Goal: Task Accomplishment & Management: Manage account settings

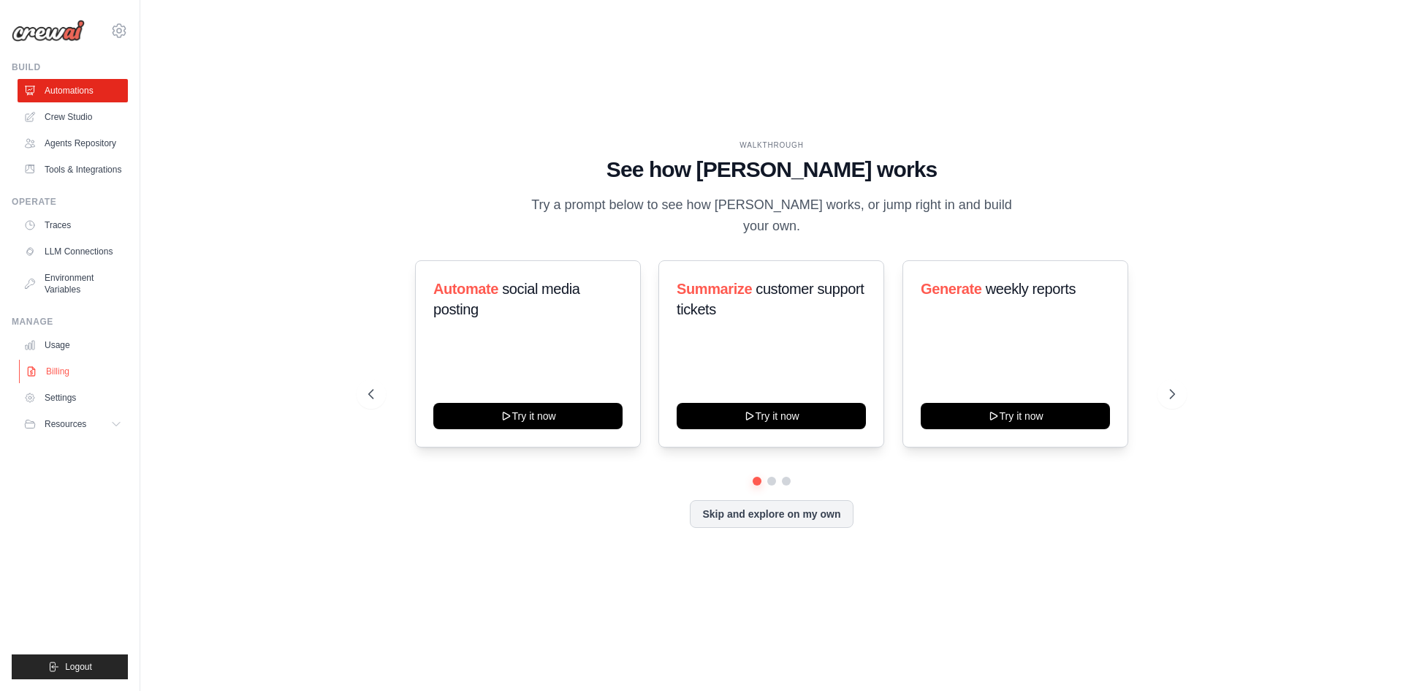
click at [56, 368] on link "Billing" at bounding box center [74, 371] width 110 height 23
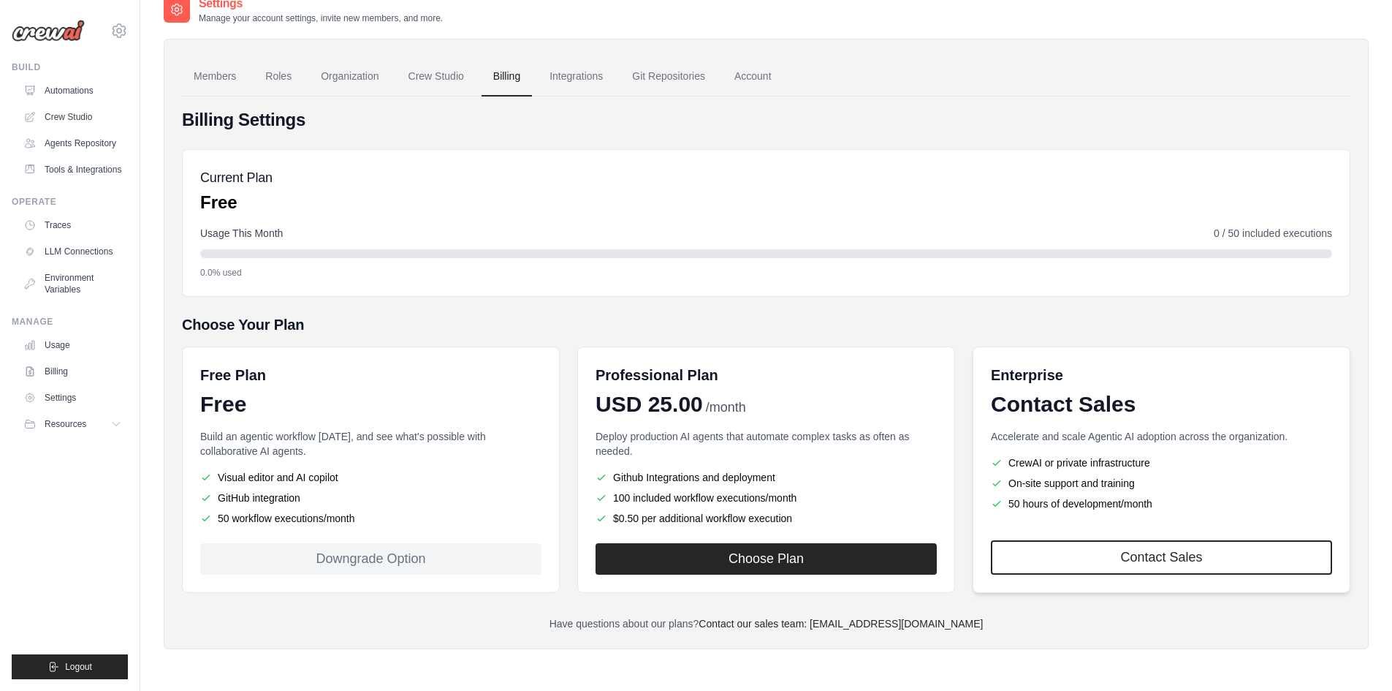
scroll to position [29, 0]
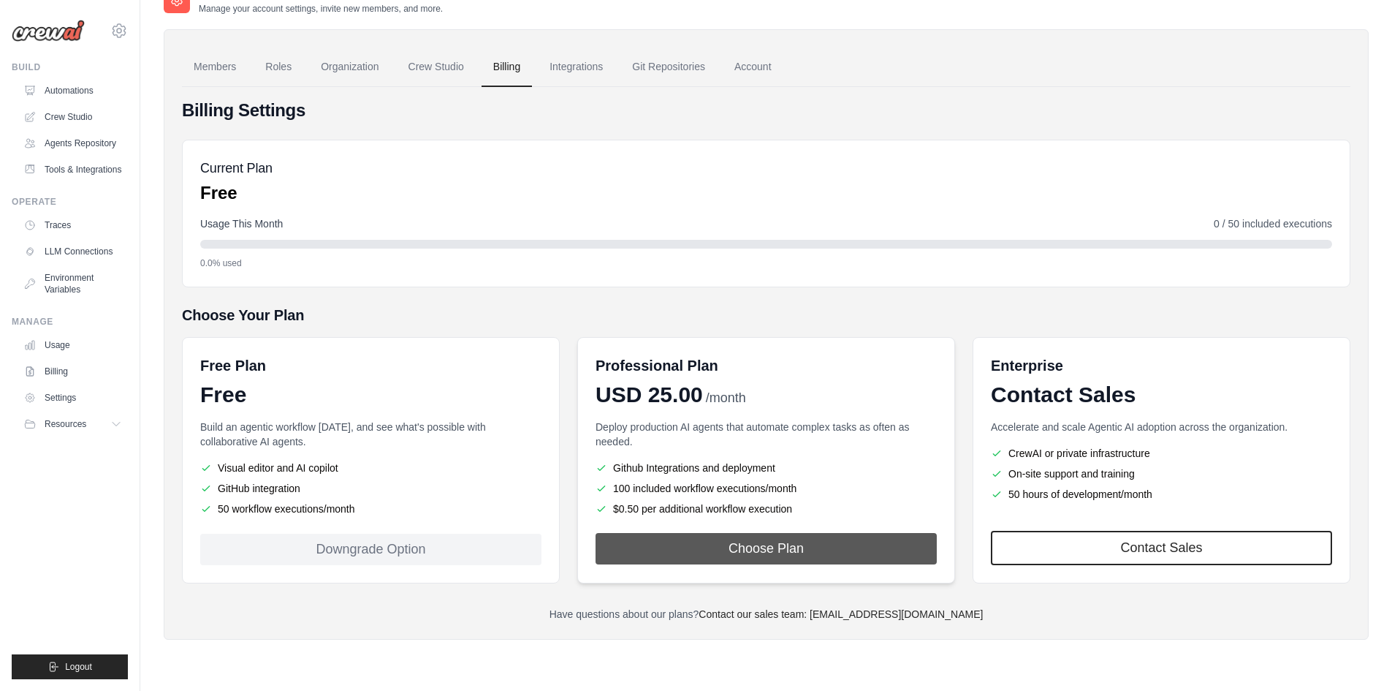
click at [772, 542] on button "Choose Plan" at bounding box center [766, 548] width 341 height 31
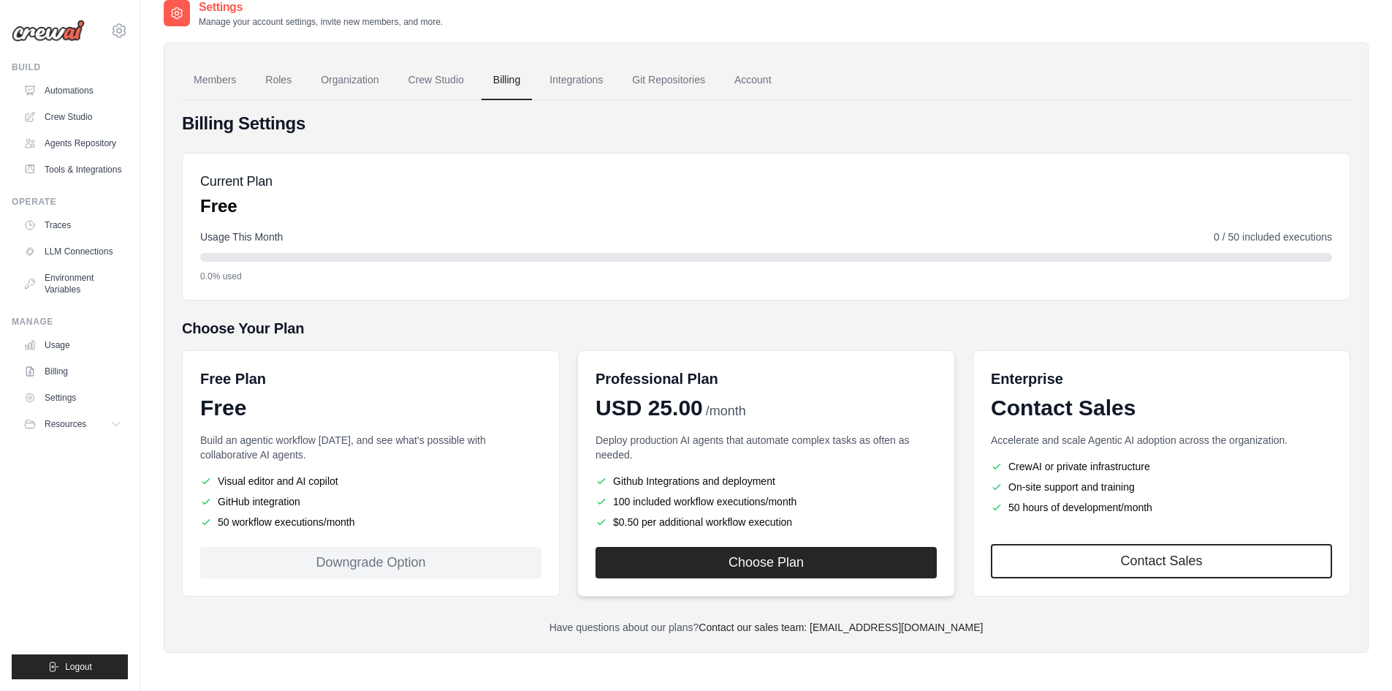
scroll to position [29, 0]
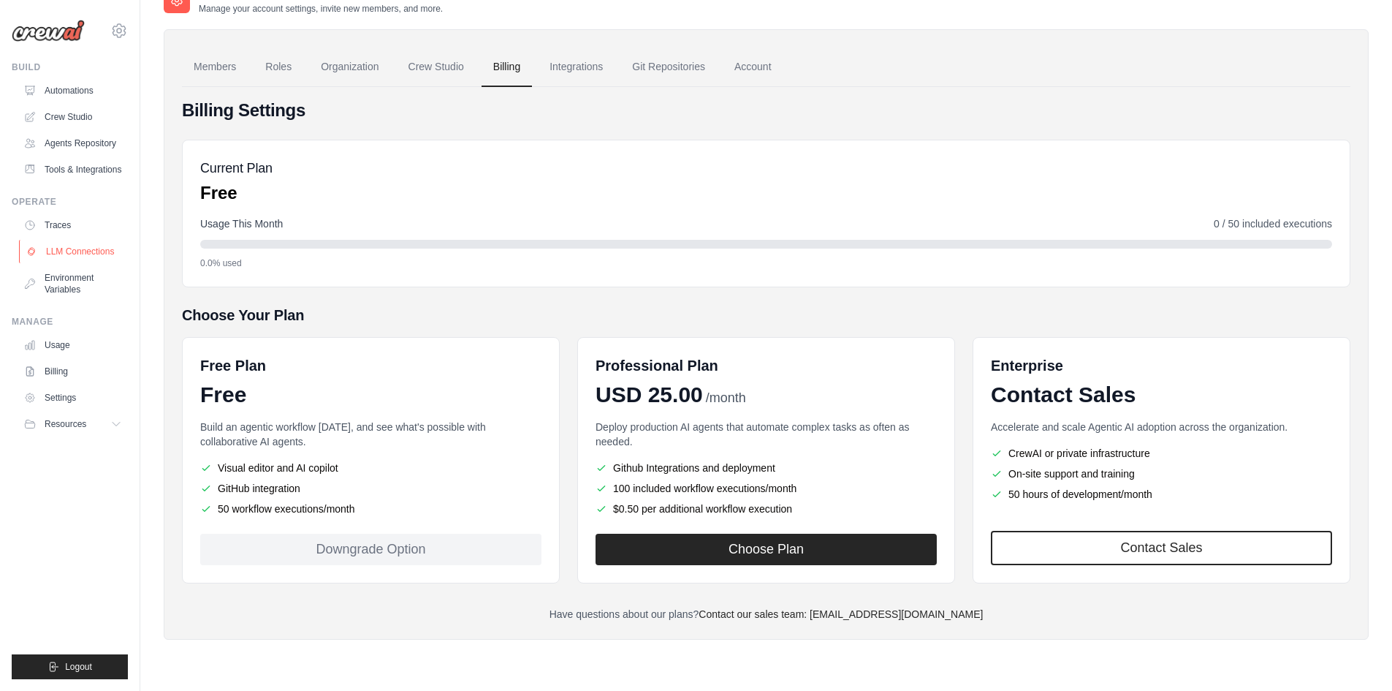
click at [61, 244] on link "LLM Connections" at bounding box center [74, 251] width 110 height 23
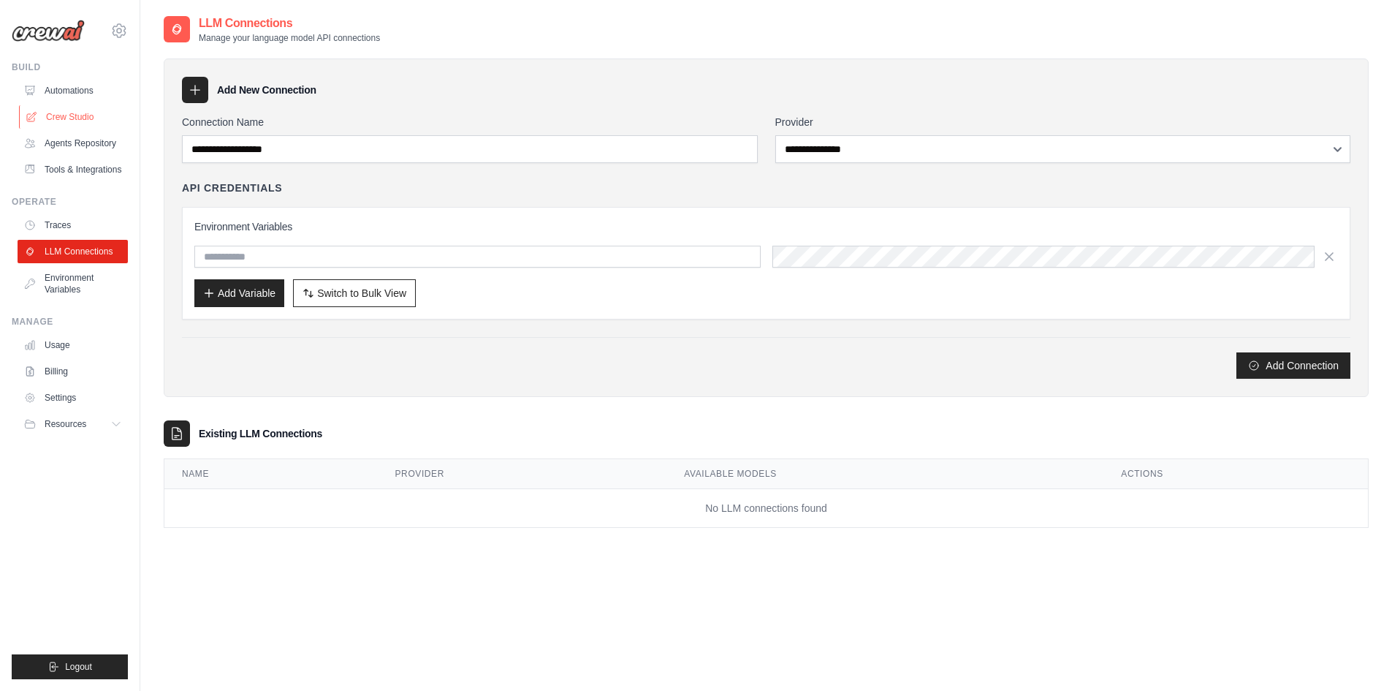
click at [61, 108] on link "Crew Studio" at bounding box center [74, 116] width 110 height 23
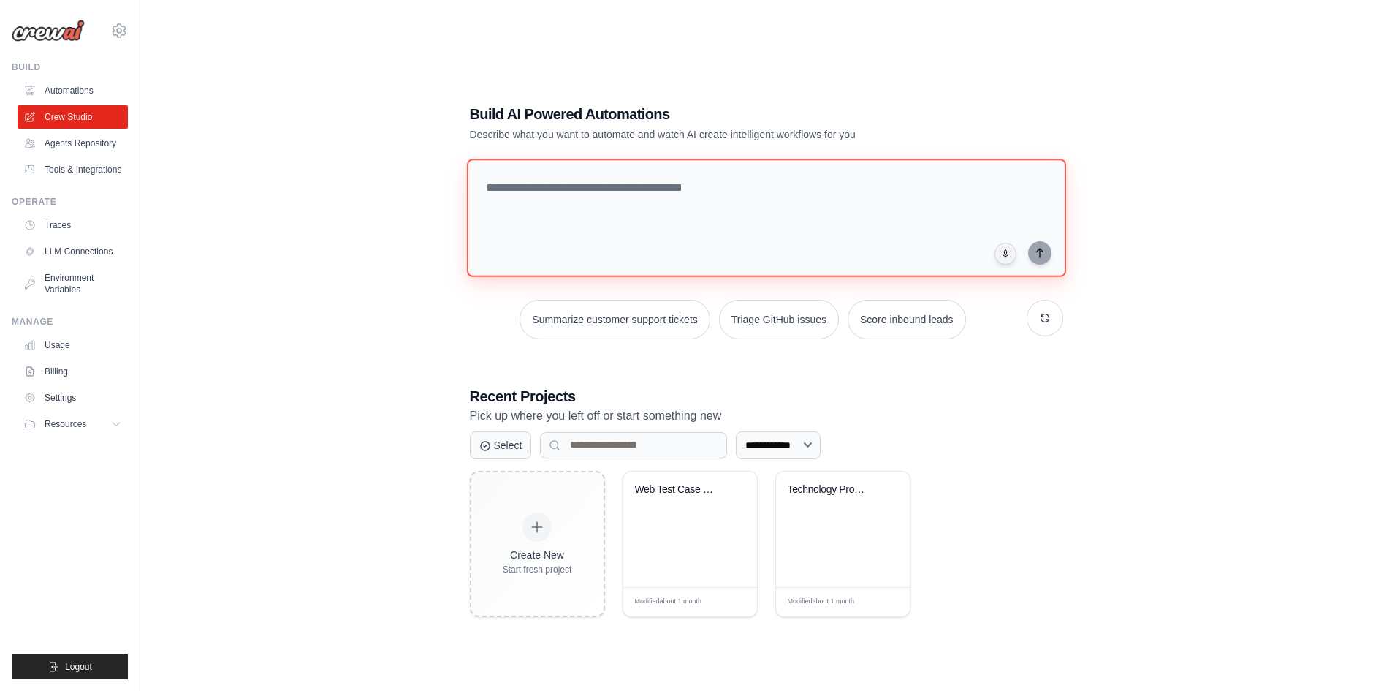
click at [642, 234] on textarea at bounding box center [765, 218] width 599 height 118
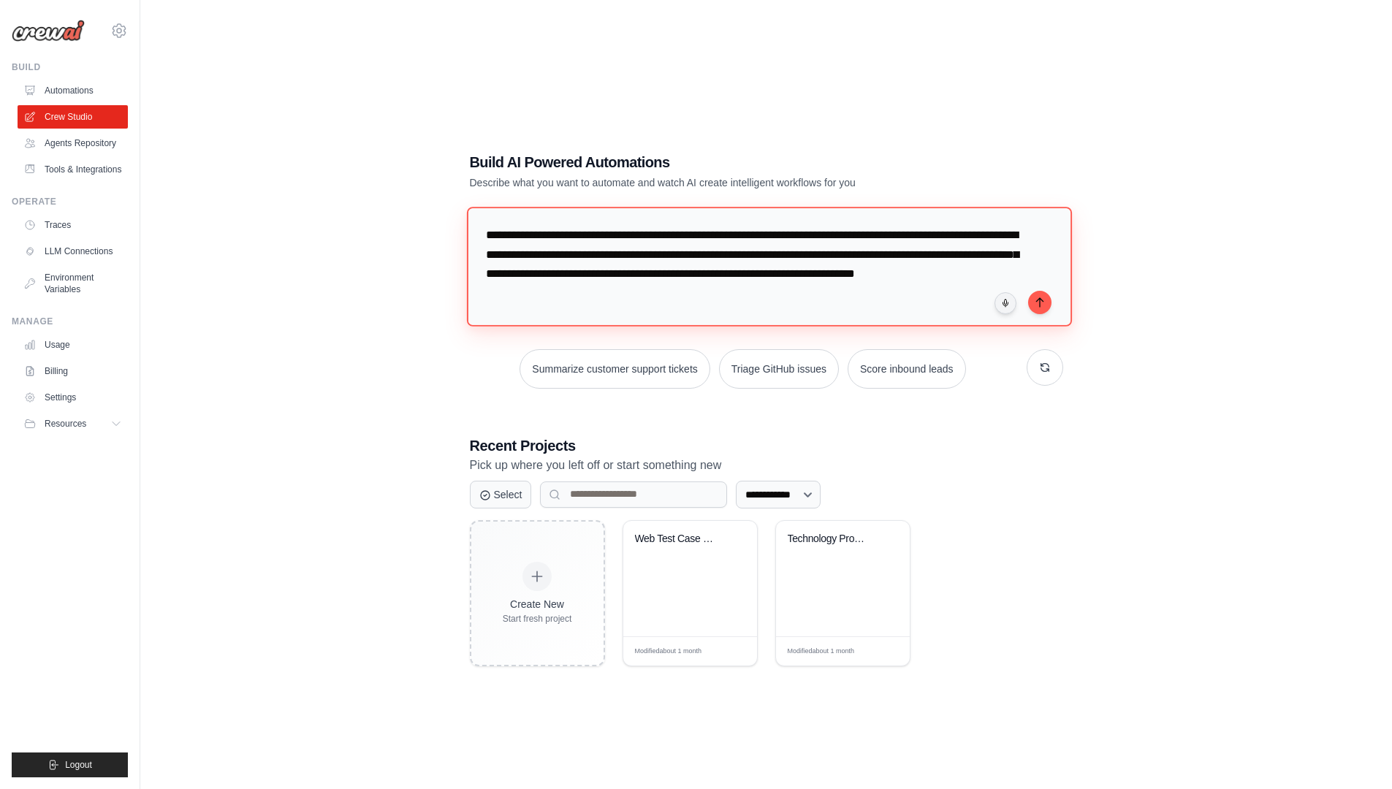
click at [888, 247] on textarea "**********" at bounding box center [768, 266] width 605 height 119
drag, startPoint x: 634, startPoint y: 231, endPoint x: 583, endPoint y: 265, distance: 61.2
click at [508, 208] on div "**********" at bounding box center [766, 409] width 629 height 561
click at [647, 239] on textarea "**********" at bounding box center [768, 266] width 605 height 119
drag, startPoint x: 725, startPoint y: 268, endPoint x: 724, endPoint y: 276, distance: 7.5
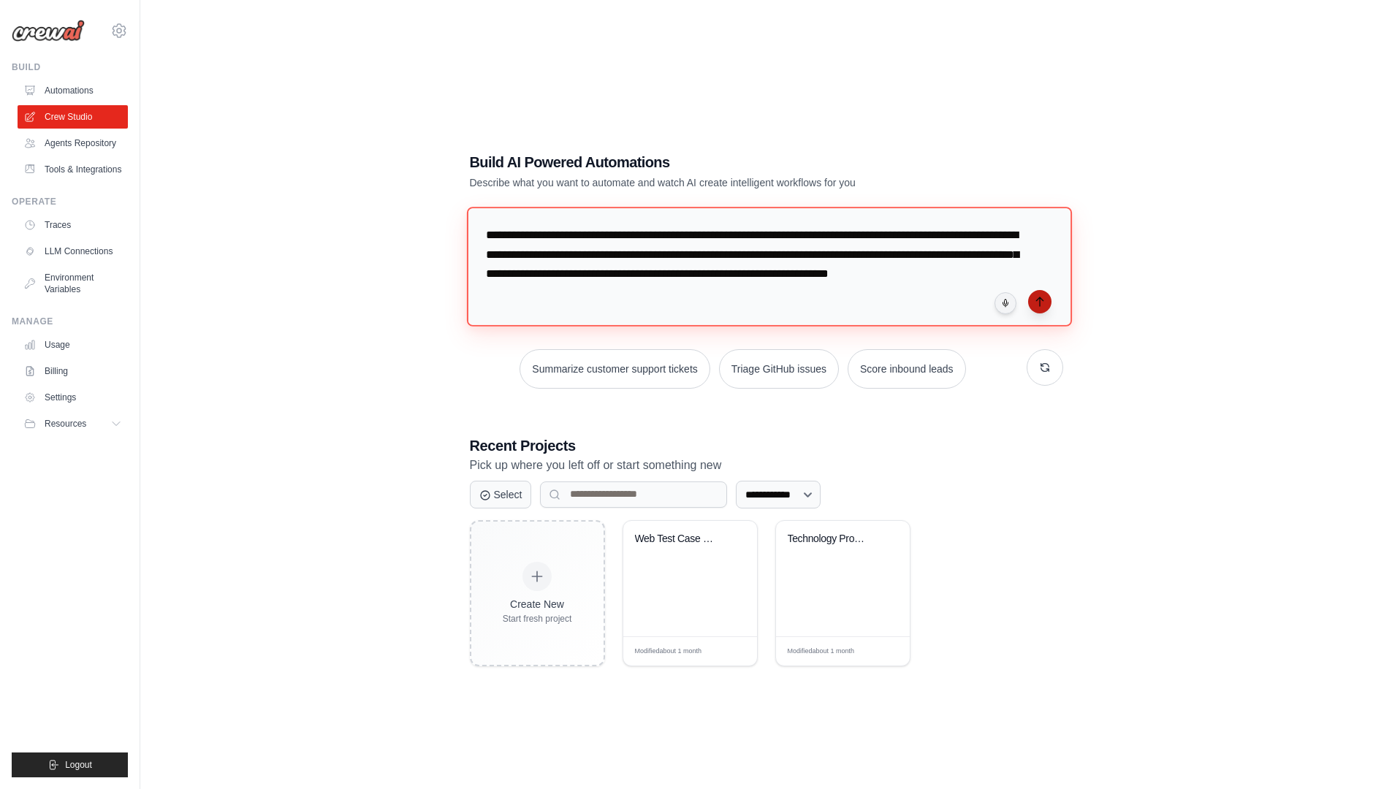
type textarea "**********"
click at [1041, 300] on icon "submit" at bounding box center [1040, 302] width 12 height 12
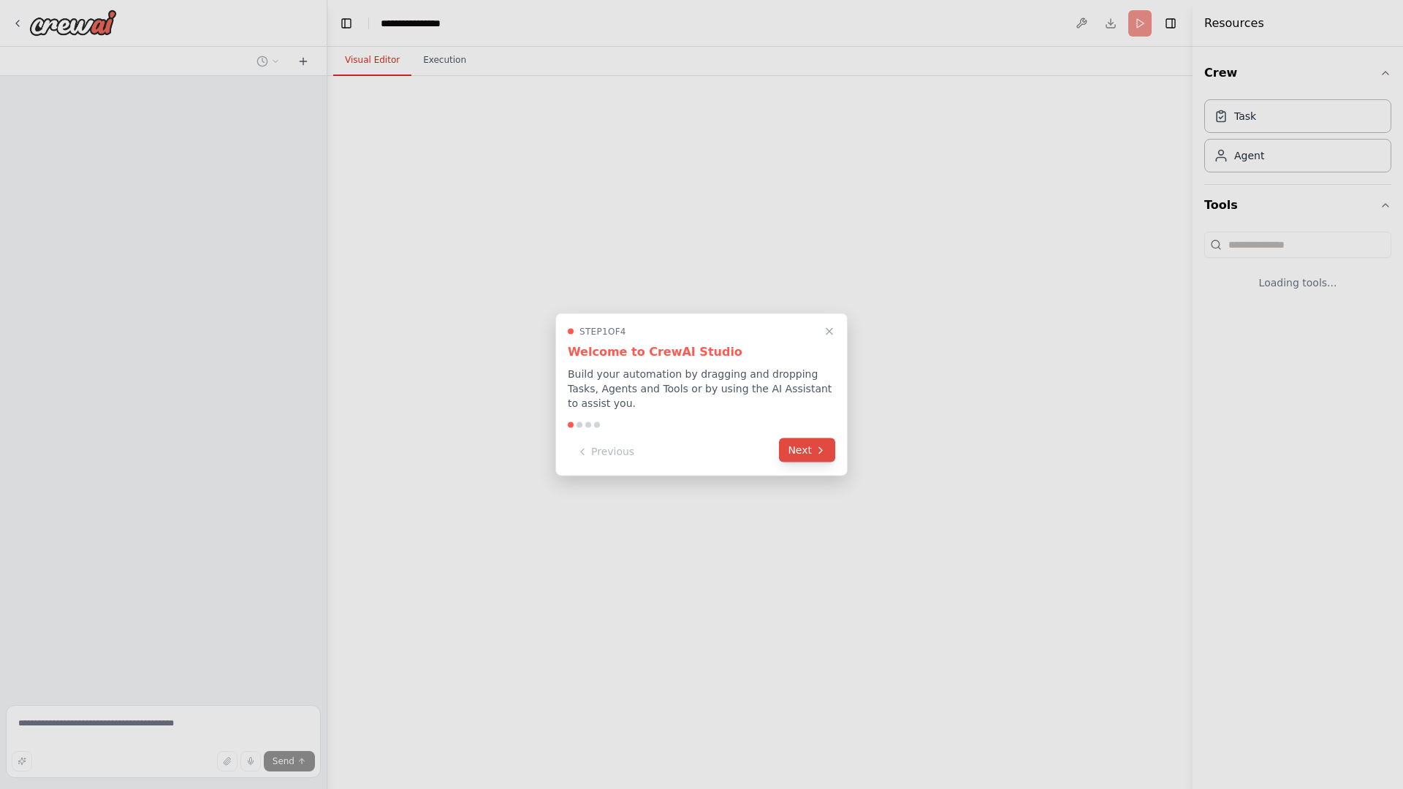
click at [805, 440] on button "Next" at bounding box center [807, 451] width 56 height 24
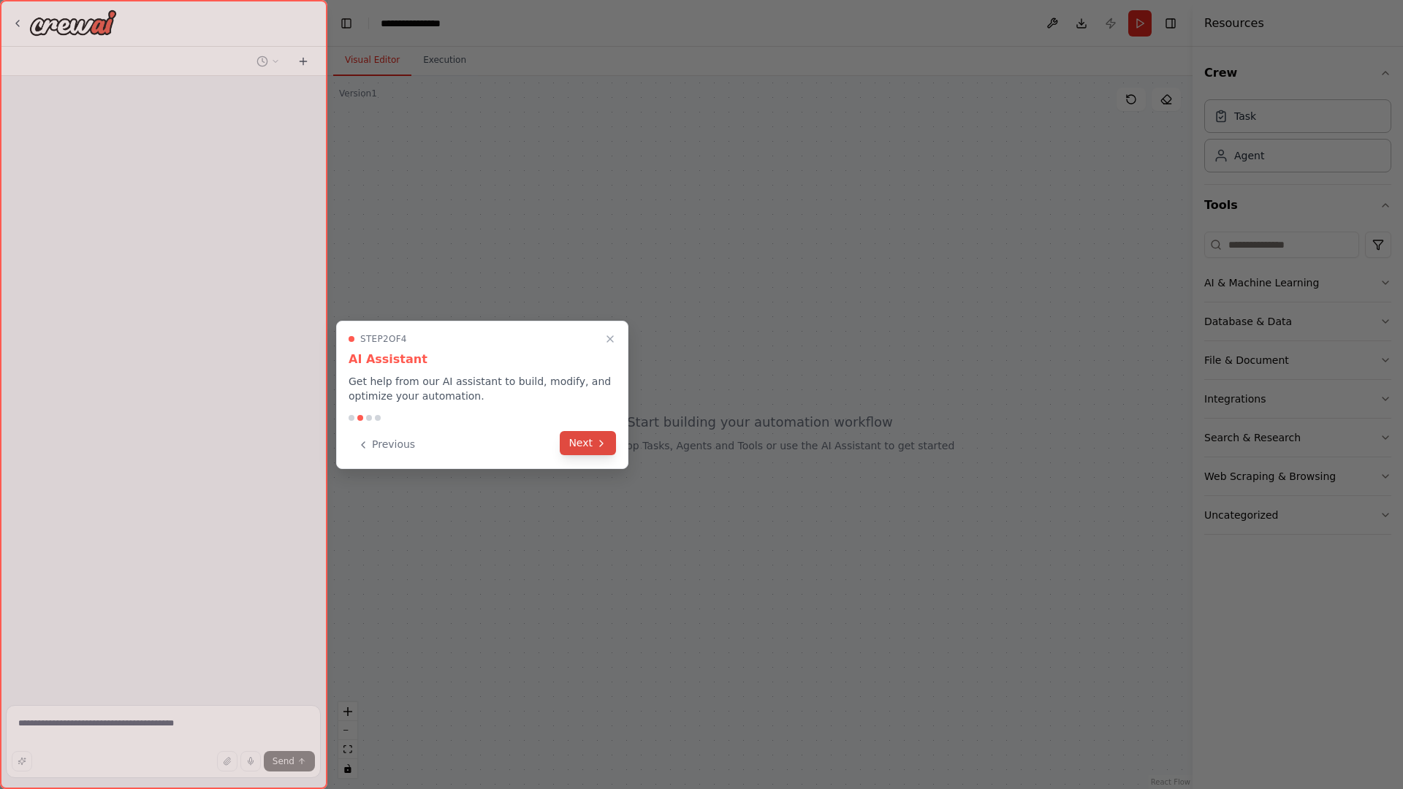
click at [583, 455] on button "Next" at bounding box center [588, 443] width 56 height 24
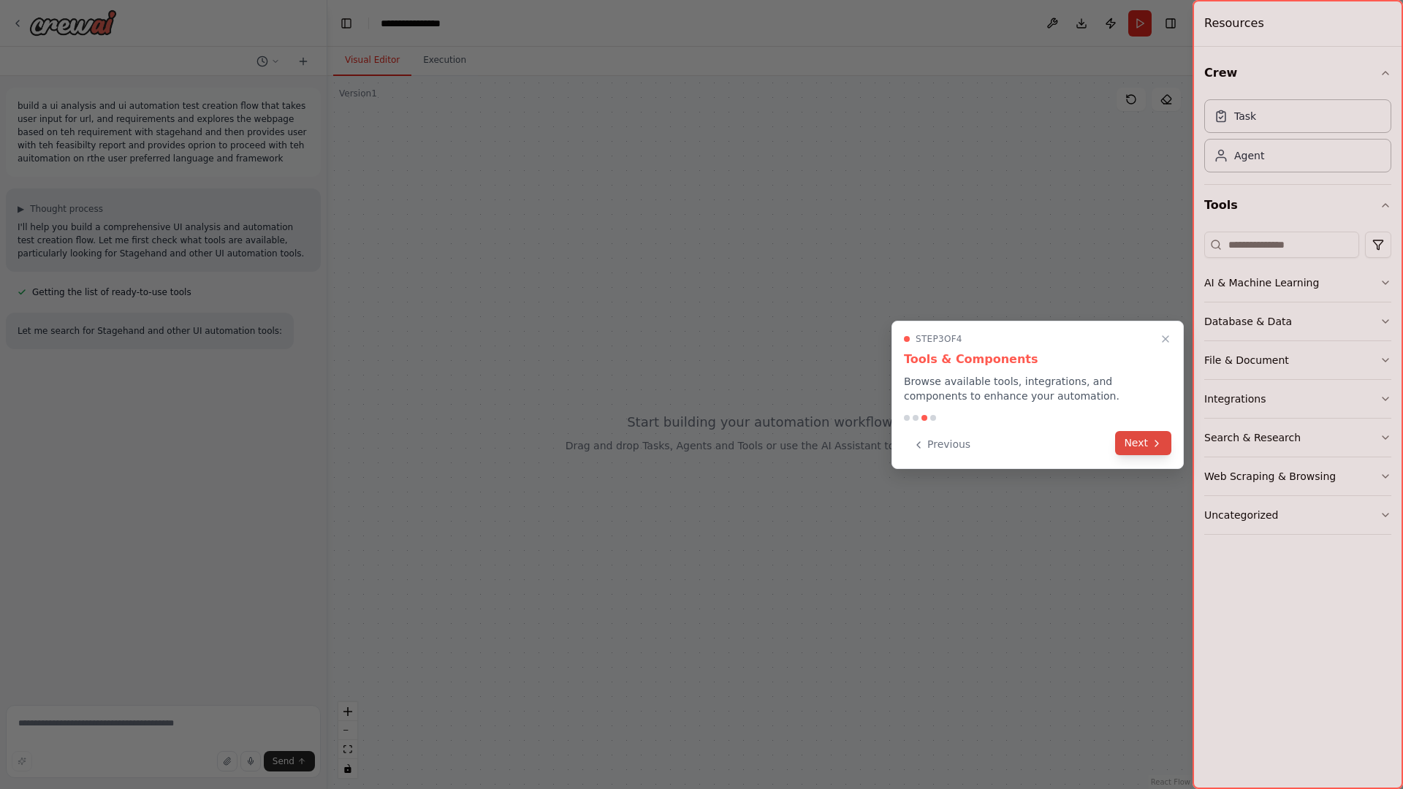
click at [1137, 447] on button "Next" at bounding box center [1143, 443] width 56 height 24
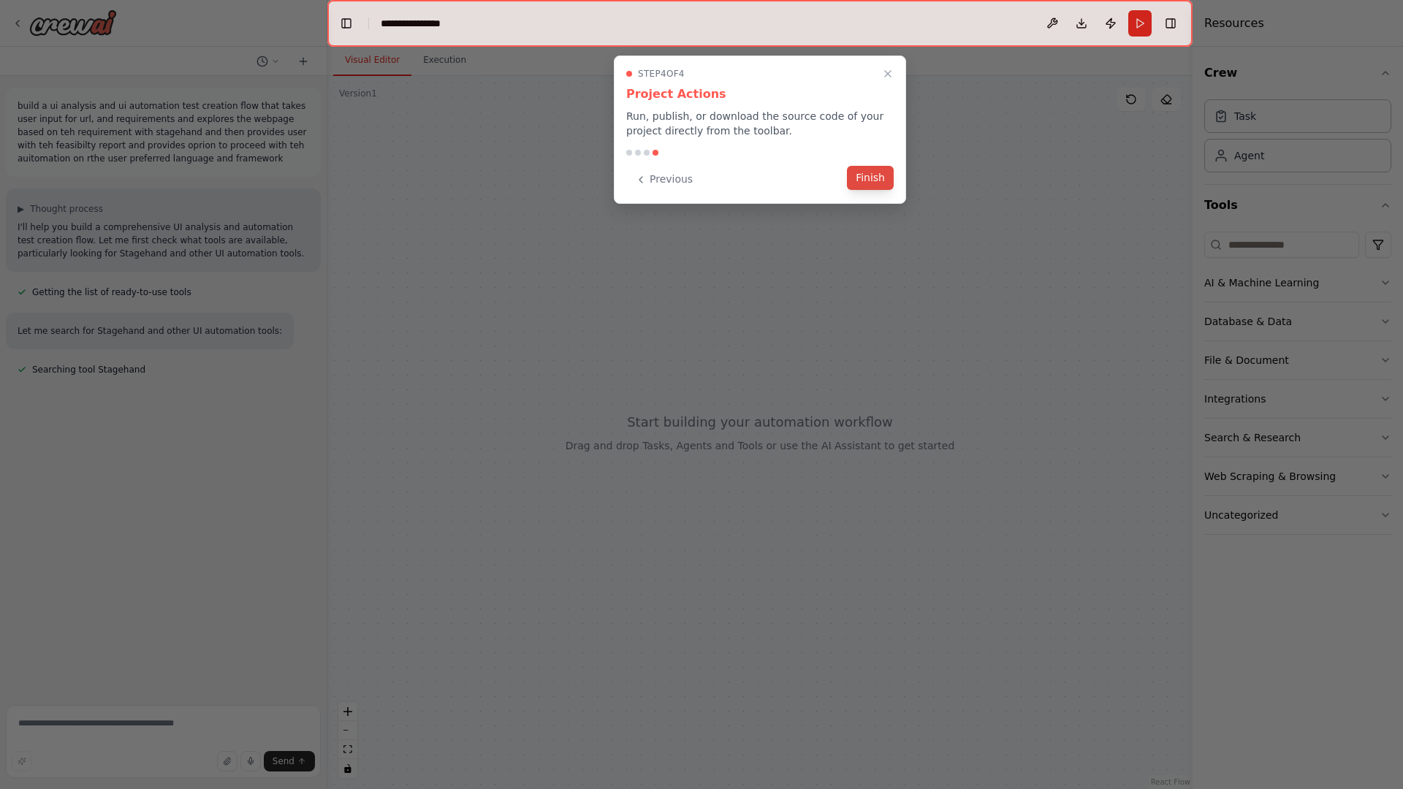
click at [887, 186] on button "Finish" at bounding box center [870, 178] width 47 height 24
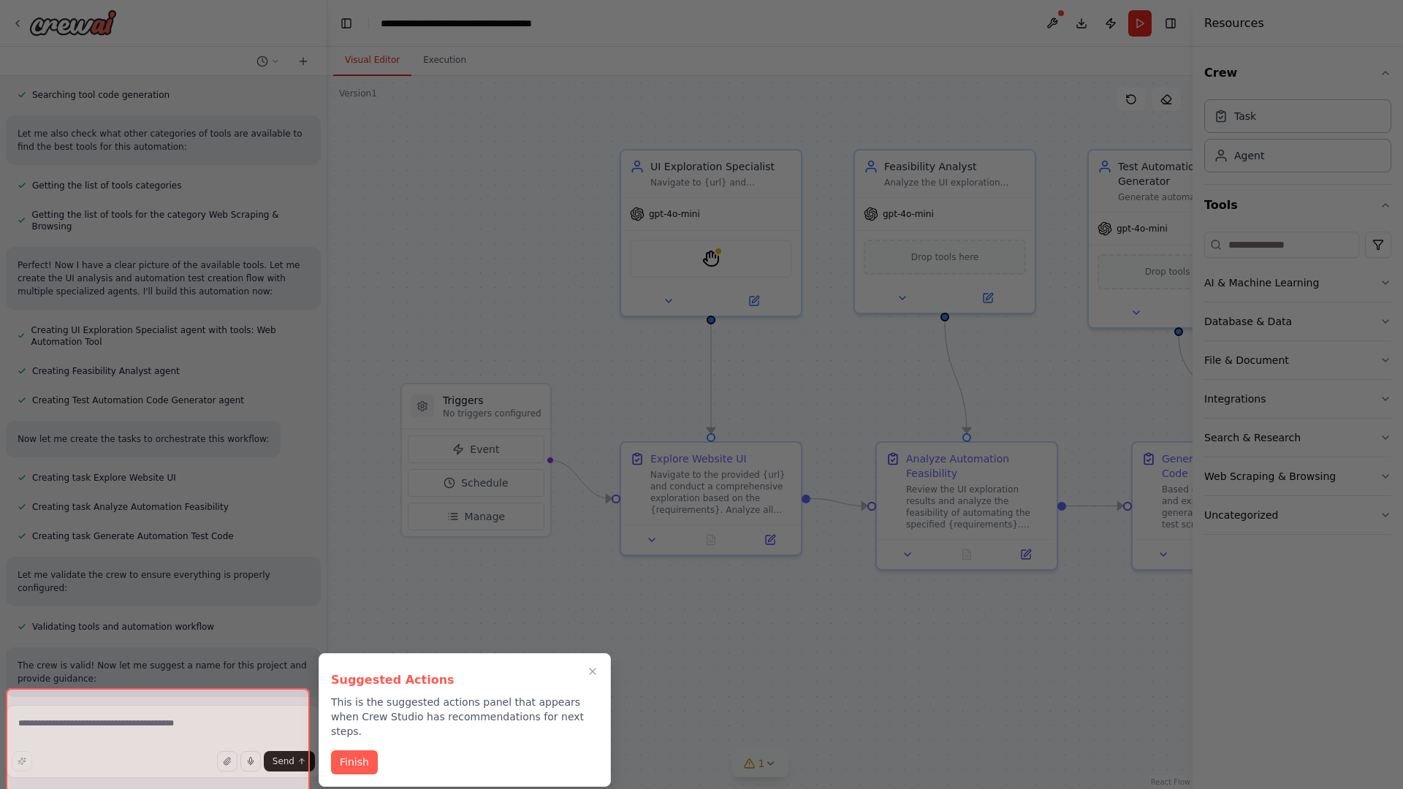
scroll to position [497, 0]
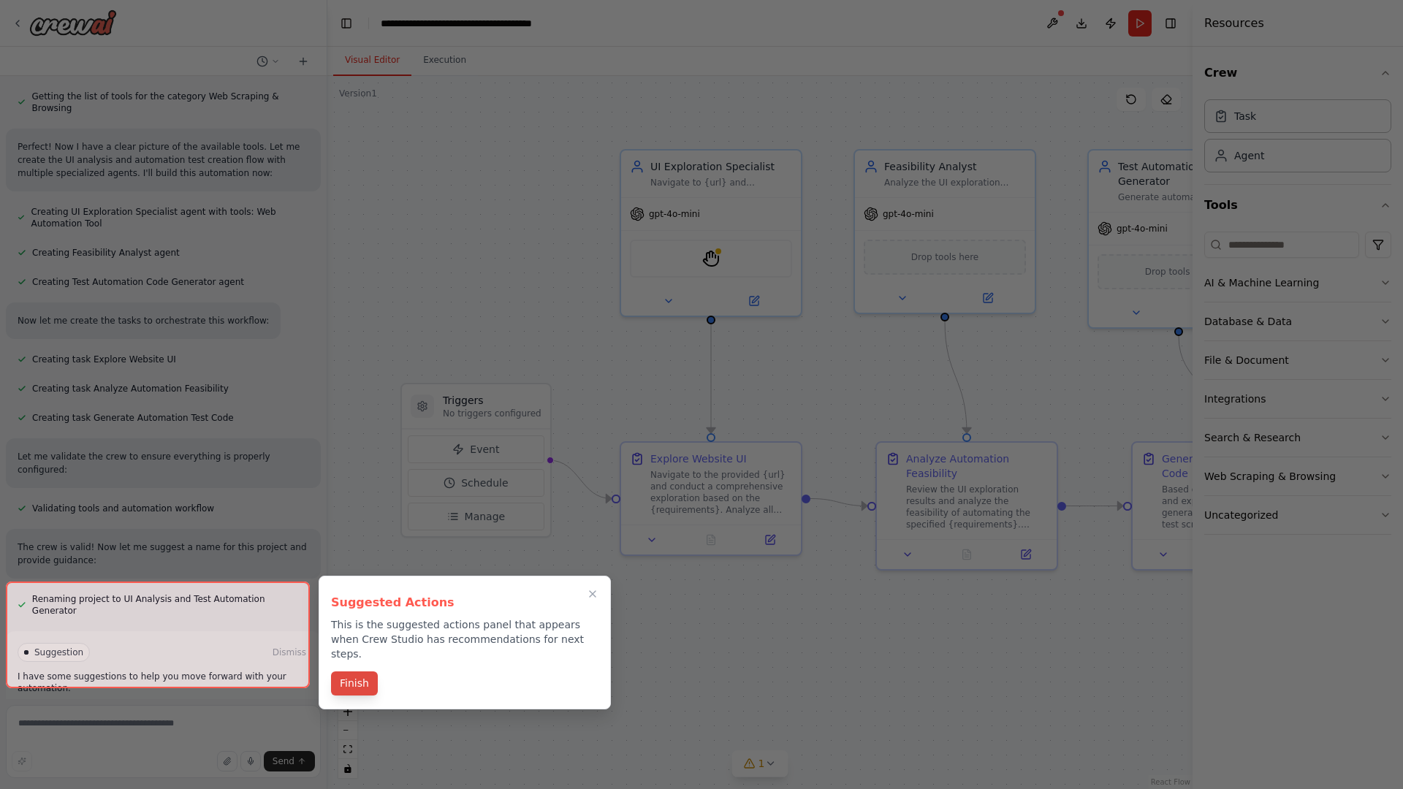
click at [368, 672] on button "Finish" at bounding box center [354, 684] width 47 height 24
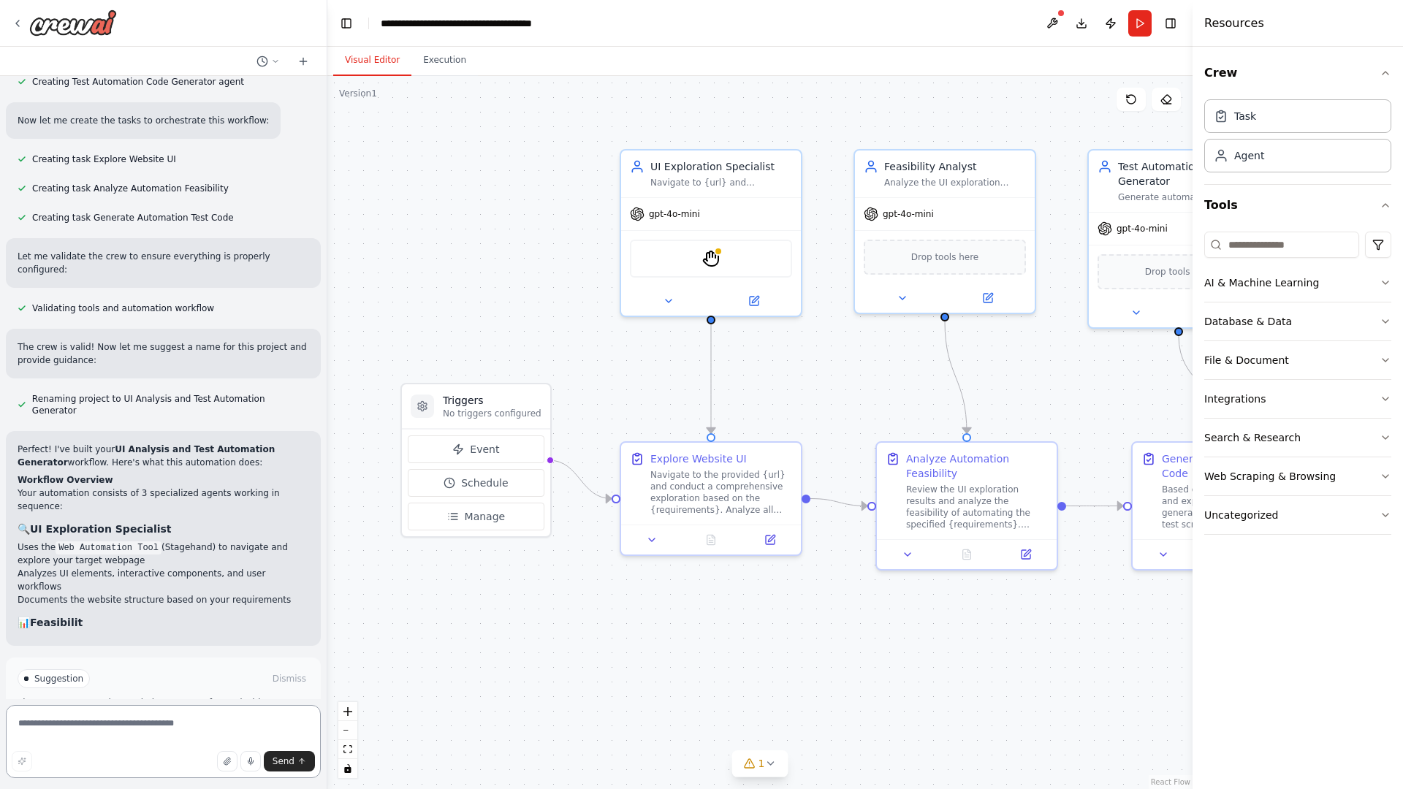
click at [97, 732] on textarea at bounding box center [163, 741] width 315 height 73
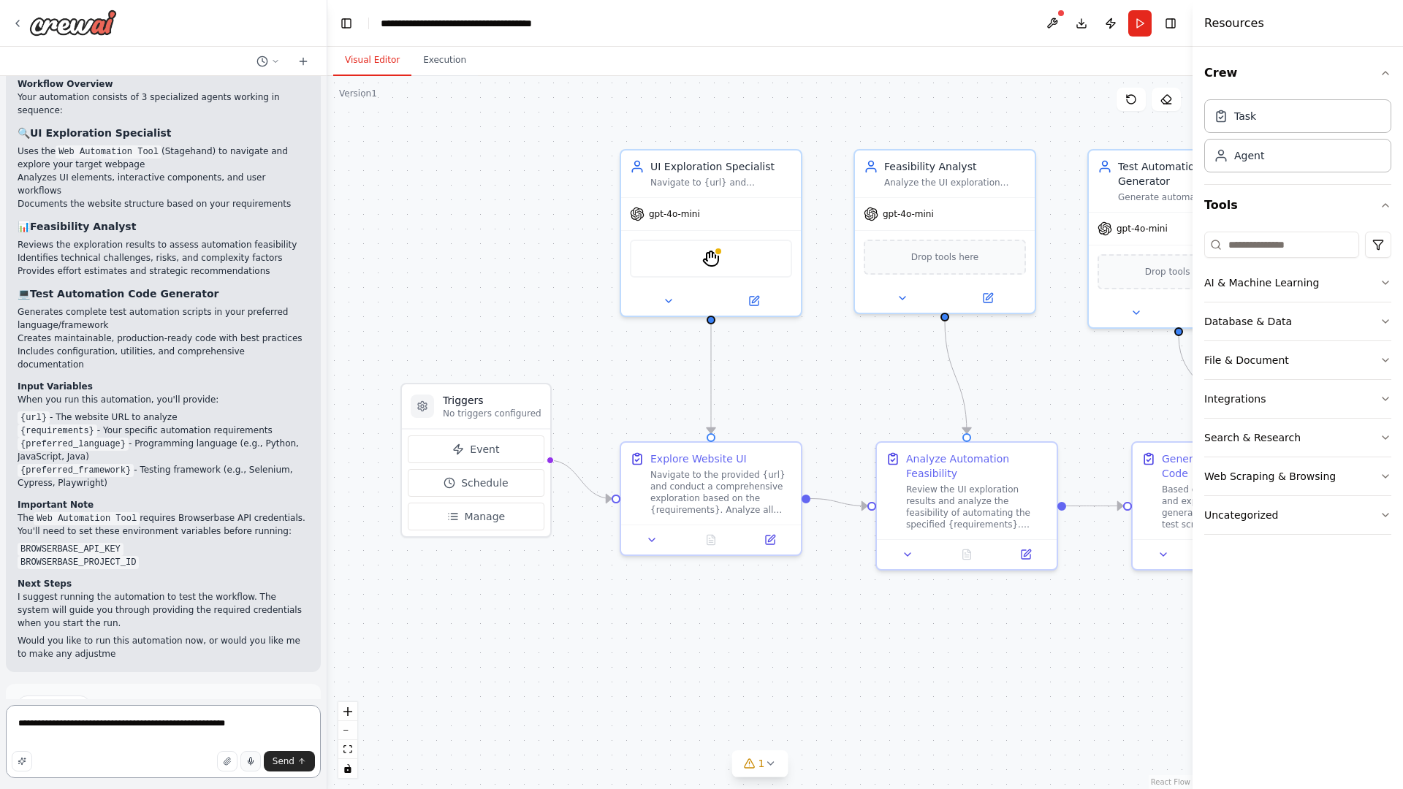
scroll to position [1107, 0]
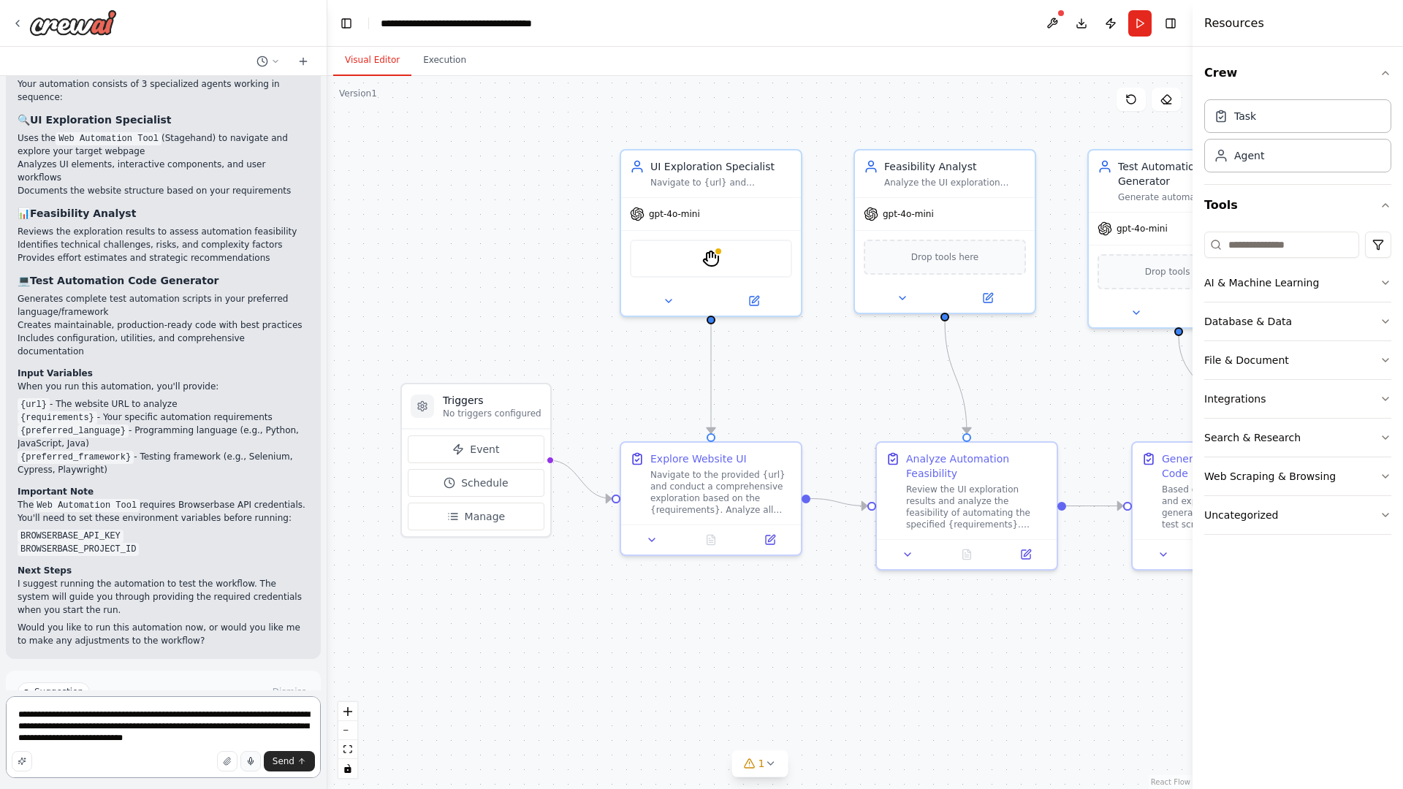
type textarea "**********"
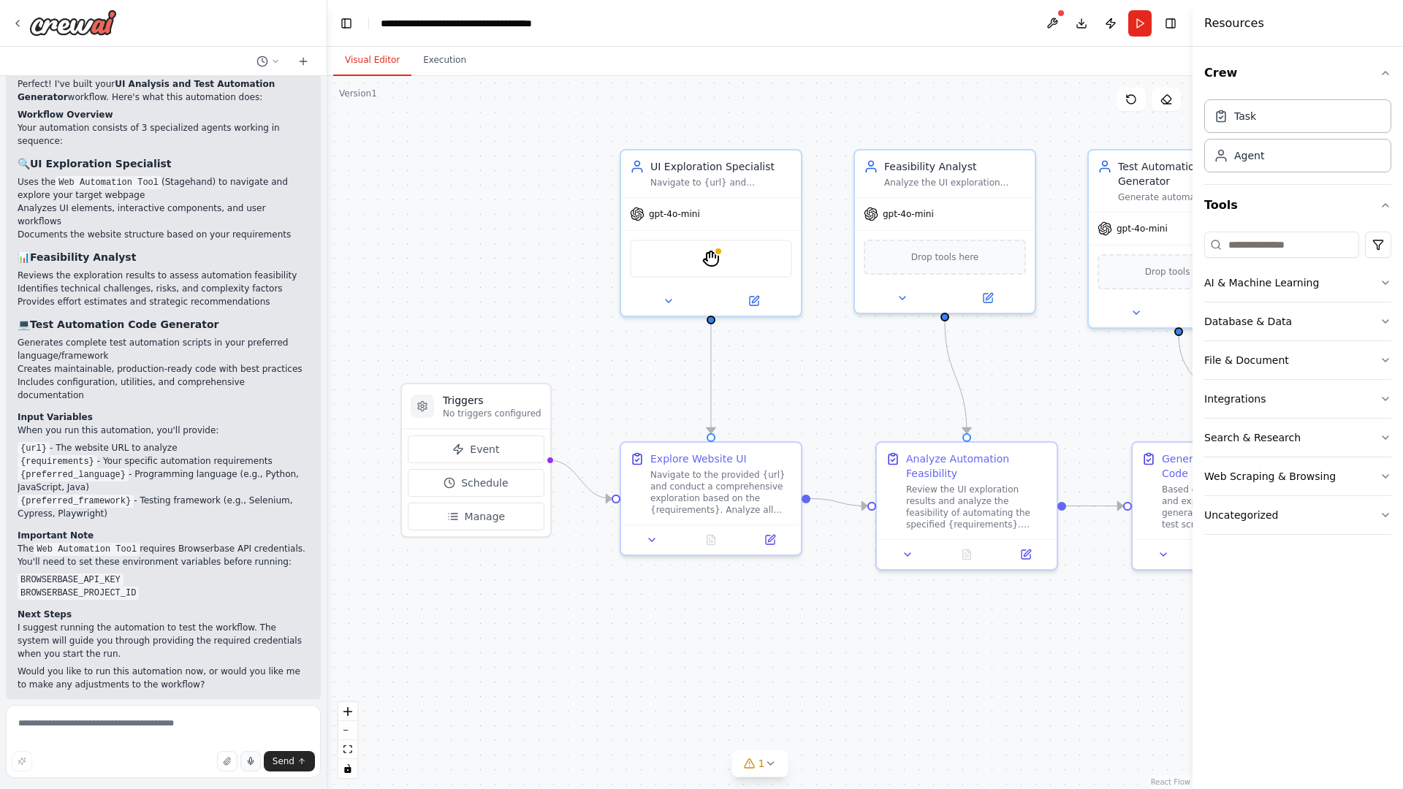
scroll to position [1143, 0]
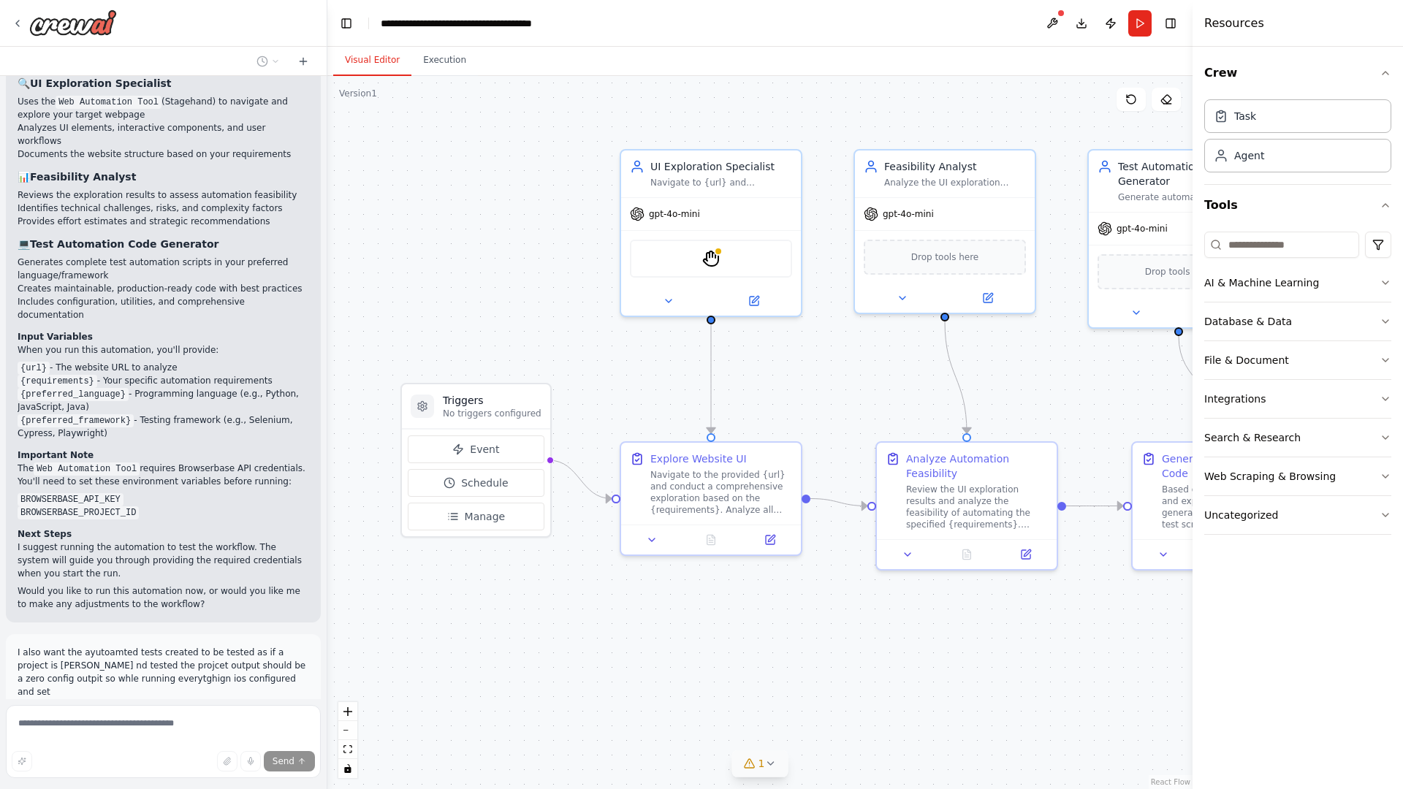
click at [757, 762] on div "1" at bounding box center [754, 763] width 21 height 15
click at [684, 762] on span "Tool StagehandTool is not configured. Missing environment variables: BROWSERBAS…" at bounding box center [769, 756] width 392 height 23
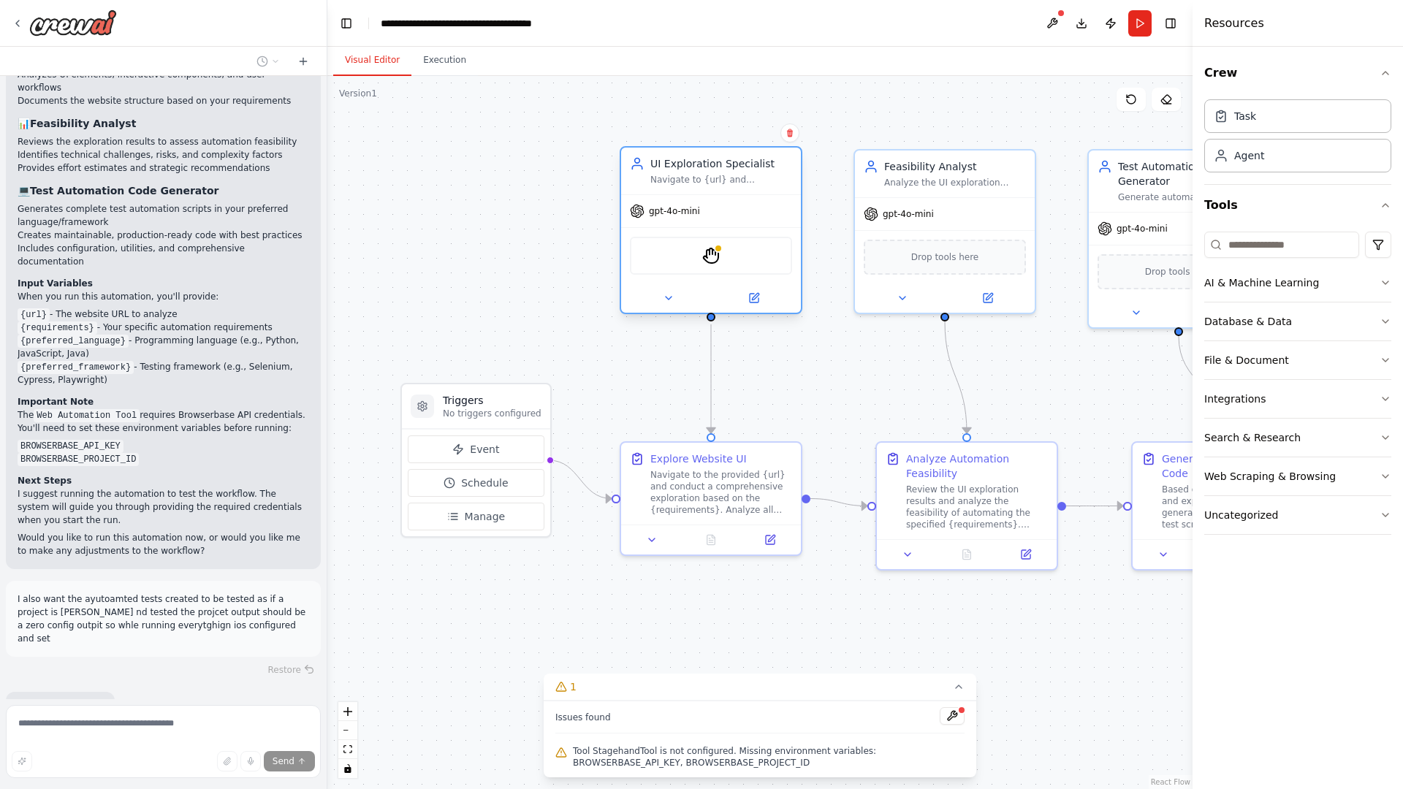
click at [727, 252] on div "StagehandTool" at bounding box center [711, 256] width 162 height 38
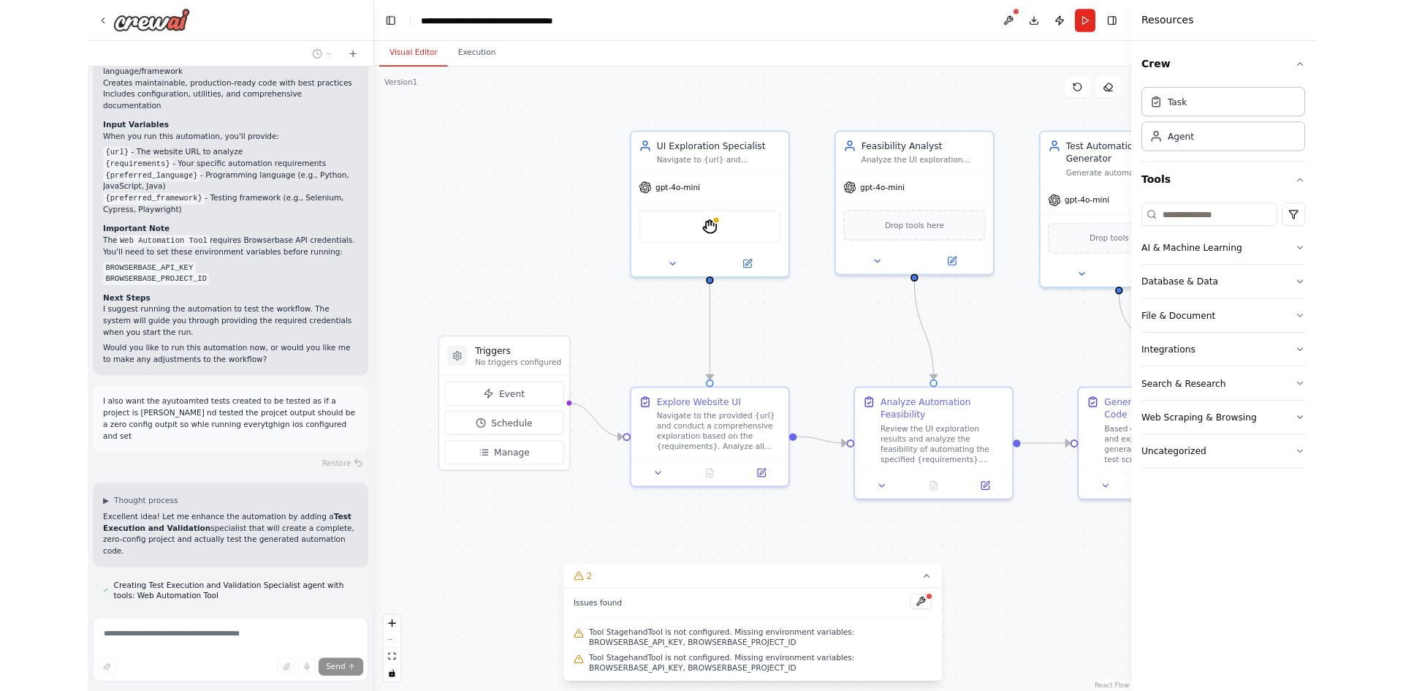
scroll to position [1456, 0]
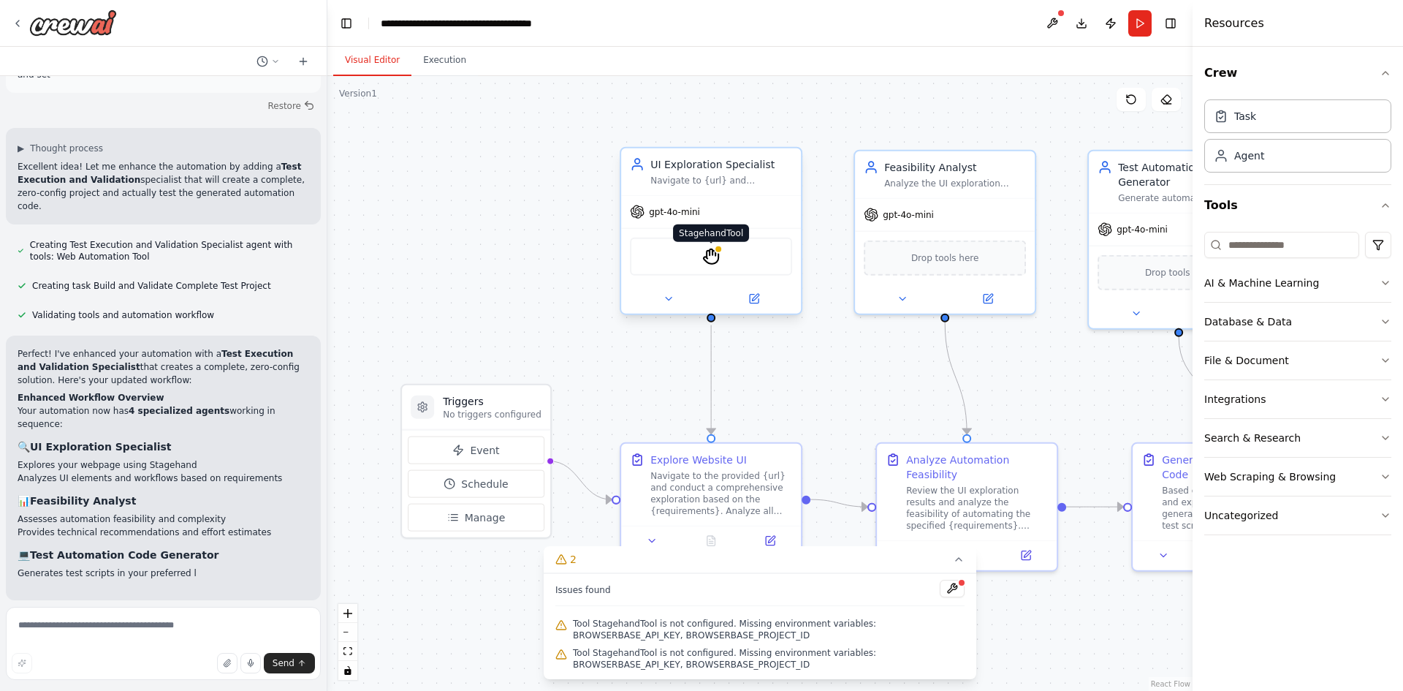
click at [710, 255] on img at bounding box center [711, 257] width 18 height 18
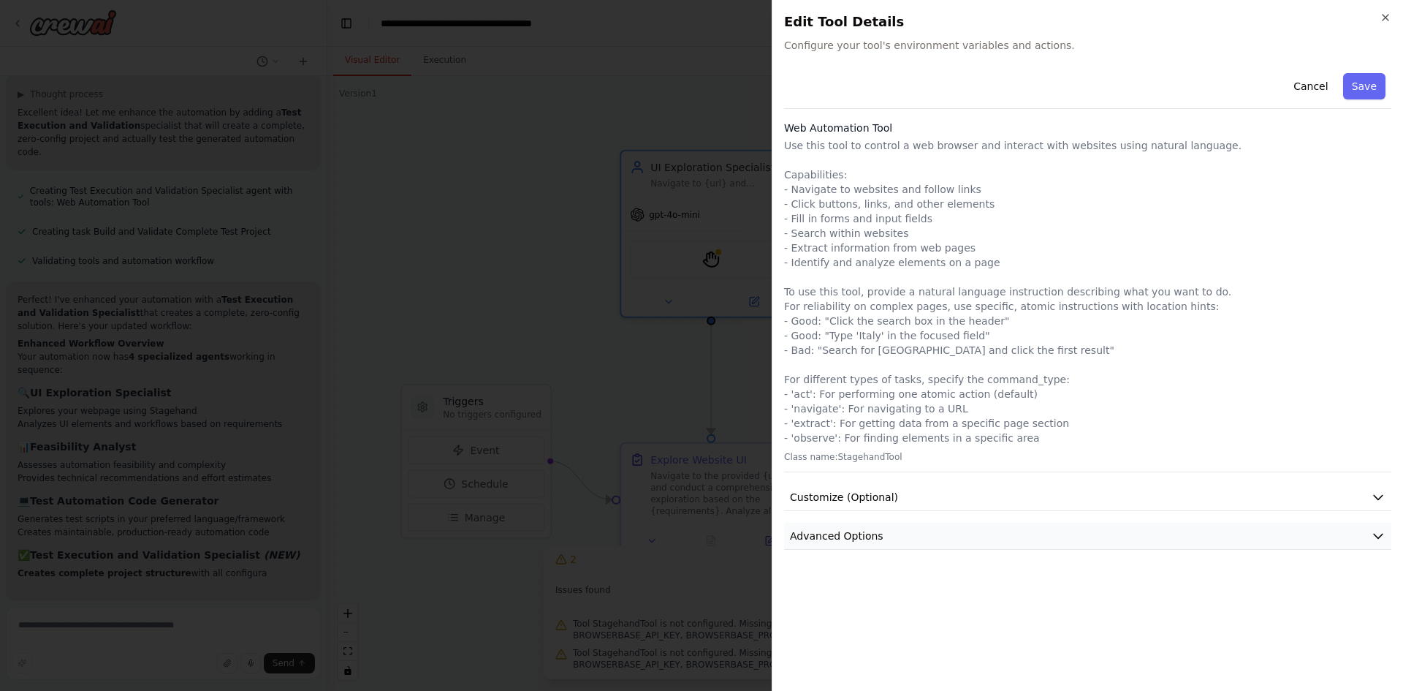
click at [914, 536] on button "Advanced Options" at bounding box center [1087, 536] width 607 height 27
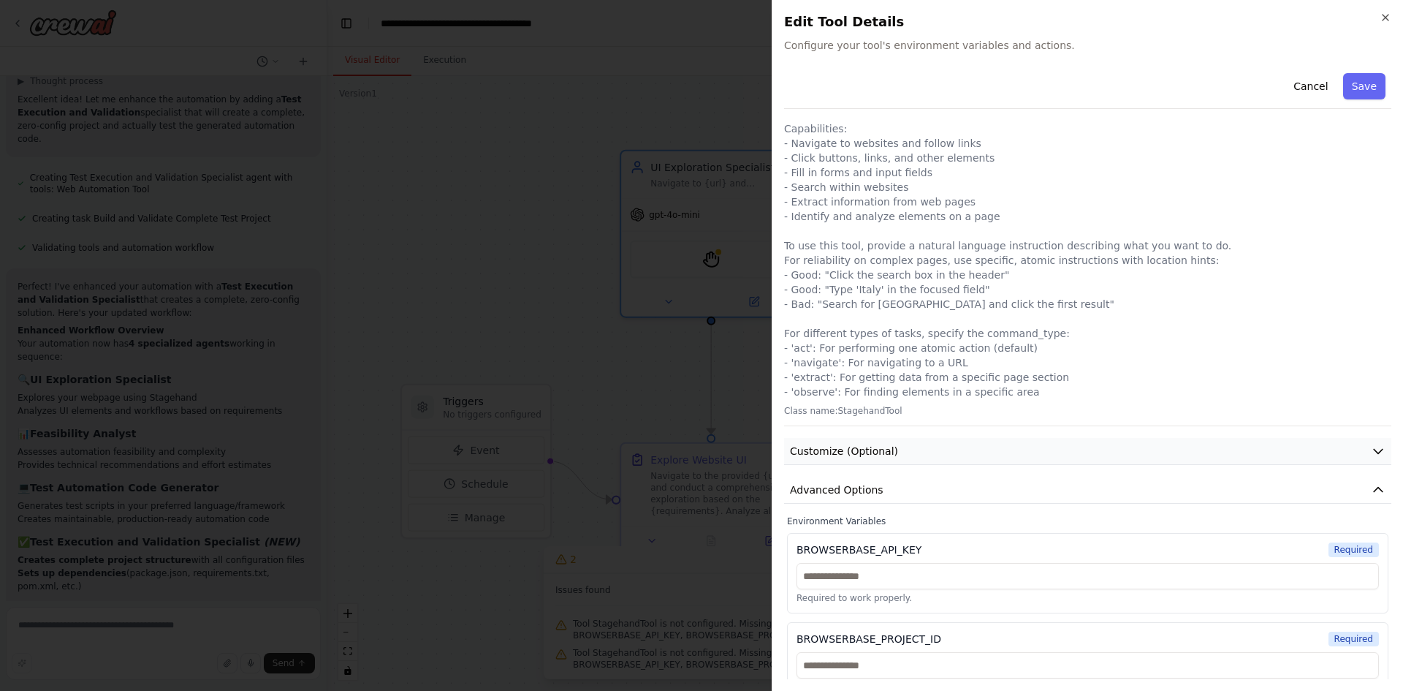
scroll to position [69, 0]
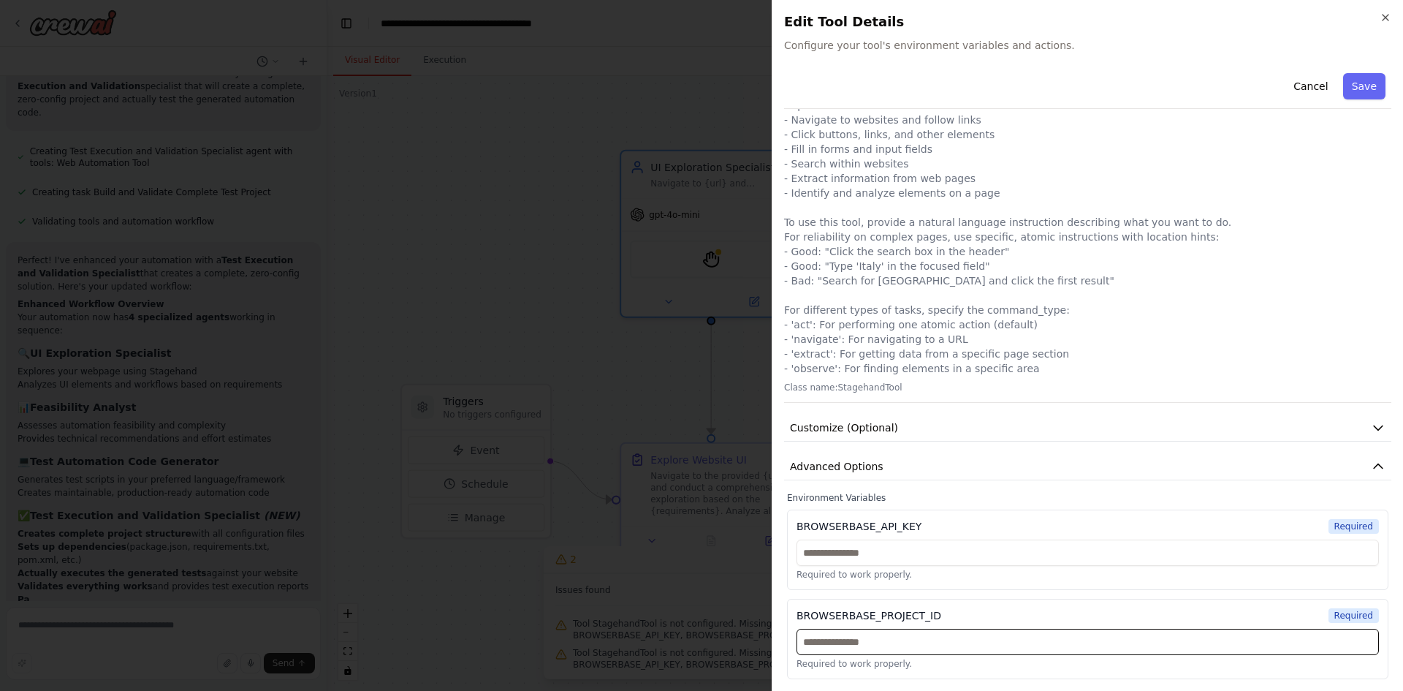
click at [889, 648] on input "text" at bounding box center [1088, 642] width 583 height 26
paste input "**********"
type input "**********"
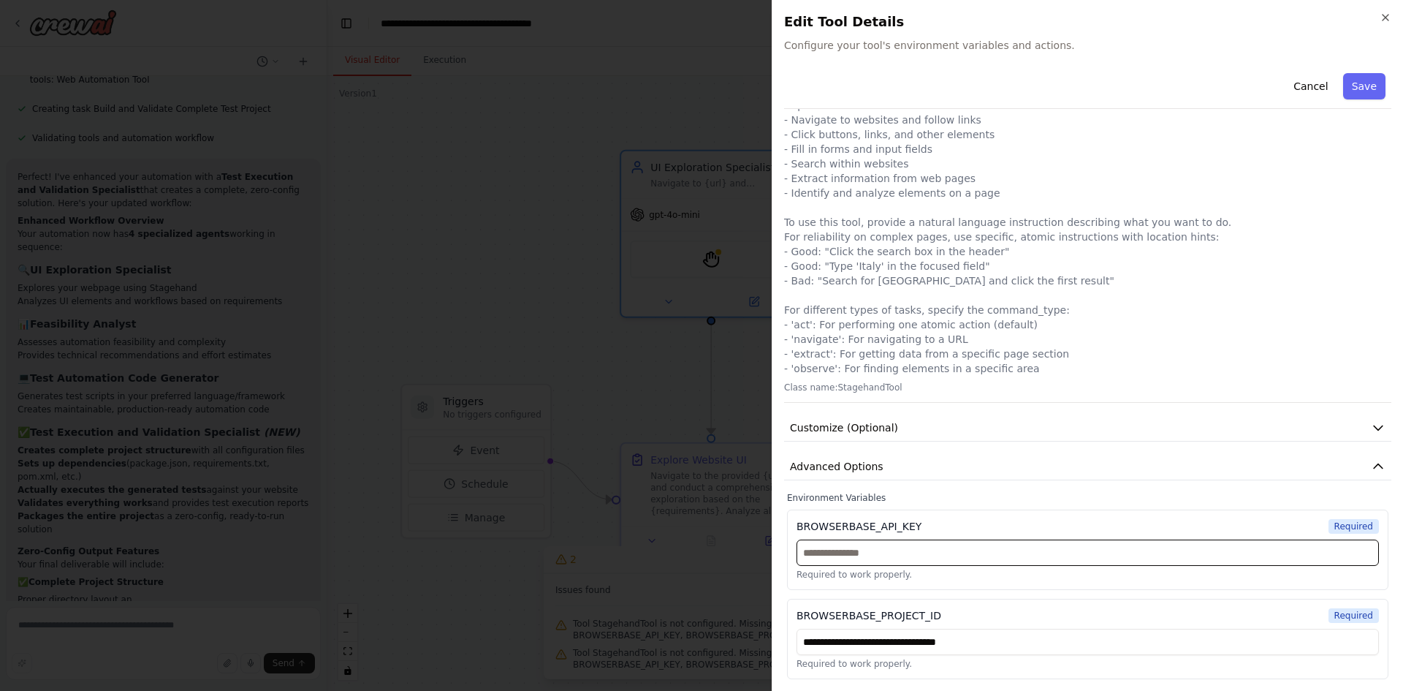
click at [860, 549] on input "text" at bounding box center [1088, 552] width 583 height 26
paste input "**********"
type input "**********"
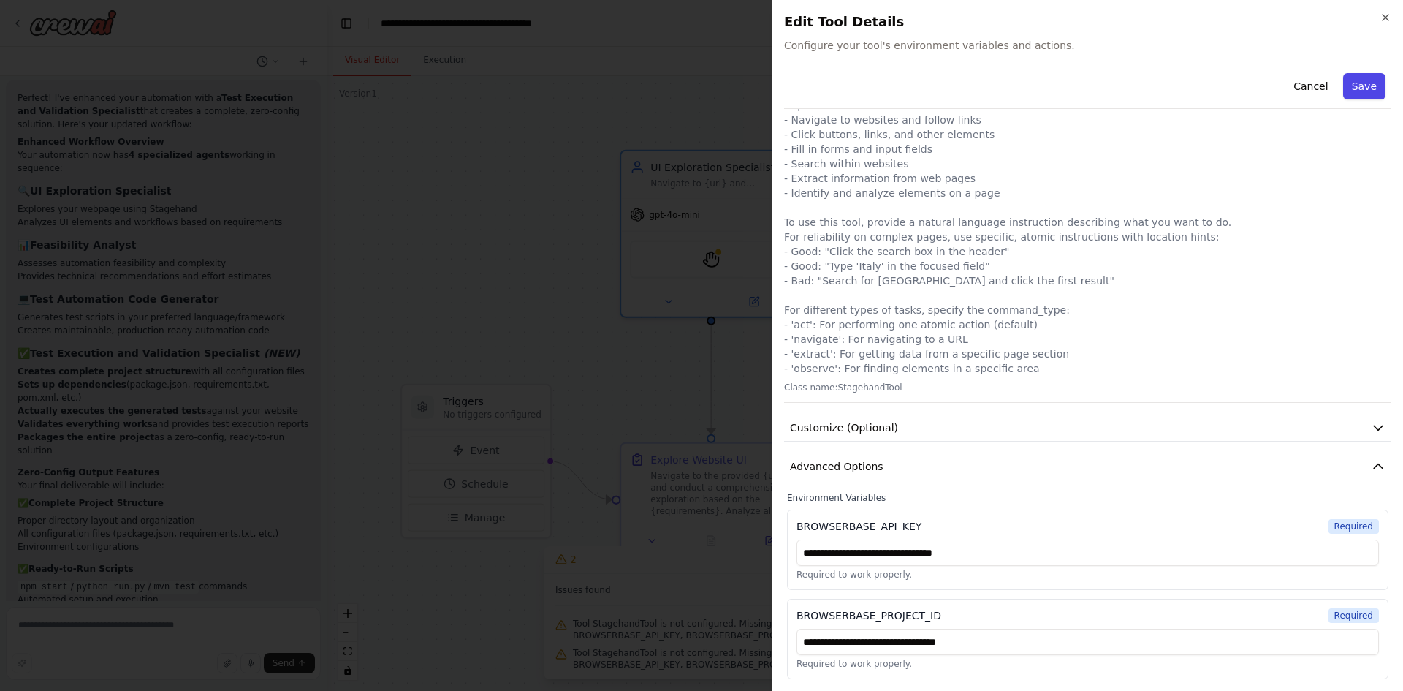
click at [1362, 92] on button "Save" at bounding box center [1364, 86] width 42 height 26
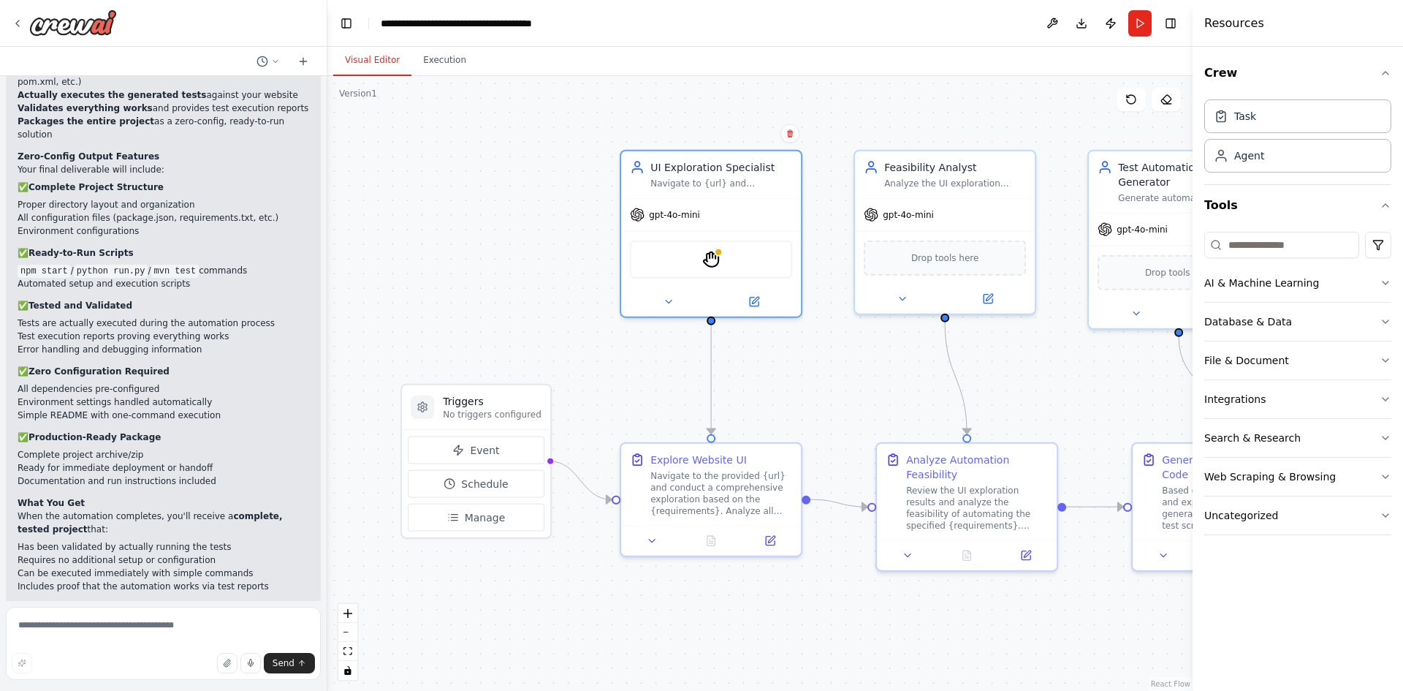
scroll to position [2345, 0]
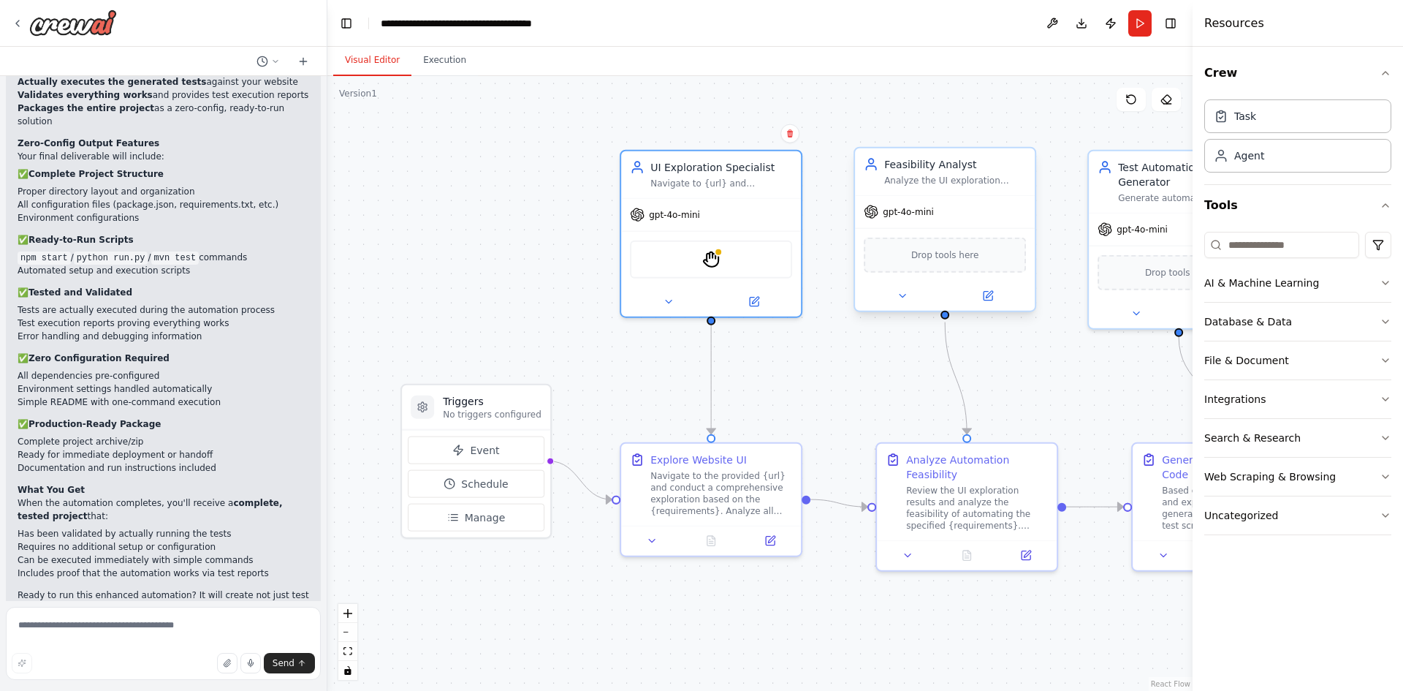
click at [948, 254] on span "Drop tools here" at bounding box center [945, 255] width 68 height 15
click at [949, 262] on span "Drop tools here" at bounding box center [945, 255] width 68 height 15
click at [993, 297] on icon at bounding box center [988, 296] width 9 height 9
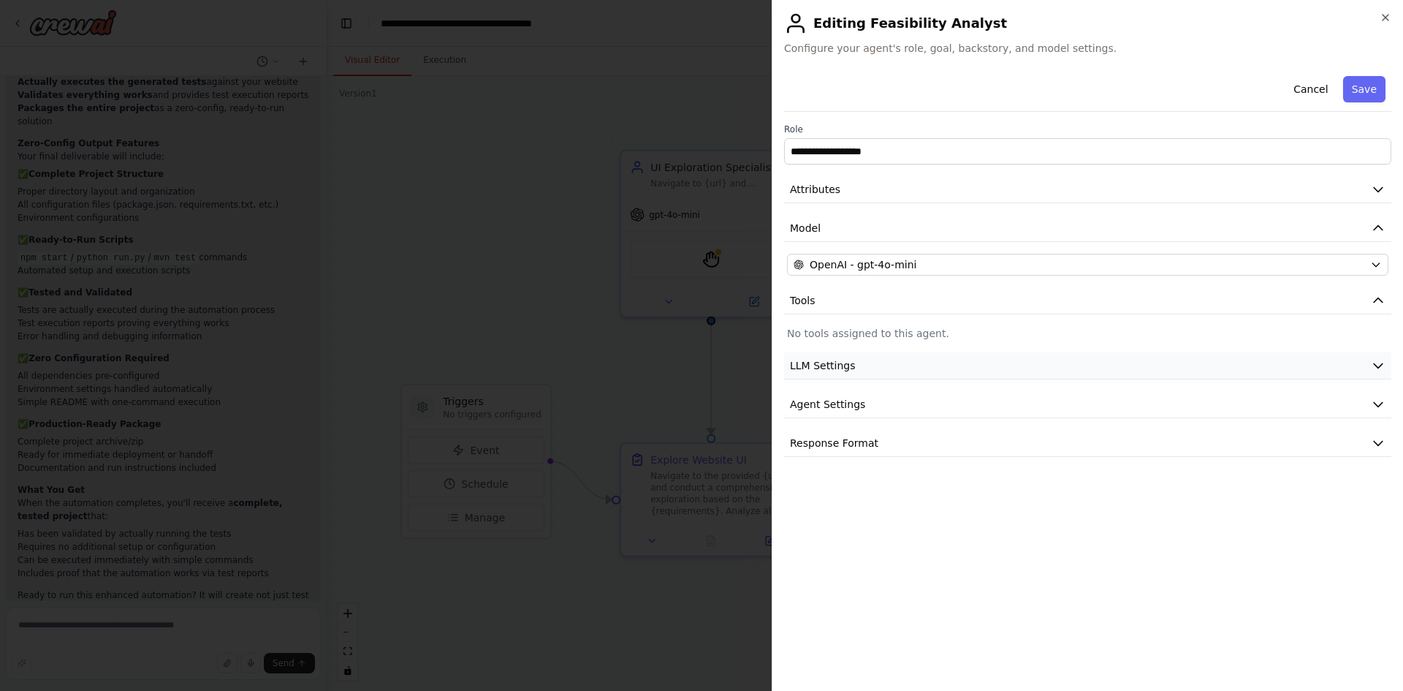
click at [923, 365] on button "LLM Settings" at bounding box center [1087, 365] width 607 height 27
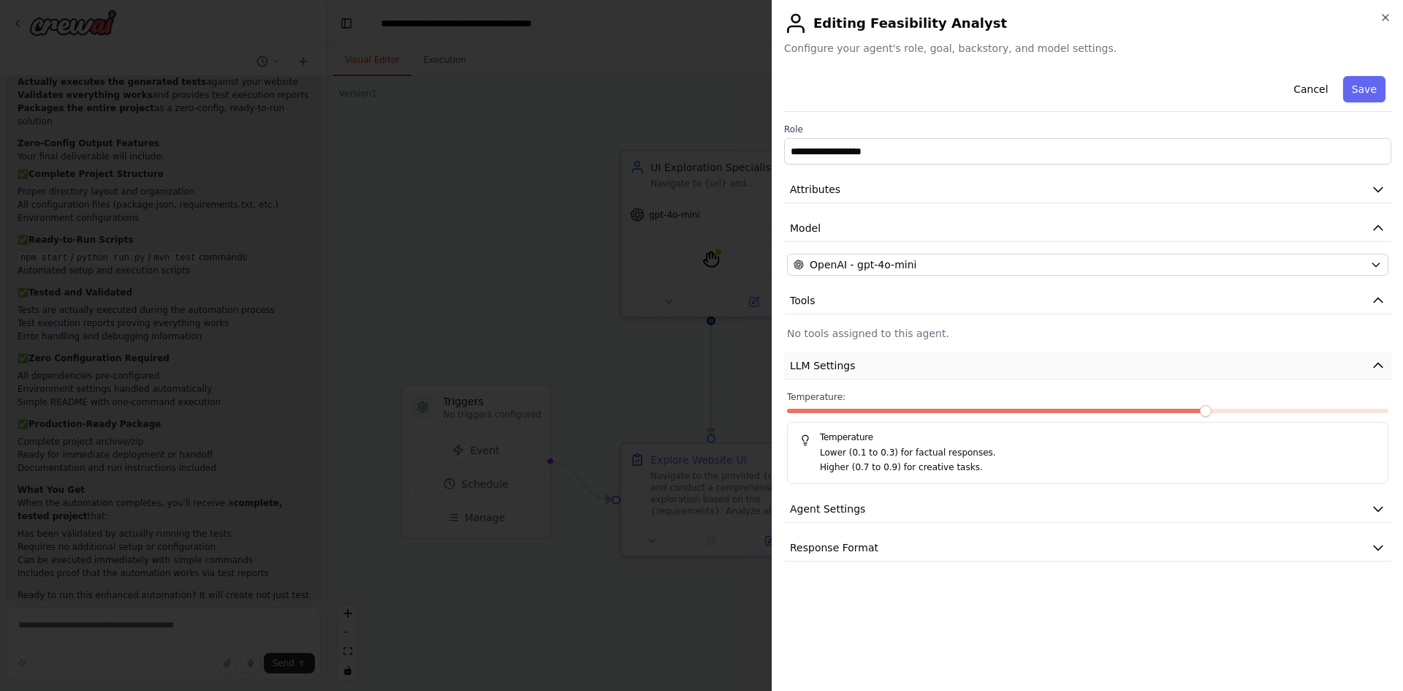
click at [923, 365] on button "LLM Settings" at bounding box center [1087, 365] width 607 height 27
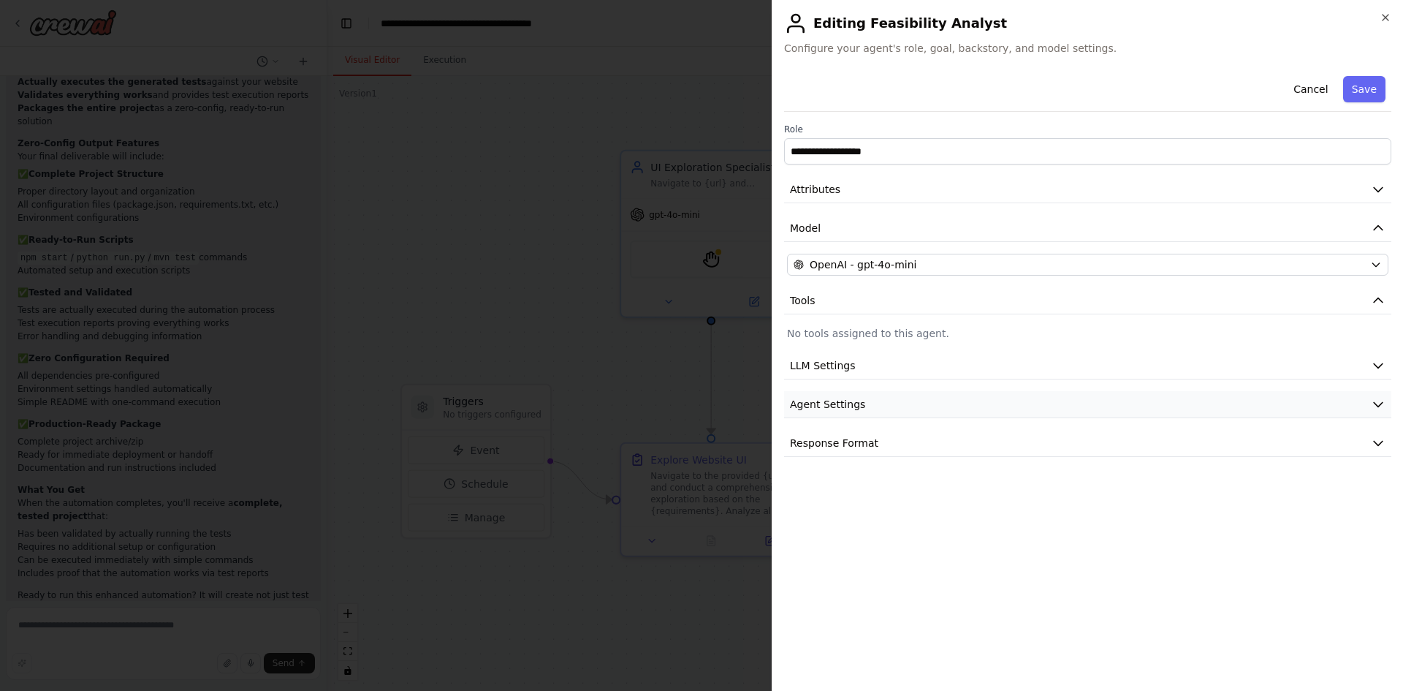
click at [910, 414] on button "Agent Settings" at bounding box center [1087, 404] width 607 height 27
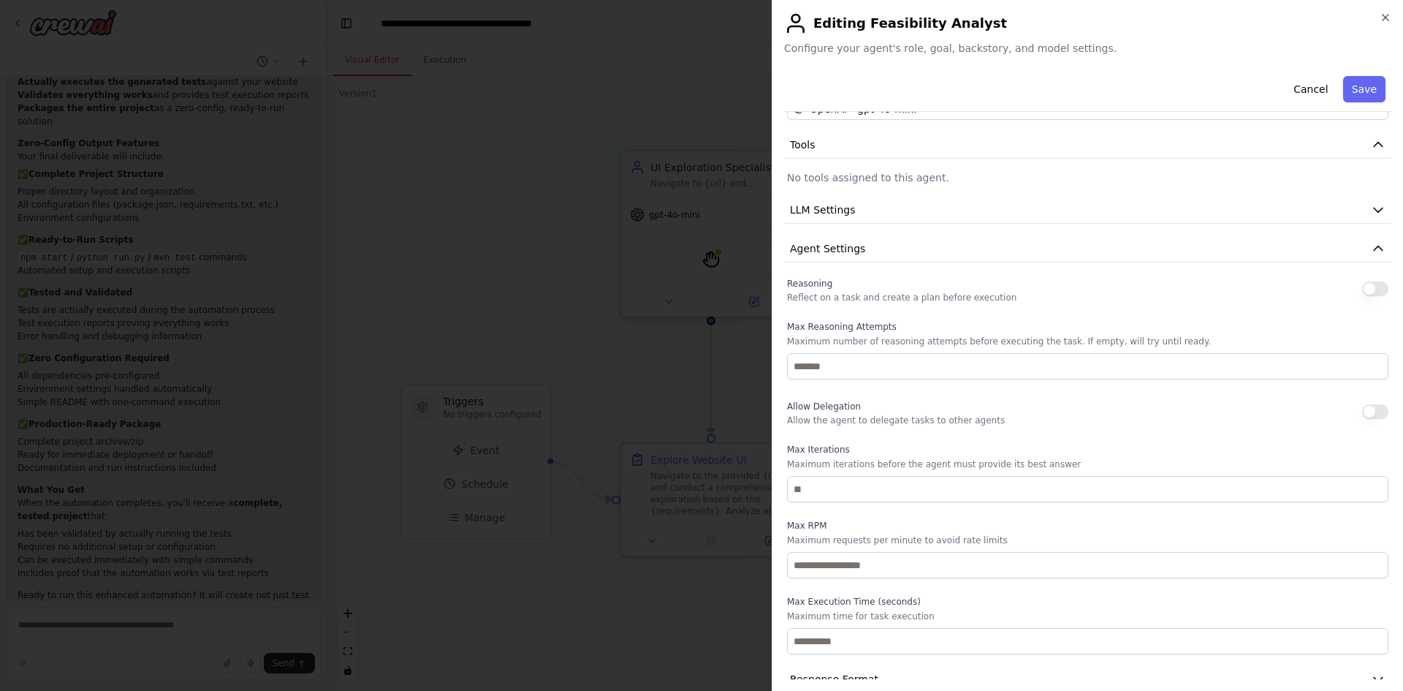
scroll to position [181, 0]
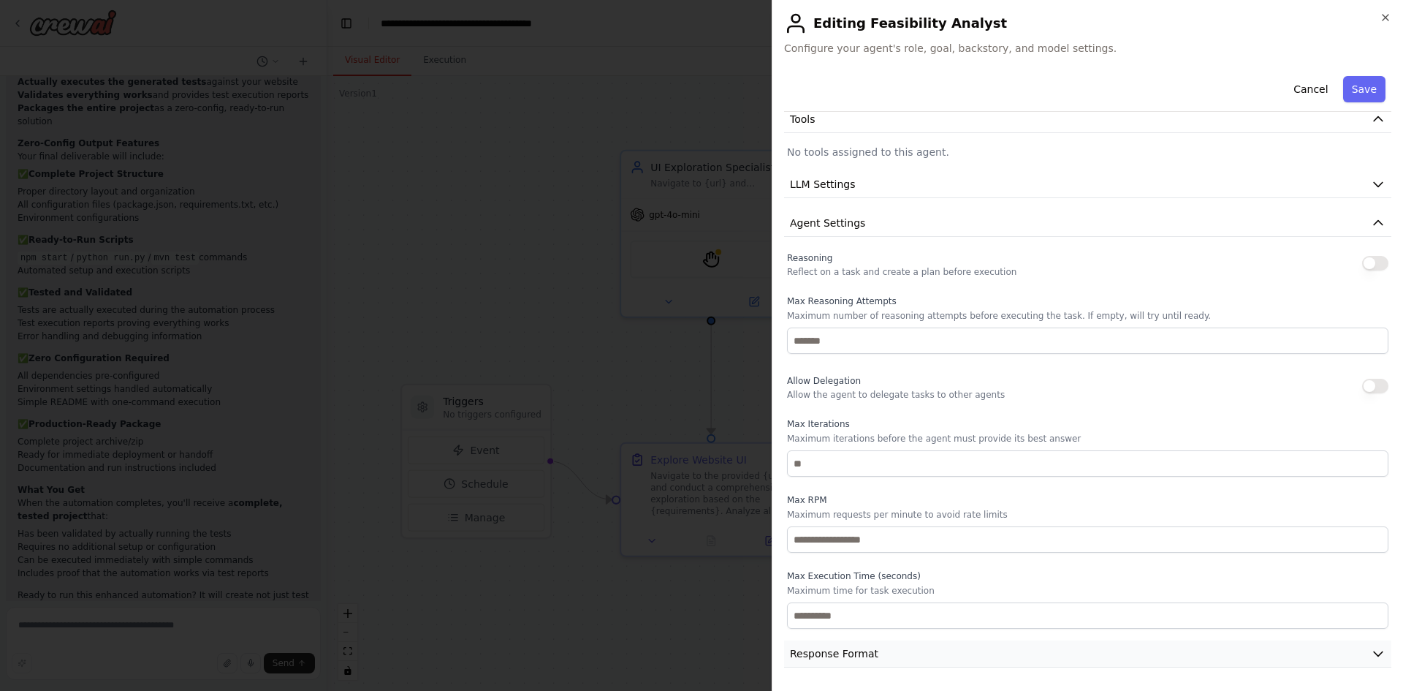
click at [844, 656] on span "Response Format" at bounding box center [834, 653] width 88 height 15
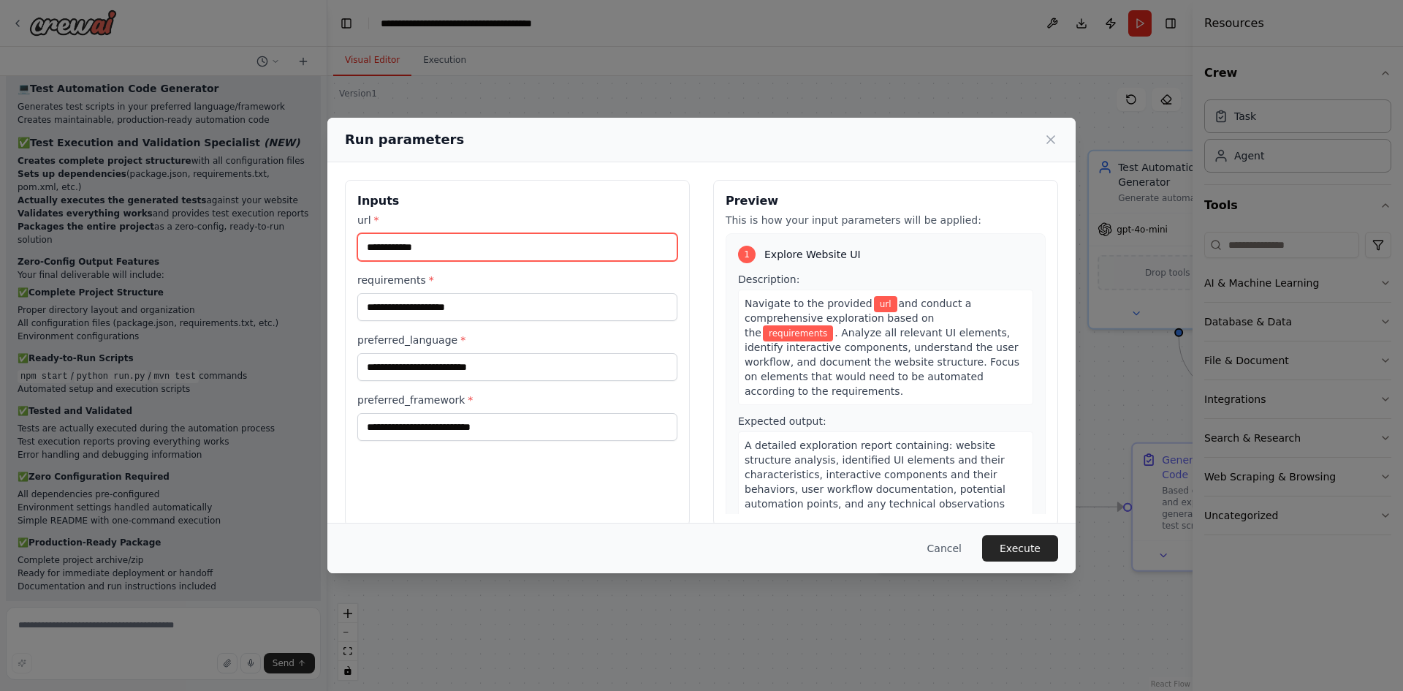
click at [452, 243] on input "url *" at bounding box center [517, 247] width 320 height 28
paste input "**********"
type input "**********"
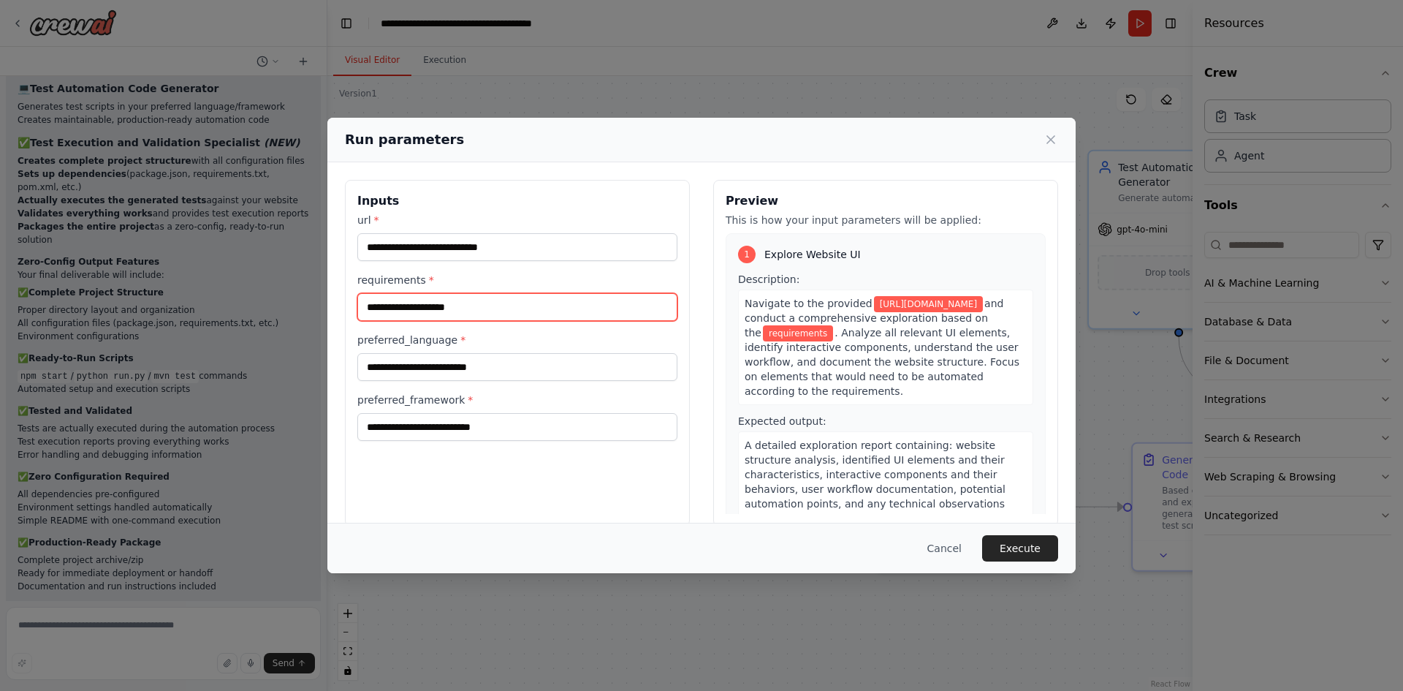
click at [474, 301] on input "requirements *" at bounding box center [517, 307] width 320 height 28
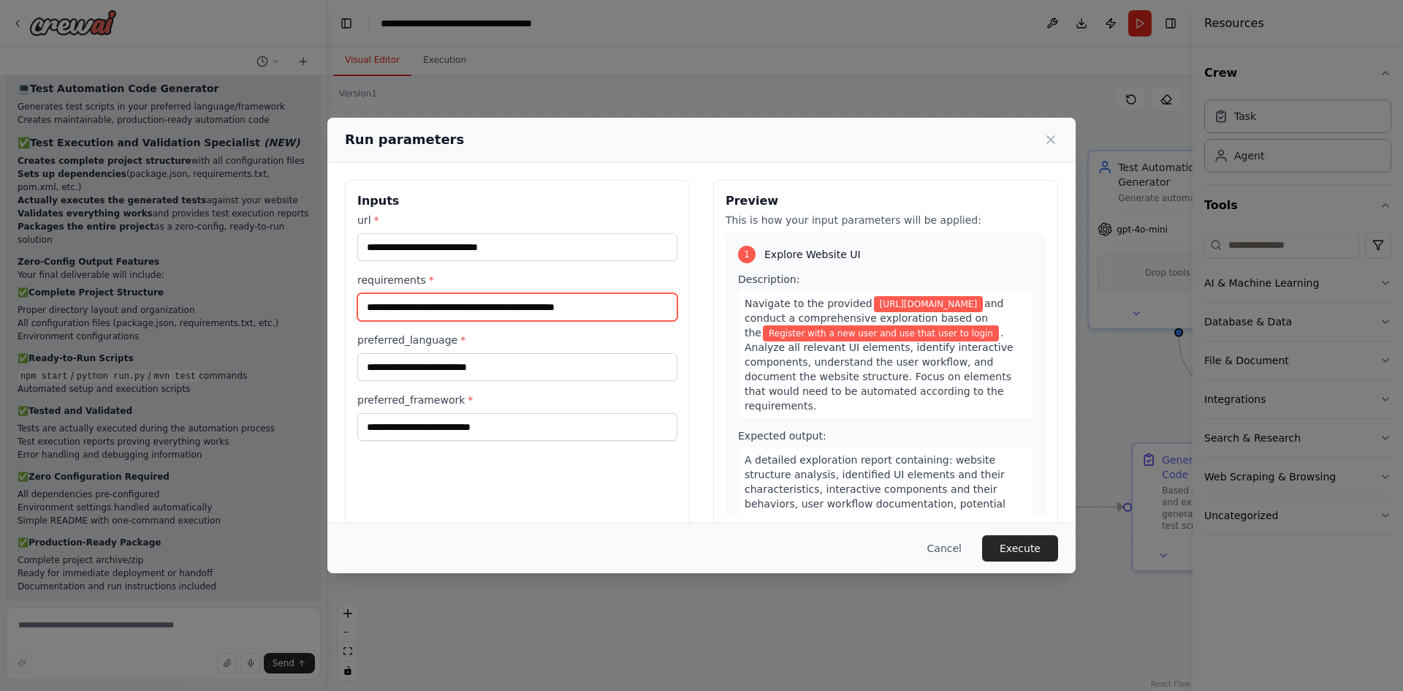
type input "**********"
drag, startPoint x: 944, startPoint y: 391, endPoint x: 936, endPoint y: 380, distance: 13.6
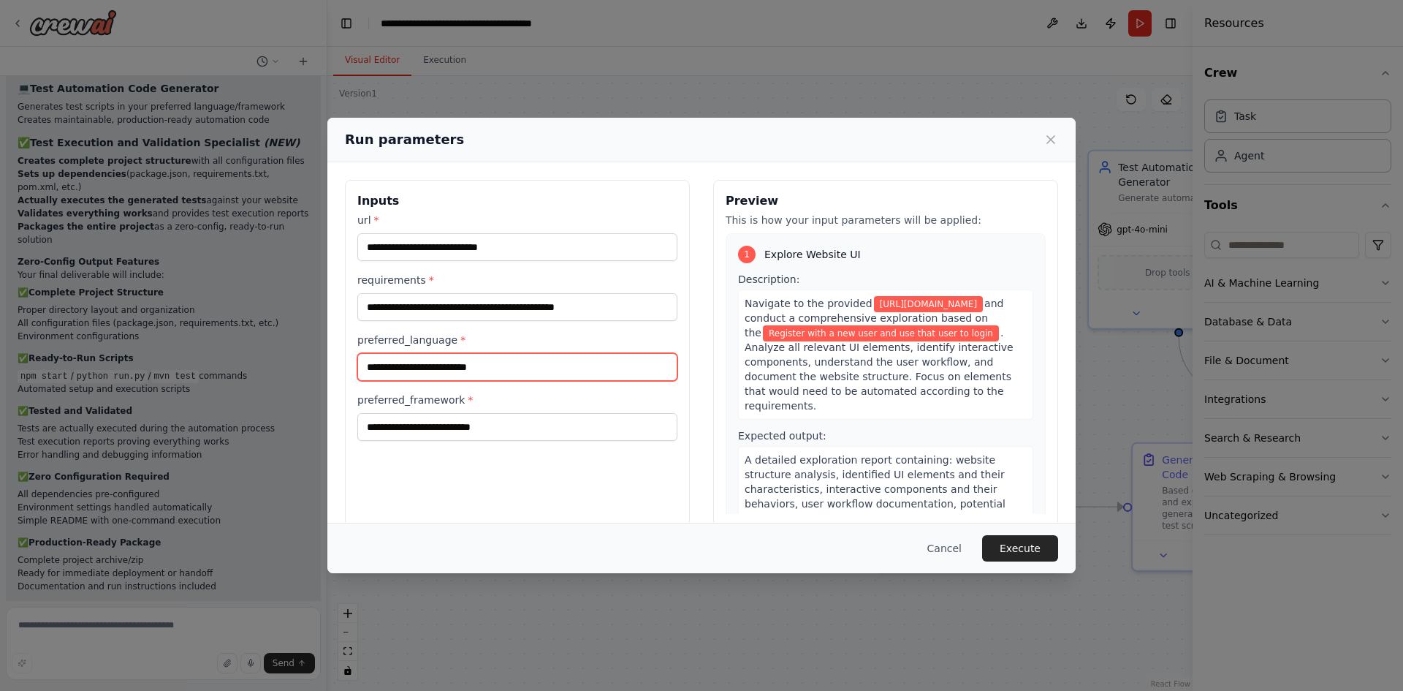
drag, startPoint x: 936, startPoint y: 380, endPoint x: 509, endPoint y: 379, distance: 426.1
click at [509, 379] on input "preferred_language *" at bounding box center [517, 367] width 320 height 28
click at [510, 371] on input "preferred_language *" at bounding box center [517, 367] width 320 height 28
type input "******"
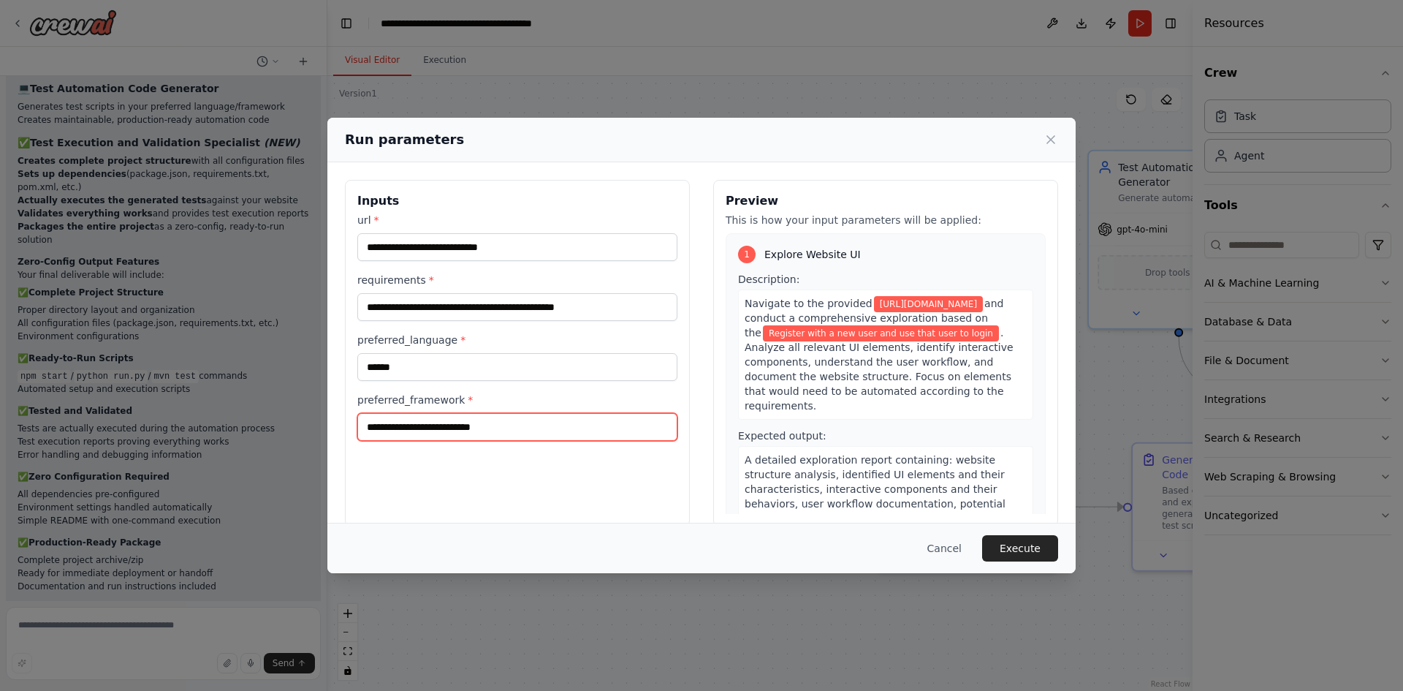
click at [636, 439] on input "preferred_framework *" at bounding box center [517, 427] width 320 height 28
type input "*"
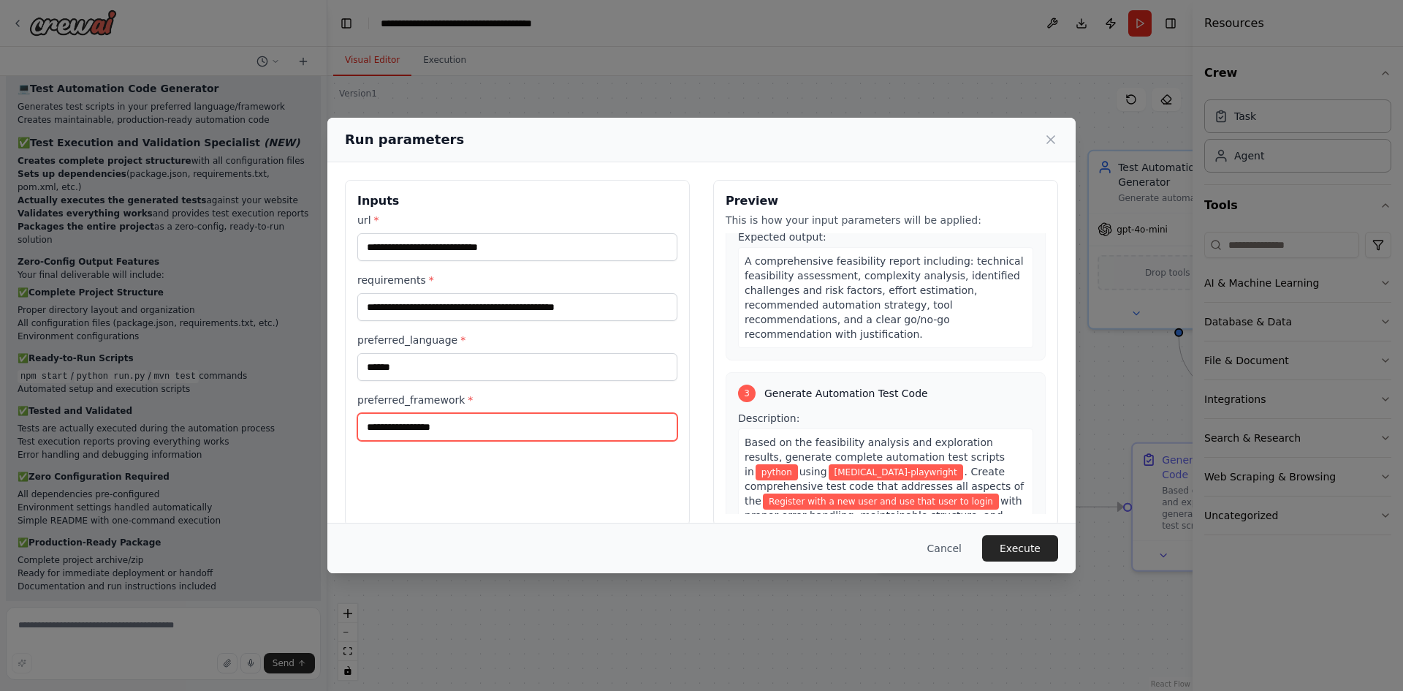
scroll to position [585, 0]
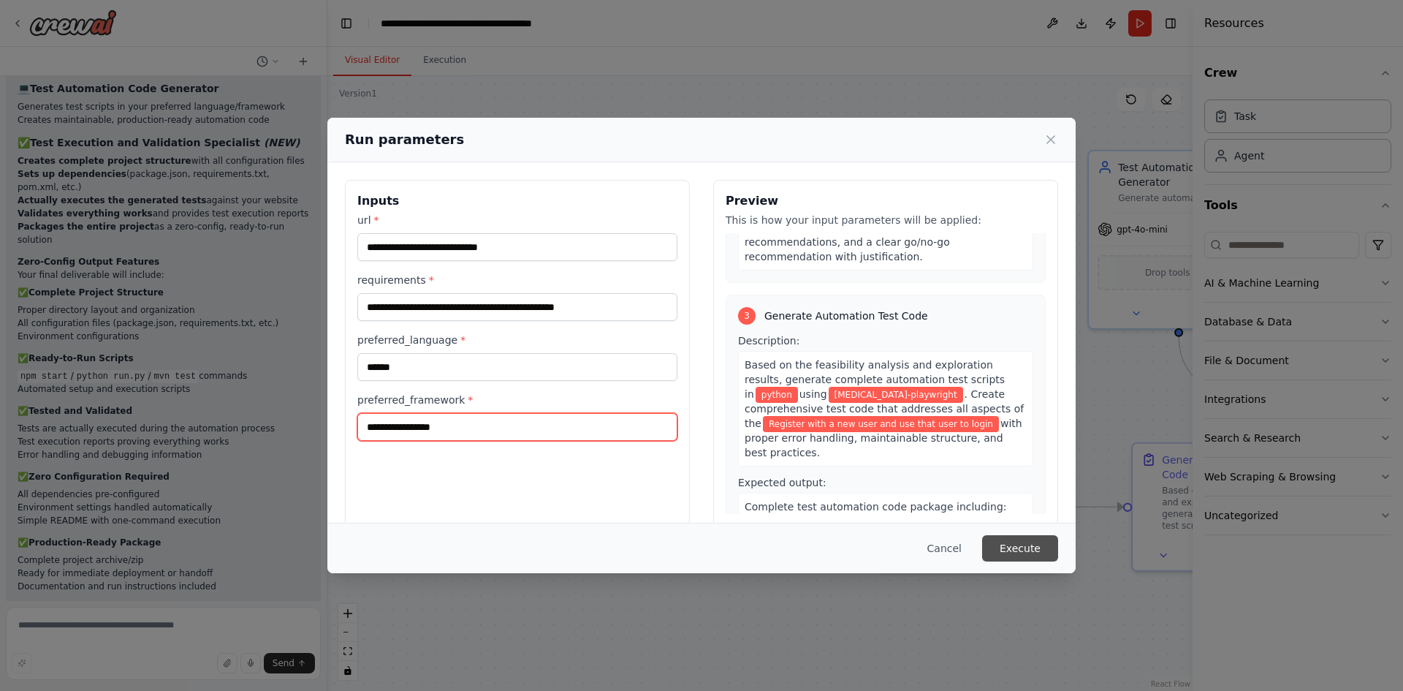
type input "**********"
click at [1037, 547] on button "Execute" at bounding box center [1020, 548] width 76 height 26
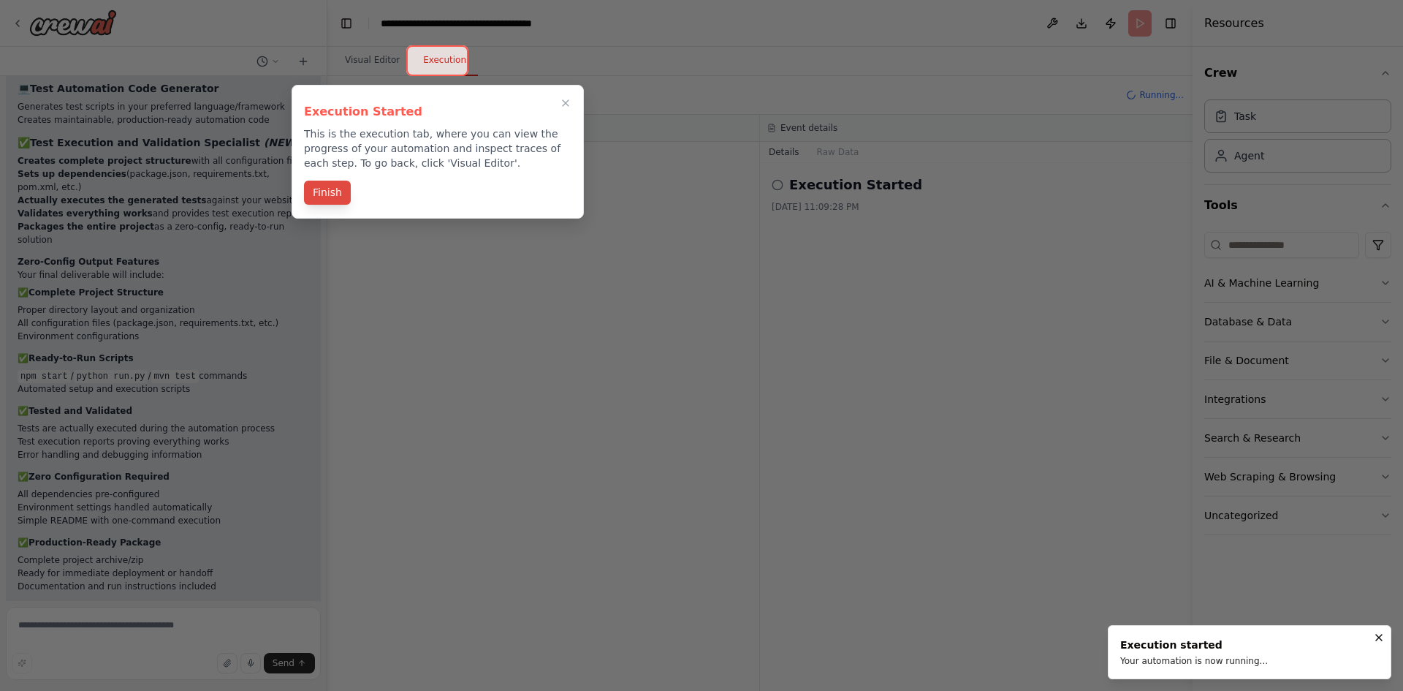
click at [329, 197] on button "Finish" at bounding box center [327, 193] width 47 height 24
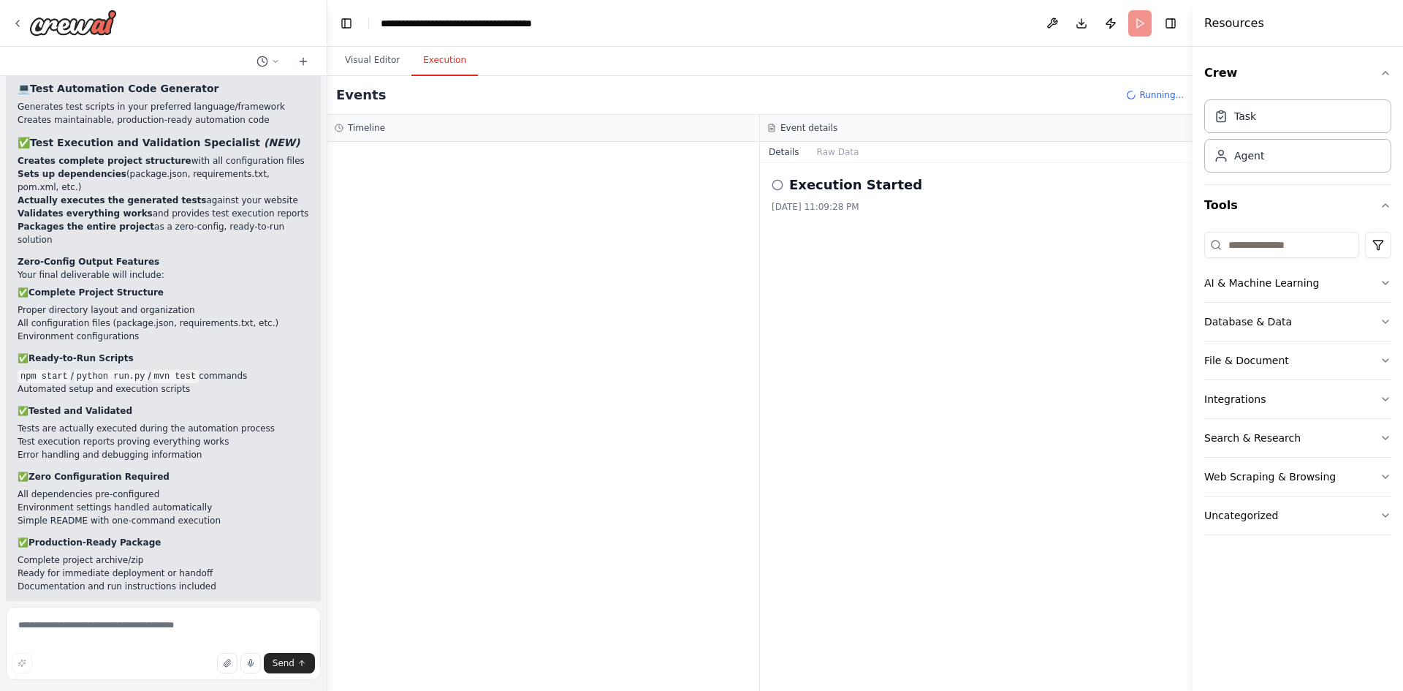
click at [430, 67] on button "Execution" at bounding box center [444, 60] width 67 height 31
click at [834, 187] on h2 "Execution Started" at bounding box center [855, 185] width 133 height 20
click at [830, 145] on button "Raw Data" at bounding box center [838, 152] width 60 height 20
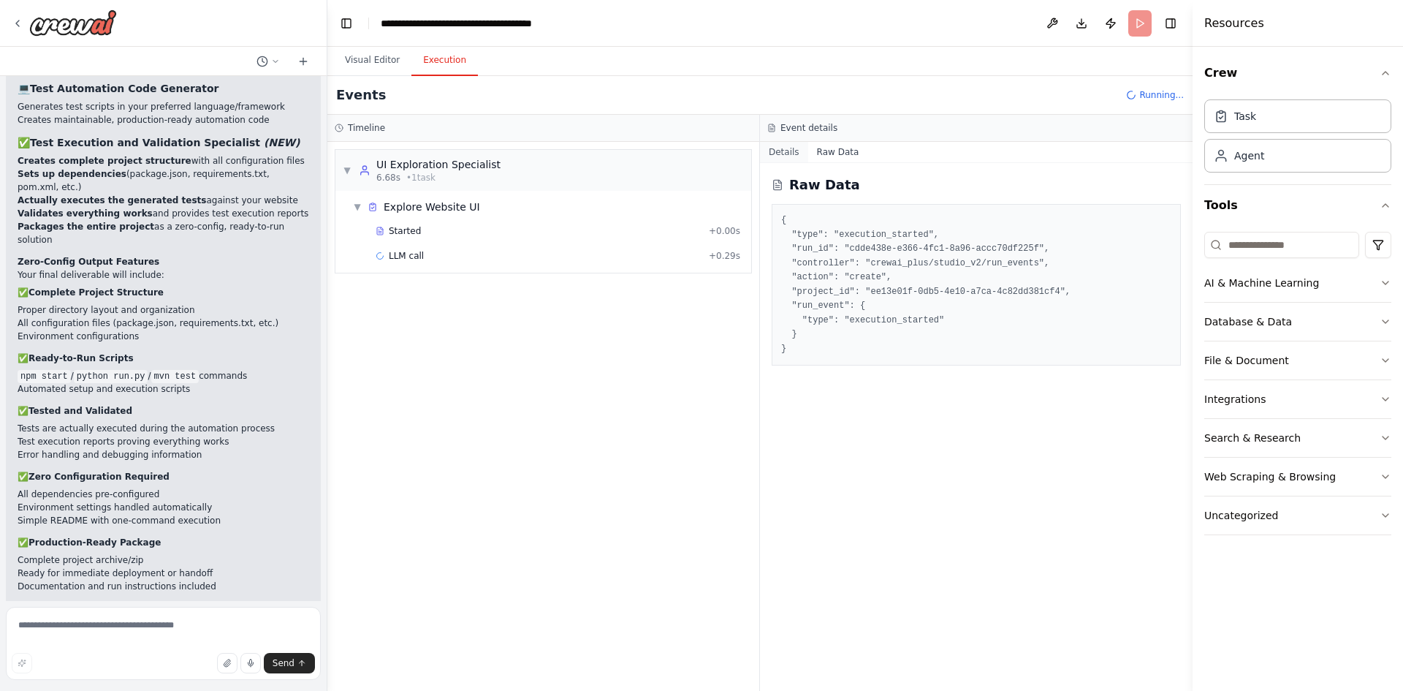
click at [783, 148] on button "Details" at bounding box center [784, 152] width 48 height 20
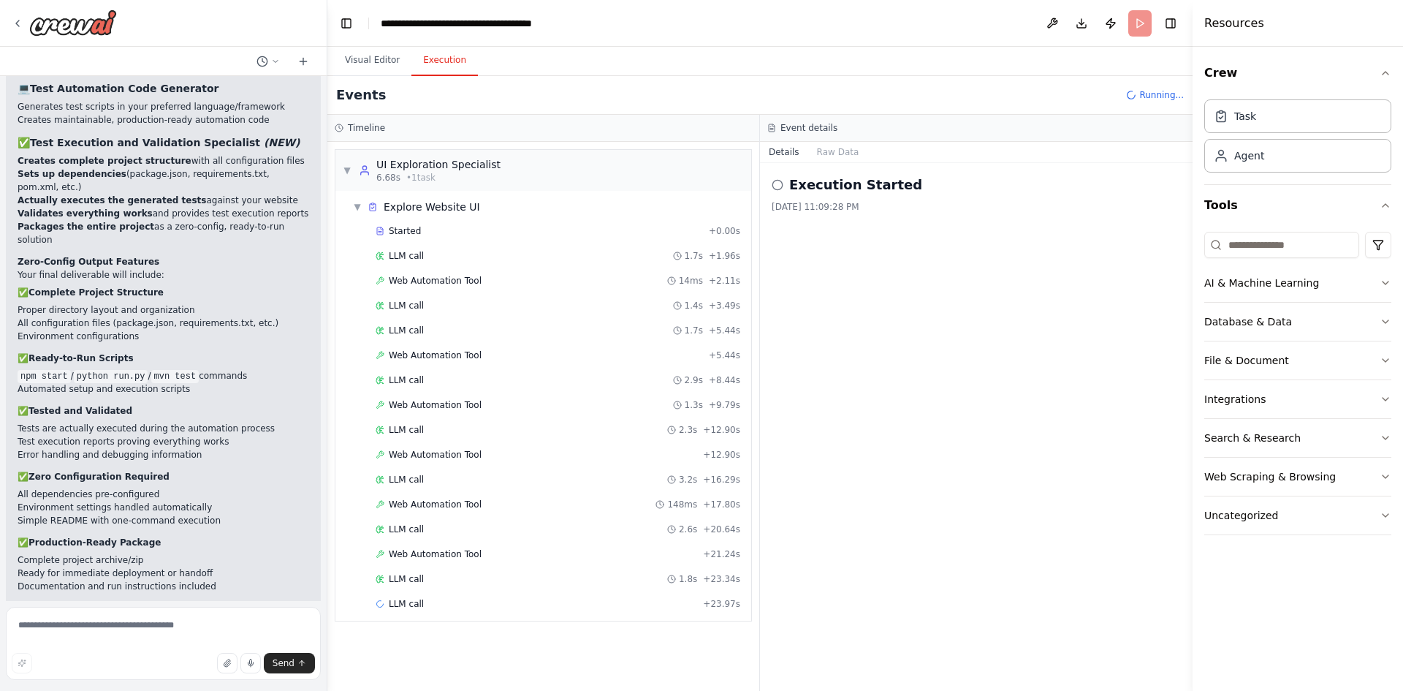
click at [770, 146] on button "Details" at bounding box center [784, 152] width 48 height 20
click at [832, 148] on button "Raw Data" at bounding box center [838, 152] width 60 height 20
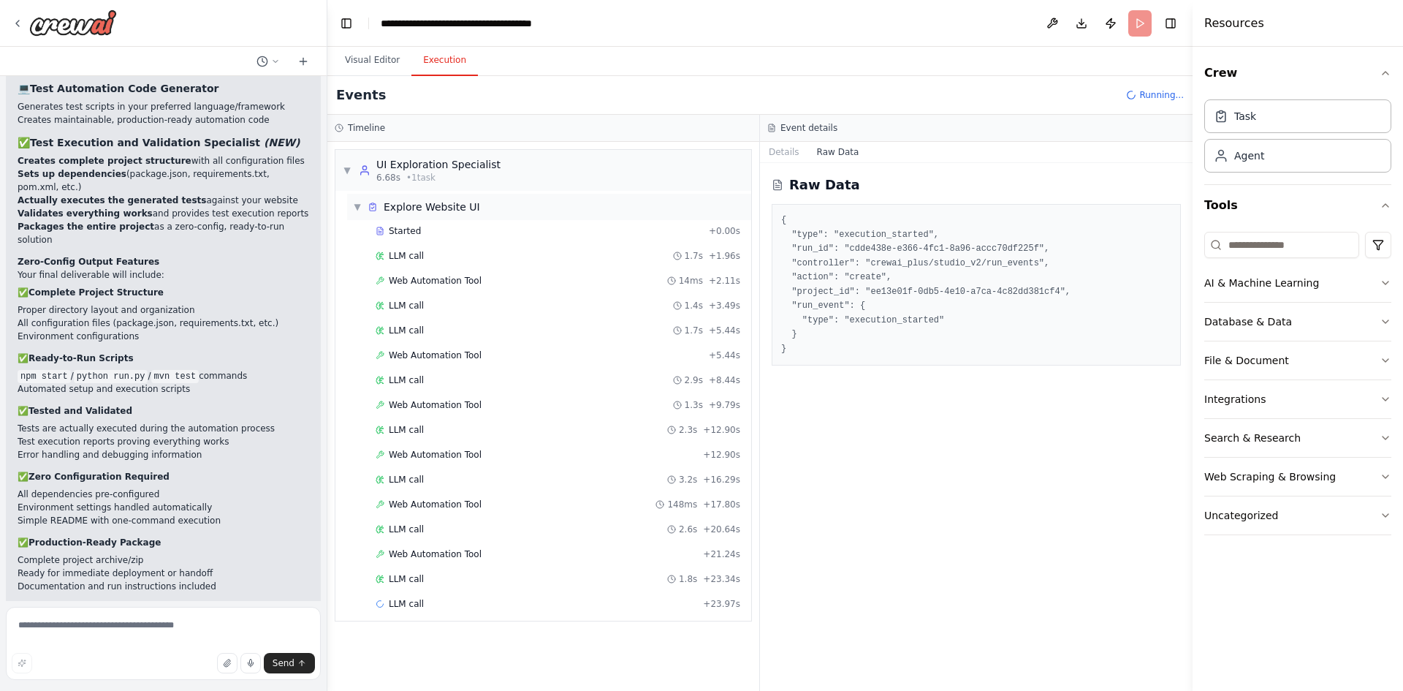
click at [485, 212] on div "▼ Explore Website UI" at bounding box center [549, 207] width 404 height 26
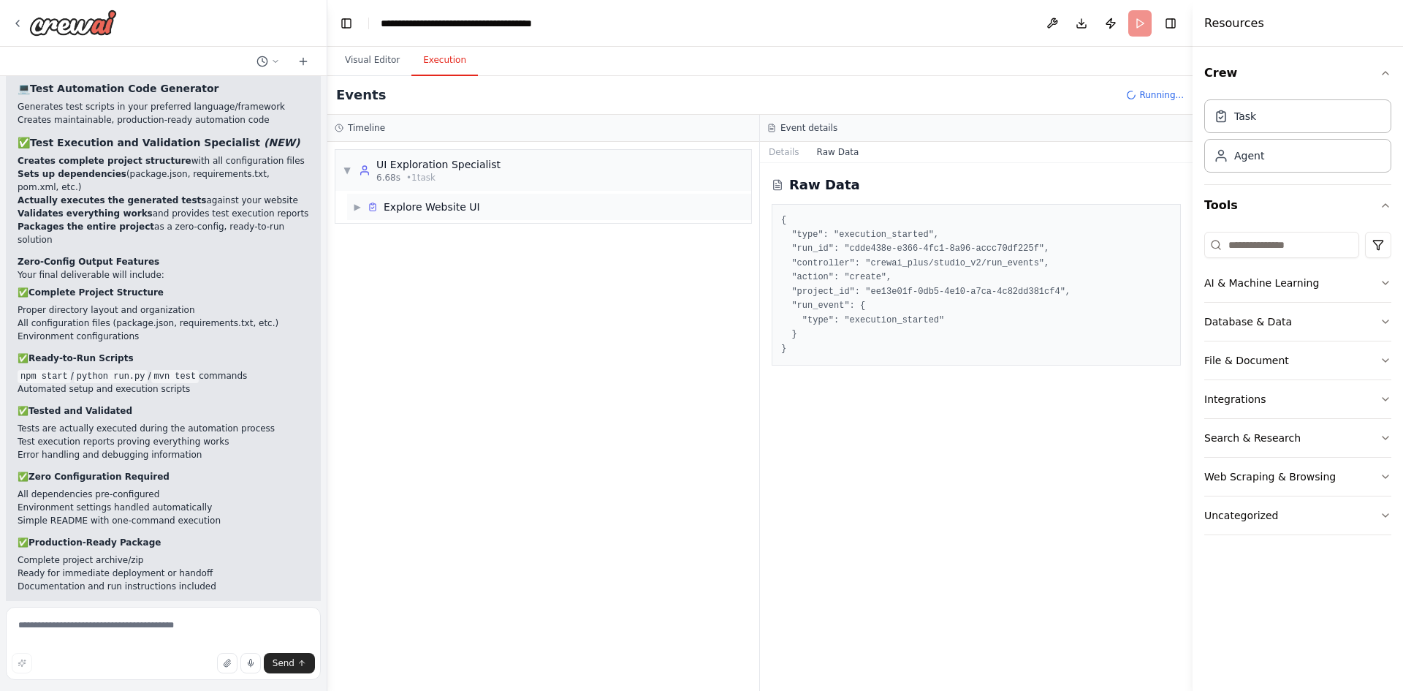
click at [485, 212] on div "▶ Explore Website UI" at bounding box center [549, 207] width 404 height 26
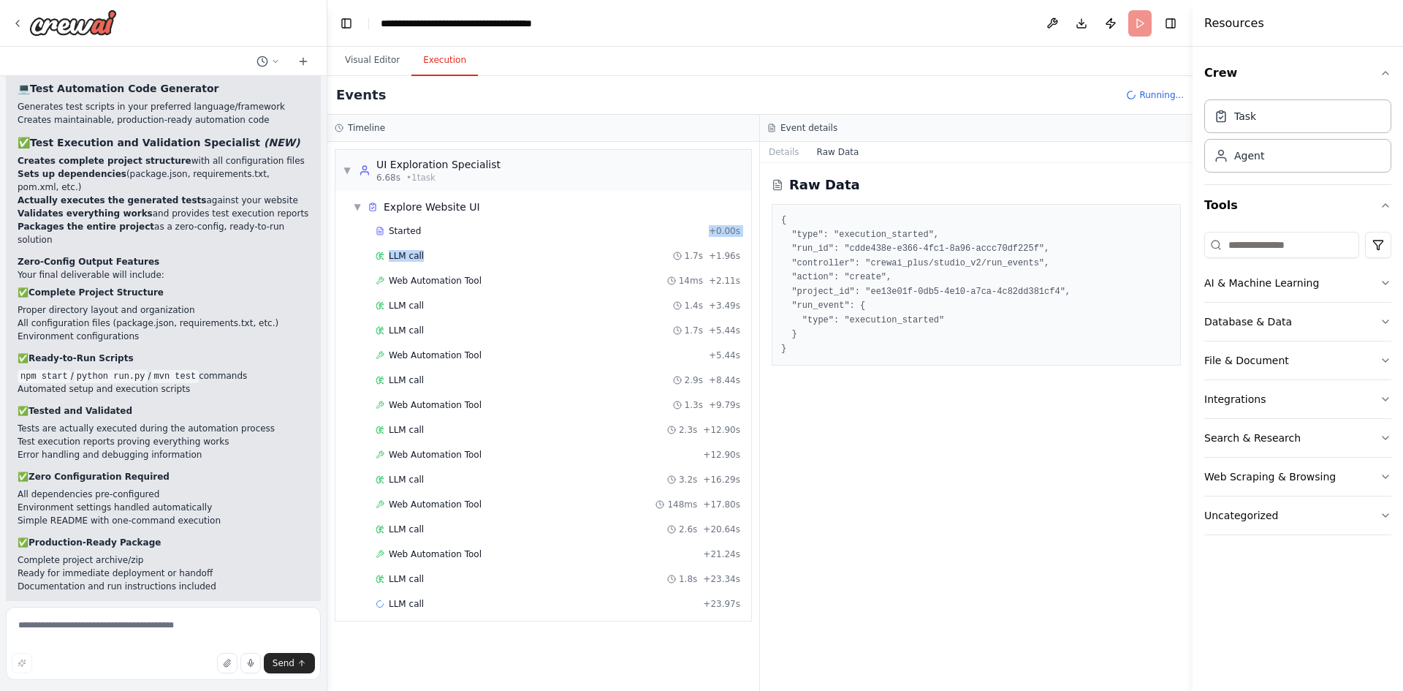
click at [474, 242] on div "Started + 0.00s LLM call 1.7s + 1.96s Web Automation Tool 14ms + 2.11s LLM call…" at bounding box center [549, 419] width 404 height 398
click at [475, 262] on div "LLM call 1.7s + 1.96s" at bounding box center [558, 256] width 375 height 22
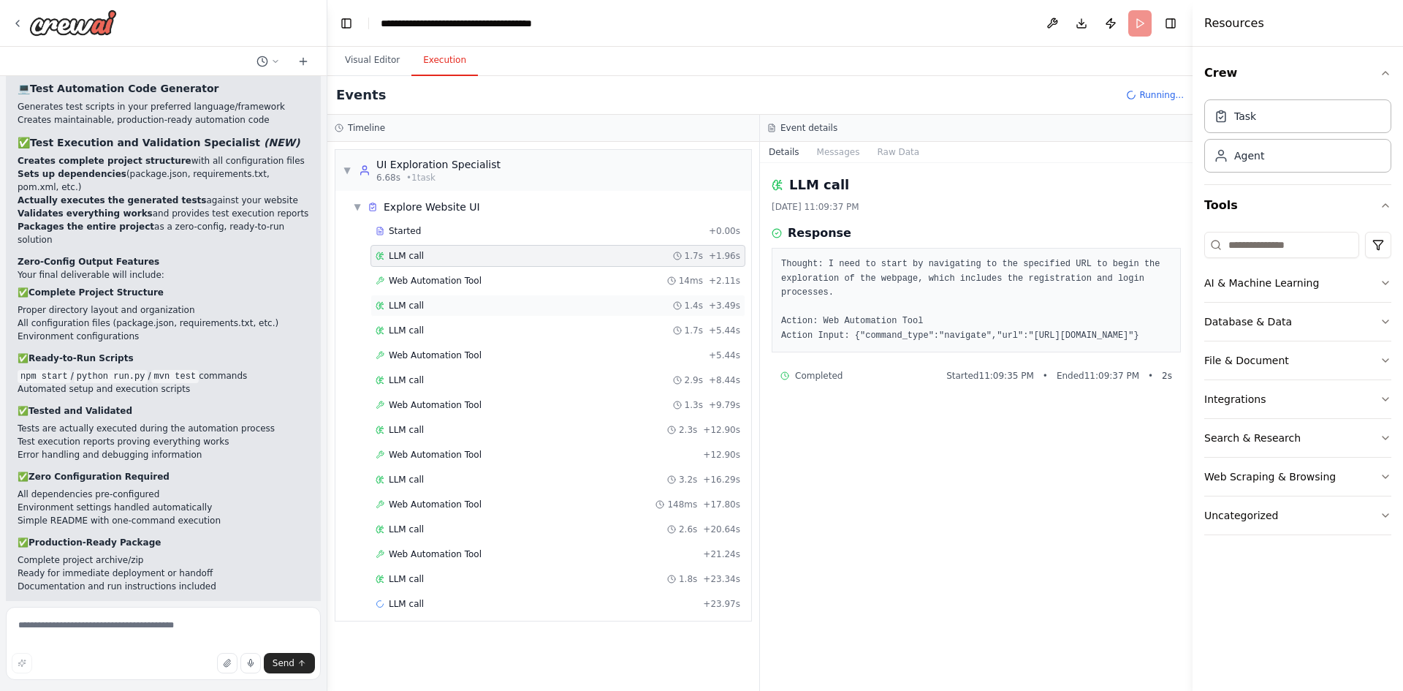
click at [434, 296] on div "LLM call 1.4s + 3.49s" at bounding box center [558, 306] width 375 height 22
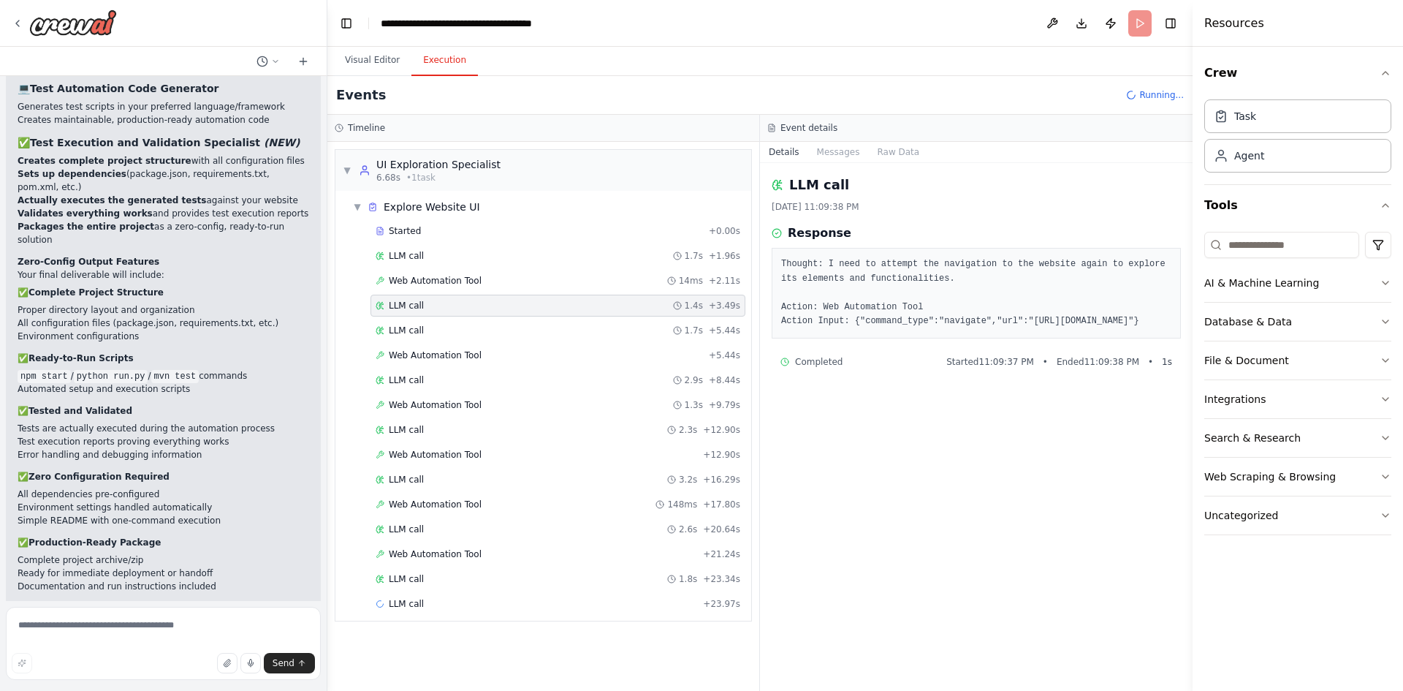
click at [436, 314] on div "LLM call 1.4s + 3.49s" at bounding box center [558, 306] width 375 height 22
click at [440, 341] on div "Started + 0.00s LLM call 1.7s + 1.96s Web Automation Tool 14ms + 2.11s LLM call…" at bounding box center [549, 419] width 404 height 398
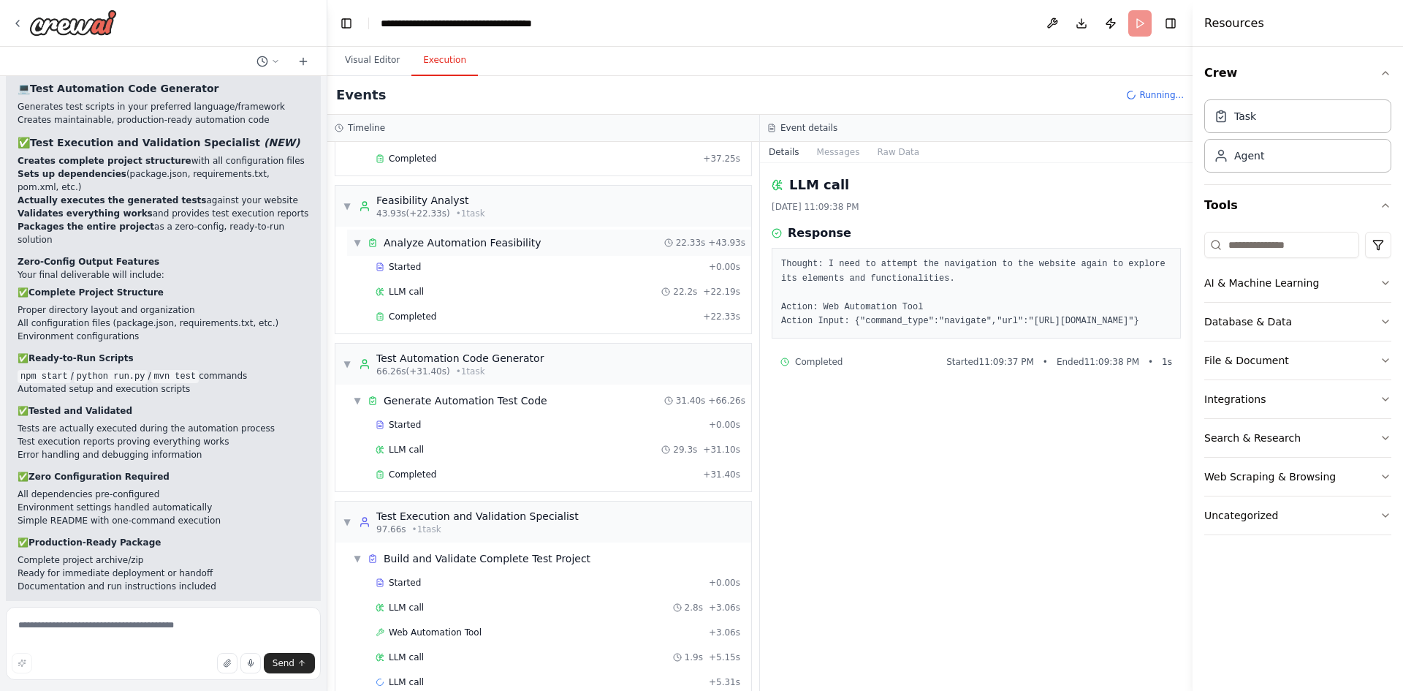
scroll to position [495, 0]
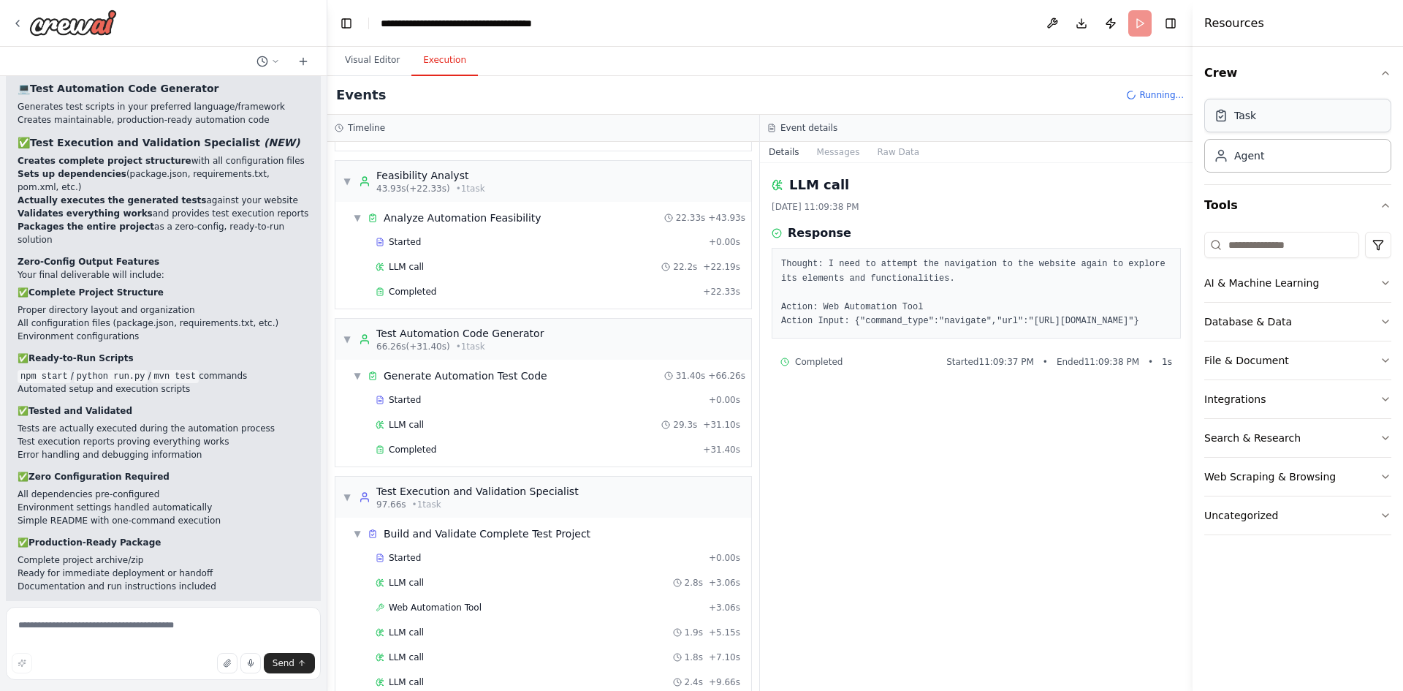
click at [1258, 121] on div "Task" at bounding box center [1297, 116] width 187 height 34
click at [1232, 153] on div "Agent" at bounding box center [1239, 155] width 50 height 15
click at [835, 160] on button "Messages" at bounding box center [838, 152] width 61 height 20
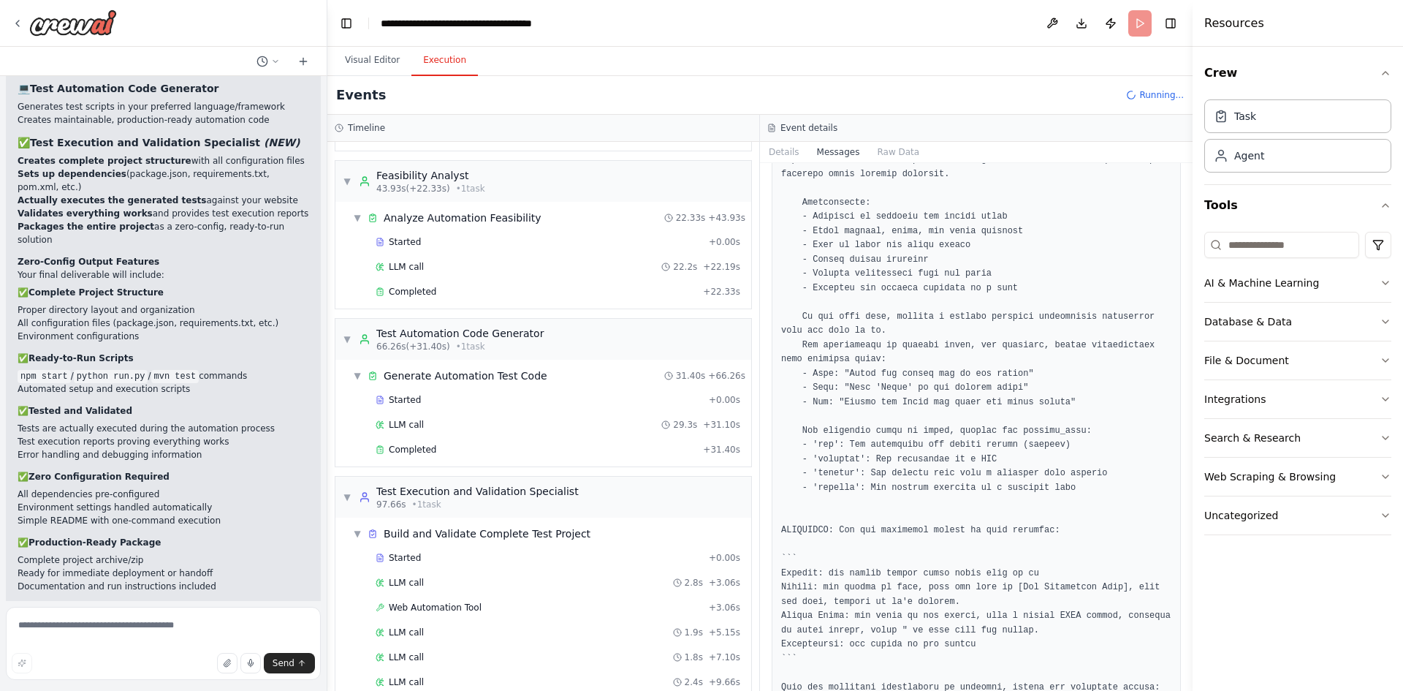
scroll to position [1138, 0]
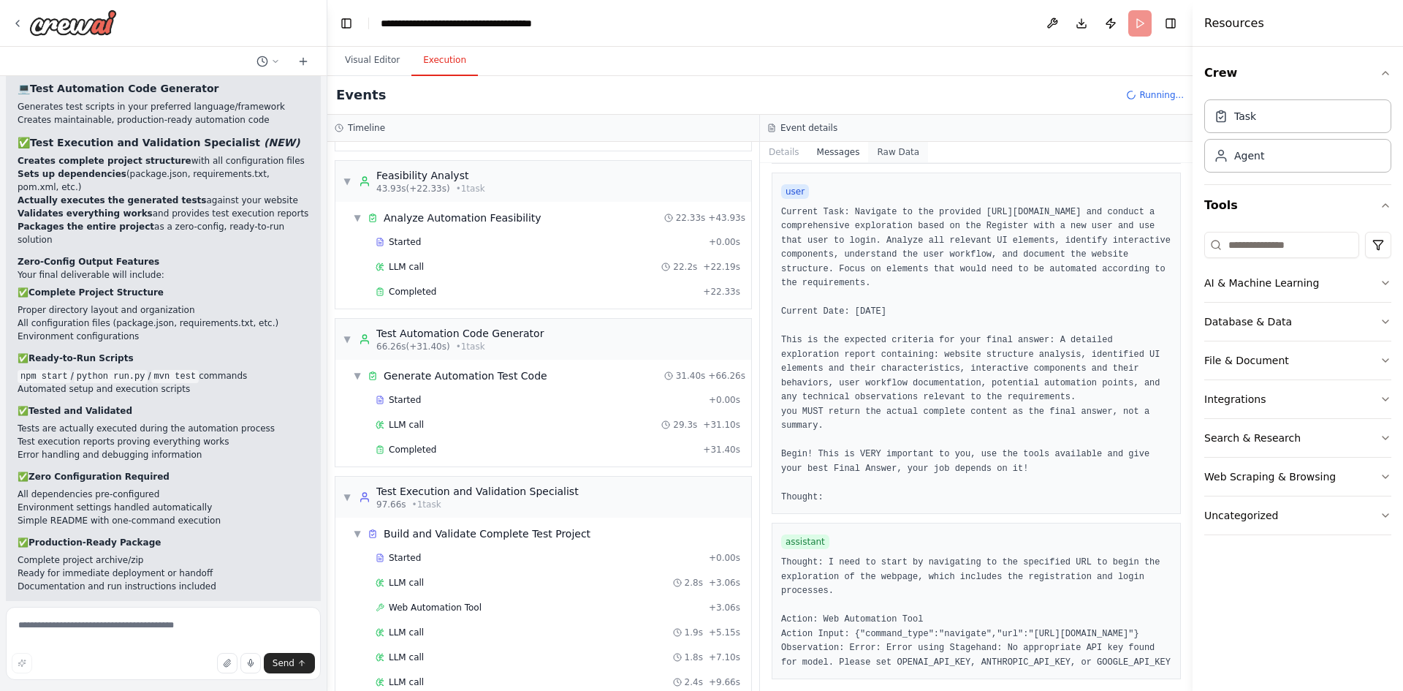
click at [878, 156] on button "Raw Data" at bounding box center [898, 152] width 60 height 20
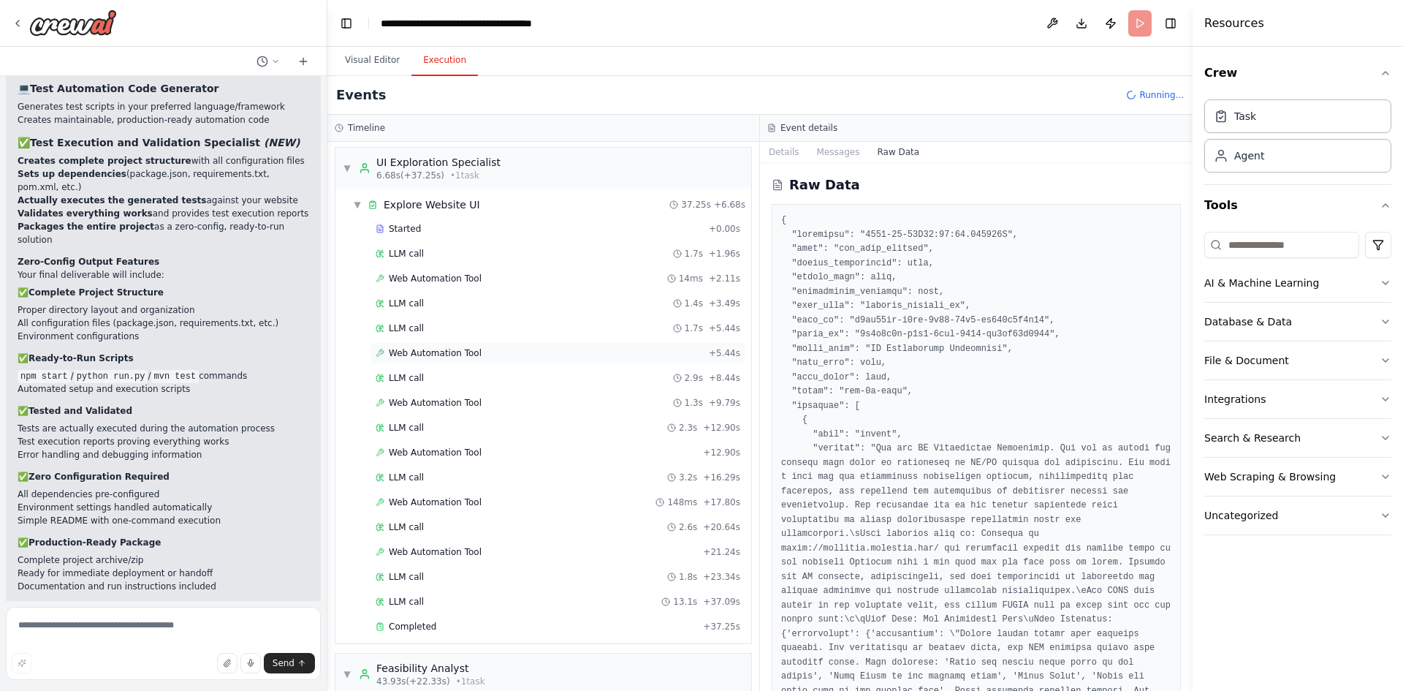
scroll to position [0, 0]
click at [438, 277] on span "Web Automation Tool" at bounding box center [435, 281] width 93 height 12
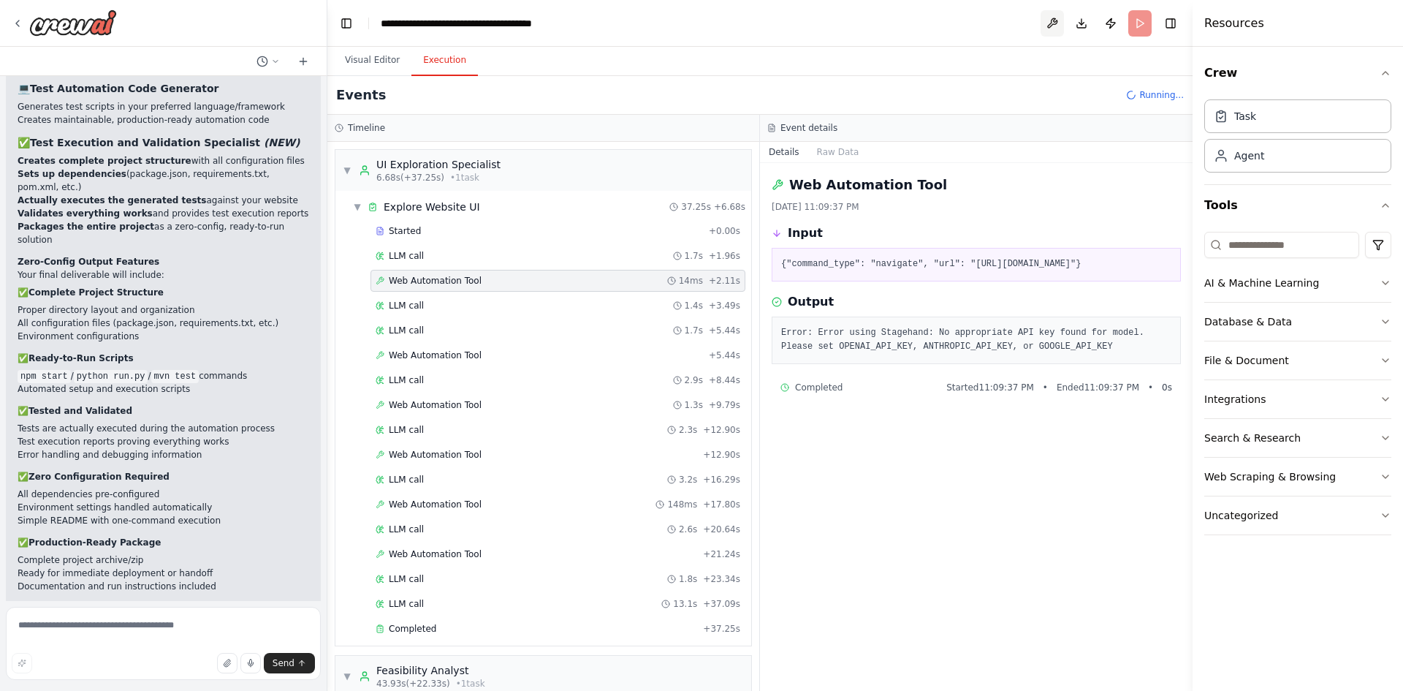
click at [1045, 21] on button at bounding box center [1052, 23] width 23 height 26
click at [1050, 26] on div at bounding box center [1052, 23] width 23 height 26
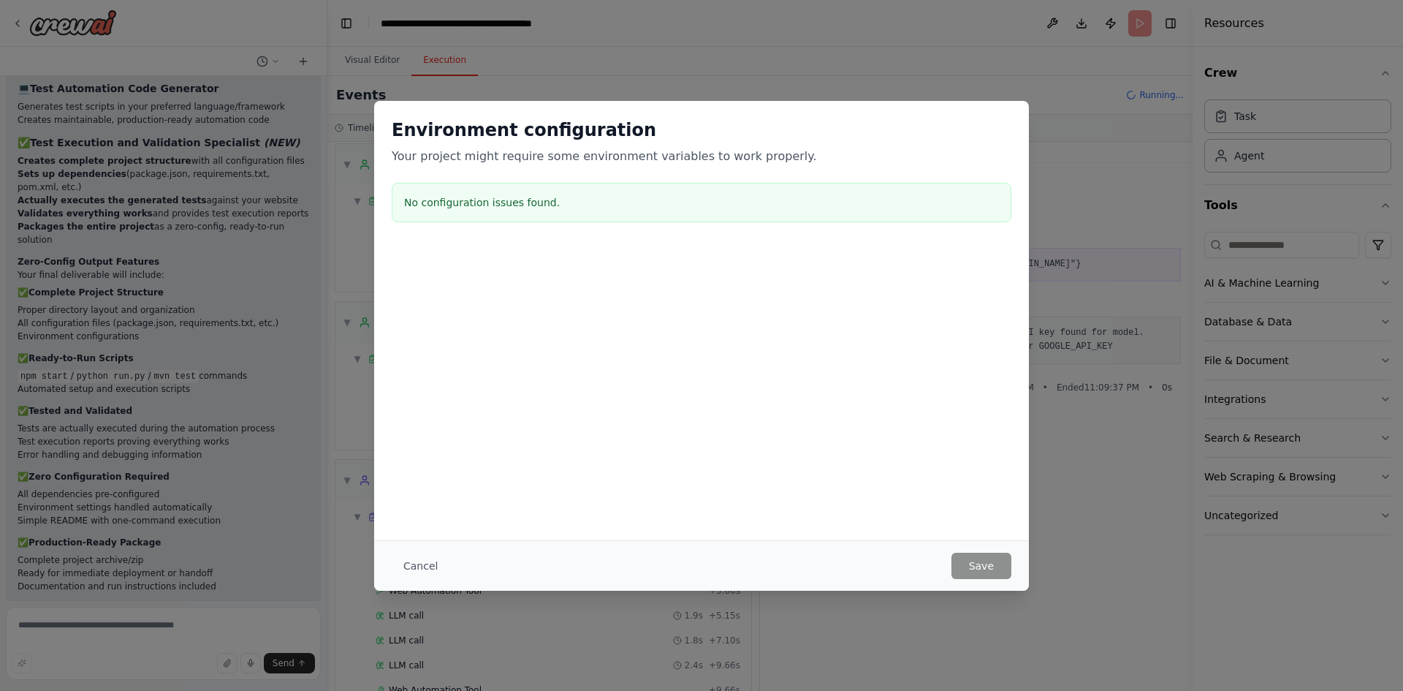
scroll to position [793, 0]
click at [418, 568] on button "Cancel" at bounding box center [421, 566] width 58 height 26
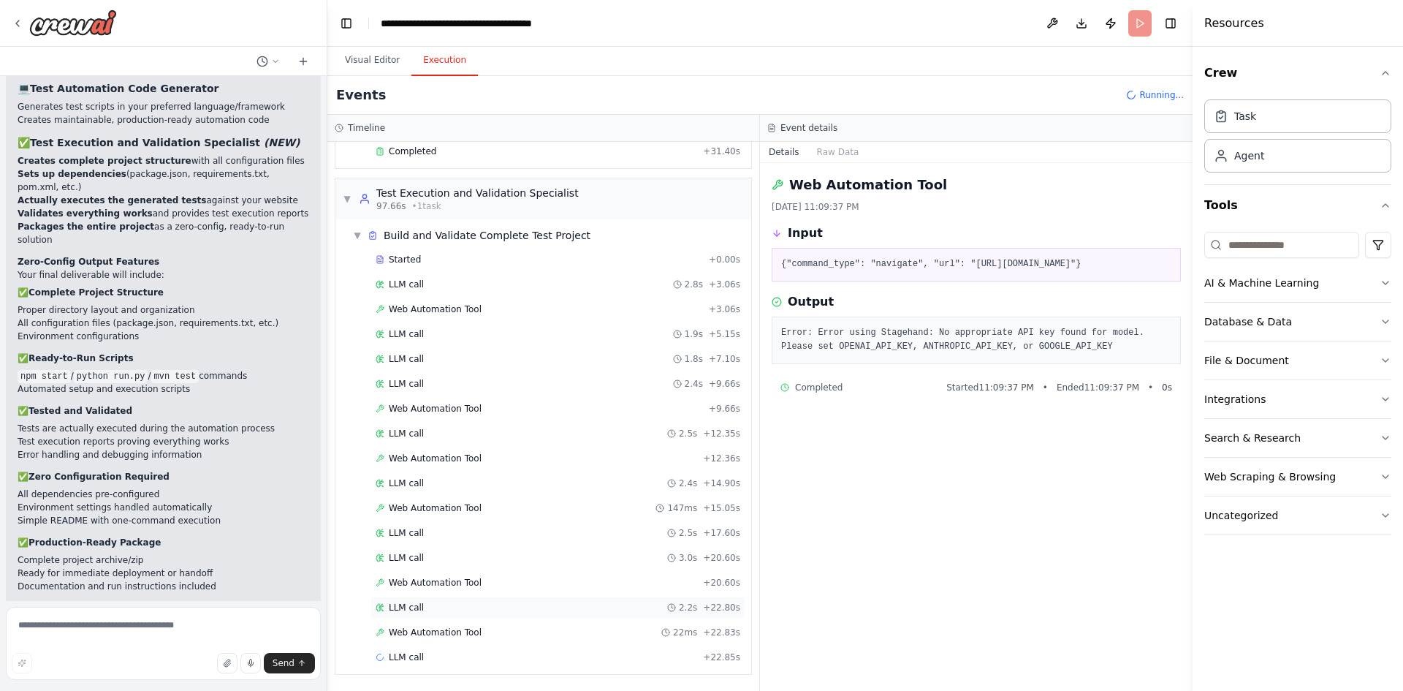
click at [403, 608] on span "LLM call" at bounding box center [406, 608] width 35 height 12
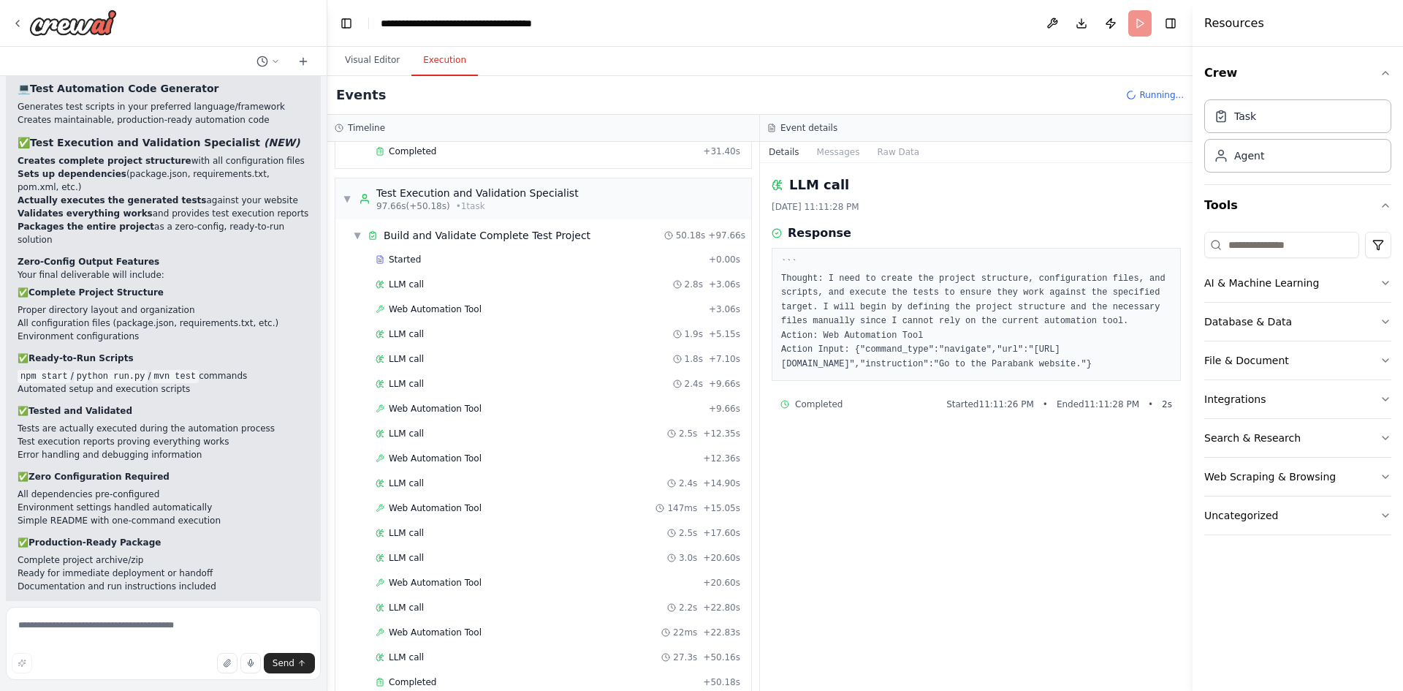
scroll to position [2345, 0]
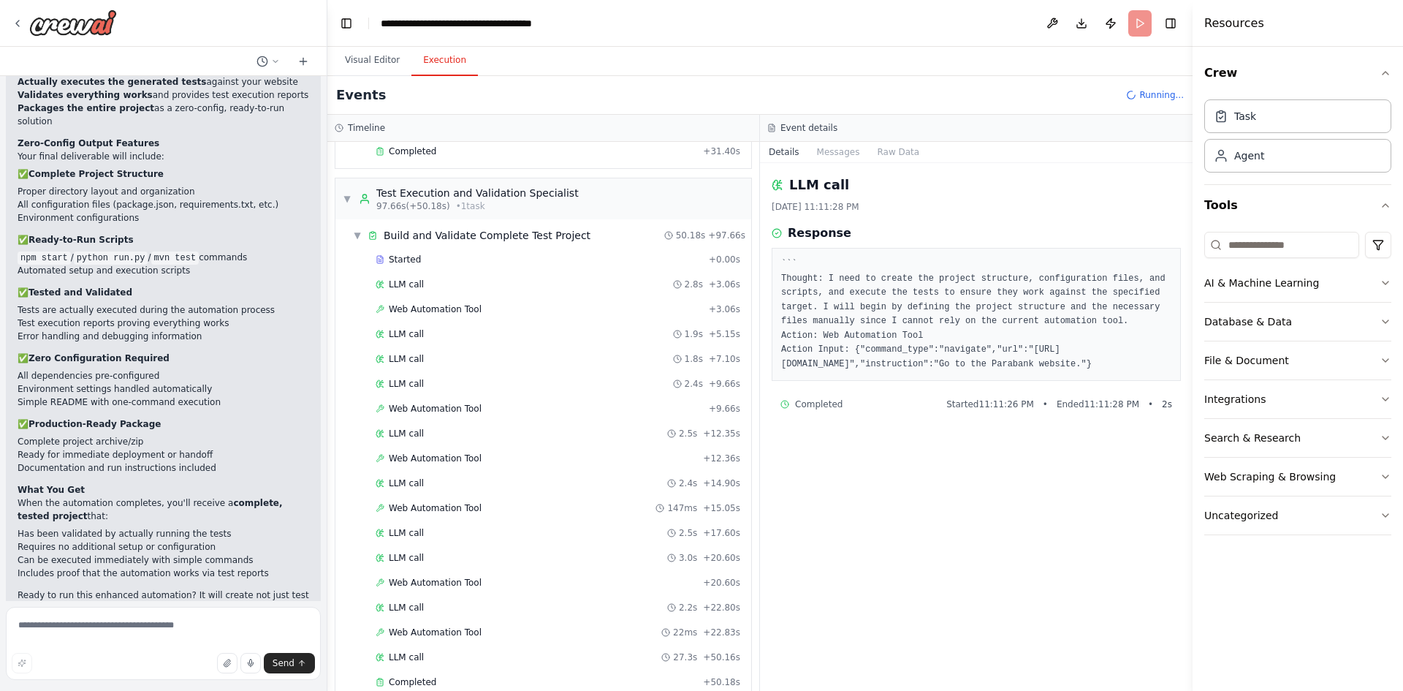
click at [396, 661] on span "LLM call" at bounding box center [406, 657] width 35 height 12
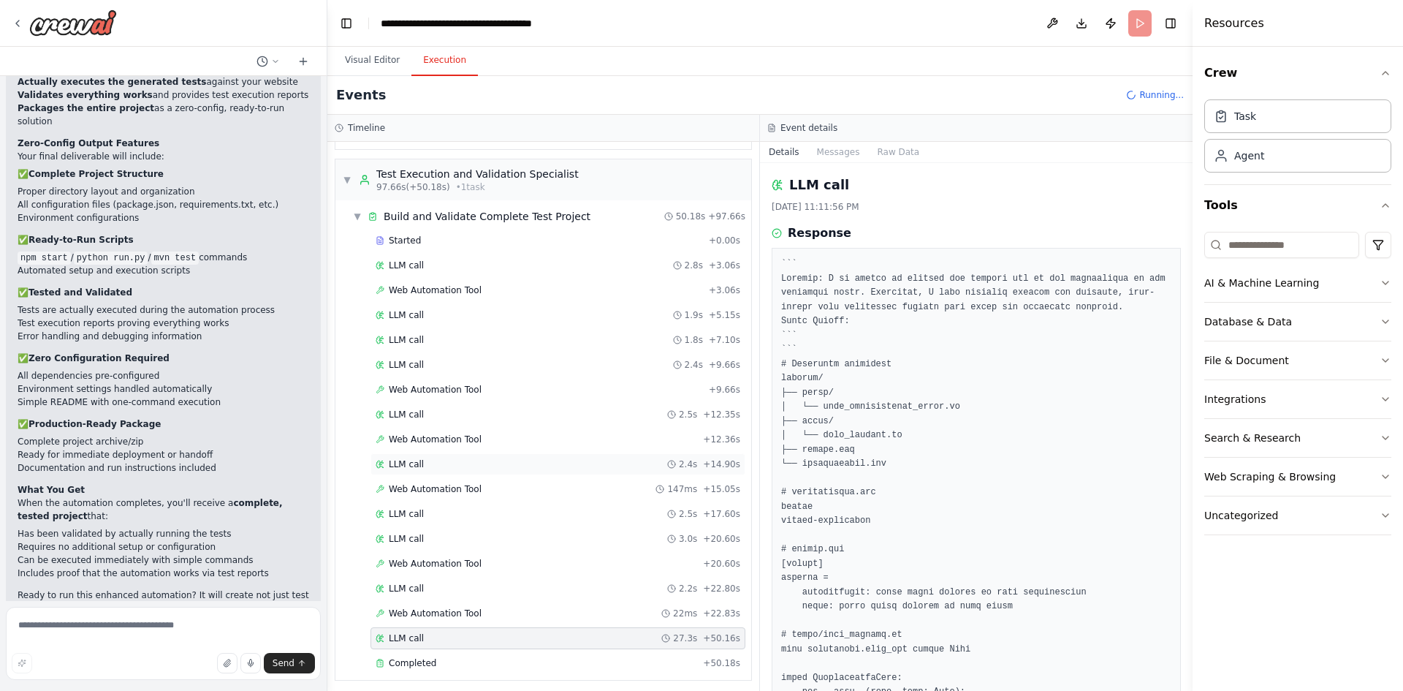
scroll to position [818, 0]
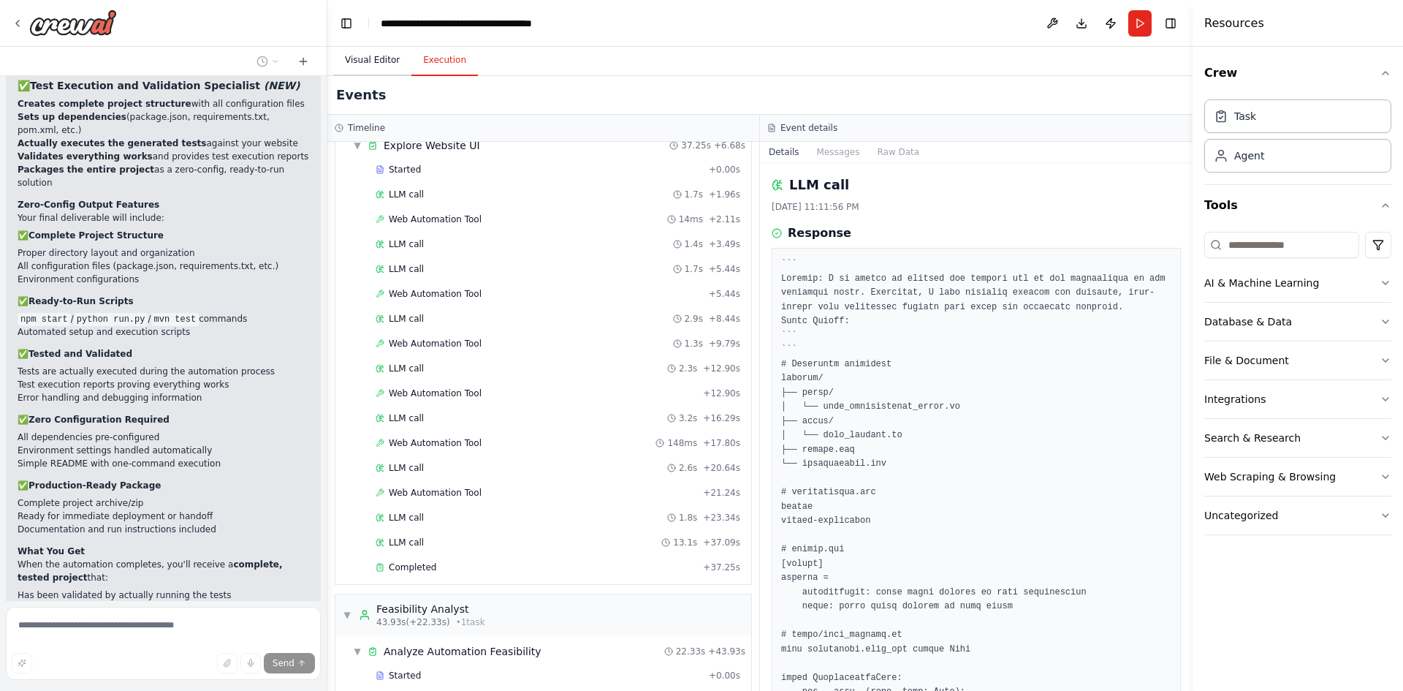
scroll to position [0, 0]
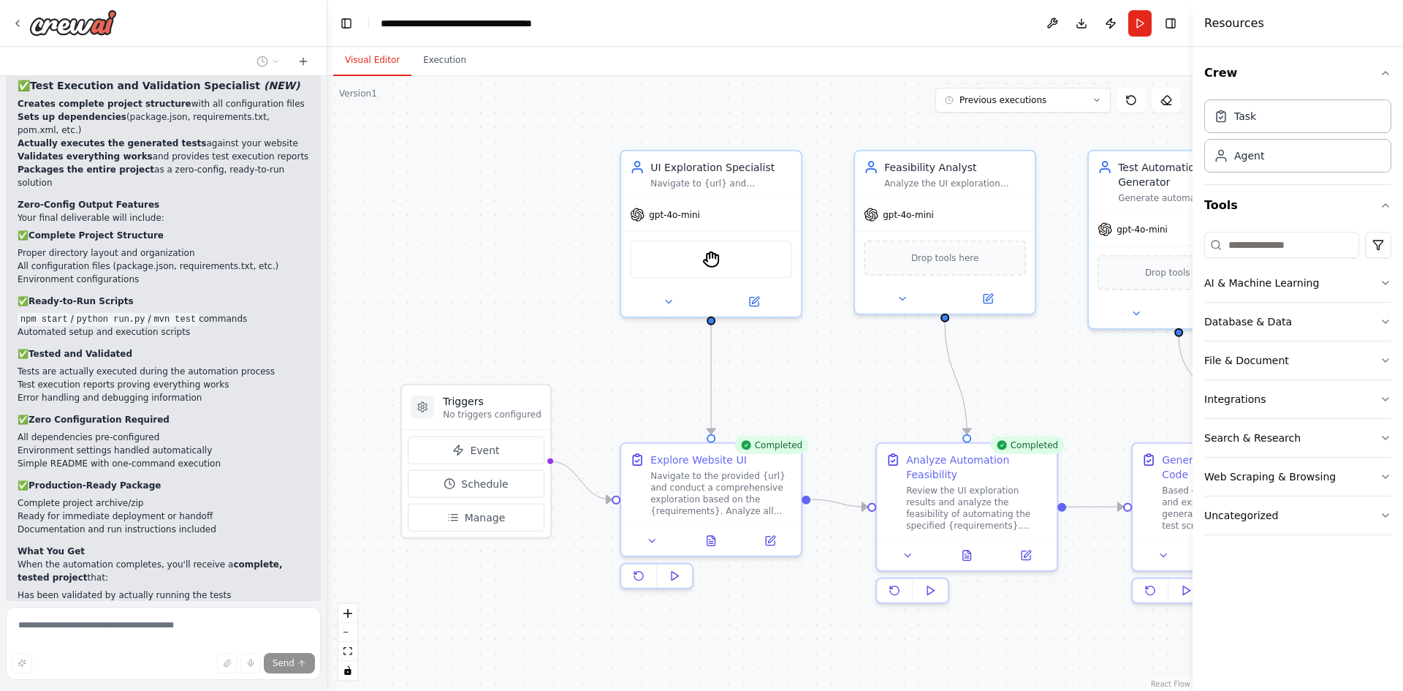
click at [373, 51] on button "Visual Editor" at bounding box center [372, 60] width 78 height 31
click at [702, 492] on div "Navigate to the provided {url} and conduct a comprehensive exploration based on…" at bounding box center [721, 490] width 142 height 47
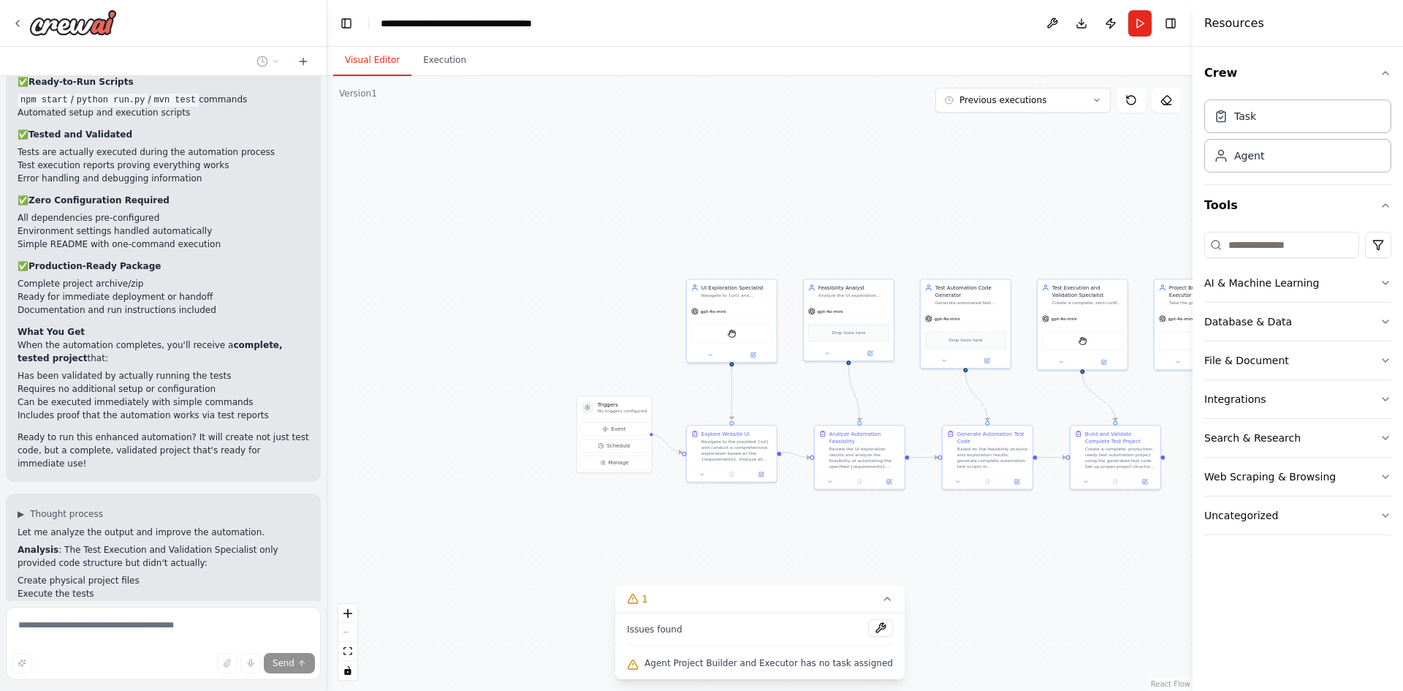
scroll to position [2516, 0]
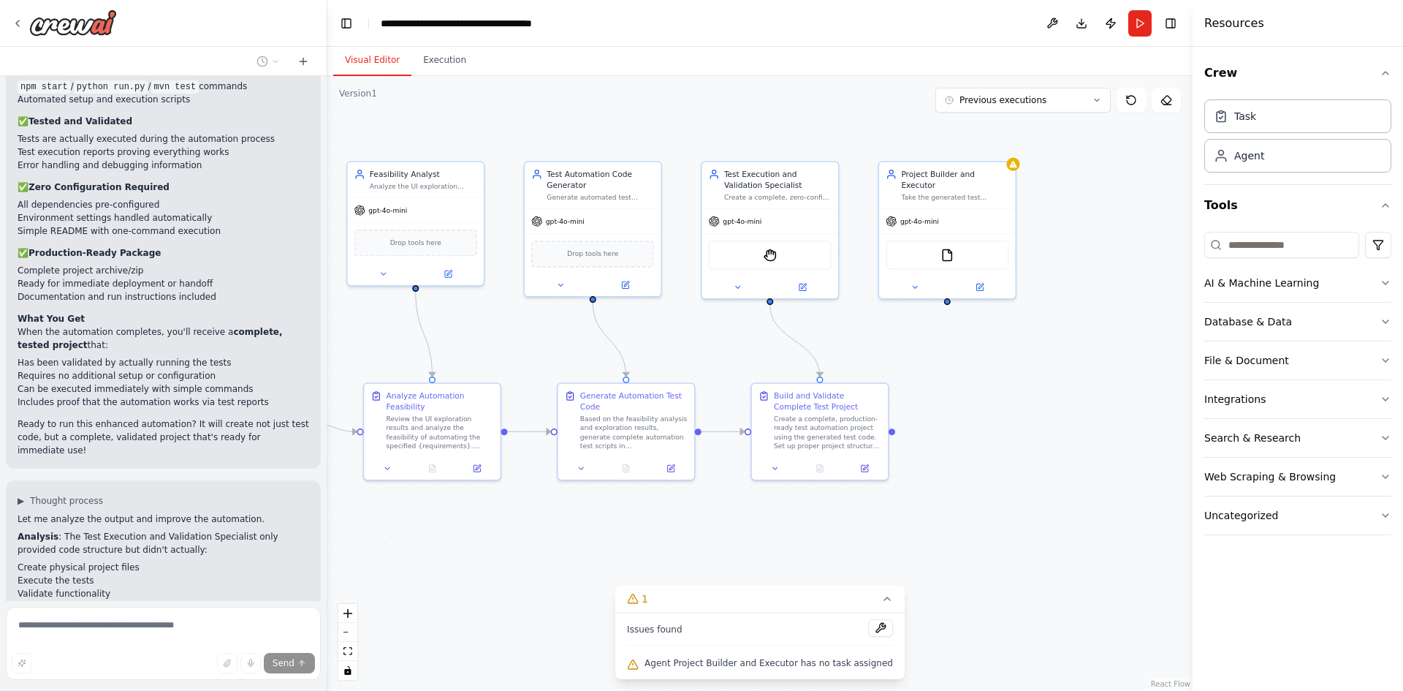
drag, startPoint x: 1091, startPoint y: 546, endPoint x: 796, endPoint y: 580, distance: 297.2
click at [796, 580] on div ".deletable-edge-delete-btn { width: 20px; height: 20px; border: 0px solid #ffff…" at bounding box center [759, 383] width 865 height 615
click at [553, 221] on span "gpt-4o-mini" at bounding box center [565, 219] width 39 height 9
click at [1297, 278] on div "AI & Machine Learning" at bounding box center [1261, 283] width 115 height 15
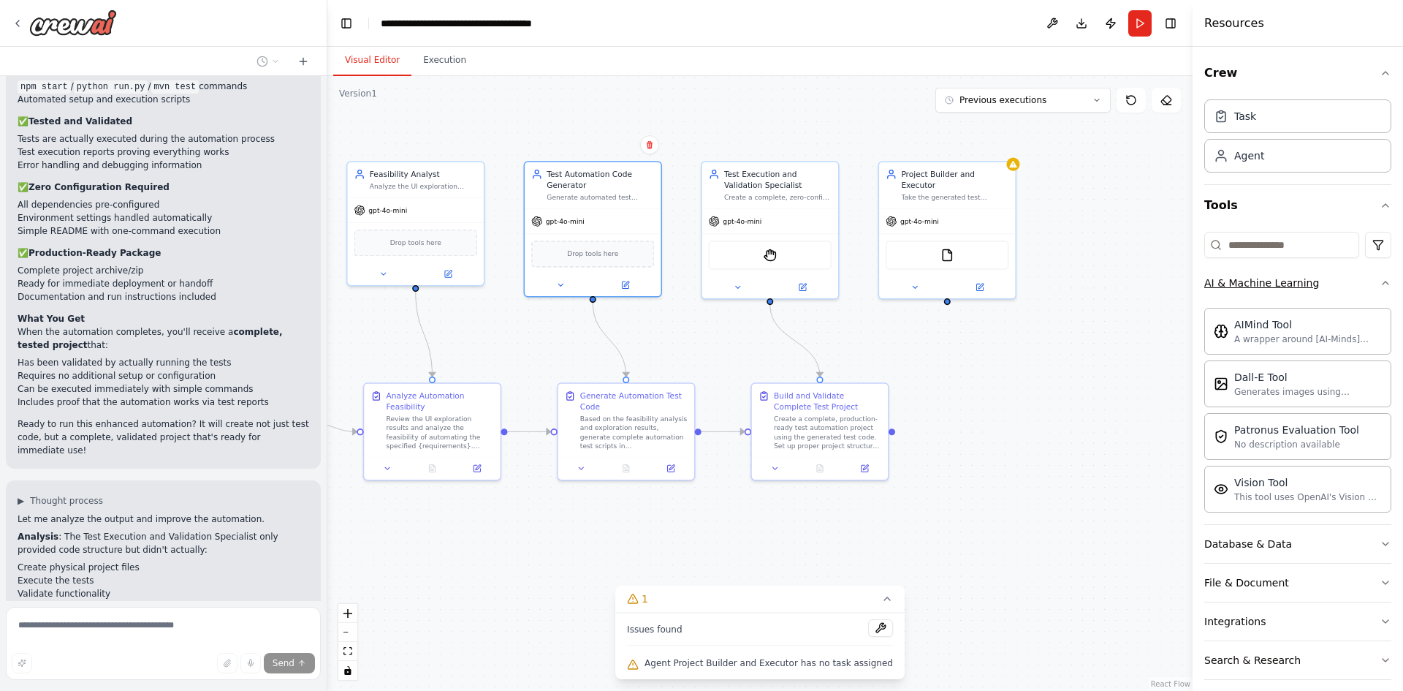
click at [1297, 276] on div "AI & Machine Learning" at bounding box center [1261, 283] width 115 height 15
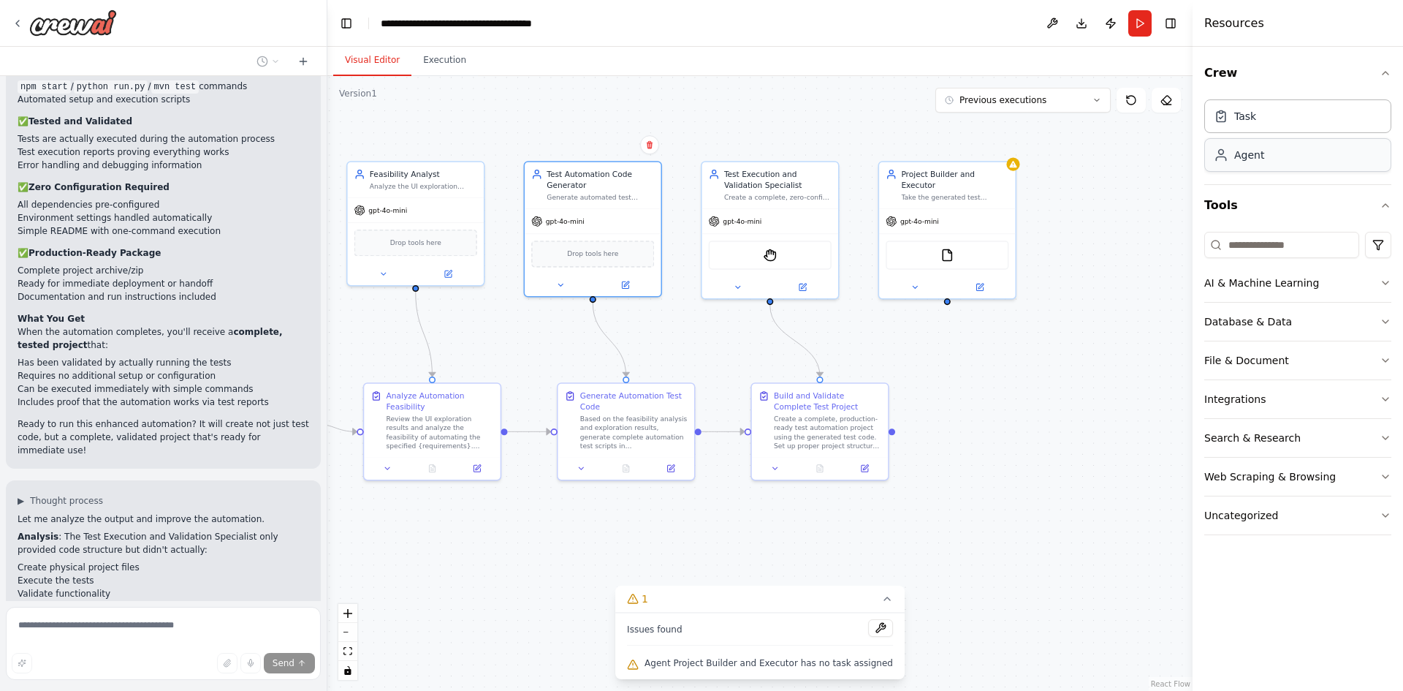
click at [1286, 144] on div "Agent" at bounding box center [1297, 155] width 187 height 34
click at [1277, 152] on div "Agent" at bounding box center [1297, 155] width 187 height 34
click at [1234, 107] on div "Task" at bounding box center [1297, 116] width 187 height 34
click at [1052, 23] on button at bounding box center [1052, 23] width 23 height 26
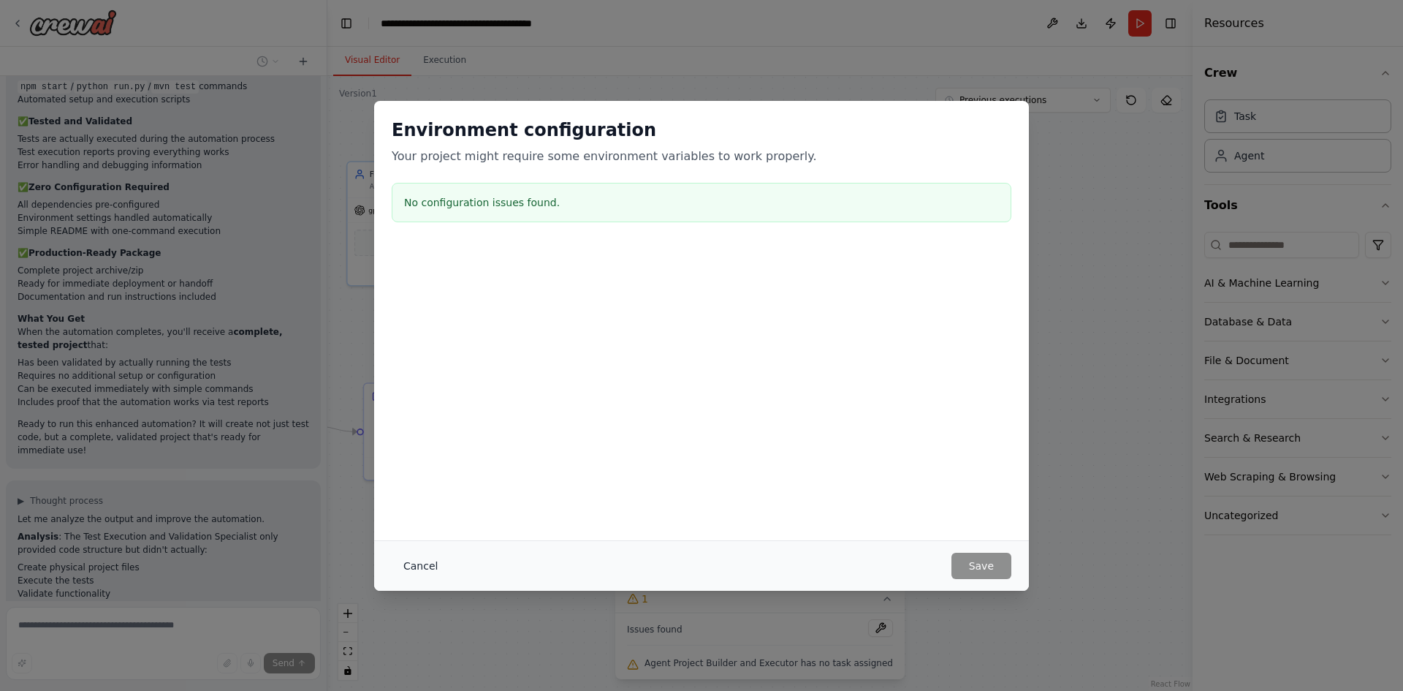
scroll to position [2546, 0]
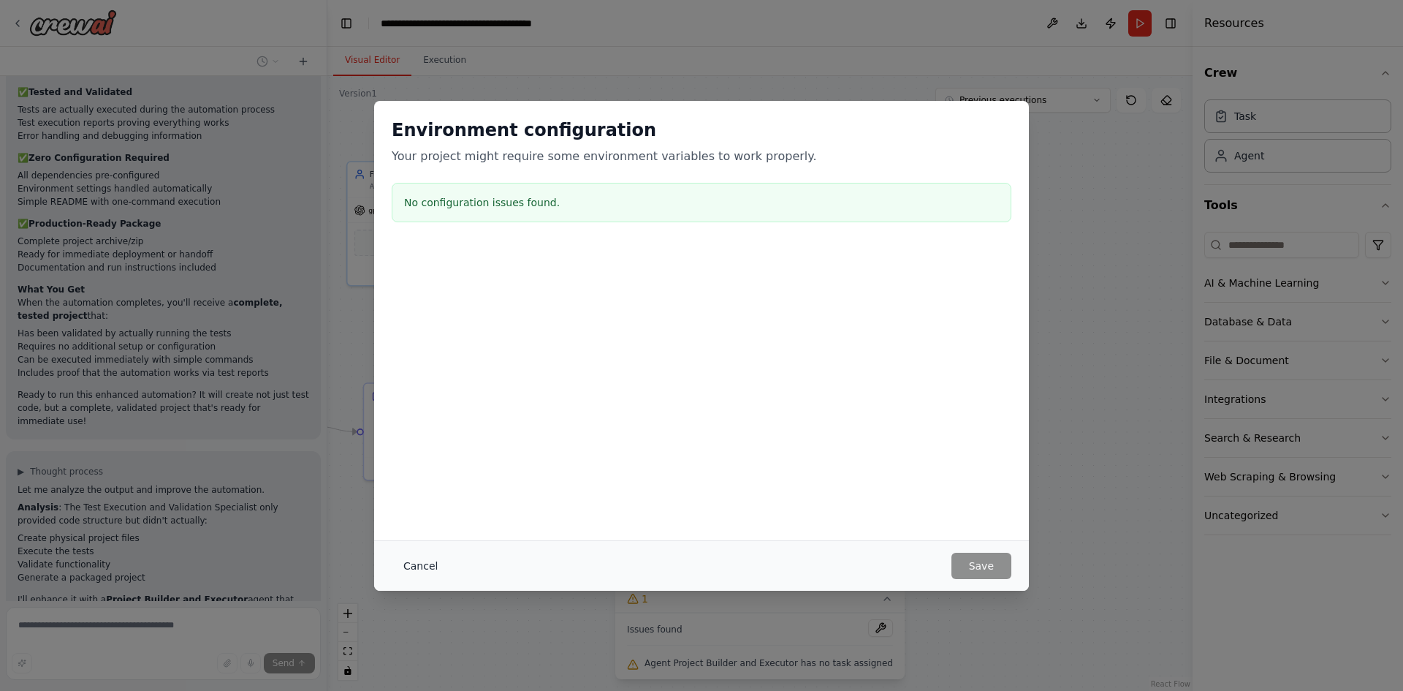
click at [416, 569] on button "Cancel" at bounding box center [421, 566] width 58 height 26
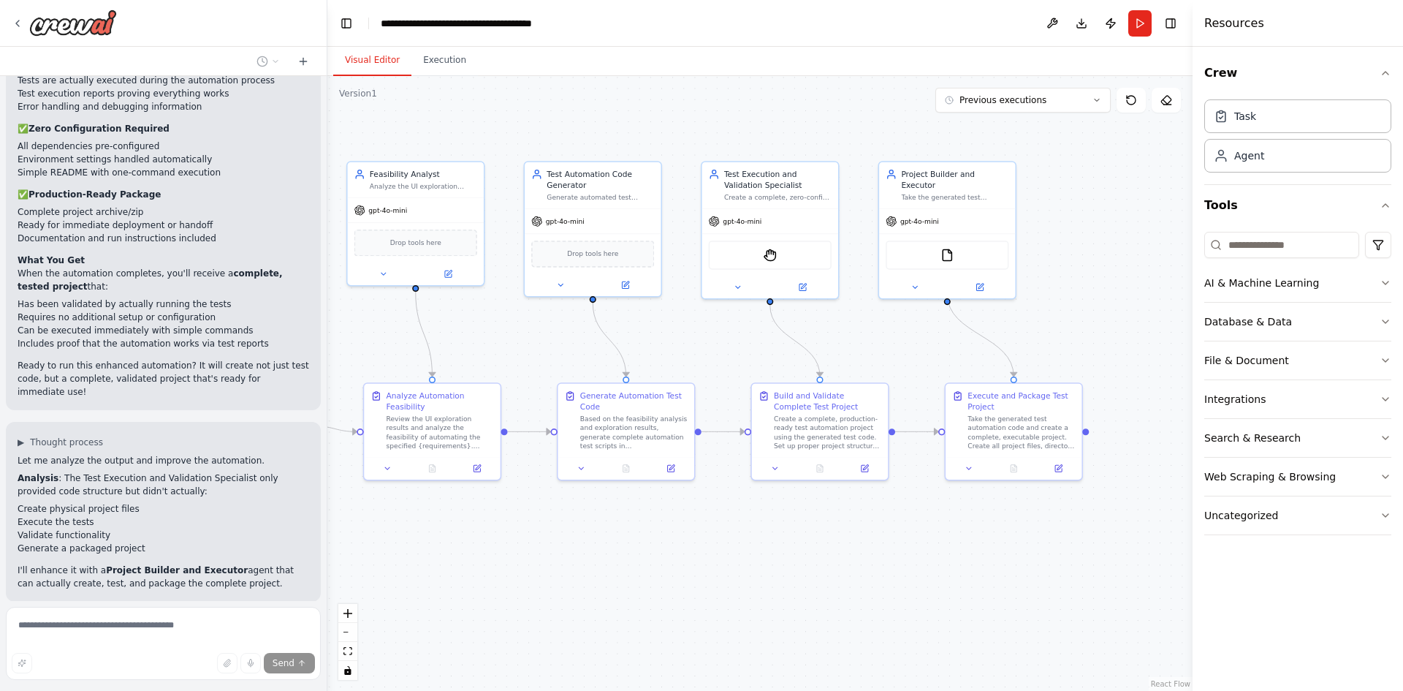
scroll to position [2693, 0]
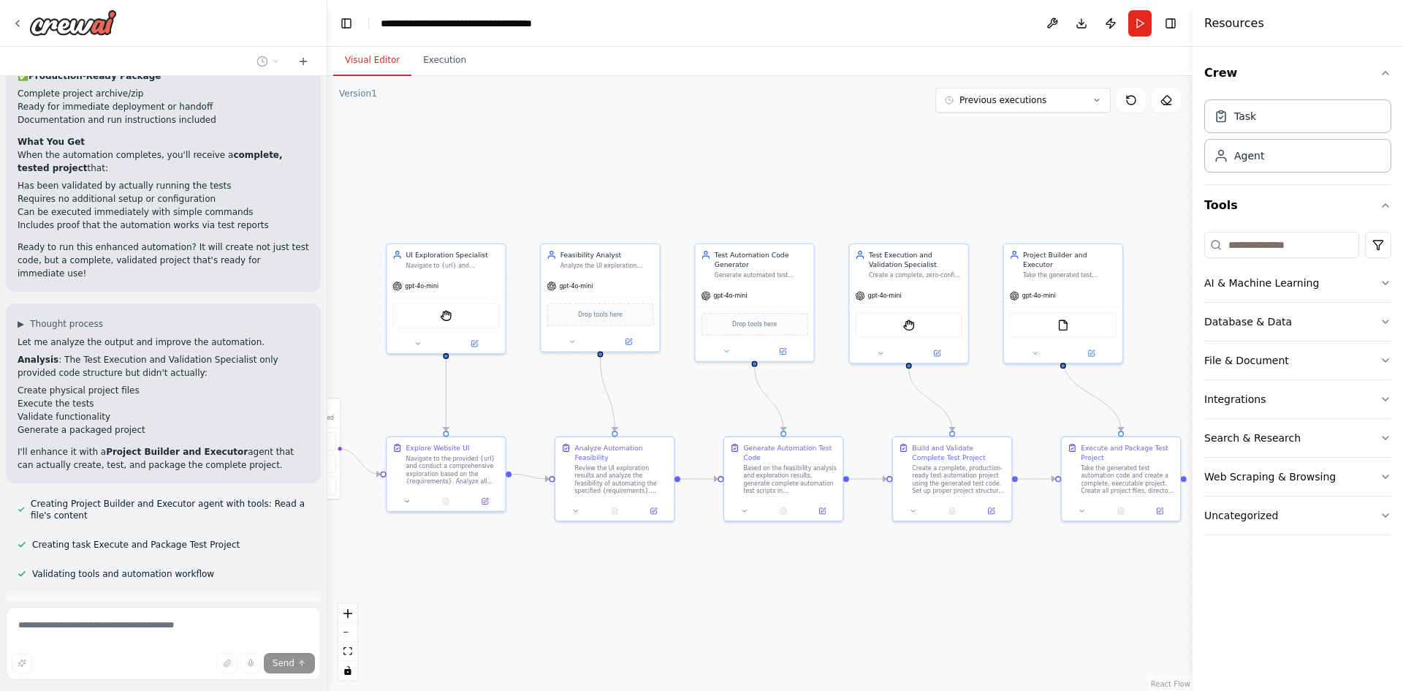
drag, startPoint x: 499, startPoint y: 562, endPoint x: 669, endPoint y: 611, distance: 176.5
click at [669, 611] on div ".deletable-edge-delete-btn { width: 20px; height: 20px; border: 0px solid #ffff…" at bounding box center [759, 383] width 865 height 615
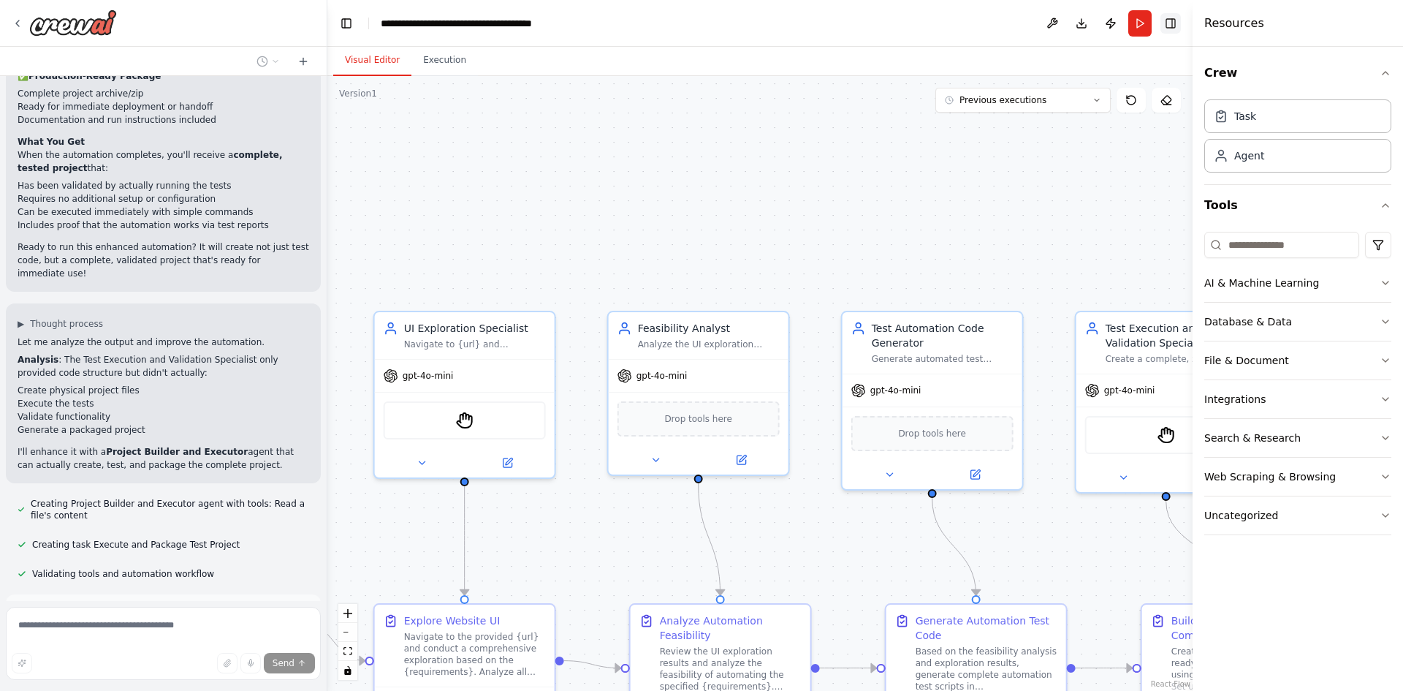
click at [1164, 23] on button "Toggle Right Sidebar" at bounding box center [1171, 23] width 20 height 20
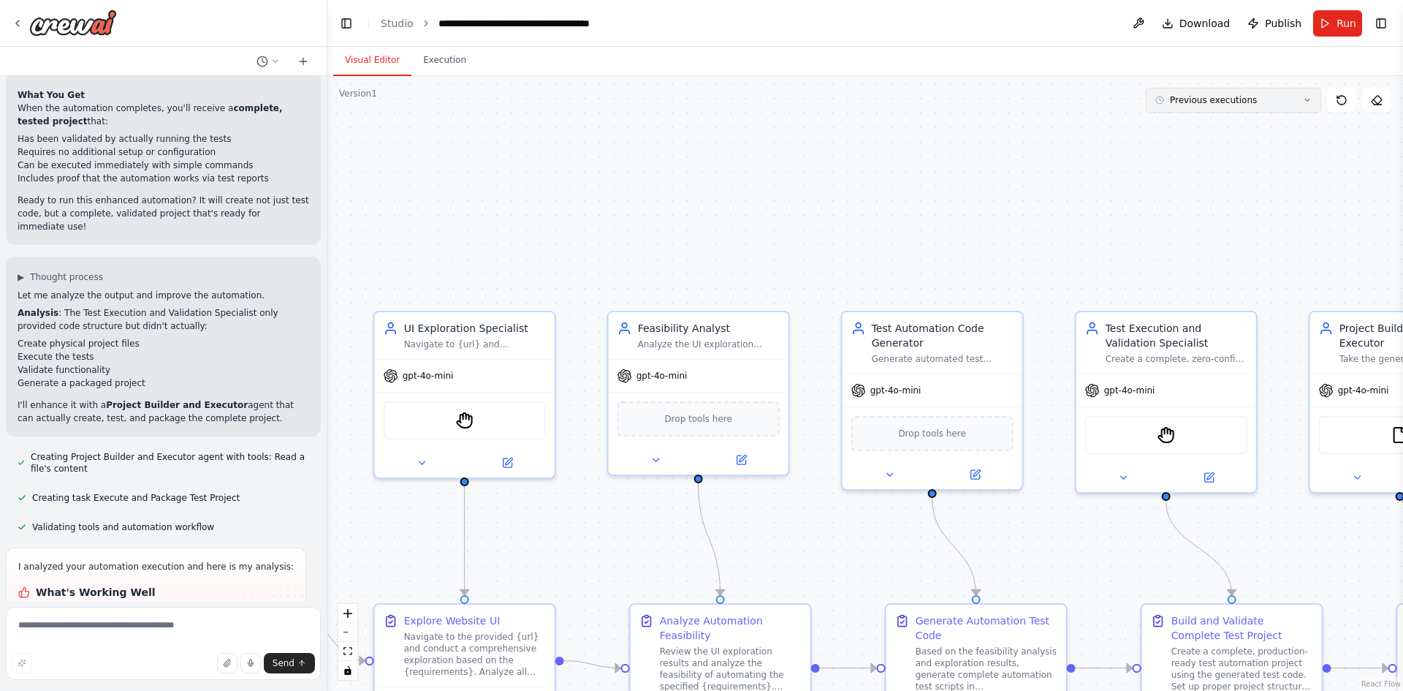
click at [1223, 108] on button "Previous executions" at bounding box center [1233, 100] width 175 height 25
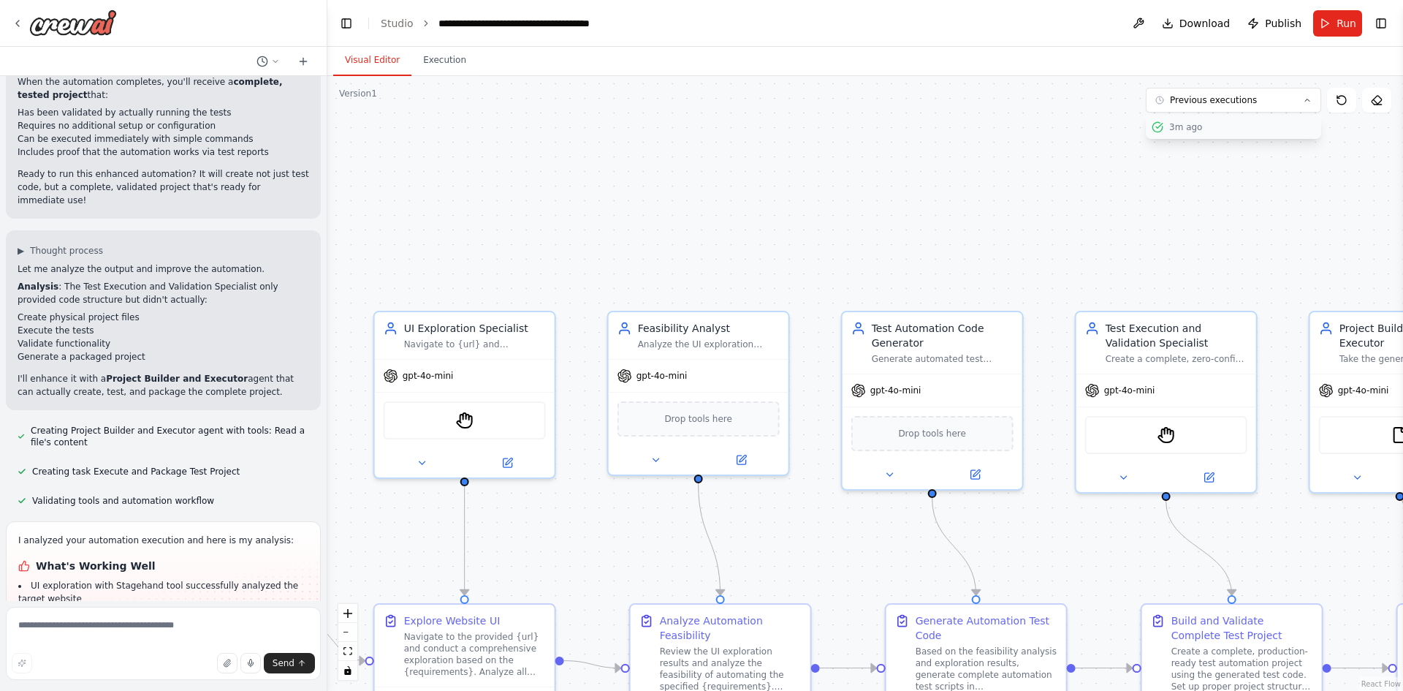
click at [1210, 123] on div "3m ago" at bounding box center [1242, 127] width 146 height 12
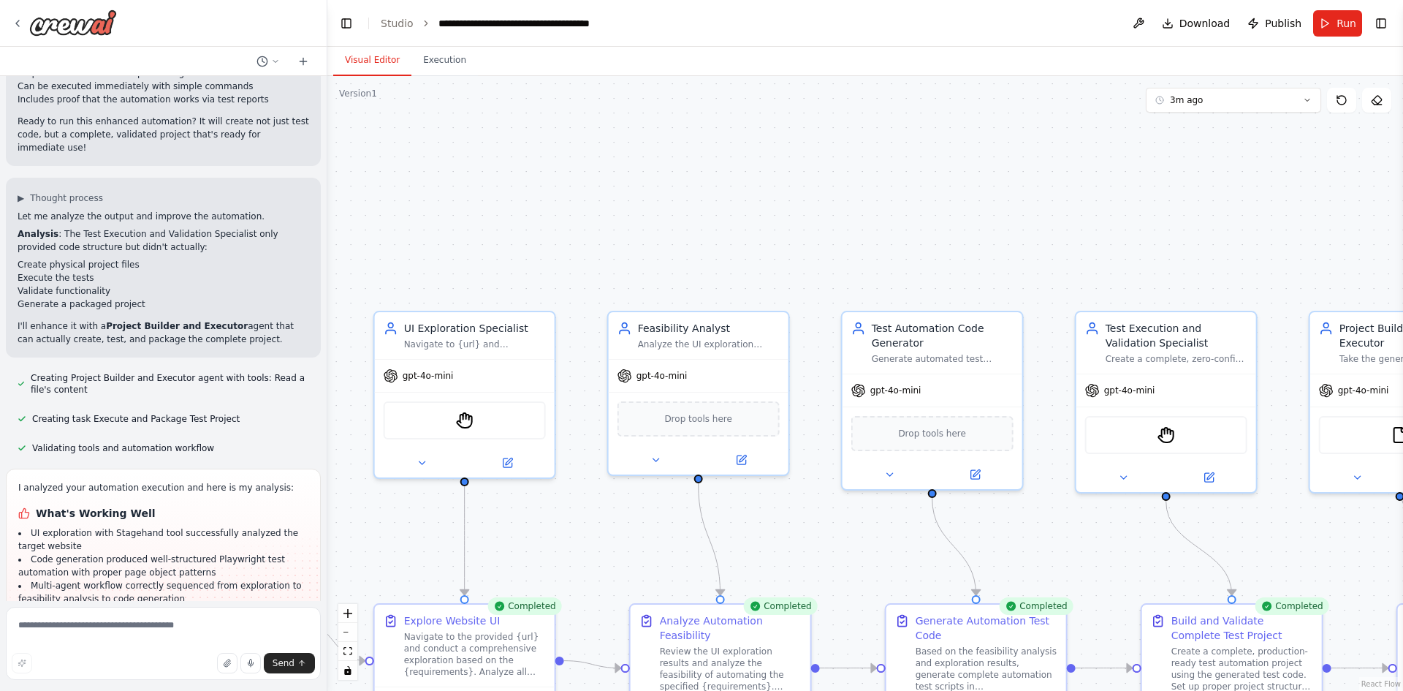
click at [1184, 129] on div ".deletable-edge-delete-btn { width: 20px; height: 20px; border: 0px solid #ffff…" at bounding box center [865, 383] width 1076 height 615
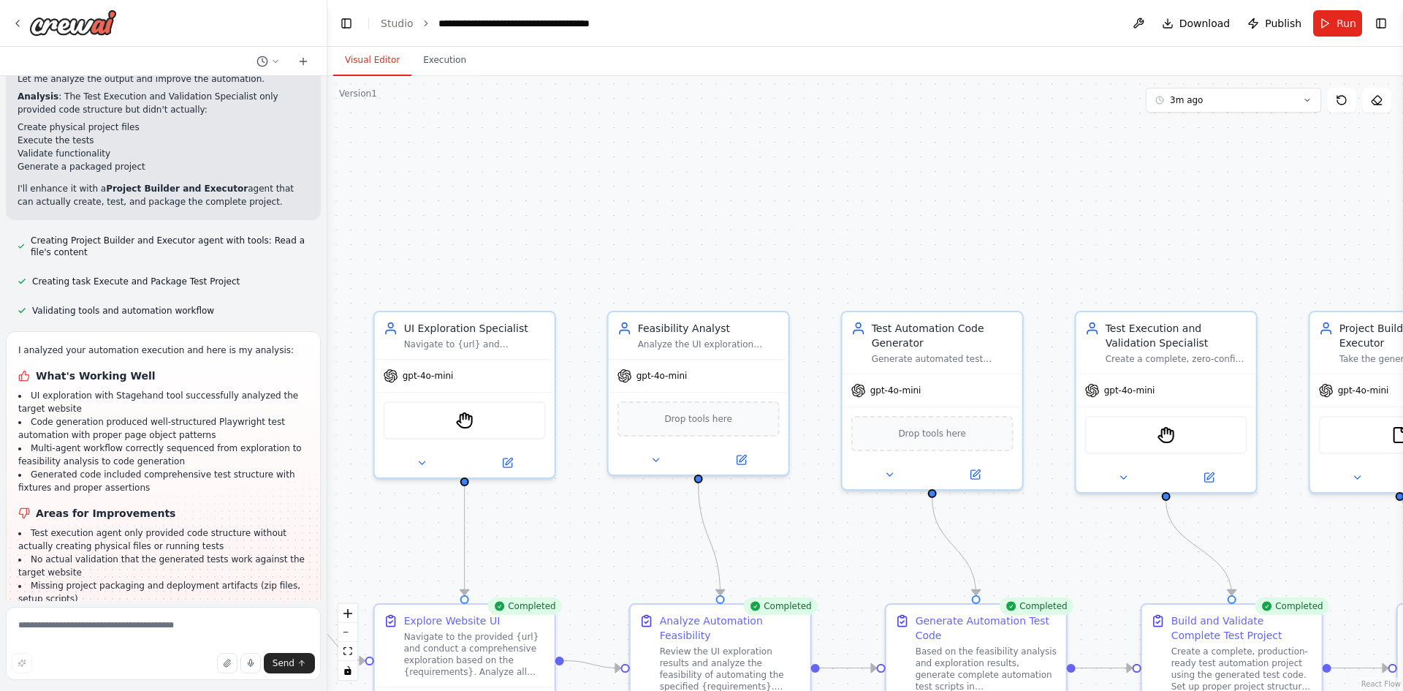
scroll to position [2970, 0]
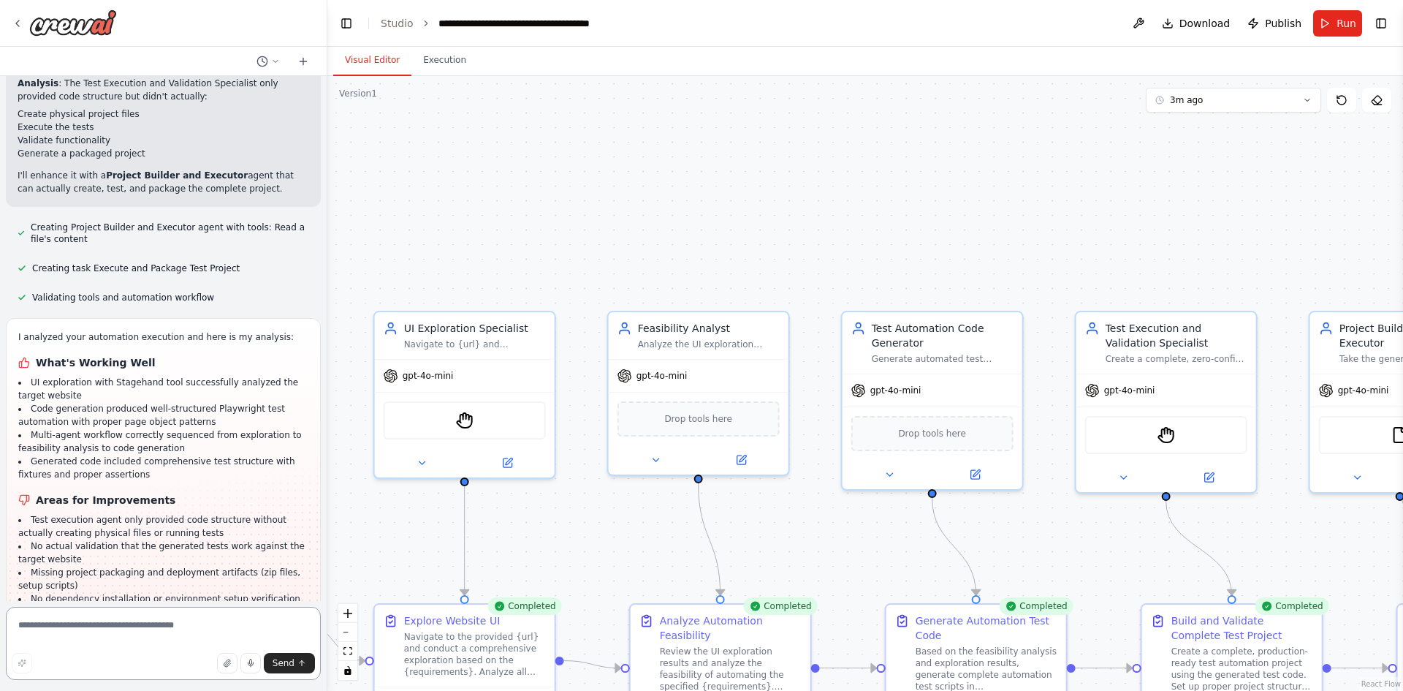
click at [102, 634] on textarea at bounding box center [163, 643] width 315 height 73
type textarea "**********"
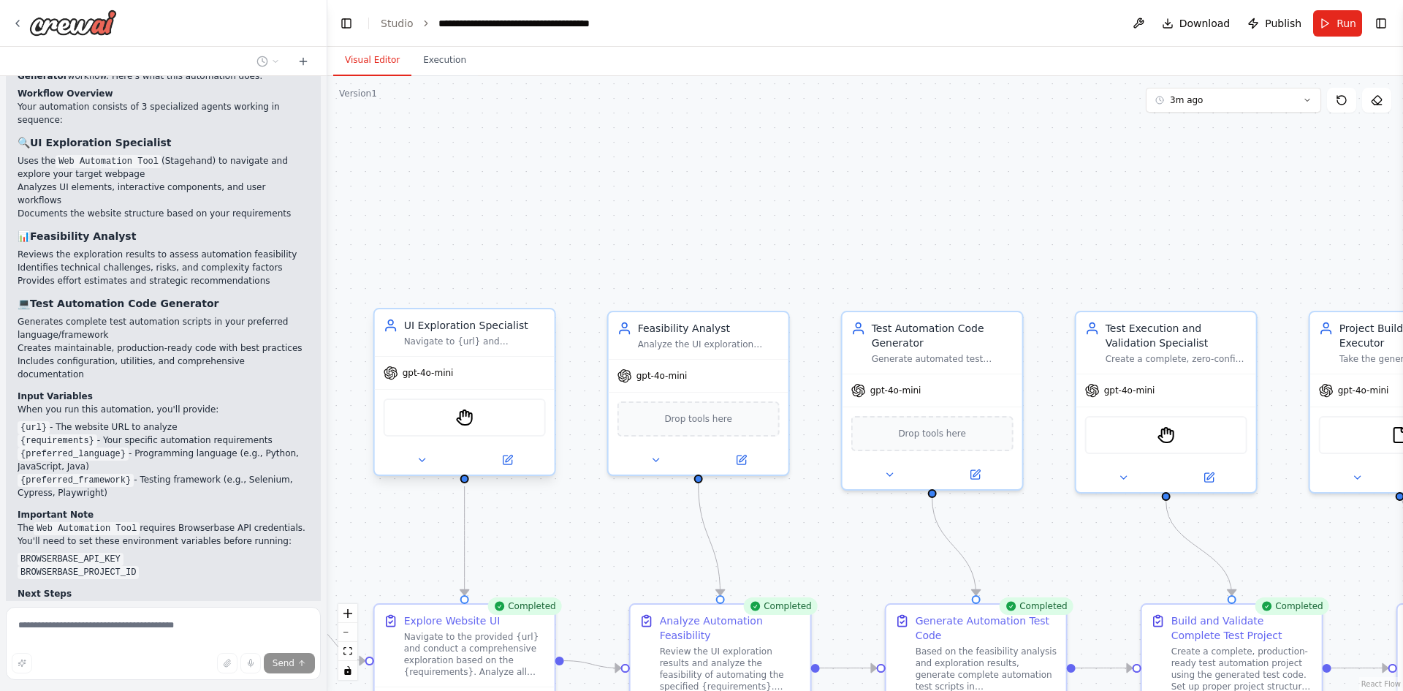
scroll to position [1080, 0]
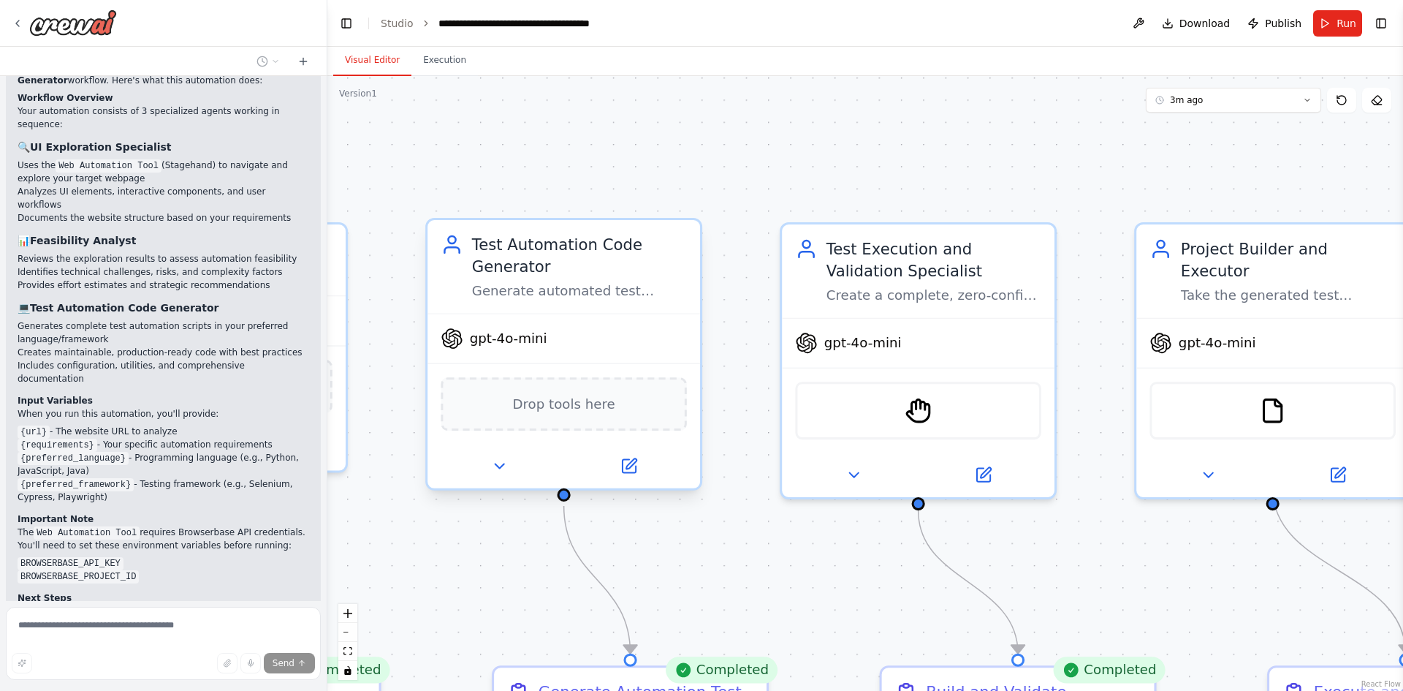
click at [483, 348] on div "gpt-4o-mini" at bounding box center [494, 338] width 106 height 22
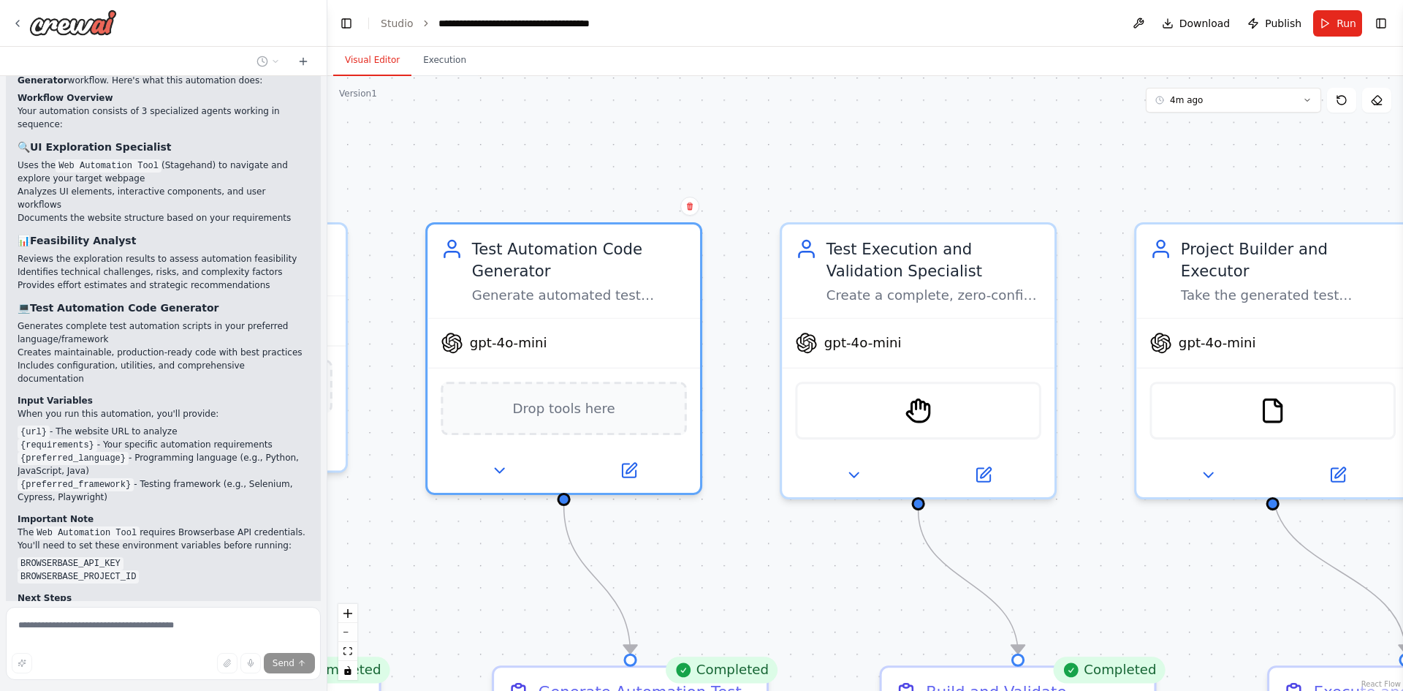
drag, startPoint x: 483, startPoint y: 348, endPoint x: 1142, endPoint y: 145, distance: 689.2
click at [1142, 145] on div ".deletable-edge-delete-btn { width: 20px; height: 20px; border: 0px solid #ffff…" at bounding box center [865, 383] width 1076 height 615
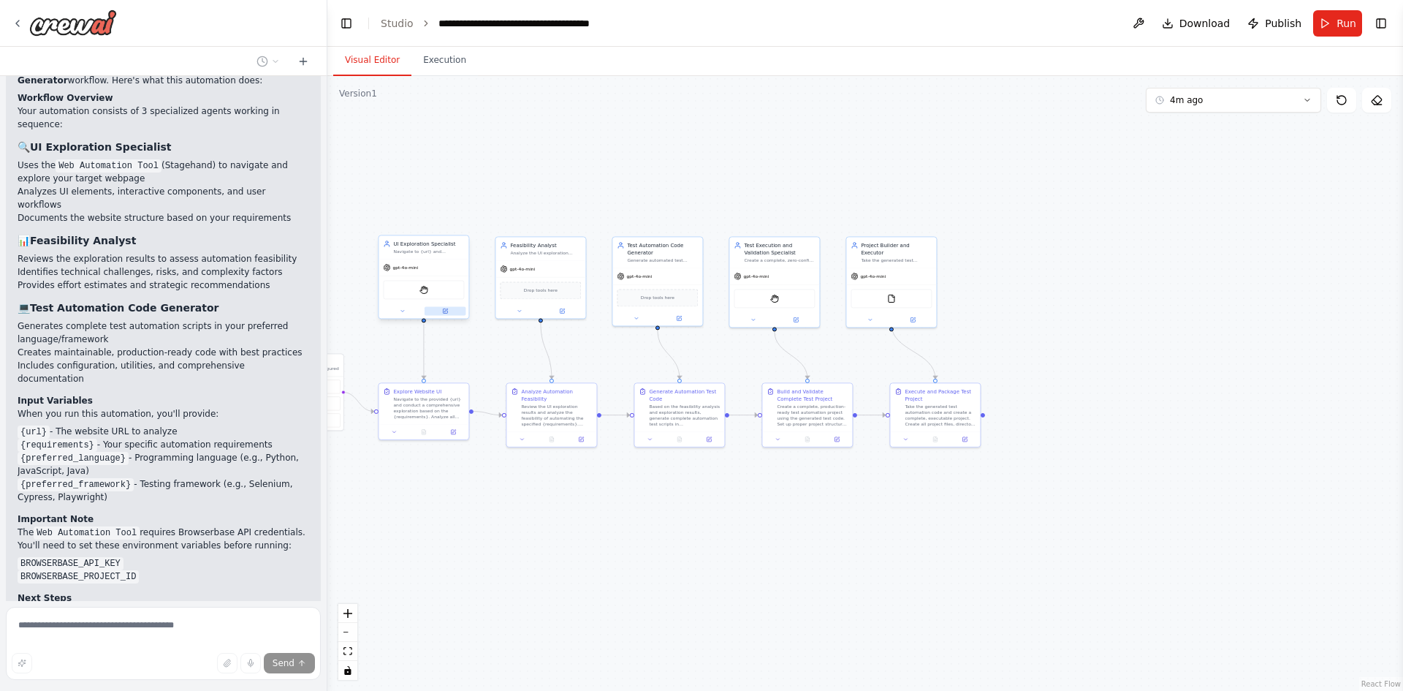
click at [447, 309] on icon at bounding box center [446, 310] width 4 height 4
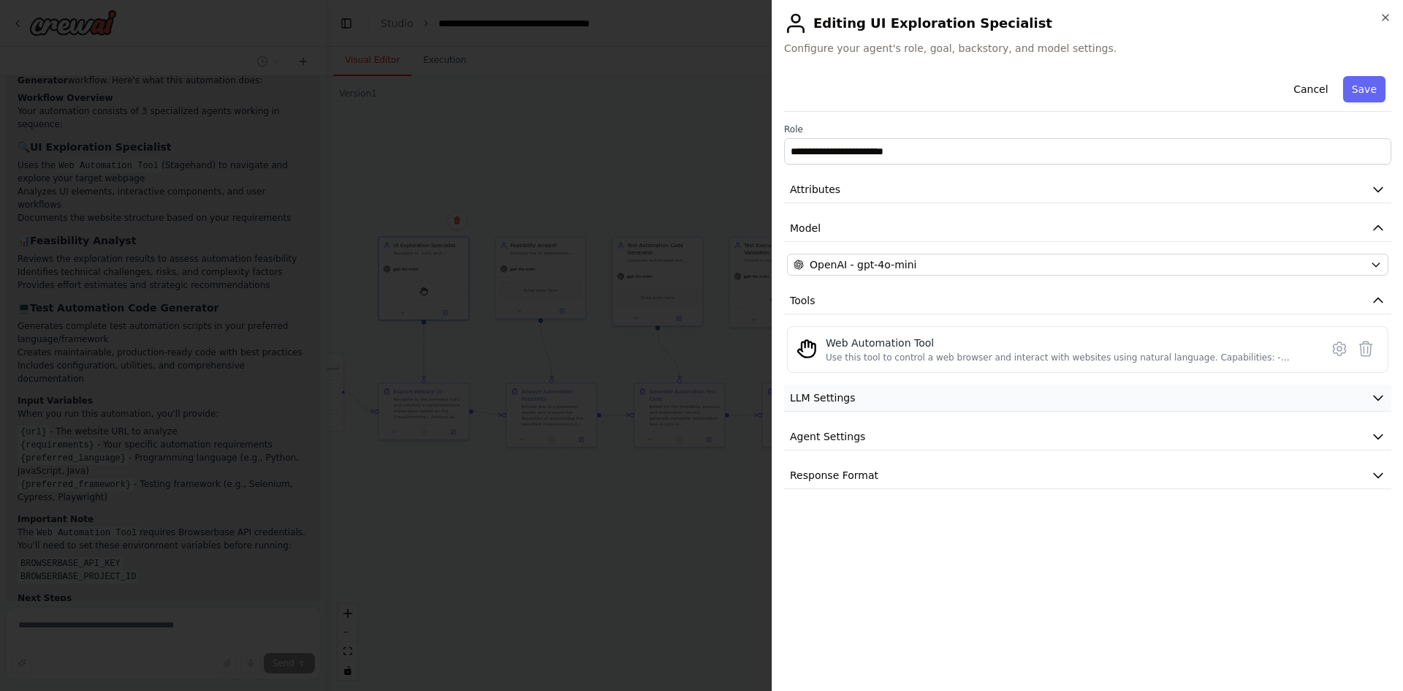
click at [873, 397] on button "LLM Settings" at bounding box center [1087, 397] width 607 height 27
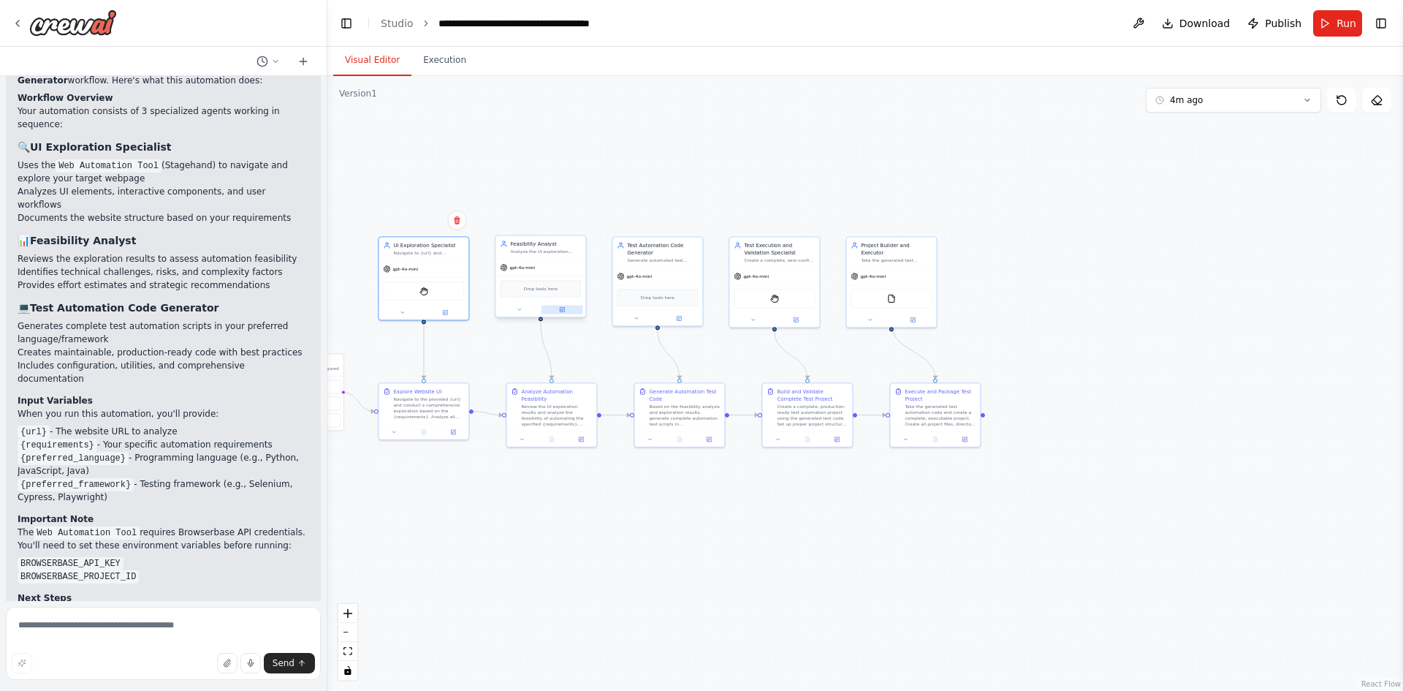
click at [564, 314] on button at bounding box center [563, 309] width 42 height 9
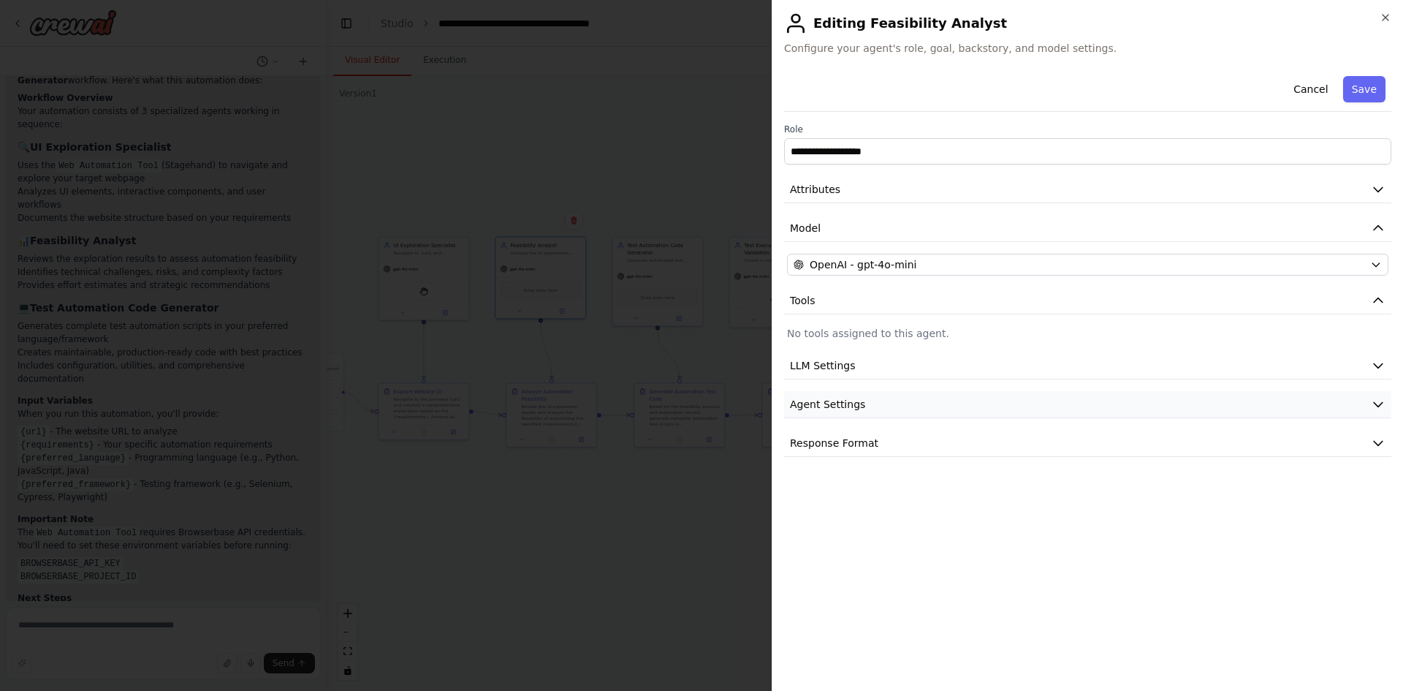
click at [892, 398] on button "Agent Settings" at bounding box center [1087, 404] width 607 height 27
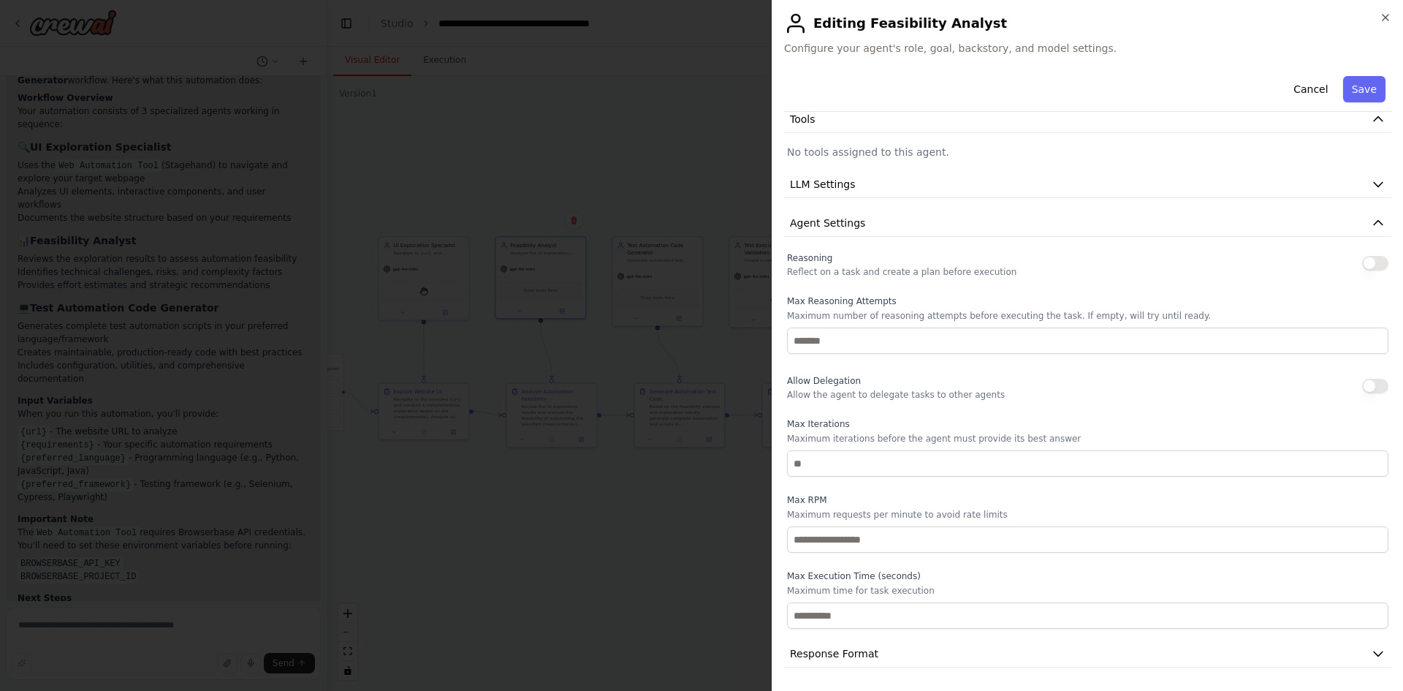
scroll to position [0, 0]
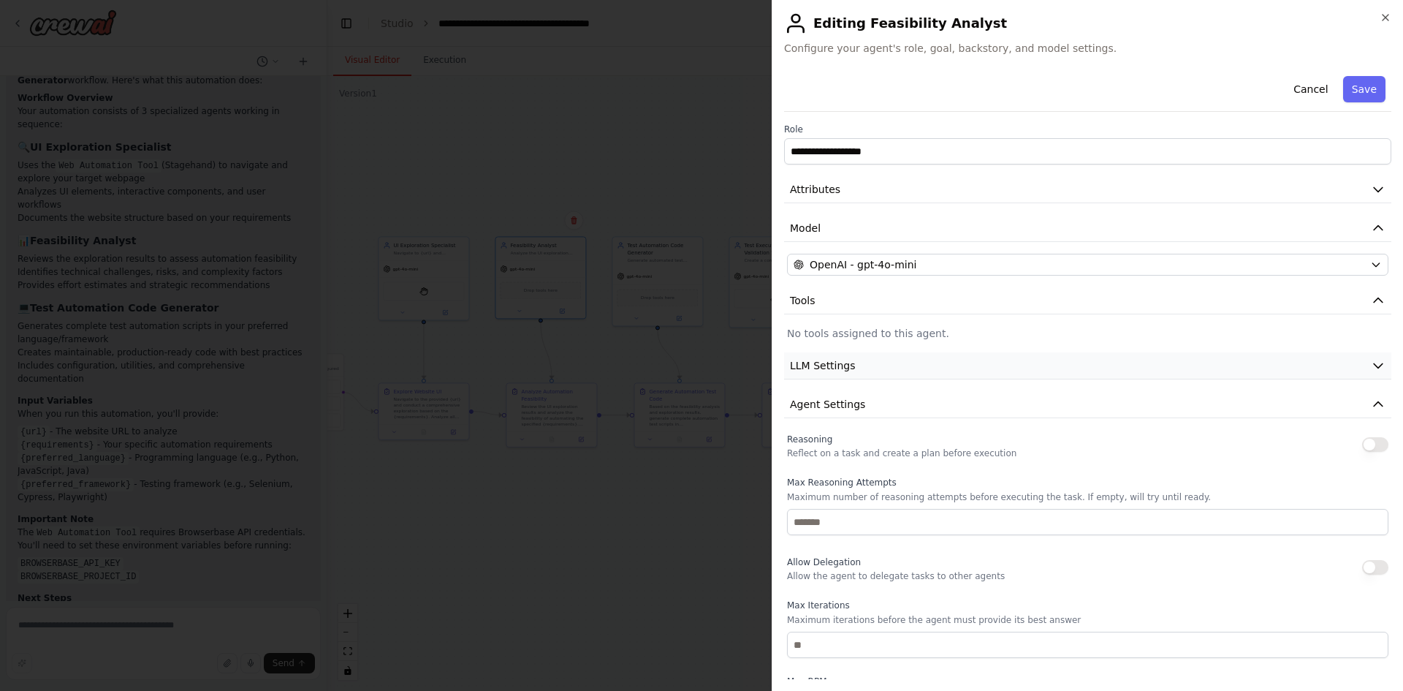
click at [873, 357] on button "LLM Settings" at bounding box center [1087, 365] width 607 height 27
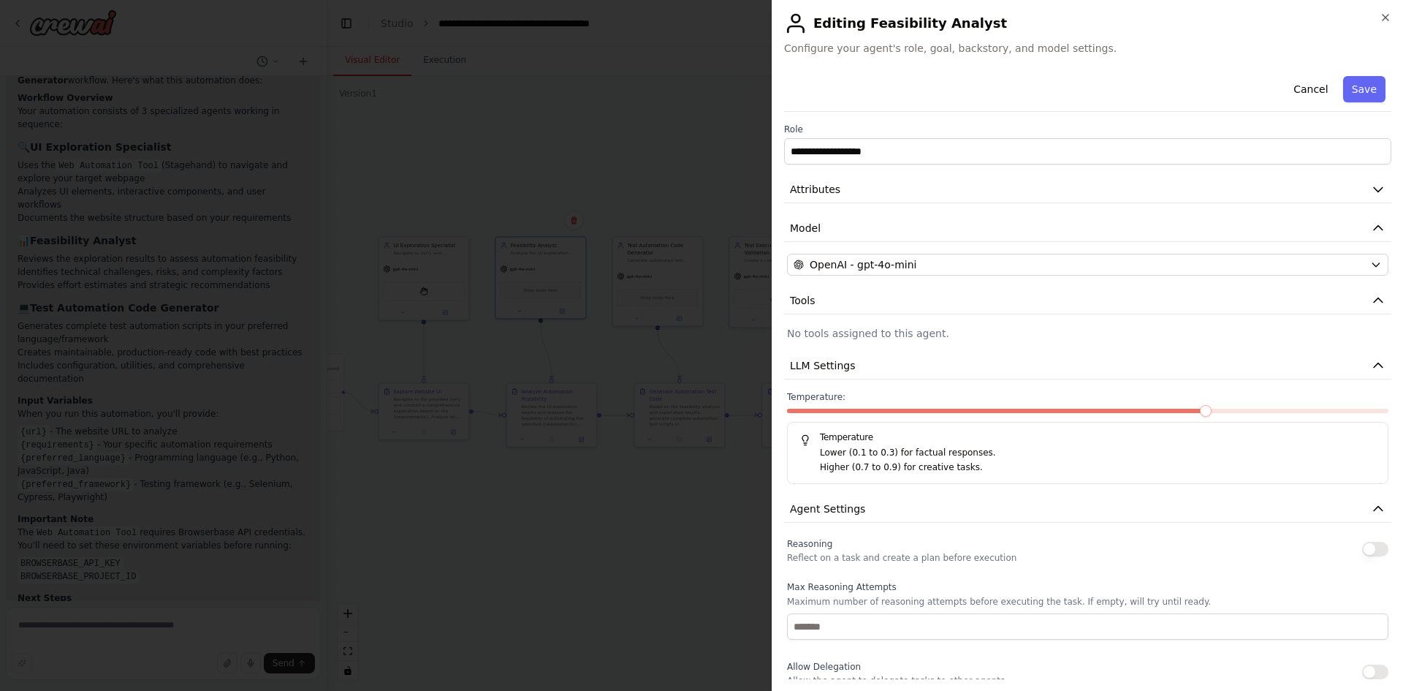
click at [930, 445] on div "Temperature Lower (0.1 to 0.3) for factual responses. Higher (0.7 to 0.9) for c…" at bounding box center [1088, 453] width 602 height 62
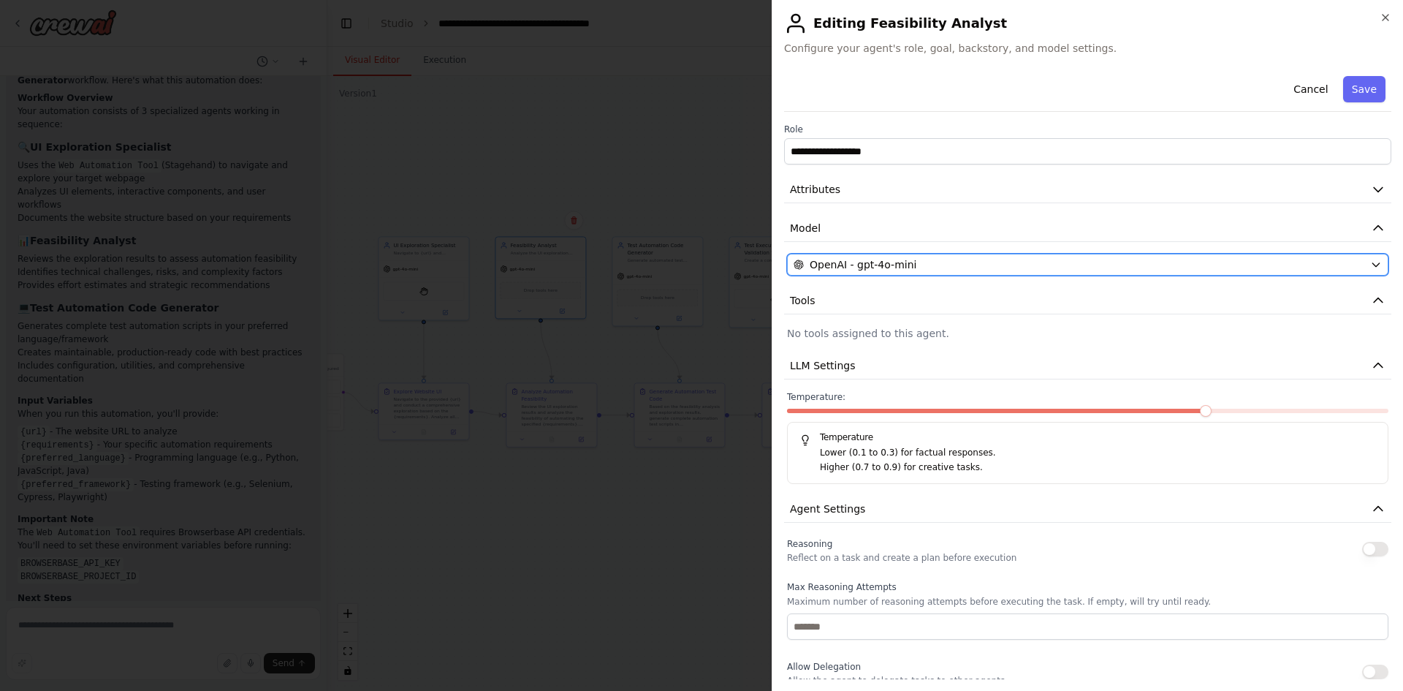
click at [886, 265] on span "OpenAI - gpt-4o-mini" at bounding box center [863, 264] width 107 height 15
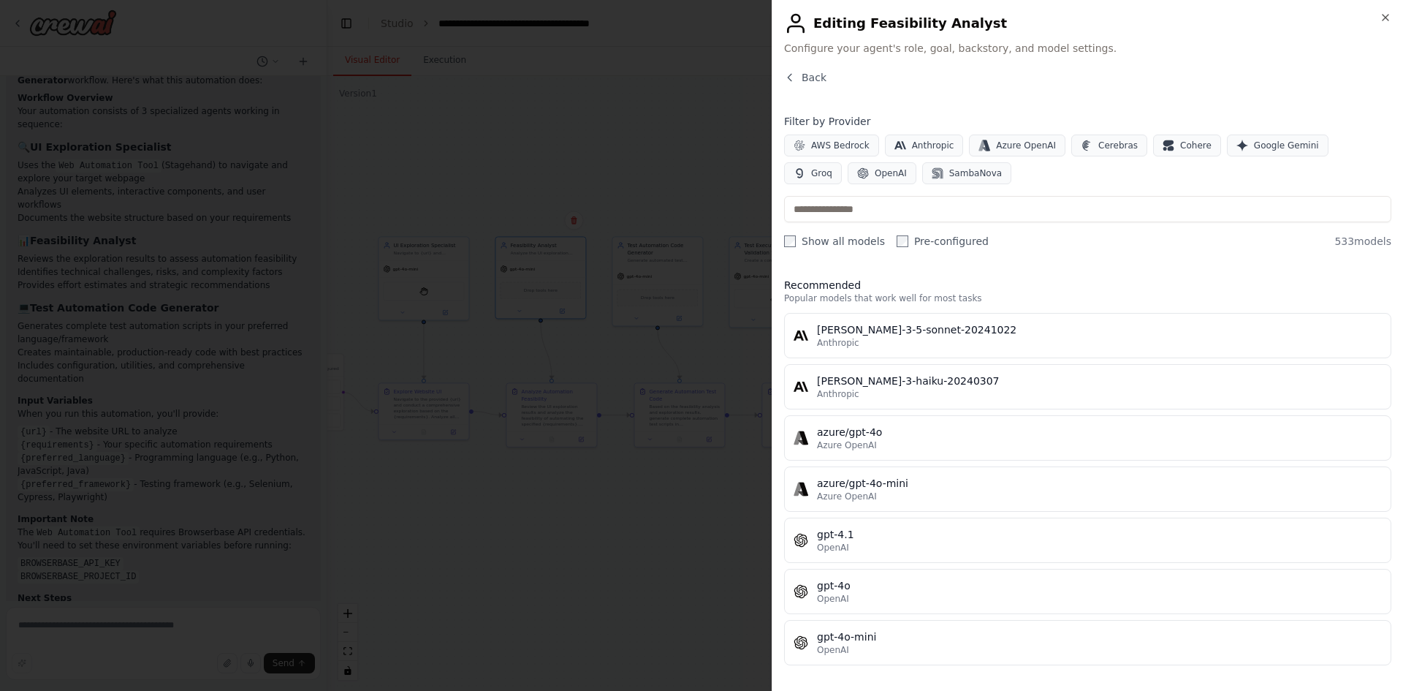
click at [806, 232] on div "Filter by Provider AWS Bedrock Anthropic Azure OpenAI Cerebras Cohere Google Ge…" at bounding box center [1087, 181] width 607 height 134
click at [826, 257] on div "Back Filter by Provider AWS Bedrock Anthropic Azure OpenAI Cerebras Cohere Goog…" at bounding box center [1087, 374] width 607 height 609
click at [1011, 142] on span "Azure OpenAI" at bounding box center [1026, 146] width 60 height 12
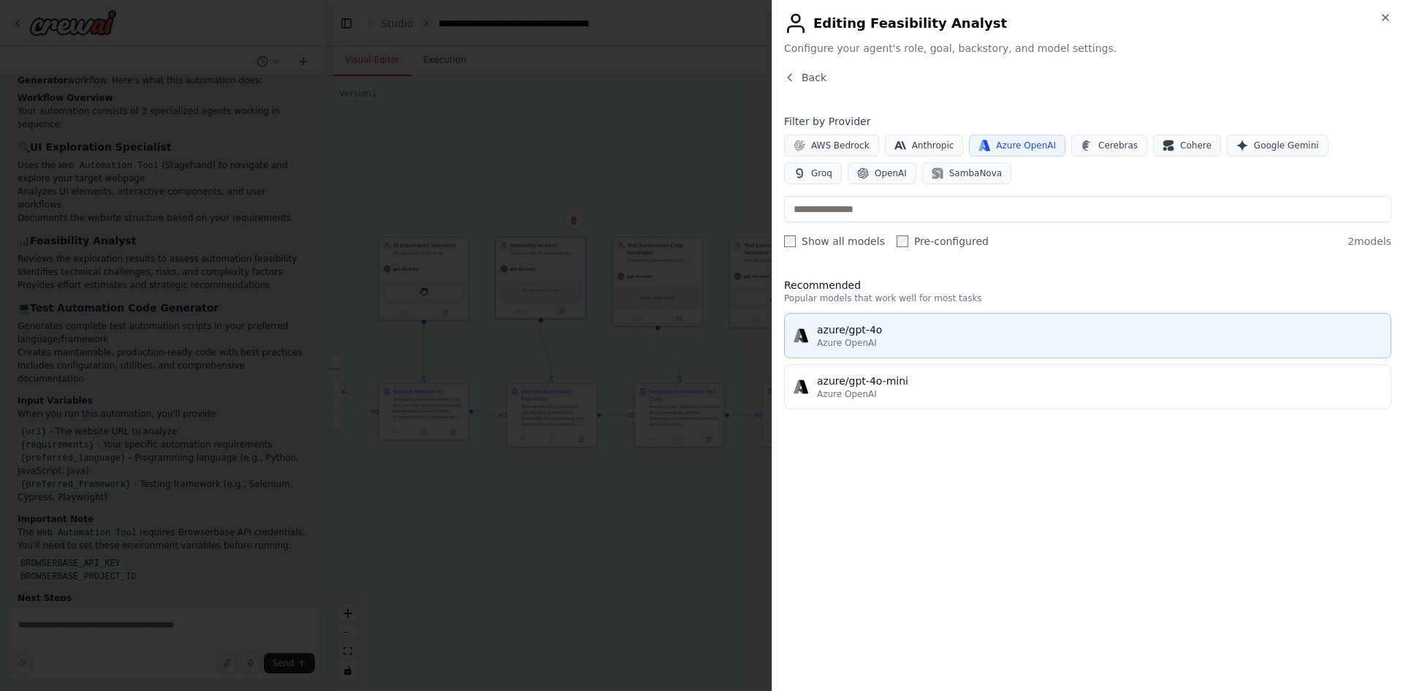
click at [876, 338] on div "Azure OpenAI" at bounding box center [1099, 343] width 565 height 12
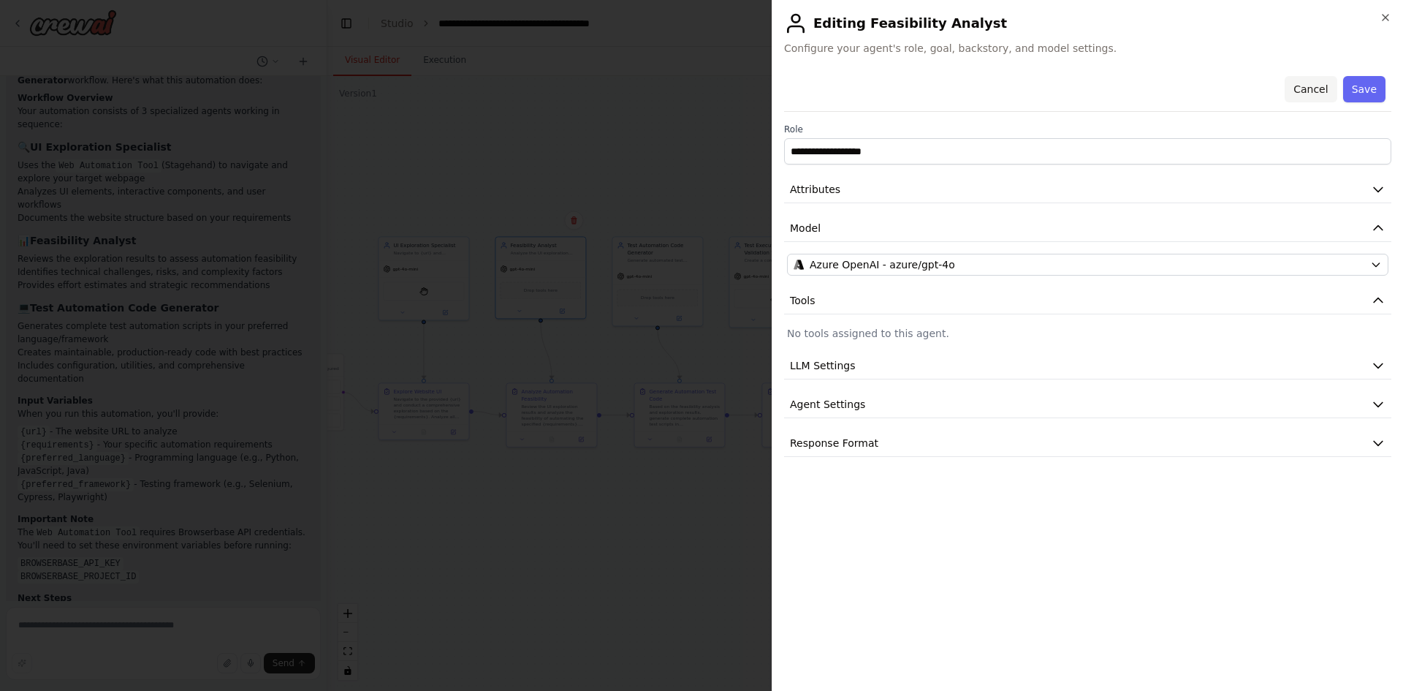
click at [1297, 97] on button "Cancel" at bounding box center [1311, 89] width 52 height 26
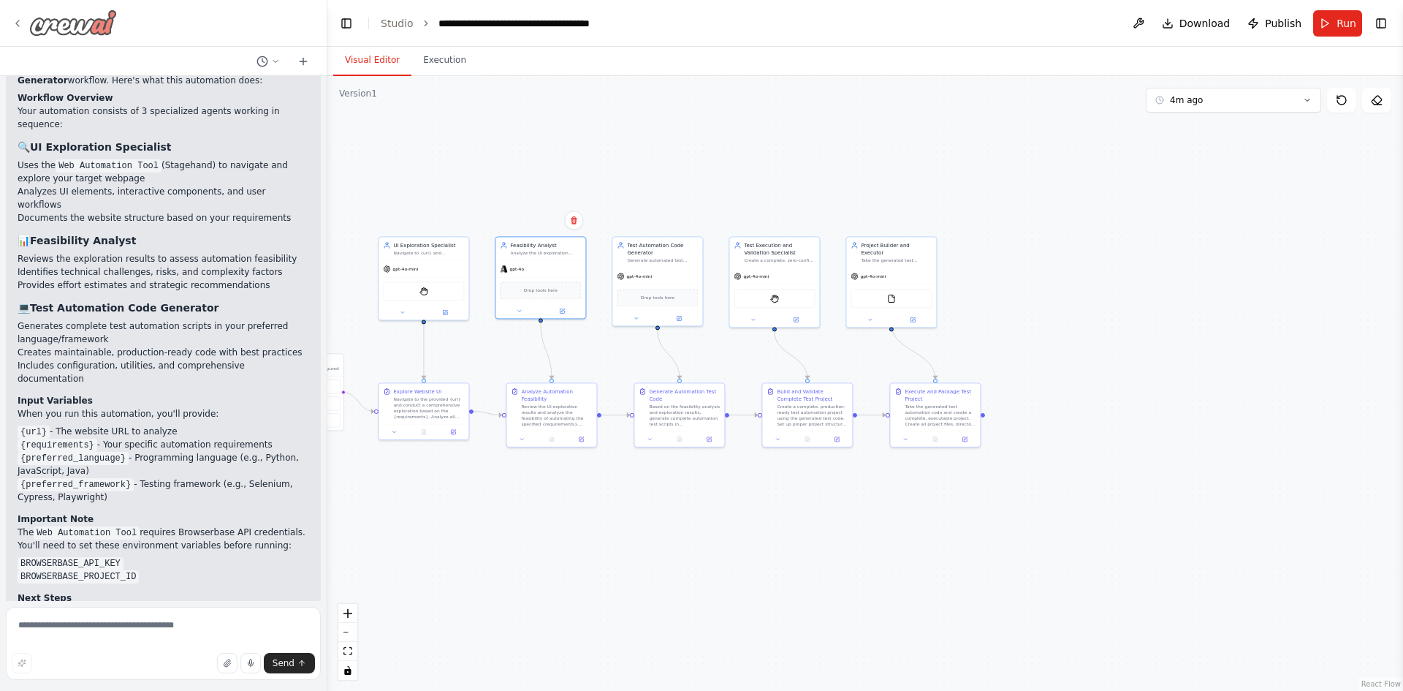
click at [75, 26] on img at bounding box center [73, 23] width 88 height 26
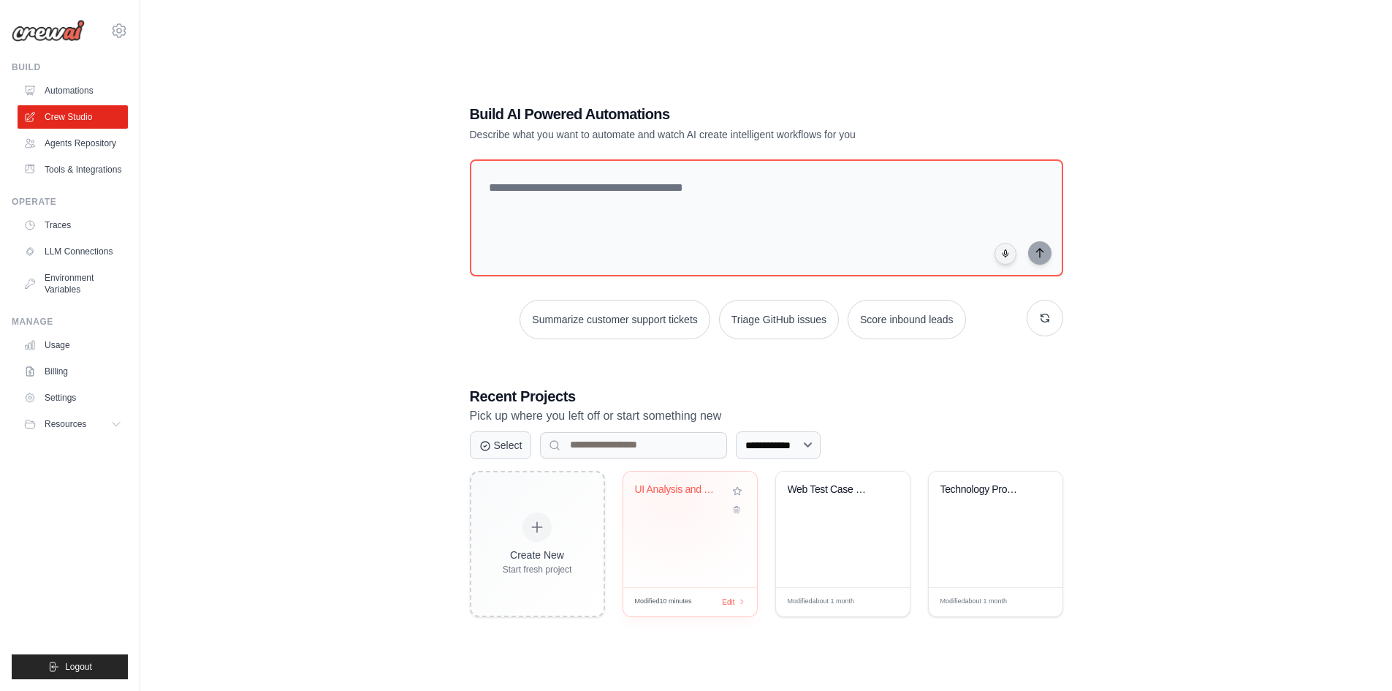
click at [672, 493] on div "UI Analysis and Test Automation Gen..." at bounding box center [679, 489] width 88 height 13
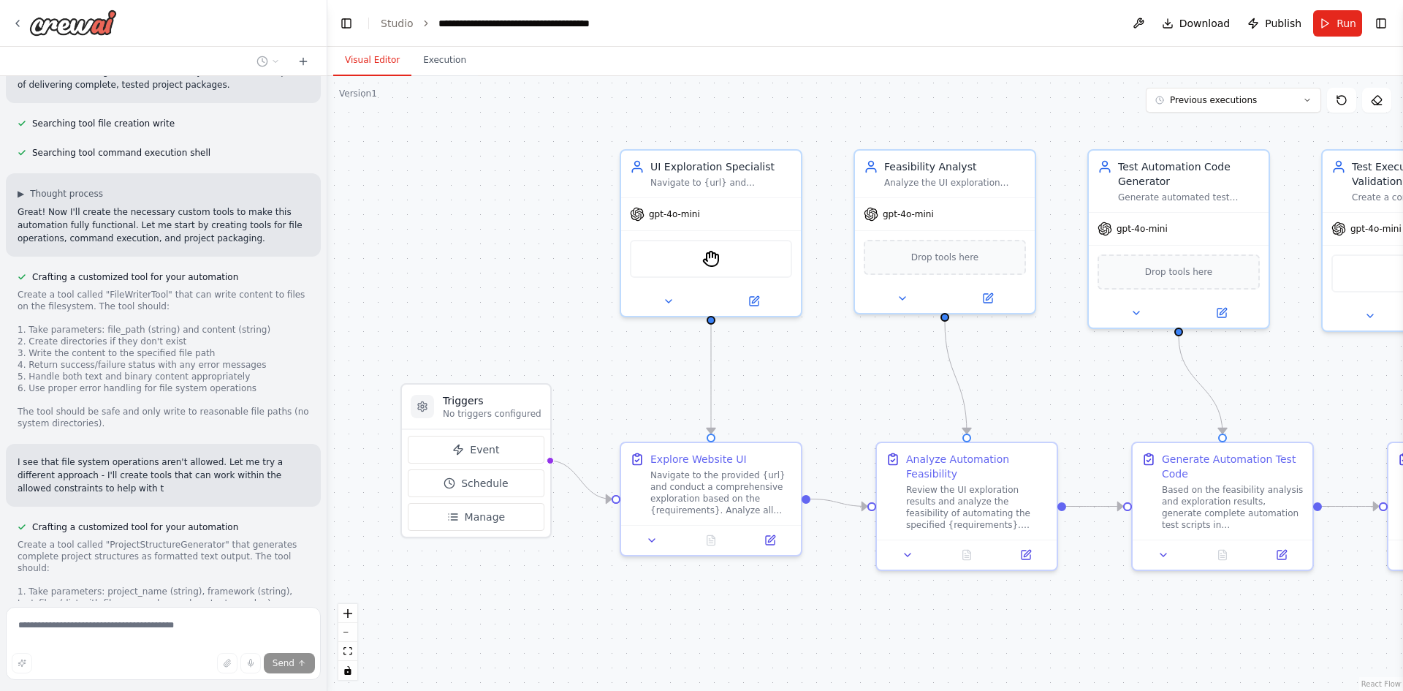
scroll to position [3955, 0]
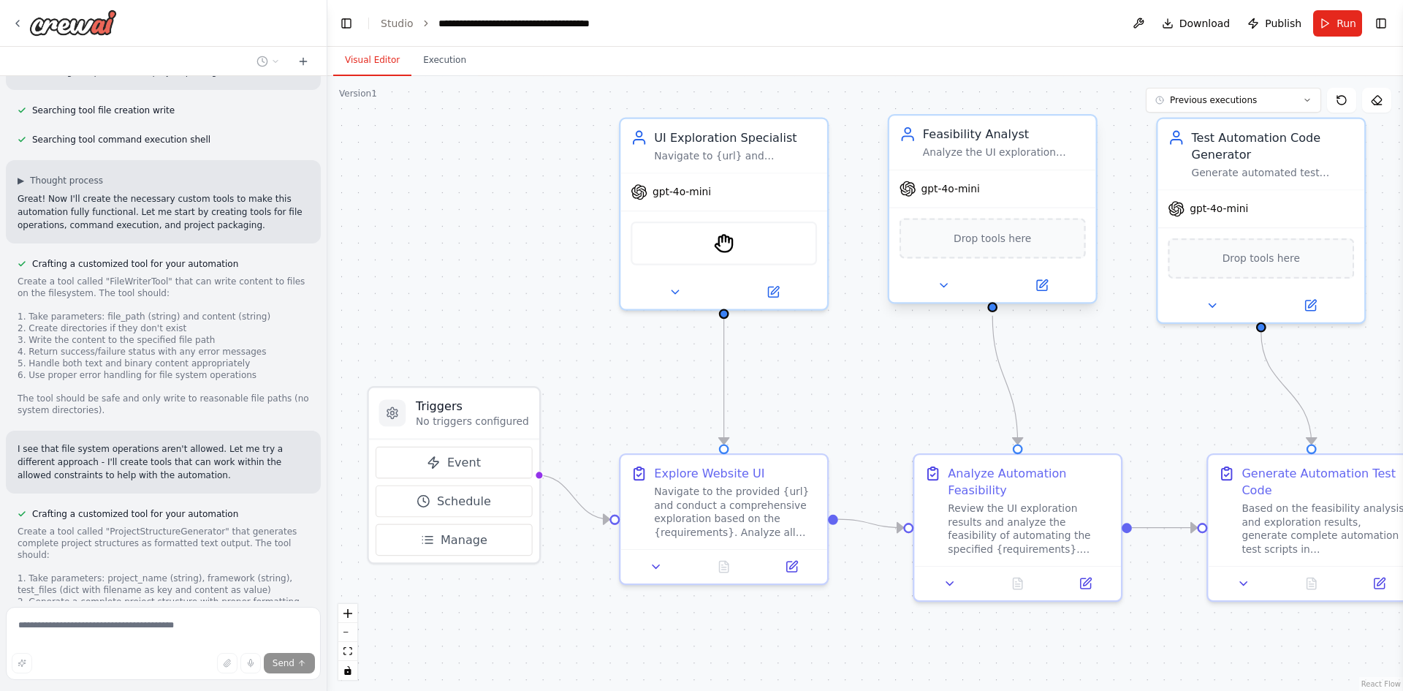
click at [990, 249] on div "Drop tools here" at bounding box center [993, 238] width 186 height 40
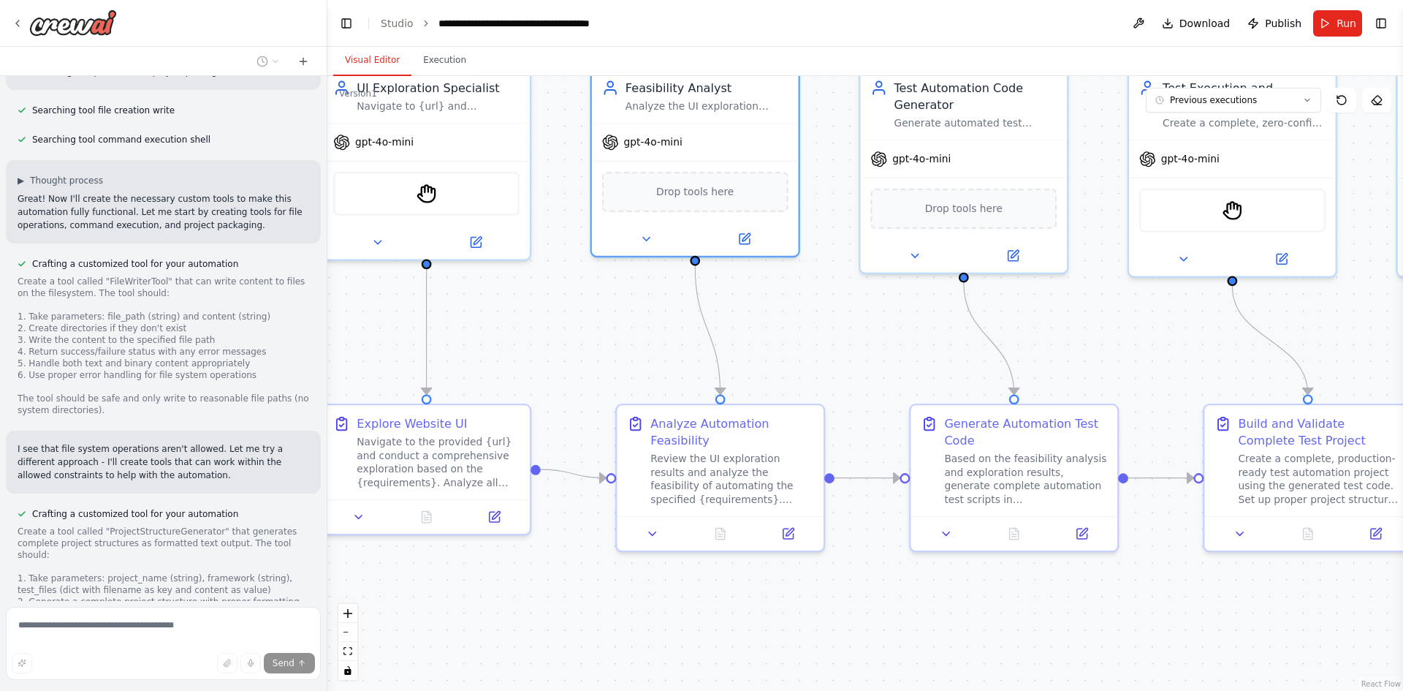
drag, startPoint x: 895, startPoint y: 657, endPoint x: 688, endPoint y: 596, distance: 215.1
click at [593, 607] on div ".deletable-edge-delete-btn { width: 20px; height: 20px; border: 0px solid #ffff…" at bounding box center [865, 383] width 1076 height 615
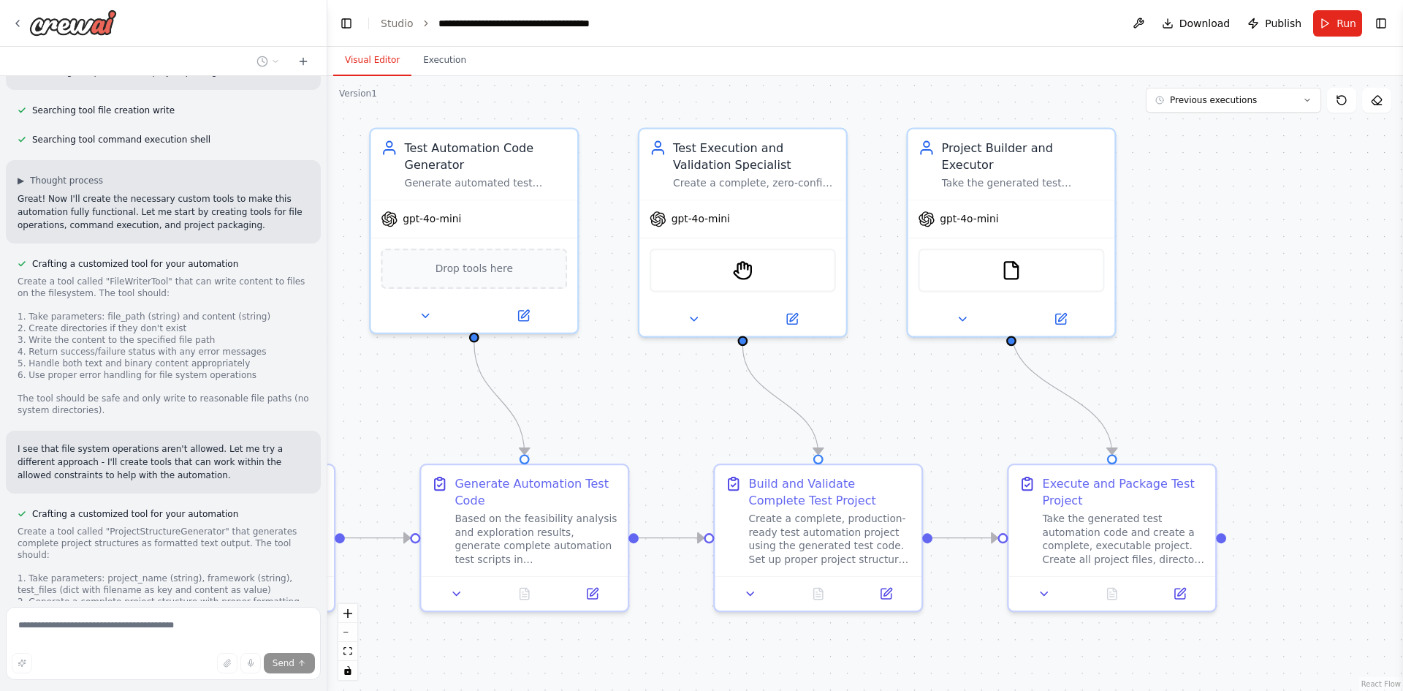
drag, startPoint x: 1216, startPoint y: 587, endPoint x: 731, endPoint y: 647, distance: 489.0
click at [731, 647] on div ".deletable-edge-delete-btn { width: 20px; height: 20px; border: 0px solid #ffff…" at bounding box center [865, 383] width 1076 height 615
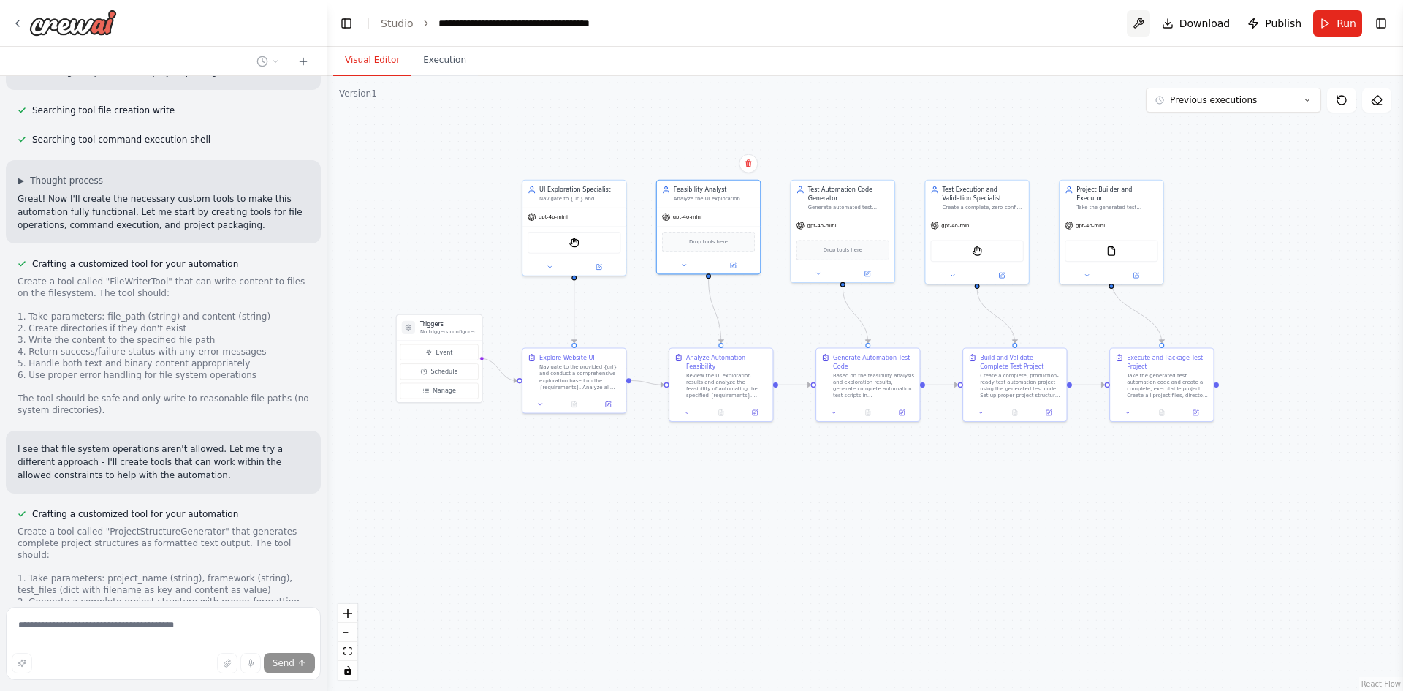
click at [1145, 24] on button at bounding box center [1138, 23] width 23 height 26
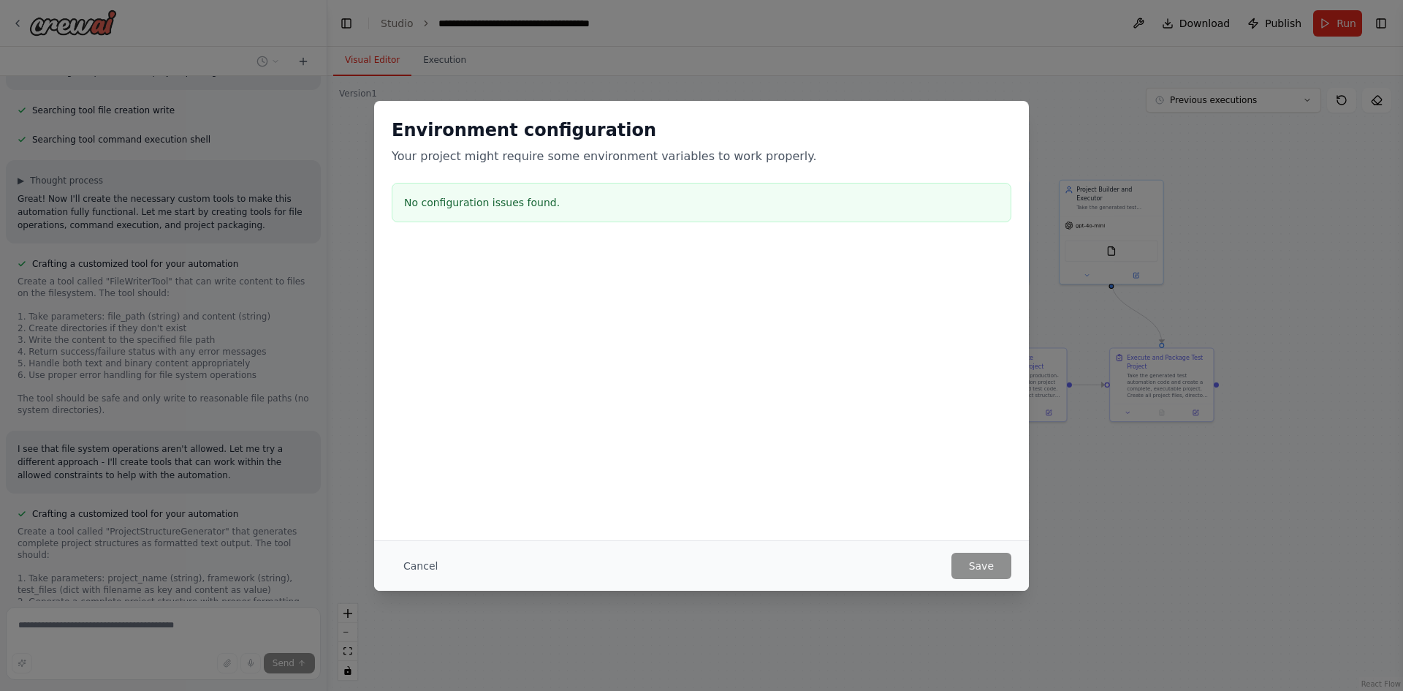
click at [1123, 563] on div "Environment configuration Your project might require some environment variables…" at bounding box center [701, 345] width 1403 height 691
click at [427, 569] on button "Cancel" at bounding box center [421, 566] width 58 height 26
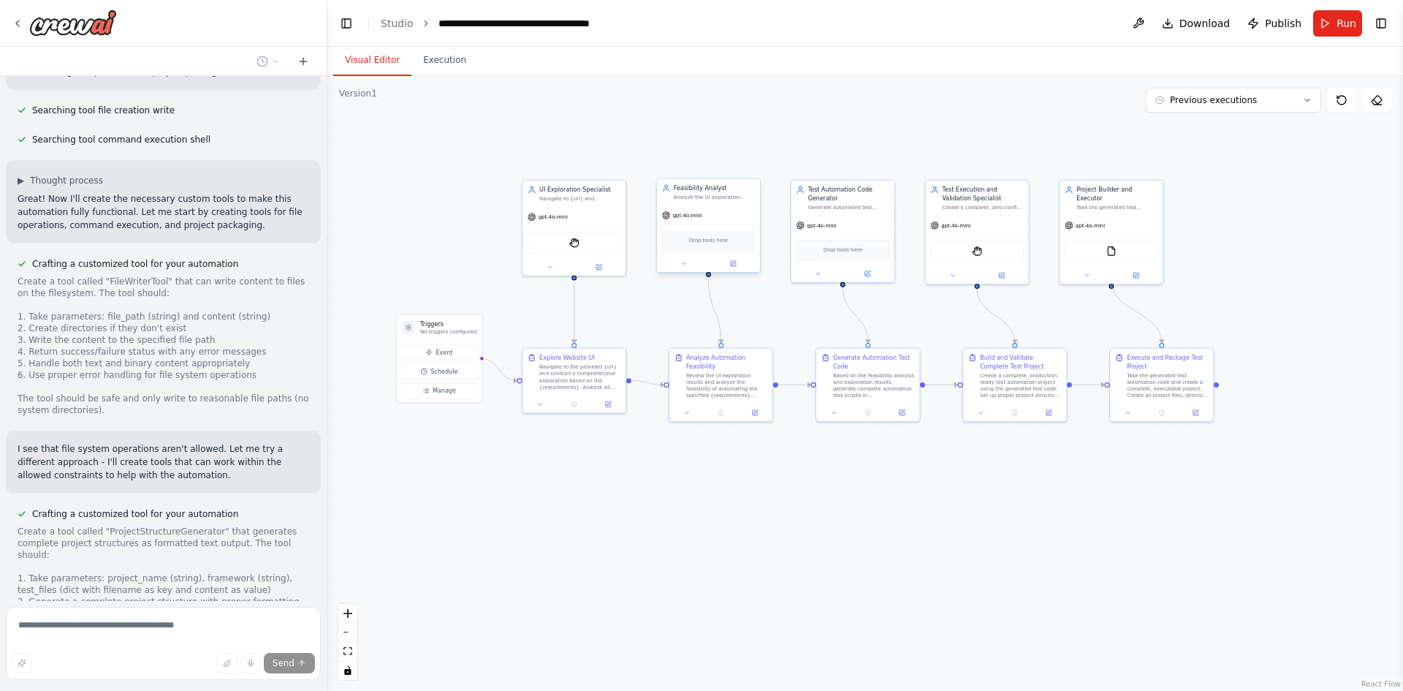
click at [697, 219] on div "gpt-4o-mini" at bounding box center [682, 215] width 40 height 8
click at [681, 270] on div at bounding box center [708, 263] width 103 height 17
click at [689, 264] on button at bounding box center [684, 264] width 48 height 10
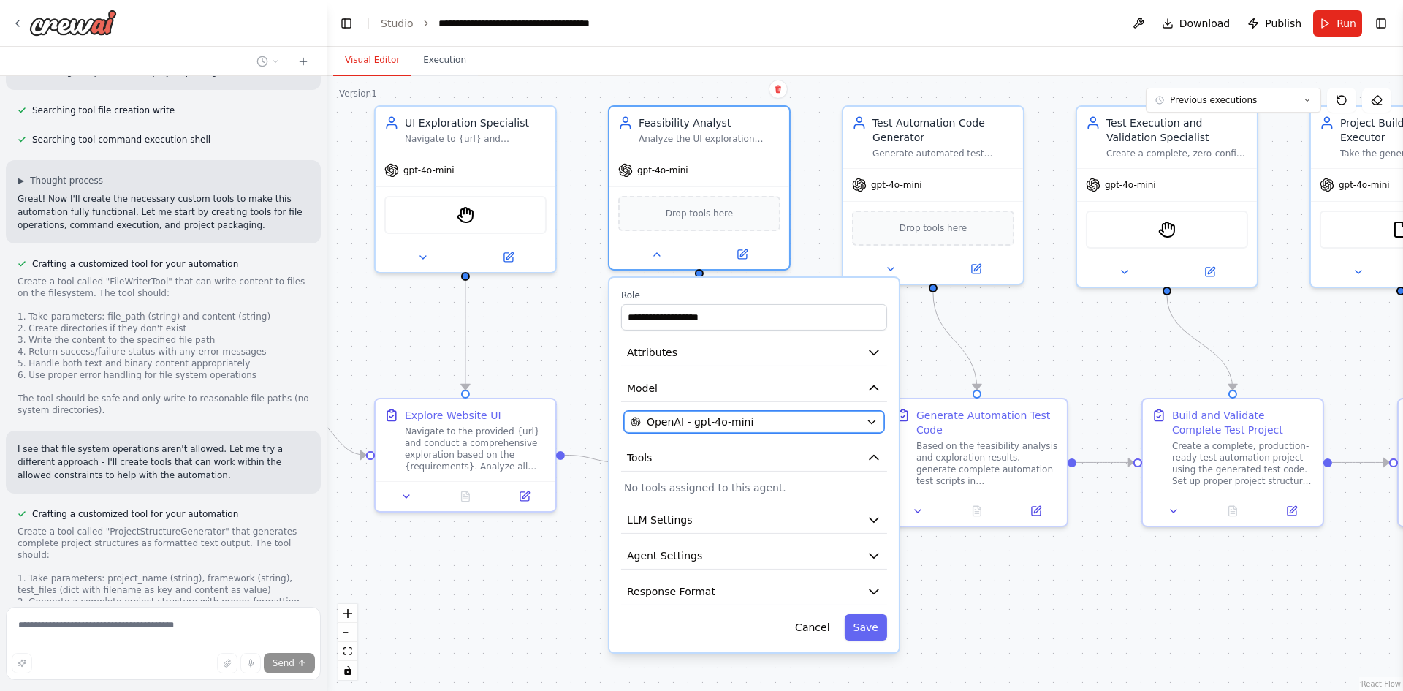
click at [754, 422] on div "OpenAI - gpt-4o-mini" at bounding box center [745, 421] width 229 height 15
click at [870, 427] on icon "button" at bounding box center [872, 422] width 12 height 12
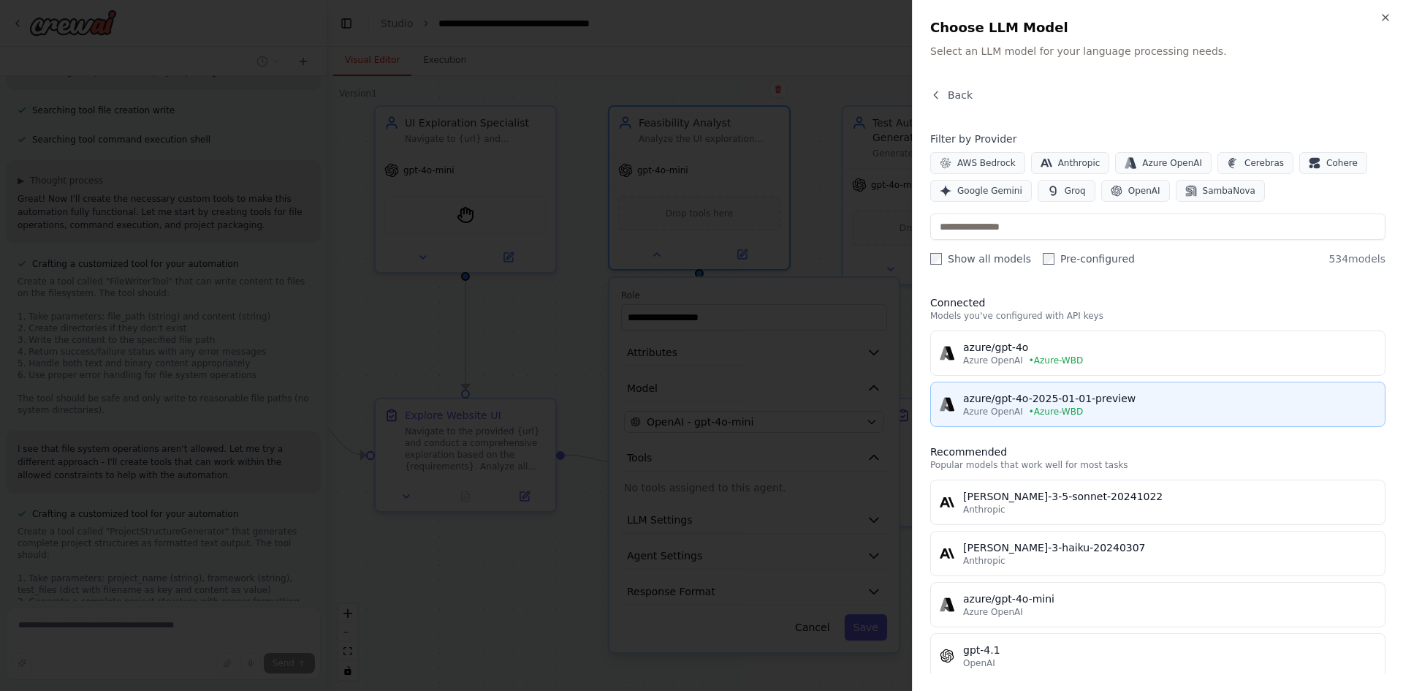
click at [1070, 399] on div "azure/gpt-4o-2025-01-01-preview" at bounding box center [1169, 398] width 413 height 15
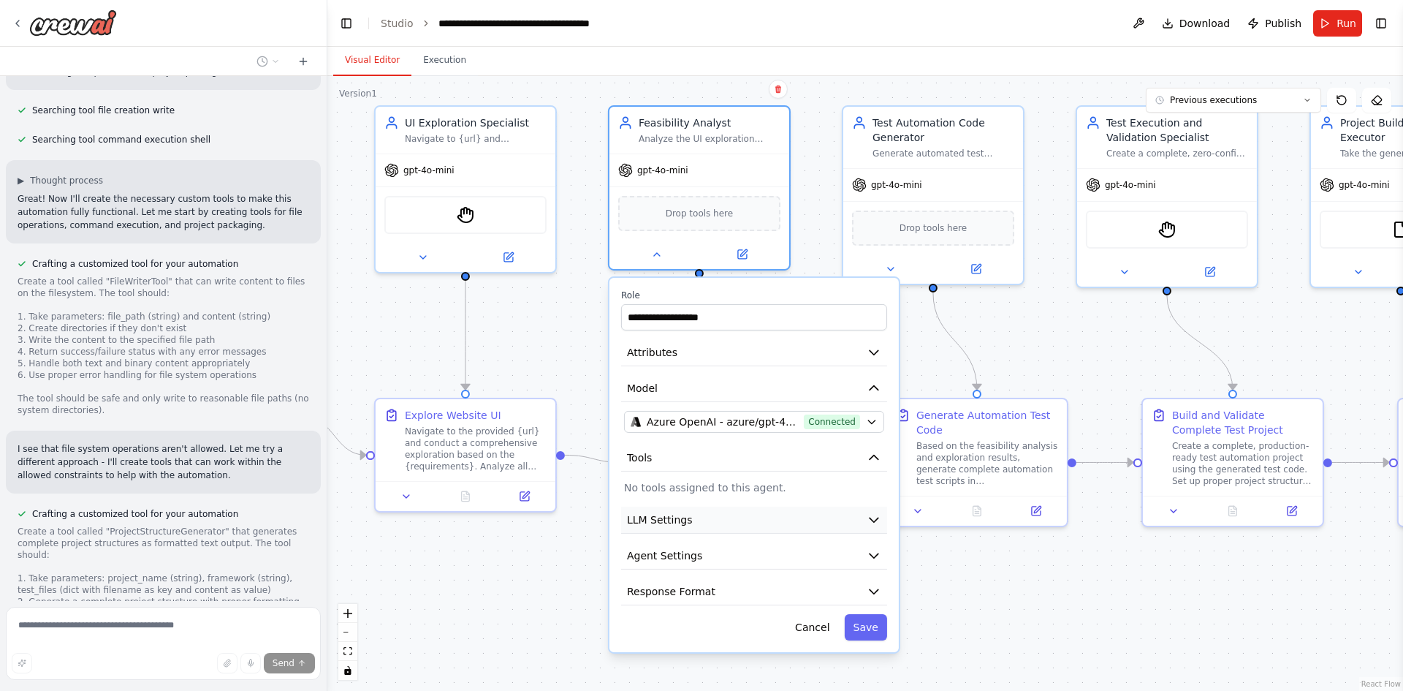
click at [752, 515] on button "LLM Settings" at bounding box center [754, 519] width 266 height 27
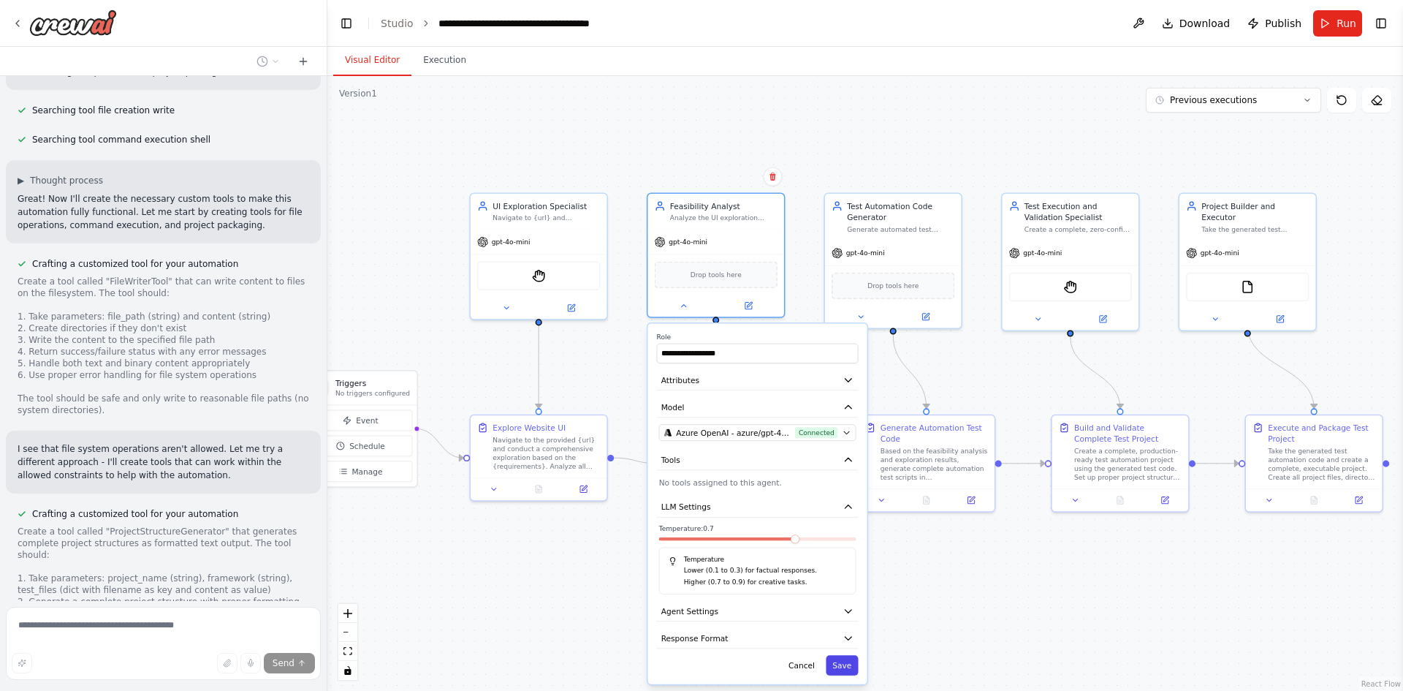
click at [843, 671] on button "Save" at bounding box center [842, 665] width 32 height 20
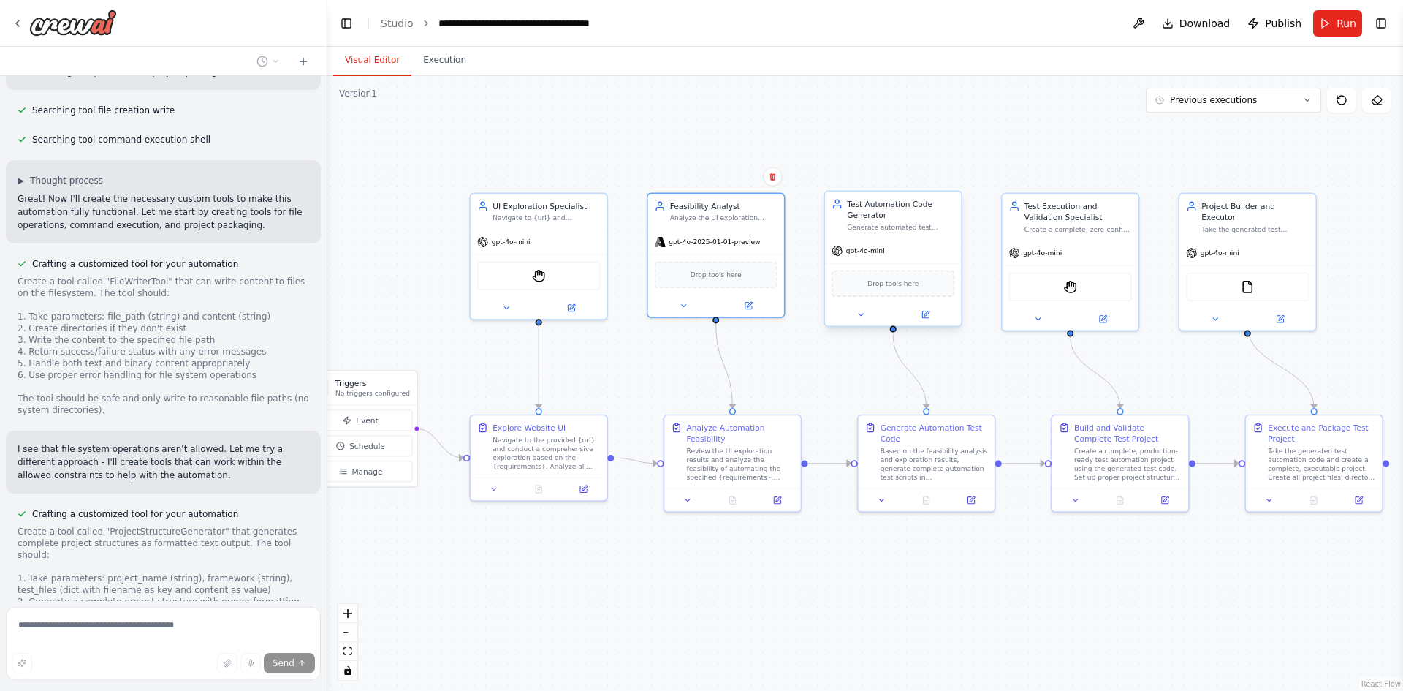
click at [878, 255] on span "gpt-4o-mini" at bounding box center [865, 250] width 39 height 9
click at [931, 327] on div "Test Automation Code Generator Generate automated test scripts in the {preferre…" at bounding box center [893, 261] width 138 height 136
click at [857, 318] on icon at bounding box center [861, 314] width 9 height 9
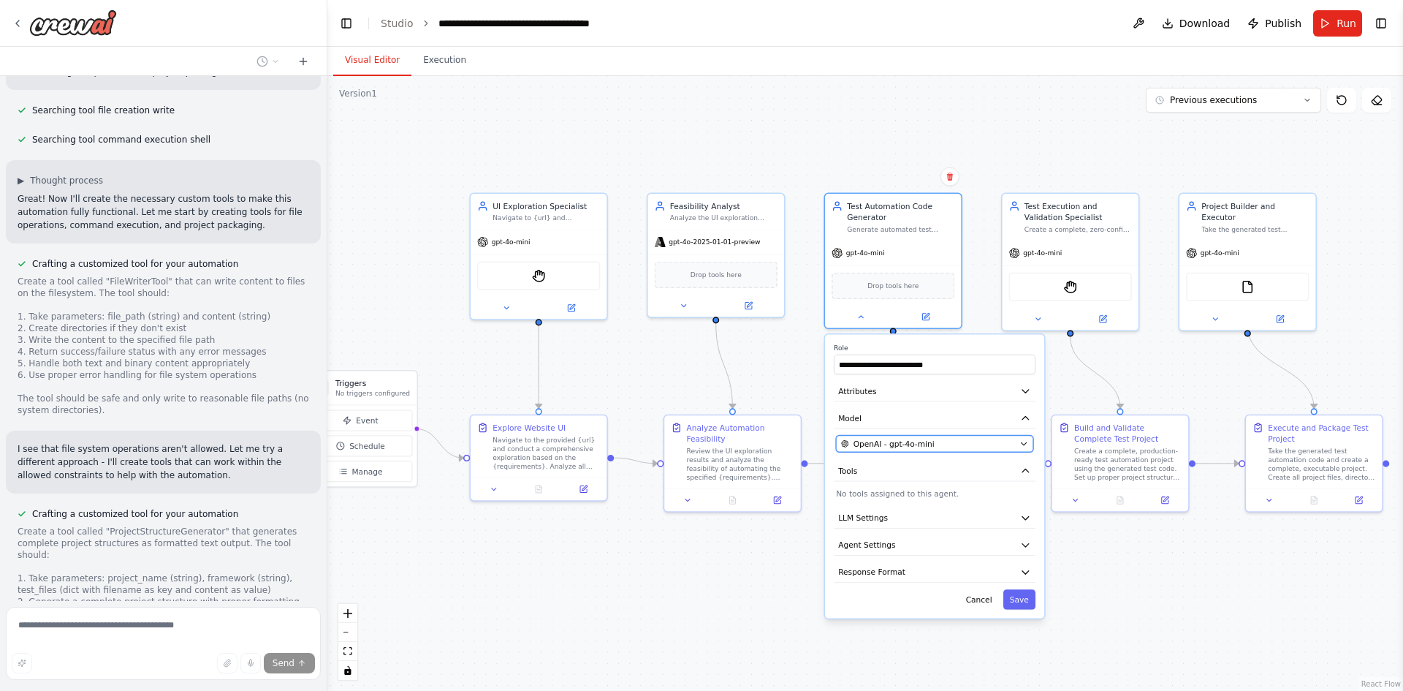
click at [895, 450] on button "OpenAI - gpt-4o-mini" at bounding box center [934, 444] width 197 height 17
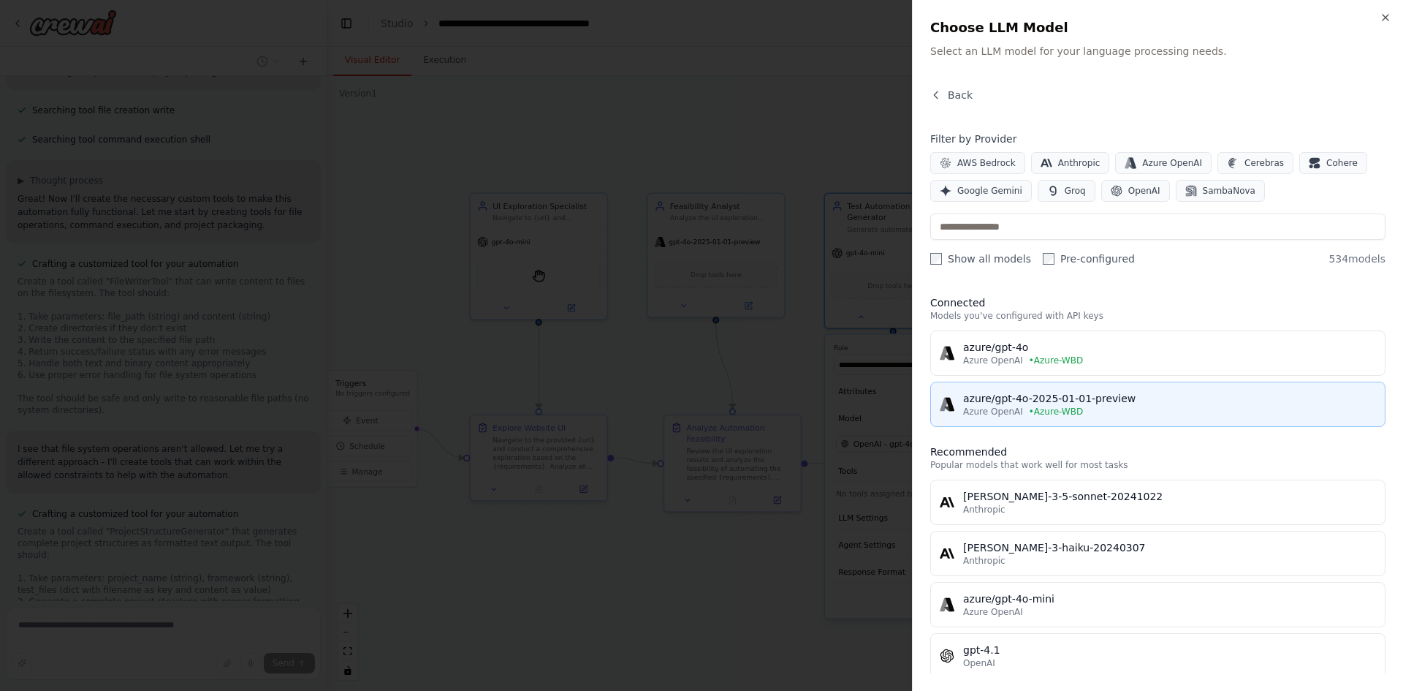
click at [1041, 395] on div "azure/gpt-4o-2025-01-01-preview" at bounding box center [1169, 398] width 413 height 15
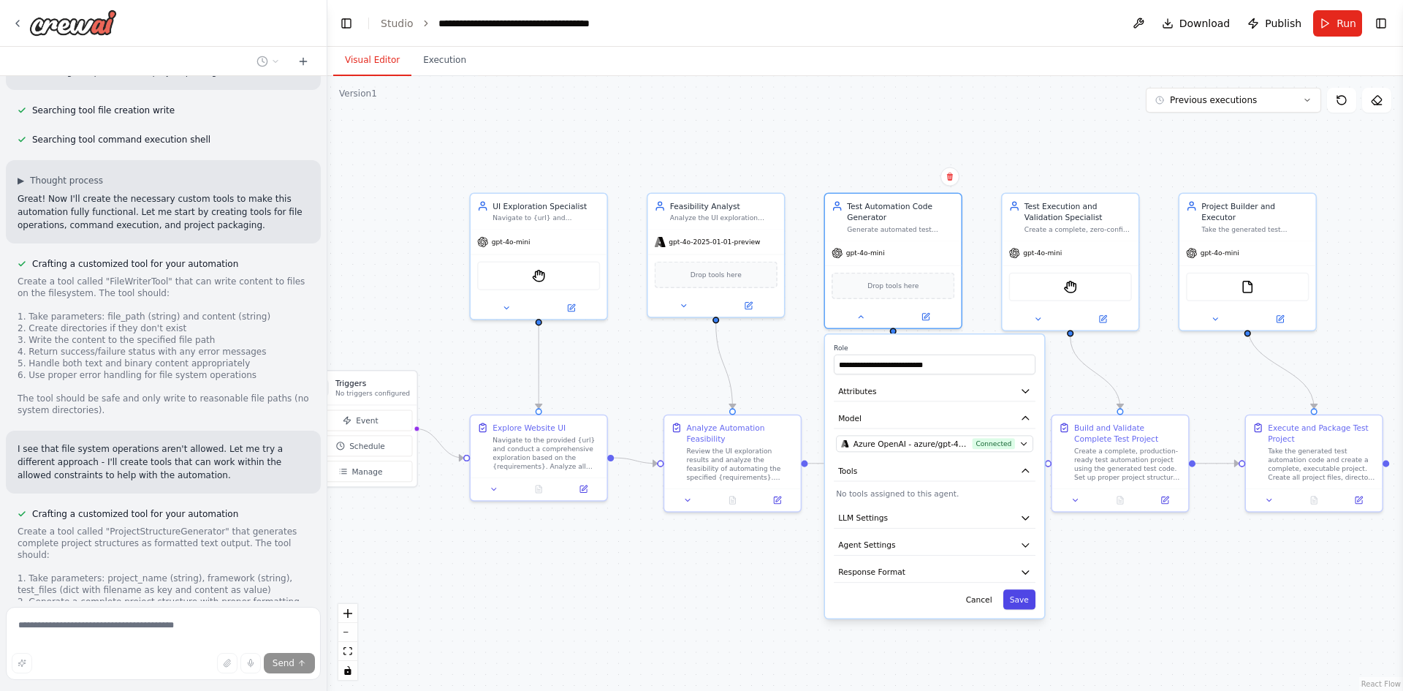
click at [1028, 590] on button "Save" at bounding box center [1019, 599] width 32 height 20
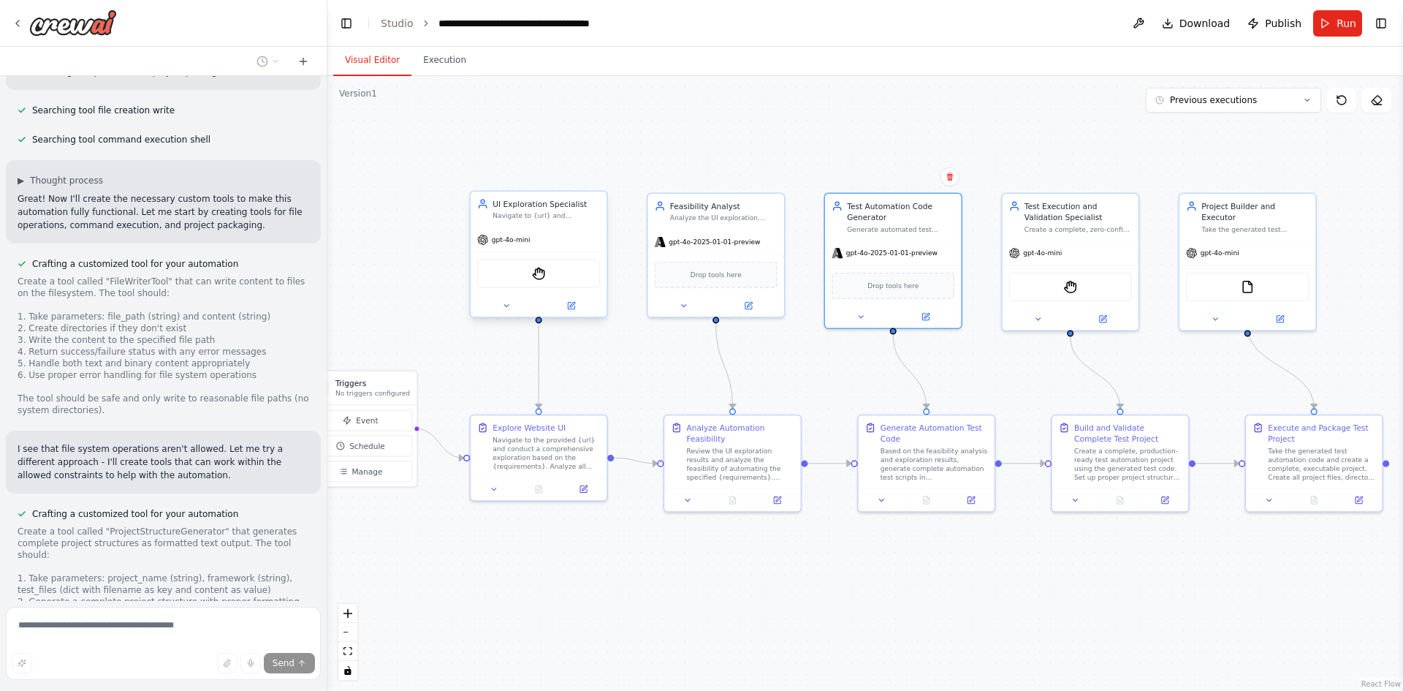
click at [530, 250] on div "gpt-4o-mini" at bounding box center [539, 239] width 136 height 24
click at [504, 314] on div at bounding box center [539, 306] width 136 height 22
click at [514, 307] on button at bounding box center [506, 305] width 63 height 13
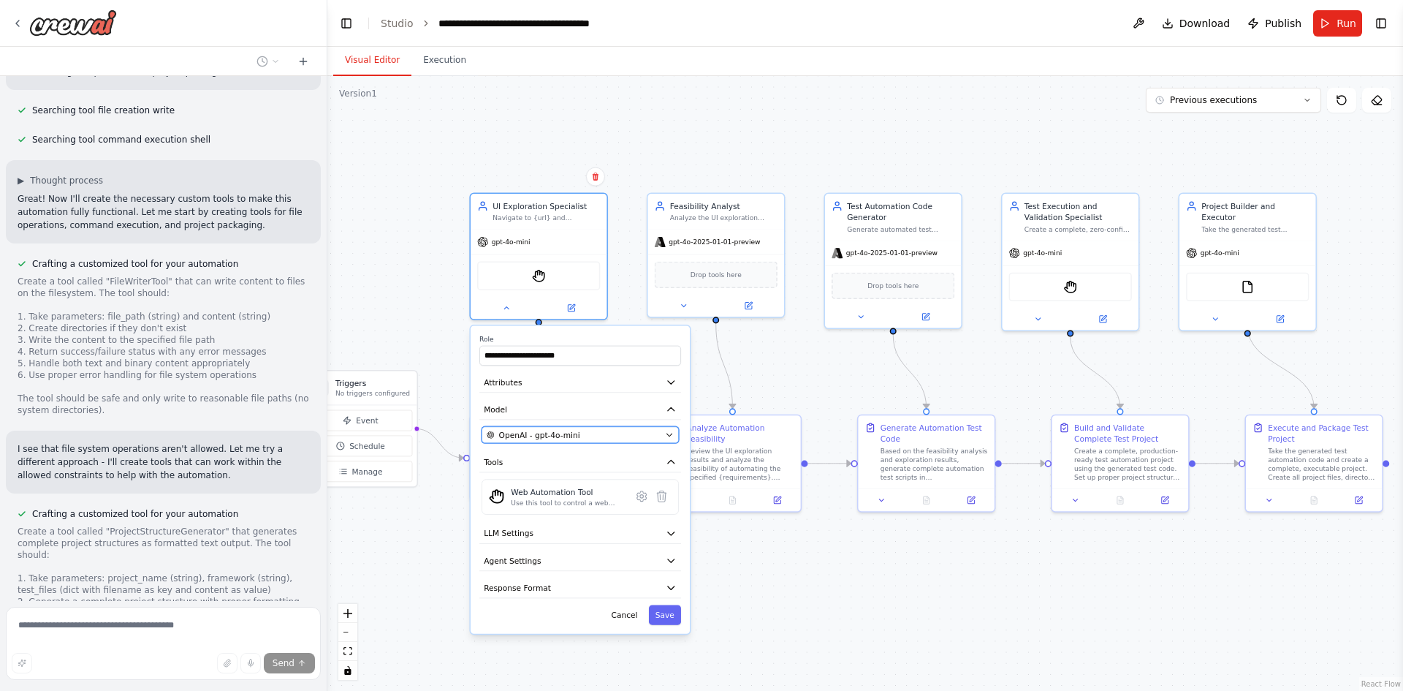
click at [569, 439] on span "OpenAI - gpt-4o-mini" at bounding box center [539, 434] width 81 height 11
click at [672, 436] on icon "button" at bounding box center [669, 434] width 9 height 9
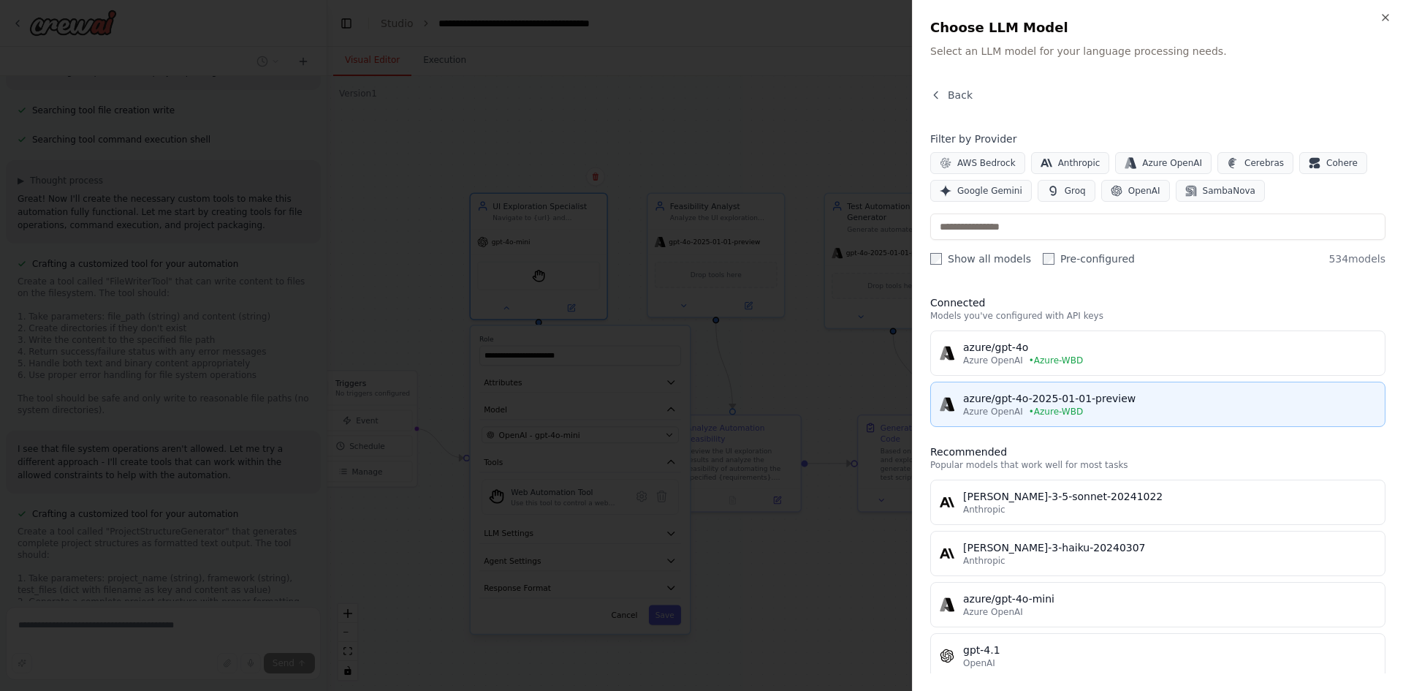
click at [1047, 414] on span "• Azure-WBD" at bounding box center [1056, 412] width 54 height 12
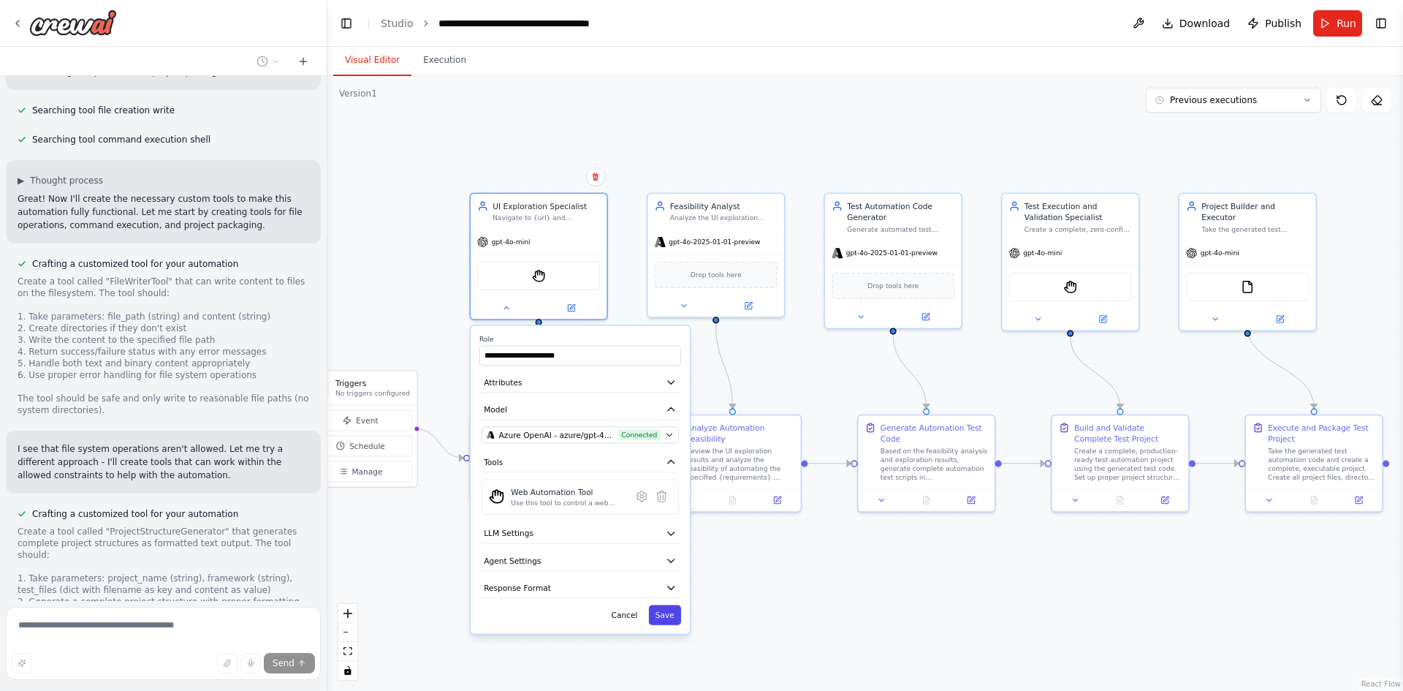
click at [673, 607] on button "Save" at bounding box center [665, 614] width 32 height 20
click at [669, 614] on button "Save" at bounding box center [665, 614] width 32 height 20
click at [669, 616] on button "Save" at bounding box center [665, 614] width 32 height 20
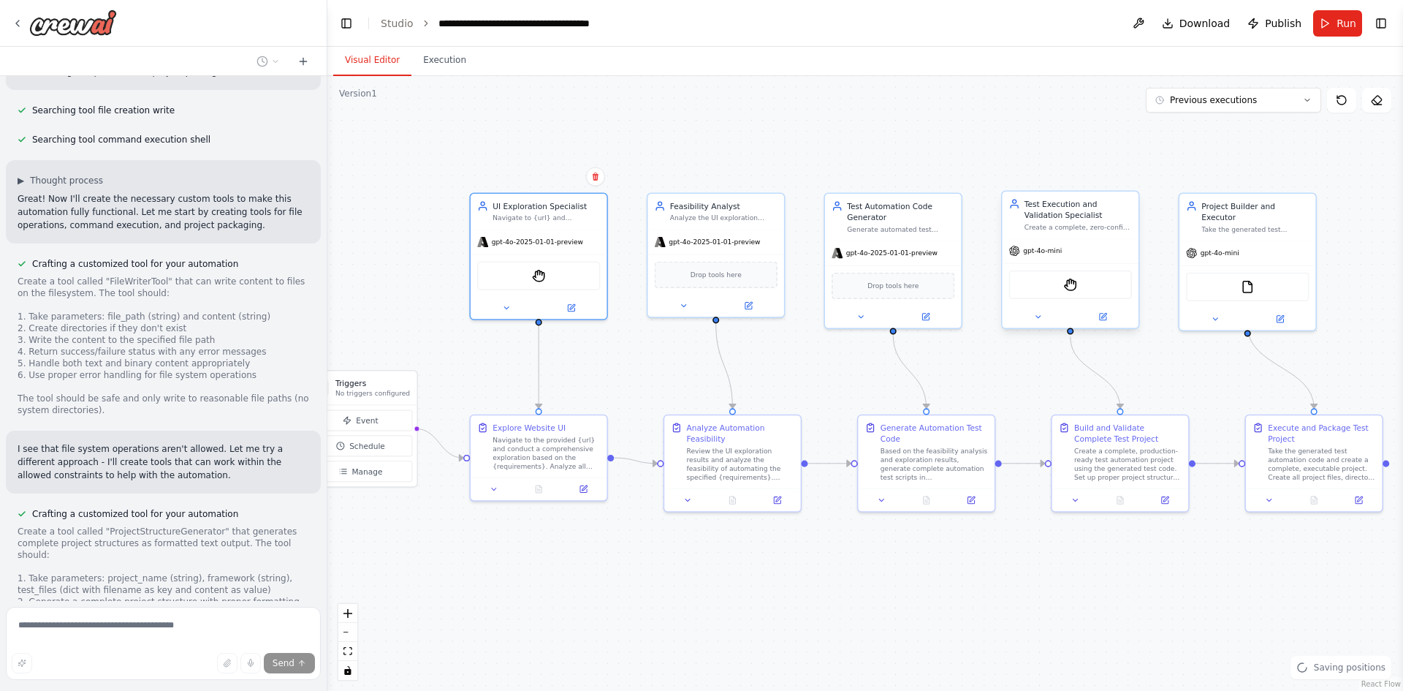
click at [1080, 256] on div "gpt-4o-mini" at bounding box center [1071, 250] width 136 height 24
click at [1048, 258] on div "gpt-4o-mini" at bounding box center [1071, 250] width 136 height 24
click at [1033, 322] on button at bounding box center [1038, 316] width 63 height 13
click at [1039, 316] on icon at bounding box center [1038, 317] width 4 height 2
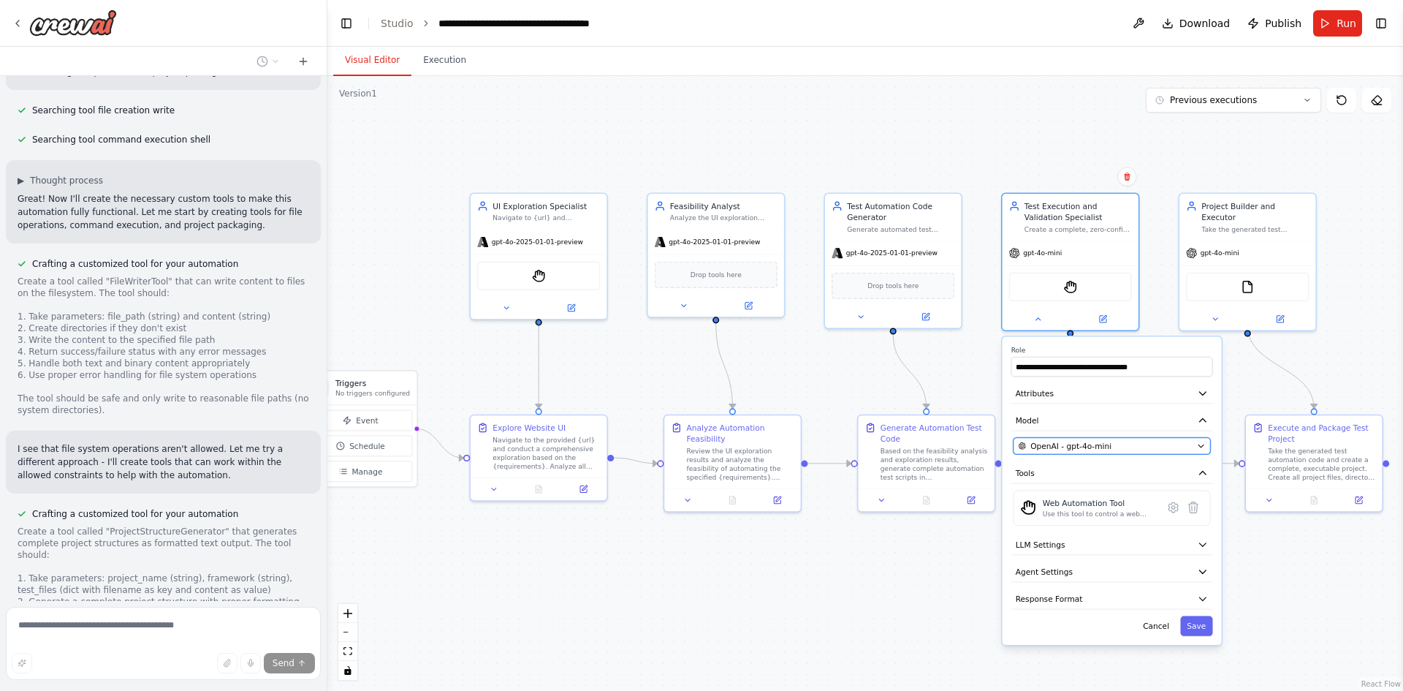
click at [1076, 447] on span "OpenAI - gpt-4o-mini" at bounding box center [1071, 445] width 81 height 11
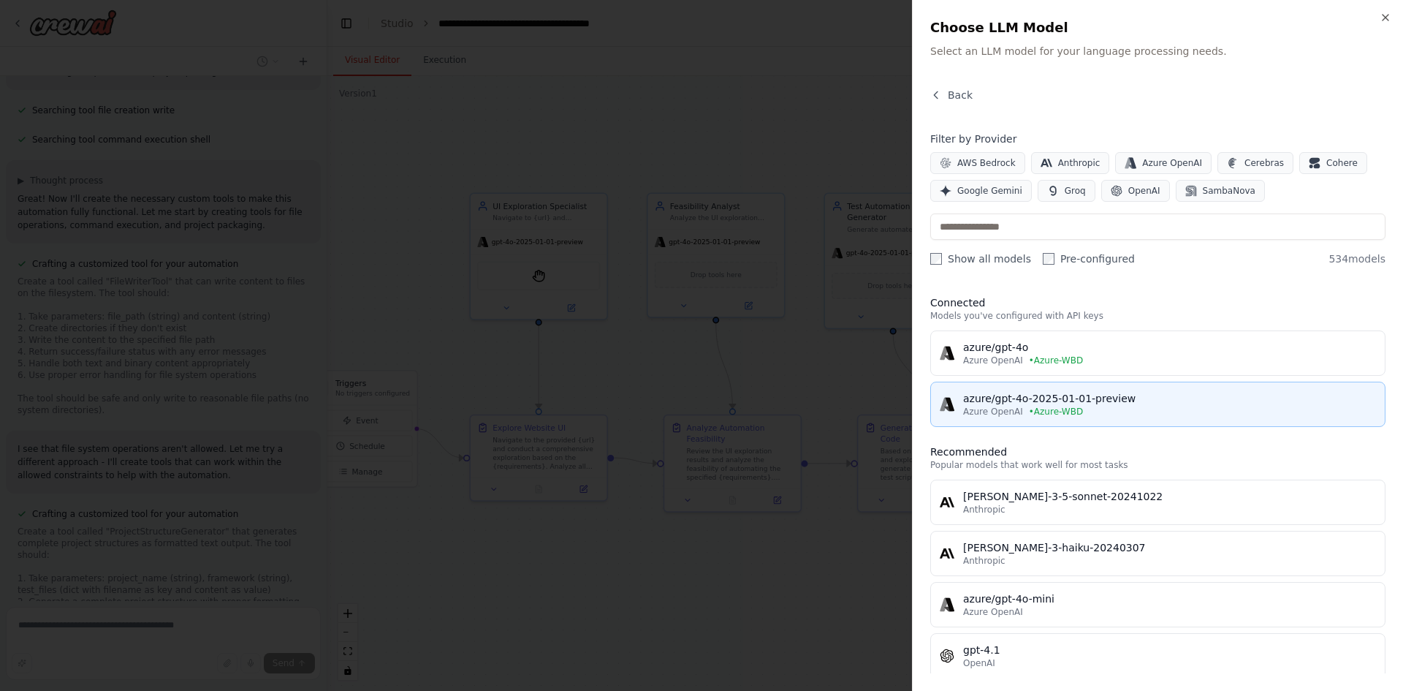
click at [1033, 405] on div "azure/gpt-4o-2025-01-01-preview" at bounding box center [1169, 398] width 413 height 15
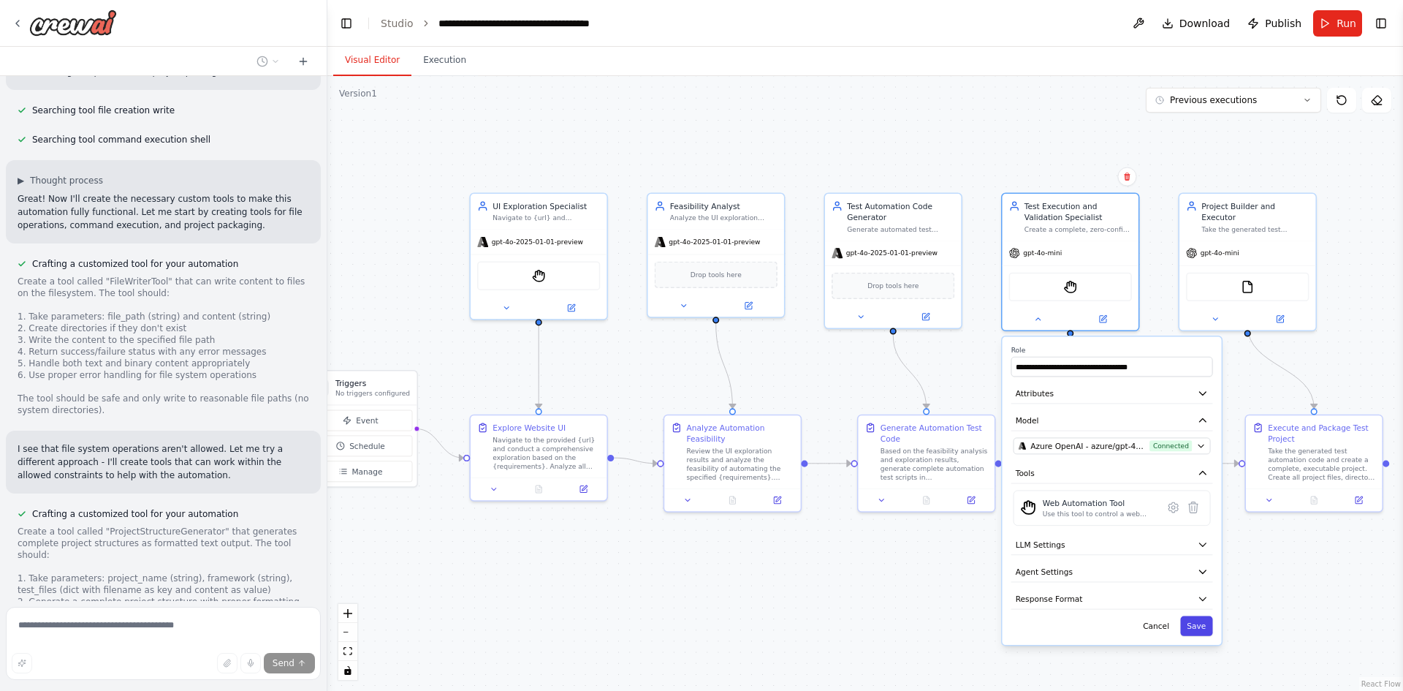
click at [1197, 629] on button "Save" at bounding box center [1196, 626] width 32 height 20
click at [1197, 626] on button "Save" at bounding box center [1196, 626] width 32 height 20
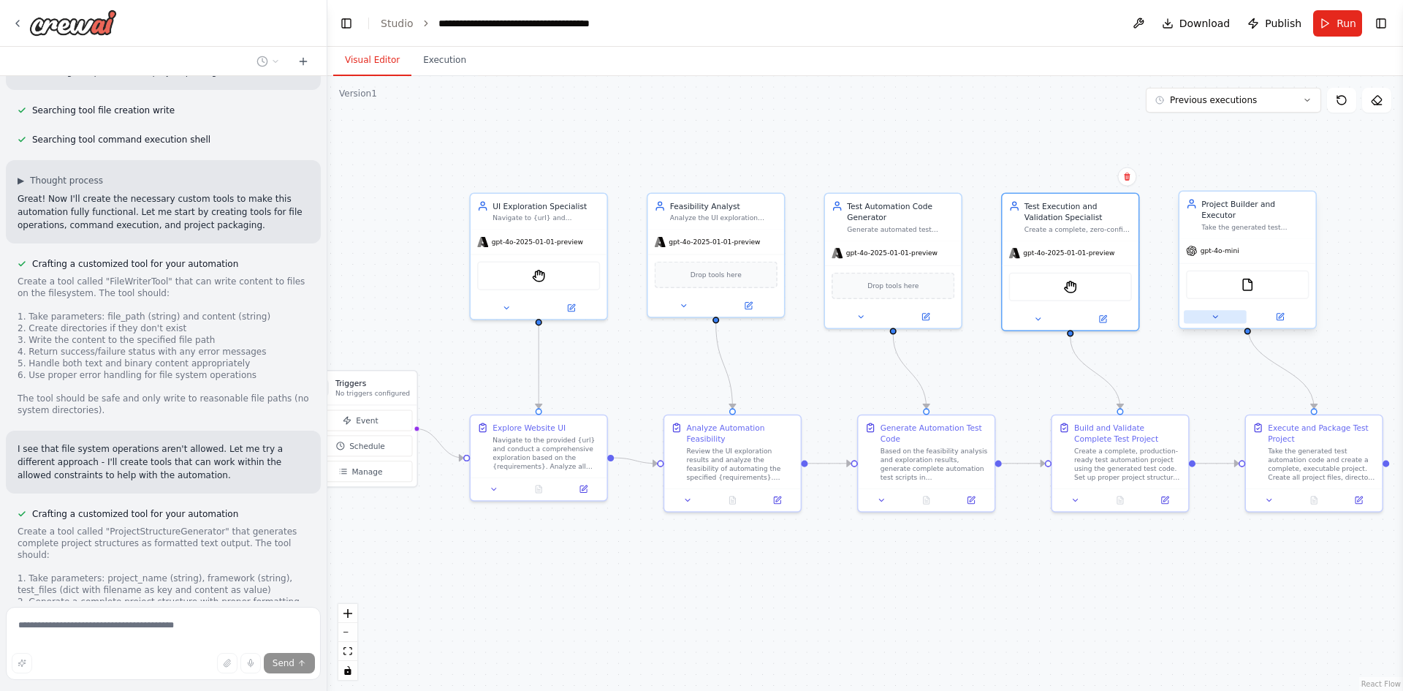
click at [1216, 312] on icon at bounding box center [1215, 316] width 9 height 9
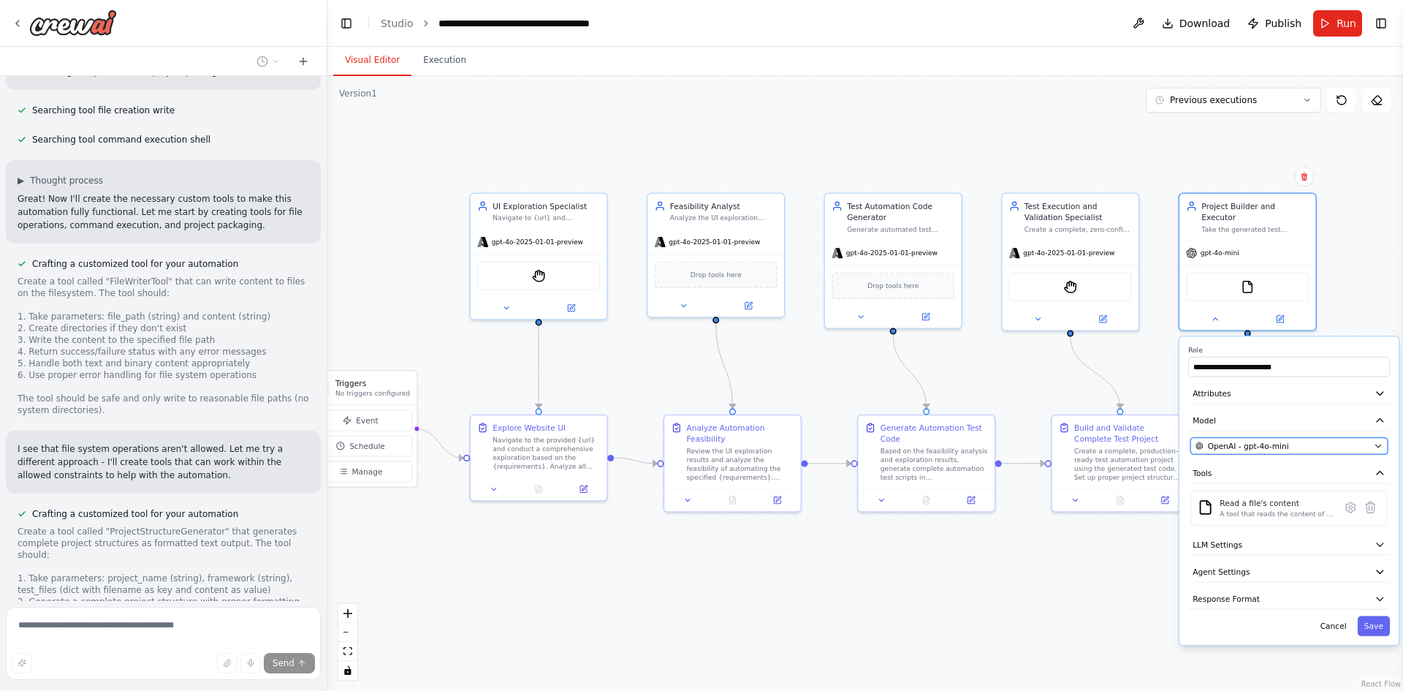
click at [1264, 438] on button "OpenAI - gpt-4o-mini" at bounding box center [1289, 446] width 197 height 17
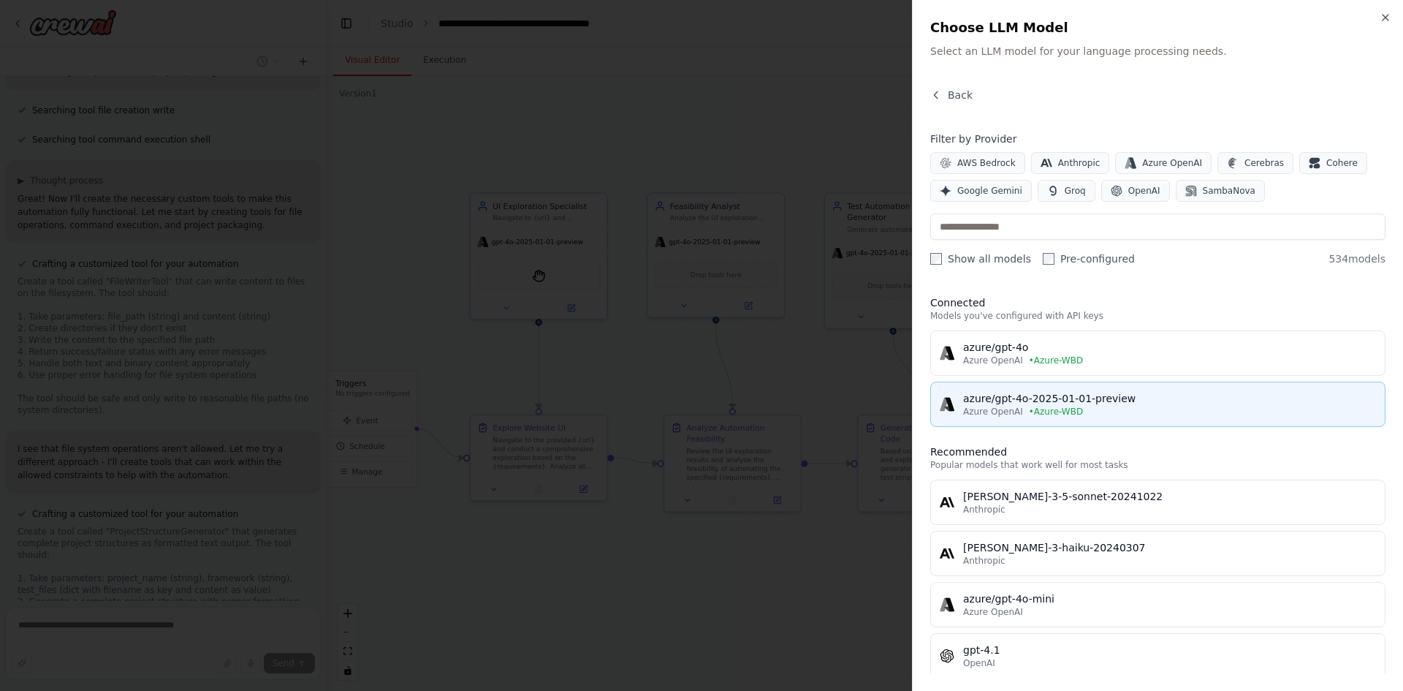
click at [1071, 395] on div "azure/gpt-4o-2025-01-01-preview" at bounding box center [1169, 398] width 413 height 15
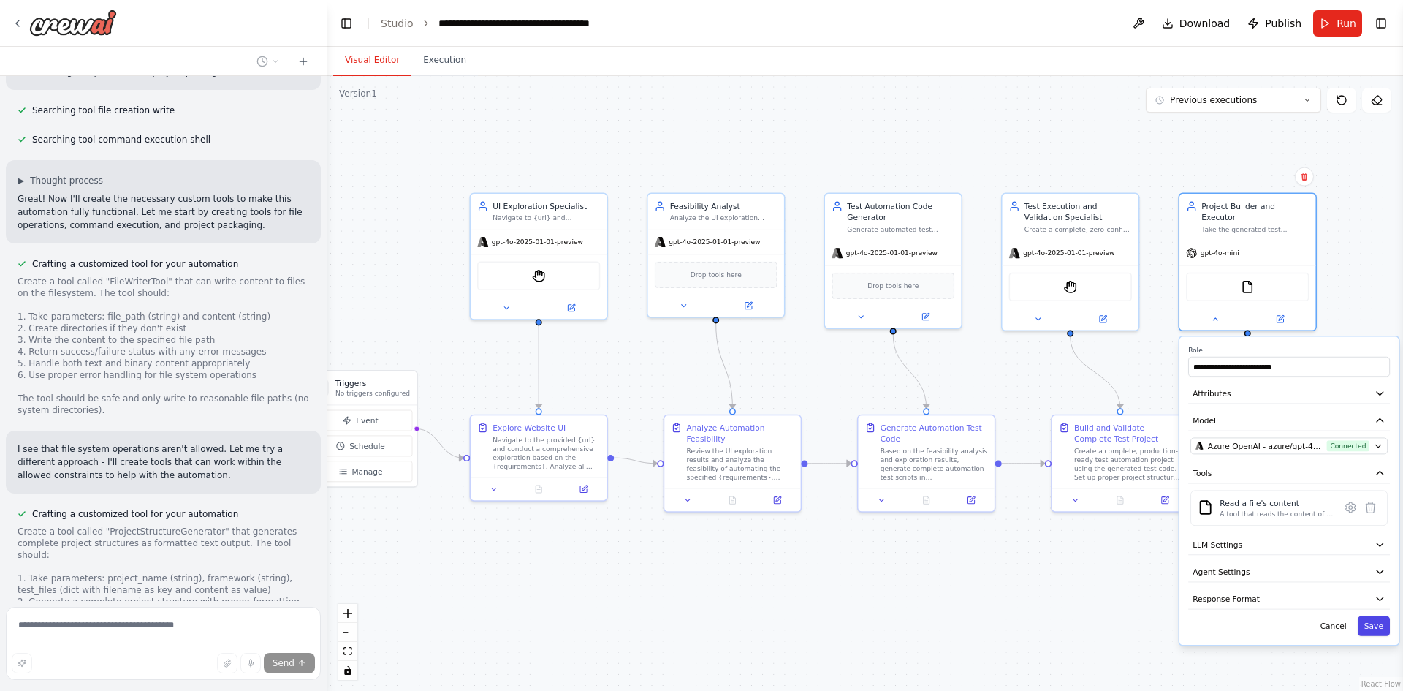
click at [1375, 622] on button "Save" at bounding box center [1374, 626] width 32 height 20
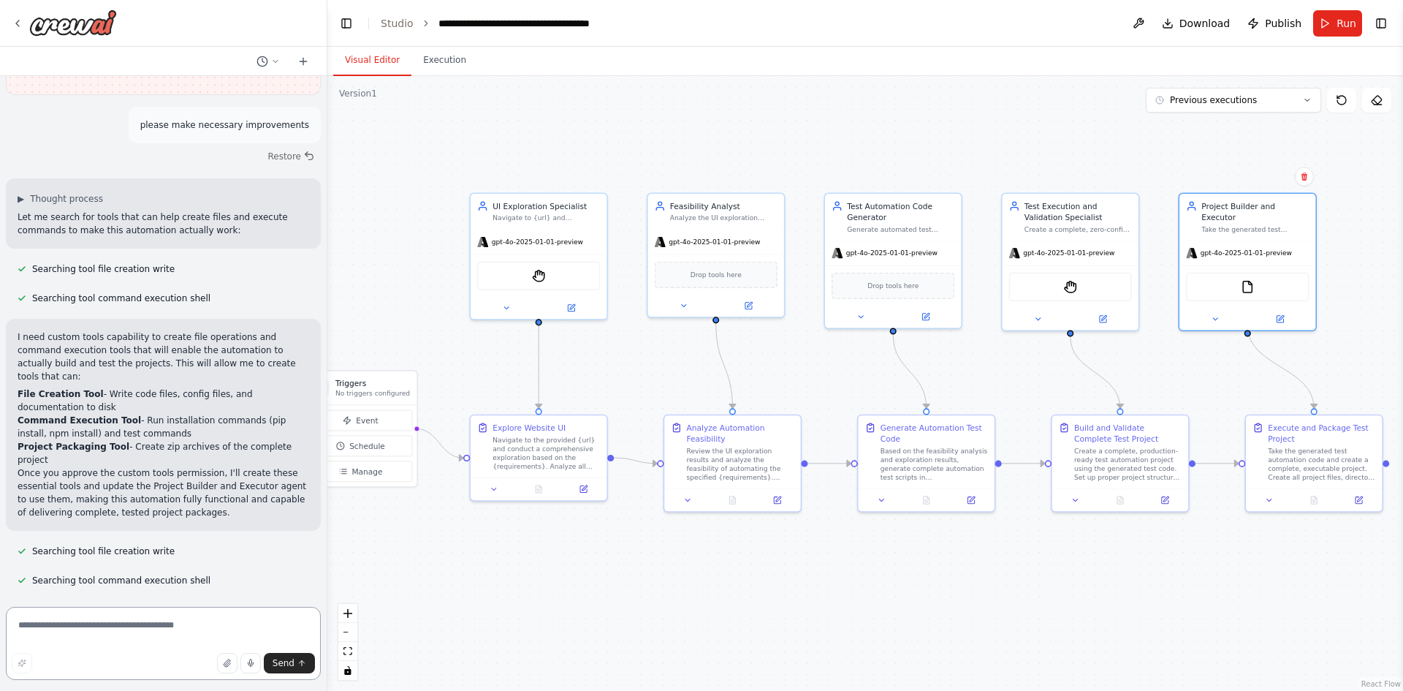
scroll to position [3319, 0]
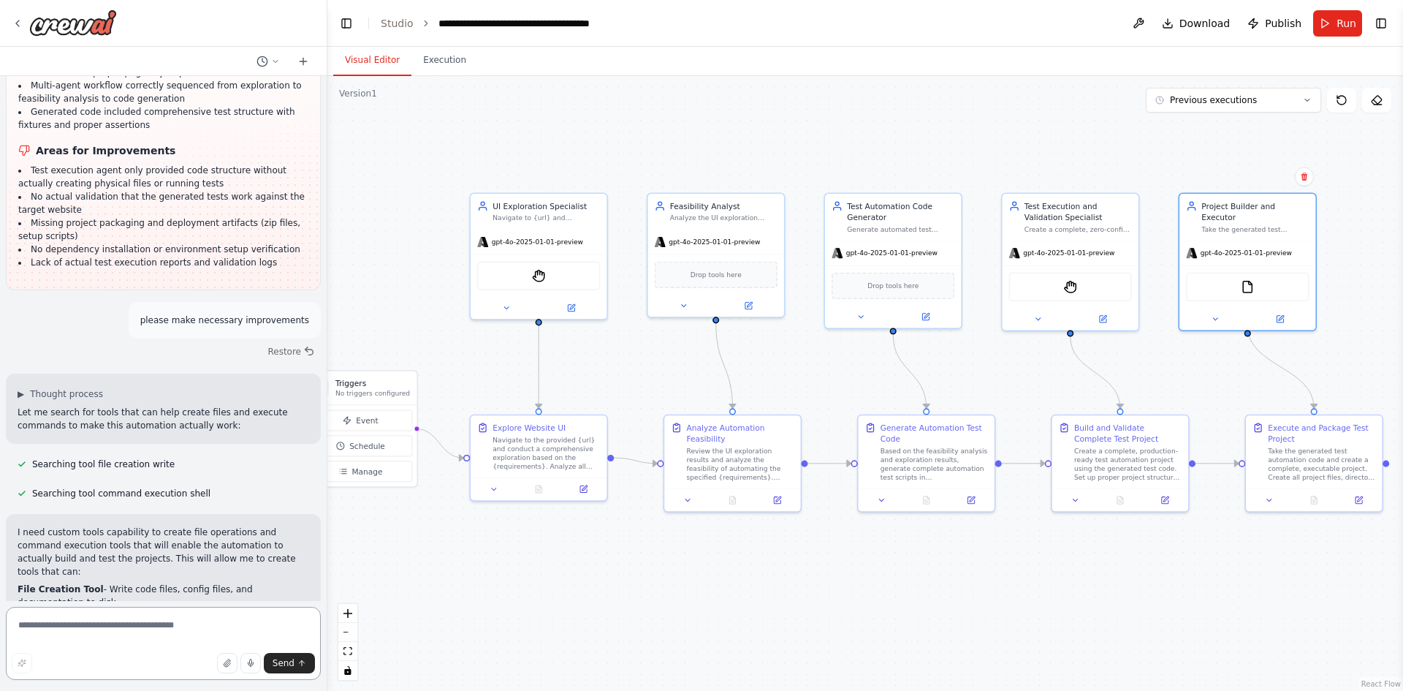
drag, startPoint x: 98, startPoint y: 641, endPoint x: 106, endPoint y: 633, distance: 11.4
click at [104, 634] on textarea at bounding box center [163, 643] width 315 height 73
type textarea "*********"
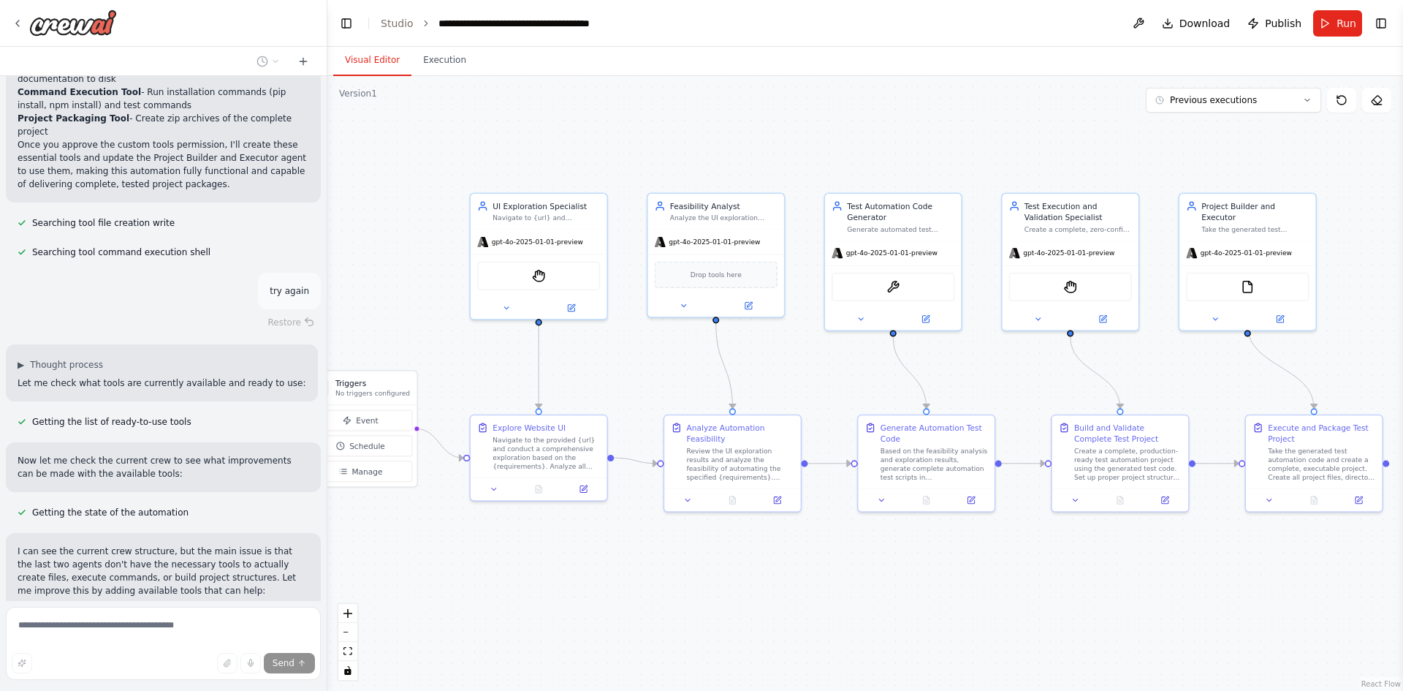
scroll to position [3855, 0]
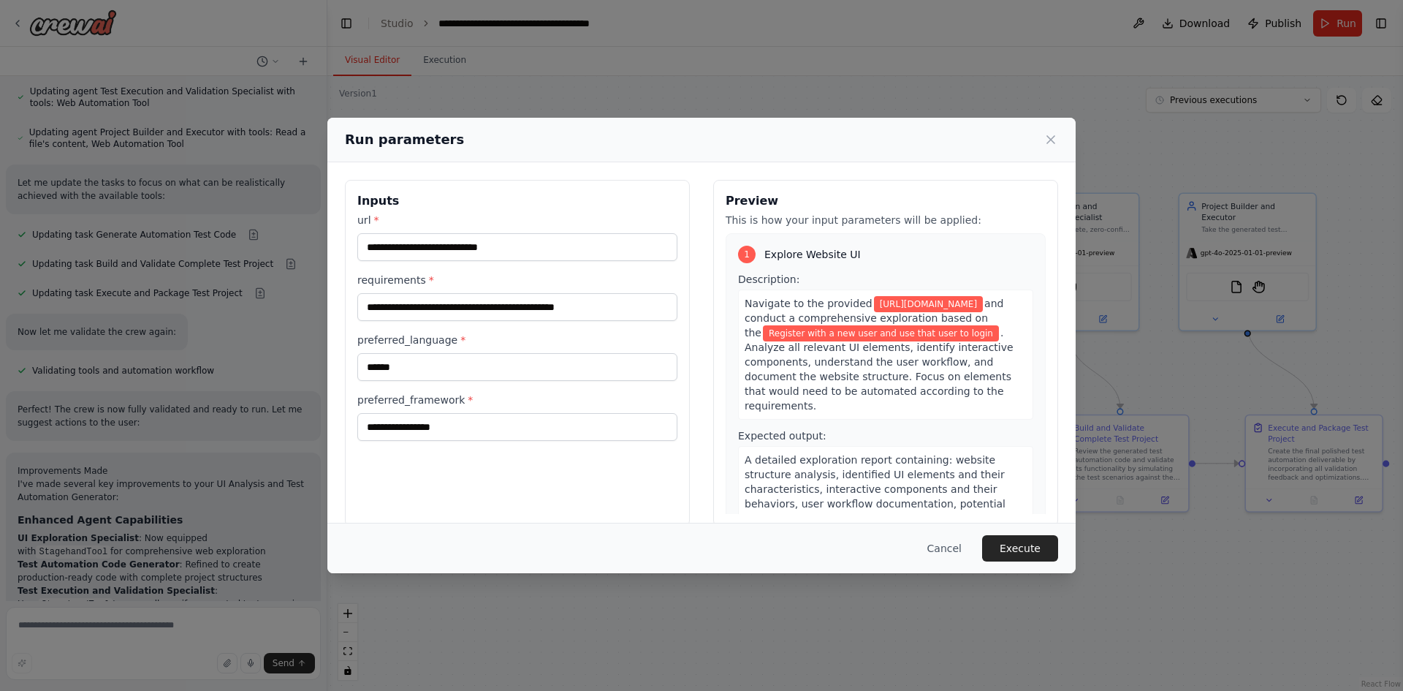
click at [1025, 550] on button "Execute" at bounding box center [1020, 548] width 76 height 26
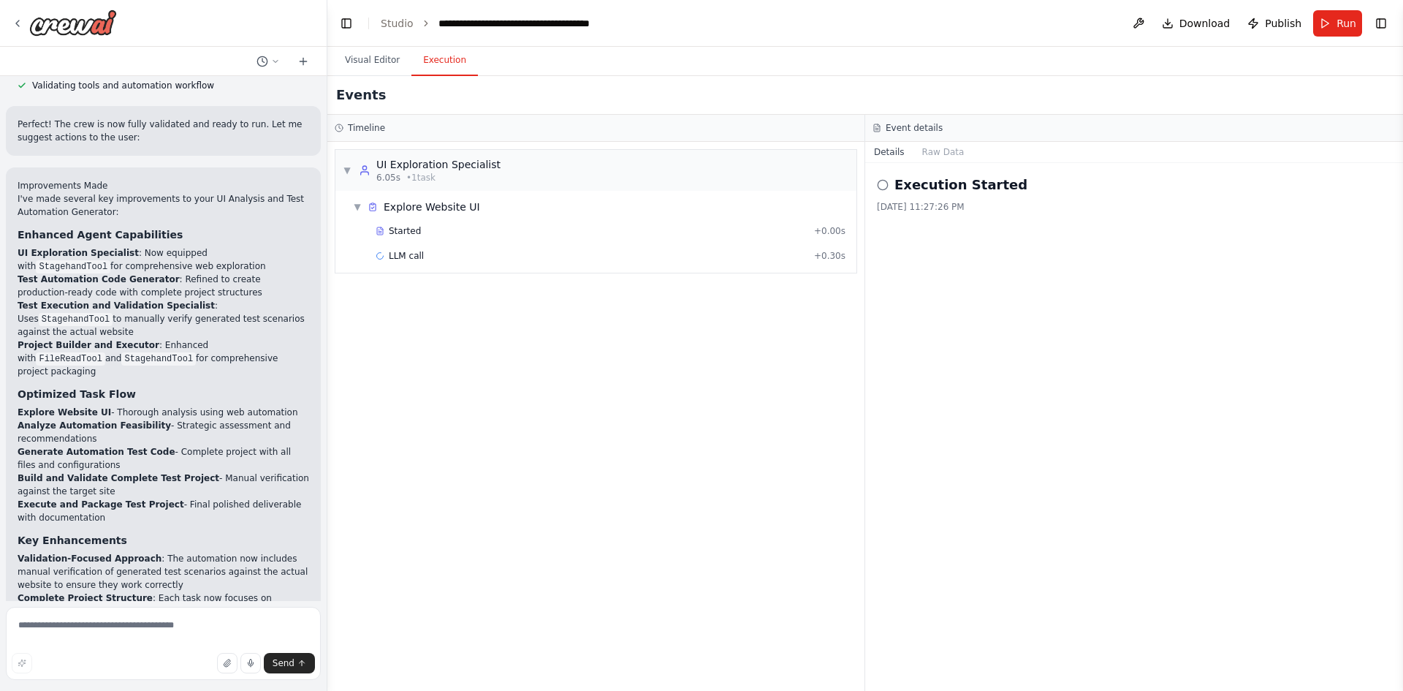
scroll to position [5286, 0]
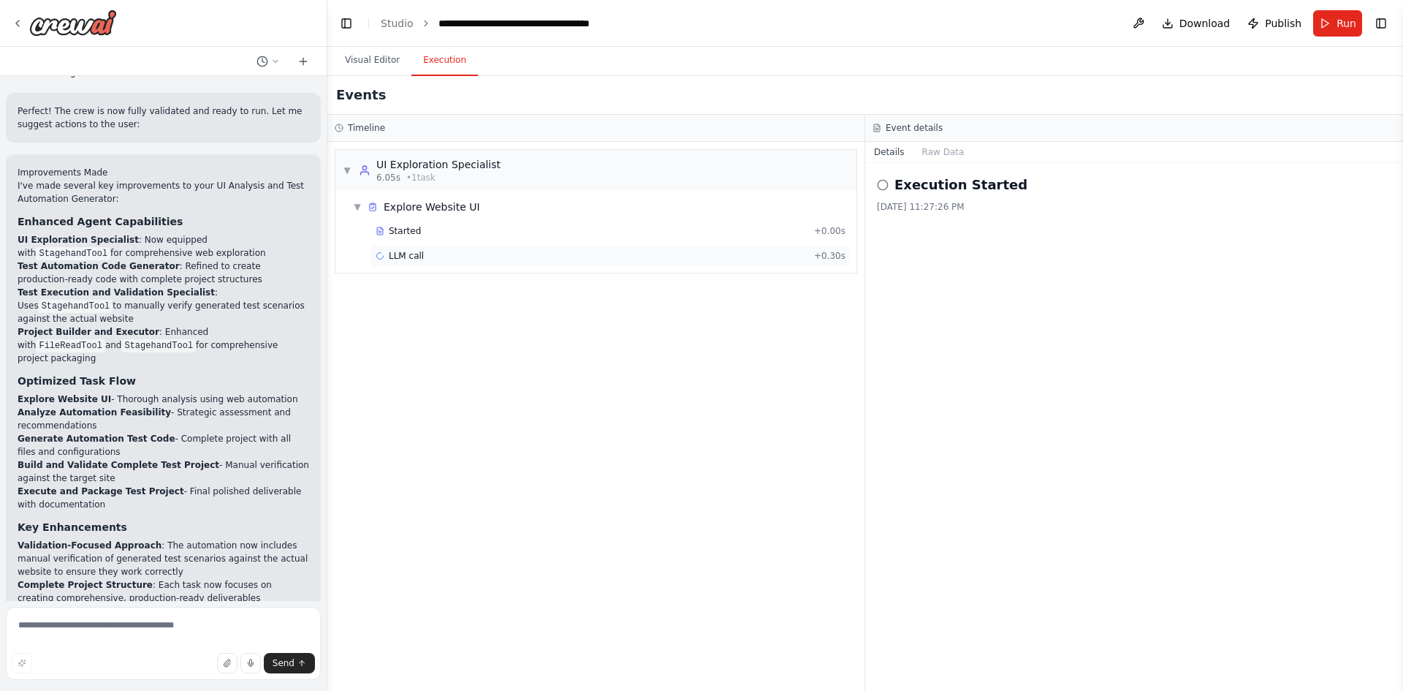
click at [414, 261] on div "LLM call + 0.30s" at bounding box center [611, 256] width 480 height 22
click at [354, 167] on div "▼ UI Exploration Specialist 6.05s • 1 task" at bounding box center [422, 170] width 158 height 26
click at [352, 168] on span "▶" at bounding box center [347, 170] width 9 height 12
click at [396, 228] on span "Started" at bounding box center [405, 231] width 32 height 12
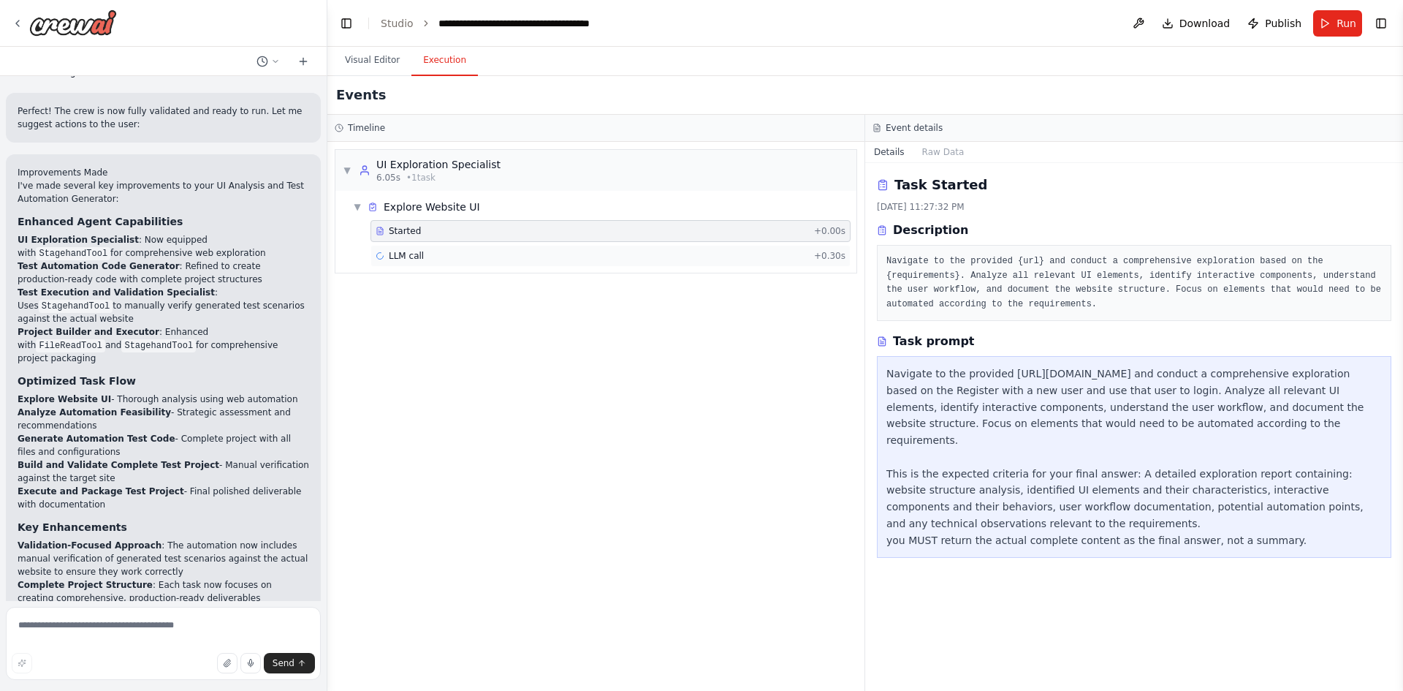
click at [393, 259] on span "LLM call" at bounding box center [406, 256] width 35 height 12
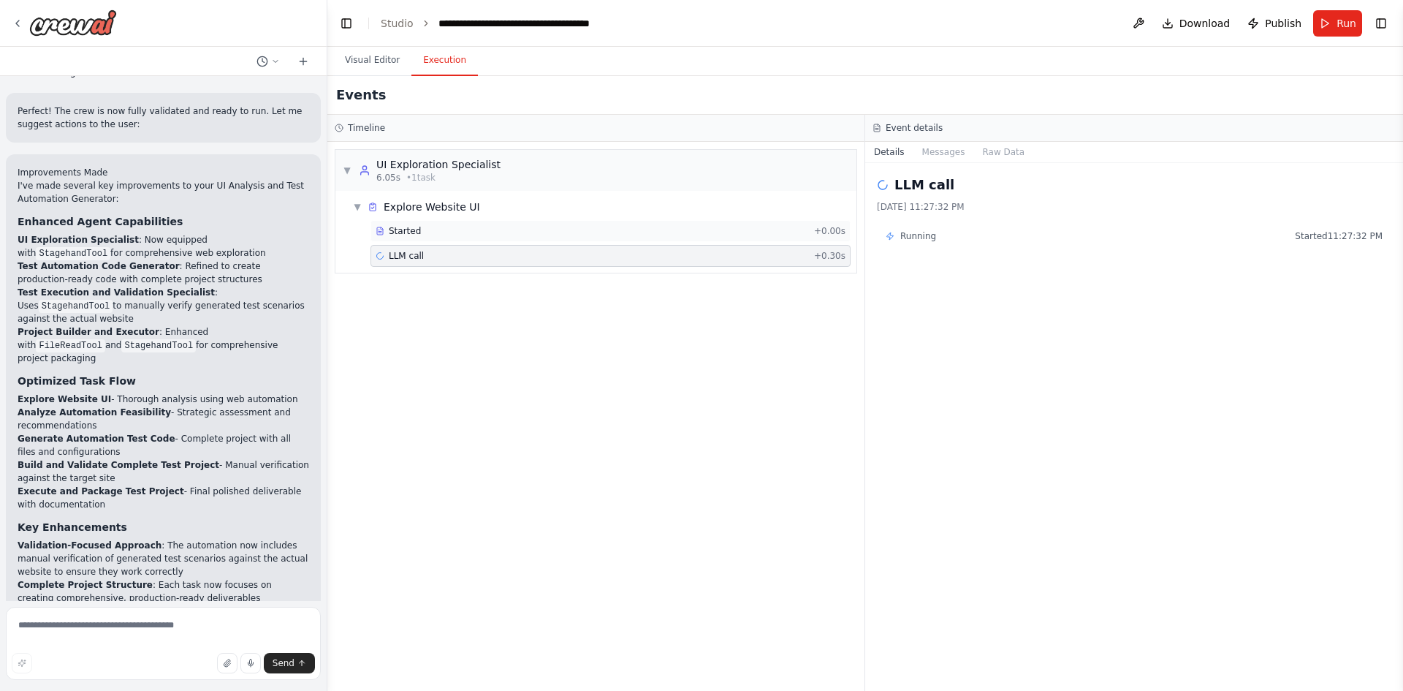
click at [596, 232] on div "Started" at bounding box center [592, 231] width 433 height 12
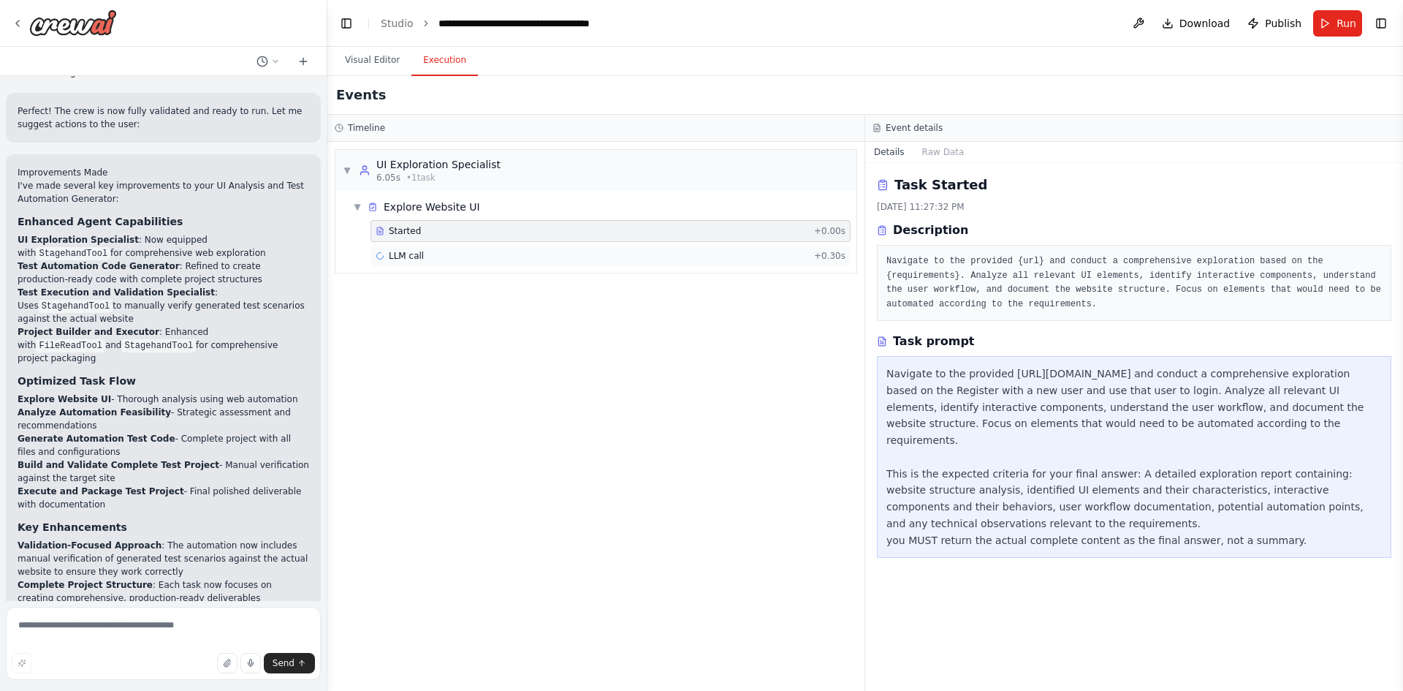
click at [585, 260] on div "LLM call + 0.30s" at bounding box center [611, 256] width 470 height 12
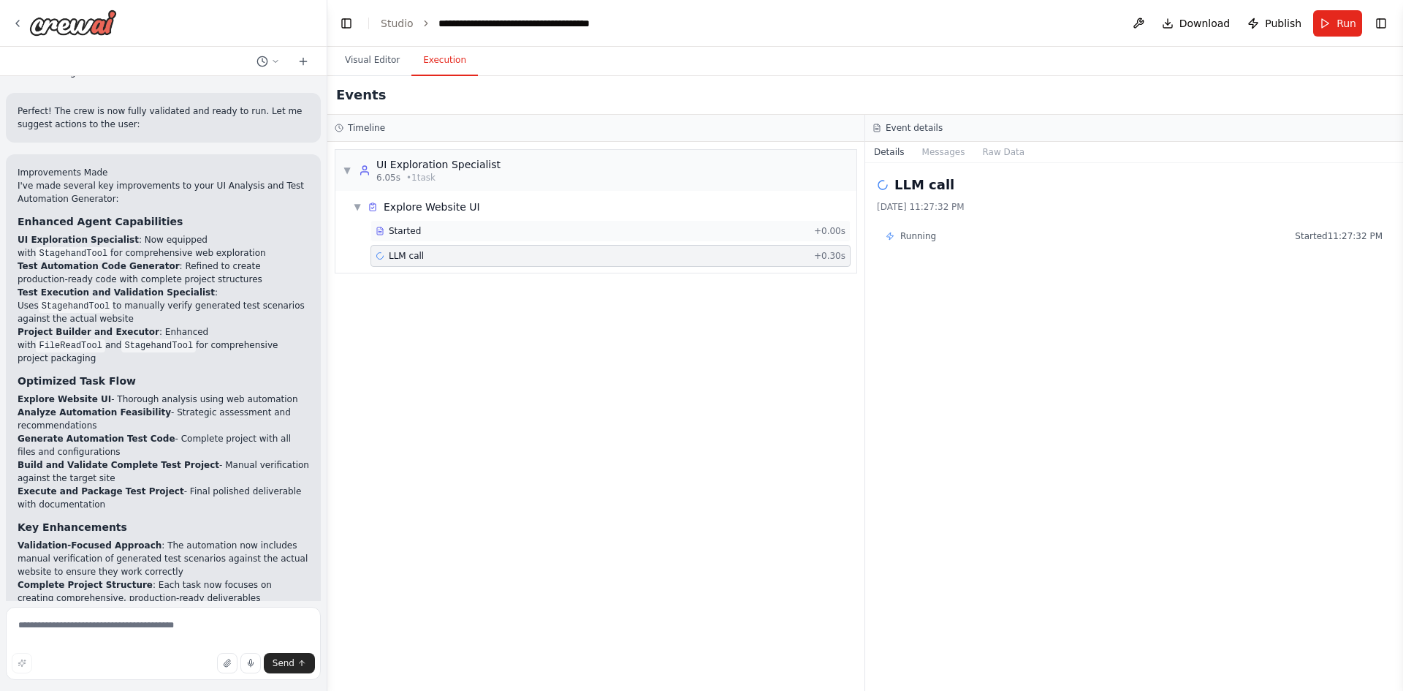
click at [587, 232] on div "Started" at bounding box center [592, 231] width 433 height 12
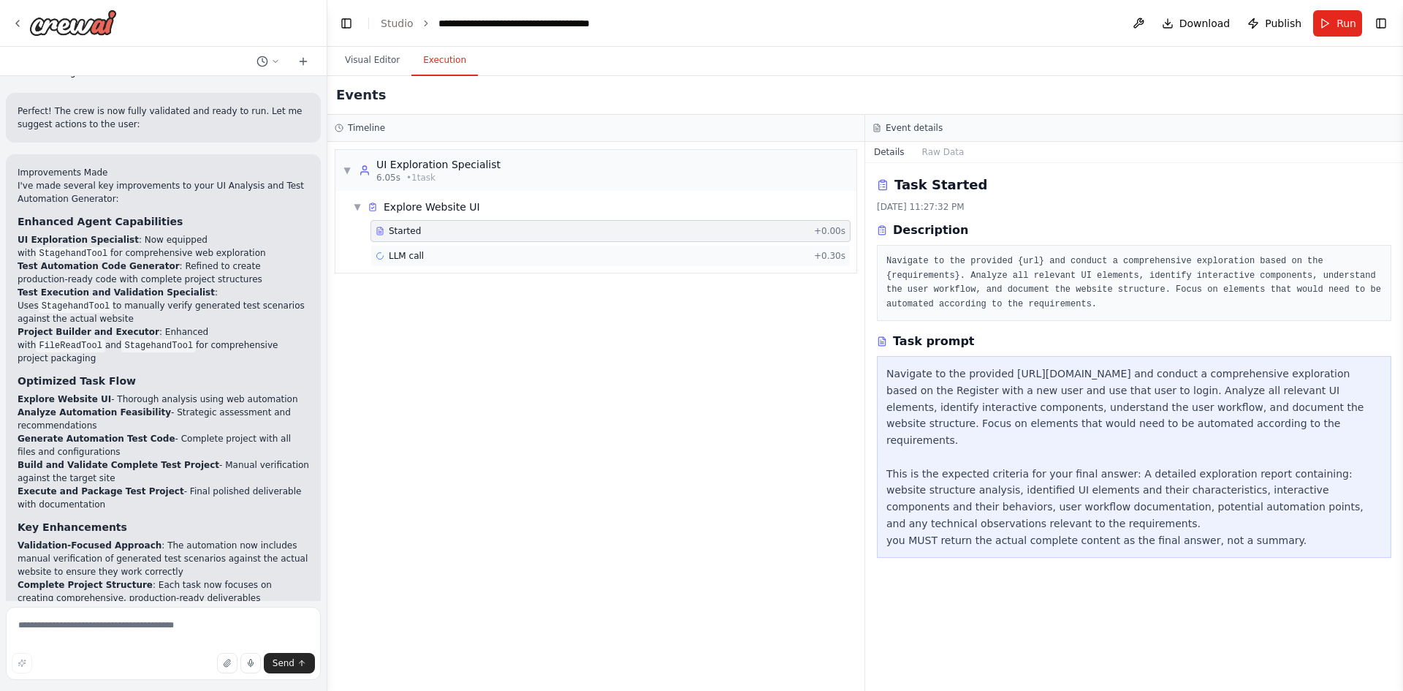
click at [576, 262] on div "LLM call + 0.30s" at bounding box center [611, 256] width 480 height 22
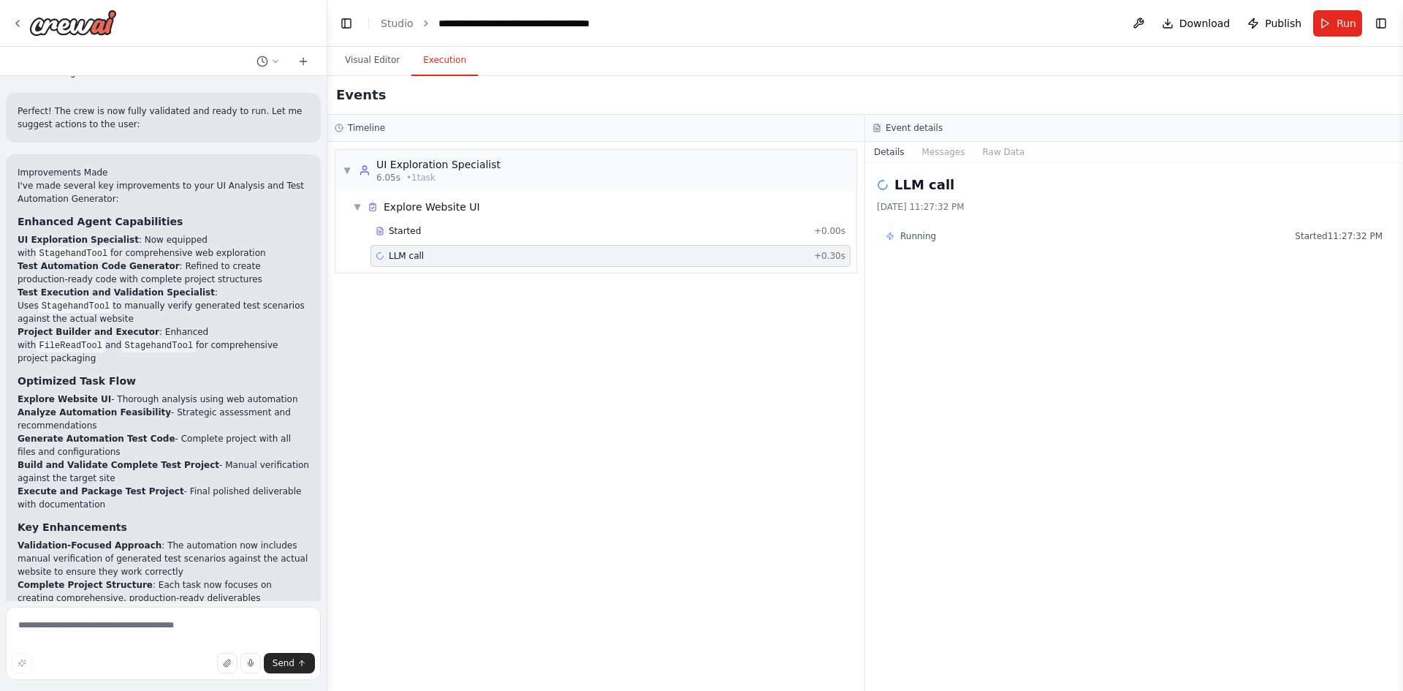
click at [922, 230] on span "Running" at bounding box center [918, 236] width 36 height 12
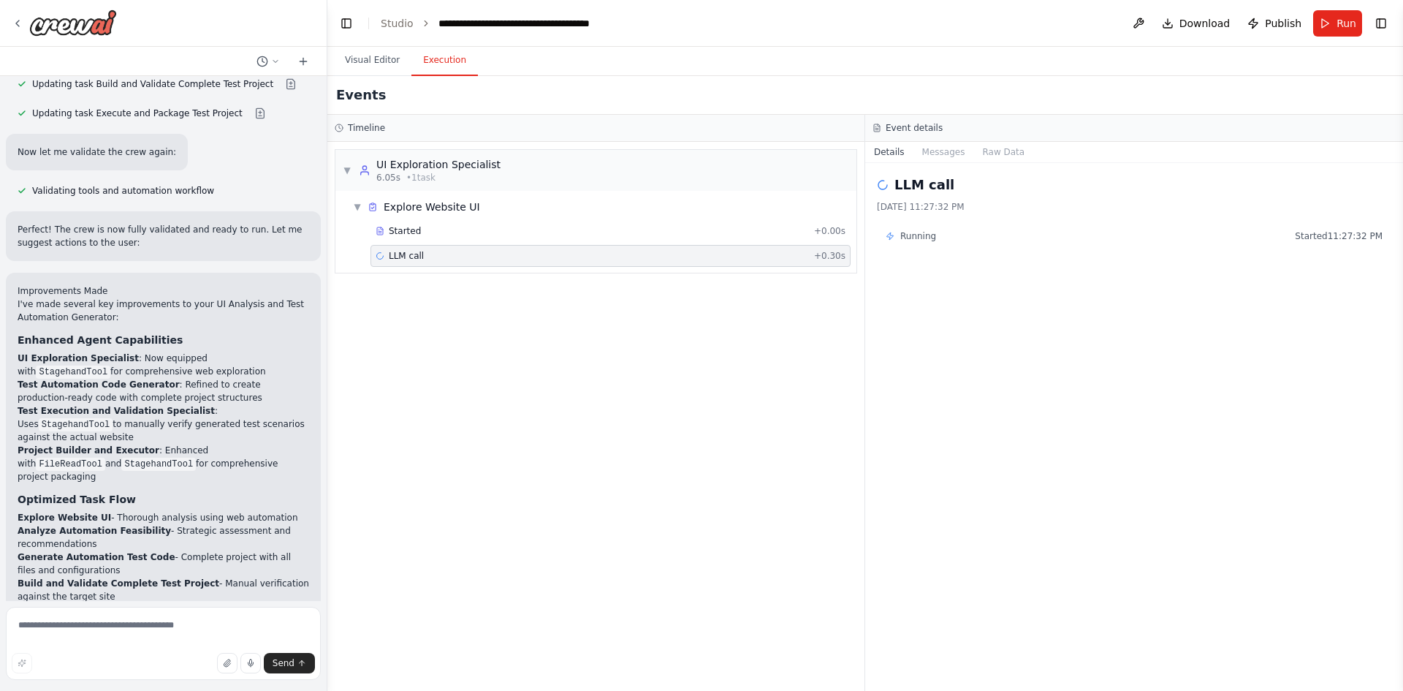
scroll to position [5225, 0]
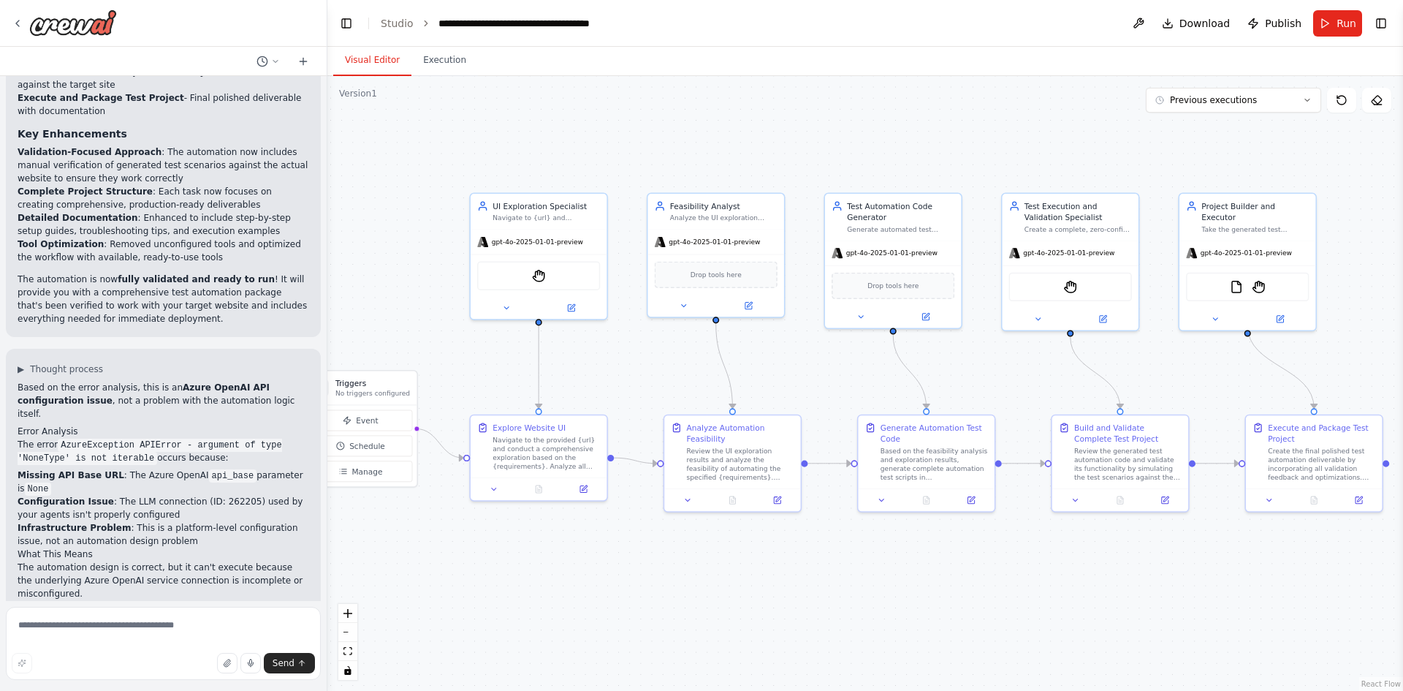
click at [367, 68] on button "Visual Editor" at bounding box center [372, 60] width 78 height 31
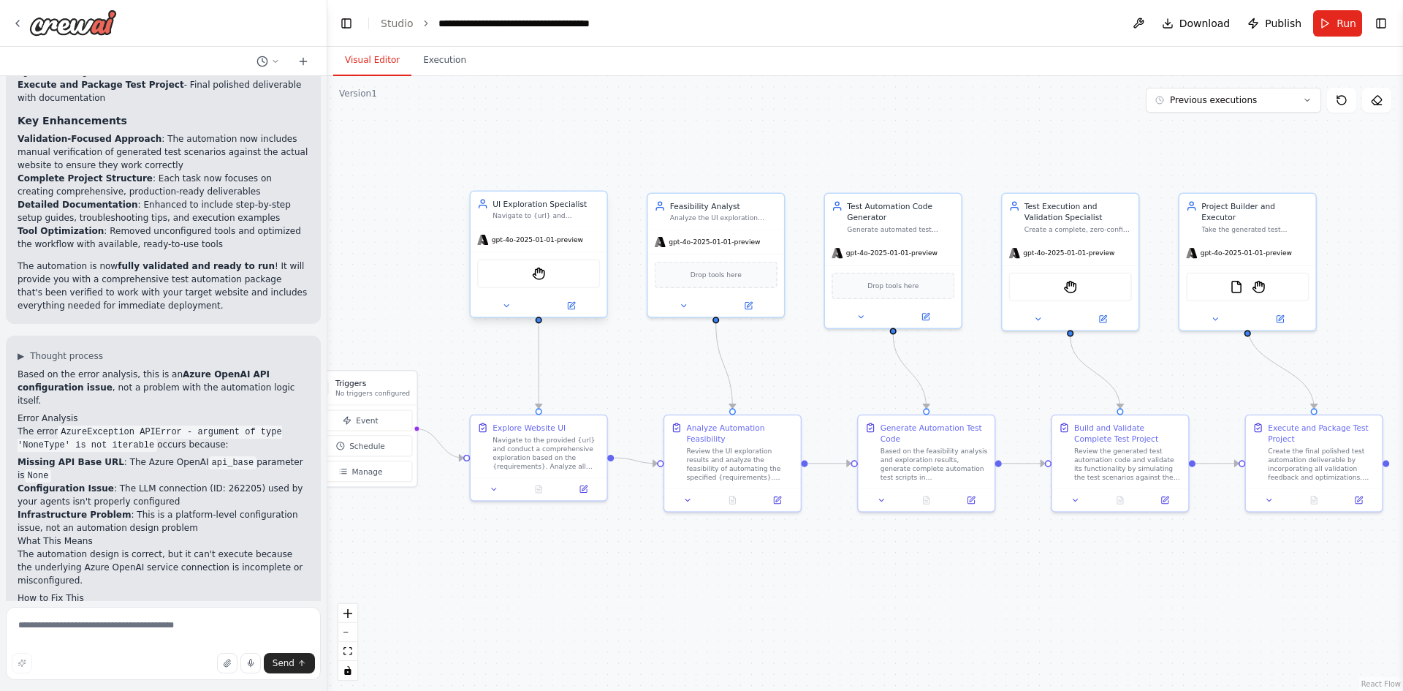
click at [539, 245] on div "gpt-4o-2025-01-01-preview" at bounding box center [530, 239] width 106 height 11
click at [506, 299] on button at bounding box center [506, 305] width 63 height 13
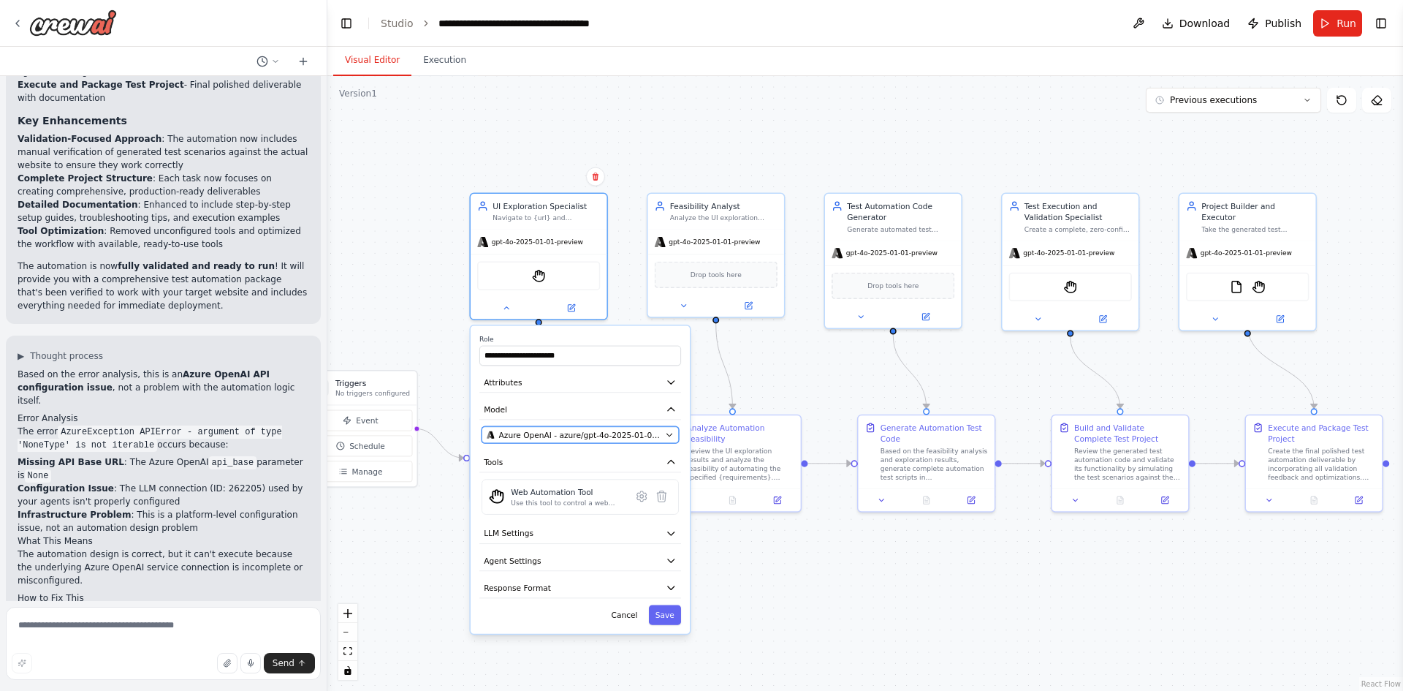
click at [660, 435] on span "Azure OpenAI - azure/gpt-4o-2025-01-01-preview" at bounding box center [580, 434] width 162 height 11
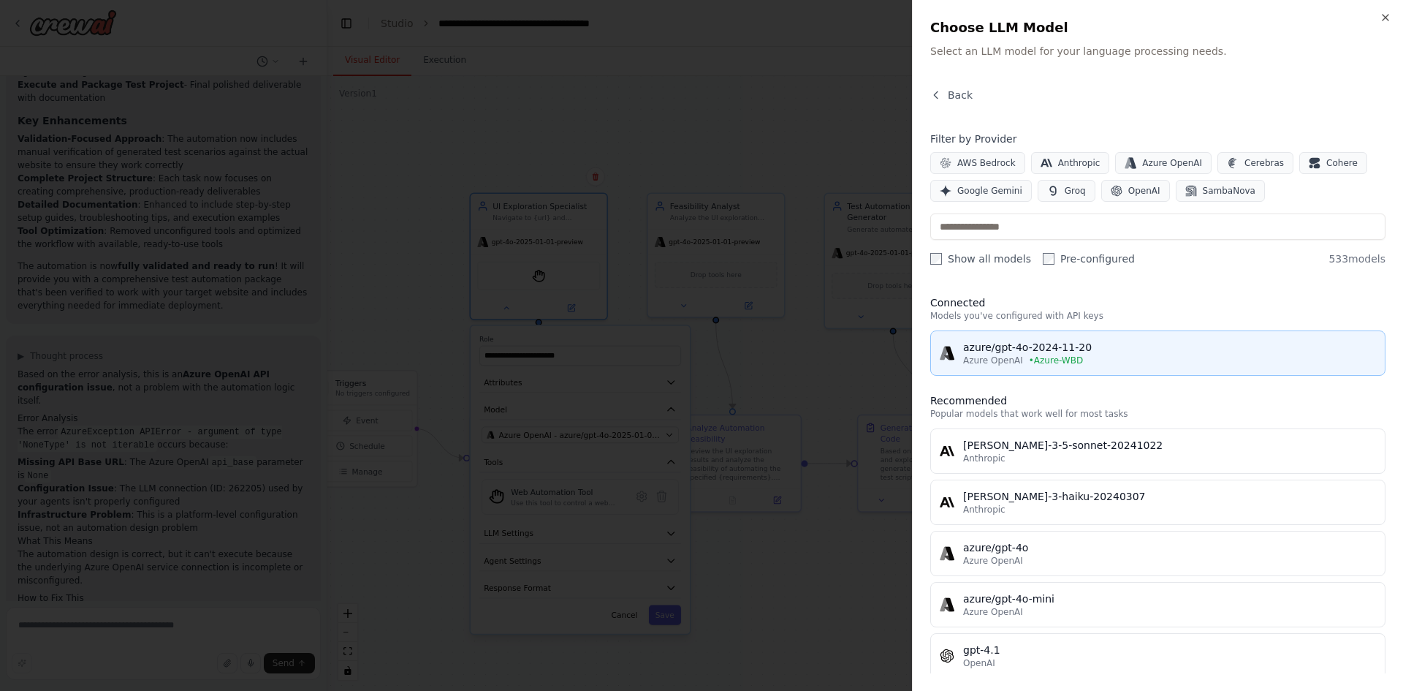
click at [1065, 357] on span "• Azure-WBD" at bounding box center [1056, 360] width 54 height 12
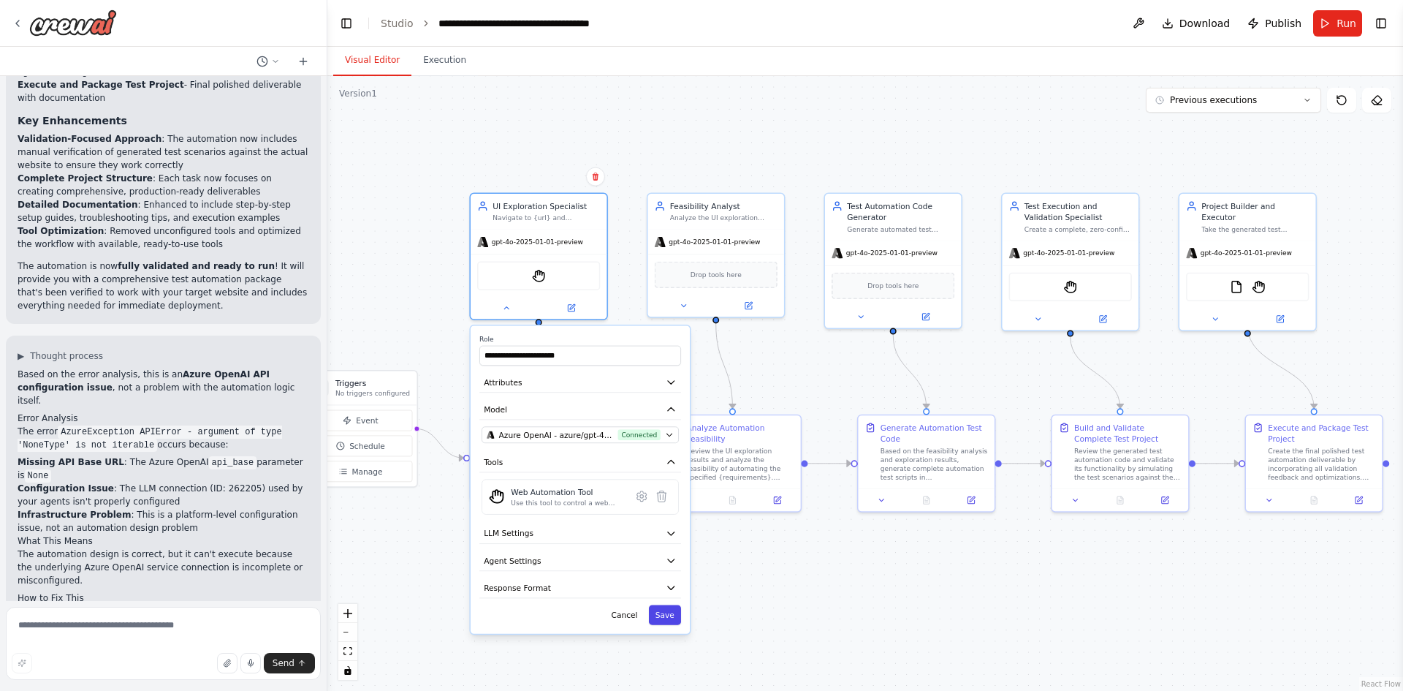
click at [668, 618] on button "Save" at bounding box center [665, 614] width 32 height 20
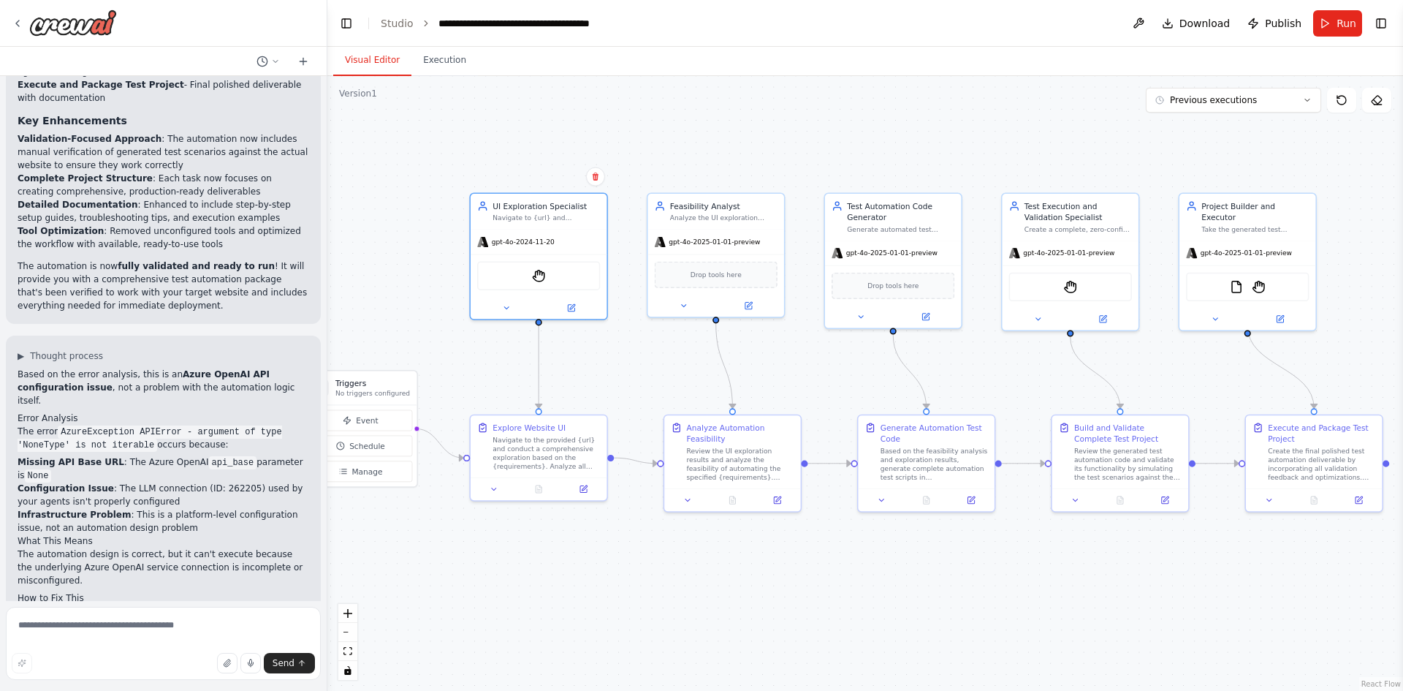
click at [104, 653] on div "Send" at bounding box center [163, 663] width 303 height 20
click at [115, 631] on textarea at bounding box center [163, 643] width 315 height 73
type textarea "**********"
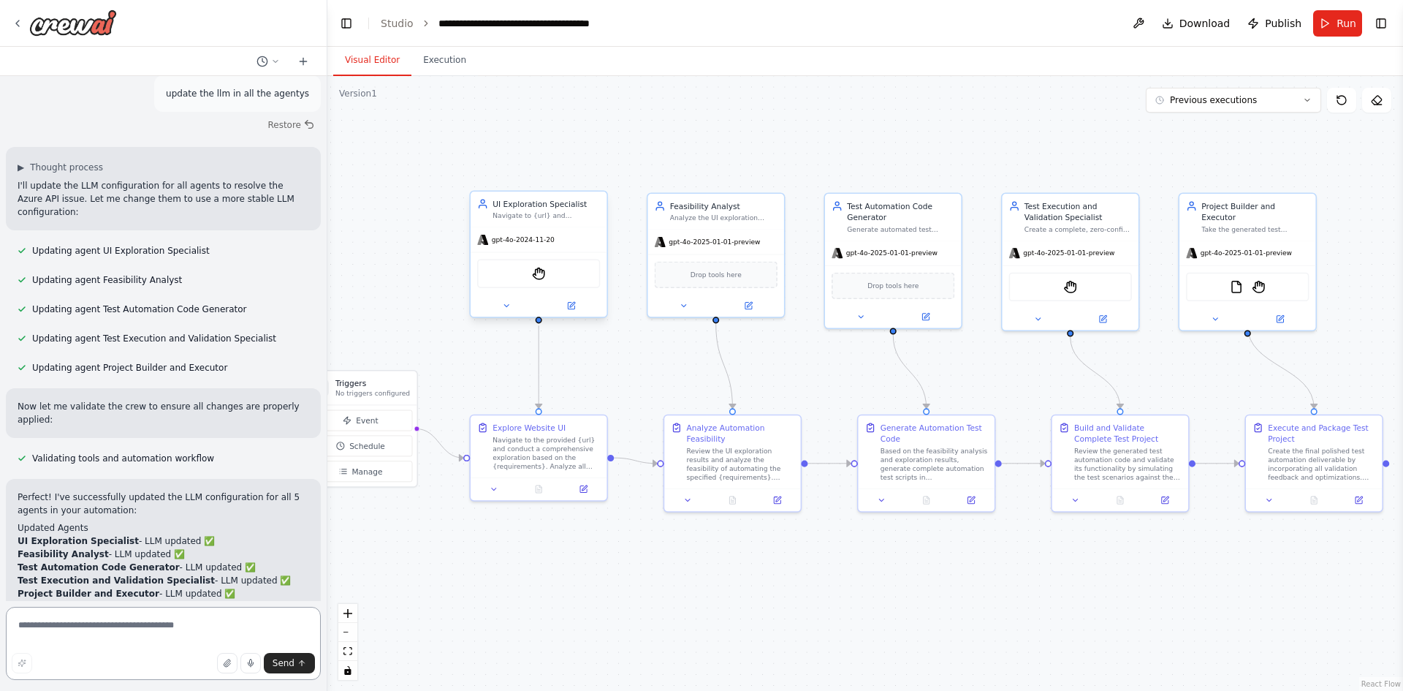
scroll to position [6517, 0]
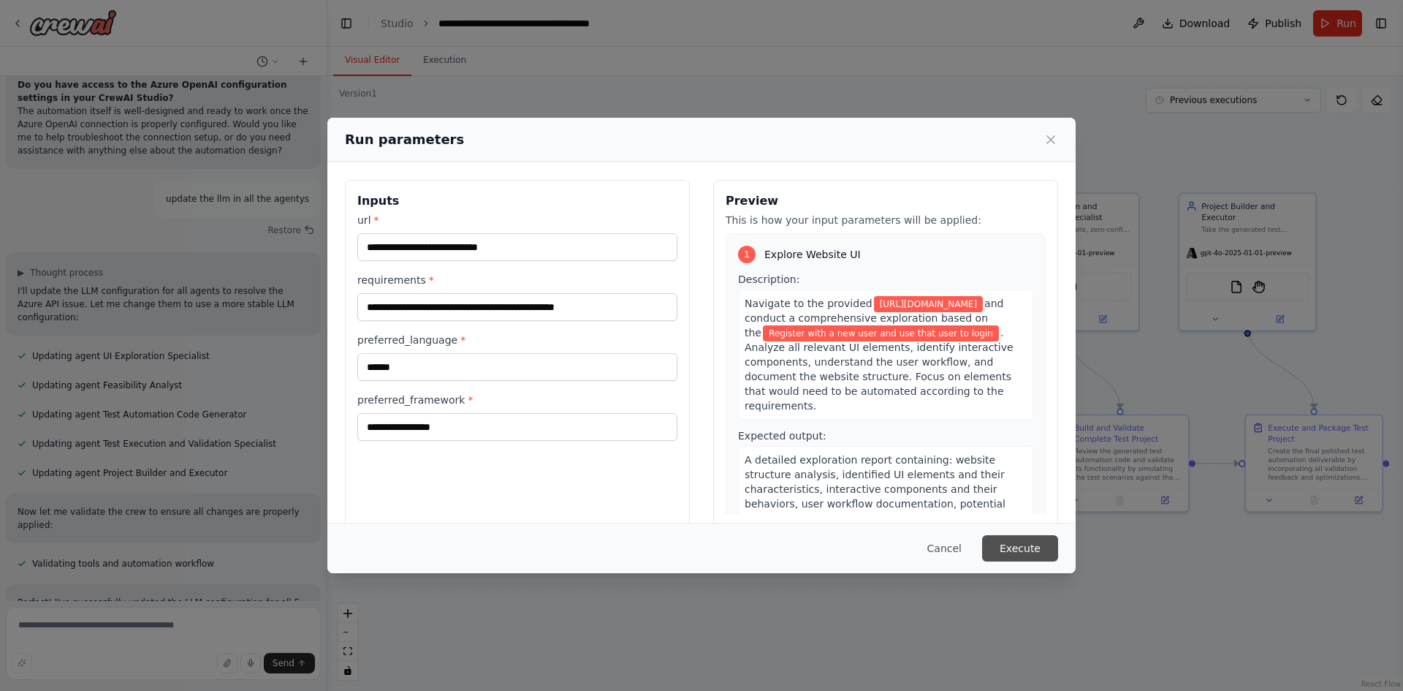
click at [997, 546] on button "Execute" at bounding box center [1020, 548] width 76 height 26
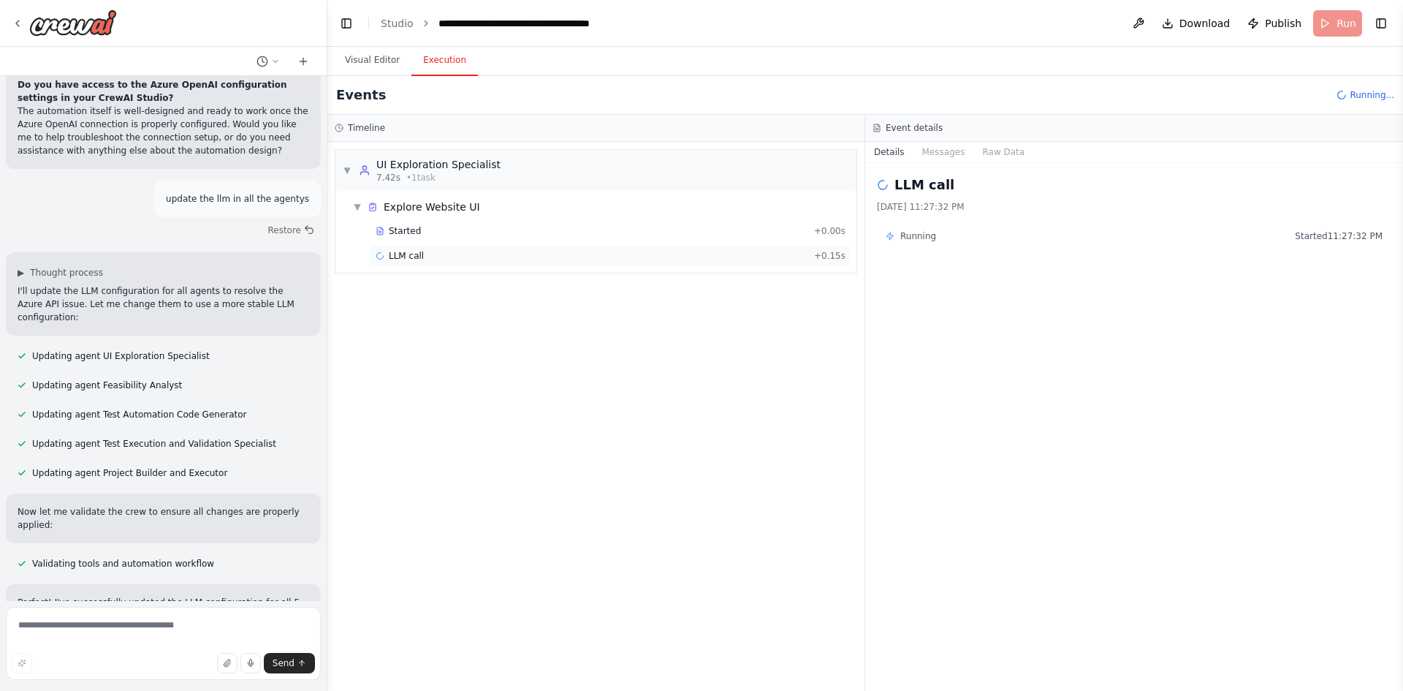
click at [398, 257] on span "LLM call" at bounding box center [406, 256] width 35 height 12
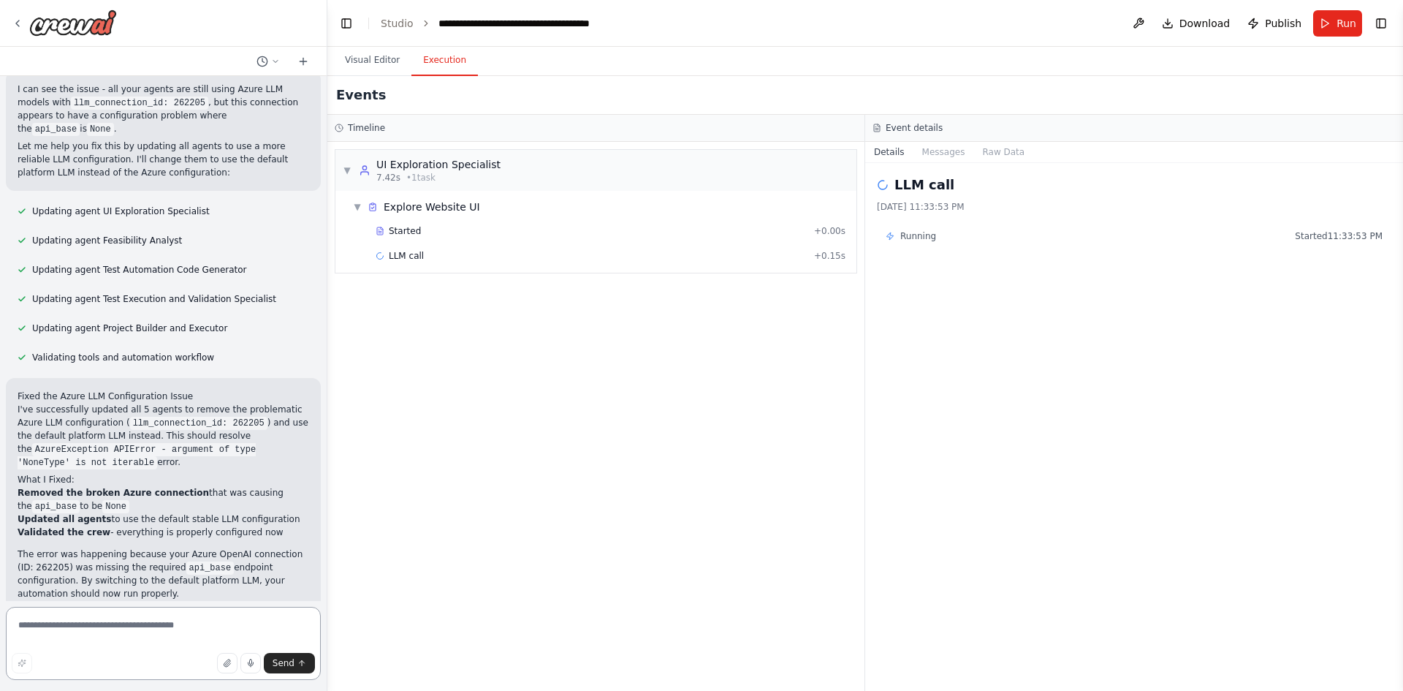
scroll to position [7391, 0]
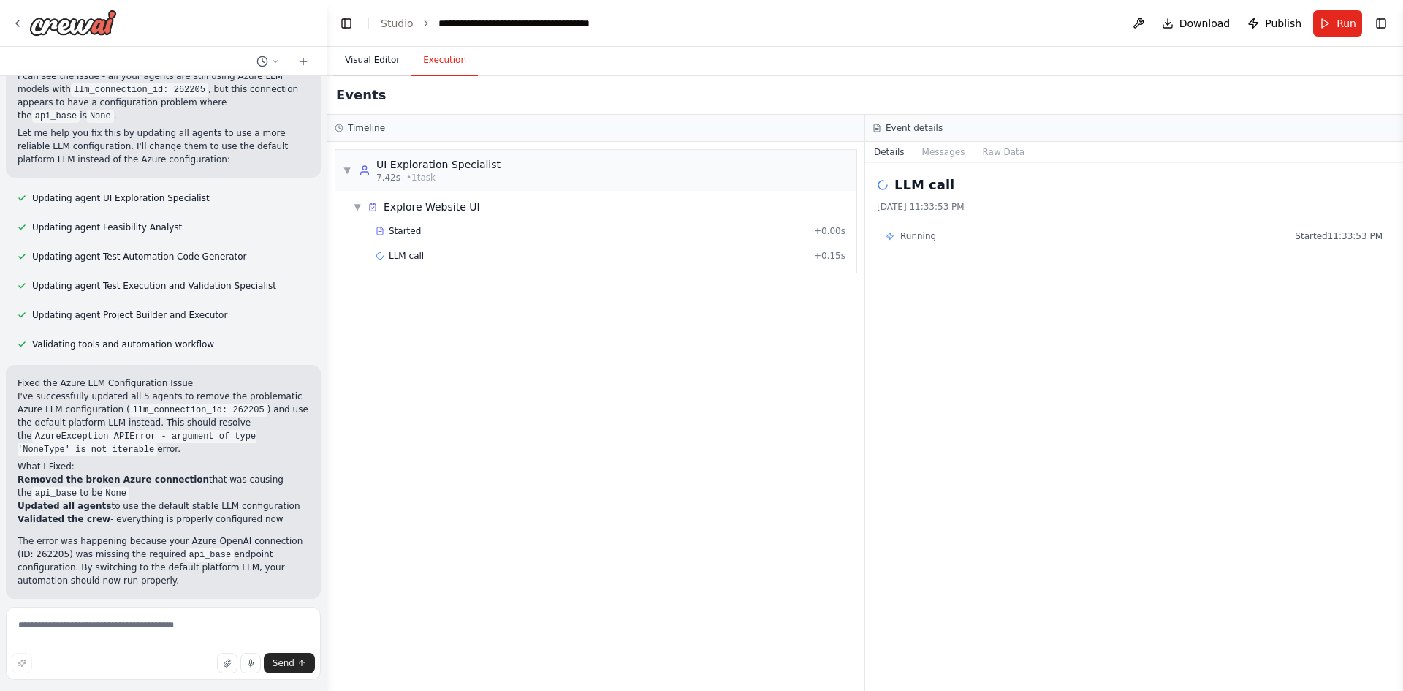
click at [379, 71] on button "Visual Editor" at bounding box center [372, 60] width 78 height 31
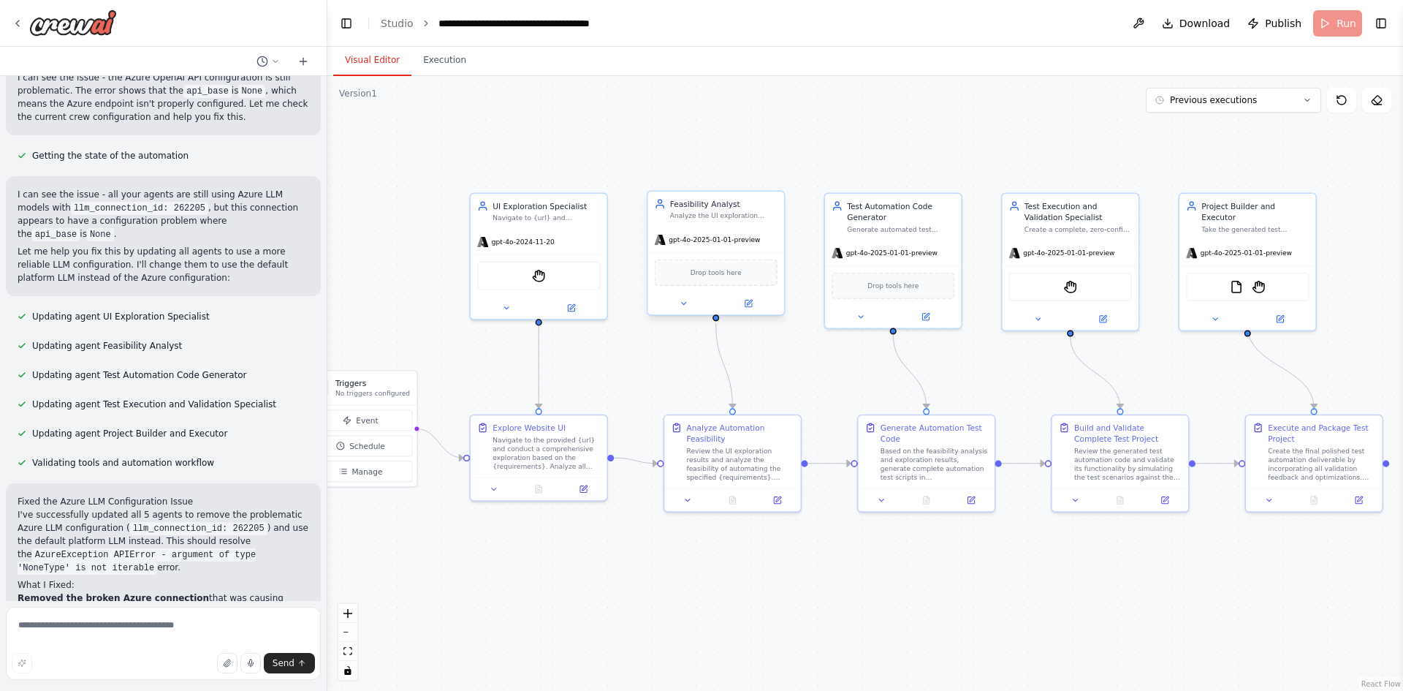
click at [721, 238] on span "gpt-4o-2025-01-01-preview" at bounding box center [714, 239] width 91 height 9
click at [721, 248] on div "gpt-4o-2025-01-01-preview" at bounding box center [716, 239] width 136 height 24
click at [678, 307] on button at bounding box center [684, 303] width 63 height 13
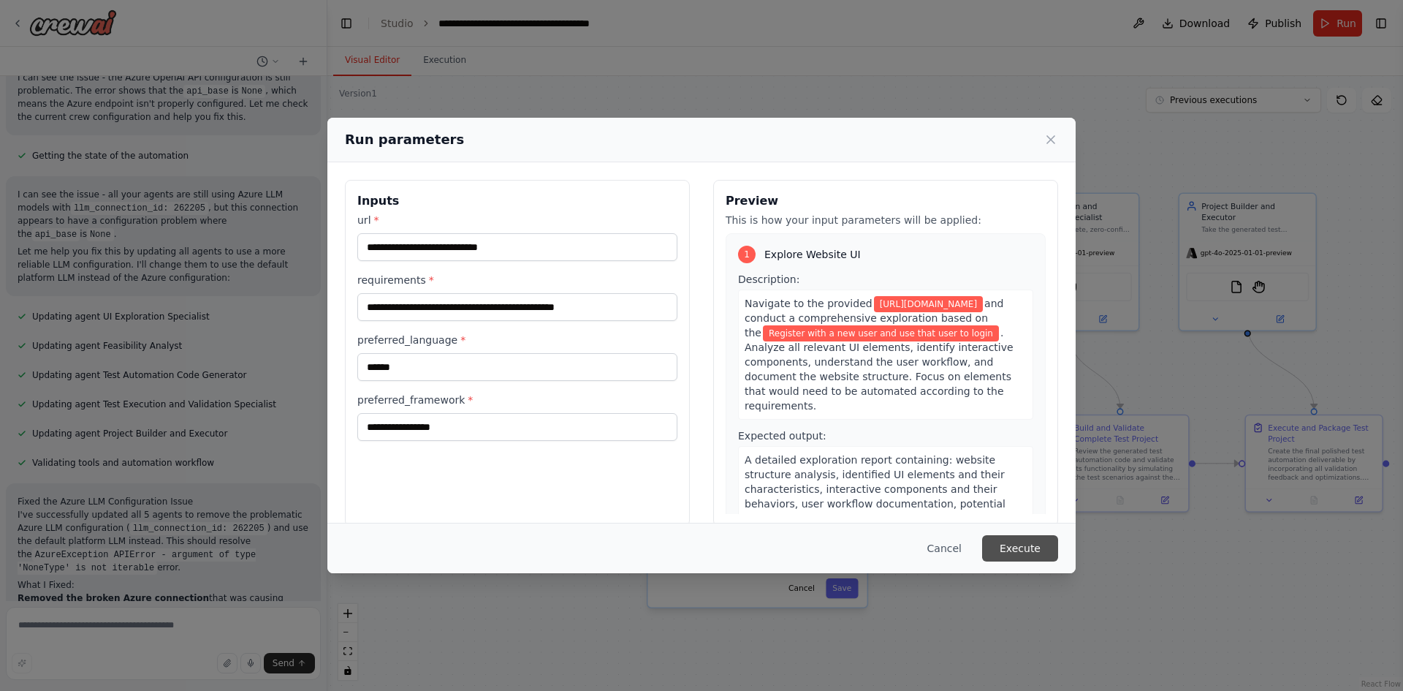
click at [1023, 549] on button "Execute" at bounding box center [1020, 548] width 76 height 26
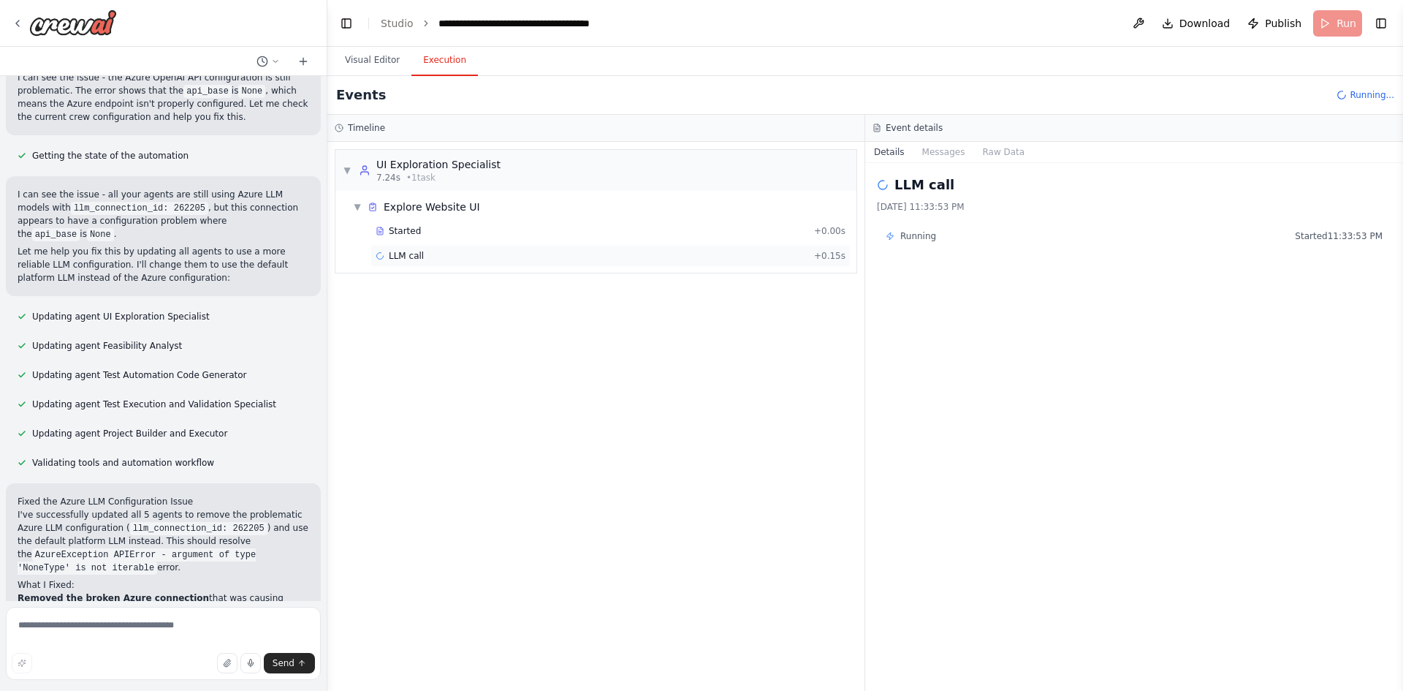
scroll to position [7391, 0]
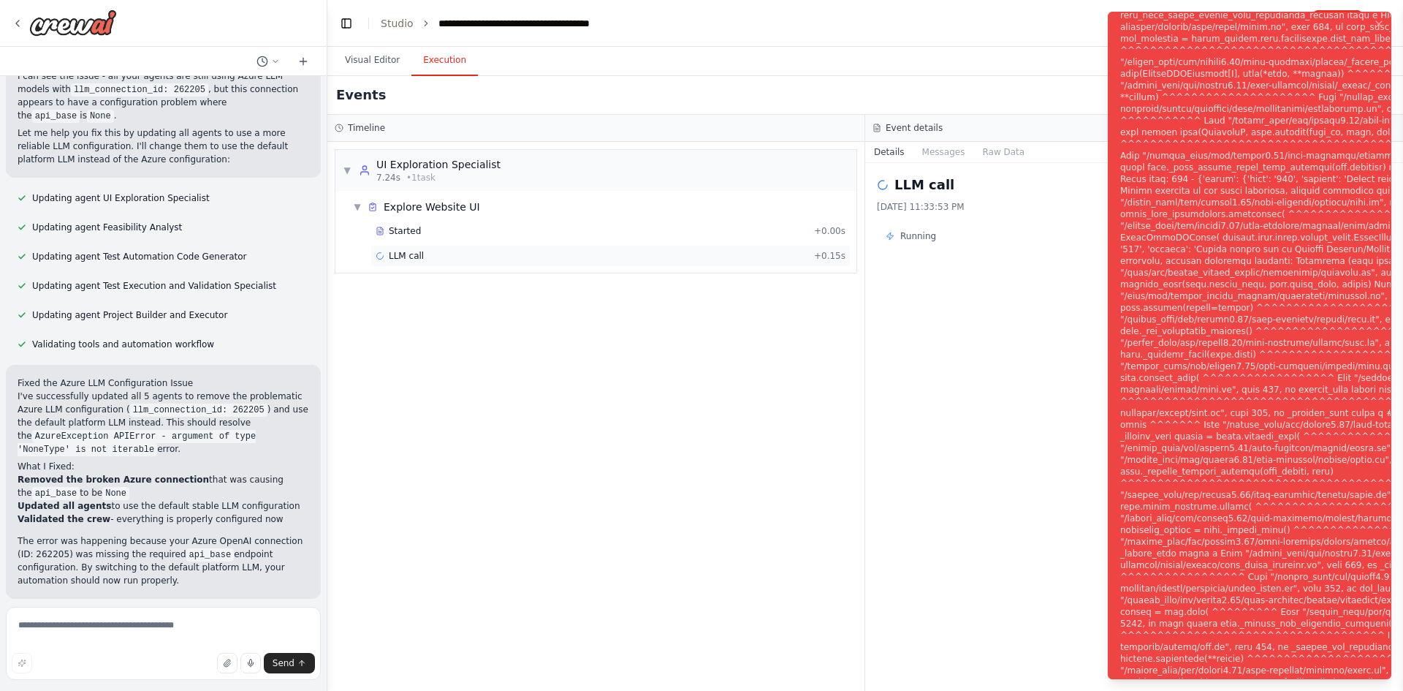
click at [394, 254] on span "LLM call" at bounding box center [406, 256] width 35 height 12
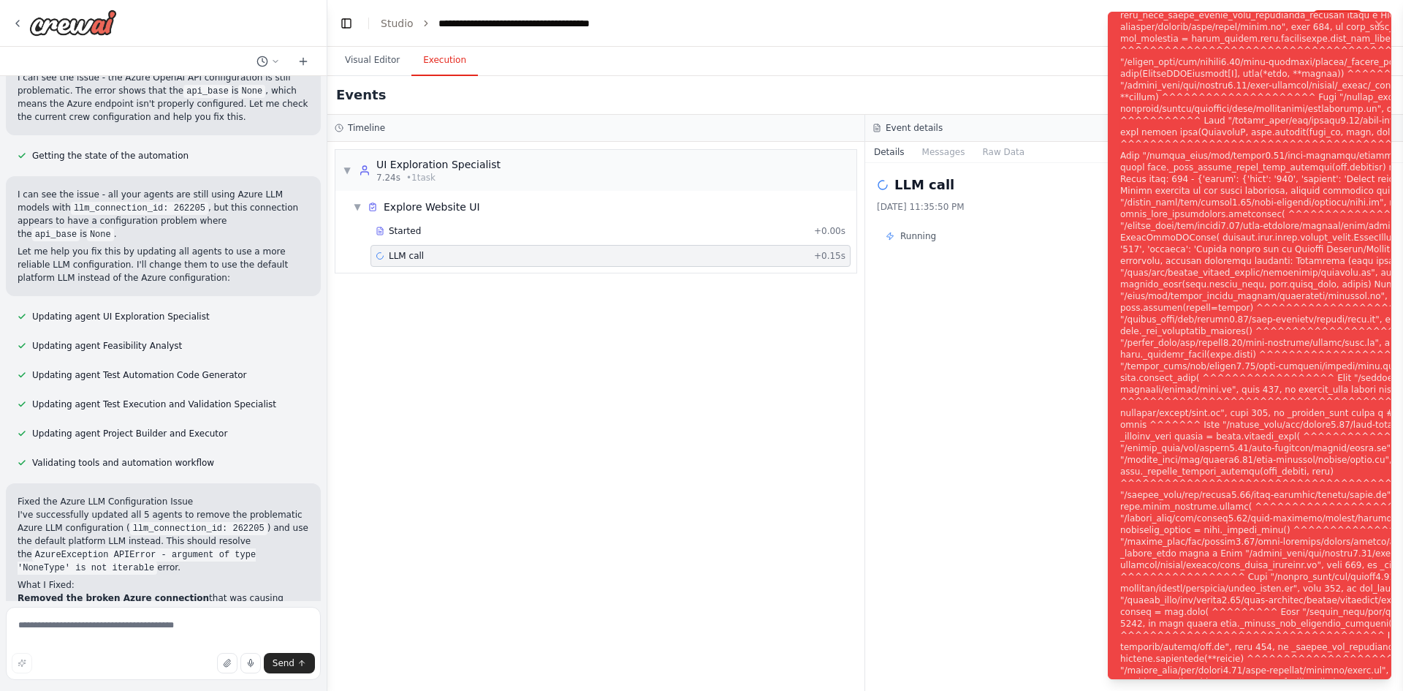
scroll to position [7330, 0]
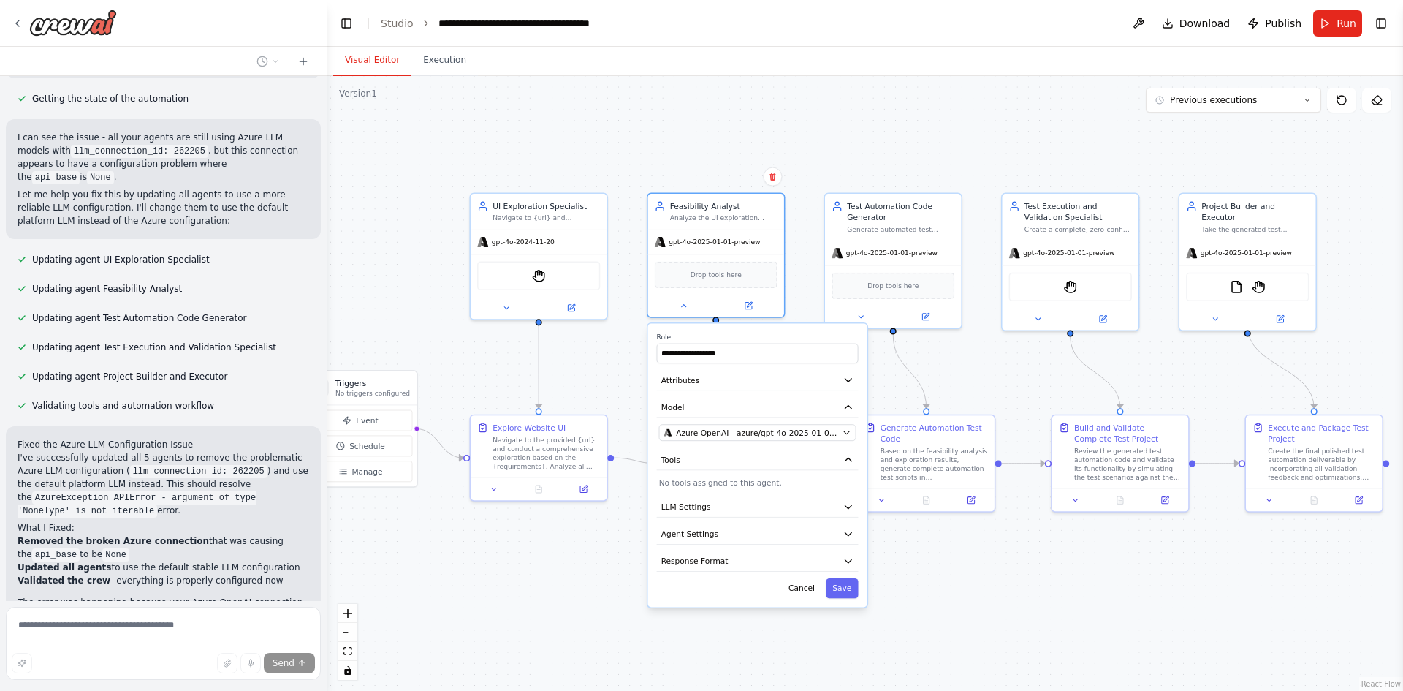
click at [363, 62] on button "Visual Editor" at bounding box center [372, 60] width 78 height 31
click at [505, 306] on icon at bounding box center [506, 305] width 9 height 9
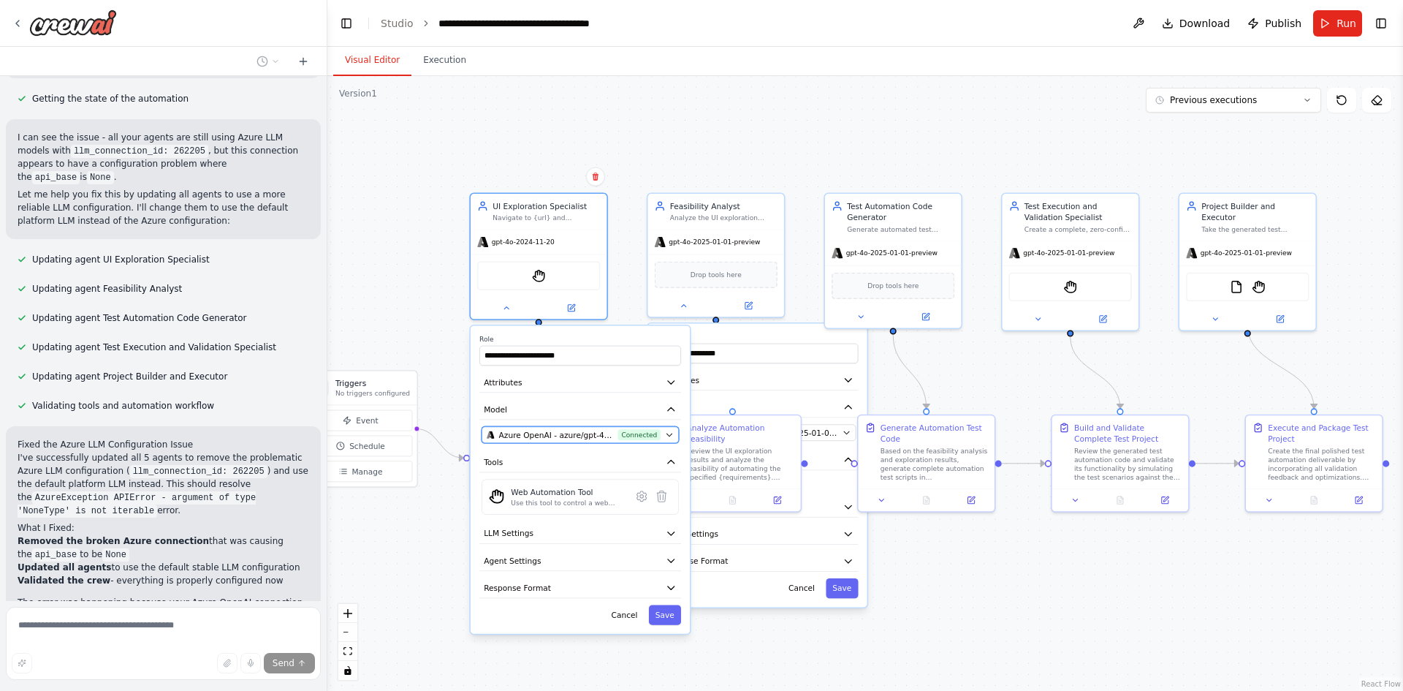
click at [571, 430] on span "Azure OpenAI - azure/gpt-4o-2024-11-20 (Azure-WBD)" at bounding box center [556, 434] width 115 height 11
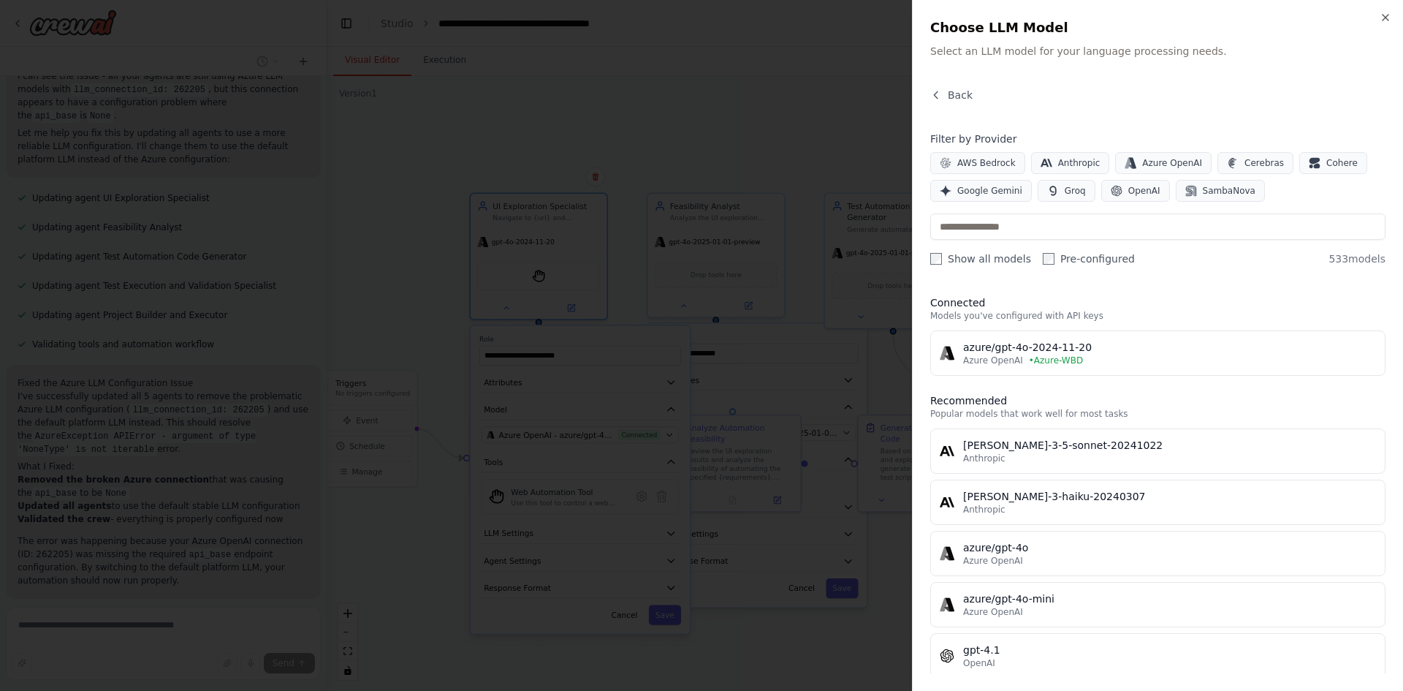
scroll to position [7428, 0]
click at [945, 251] on label "Show all models" at bounding box center [980, 258] width 101 height 15
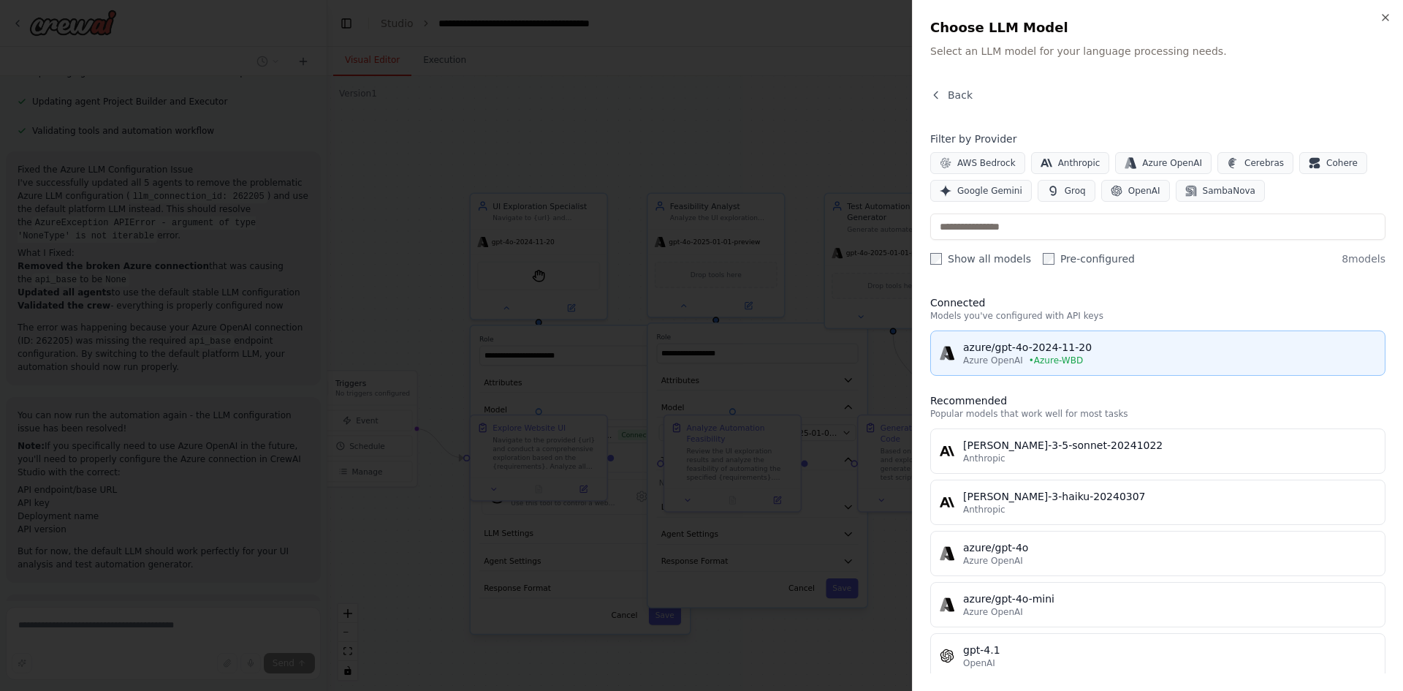
scroll to position [7614, 0]
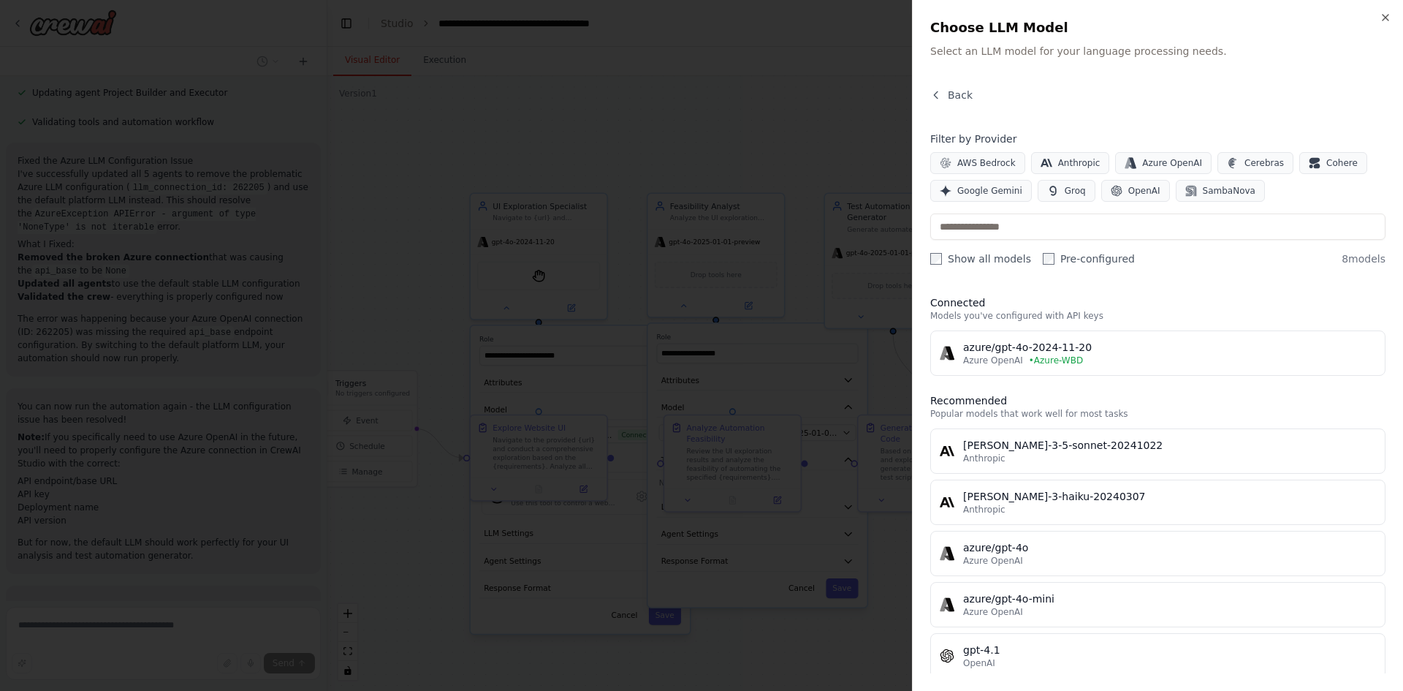
click at [1019, 343] on div "azure/gpt-4o-2024-11-20" at bounding box center [1169, 347] width 413 height 15
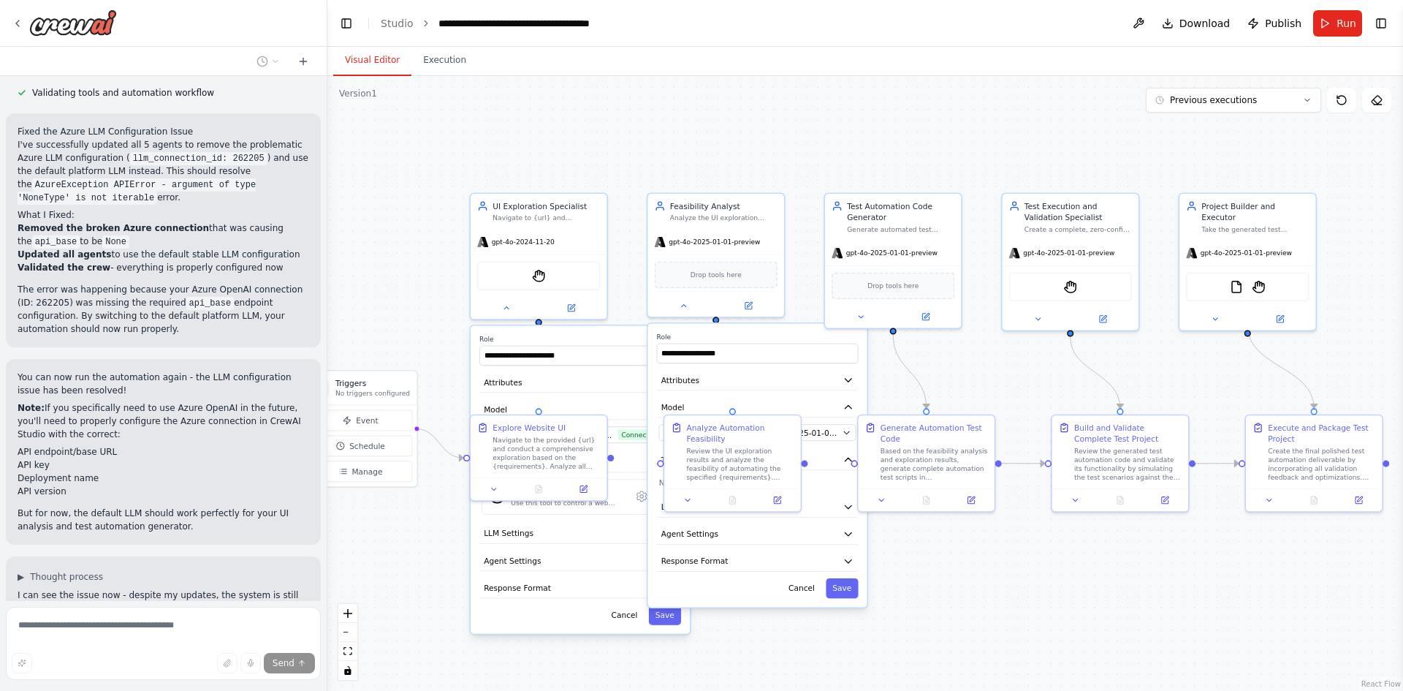
scroll to position [7672, 0]
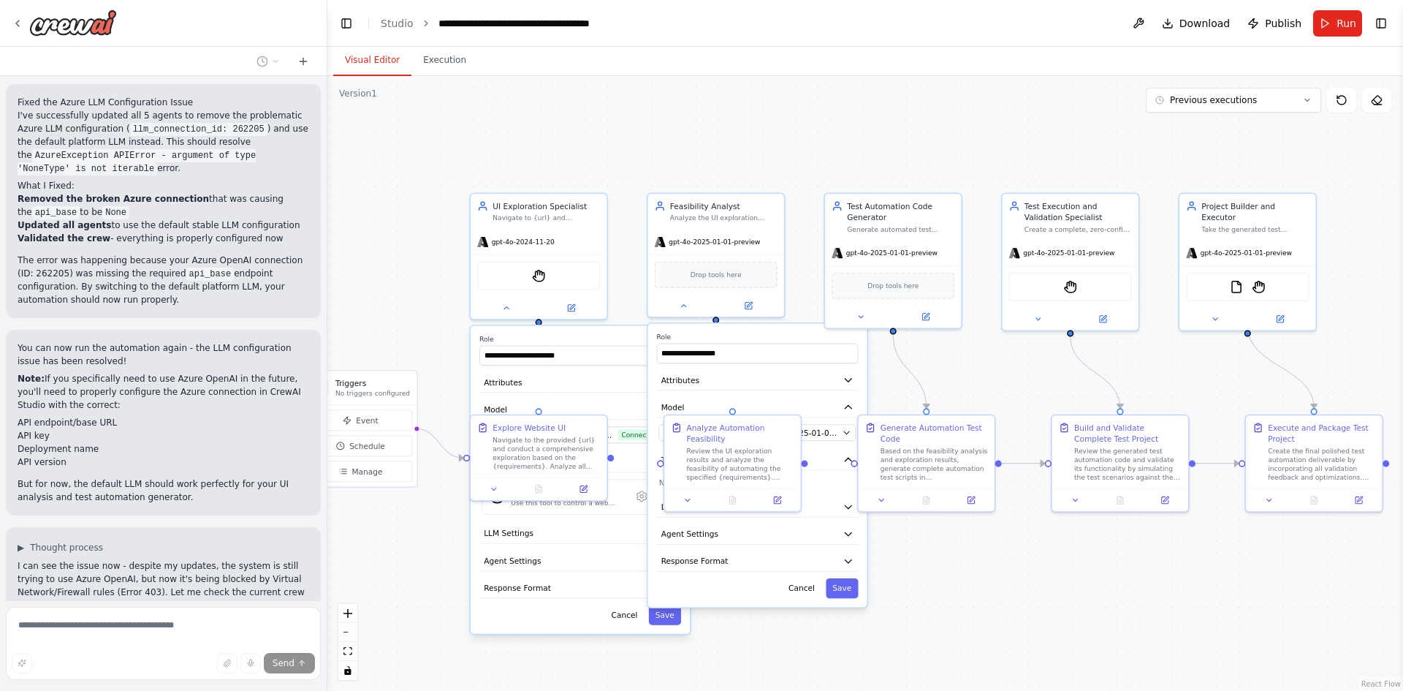
click at [744, 141] on div ".deletable-edge-delete-btn { width: 20px; height: 20px; border: 0px solid #ffff…" at bounding box center [865, 383] width 1076 height 615
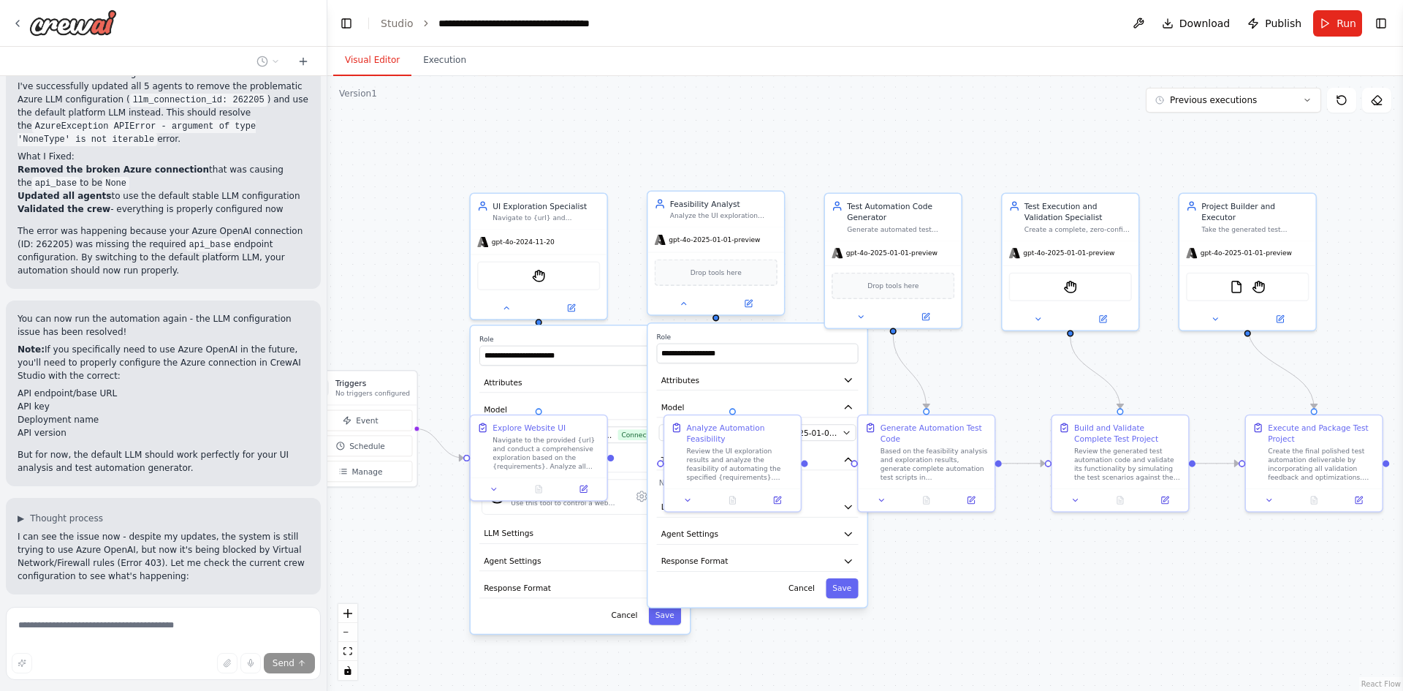
scroll to position [7731, 0]
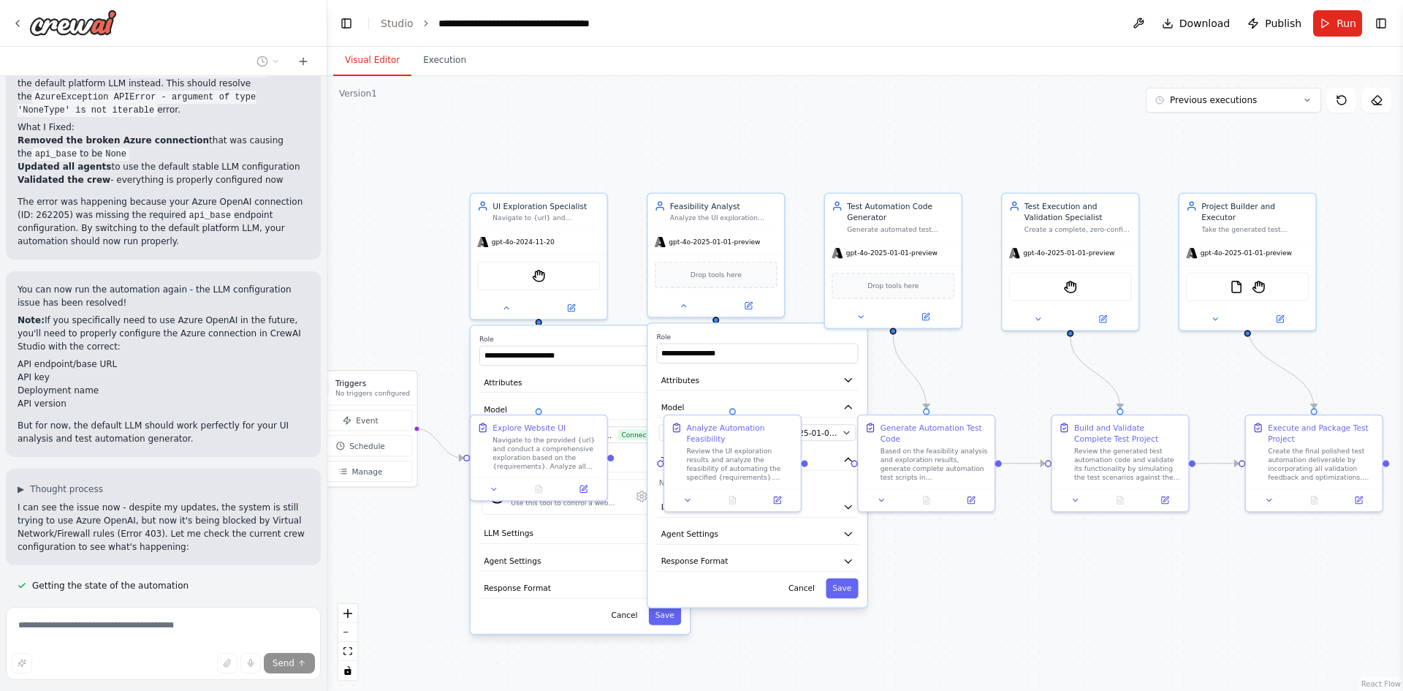
click at [897, 577] on div ".deletable-edge-delete-btn { width: 20px; height: 20px; border: 0px solid #ffff…" at bounding box center [865, 383] width 1076 height 615
click at [864, 320] on button at bounding box center [861, 314] width 63 height 13
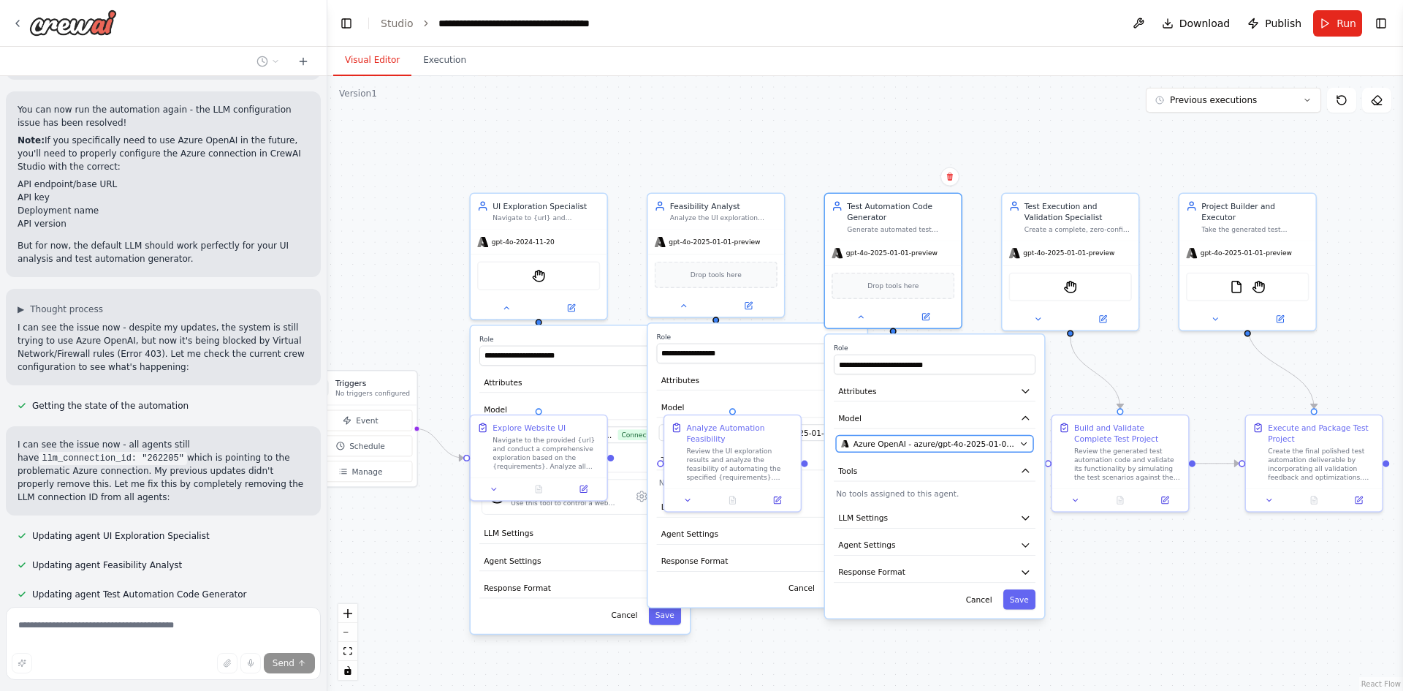
click at [898, 449] on span "Azure OpenAI - azure/gpt-4o-2025-01-01-preview" at bounding box center [935, 443] width 162 height 11
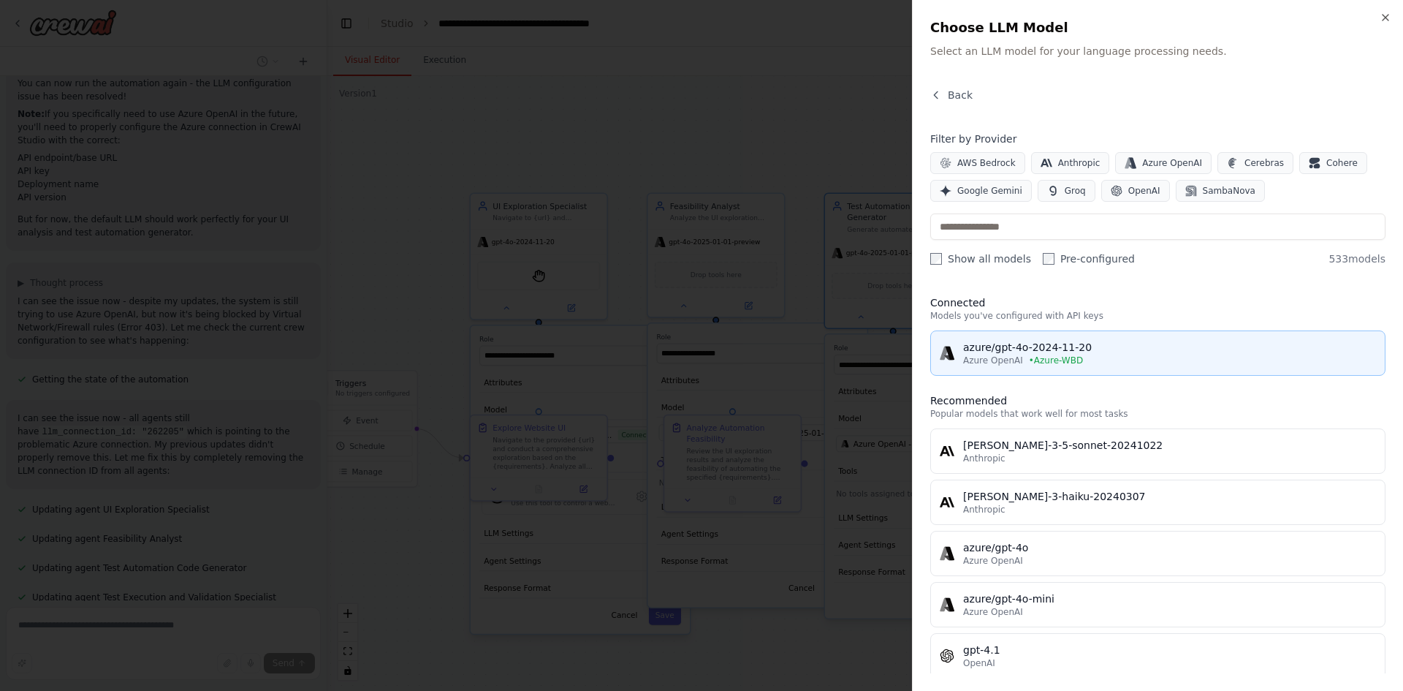
click at [1058, 348] on div "azure/gpt-4o-2024-11-20" at bounding box center [1169, 347] width 413 height 15
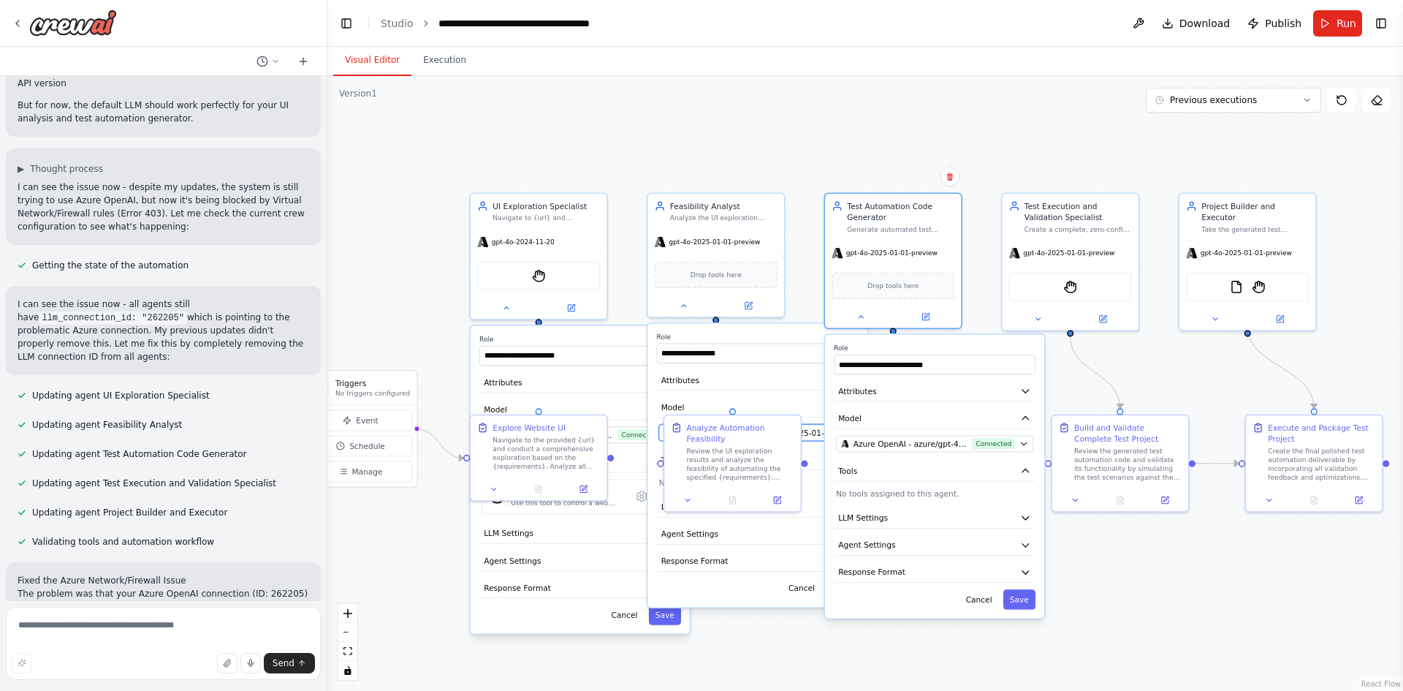
click at [816, 436] on span "Azure OpenAI - azure/gpt-4o-2025-01-01-preview" at bounding box center [757, 432] width 162 height 11
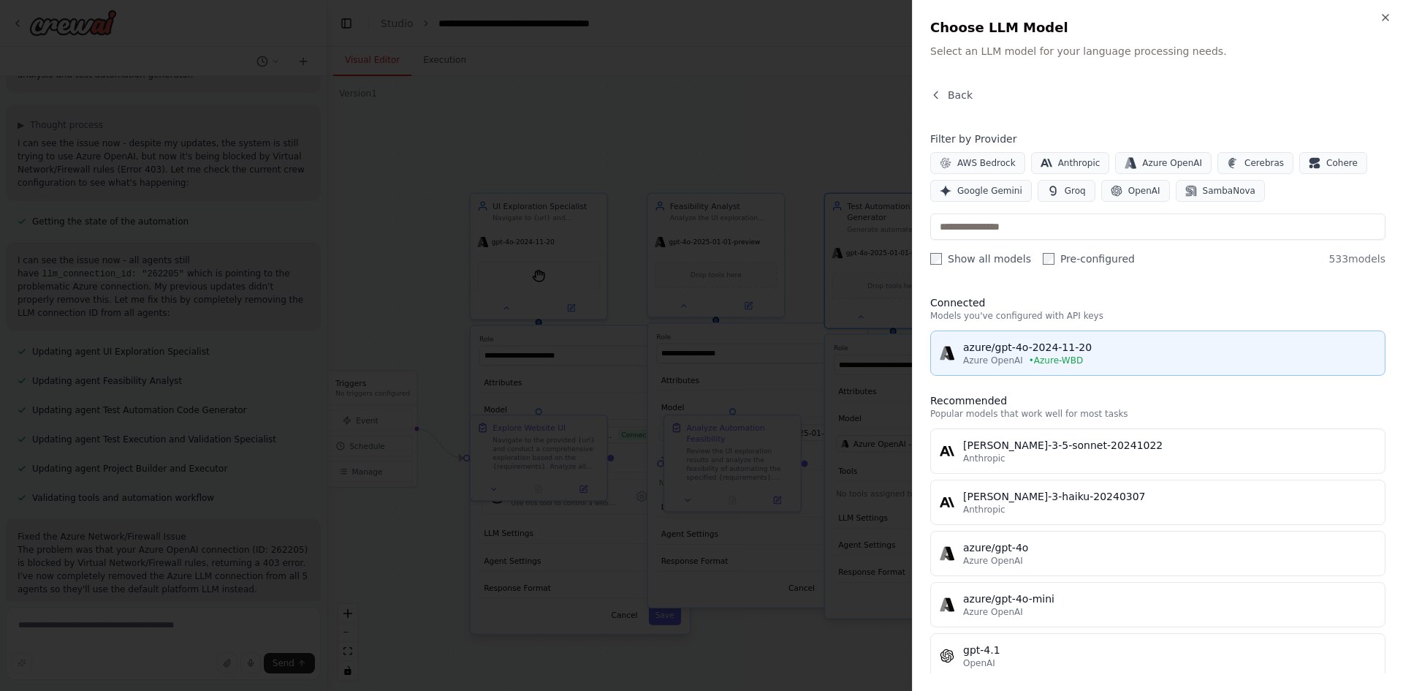
click at [1012, 345] on div "azure/gpt-4o-2024-11-20" at bounding box center [1169, 347] width 413 height 15
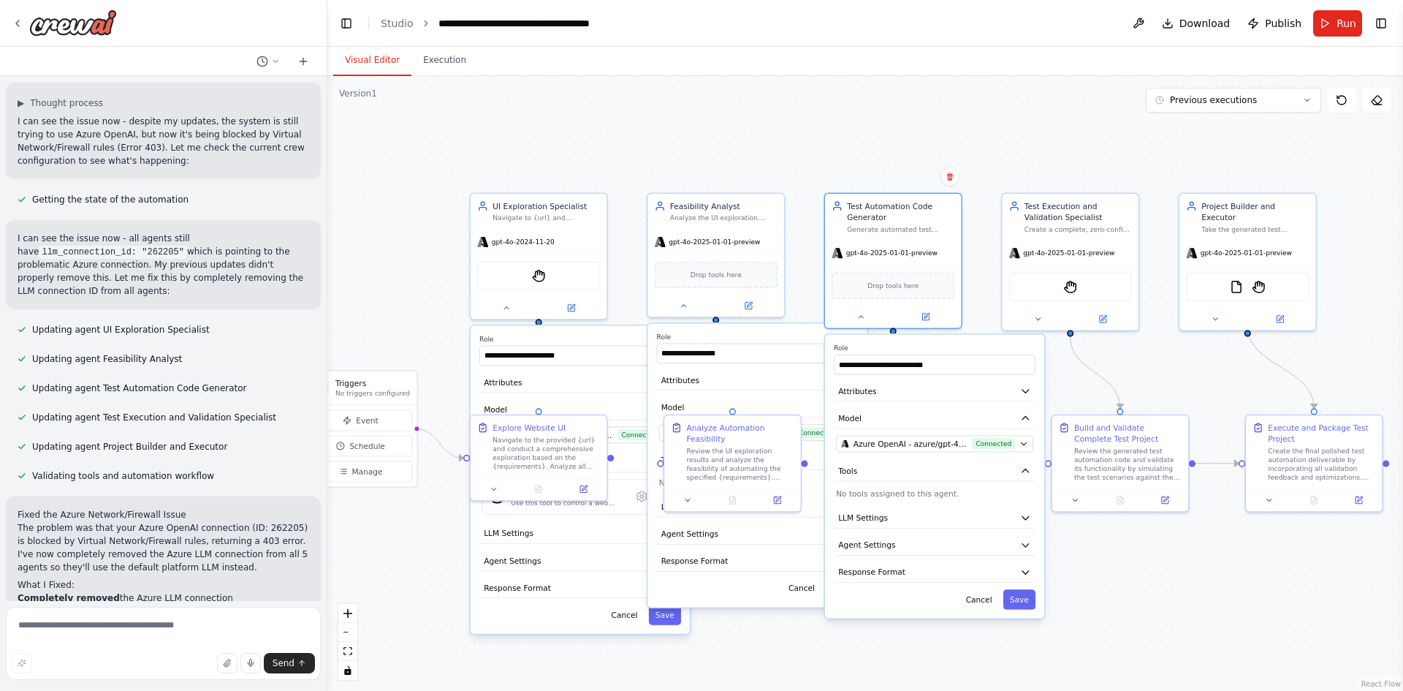
click at [668, 629] on div "**********" at bounding box center [580, 479] width 219 height 308
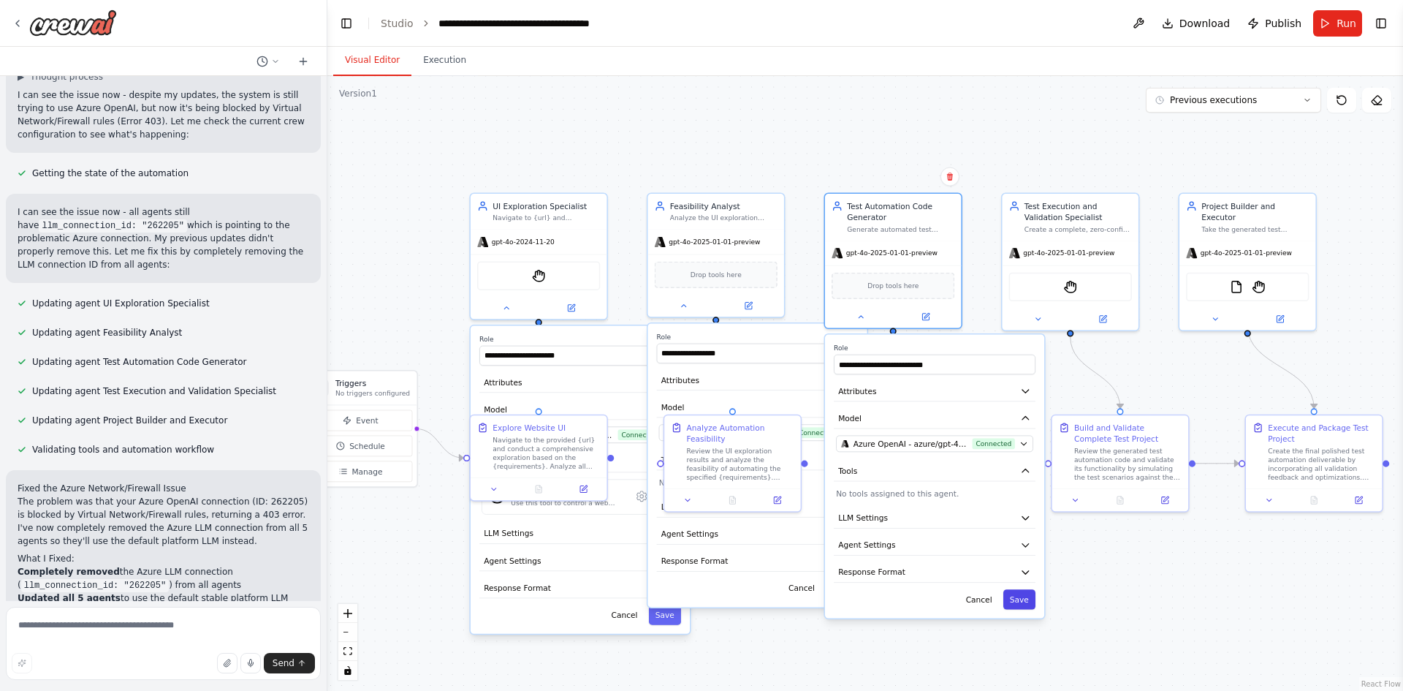
scroll to position [8156, 0]
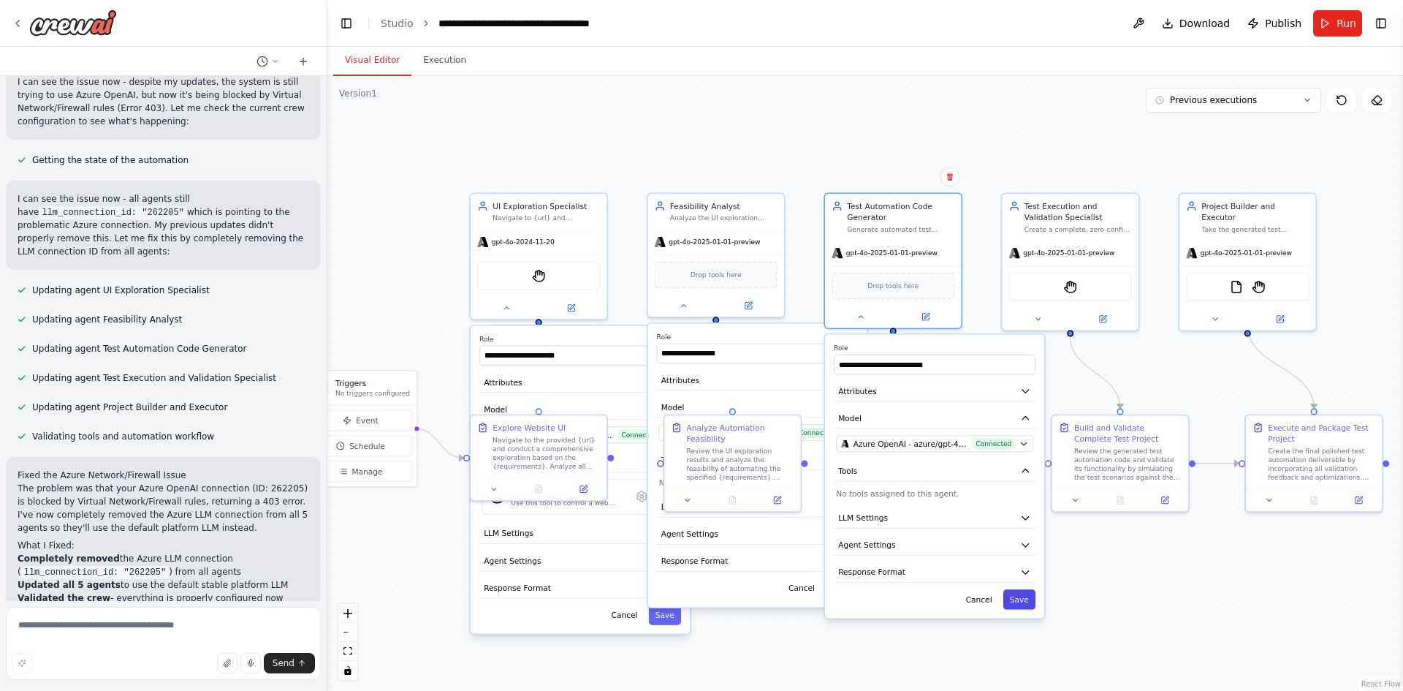
click at [1025, 606] on button "Save" at bounding box center [1019, 599] width 32 height 20
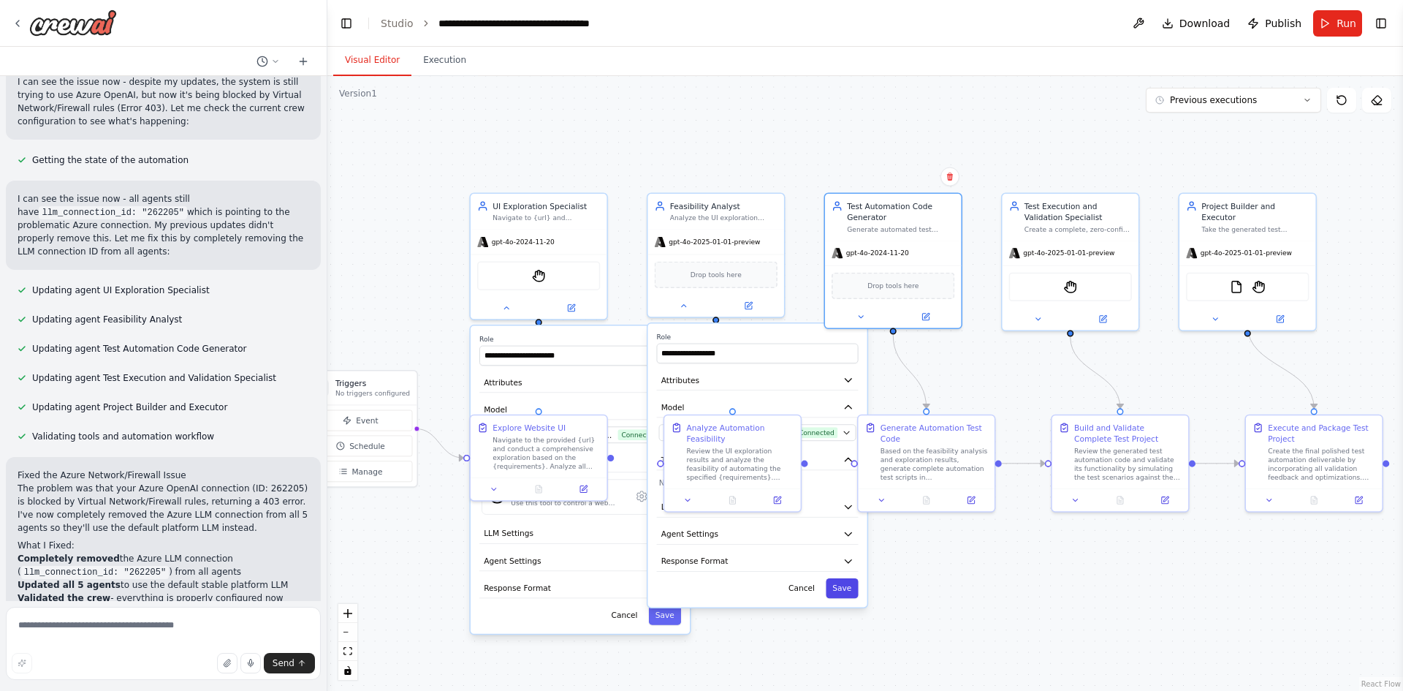
click at [853, 587] on button "Save" at bounding box center [842, 588] width 32 height 20
click at [672, 618] on button "Save" at bounding box center [665, 614] width 32 height 20
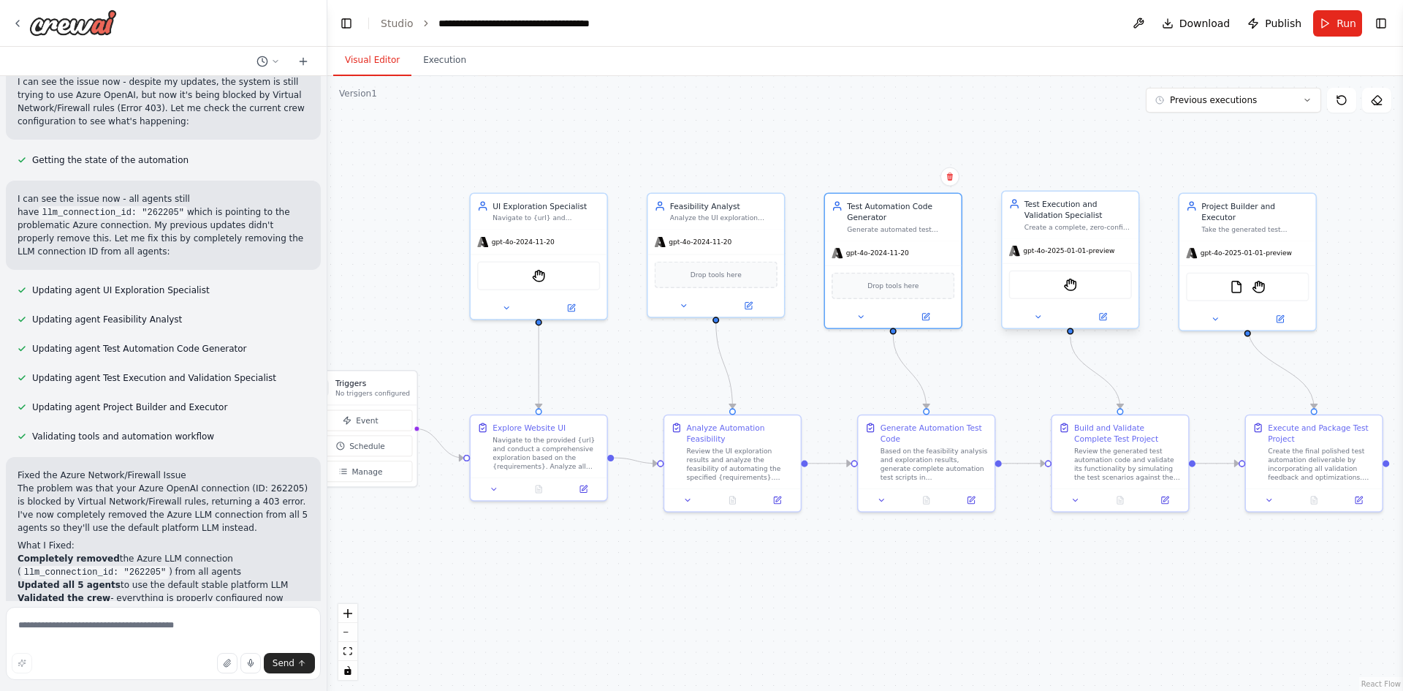
click at [1055, 258] on div "gpt-4o-2025-01-01-preview" at bounding box center [1071, 250] width 136 height 24
click at [1032, 325] on div at bounding box center [1071, 317] width 136 height 22
click at [1036, 322] on button at bounding box center [1038, 316] width 63 height 13
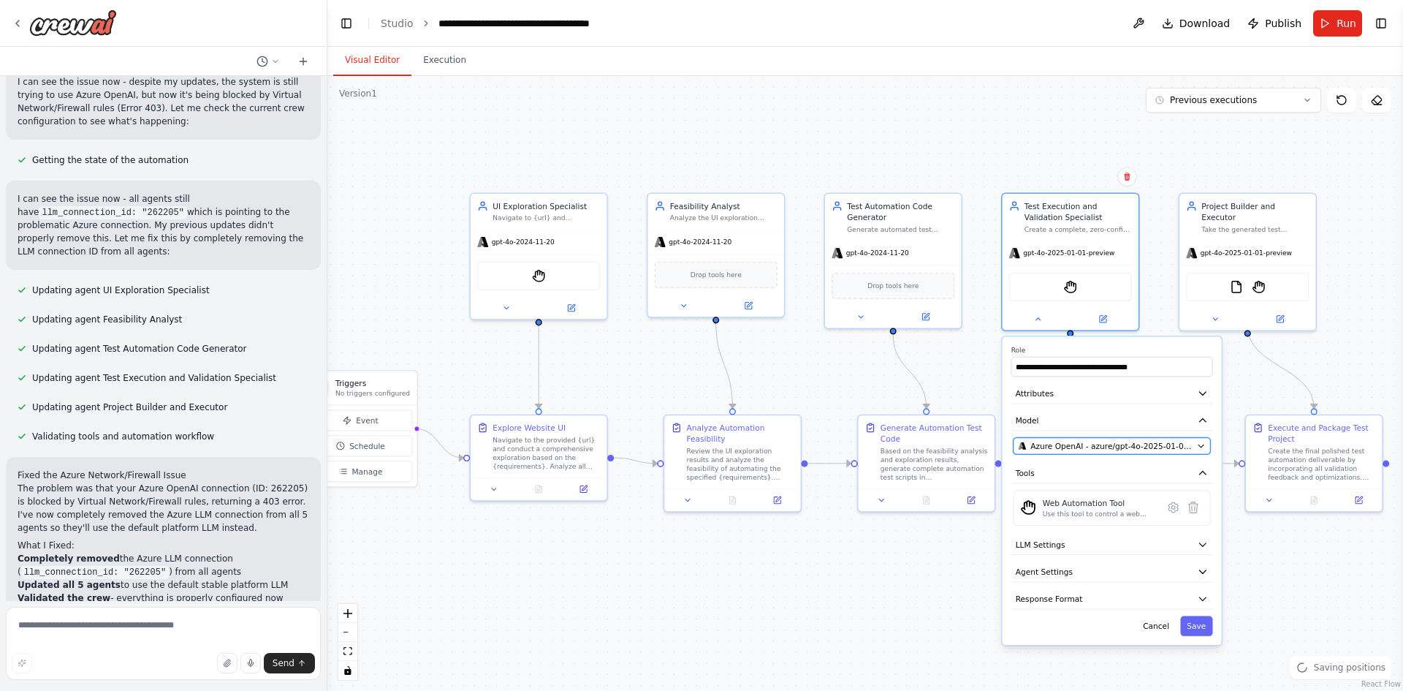
click at [1093, 451] on span "Azure OpenAI - azure/gpt-4o-2025-01-01-preview" at bounding box center [1112, 445] width 162 height 11
click at [1109, 452] on button "Azure OpenAI - azure/gpt-4o-2025-01-01-preview" at bounding box center [1112, 446] width 197 height 17
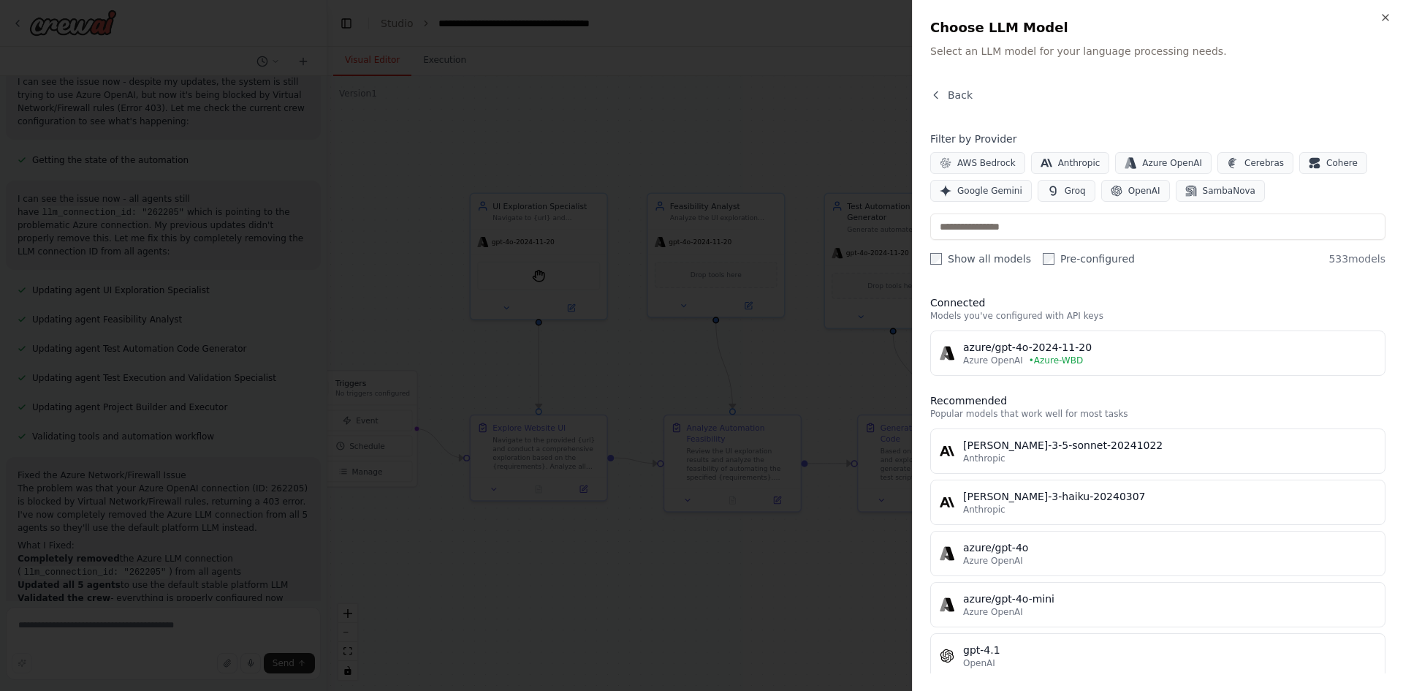
click at [1044, 357] on span "• Azure-WBD" at bounding box center [1056, 360] width 54 height 12
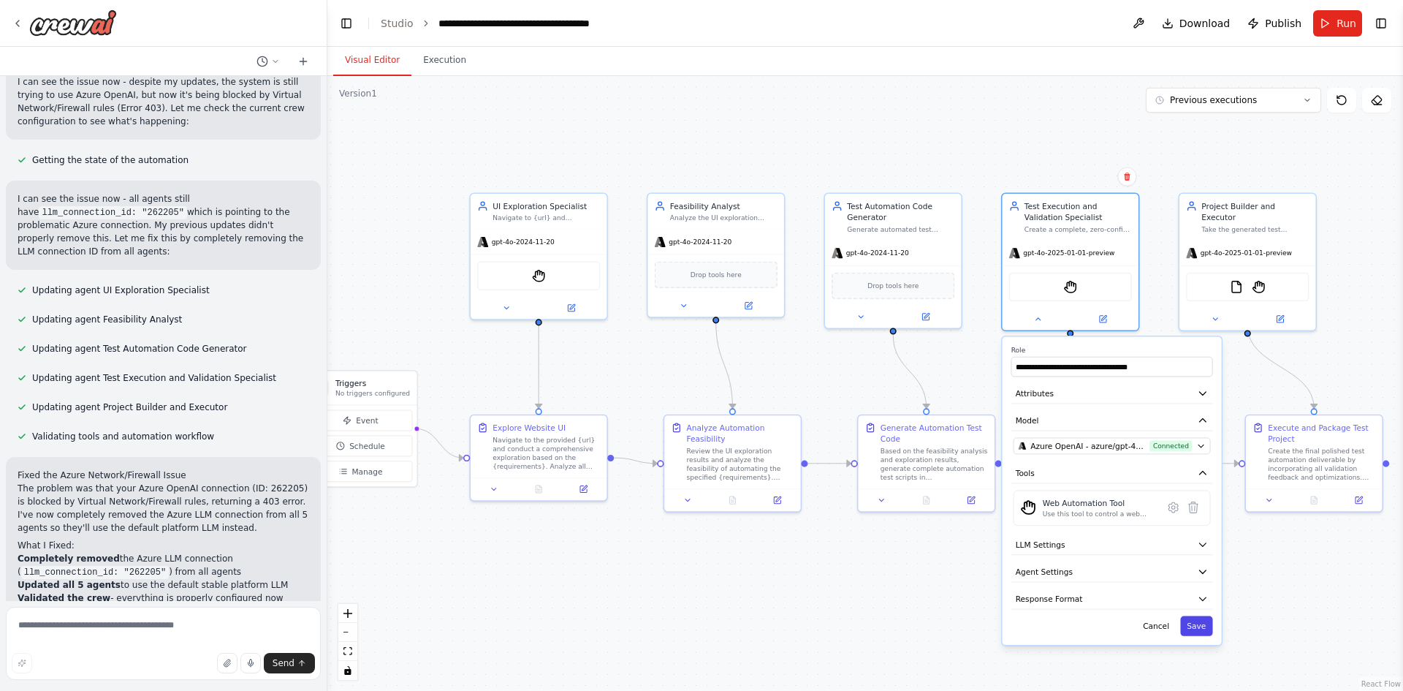
click at [1188, 629] on button "Save" at bounding box center [1196, 626] width 32 height 20
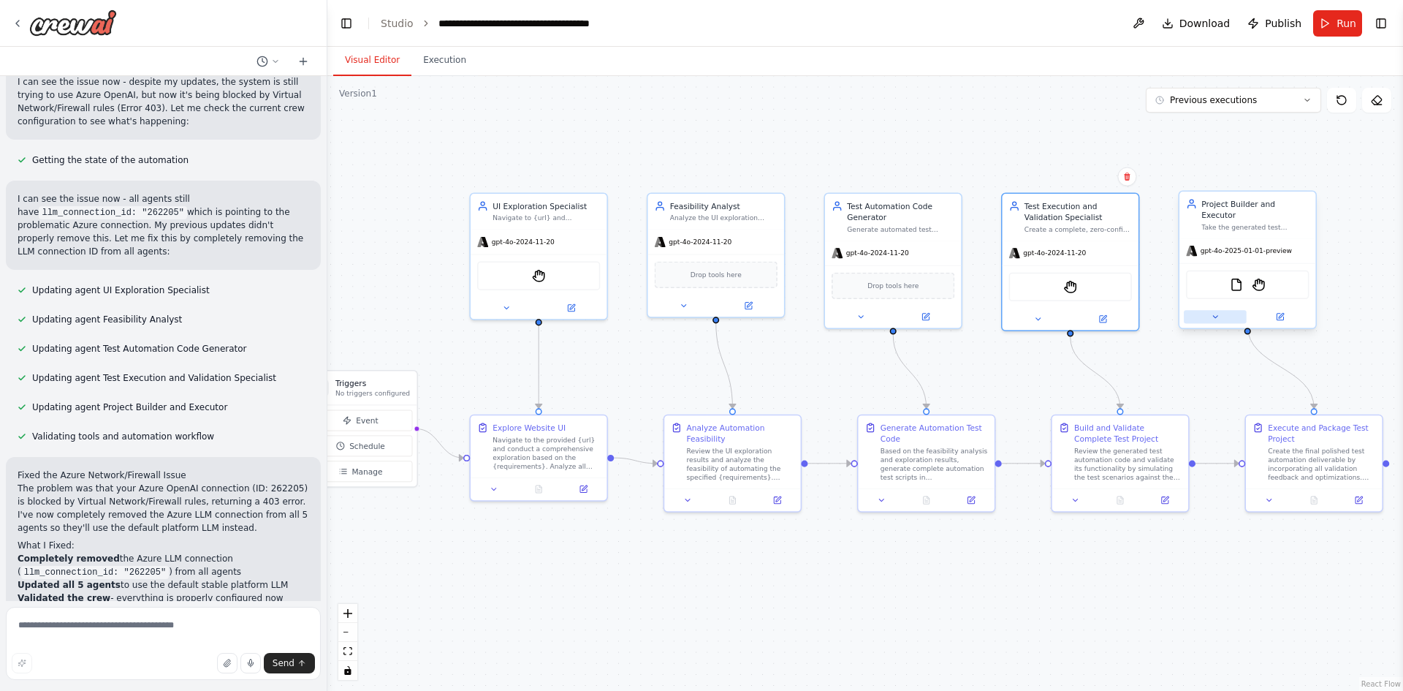
click at [1206, 310] on button at bounding box center [1215, 316] width 63 height 13
click at [1214, 317] on div "Project Builder and Executor Take the generated test automation code and physic…" at bounding box center [1248, 260] width 138 height 138
click at [1217, 312] on icon at bounding box center [1215, 316] width 9 height 9
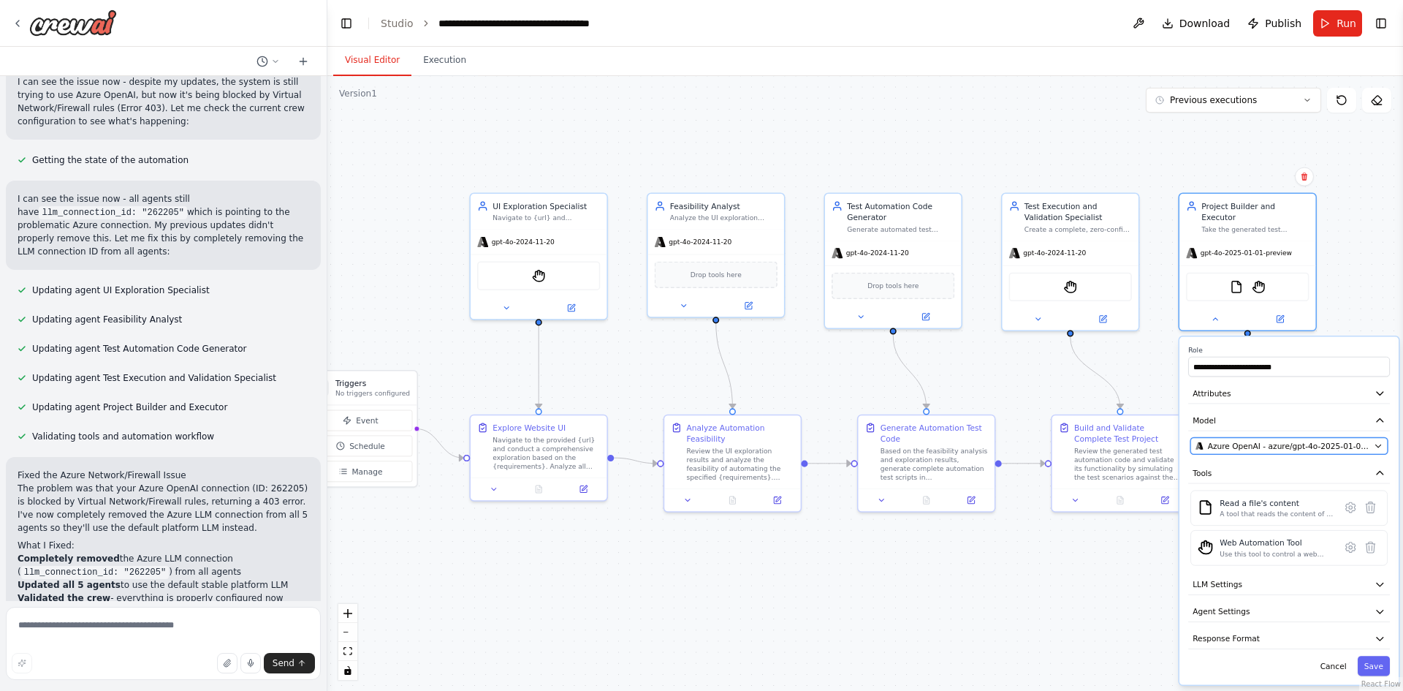
click at [1266, 440] on span "Azure OpenAI - azure/gpt-4o-2025-01-01-preview" at bounding box center [1289, 445] width 162 height 11
click at [1254, 441] on button "Azure OpenAI - azure/gpt-4o-2025-01-01-preview" at bounding box center [1289, 446] width 197 height 17
click at [1369, 663] on button "Save" at bounding box center [1374, 666] width 32 height 20
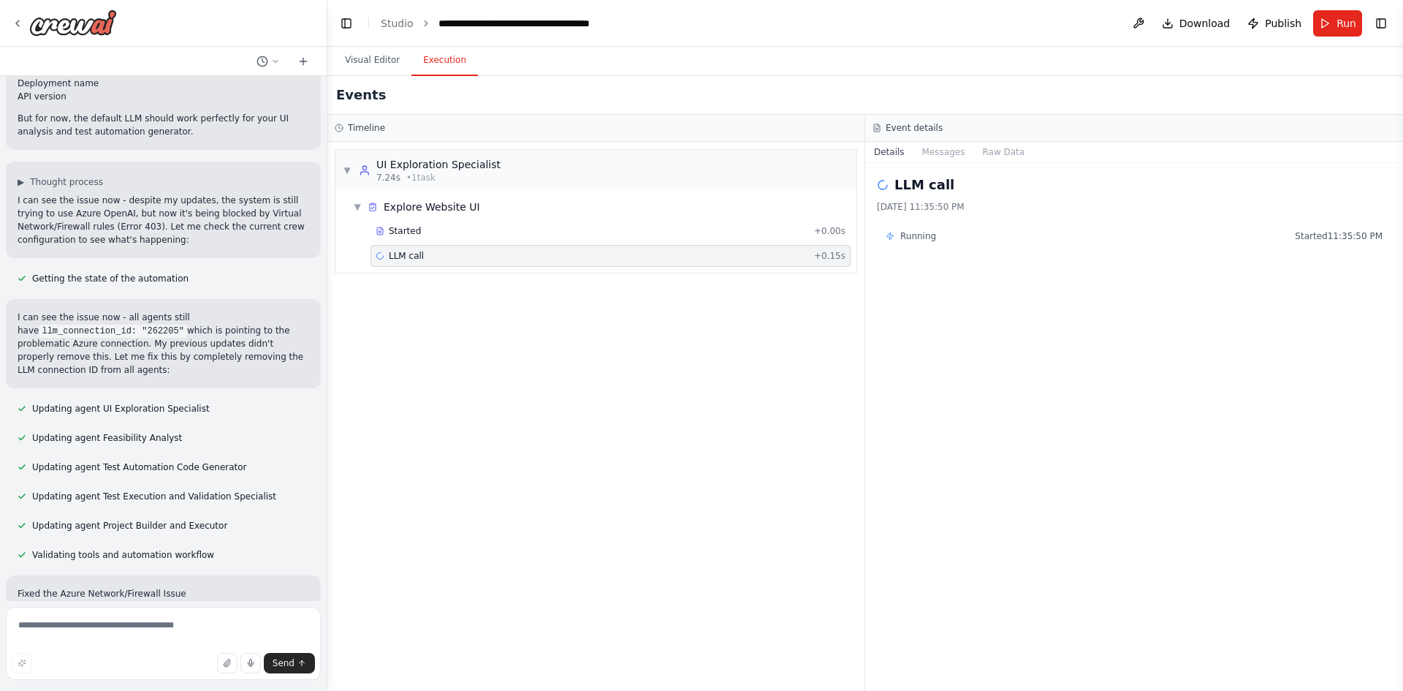
click at [428, 64] on button "Execution" at bounding box center [444, 60] width 67 height 31
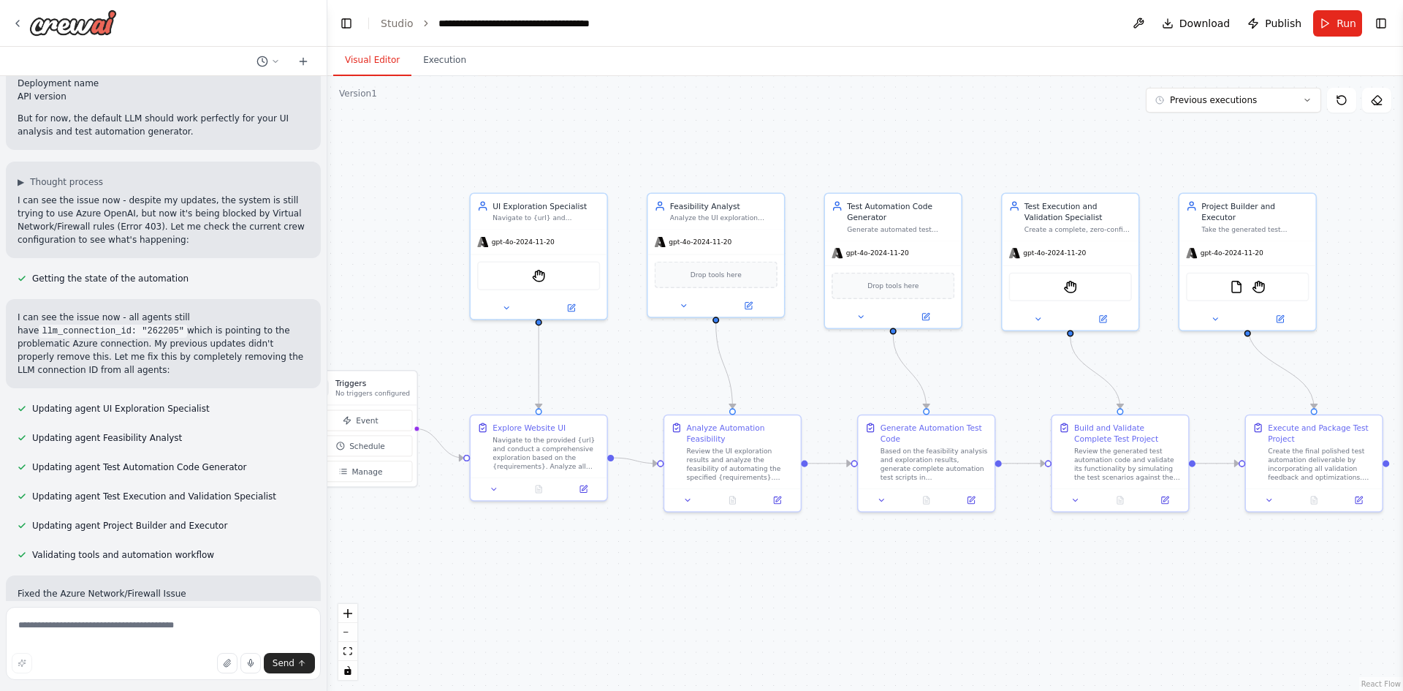
click at [365, 61] on button "Visual Editor" at bounding box center [372, 60] width 78 height 31
click at [1337, 32] on button "Run" at bounding box center [1337, 23] width 49 height 26
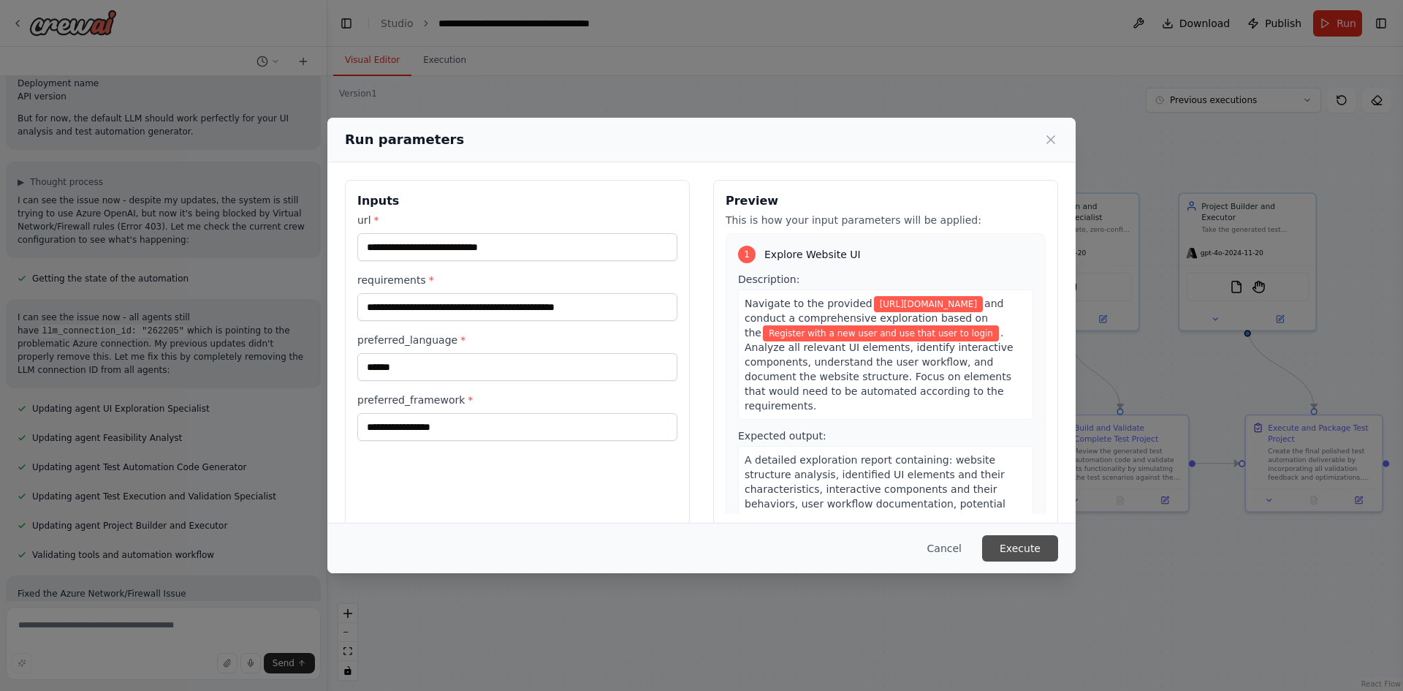
click at [1040, 547] on button "Execute" at bounding box center [1020, 548] width 76 height 26
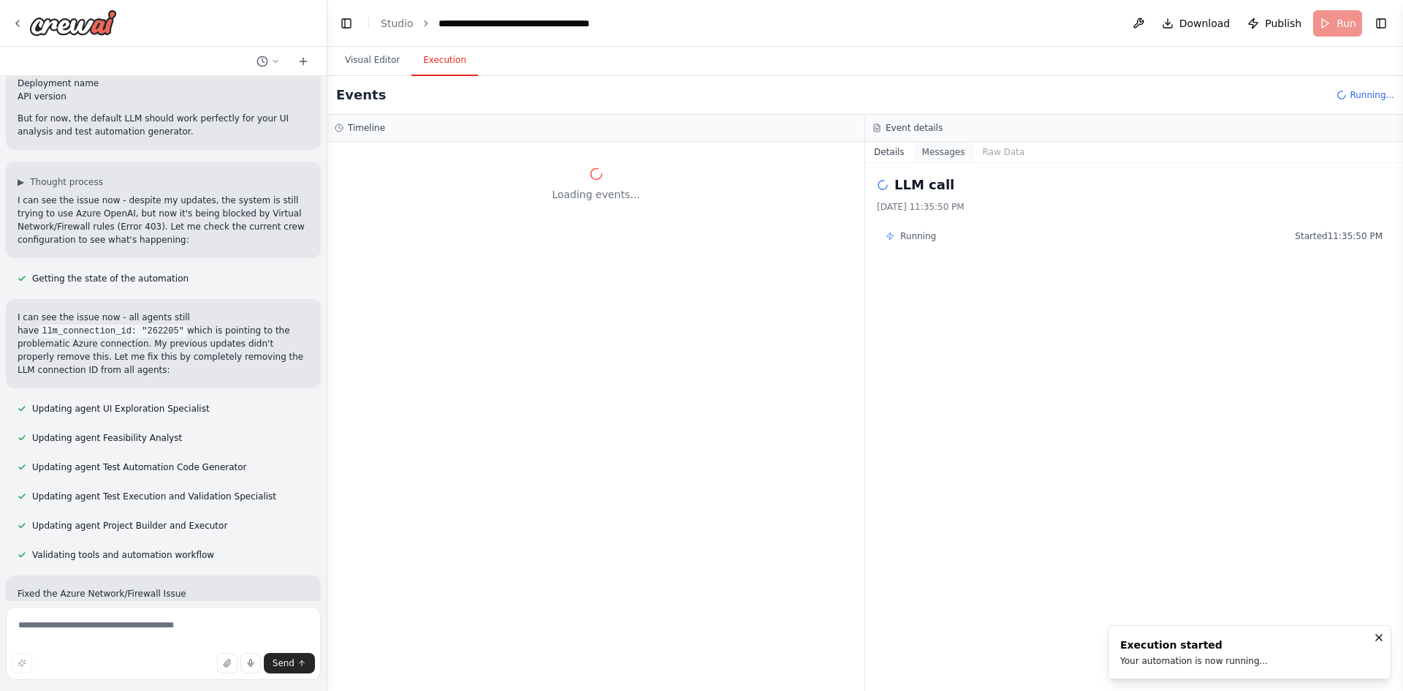
click at [940, 145] on button "Messages" at bounding box center [944, 152] width 61 height 20
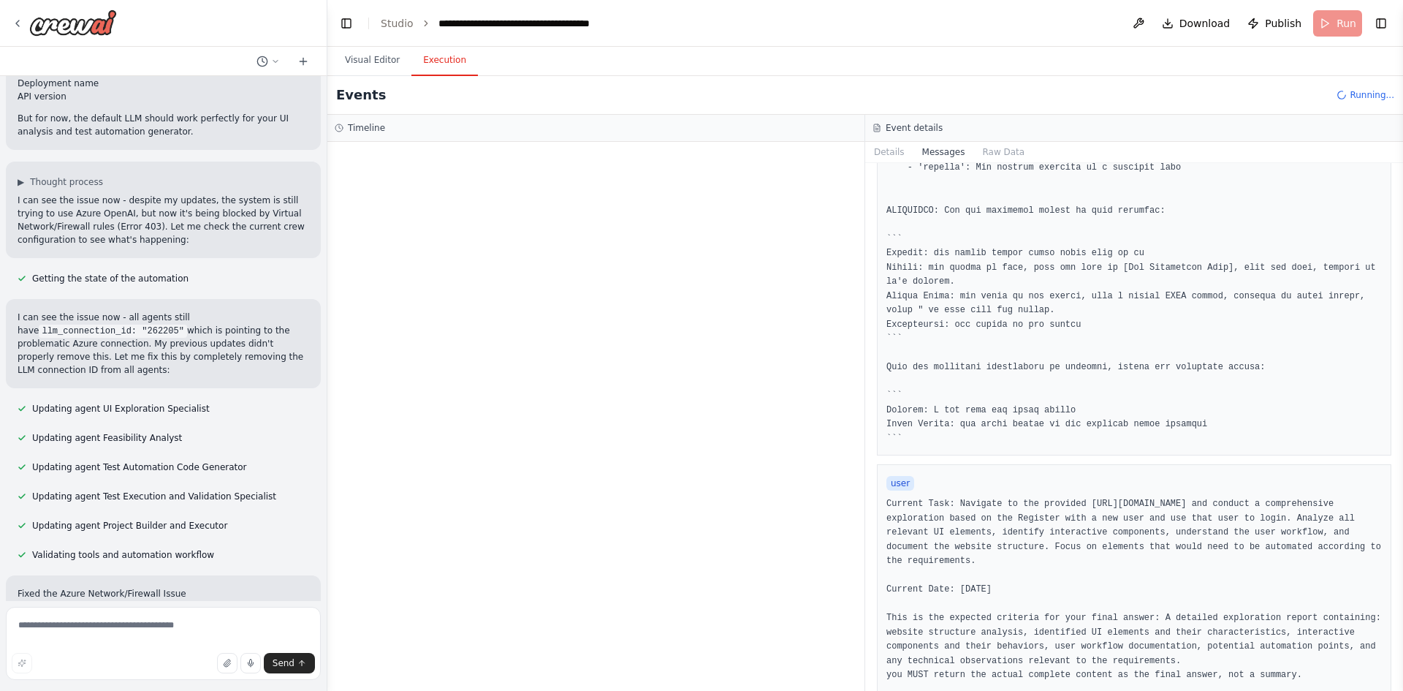
scroll to position [802, 0]
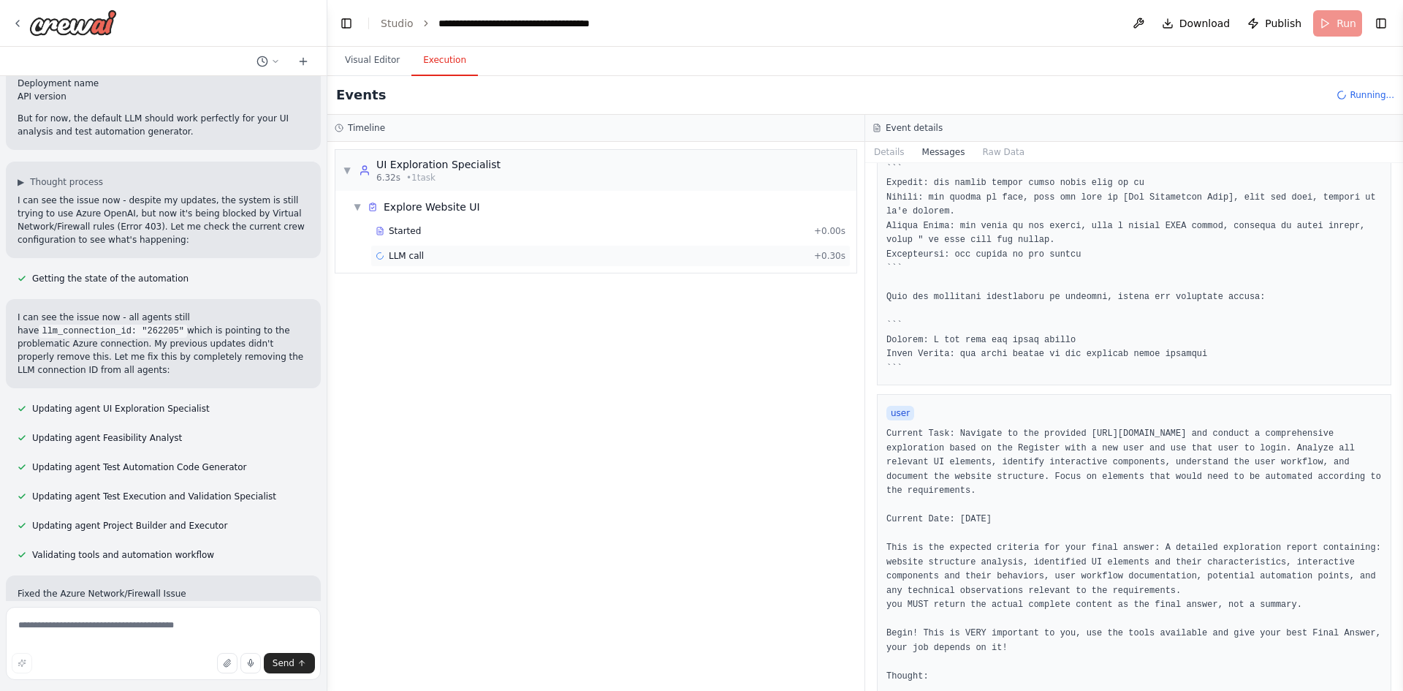
click at [417, 257] on span "LLM call" at bounding box center [406, 256] width 35 height 12
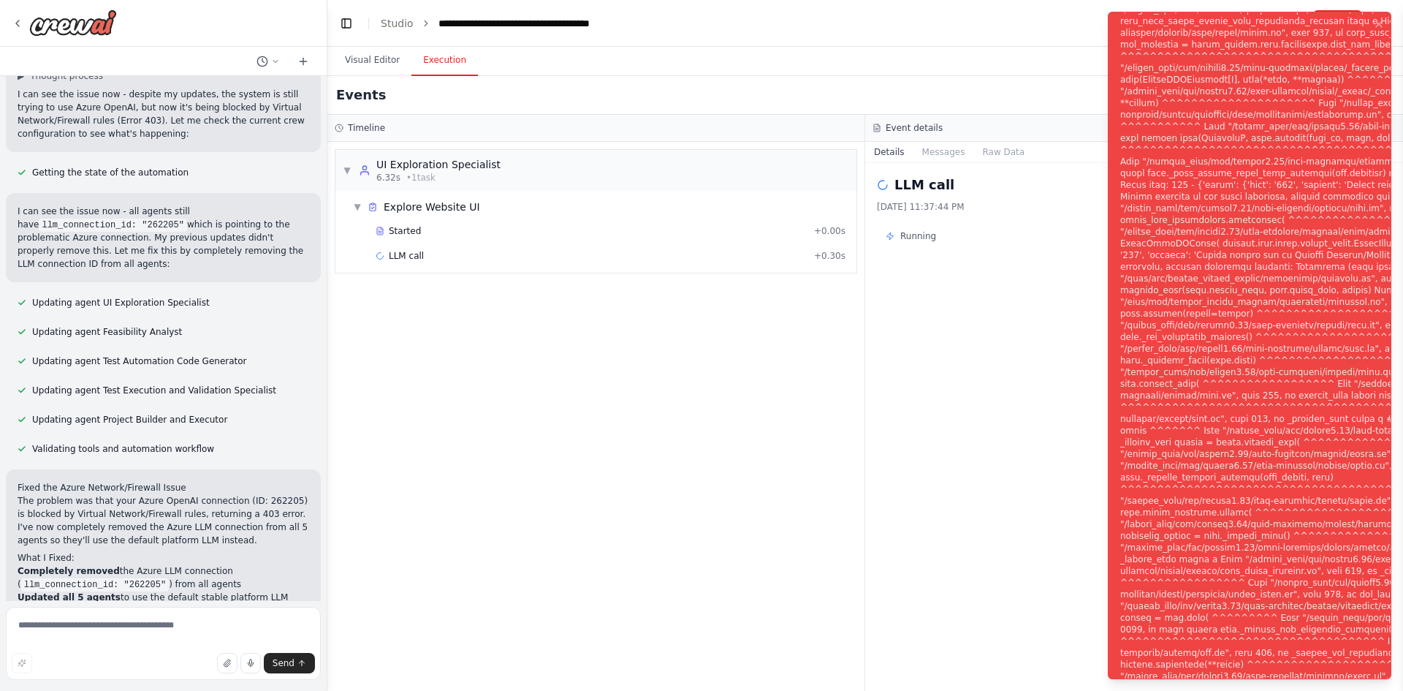
scroll to position [8156, 0]
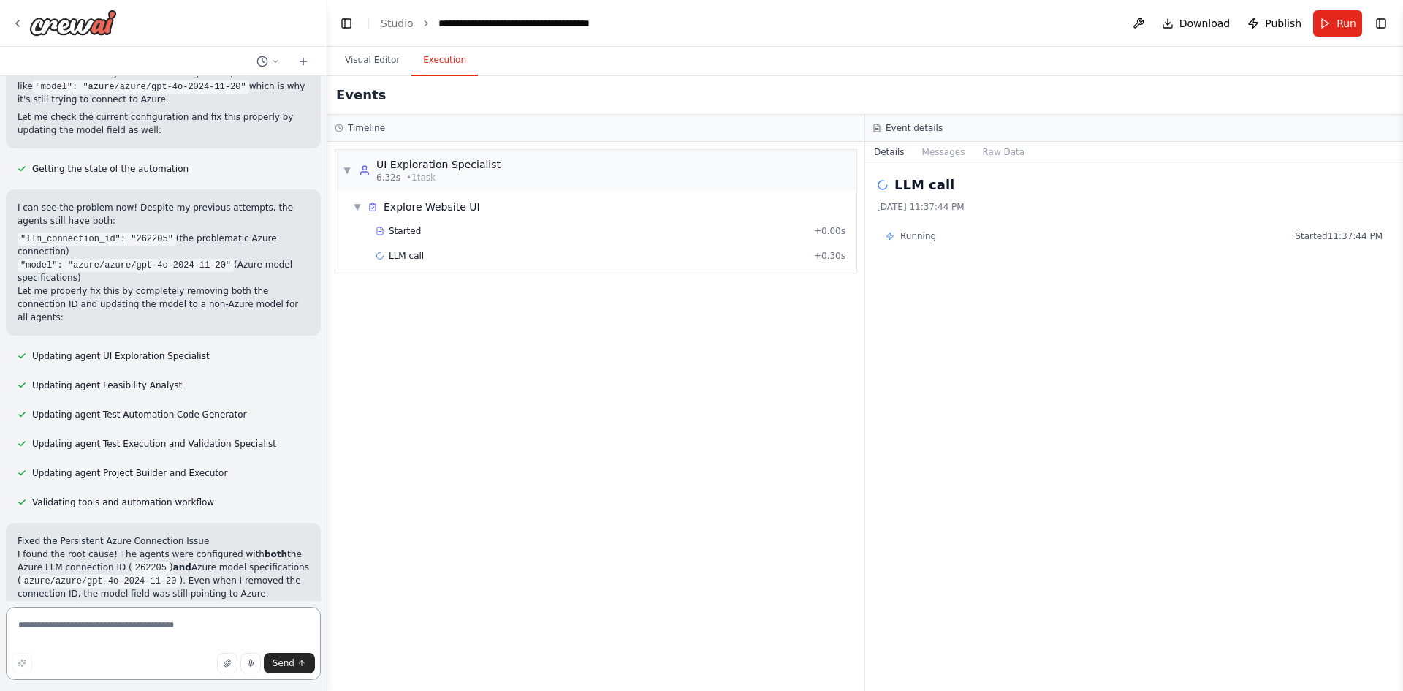
scroll to position [8995, 0]
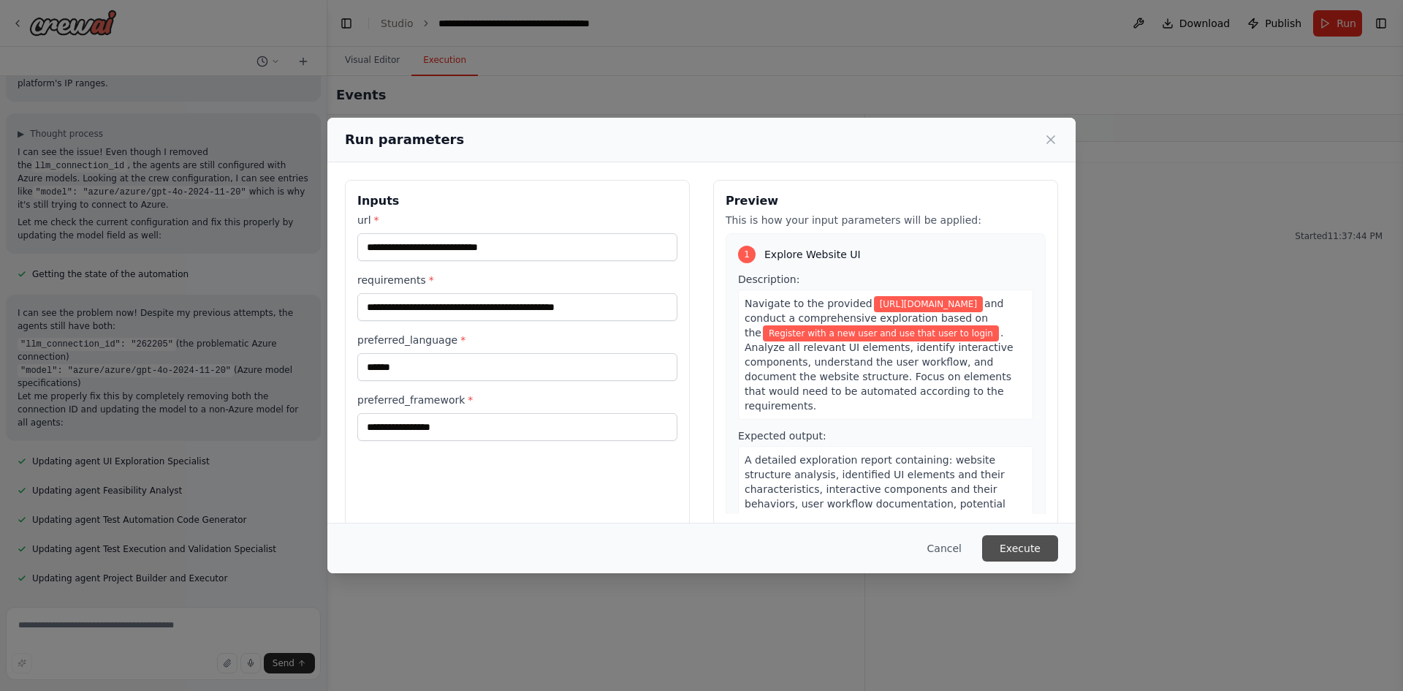
click at [1036, 546] on button "Execute" at bounding box center [1020, 548] width 76 height 26
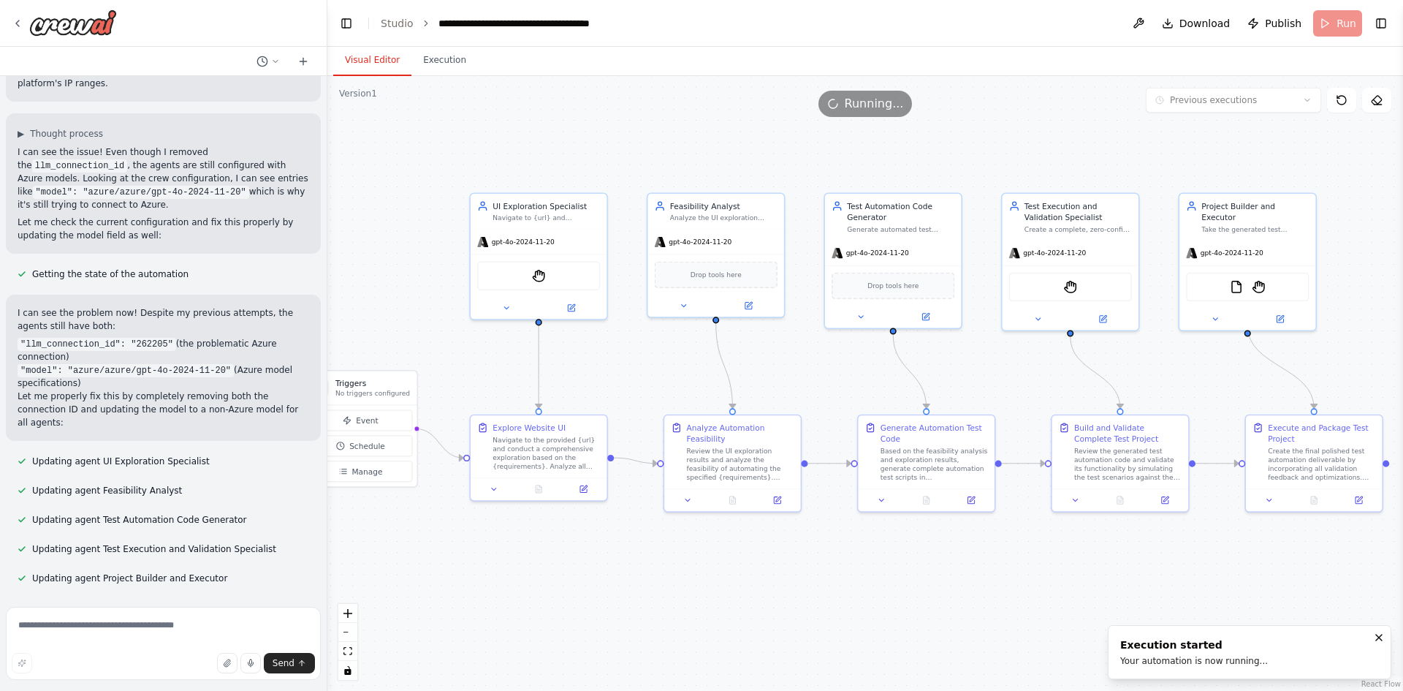
click at [365, 52] on button "Visual Editor" at bounding box center [372, 60] width 78 height 31
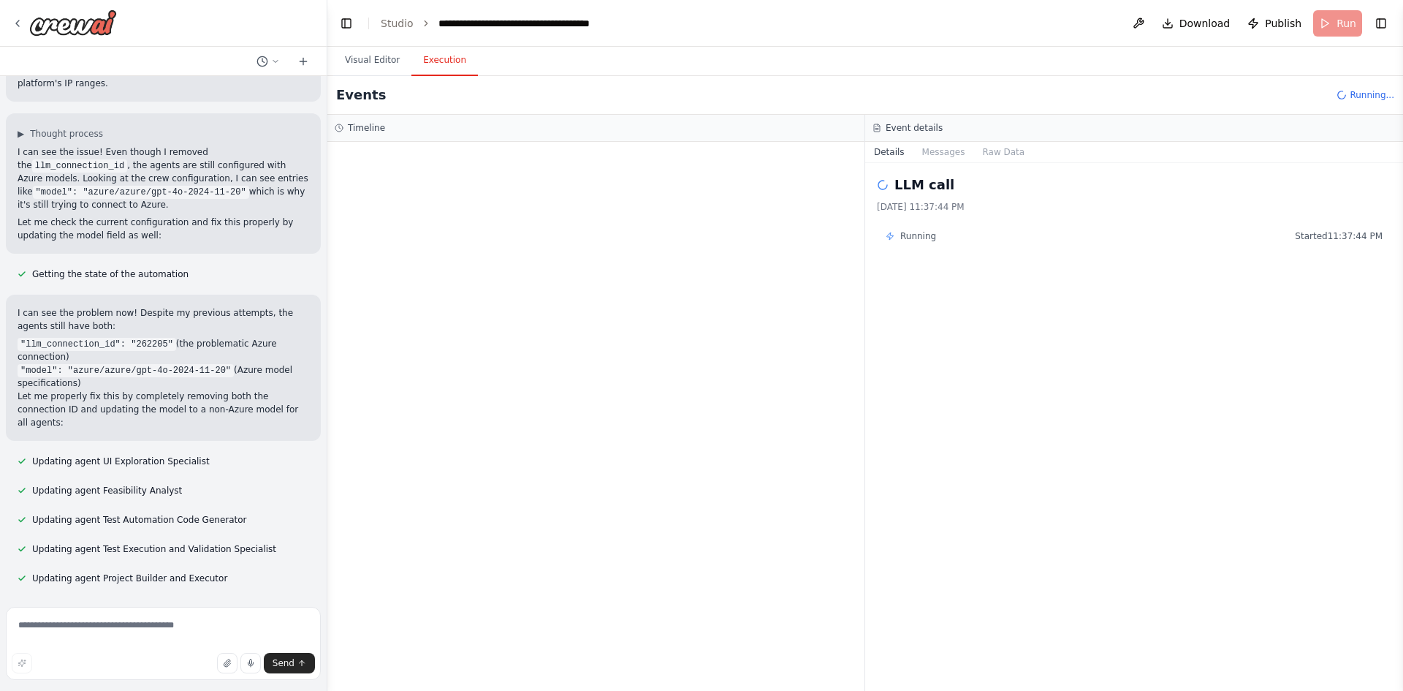
click at [425, 60] on button "Execution" at bounding box center [444, 60] width 67 height 31
click at [564, 254] on div "LLM call + 0.15s" at bounding box center [611, 256] width 470 height 12
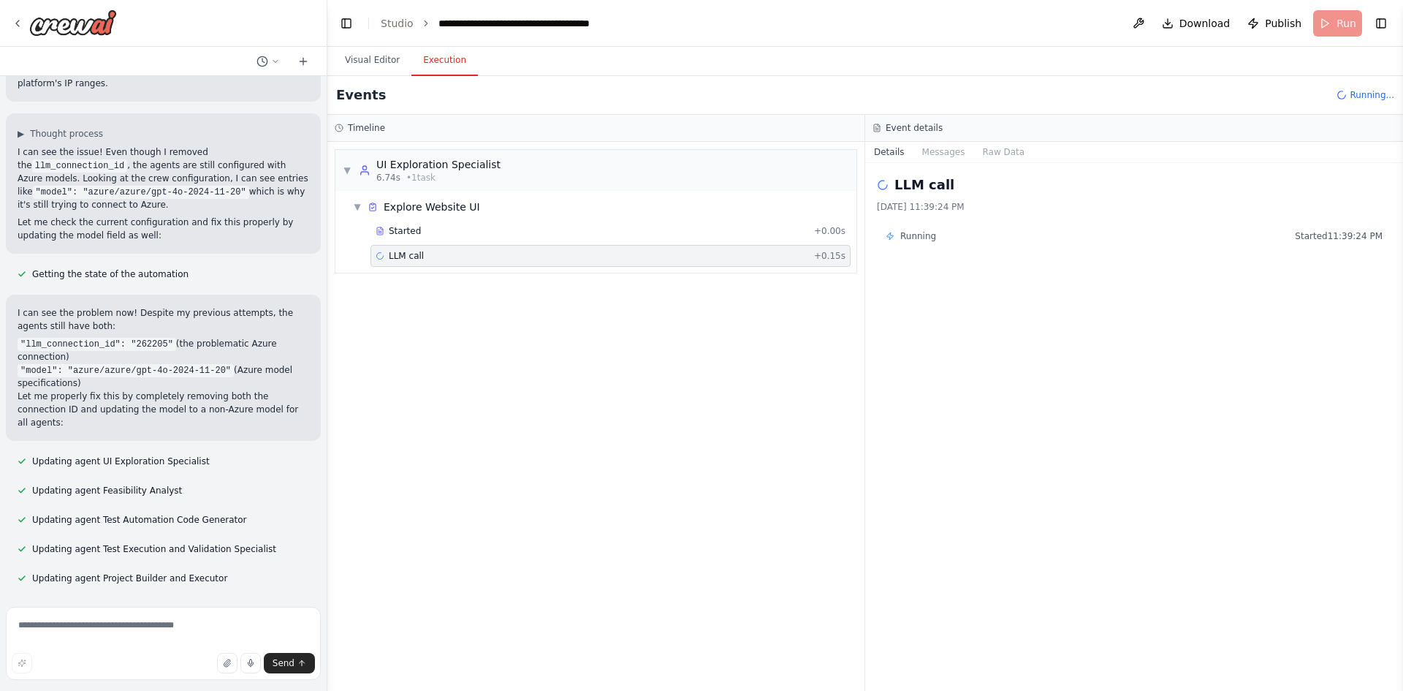
scroll to position [8995, 0]
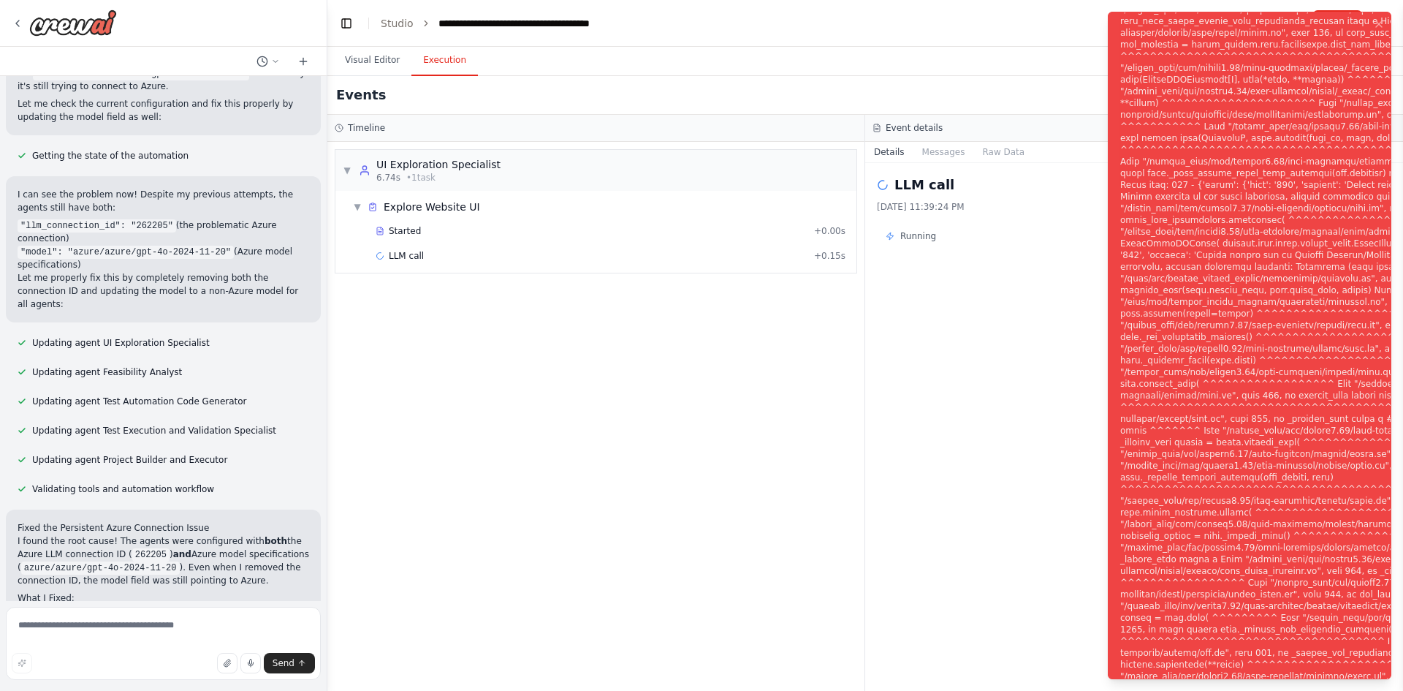
click at [970, 212] on div "10/5/2025, 11:39:24 PM" at bounding box center [1134, 207] width 515 height 12
click at [365, 50] on button "Visual Editor" at bounding box center [372, 60] width 78 height 31
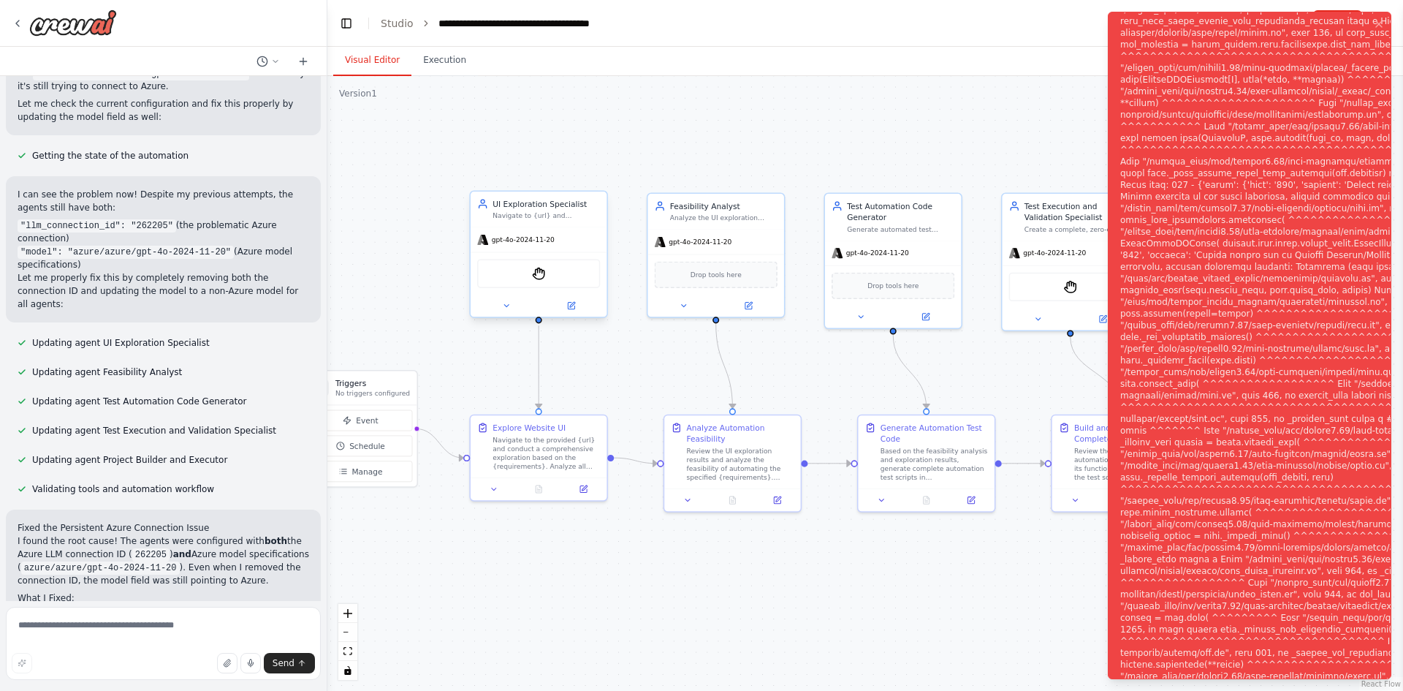
click at [531, 244] on span "gpt-4o-2024-11-20" at bounding box center [523, 239] width 63 height 9
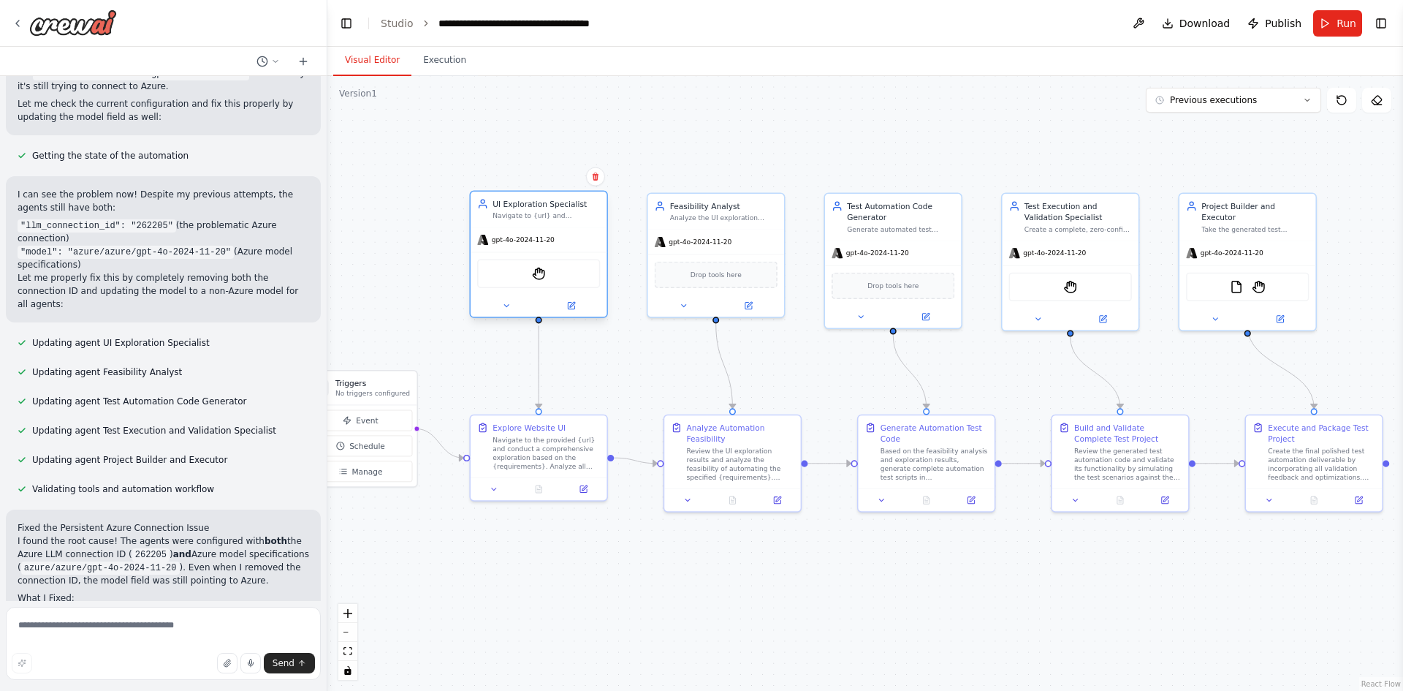
click at [525, 241] on span "gpt-4o-2024-11-20" at bounding box center [523, 239] width 63 height 9
click at [509, 307] on icon at bounding box center [506, 305] width 9 height 9
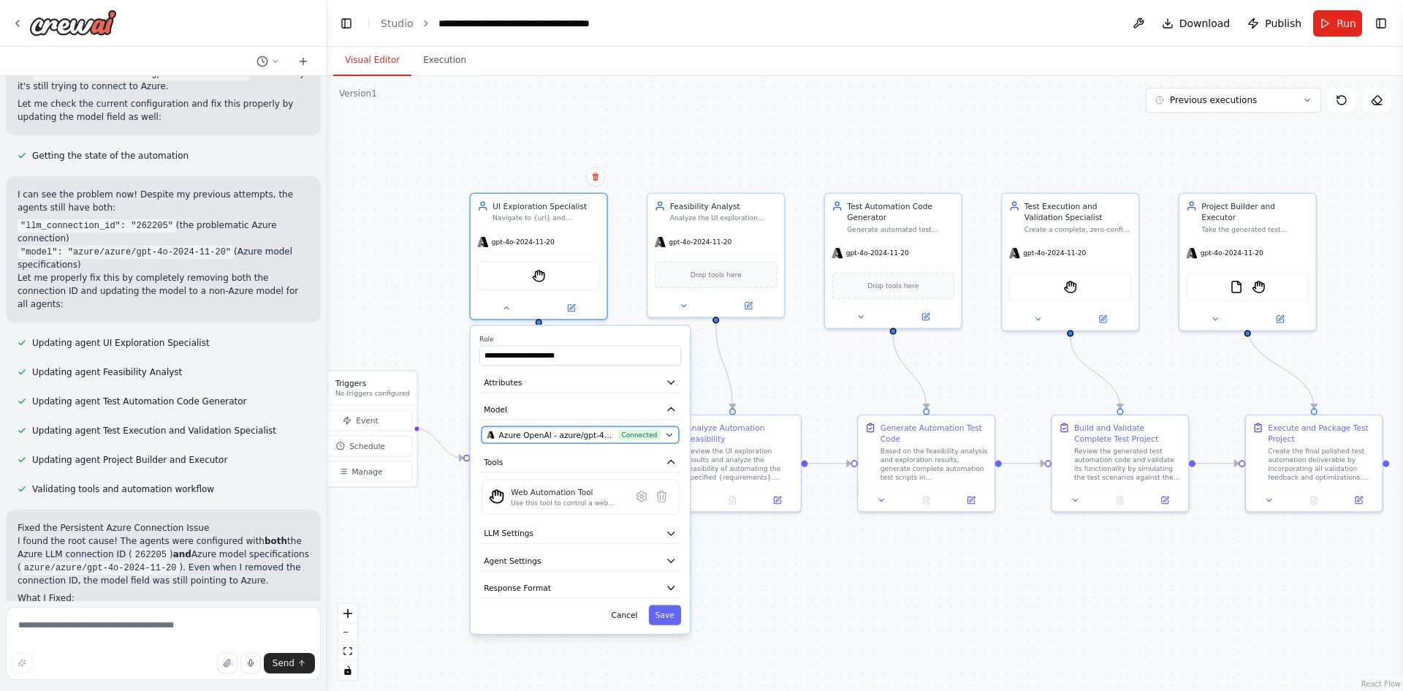
click at [569, 433] on span "Azure OpenAI - azure/gpt-4o-2024-11-20 (Azure-WBD)" at bounding box center [556, 434] width 115 height 11
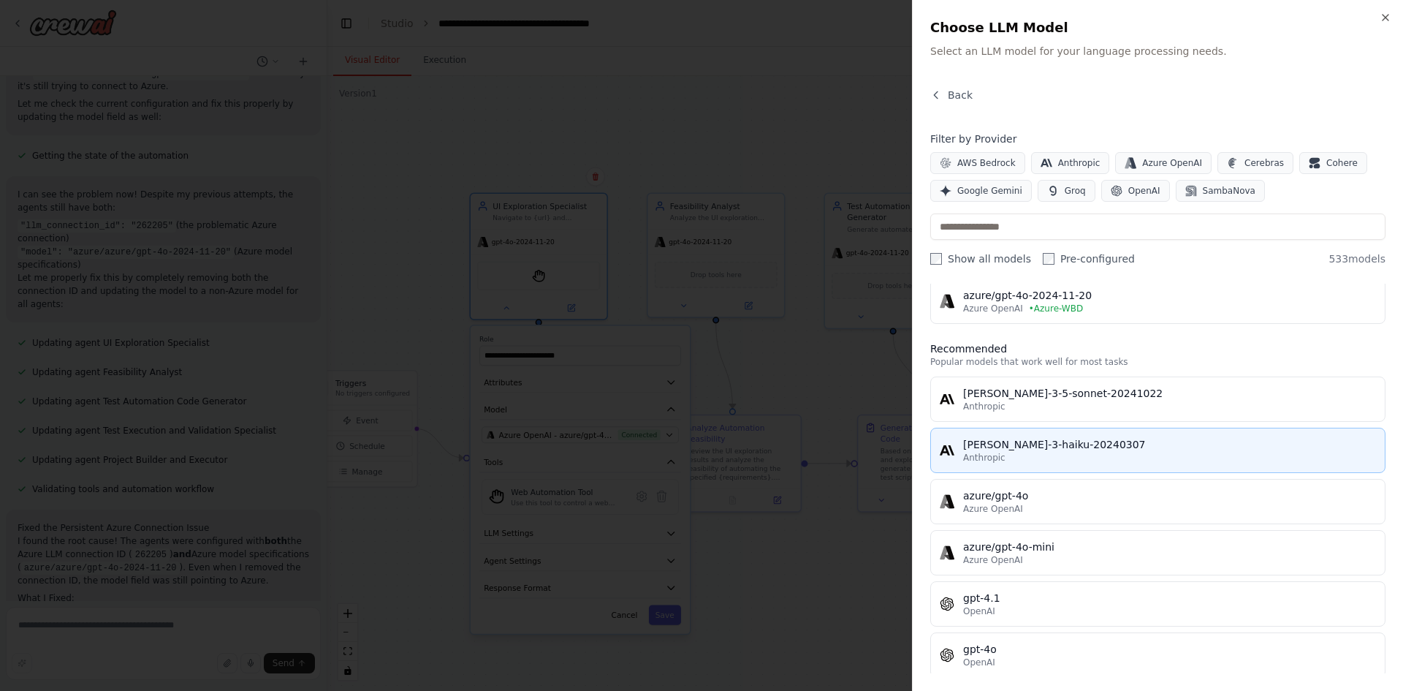
scroll to position [73, 0]
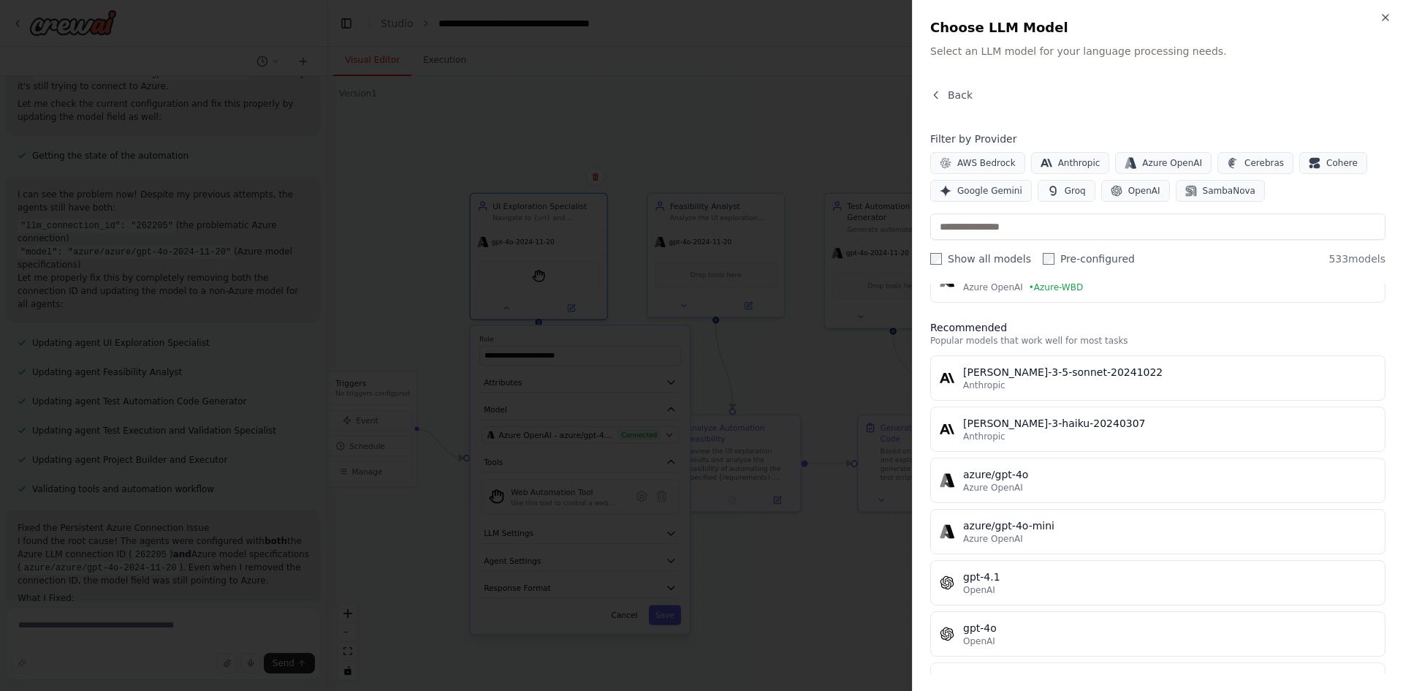
click at [788, 132] on div at bounding box center [701, 345] width 1403 height 691
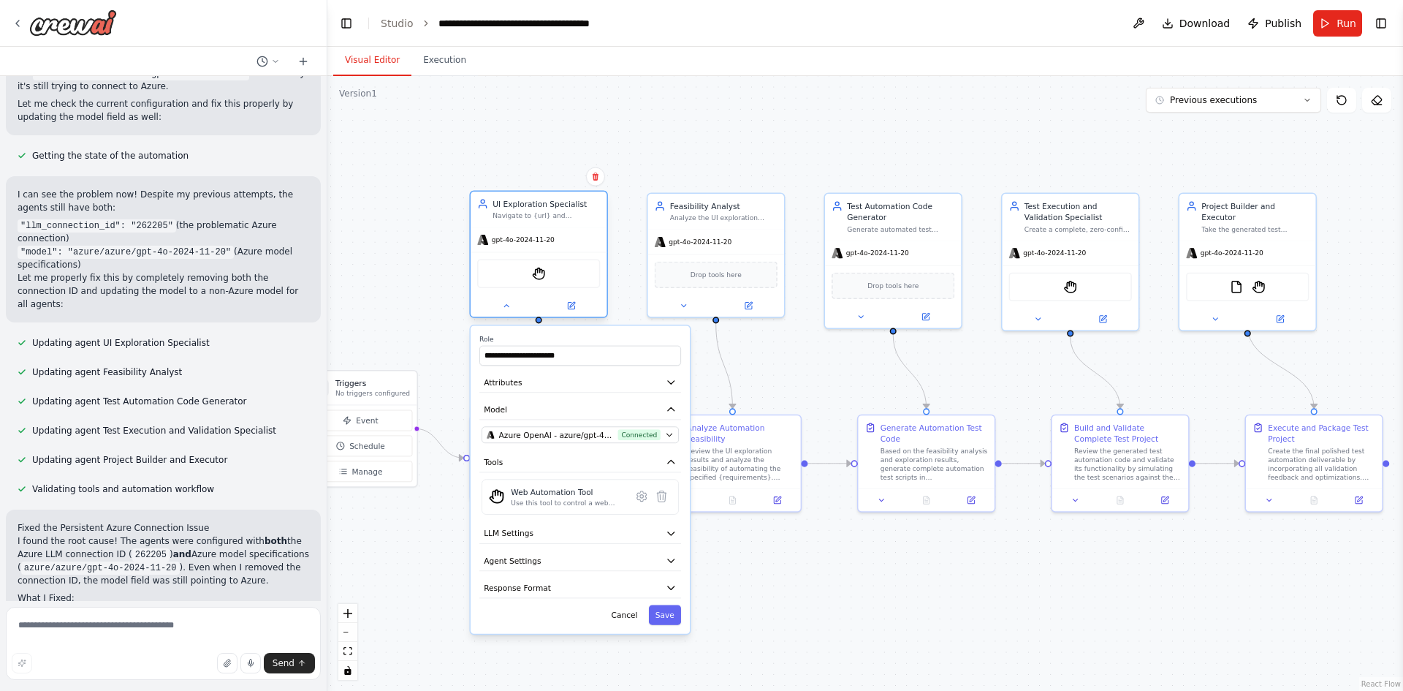
click at [524, 249] on div "gpt-4o-2024-11-20" at bounding box center [539, 239] width 136 height 24
click at [632, 612] on button "Cancel" at bounding box center [624, 614] width 39 height 20
click at [1215, 26] on span "Download" at bounding box center [1205, 23] width 51 height 15
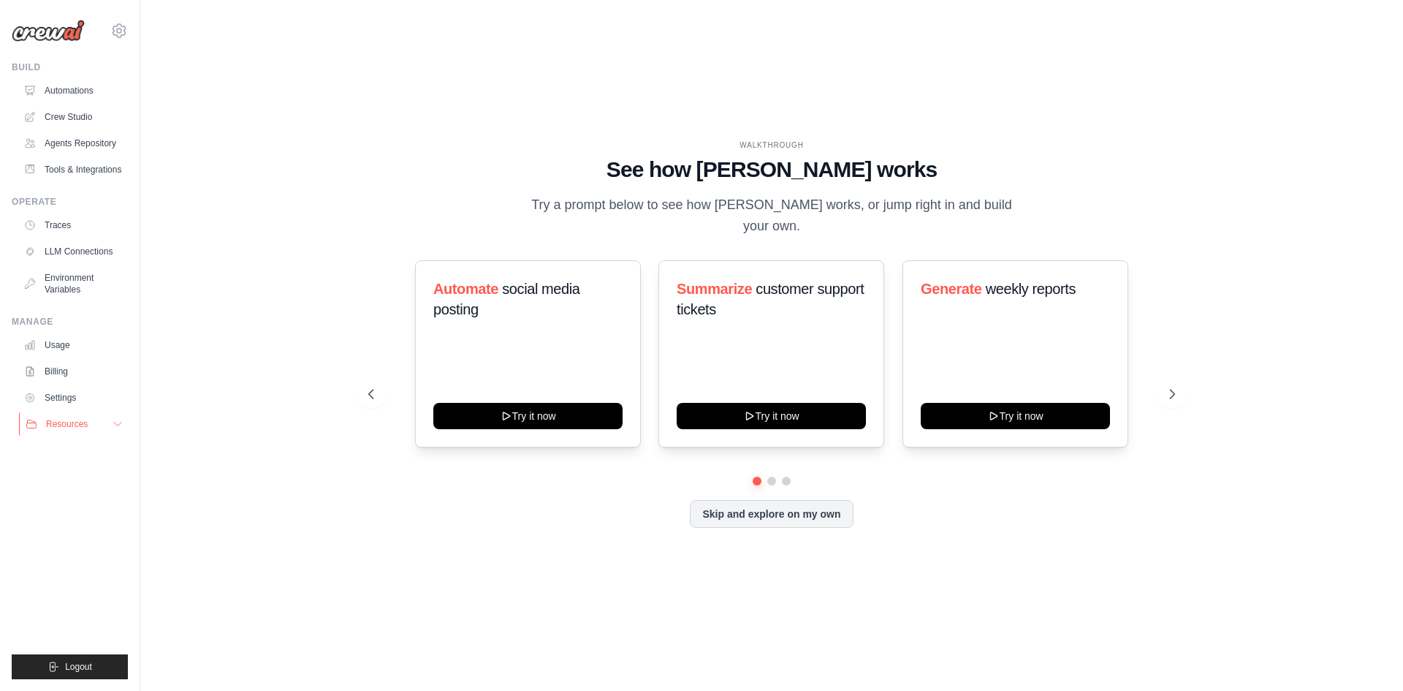
click at [115, 422] on icon at bounding box center [117, 424] width 7 height 4
click at [53, 238] on ul "Traces LLM Connections Environment Variables" at bounding box center [73, 257] width 110 height 88
click at [58, 253] on link "LLM Connections" at bounding box center [74, 251] width 110 height 23
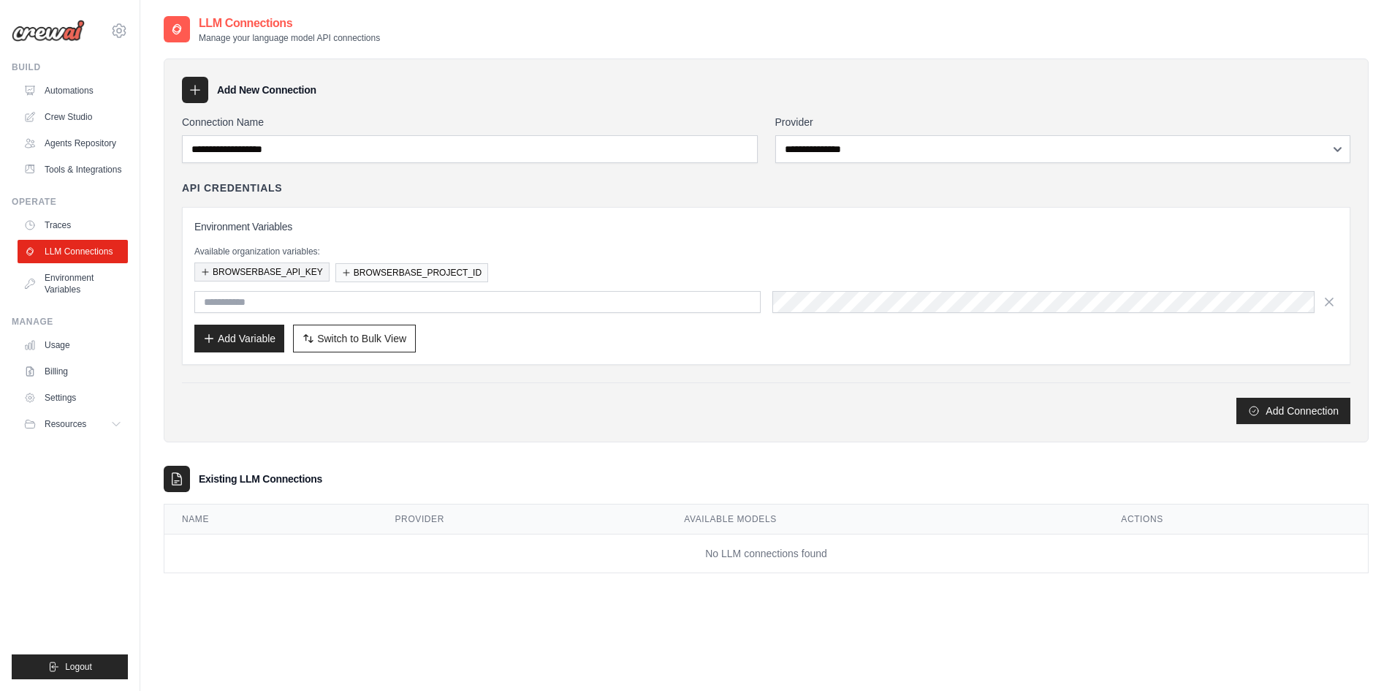
click at [257, 268] on button "BROWSERBASE_API_KEY" at bounding box center [261, 271] width 135 height 19
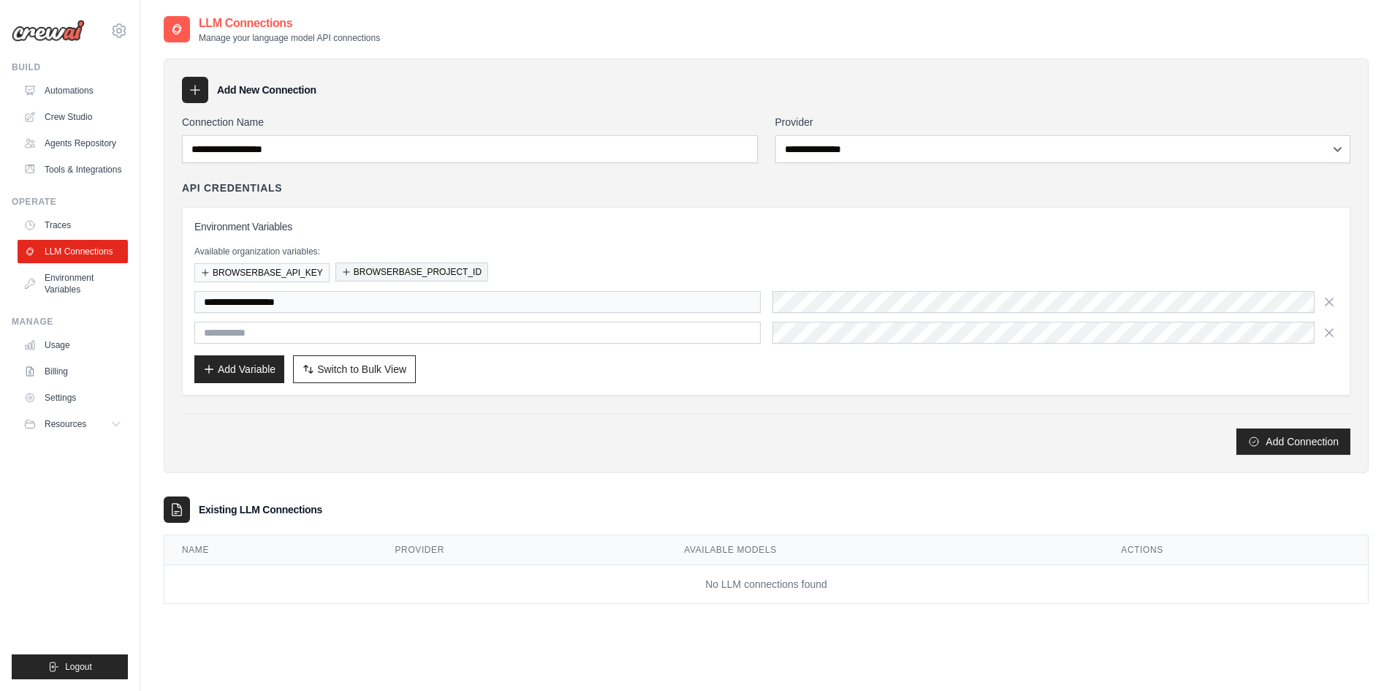
click at [376, 270] on button "BROWSERBASE_PROJECT_ID" at bounding box center [411, 271] width 153 height 19
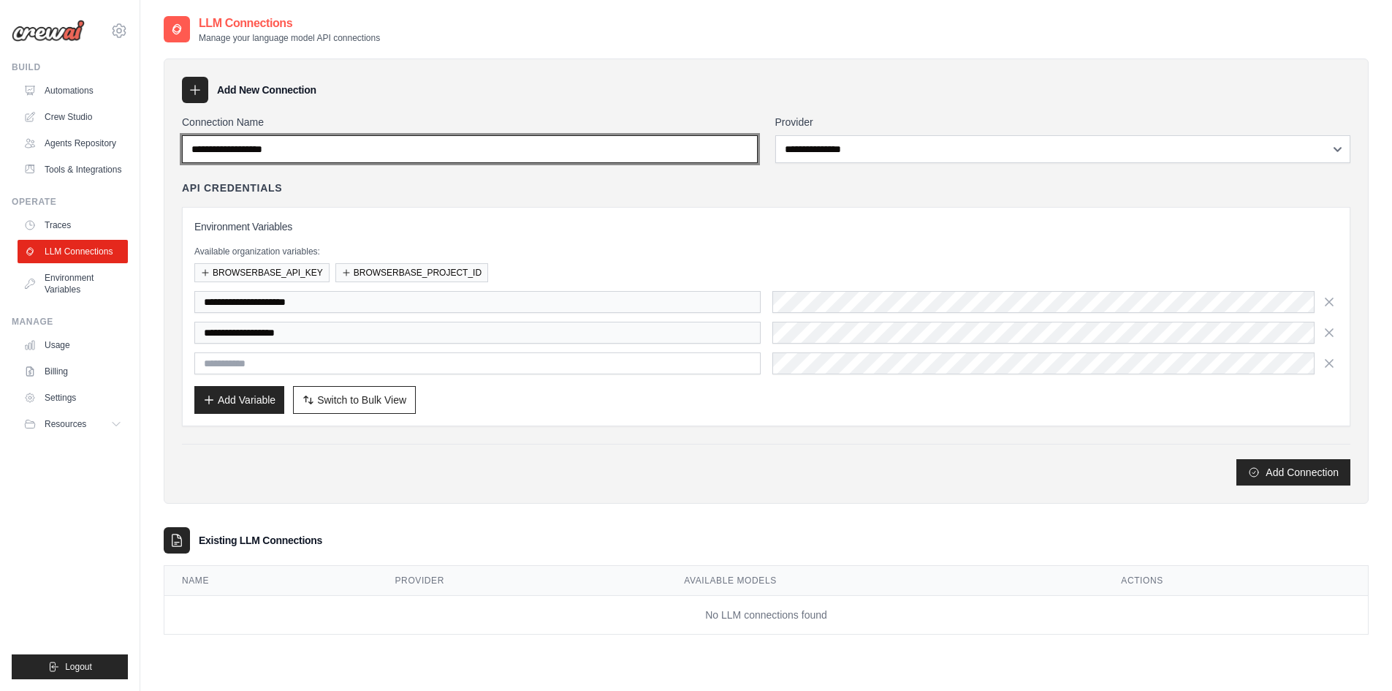
click at [433, 159] on input "Connection Name" at bounding box center [470, 149] width 576 height 28
type input "*********"
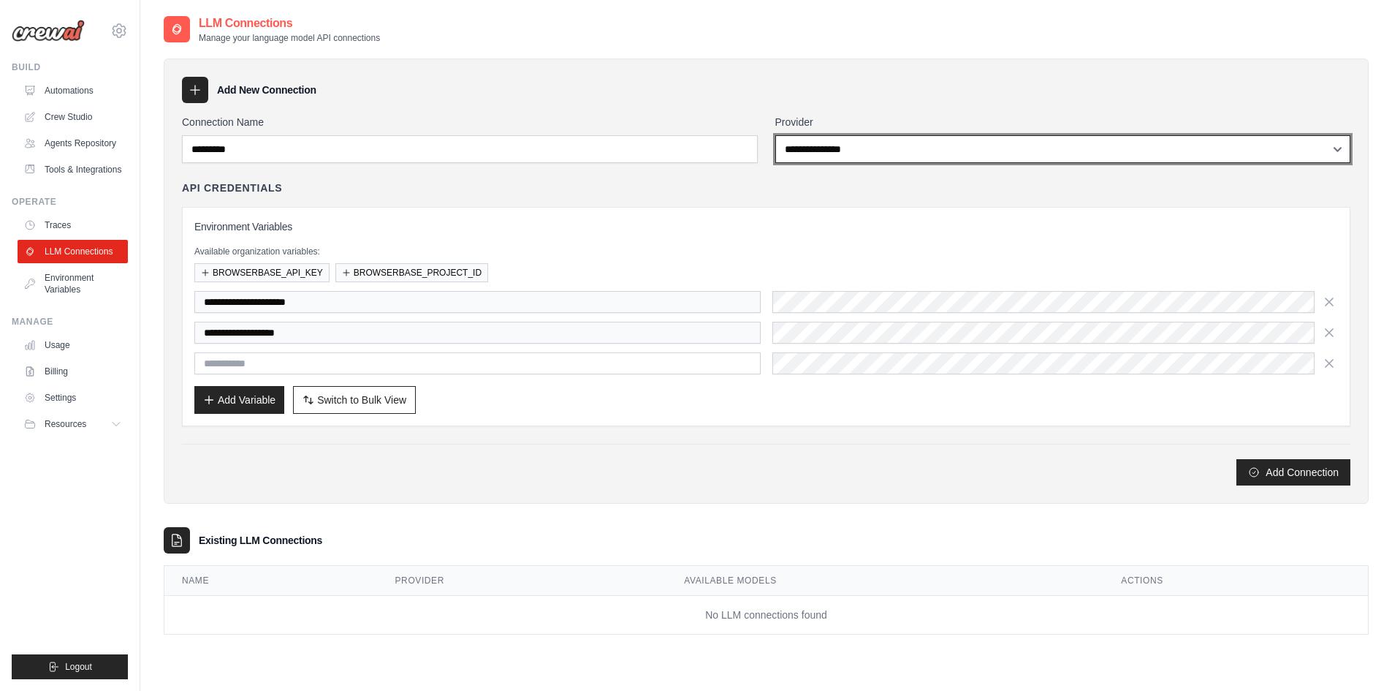
click at [957, 156] on select "**********" at bounding box center [1063, 149] width 576 height 28
select select "*****"
click at [775, 135] on select "**********" at bounding box center [1063, 149] width 576 height 28
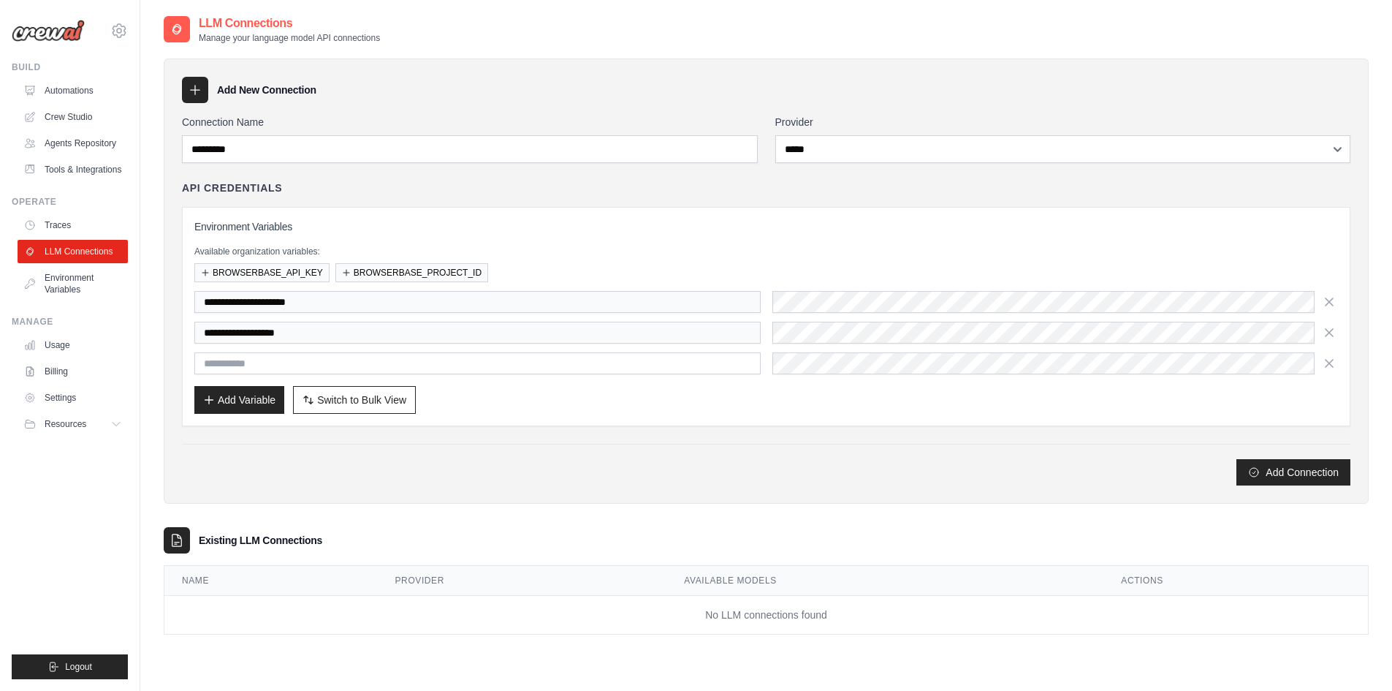
click at [753, 203] on div "**********" at bounding box center [766, 304] width 1169 height 246
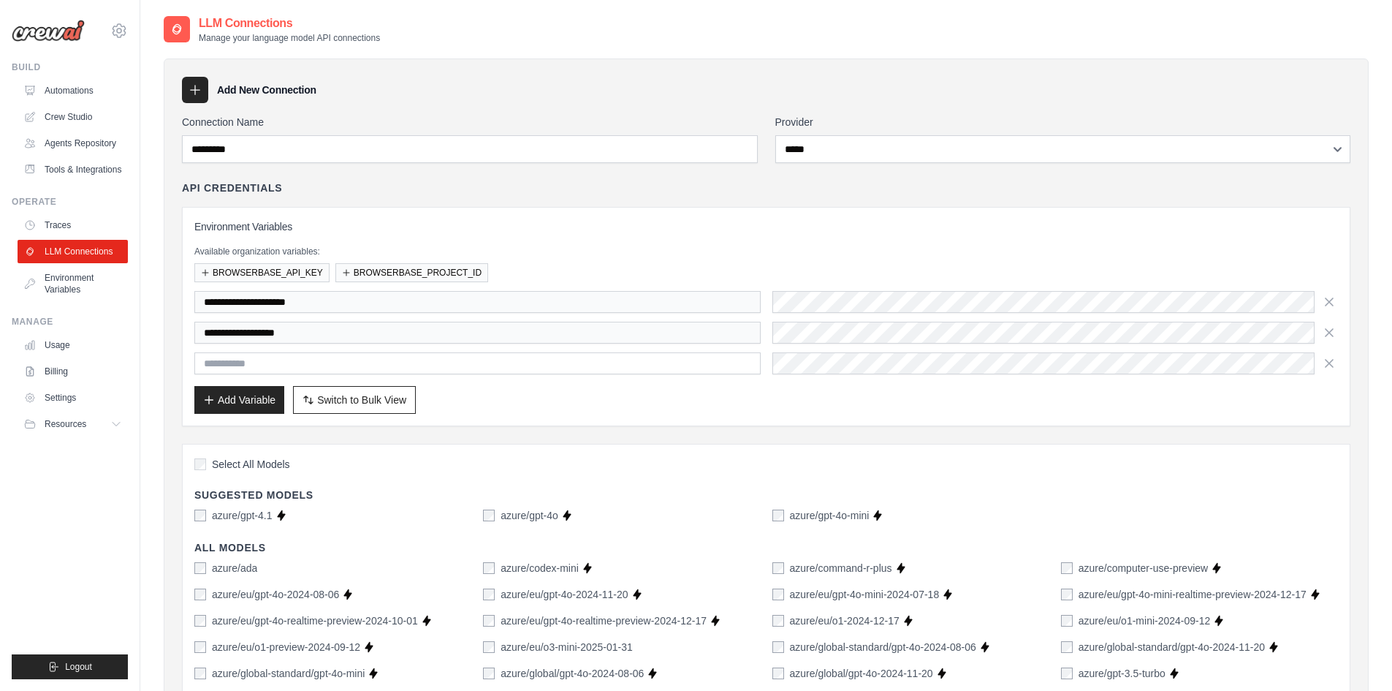
click at [879, 291] on div "**********" at bounding box center [766, 316] width 1144 height 194
drag, startPoint x: 881, startPoint y: 288, endPoint x: 538, endPoint y: 288, distance: 343.5
click at [538, 288] on div "**********" at bounding box center [766, 316] width 1144 height 194
click at [247, 405] on button "Add Variable" at bounding box center [239, 399] width 90 height 28
click at [376, 395] on span "Switch to Bulk View" at bounding box center [361, 399] width 89 height 15
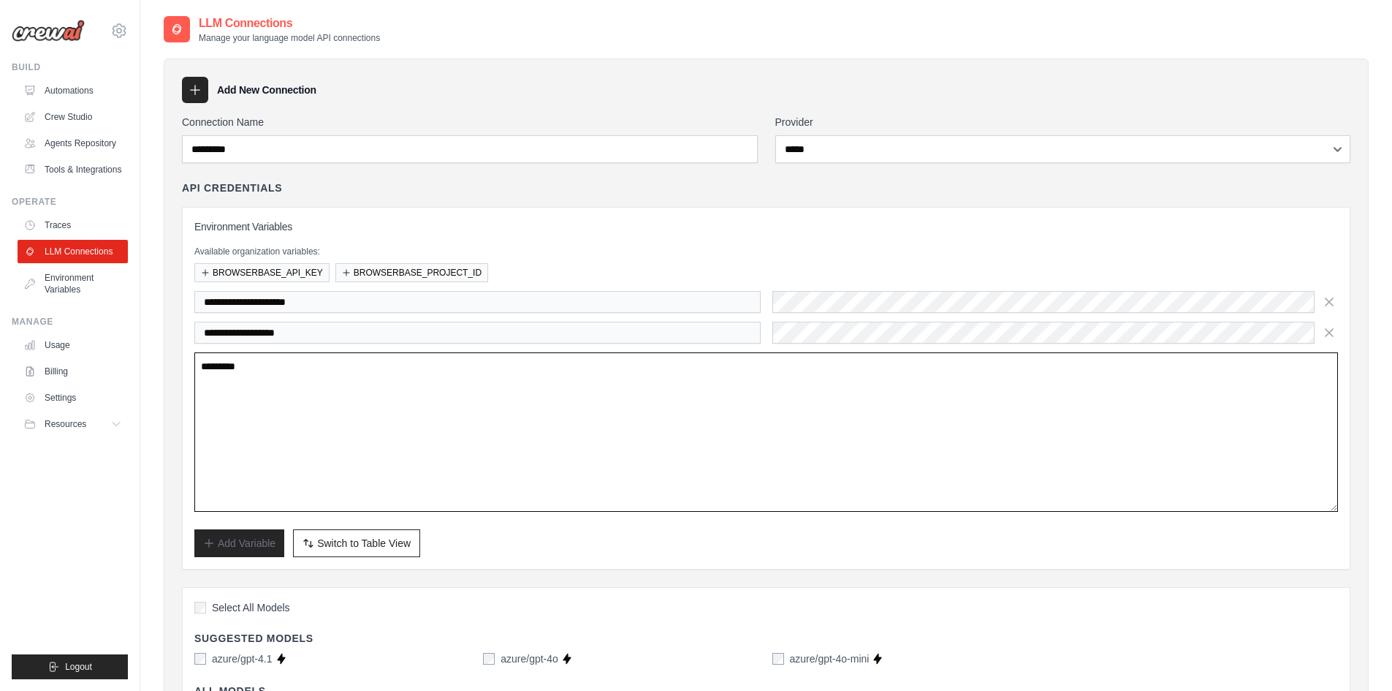
click at [591, 378] on textarea at bounding box center [766, 431] width 1144 height 159
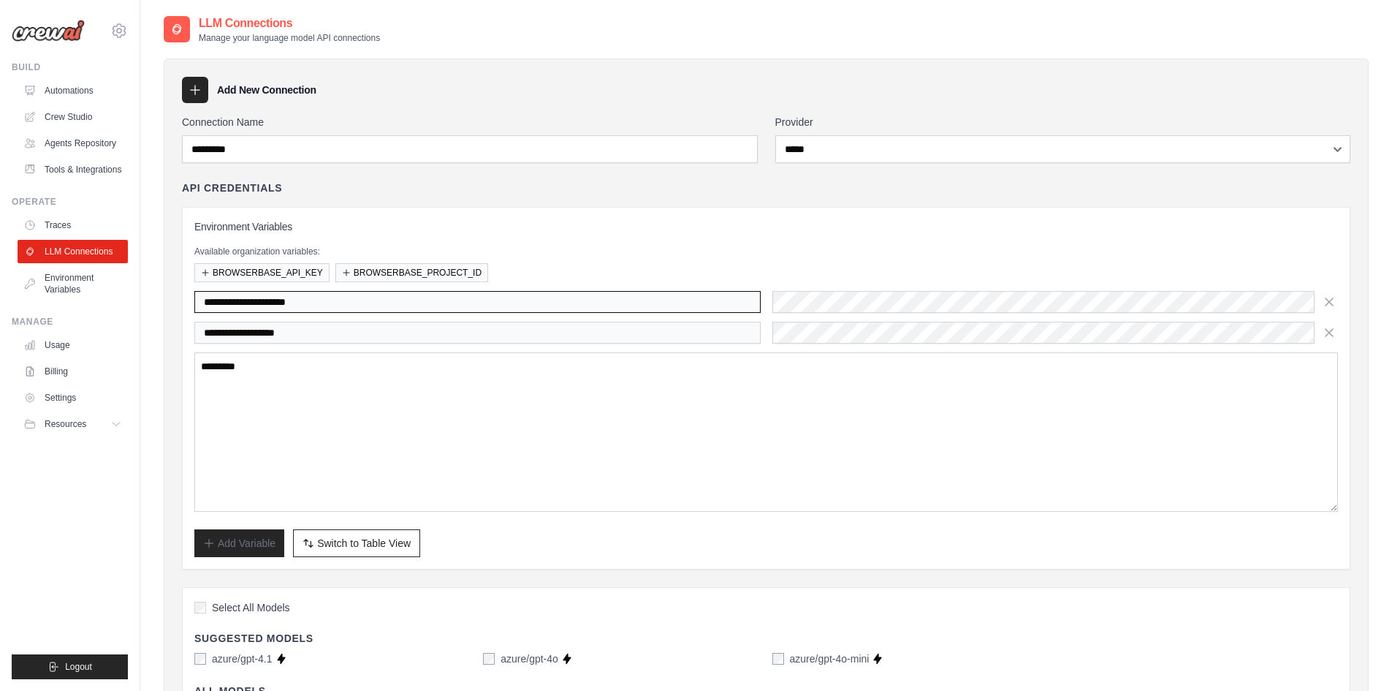
drag, startPoint x: 705, startPoint y: 302, endPoint x: 751, endPoint y: 306, distance: 46.9
click at [707, 302] on input "**********" at bounding box center [477, 302] width 566 height 22
click at [373, 539] on span "Switch to Table View" at bounding box center [364, 542] width 94 height 15
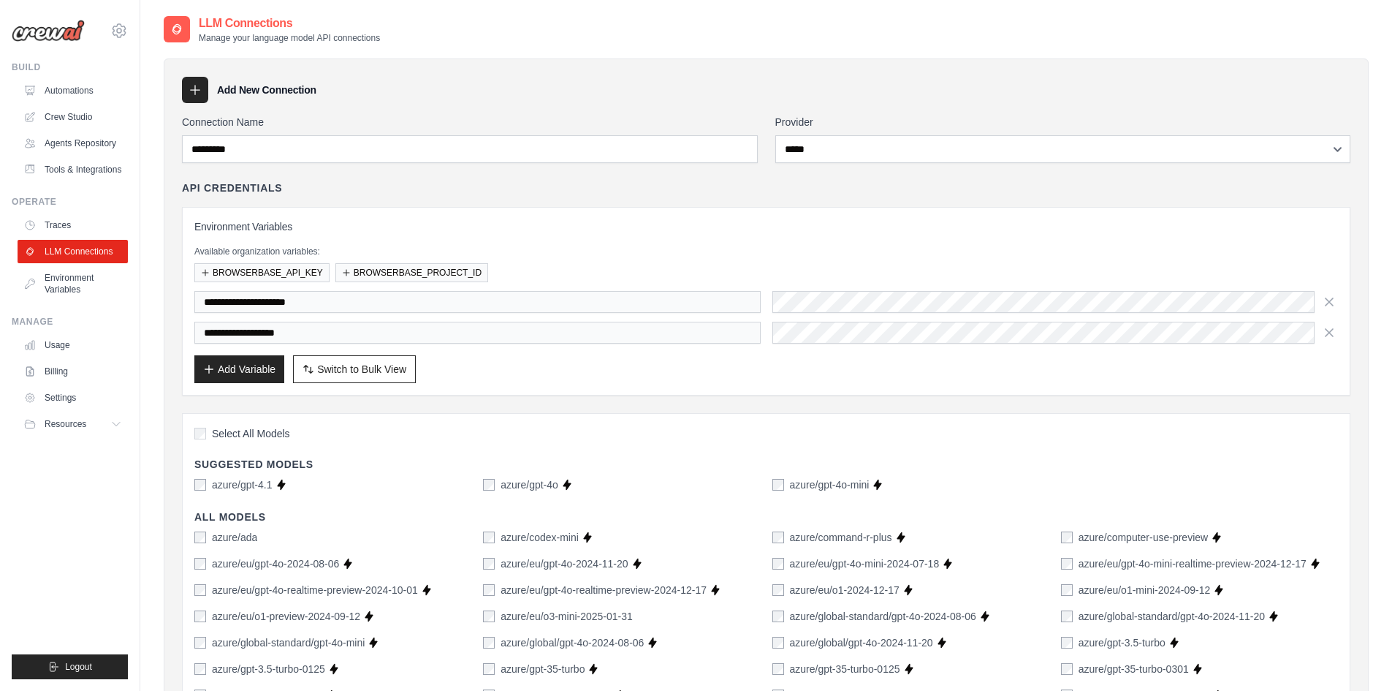
click at [912, 316] on div "**********" at bounding box center [766, 317] width 1144 height 53
click at [361, 186] on div "API Credentials" at bounding box center [766, 188] width 1169 height 15
click at [253, 368] on button "Add Variable" at bounding box center [239, 368] width 90 height 28
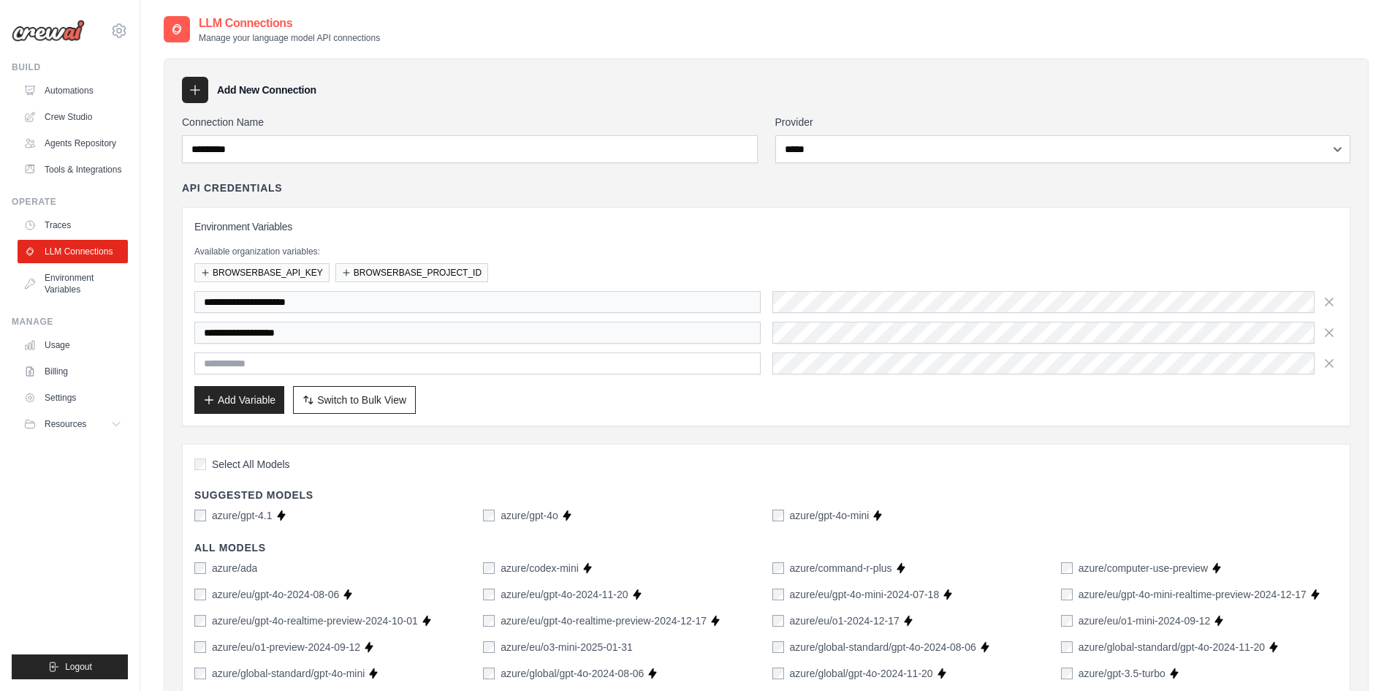
click at [300, 361] on input "text" at bounding box center [477, 363] width 566 height 22
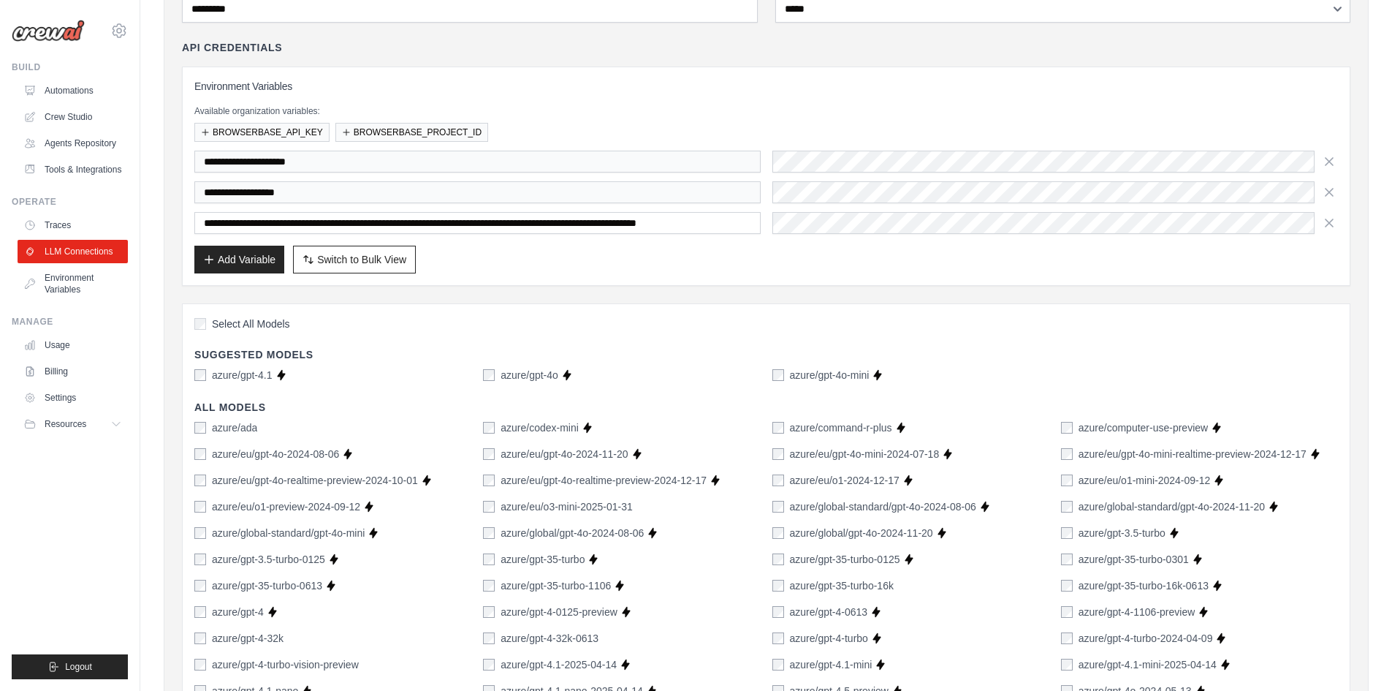
scroll to position [146, 0]
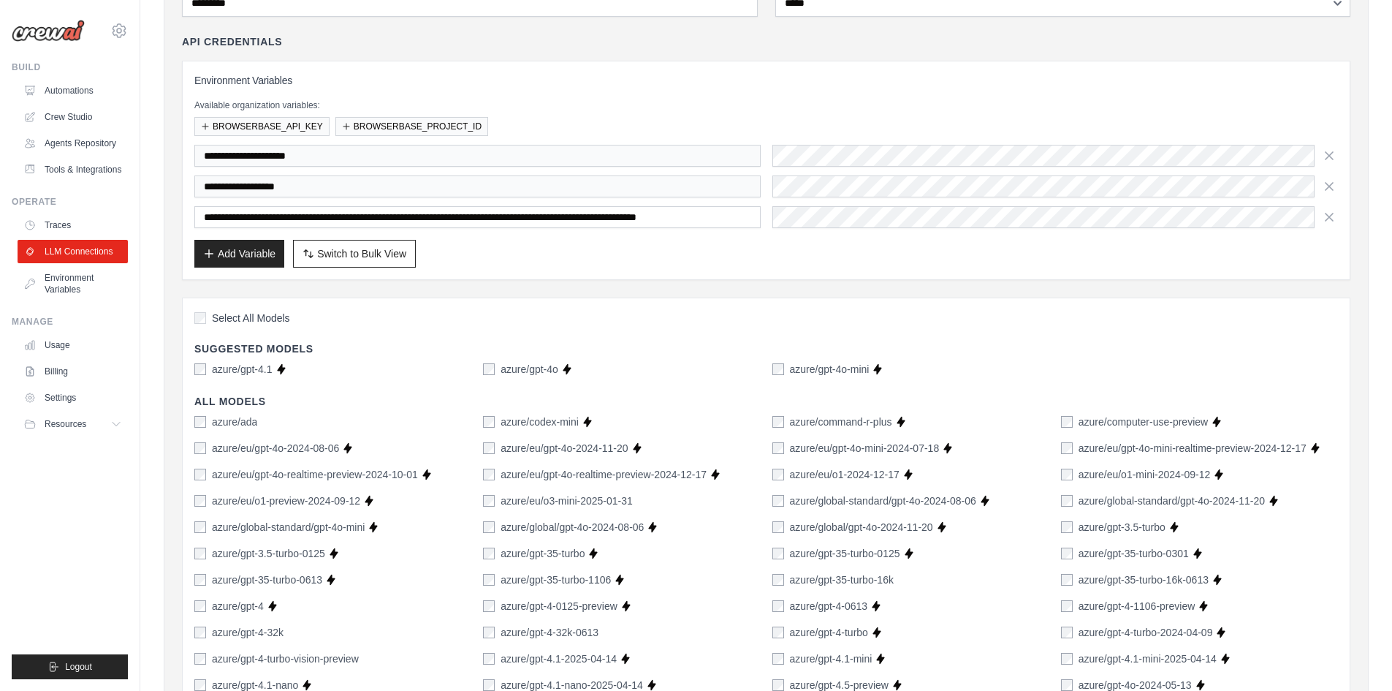
type input "**********"
click at [498, 365] on div "azure/gpt-4o" at bounding box center [520, 369] width 75 height 15
drag, startPoint x: 626, startPoint y: 219, endPoint x: 844, endPoint y: 265, distance: 222.6
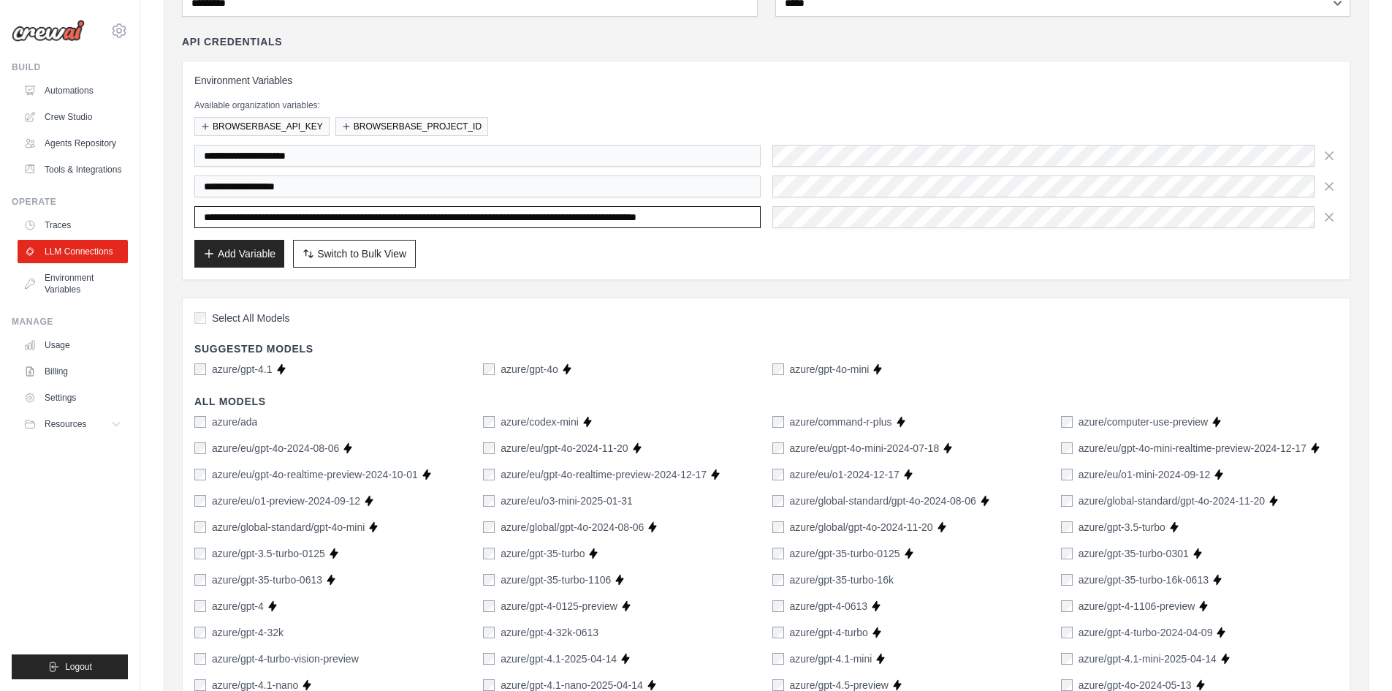
click at [844, 265] on div "**********" at bounding box center [766, 170] width 1144 height 194
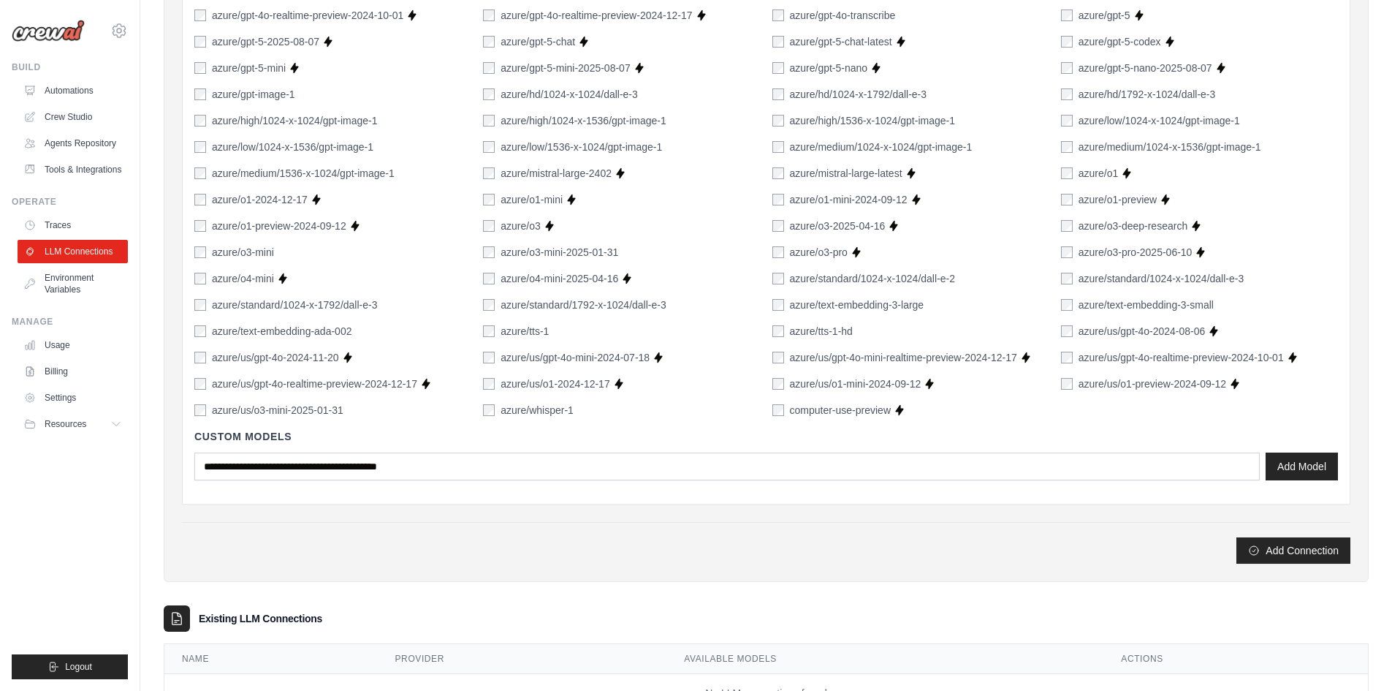
scroll to position [955, 0]
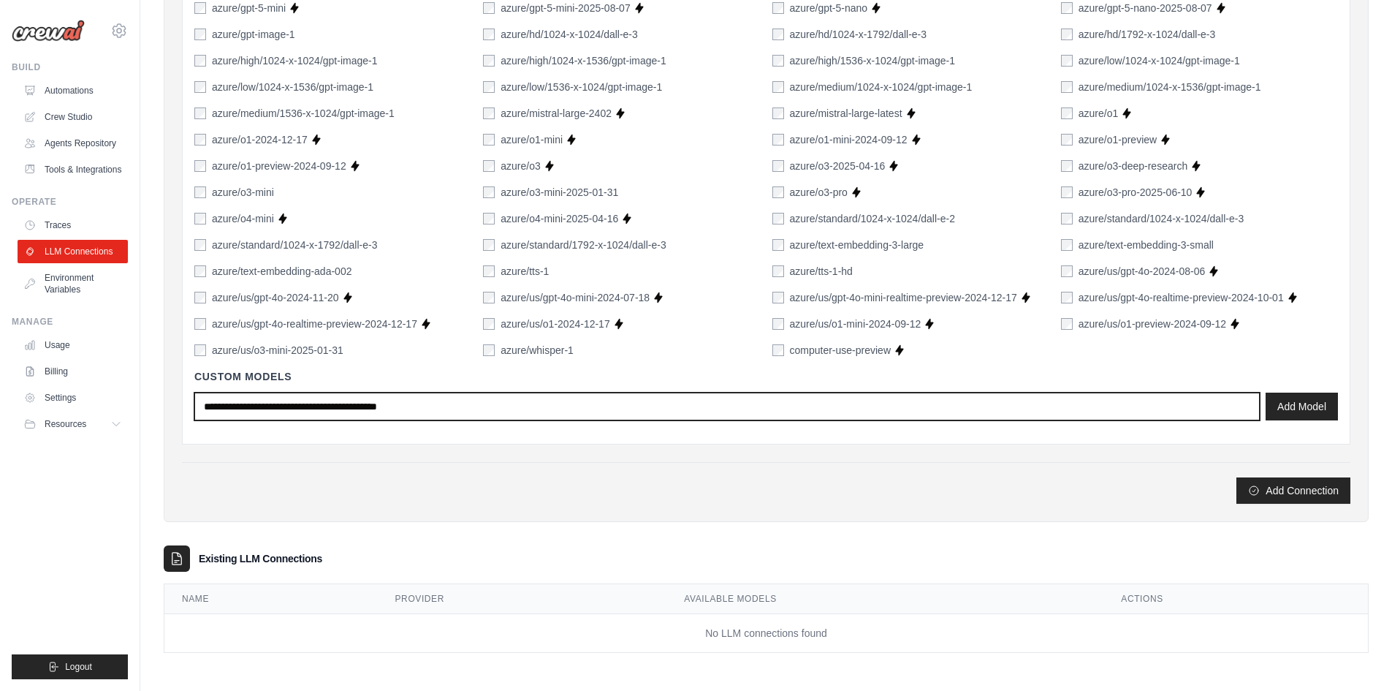
click at [340, 406] on input "text" at bounding box center [727, 406] width 1066 height 28
click at [692, 403] on input "text" at bounding box center [727, 406] width 1066 height 28
paste input "**********"
click at [681, 408] on input "**********" at bounding box center [727, 406] width 1066 height 28
drag, startPoint x: 681, startPoint y: 408, endPoint x: 76, endPoint y: 342, distance: 608.7
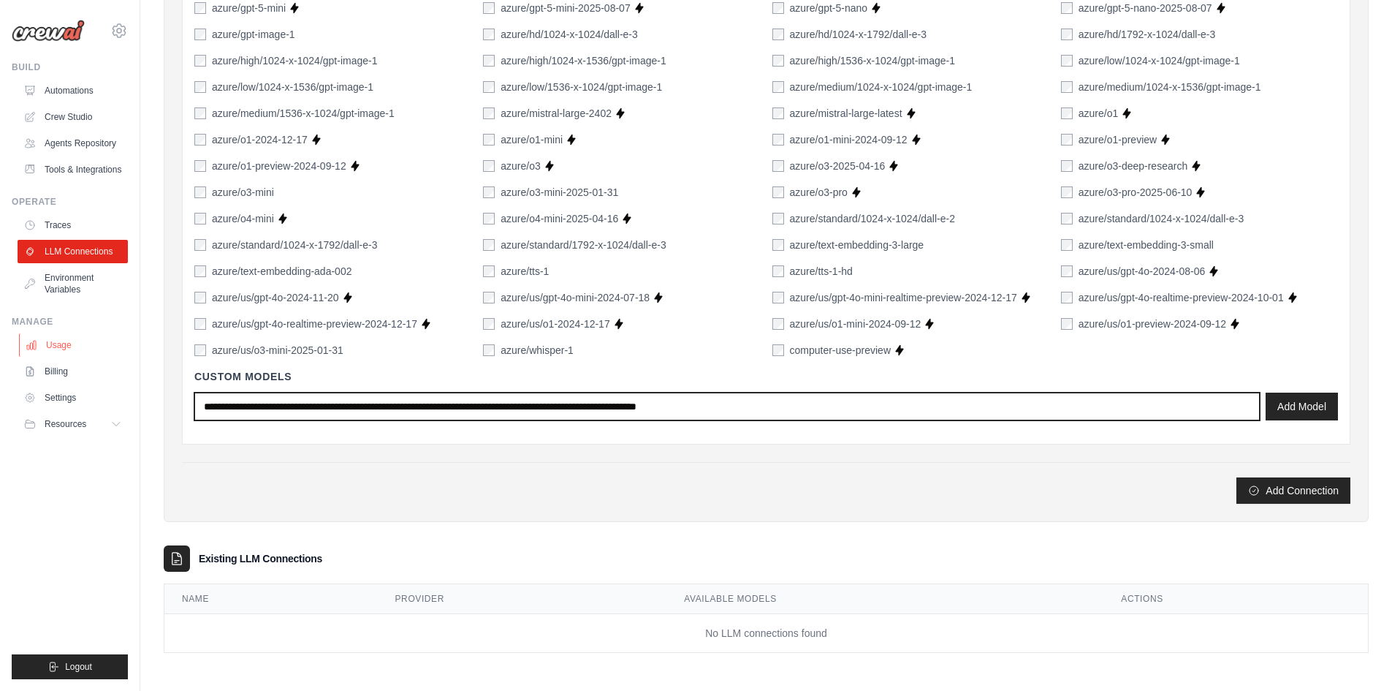
type input "**********"
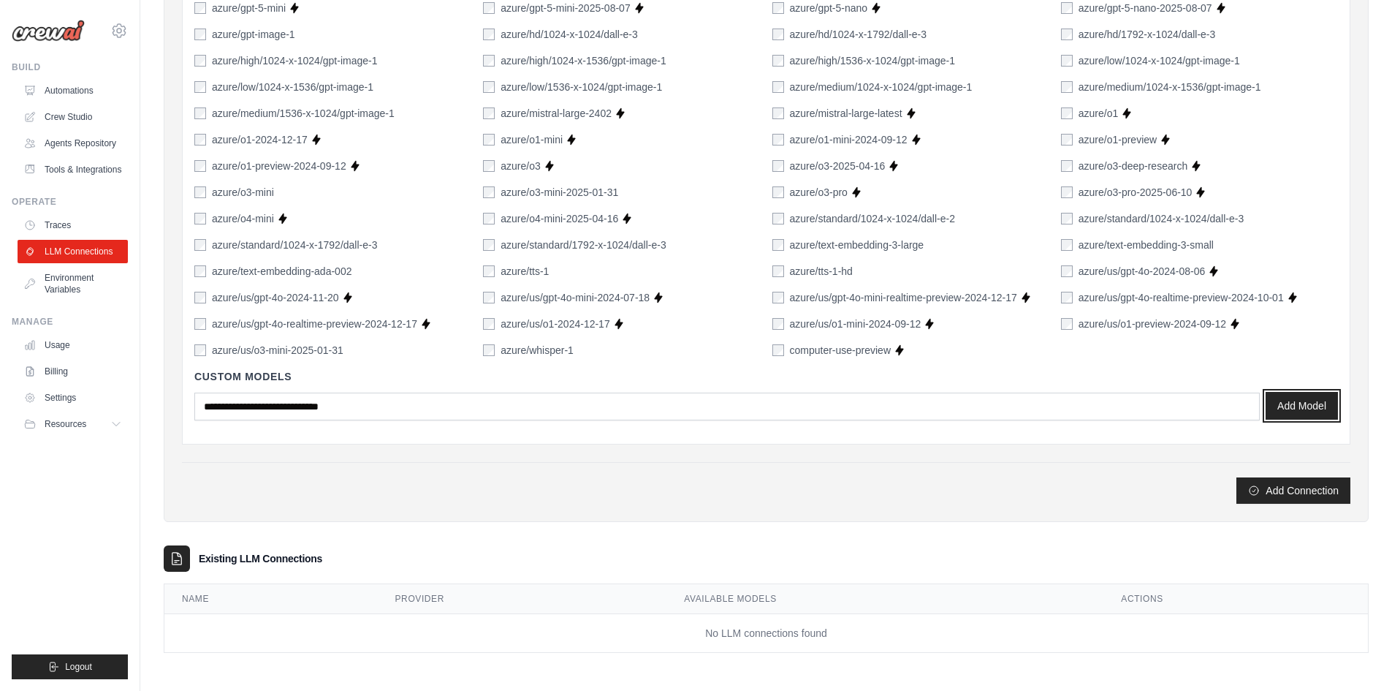
click at [1300, 415] on button "Add Model" at bounding box center [1302, 406] width 72 height 28
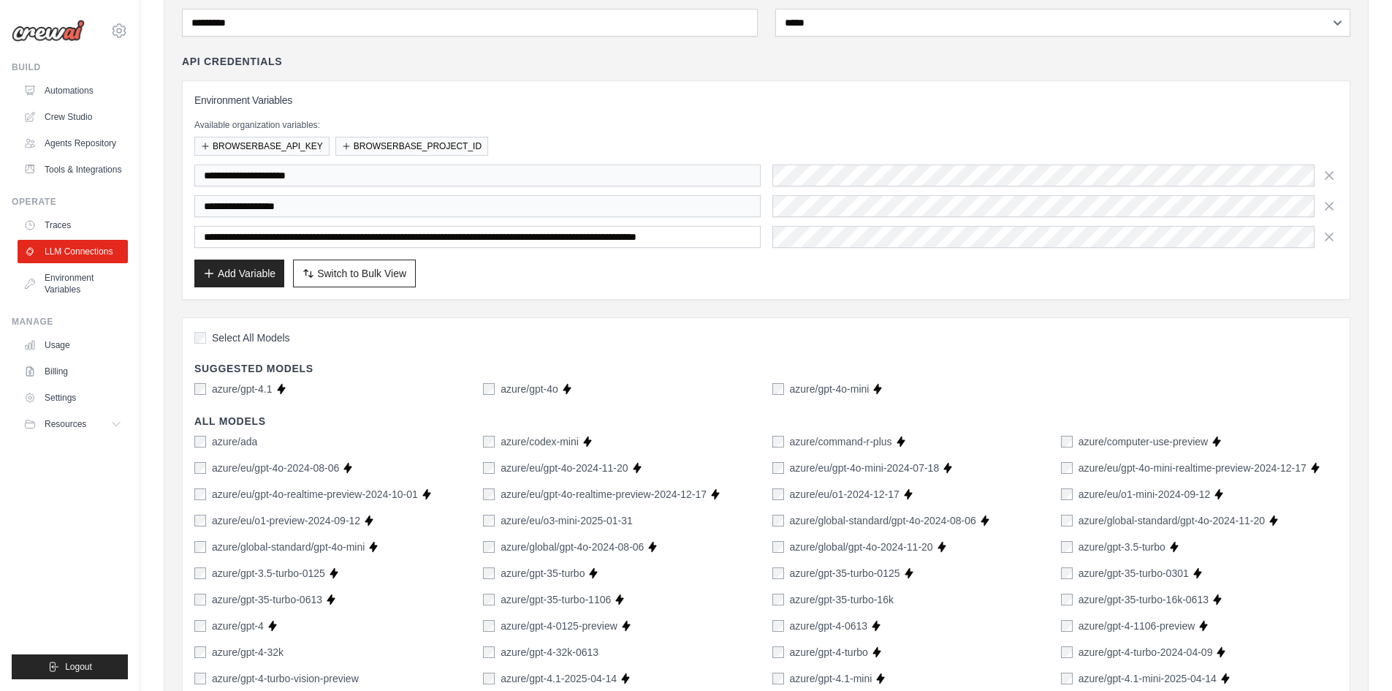
scroll to position [4, 0]
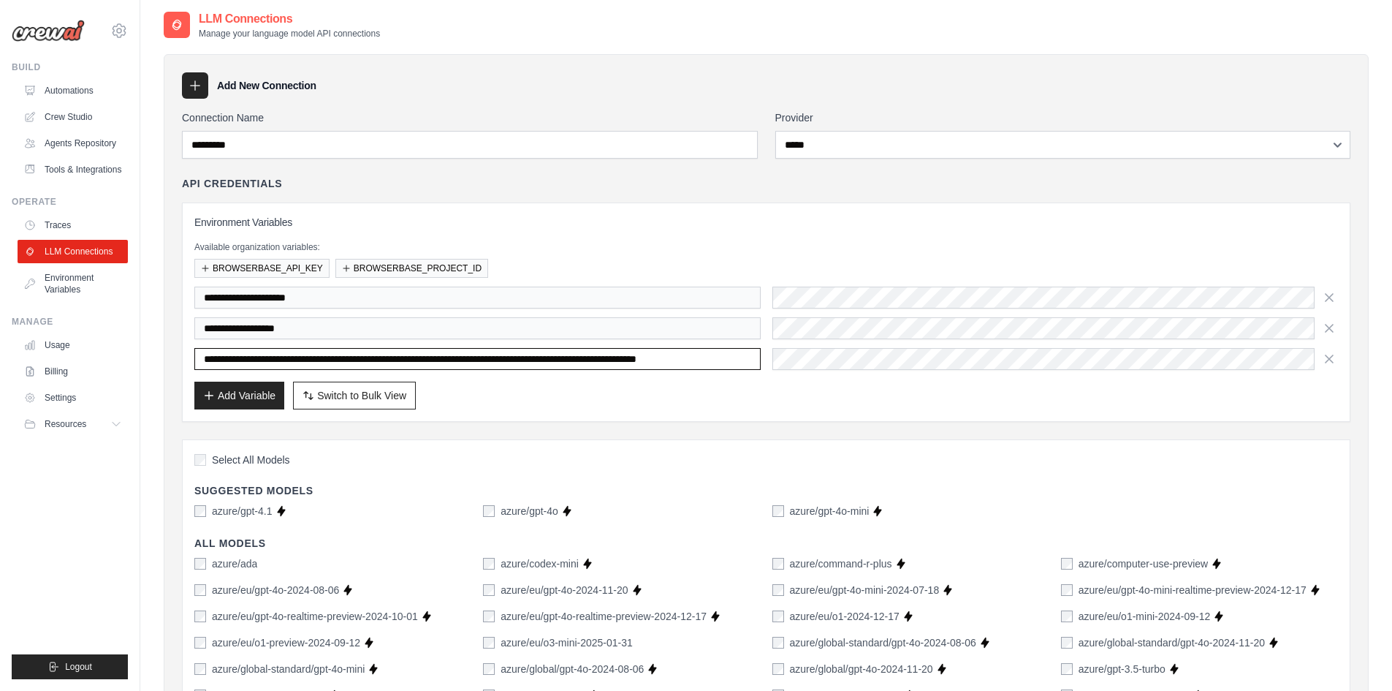
click at [520, 355] on input "**********" at bounding box center [477, 359] width 566 height 22
click at [1327, 359] on icon "button" at bounding box center [1329, 358] width 15 height 15
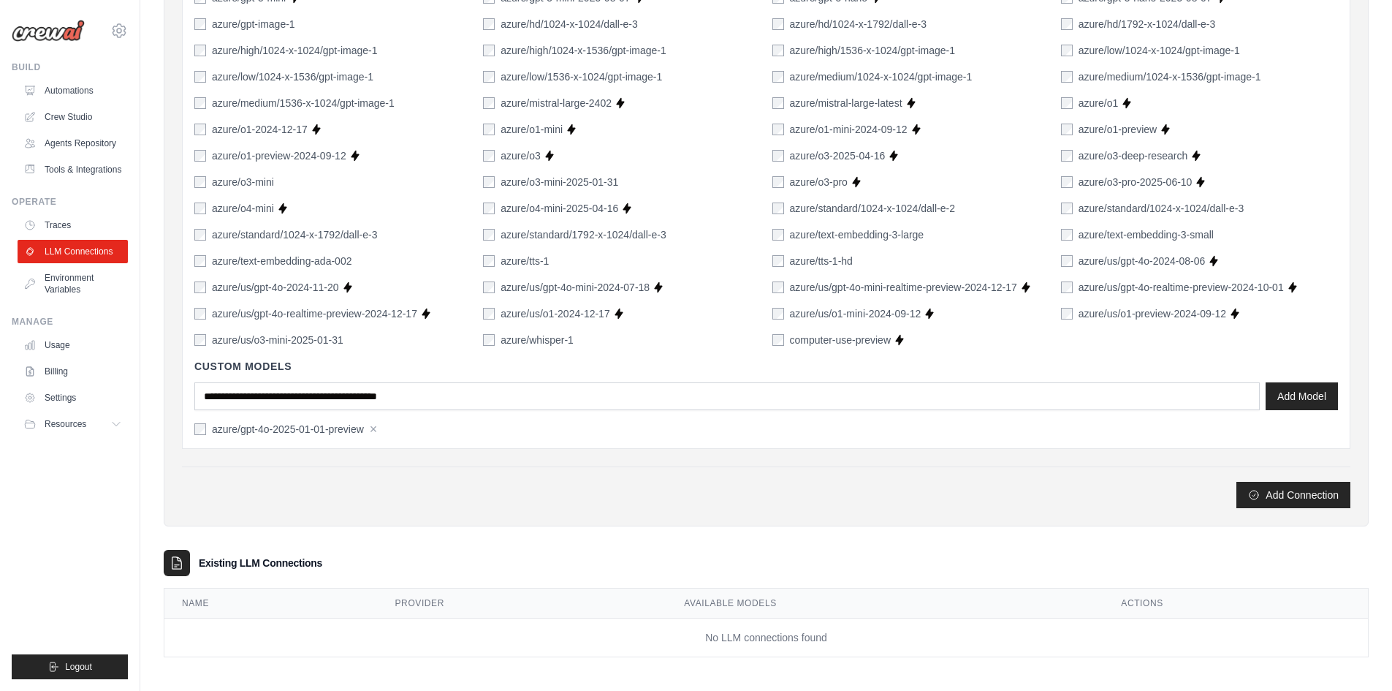
scroll to position [938, 0]
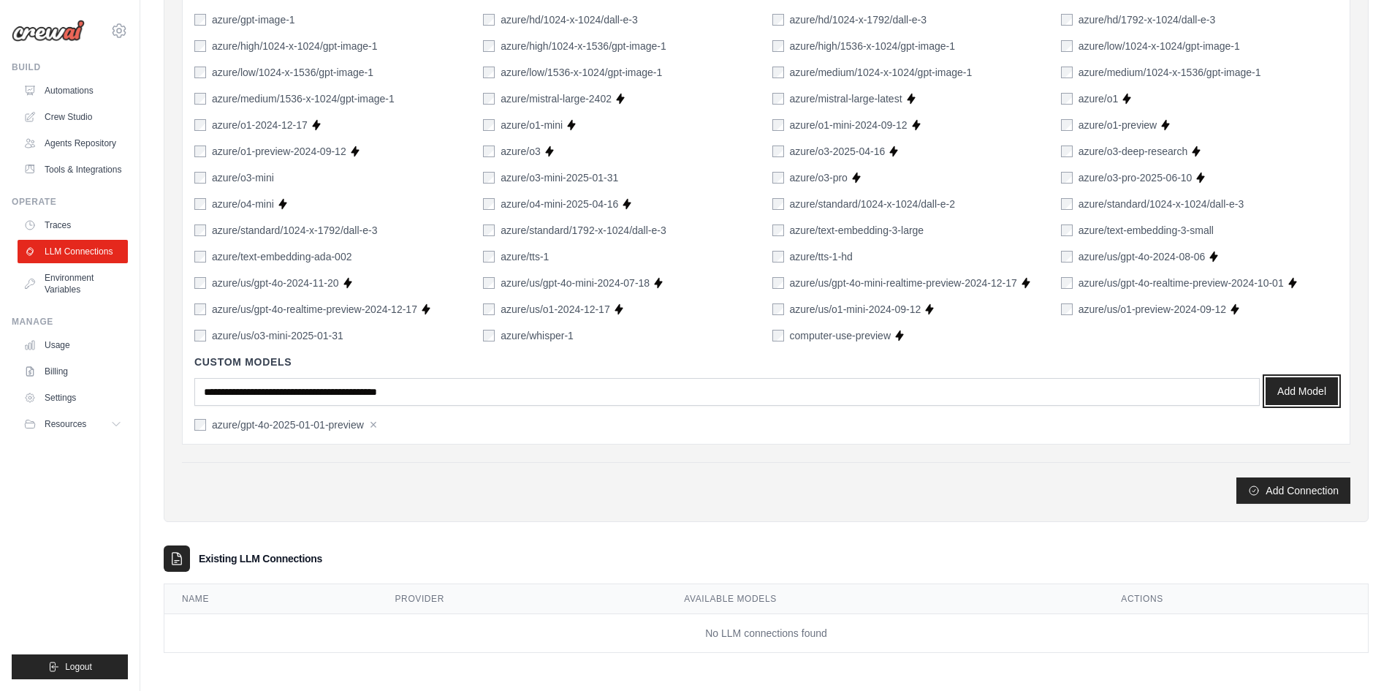
click at [1287, 395] on button "Add Model" at bounding box center [1302, 391] width 72 height 28
click at [1281, 496] on button "Add Connection" at bounding box center [1294, 490] width 114 height 26
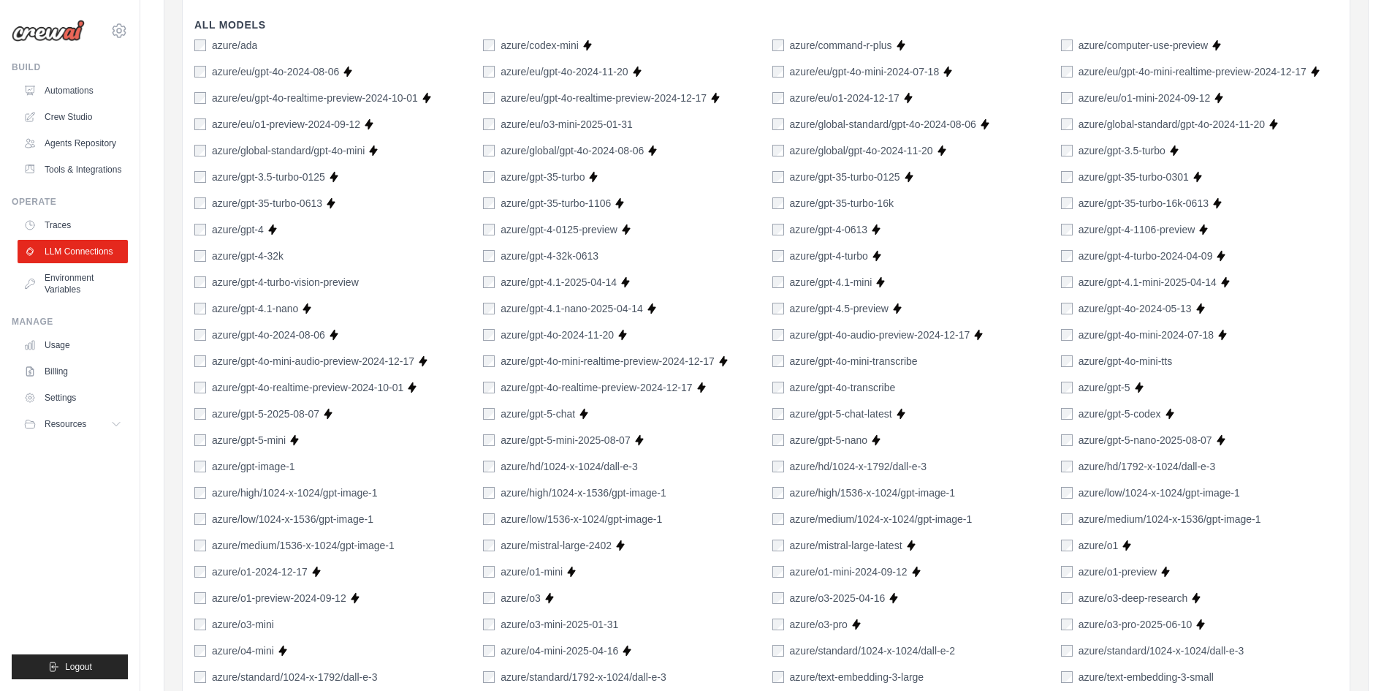
scroll to position [0, 0]
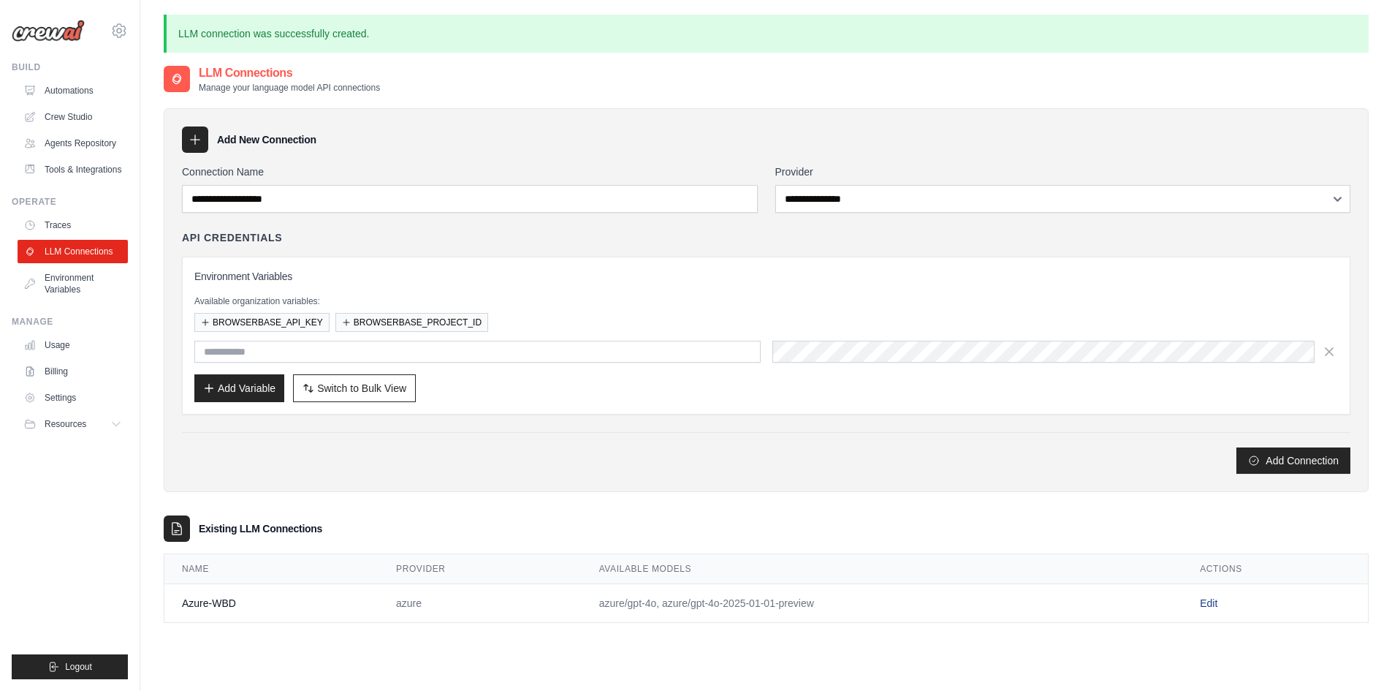
click at [1207, 608] on link "Edit" at bounding box center [1209, 603] width 18 height 12
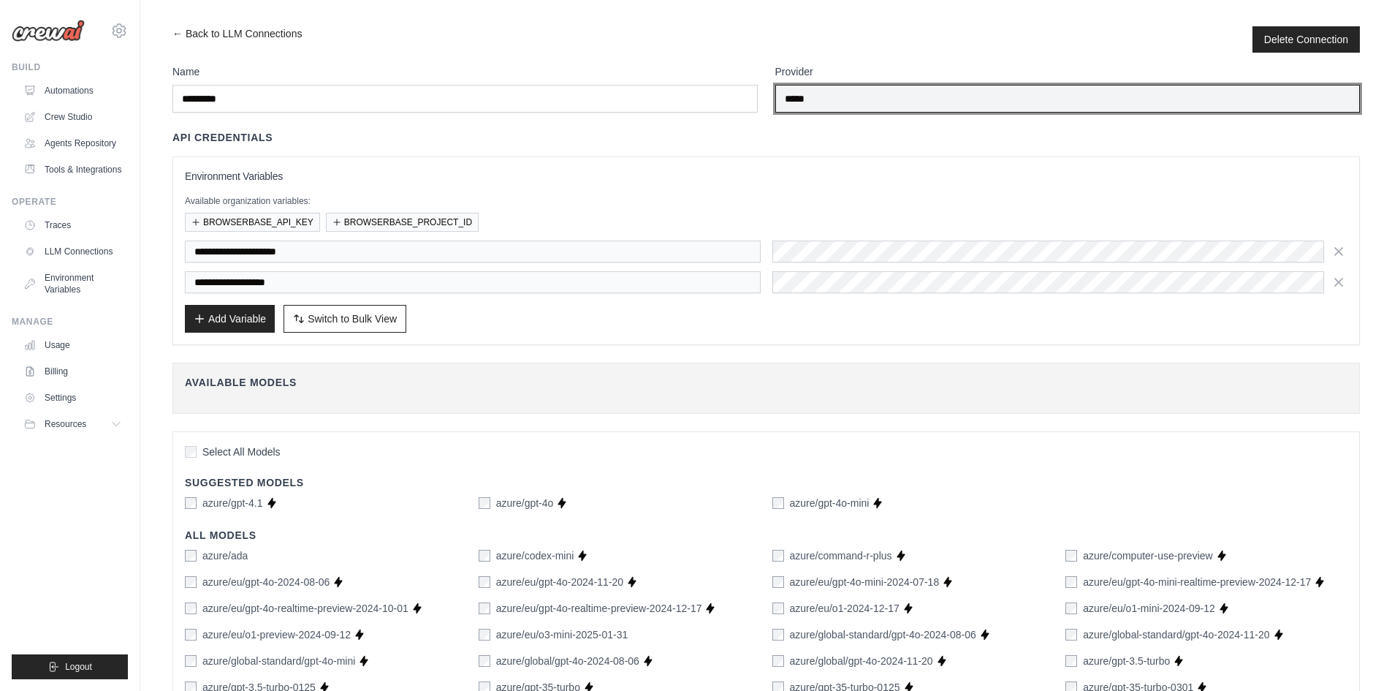
click at [879, 103] on input "*****" at bounding box center [1067, 99] width 585 height 28
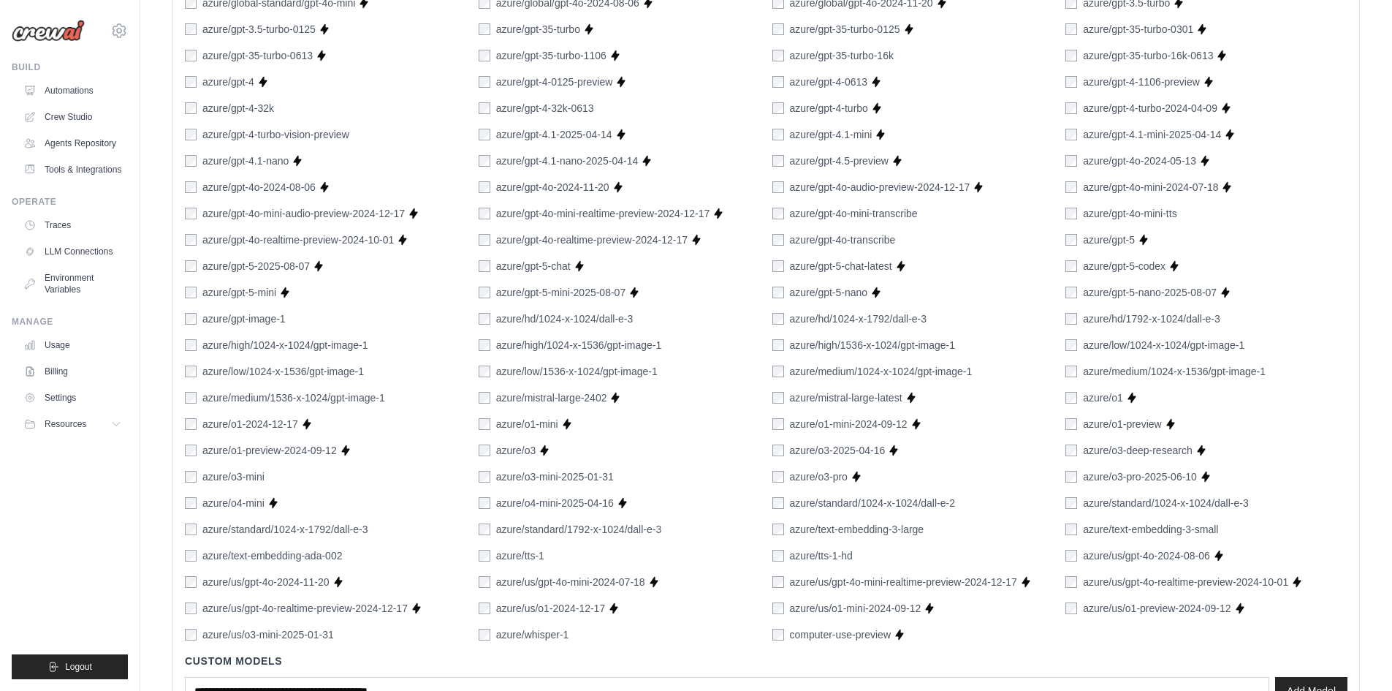
scroll to position [784, 0]
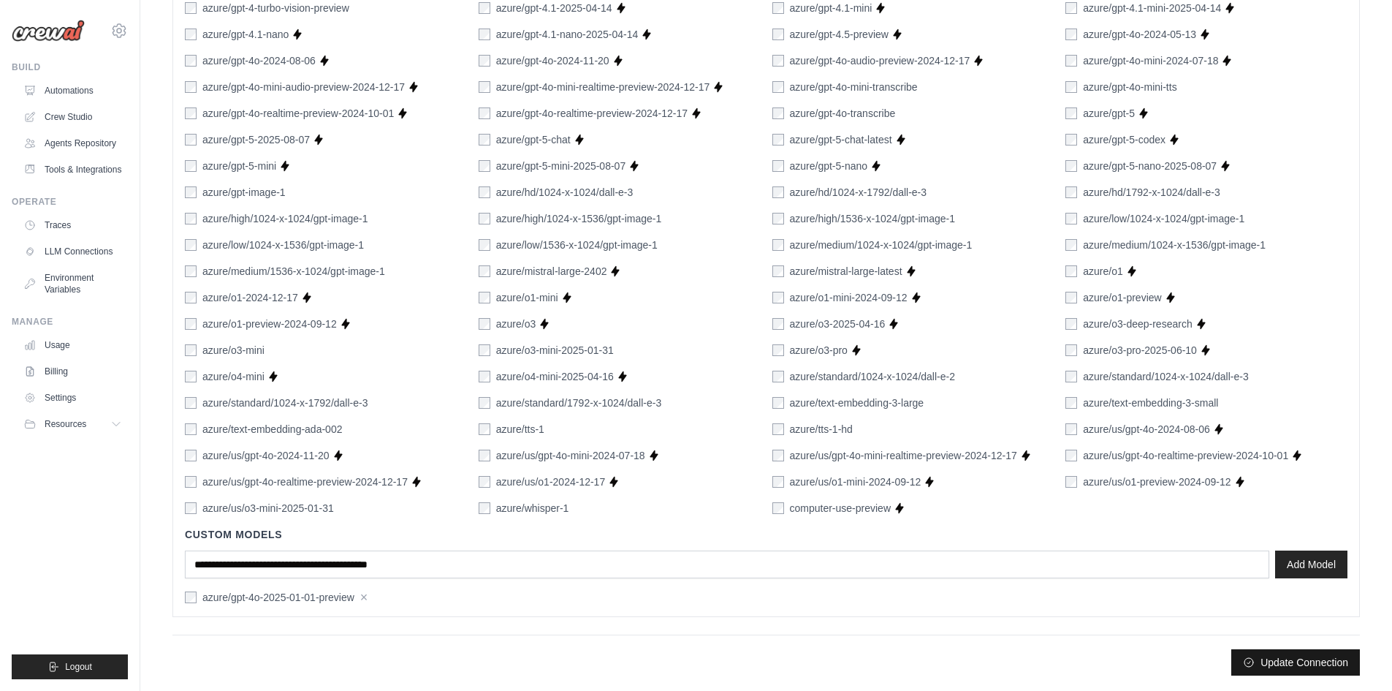
click at [1289, 656] on button "Update Connection" at bounding box center [1296, 662] width 129 height 26
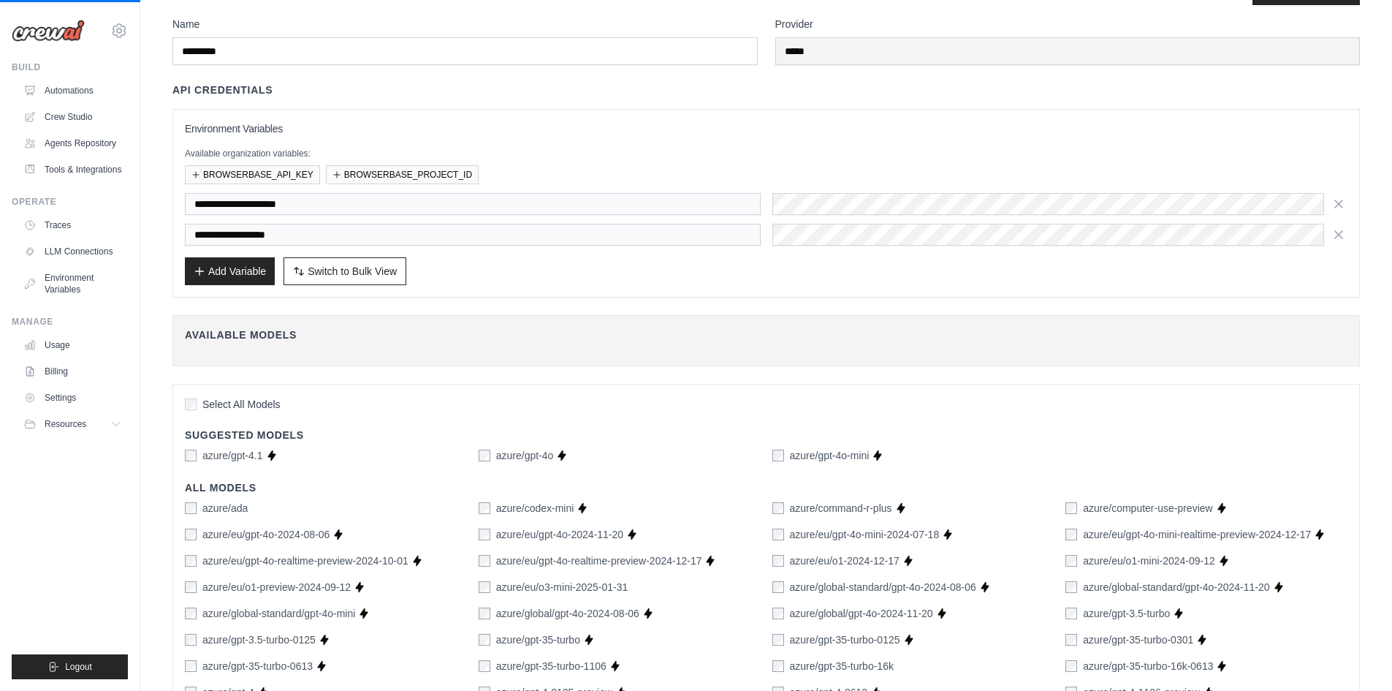
scroll to position [0, 0]
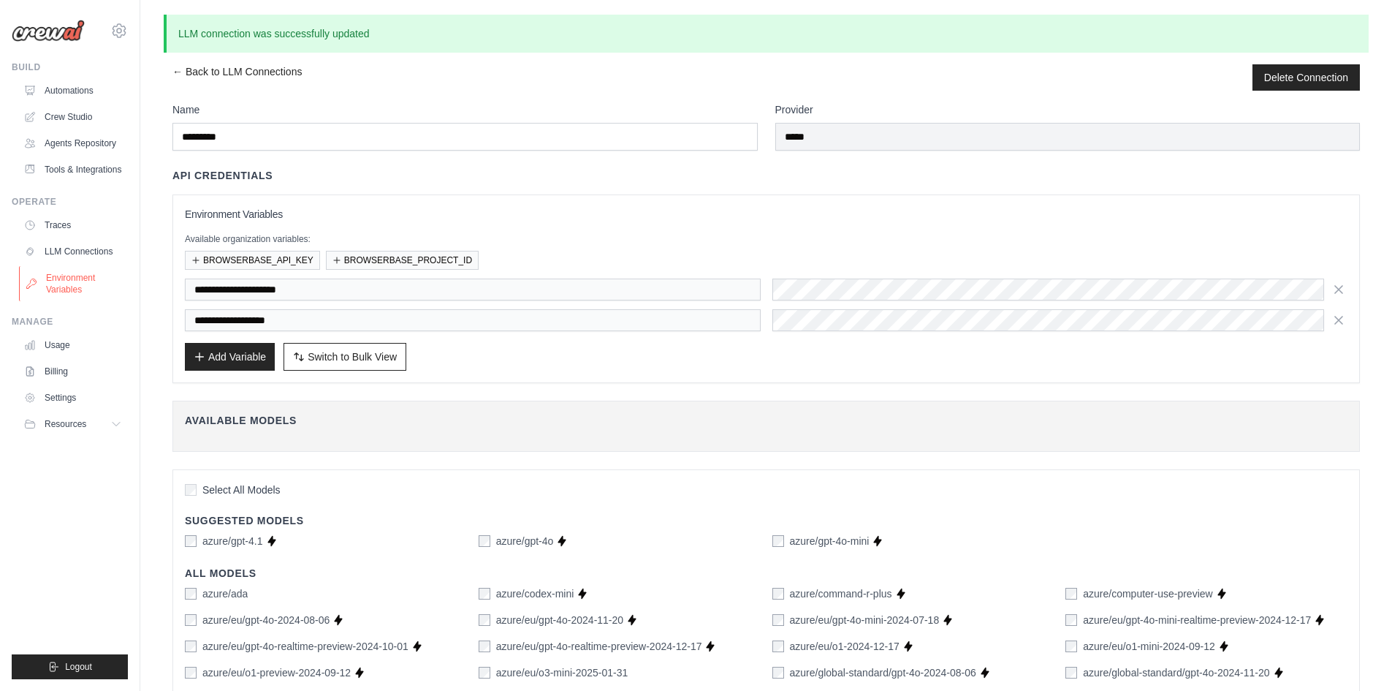
click at [73, 273] on link "Environment Variables" at bounding box center [74, 283] width 110 height 35
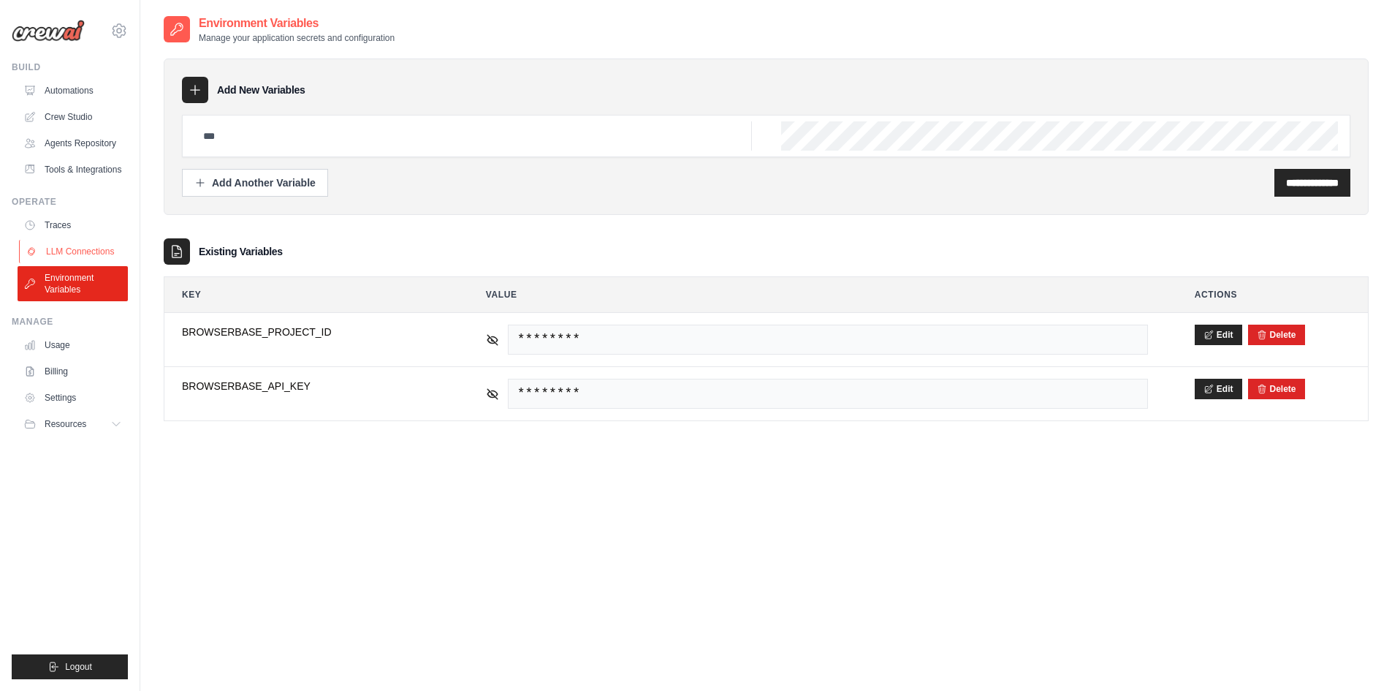
click at [63, 251] on link "LLM Connections" at bounding box center [74, 251] width 110 height 23
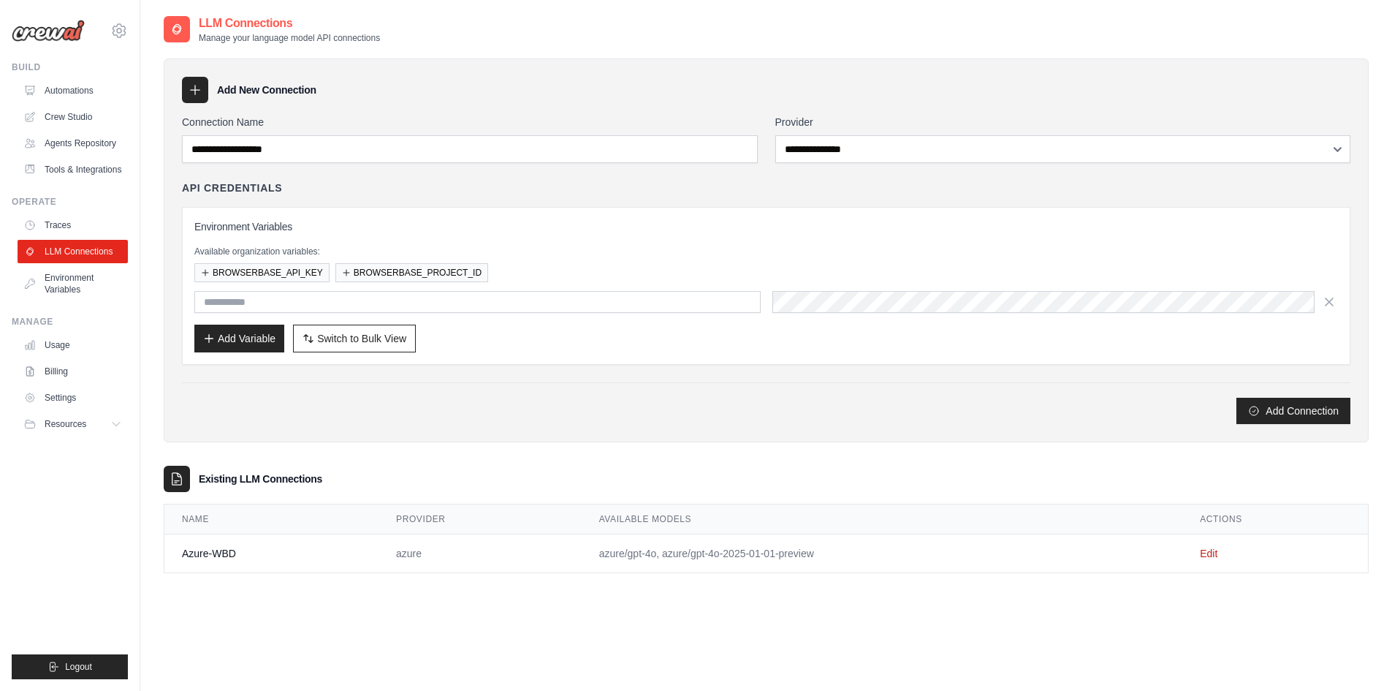
click at [718, 548] on td "azure/gpt-4o, azure/gpt-4o-2025-01-01-preview" at bounding box center [883, 553] width 602 height 39
click at [1215, 548] on link "Edit" at bounding box center [1209, 553] width 18 height 12
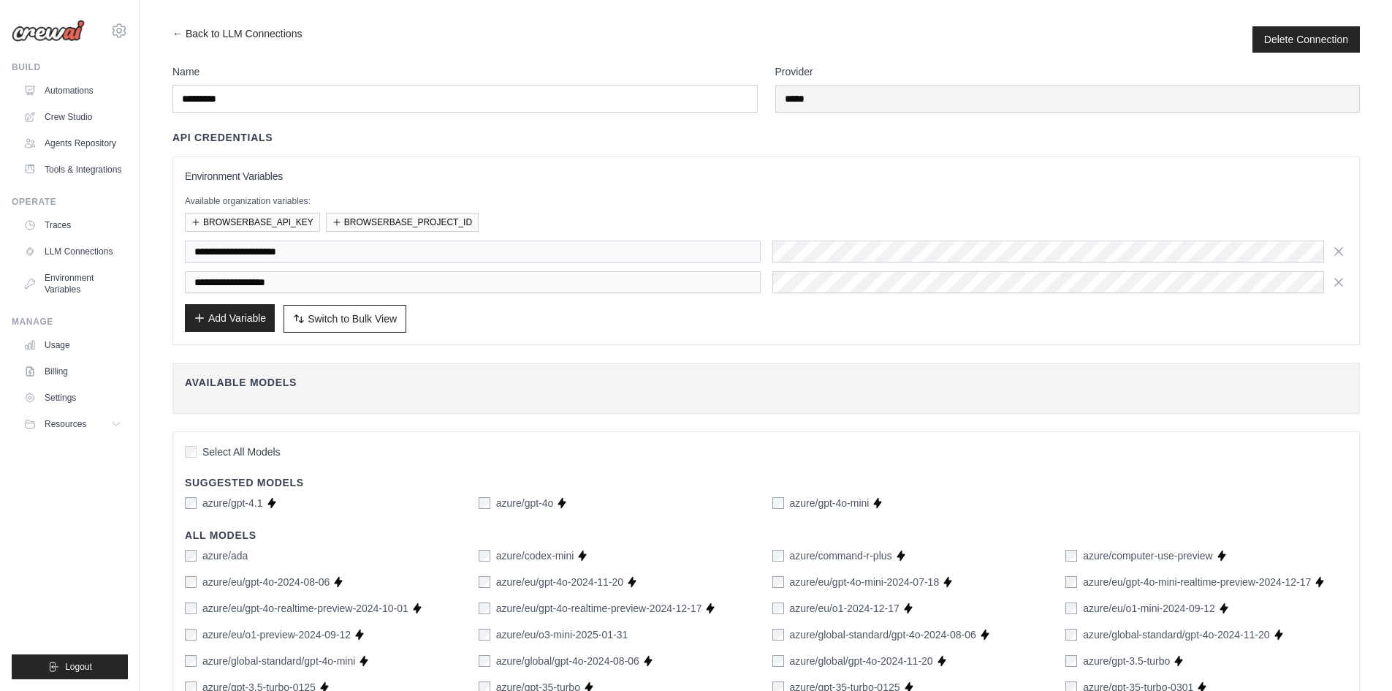
click at [229, 311] on button "Add Variable" at bounding box center [230, 318] width 90 height 28
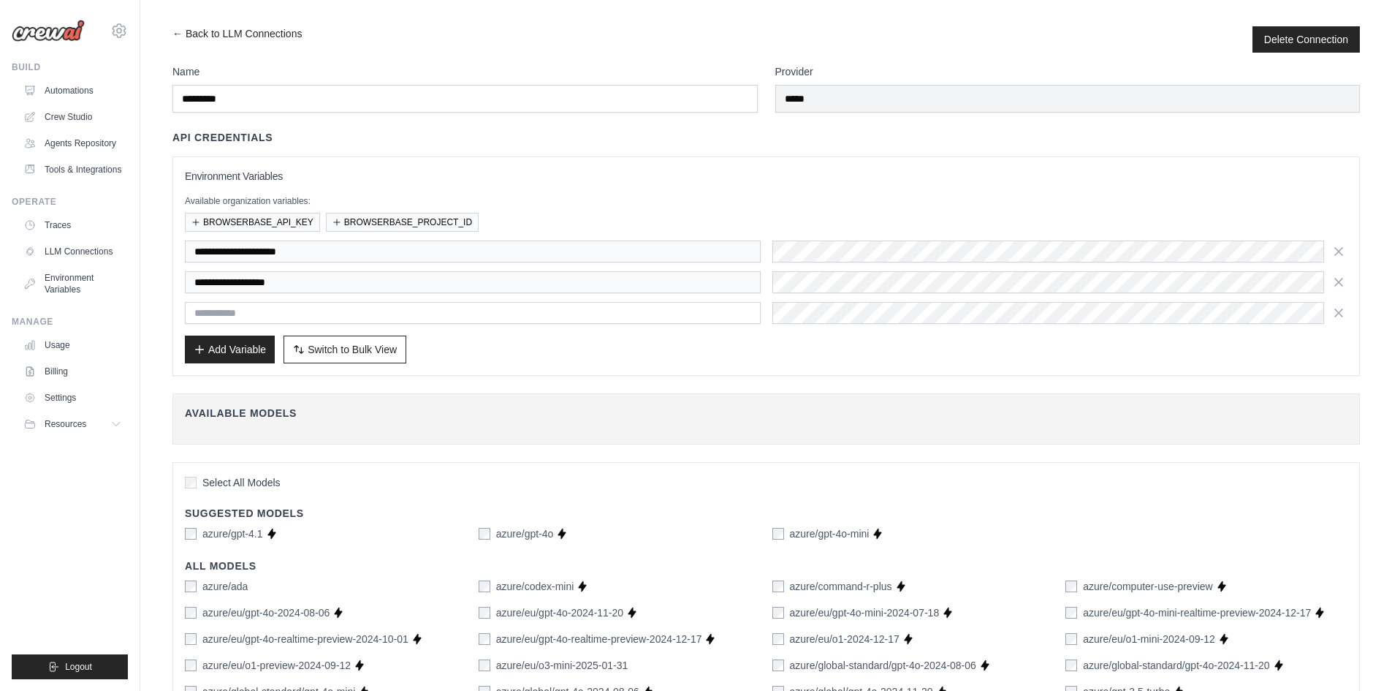
click at [374, 352] on span "Switch to Bulk View" at bounding box center [352, 349] width 89 height 15
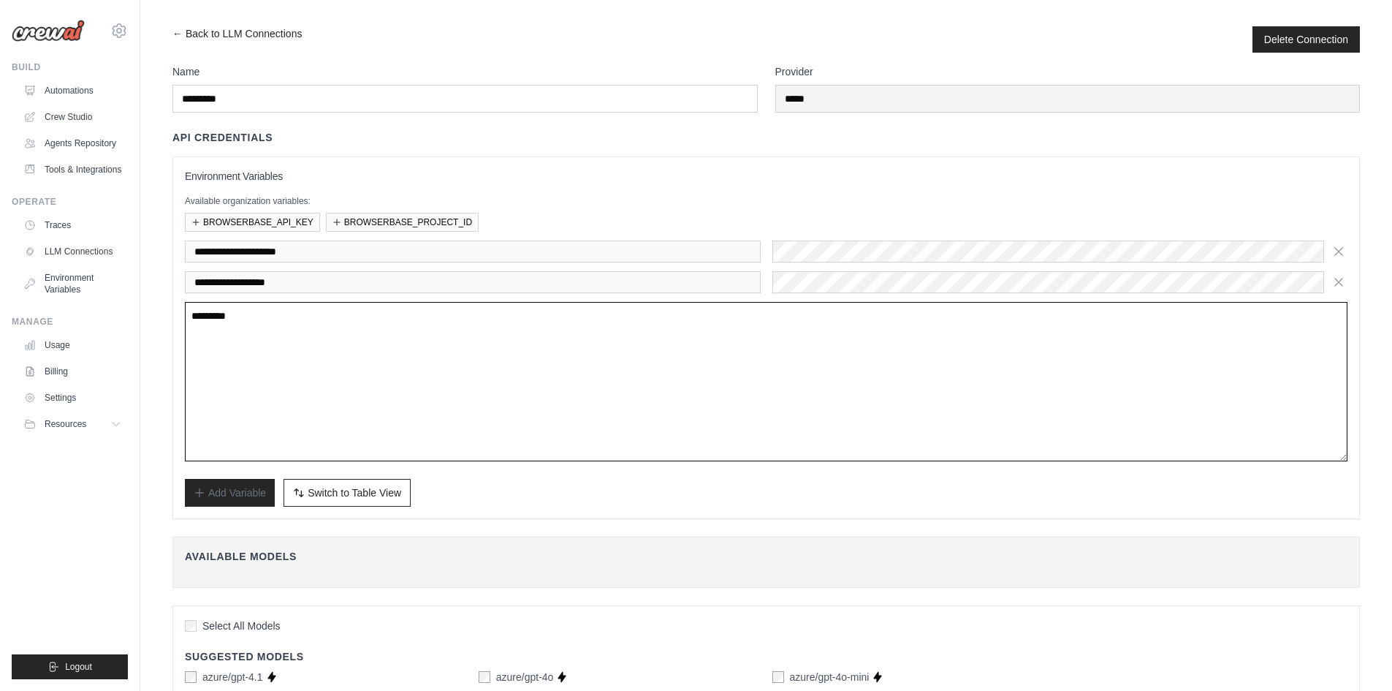
click at [356, 342] on textarea at bounding box center [766, 381] width 1163 height 159
paste textarea "**********"
type textarea "**********"
click at [656, 505] on div "Add Variable Switch to Bulk View Switch to Table View" at bounding box center [766, 493] width 1163 height 28
click at [379, 491] on span "Switch to Table View" at bounding box center [355, 492] width 94 height 15
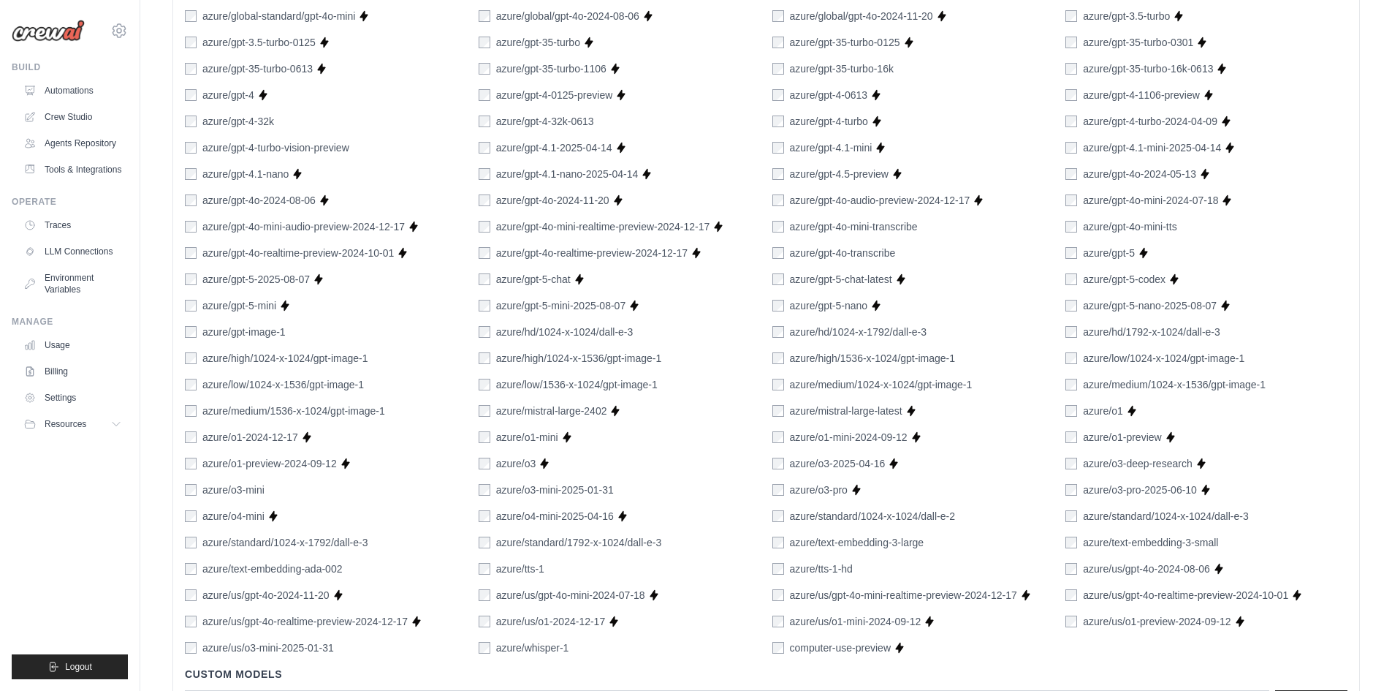
scroll to position [815, 0]
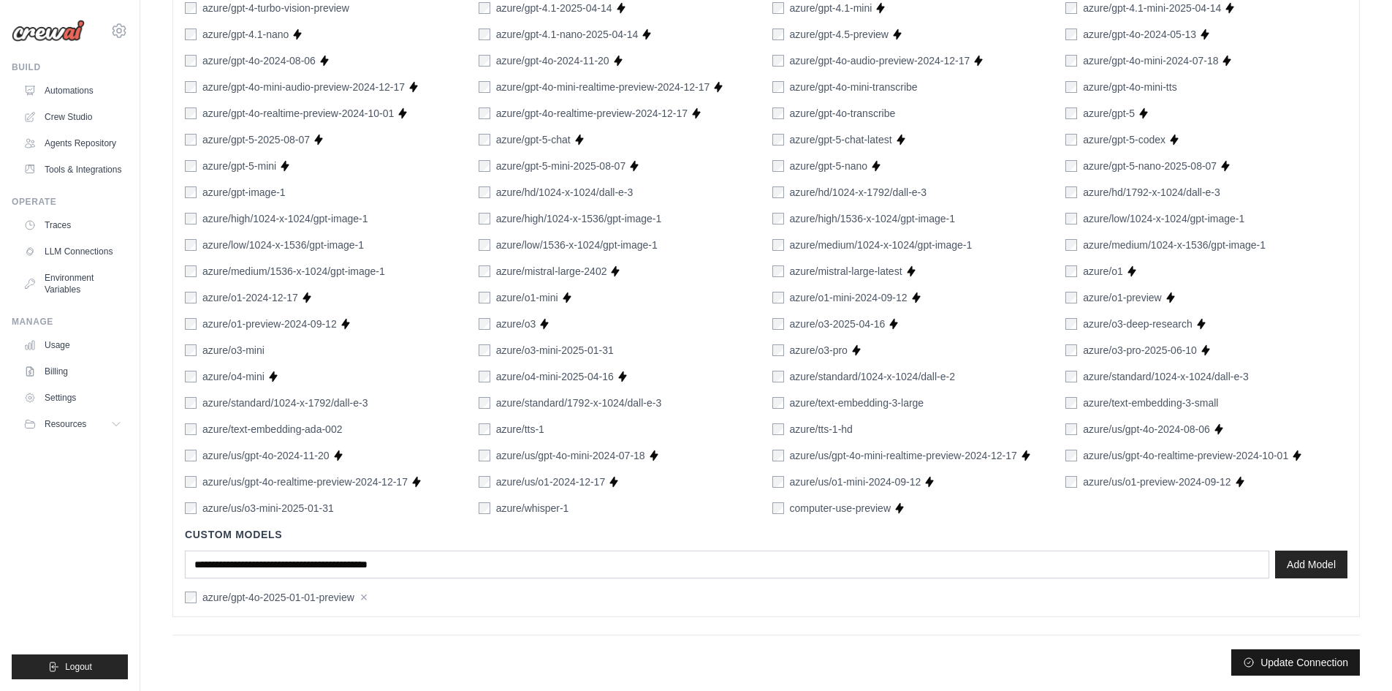
click at [1297, 662] on button "Update Connection" at bounding box center [1296, 662] width 129 height 26
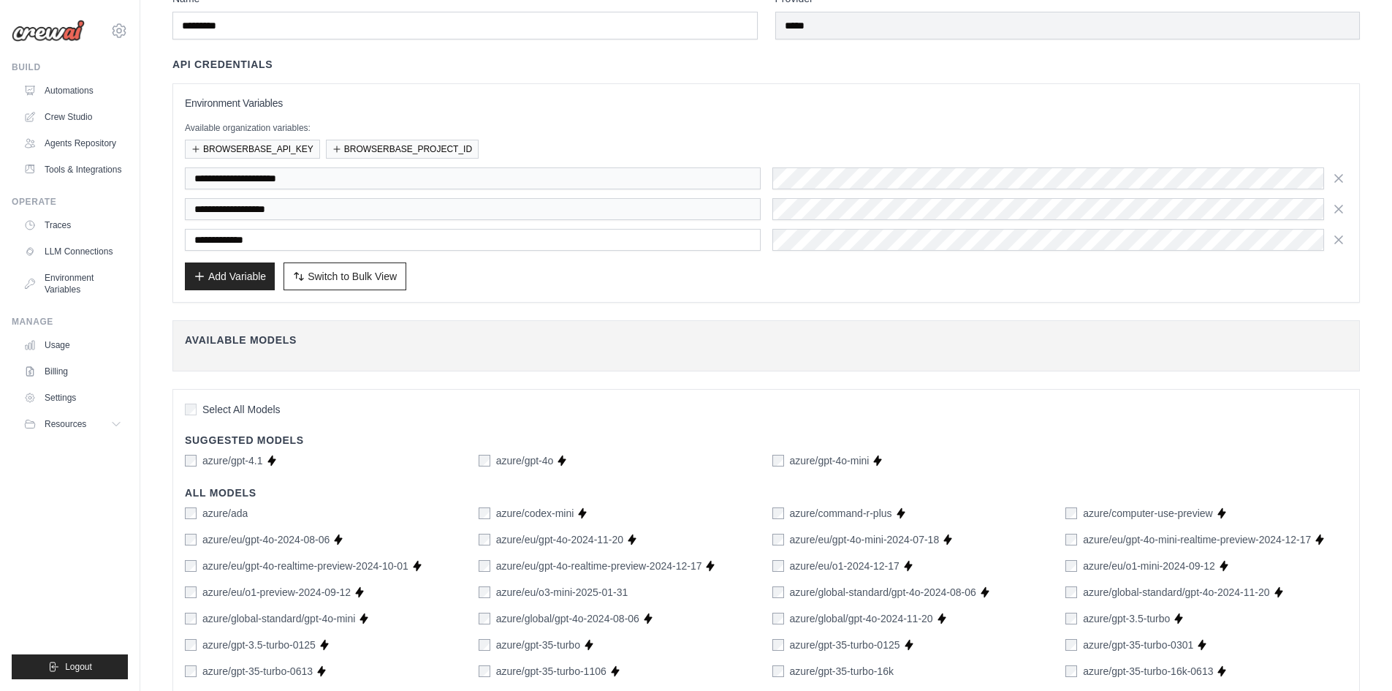
scroll to position [0, 0]
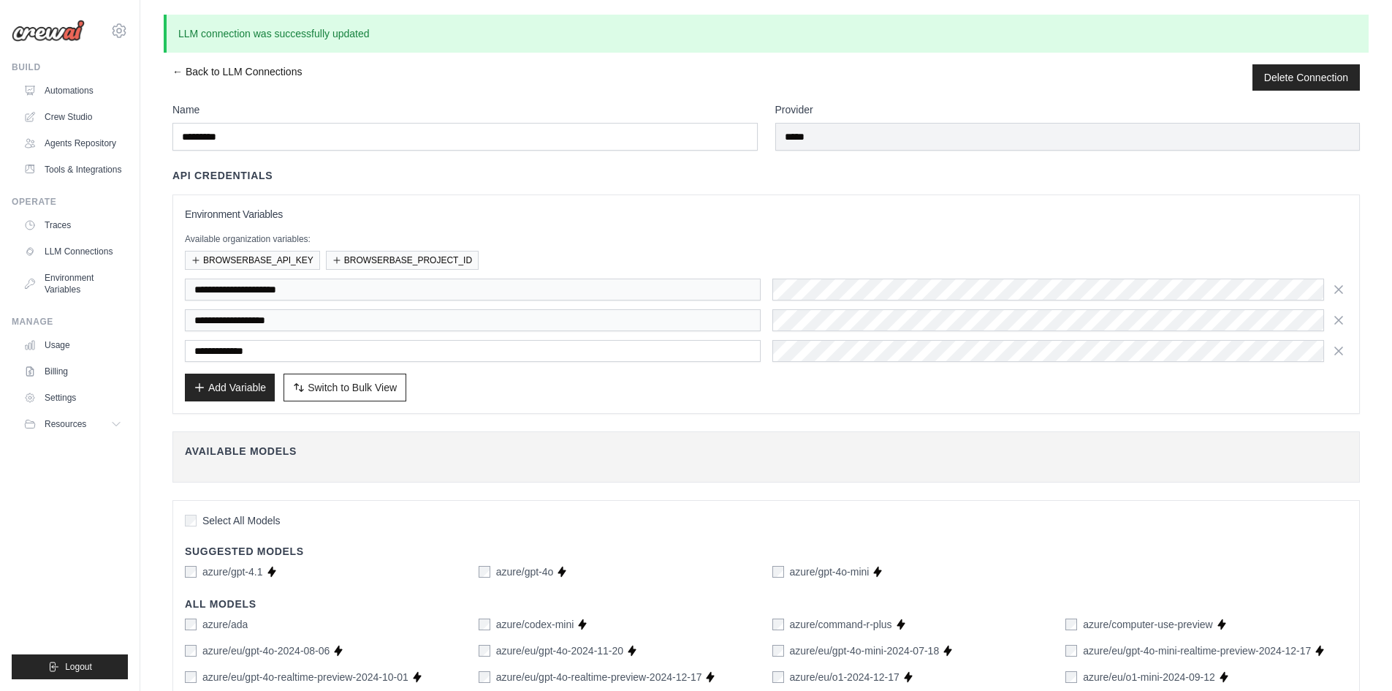
click at [234, 72] on link "← Back to LLM Connections" at bounding box center [236, 77] width 129 height 26
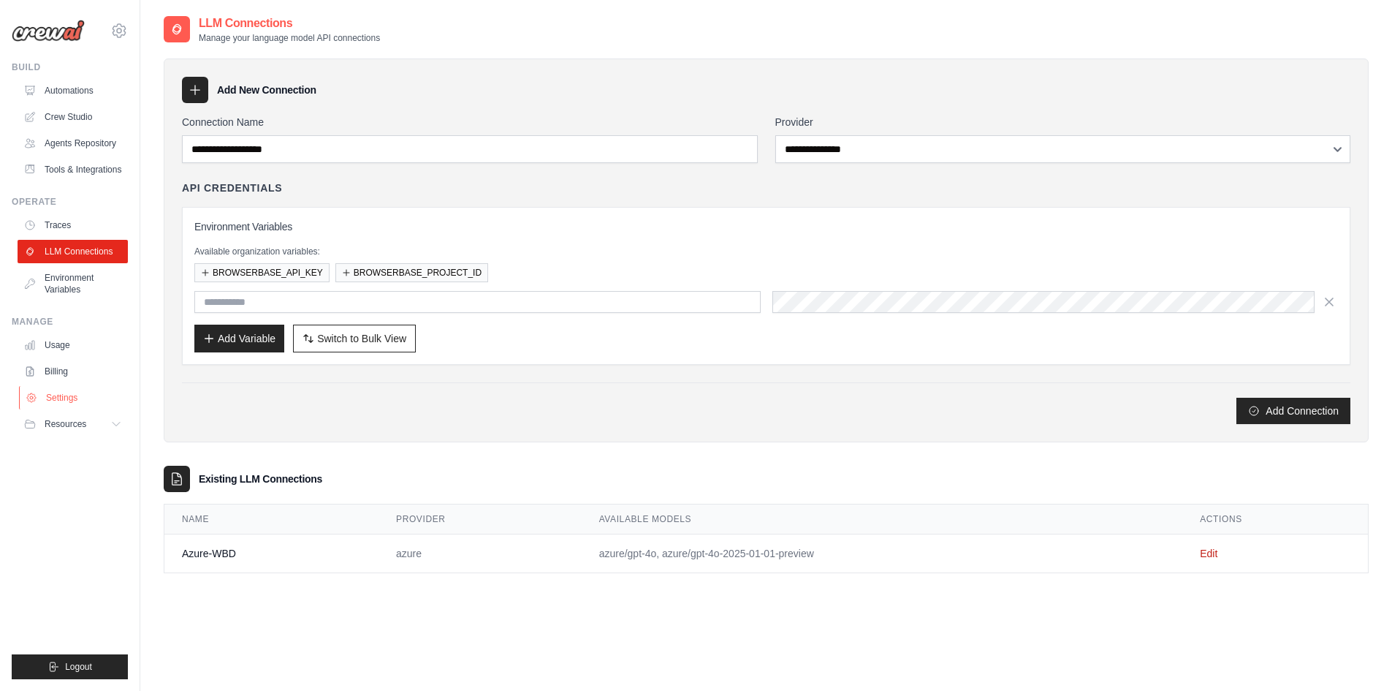
click at [78, 395] on link "Settings" at bounding box center [74, 397] width 110 height 23
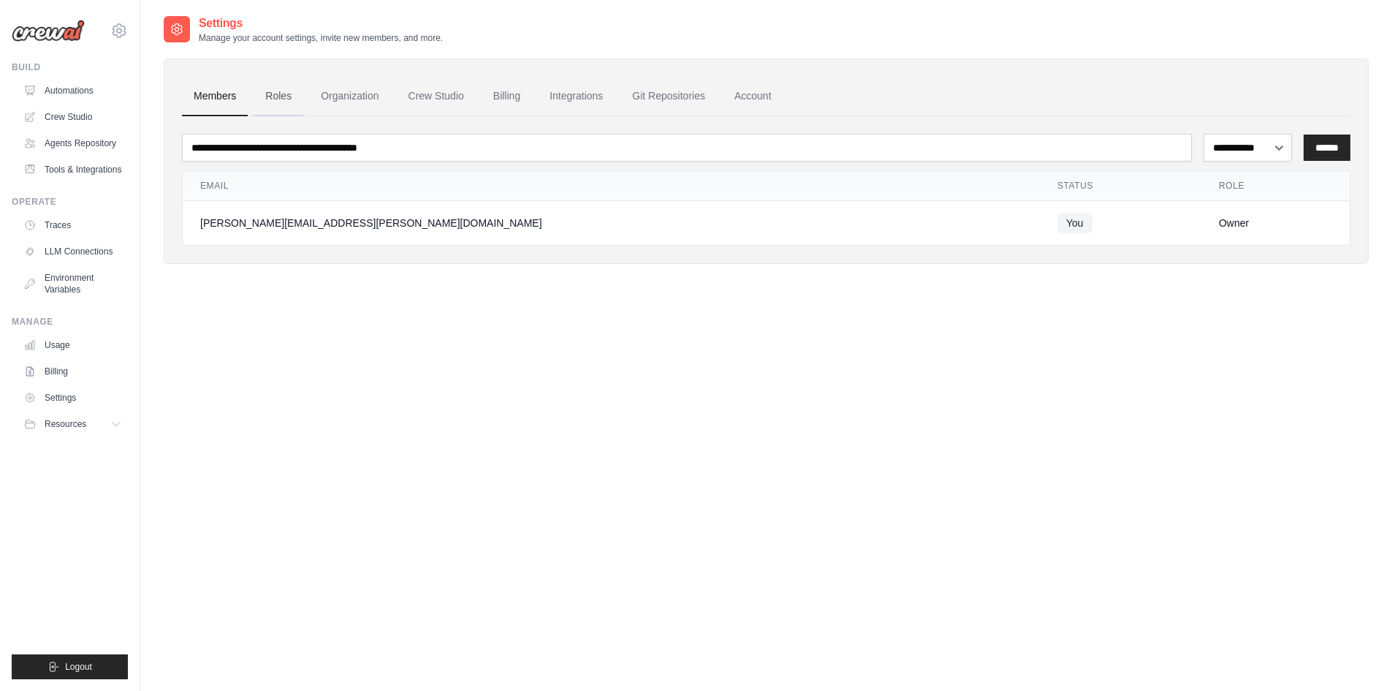
click at [284, 101] on link "Roles" at bounding box center [279, 96] width 50 height 39
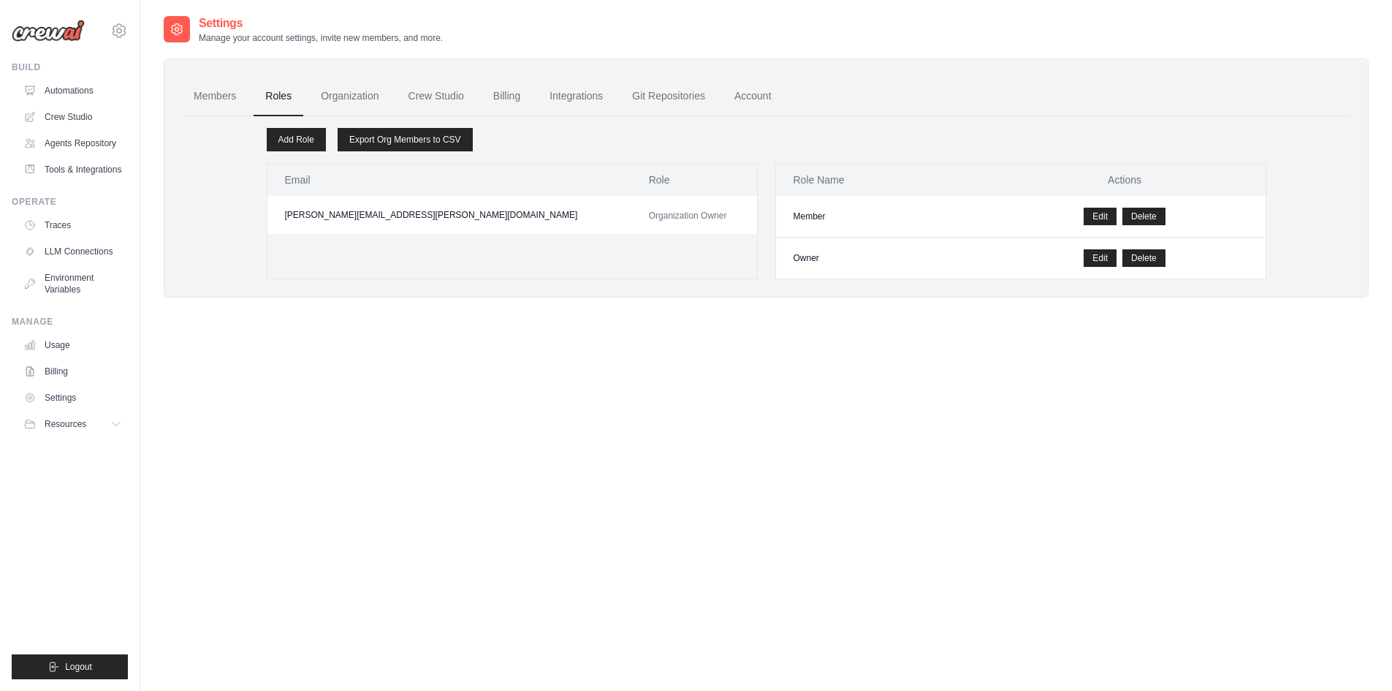
click at [350, 96] on link "Organization" at bounding box center [349, 96] width 81 height 39
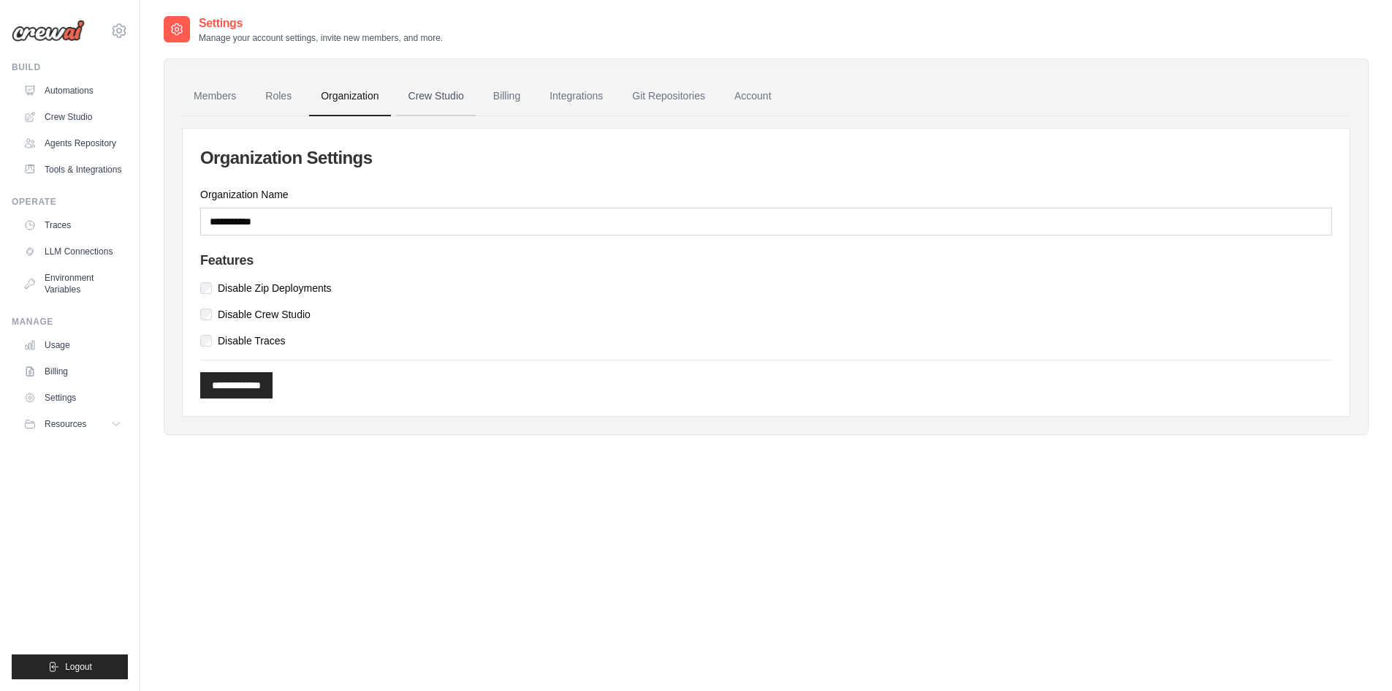
click at [426, 96] on link "Crew Studio" at bounding box center [436, 96] width 79 height 39
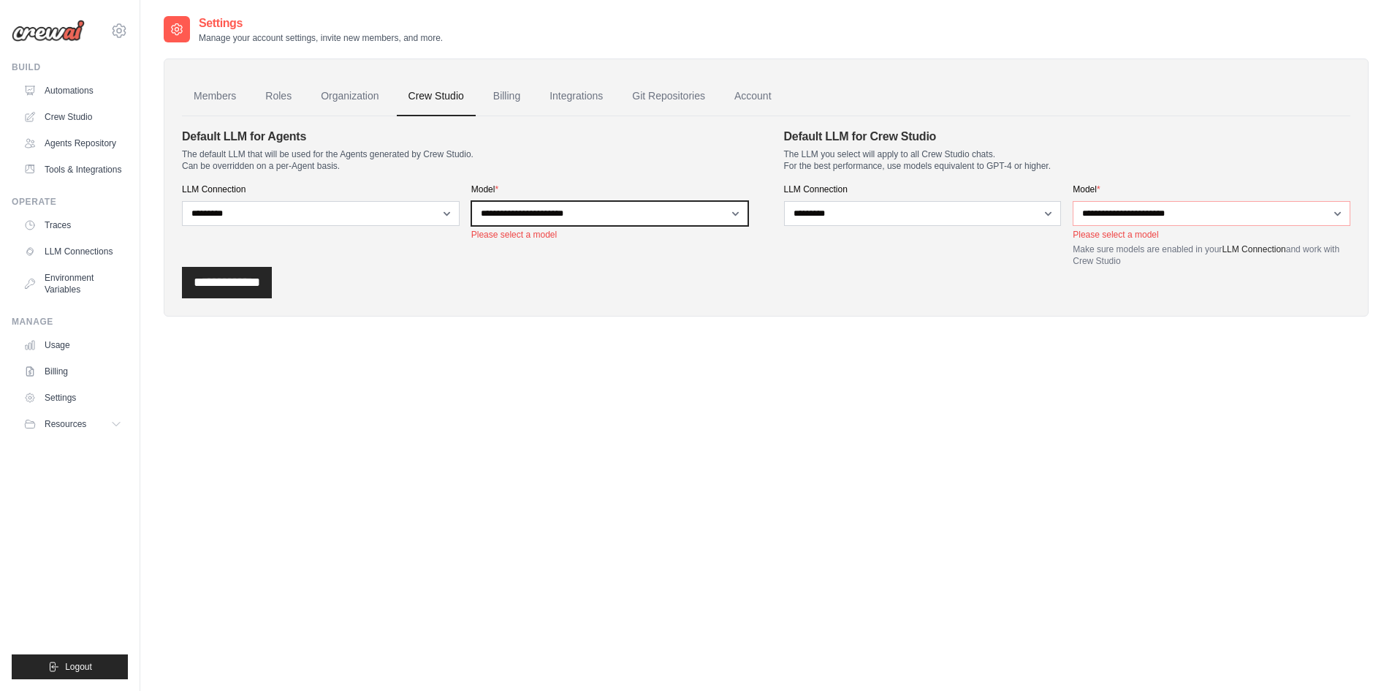
click at [504, 216] on select "**********" at bounding box center [610, 213] width 278 height 25
select select "**********"
click at [471, 201] on select "**********" at bounding box center [610, 213] width 278 height 25
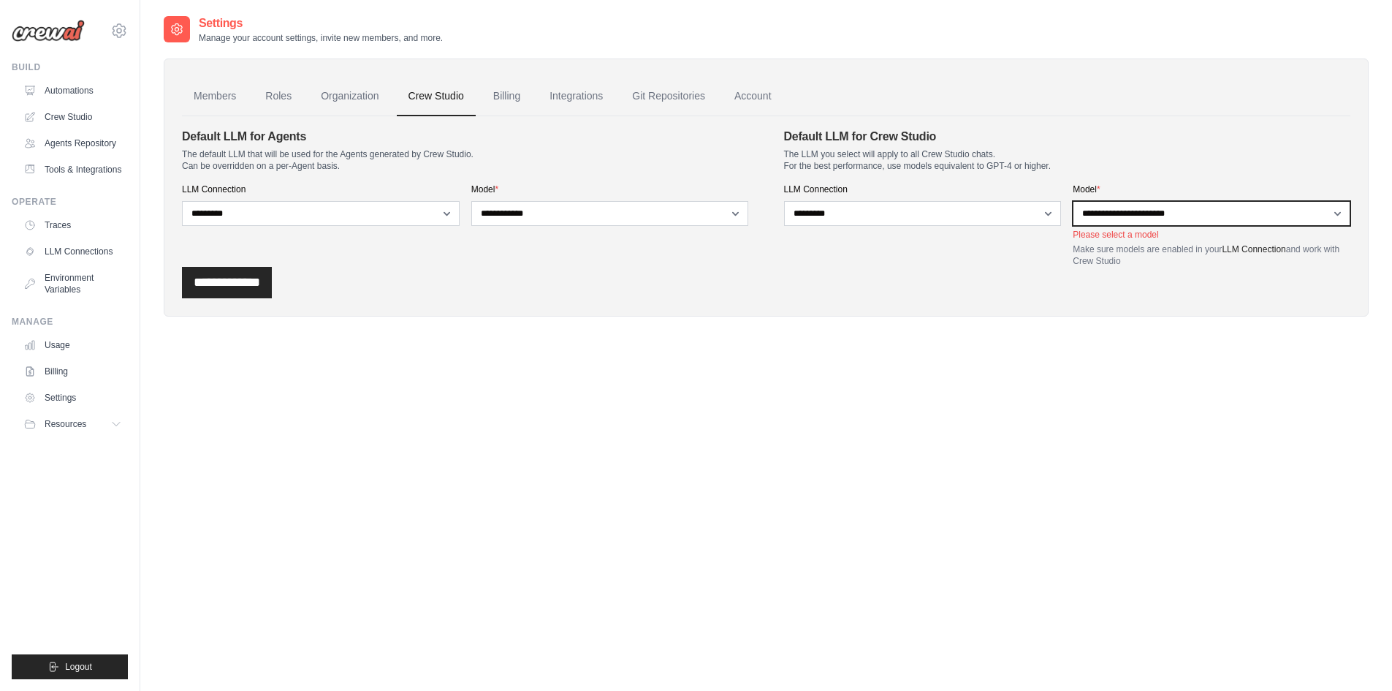
click at [1101, 209] on select "**********" at bounding box center [1212, 213] width 278 height 25
select select "**********"
click at [1073, 201] on select "**********" at bounding box center [1212, 213] width 278 height 25
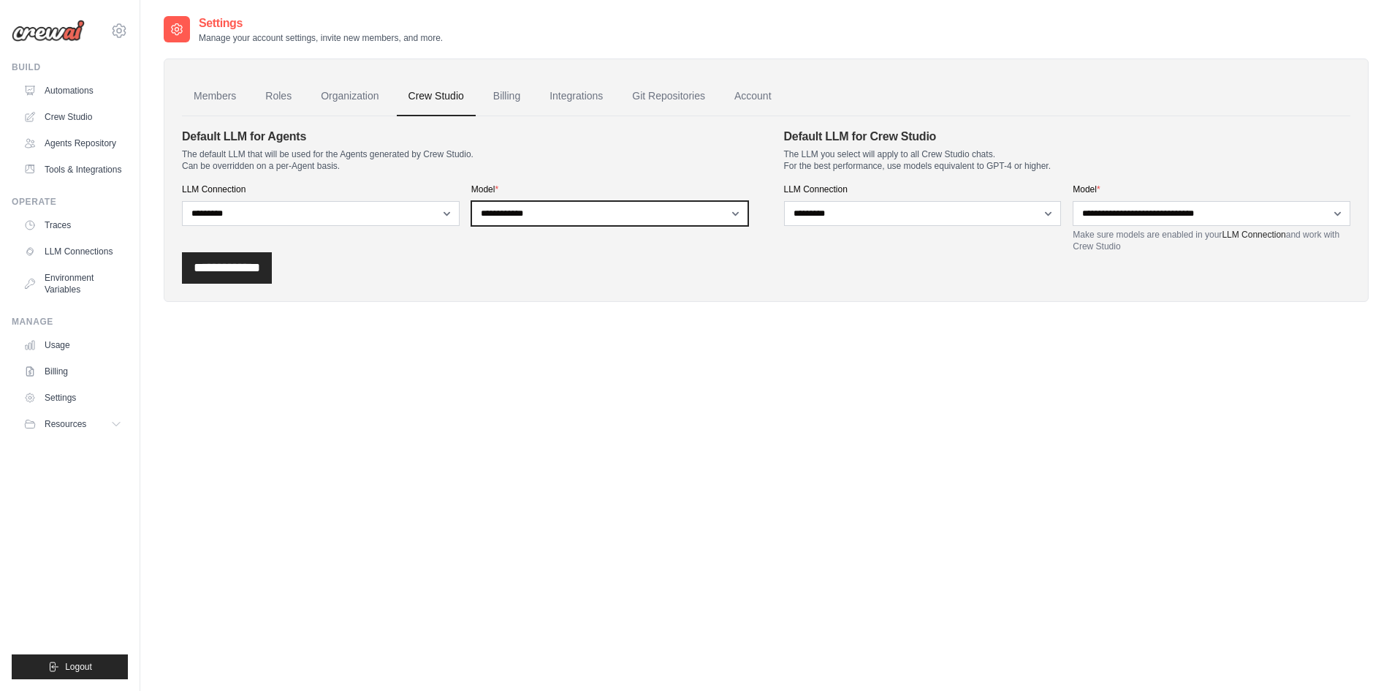
click at [546, 210] on select "**********" at bounding box center [610, 213] width 278 height 25
click at [471, 201] on select "**********" at bounding box center [610, 213] width 278 height 25
click at [220, 268] on input "**********" at bounding box center [227, 267] width 90 height 31
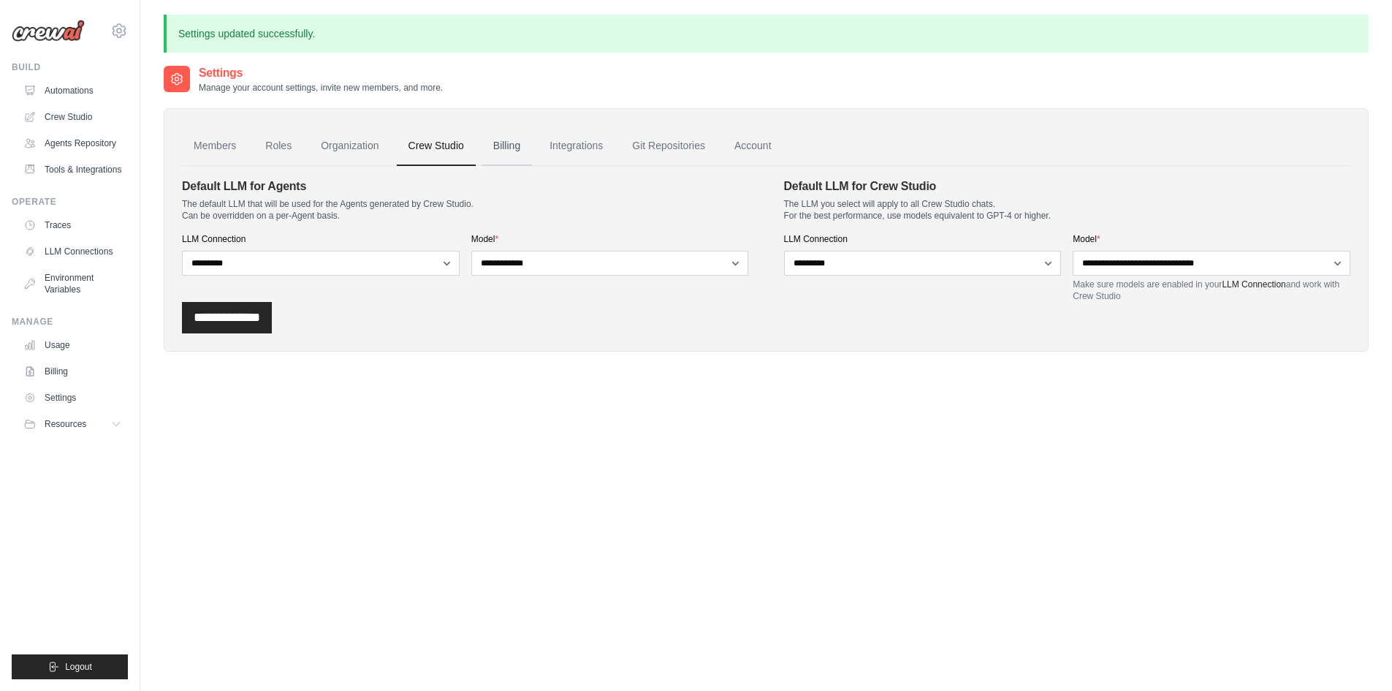
click at [499, 144] on link "Billing" at bounding box center [507, 145] width 50 height 39
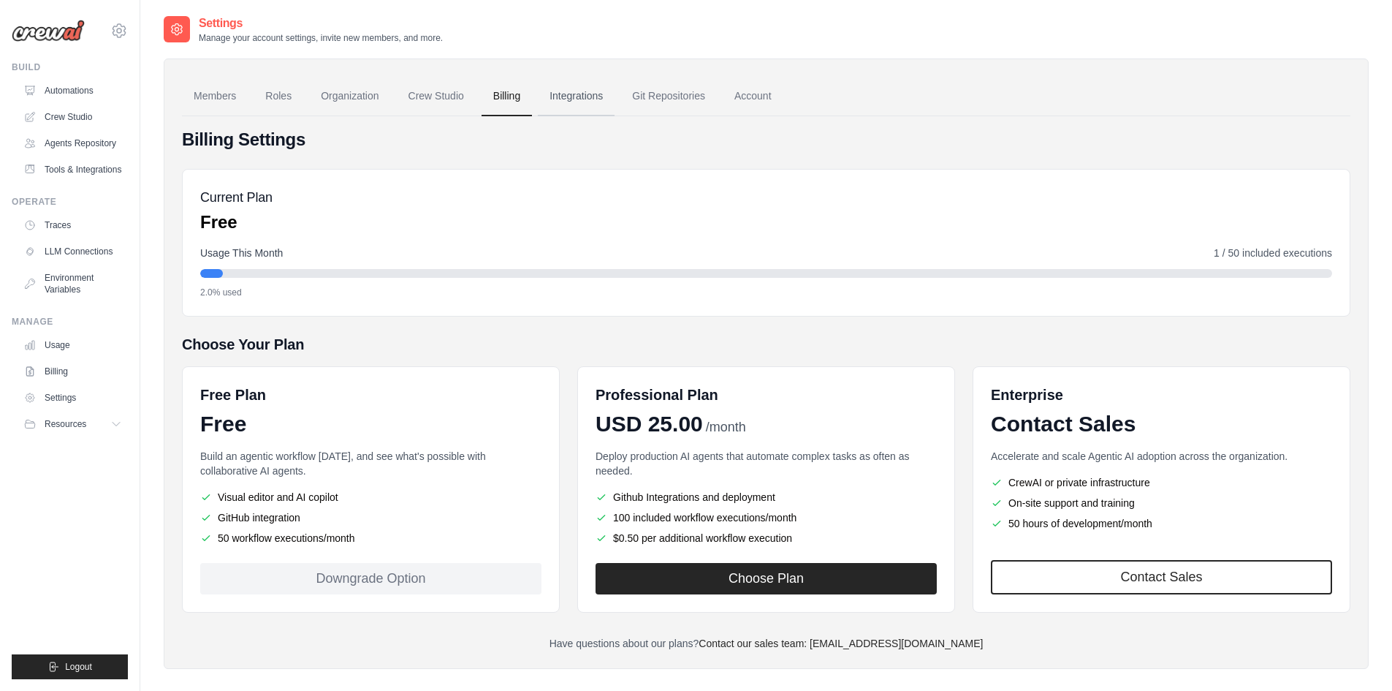
click at [579, 96] on link "Integrations" at bounding box center [576, 96] width 77 height 39
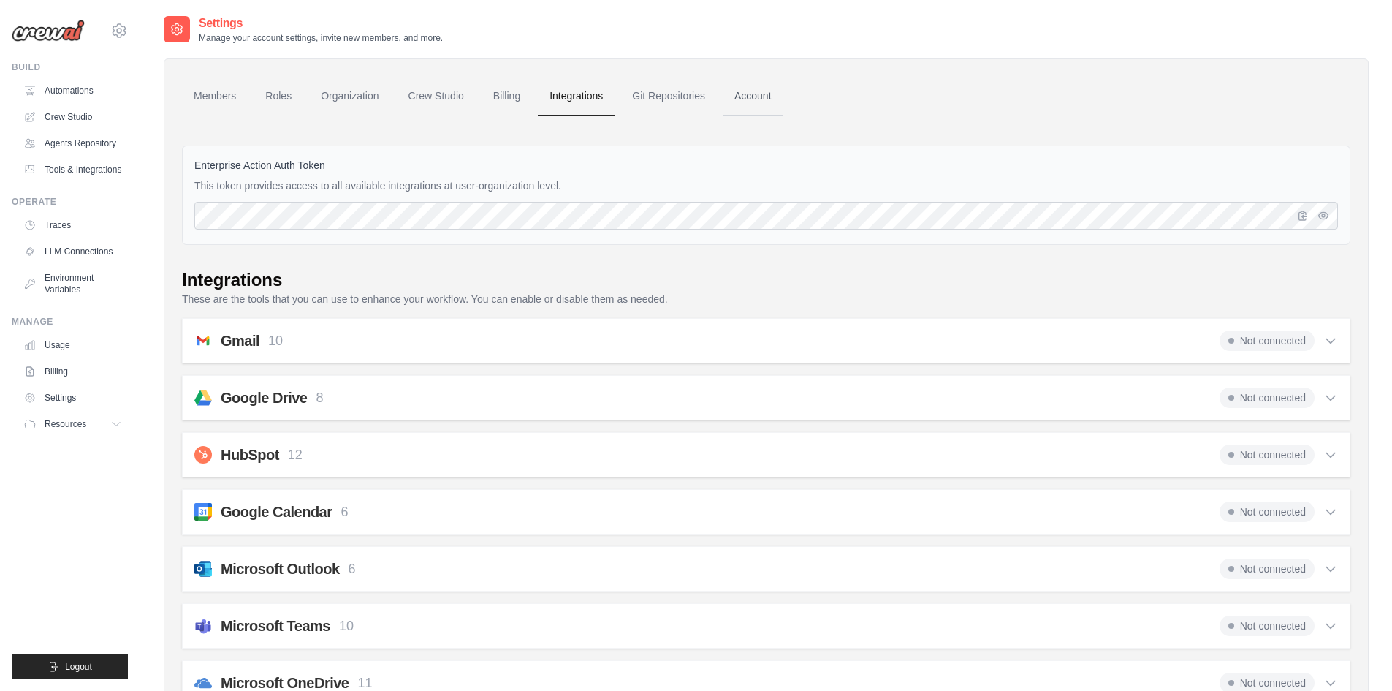
click at [759, 95] on link "Account" at bounding box center [753, 96] width 61 height 39
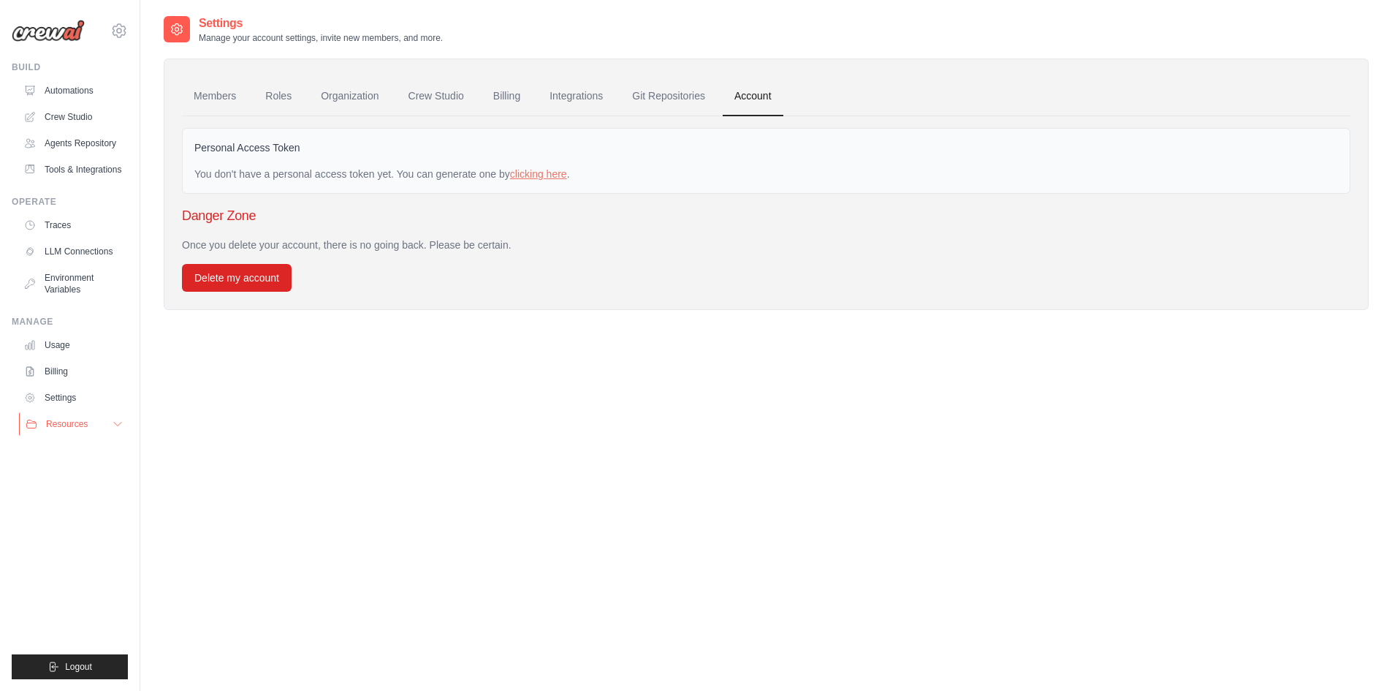
click at [124, 428] on button "Resources" at bounding box center [74, 423] width 110 height 23
click at [86, 83] on link "Automations" at bounding box center [74, 90] width 110 height 23
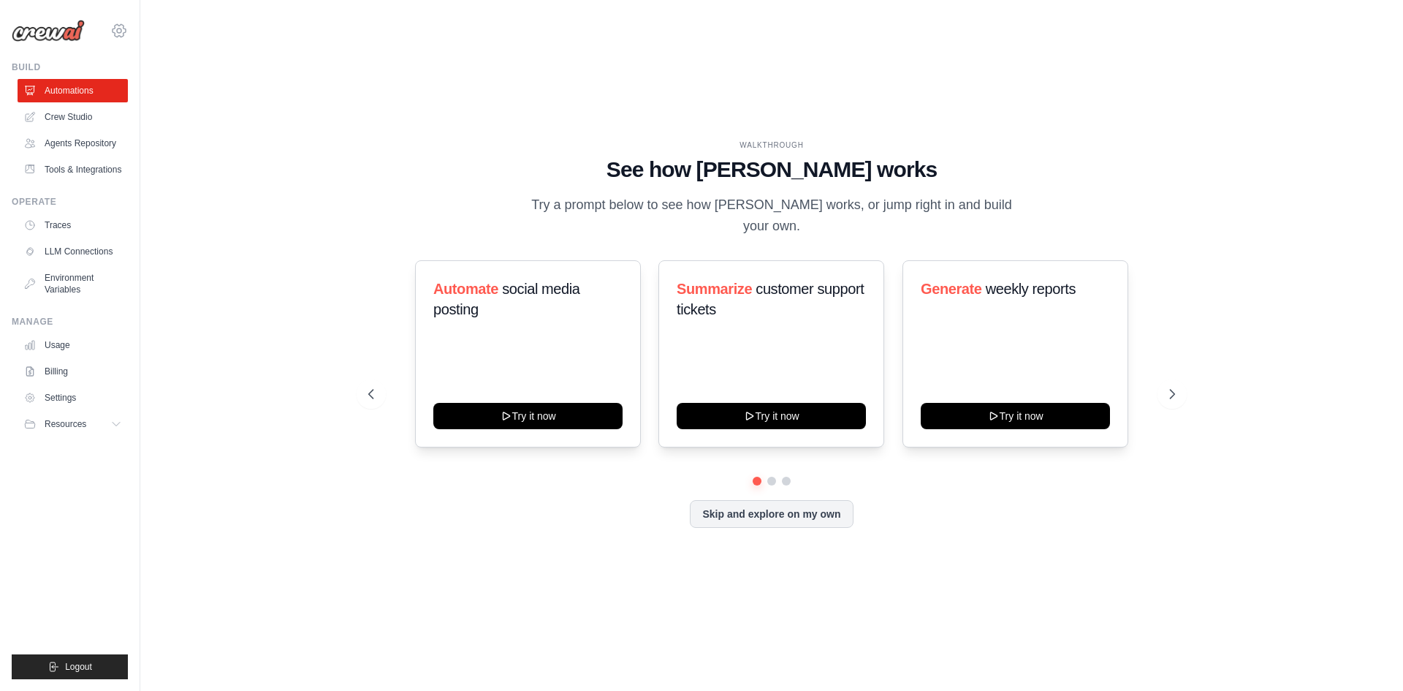
click at [114, 34] on icon at bounding box center [119, 31] width 18 height 18
click at [144, 88] on span "Settings" at bounding box center [181, 90] width 115 height 15
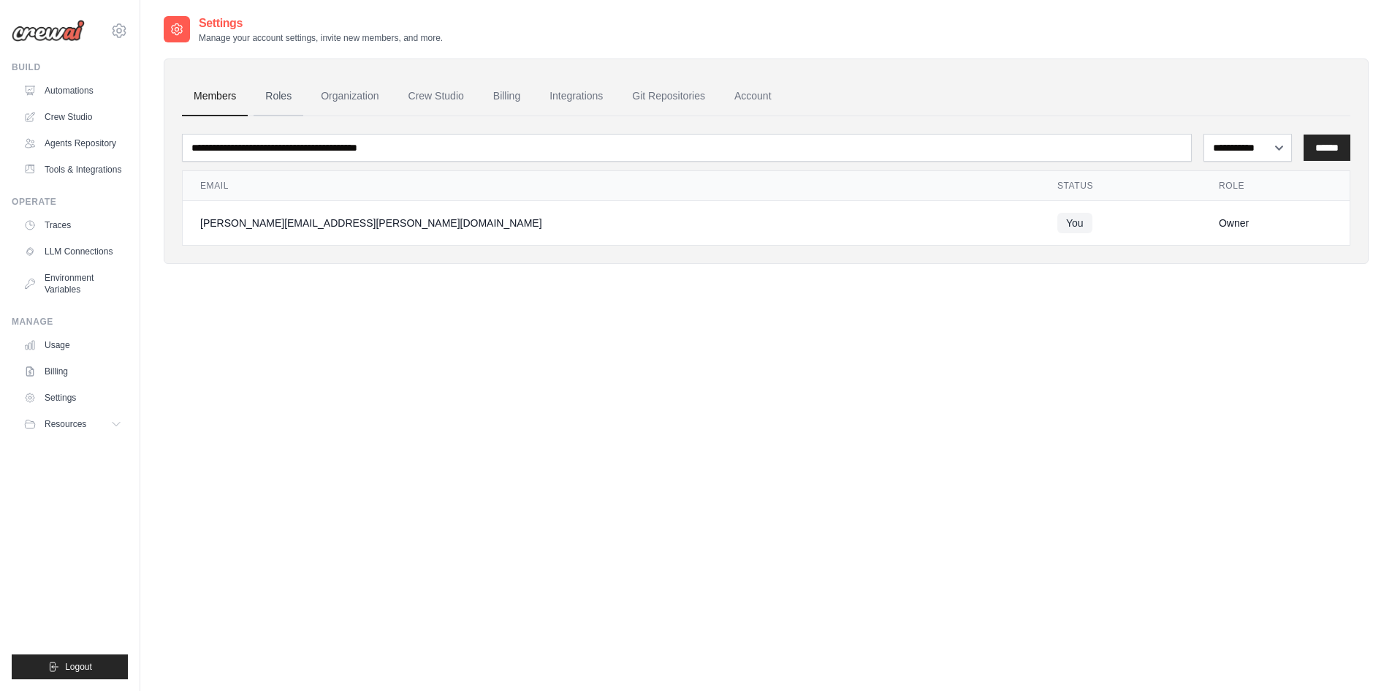
click at [263, 97] on link "Roles" at bounding box center [279, 96] width 50 height 39
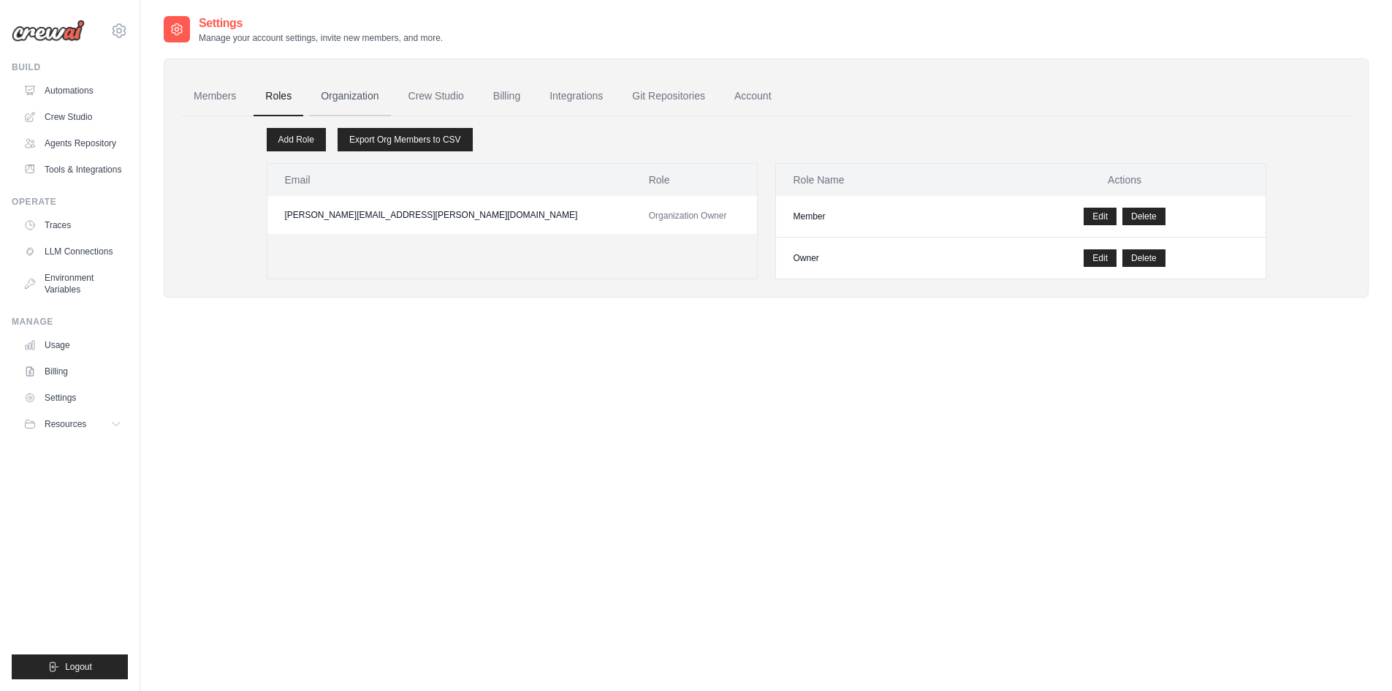
click at [336, 91] on link "Organization" at bounding box center [349, 96] width 81 height 39
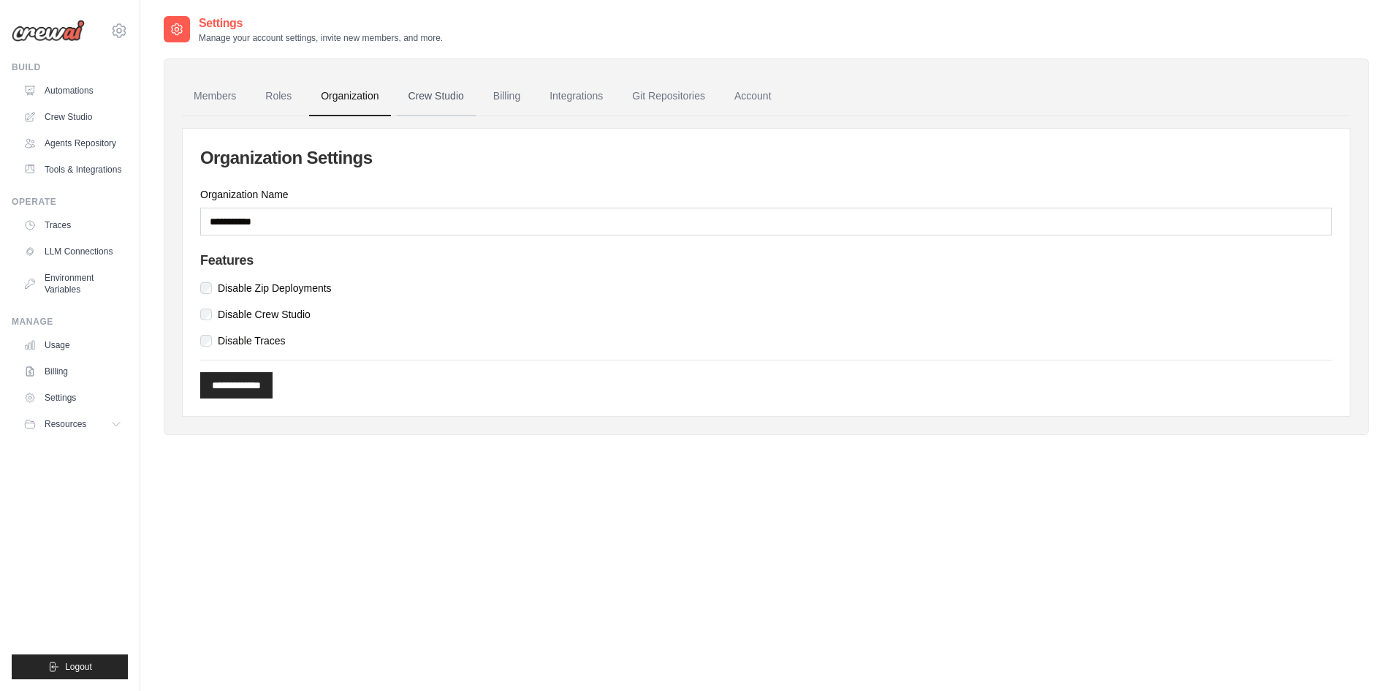
click at [417, 111] on link "Crew Studio" at bounding box center [436, 96] width 79 height 39
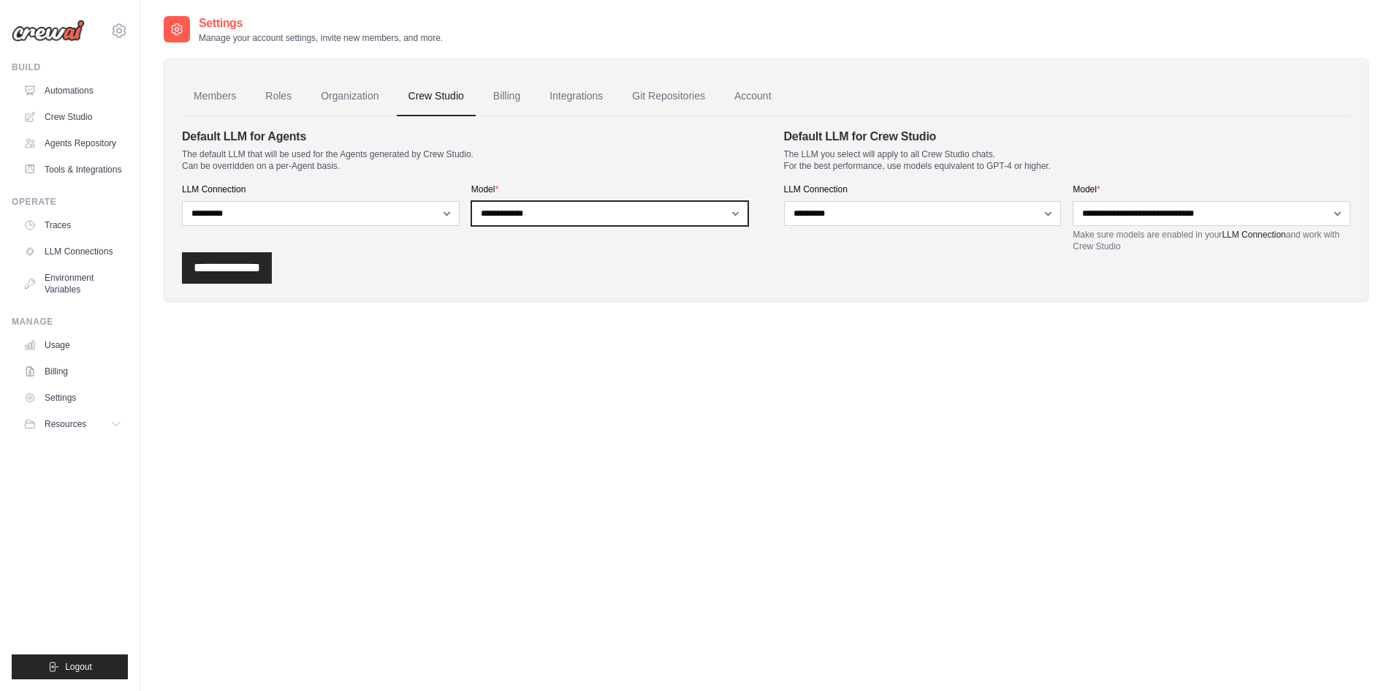
click at [488, 211] on select "**********" at bounding box center [610, 213] width 278 height 25
select select "**********"
click at [471, 201] on select "**********" at bounding box center [610, 213] width 278 height 25
click at [247, 259] on input "**********" at bounding box center [227, 267] width 90 height 31
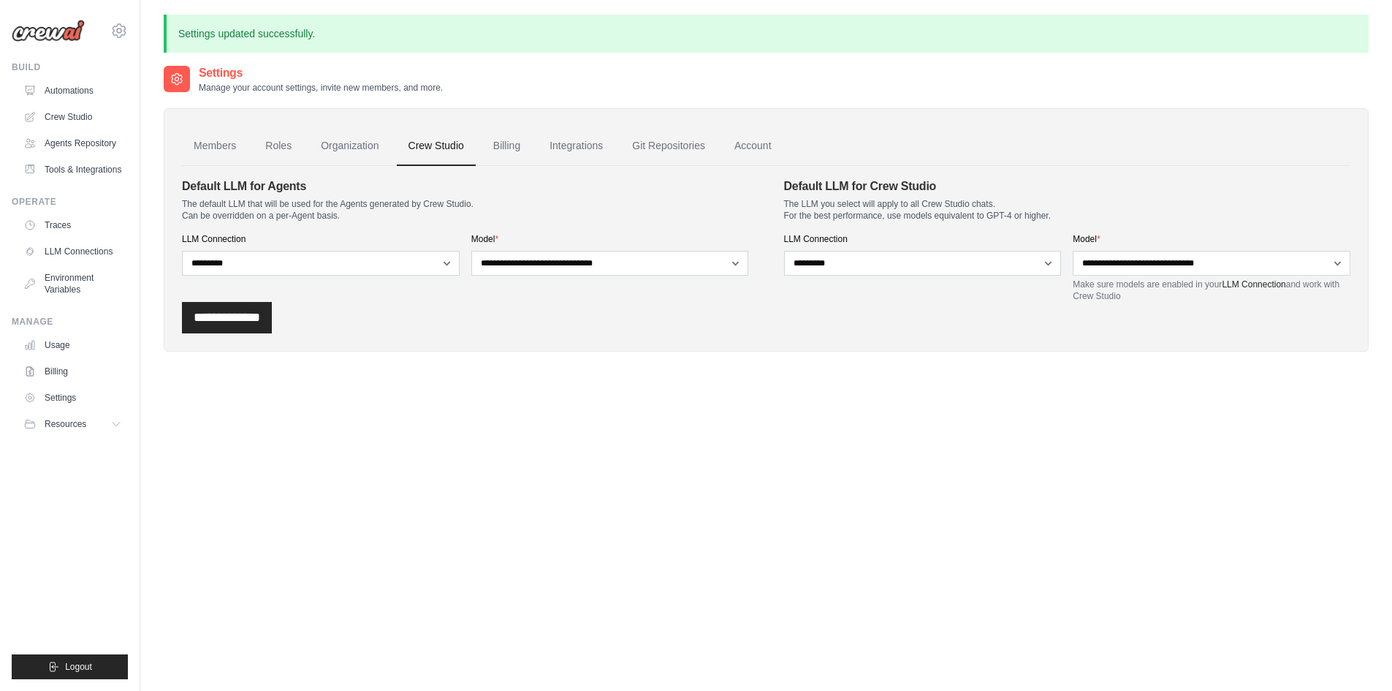
click at [64, 230] on link "Traces" at bounding box center [73, 224] width 110 height 23
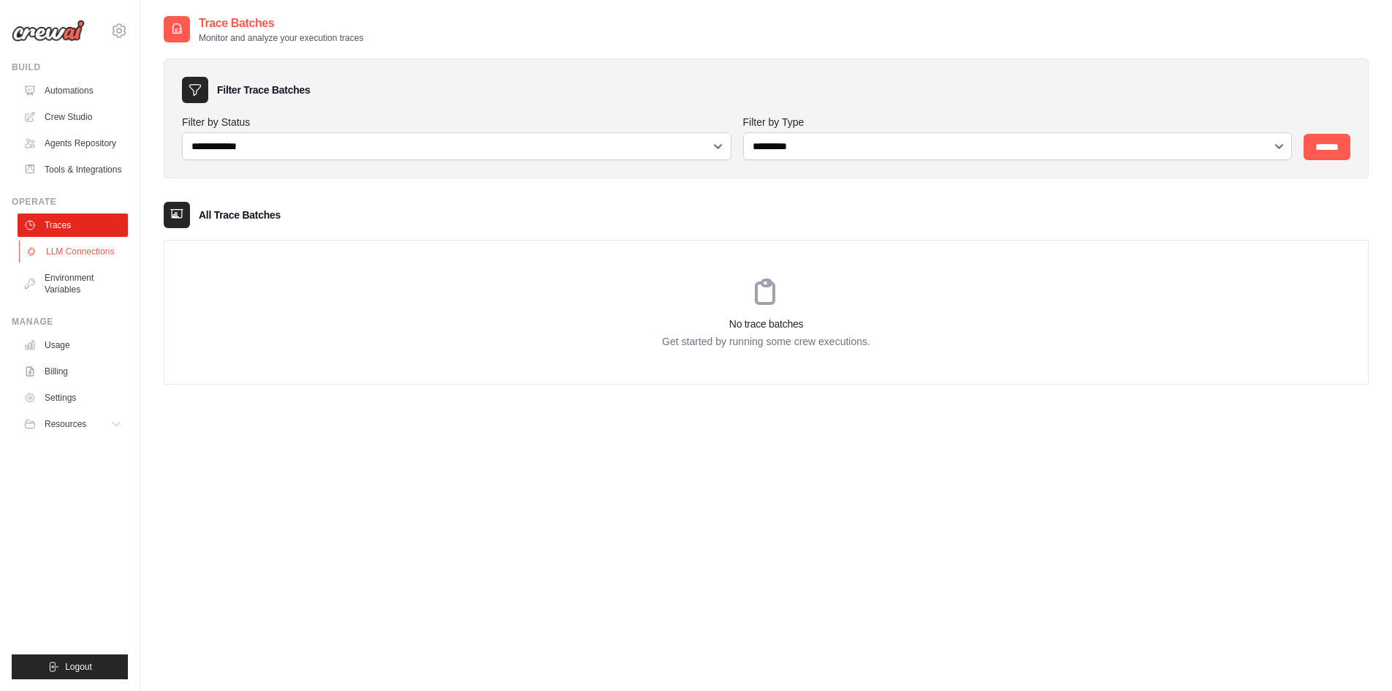
click at [69, 252] on link "LLM Connections" at bounding box center [74, 251] width 110 height 23
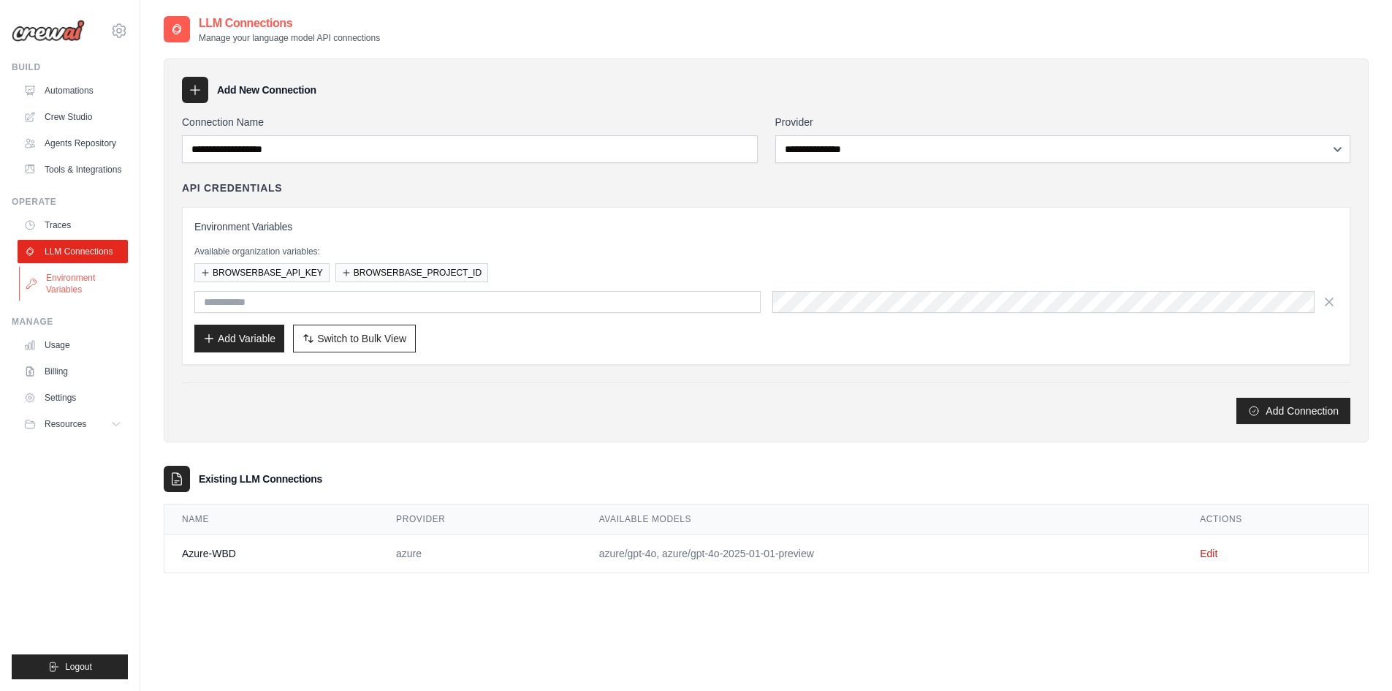
click at [61, 273] on link "Environment Variables" at bounding box center [74, 283] width 110 height 35
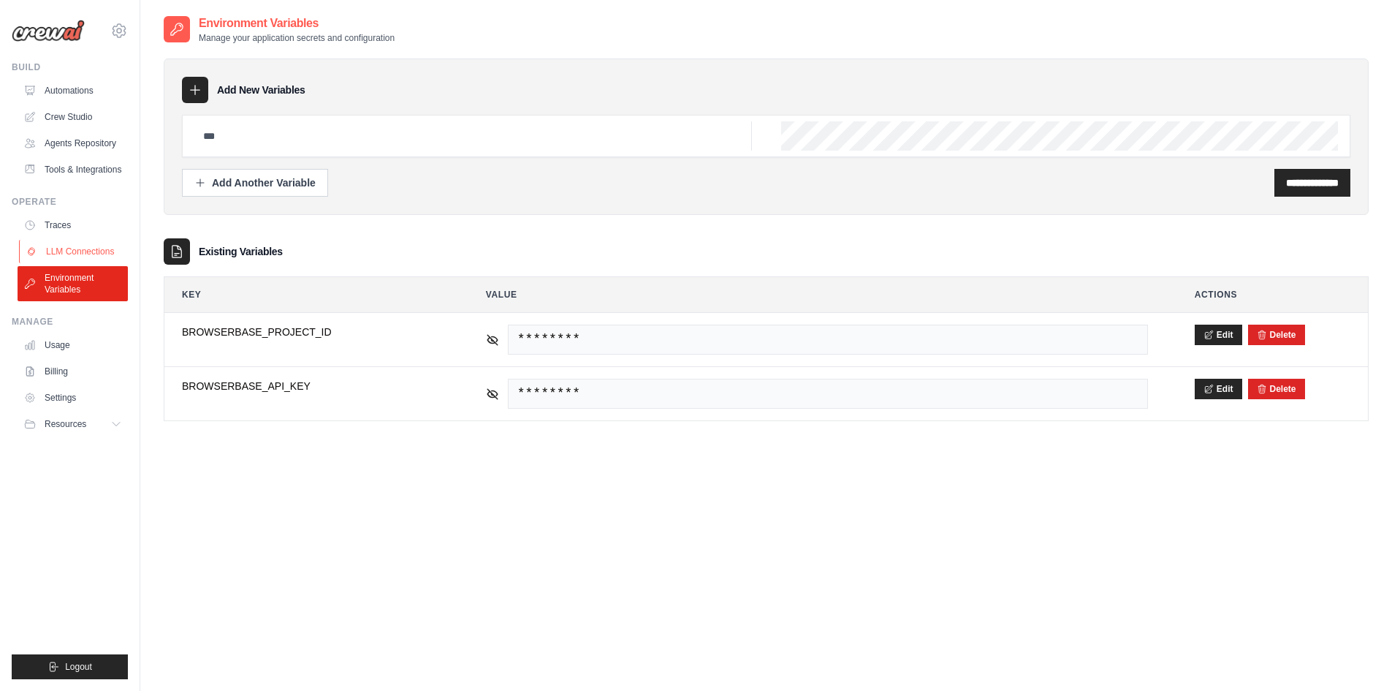
click at [83, 246] on link "LLM Connections" at bounding box center [74, 251] width 110 height 23
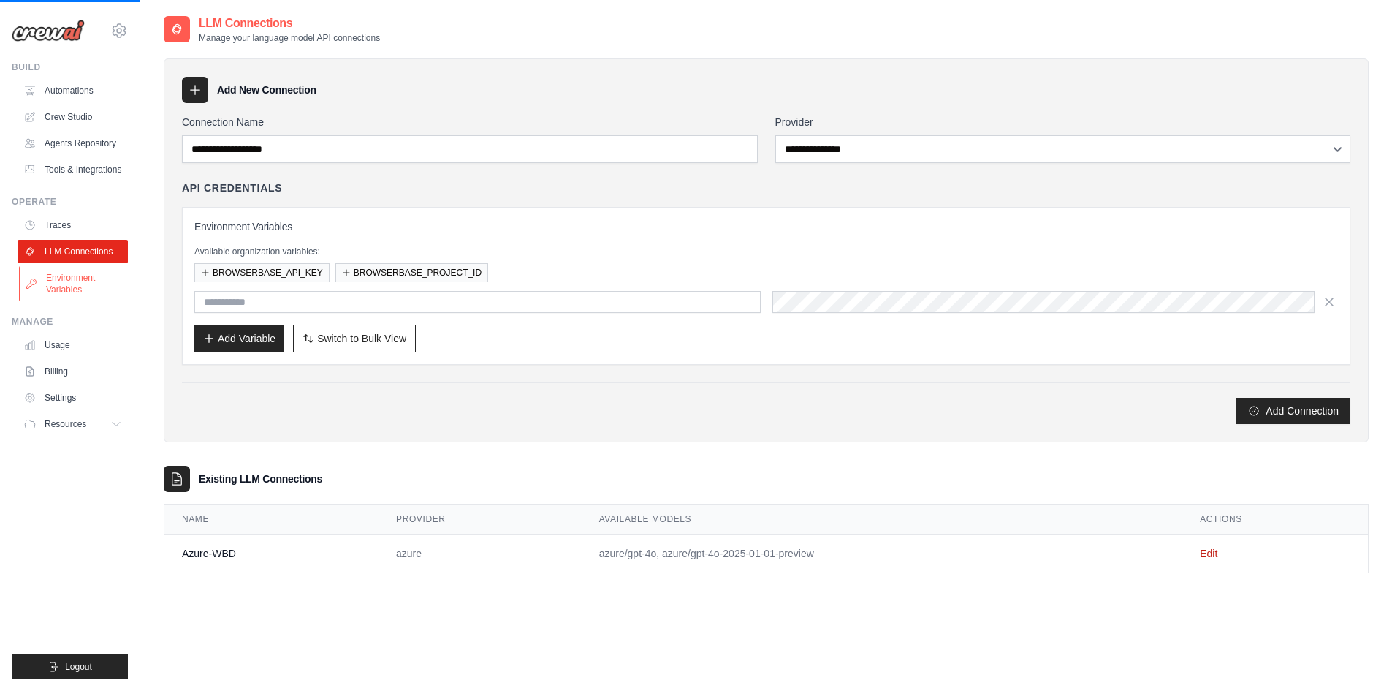
click at [70, 281] on link "Environment Variables" at bounding box center [74, 283] width 110 height 35
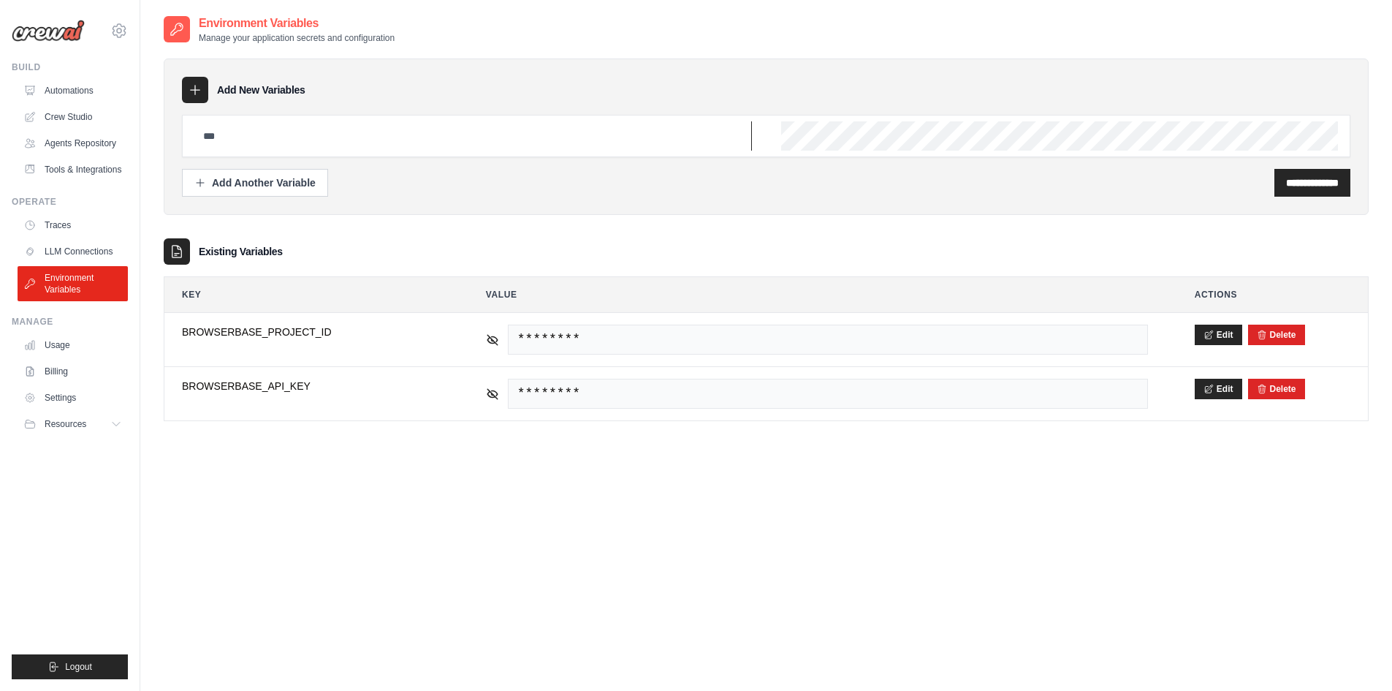
click at [287, 140] on input "text" at bounding box center [473, 135] width 558 height 29
click at [310, 185] on div "Add Another Variable" at bounding box center [254, 182] width 121 height 15
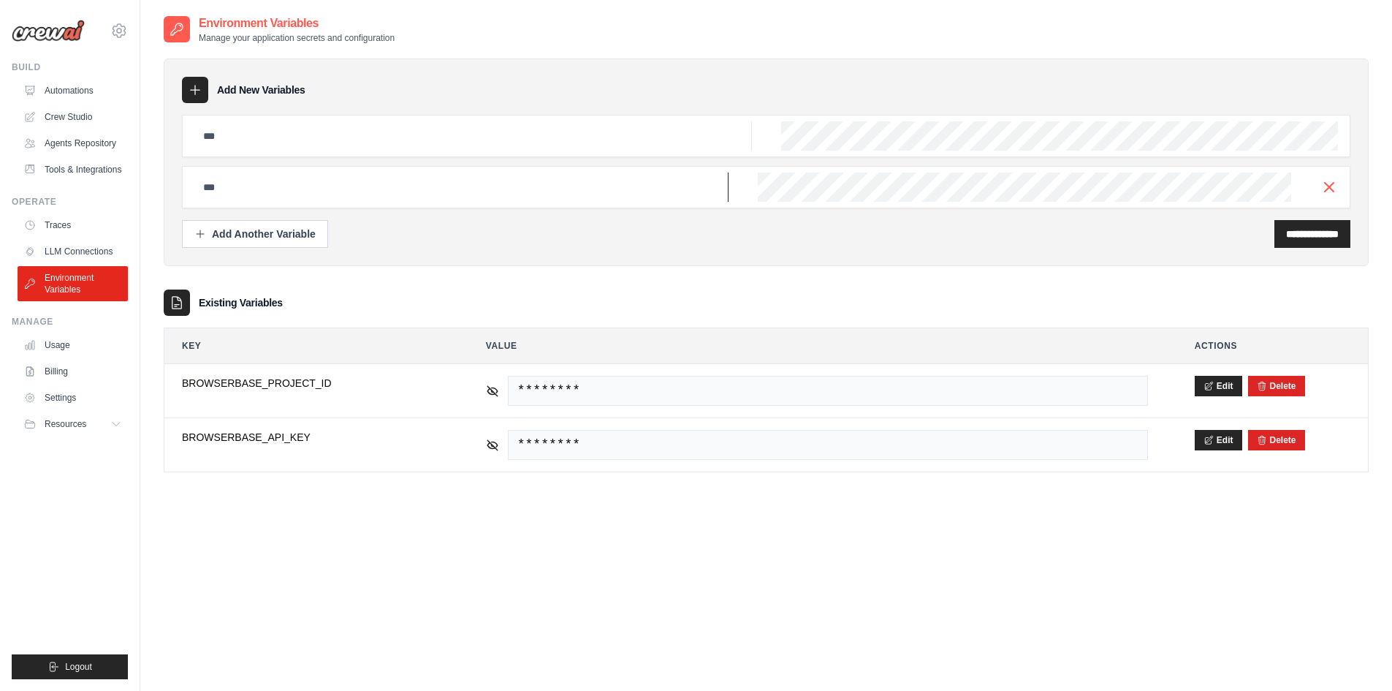
drag, startPoint x: 297, startPoint y: 193, endPoint x: 304, endPoint y: 177, distance: 17.4
click at [298, 191] on input "text" at bounding box center [461, 186] width 534 height 29
click at [309, 137] on input "text" at bounding box center [473, 135] width 558 height 29
paste input "**********"
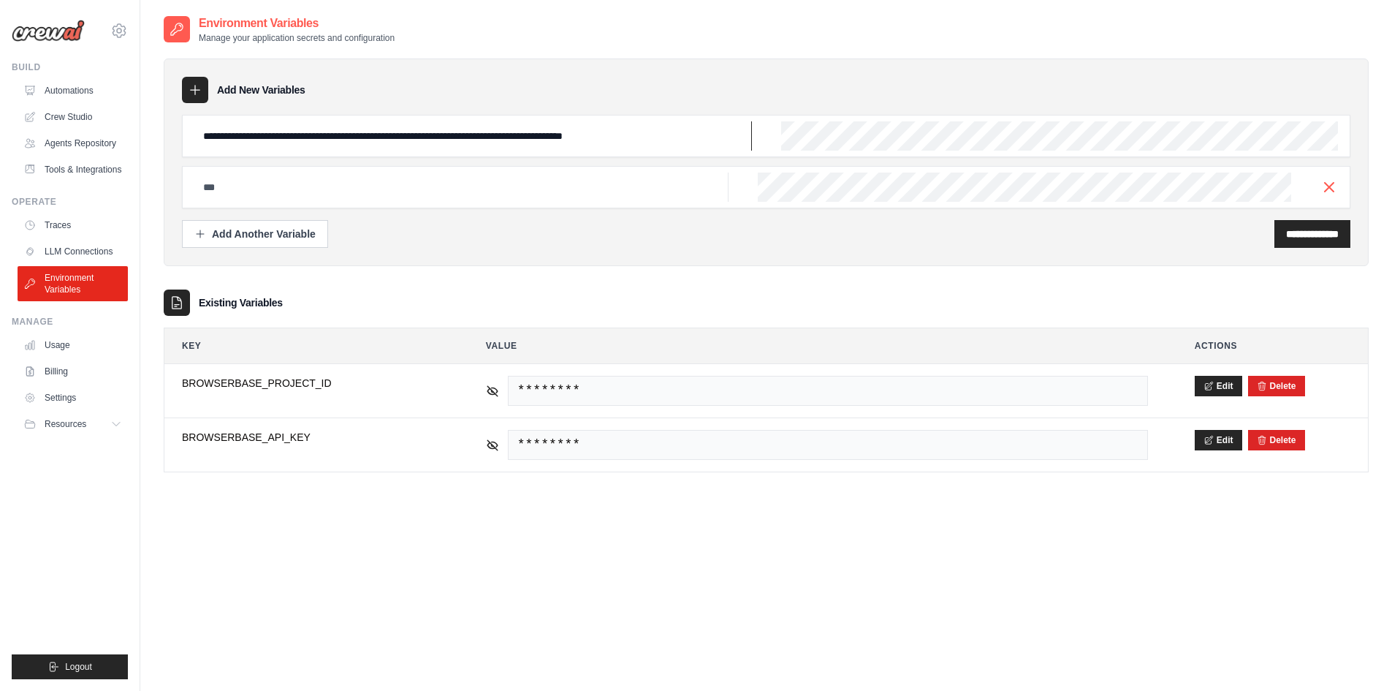
drag, startPoint x: 235, startPoint y: 134, endPoint x: 275, endPoint y: 132, distance: 40.3
click at [235, 134] on input "**********" at bounding box center [473, 135] width 558 height 29
type input "**********"
click at [1327, 186] on icon "button" at bounding box center [1330, 187] width 18 height 18
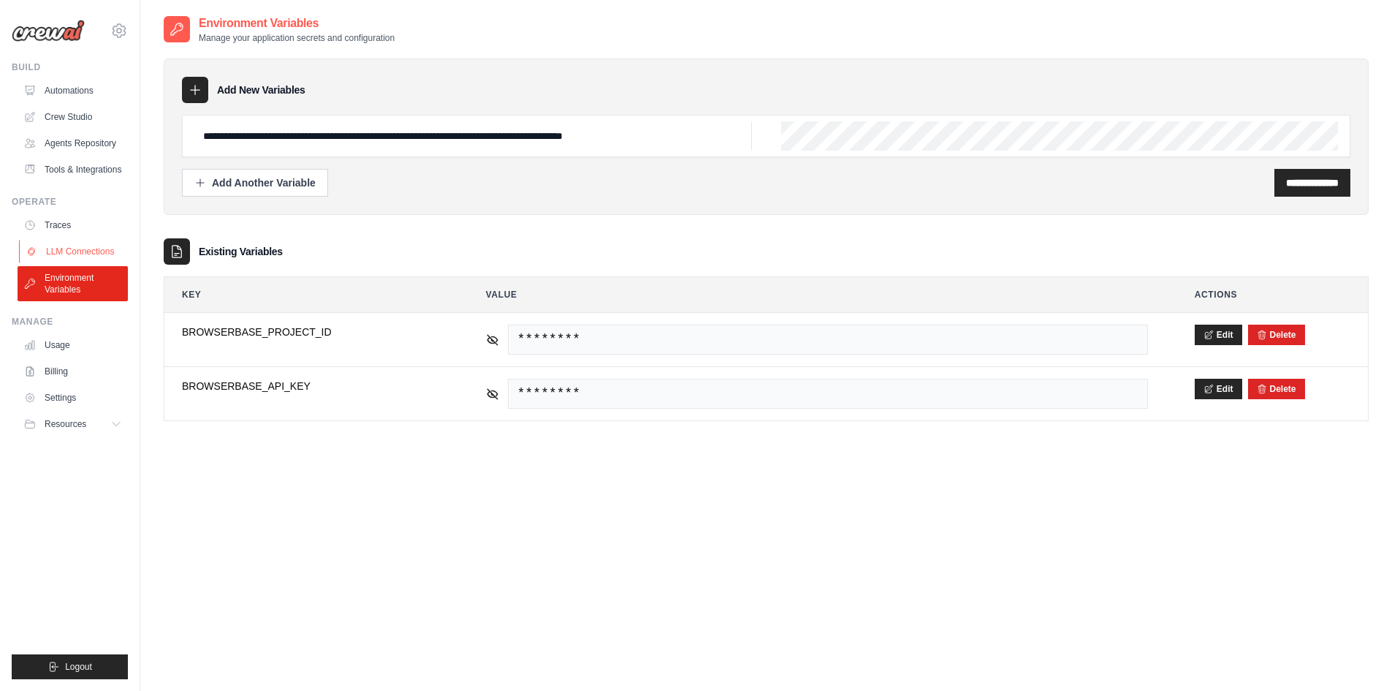
click at [68, 251] on link "LLM Connections" at bounding box center [74, 251] width 110 height 23
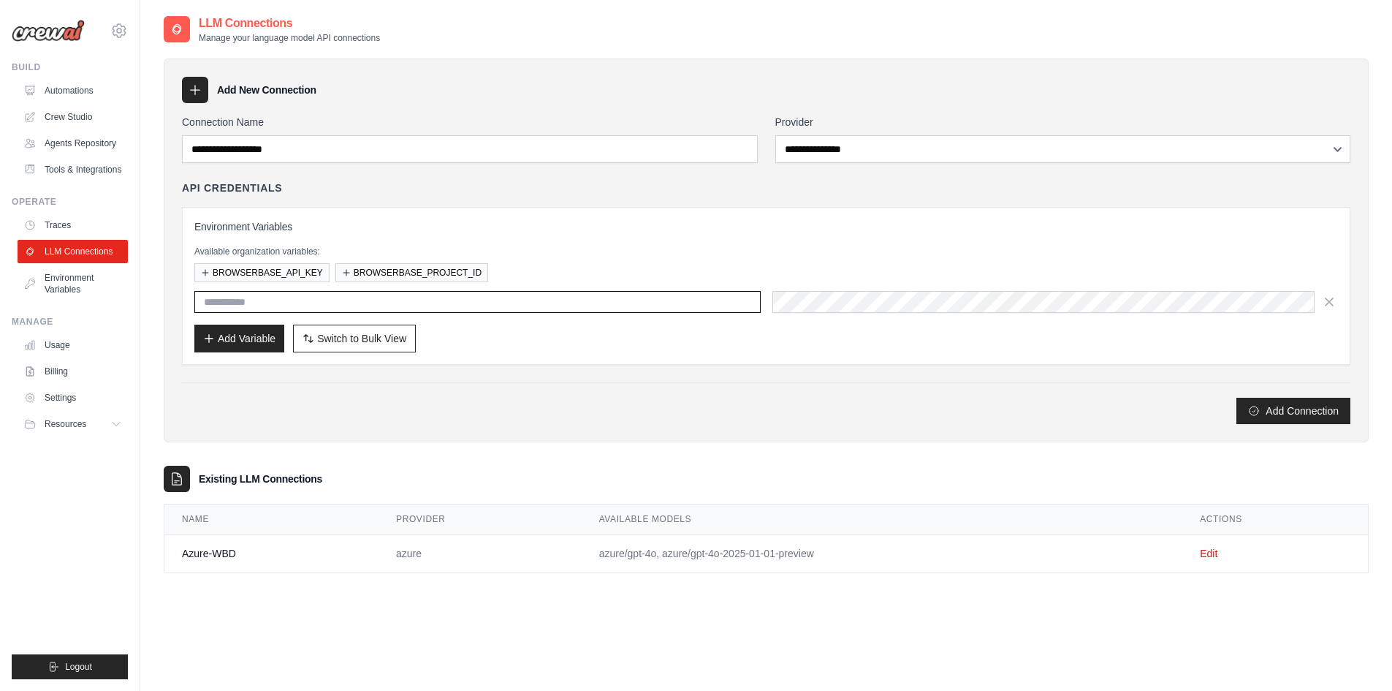
click at [376, 308] on input "text" at bounding box center [477, 302] width 566 height 22
drag, startPoint x: 198, startPoint y: 398, endPoint x: 267, endPoint y: 378, distance: 71.7
click at [212, 398] on div "Add Connection" at bounding box center [766, 411] width 1169 height 26
click at [387, 332] on span "Switch to Bulk View" at bounding box center [361, 338] width 89 height 15
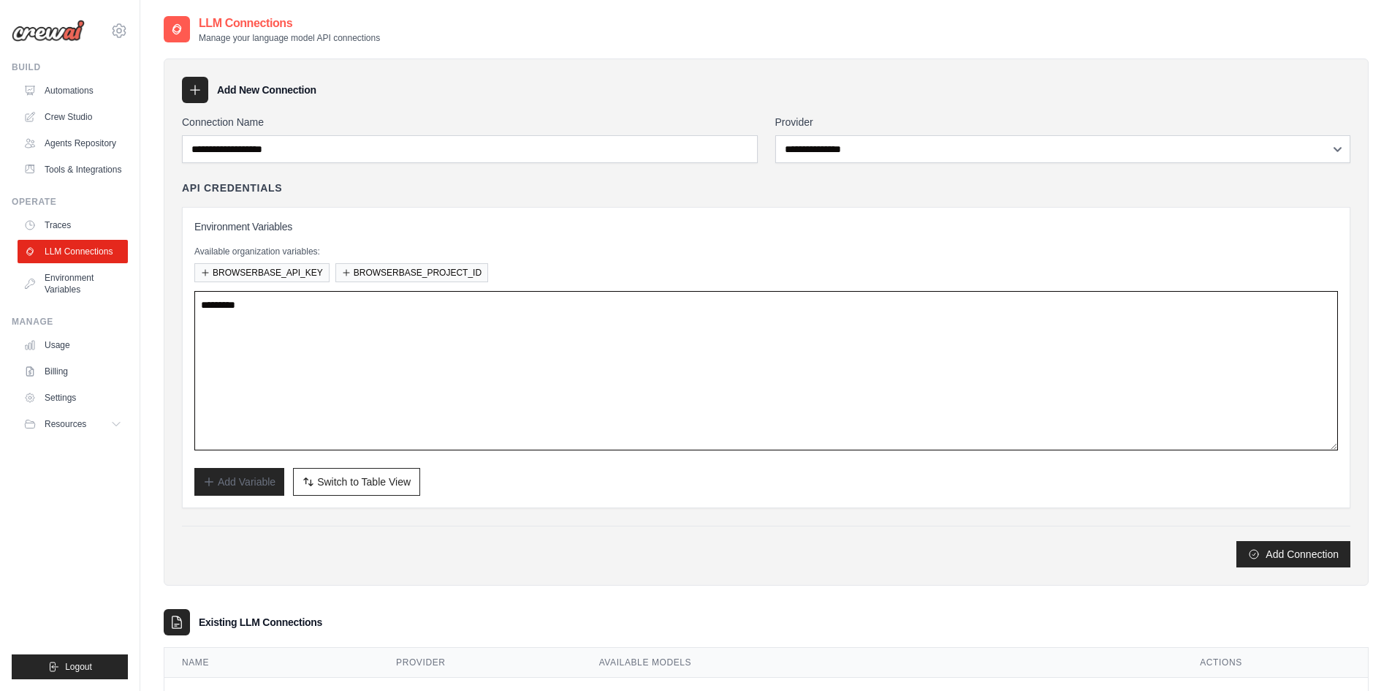
click at [340, 356] on textarea at bounding box center [766, 370] width 1144 height 159
paste textarea "**********"
type textarea "**********"
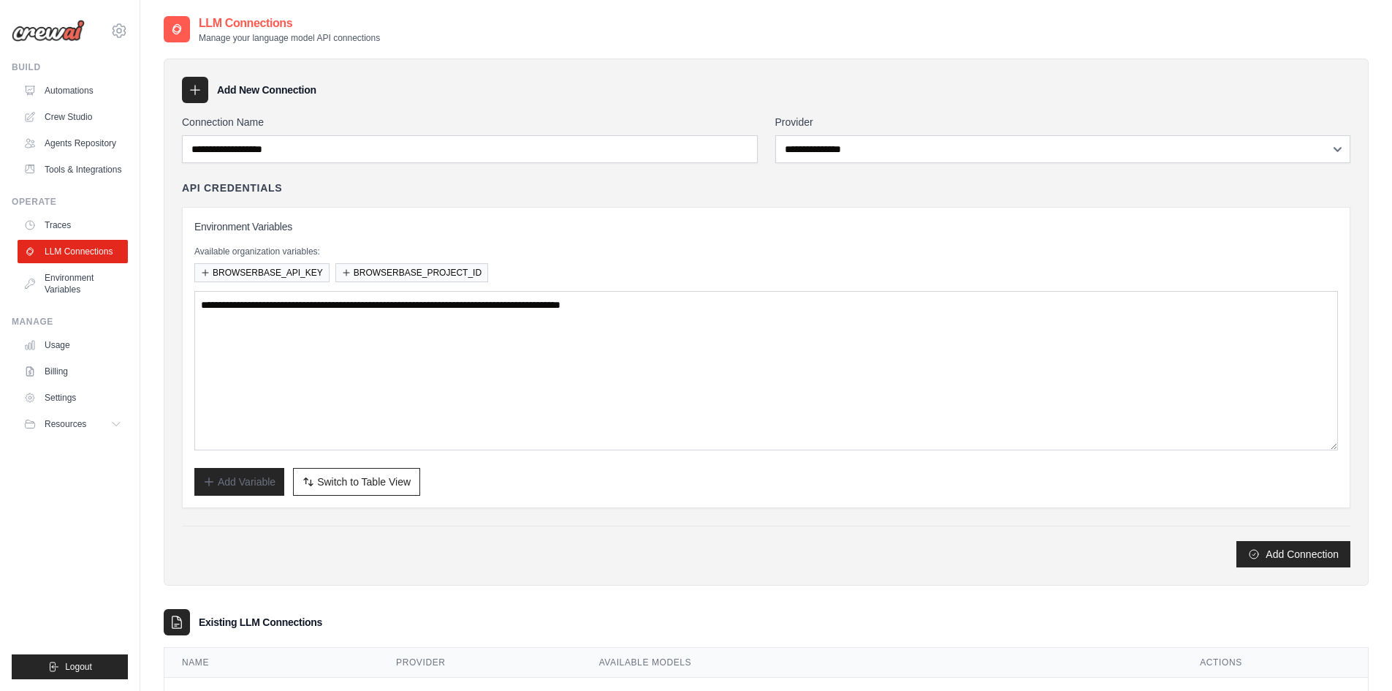
drag, startPoint x: 382, startPoint y: 477, endPoint x: 398, endPoint y: 479, distance: 15.4
click at [383, 477] on span "Switch to Table View" at bounding box center [364, 481] width 94 height 15
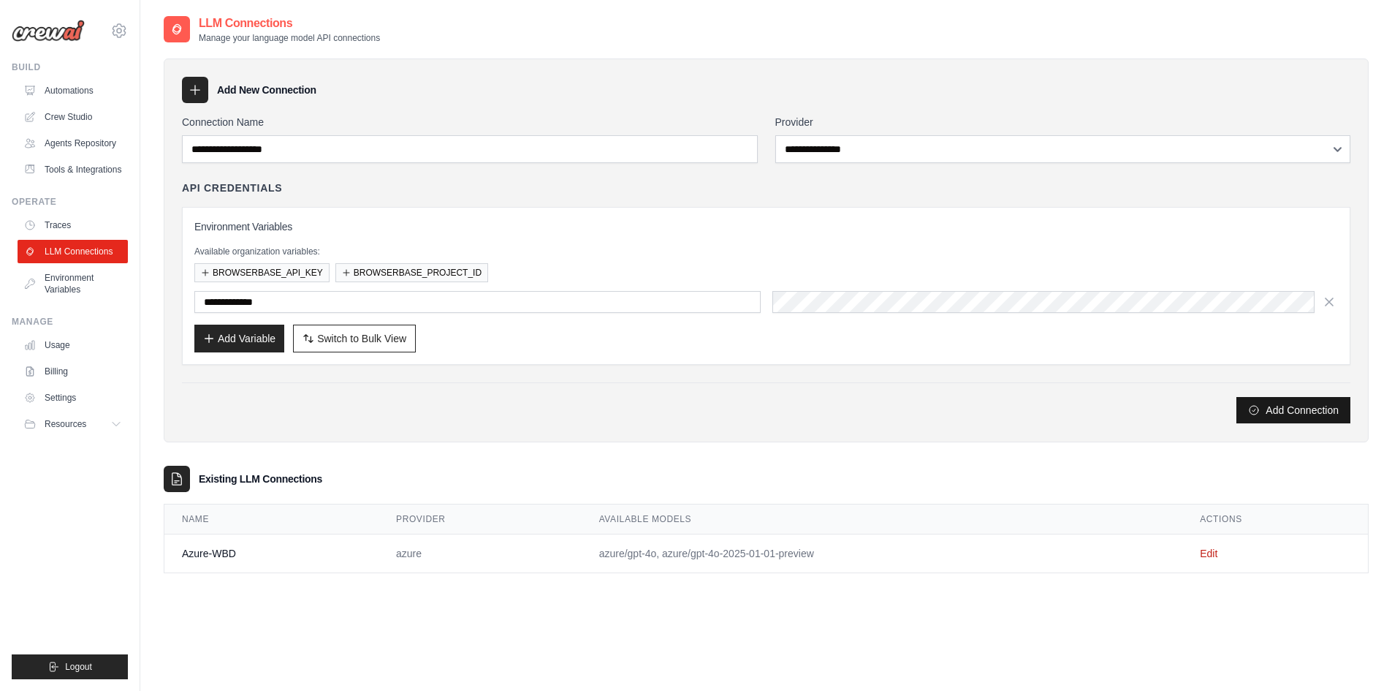
click at [1270, 406] on button "Add Connection" at bounding box center [1294, 410] width 114 height 26
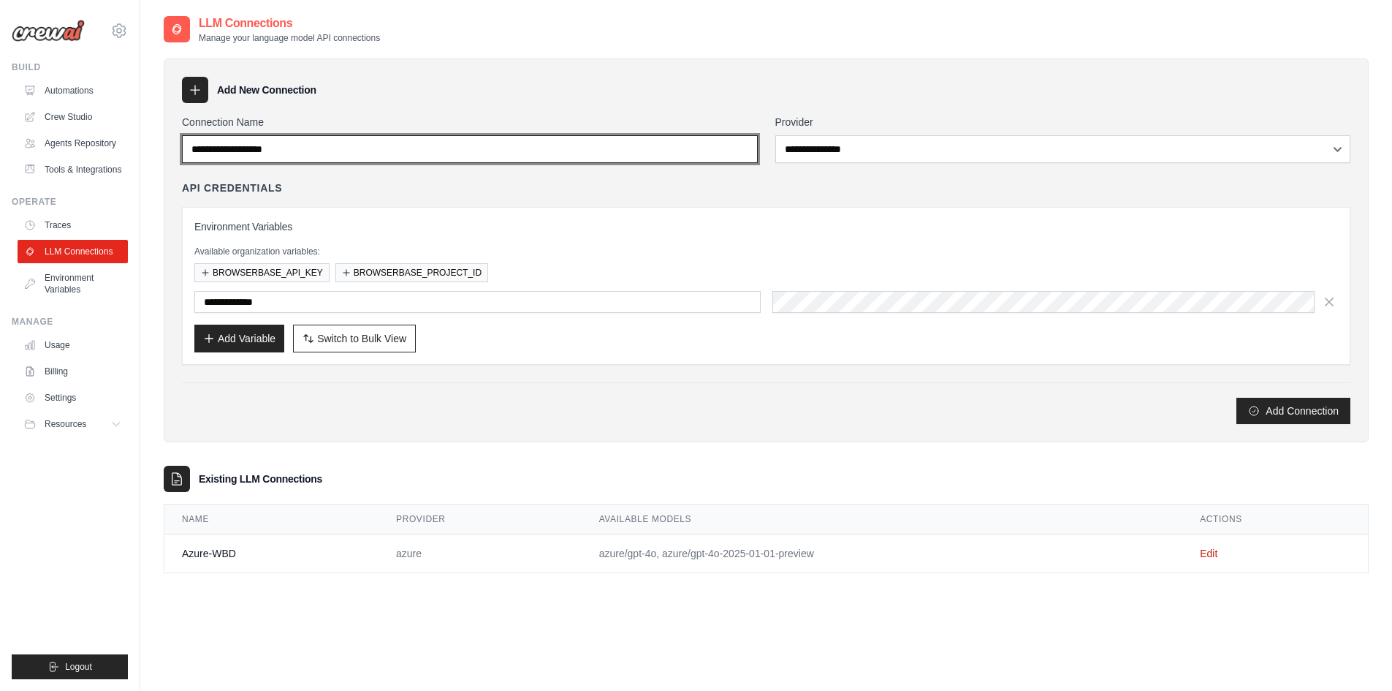
click at [513, 156] on input "Connection Name" at bounding box center [470, 149] width 576 height 28
type input "*********"
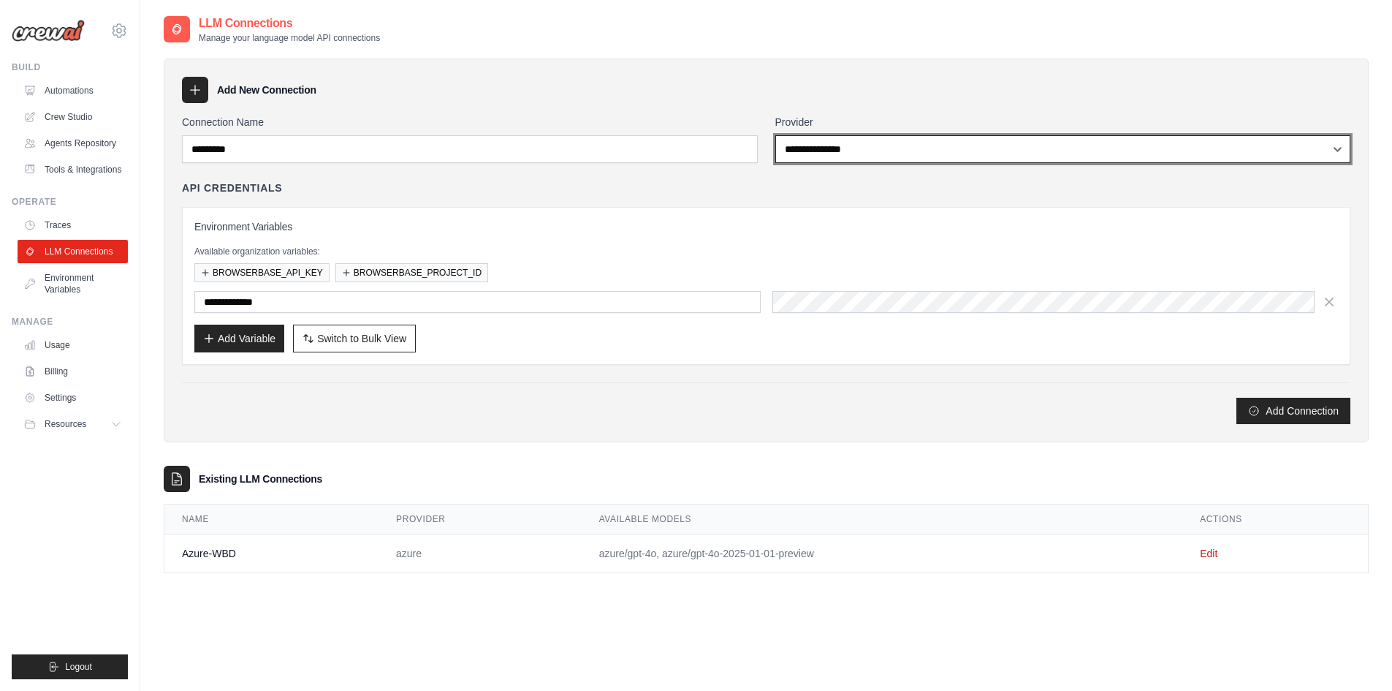
click at [857, 151] on select "**********" at bounding box center [1063, 149] width 576 height 28
select select "*****"
click at [775, 135] on select "**********" at bounding box center [1063, 149] width 576 height 28
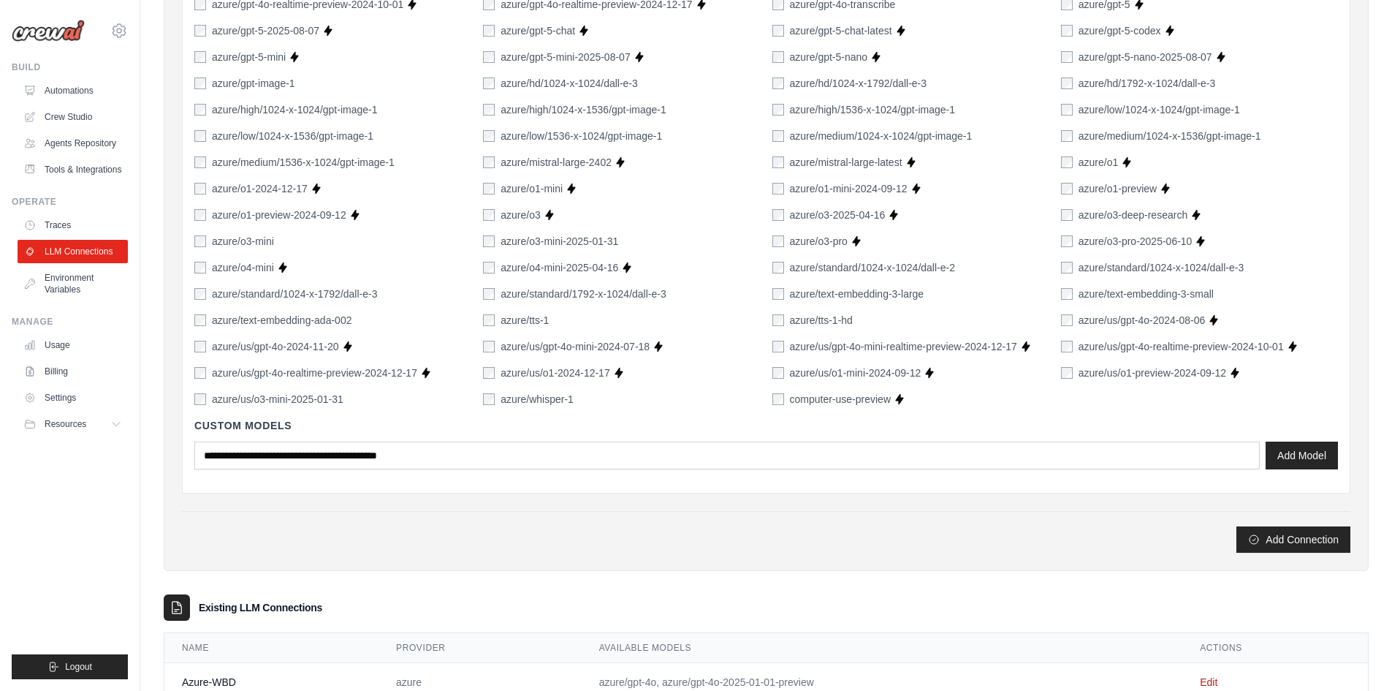
scroll to position [893, 0]
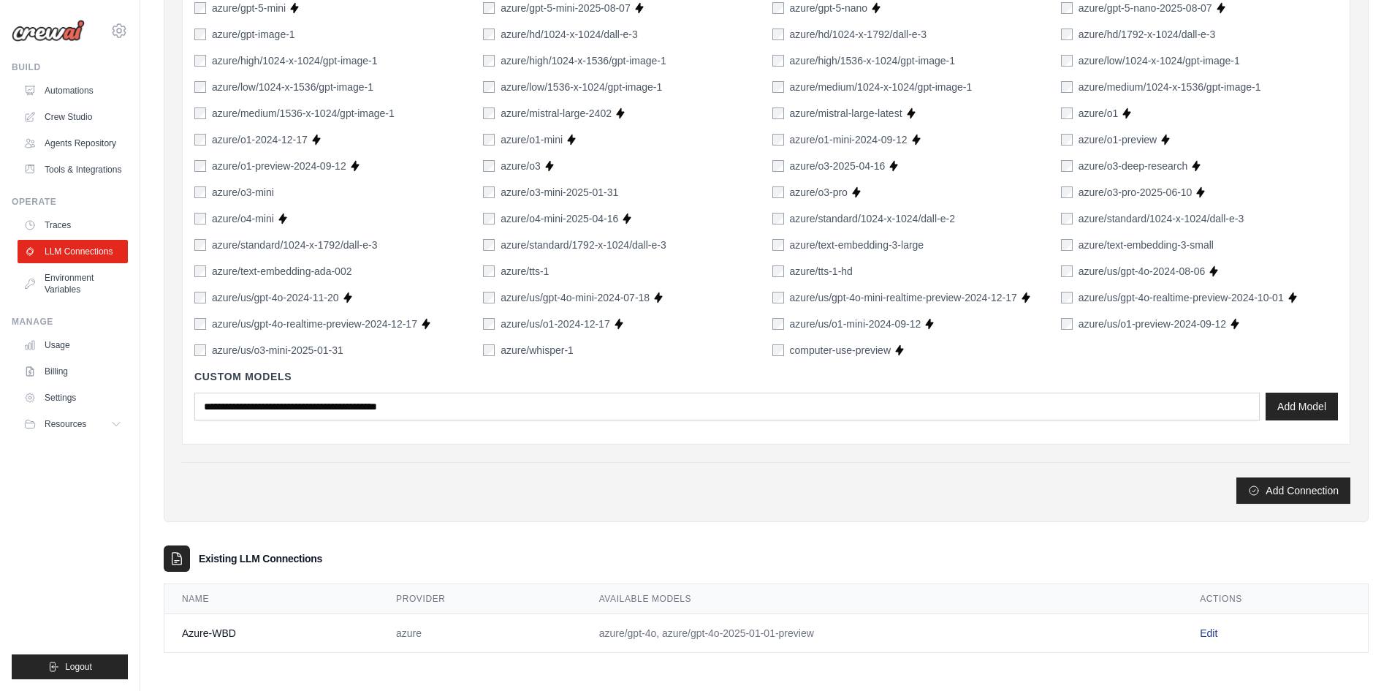
click at [1212, 629] on link "Edit" at bounding box center [1209, 633] width 18 height 12
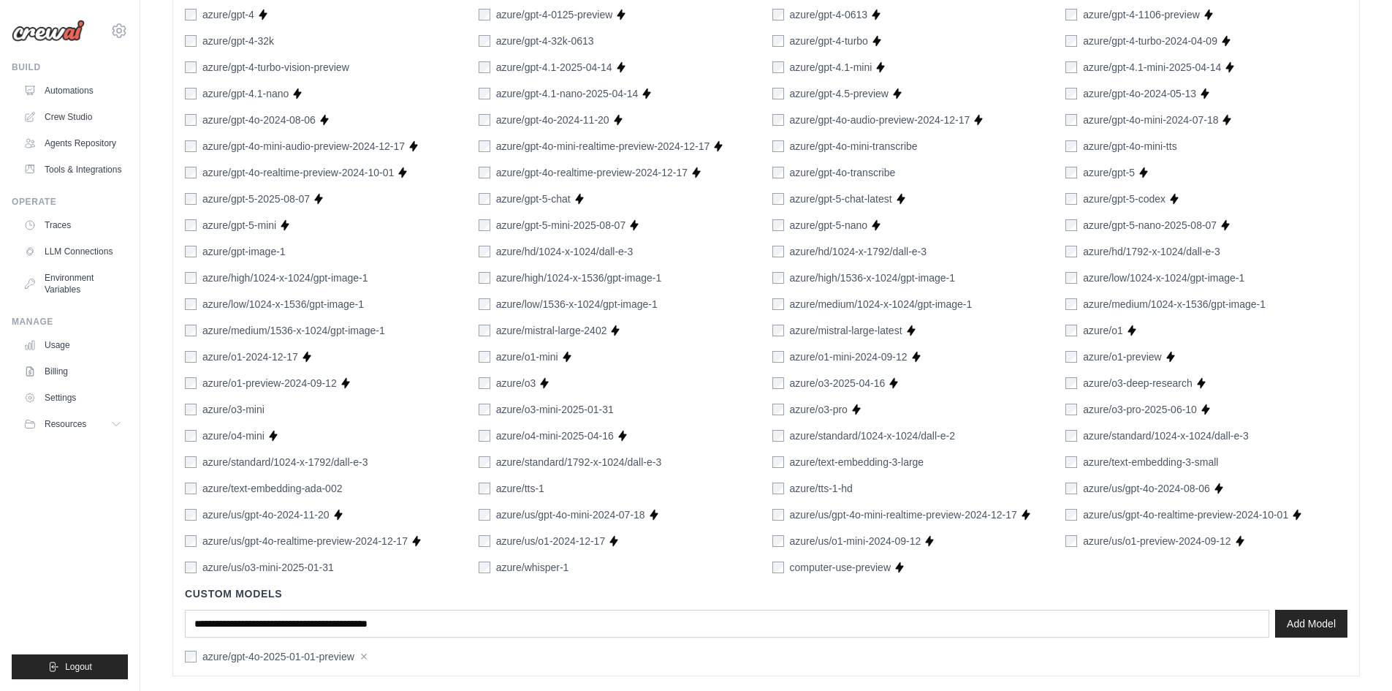
scroll to position [815, 0]
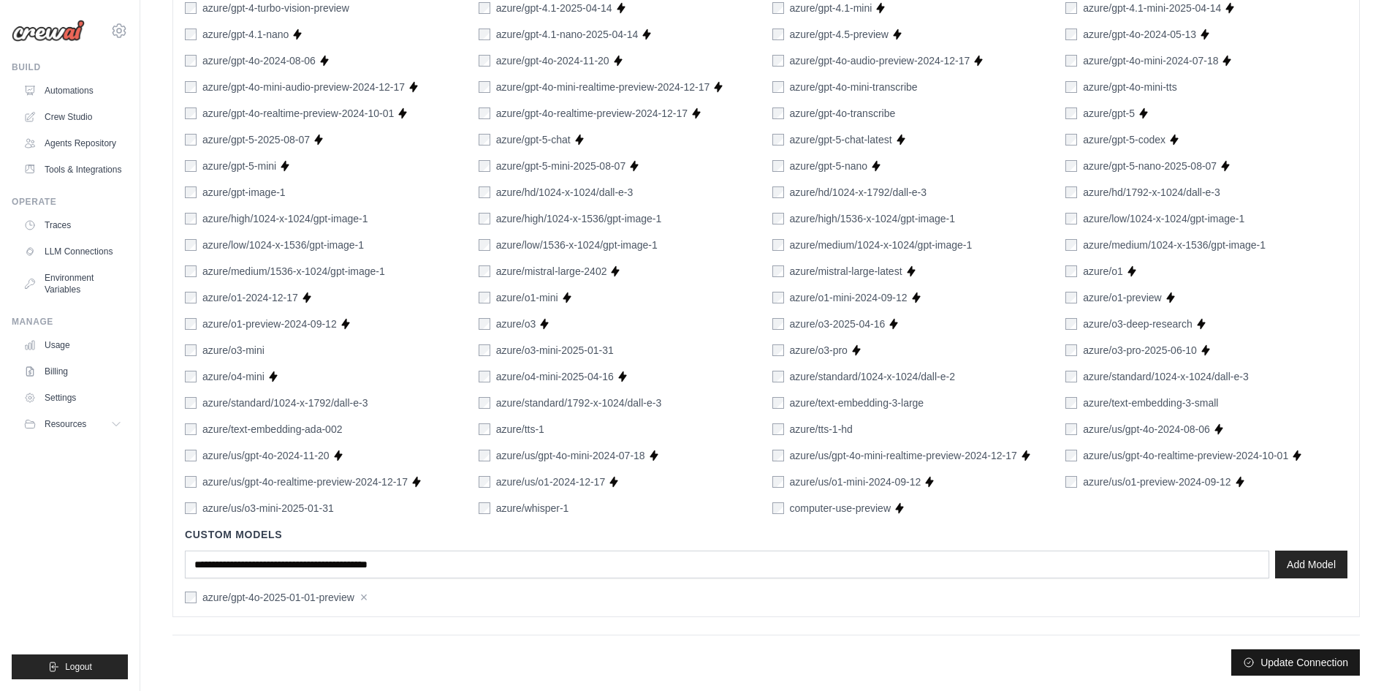
click at [1293, 660] on button "Update Connection" at bounding box center [1296, 662] width 129 height 26
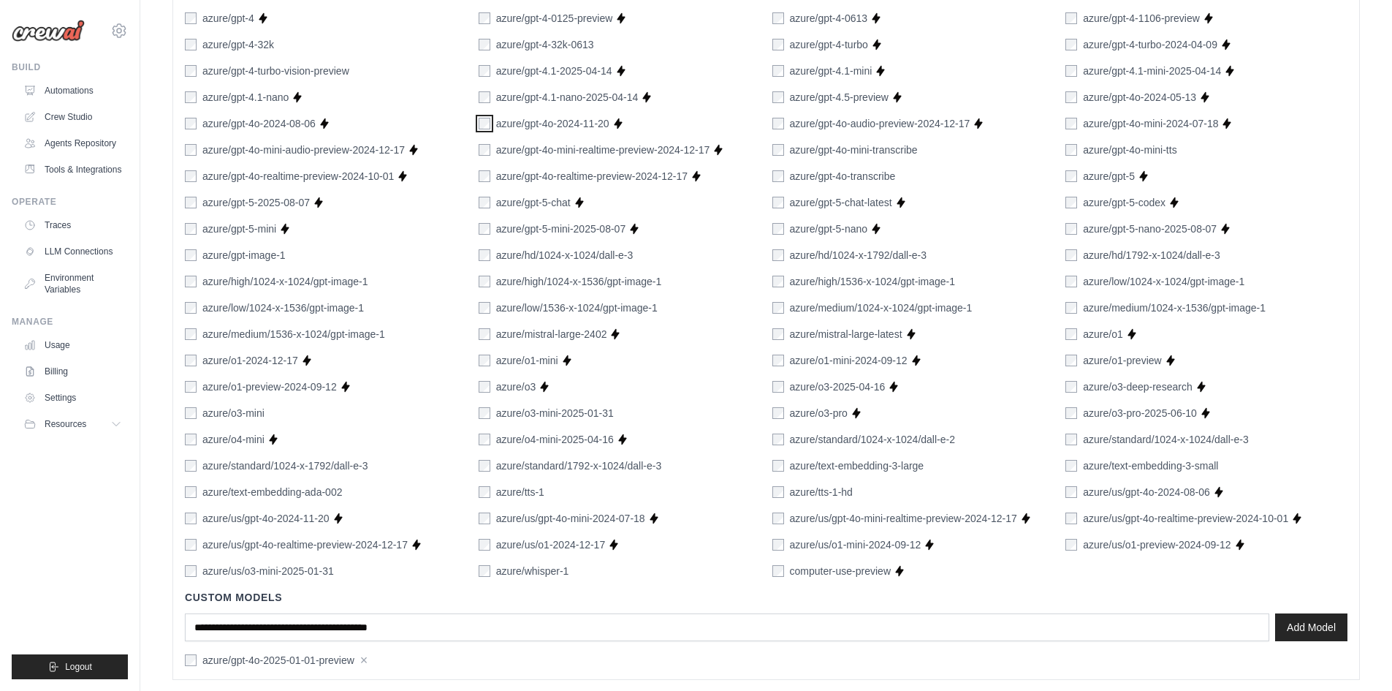
scroll to position [853, 0]
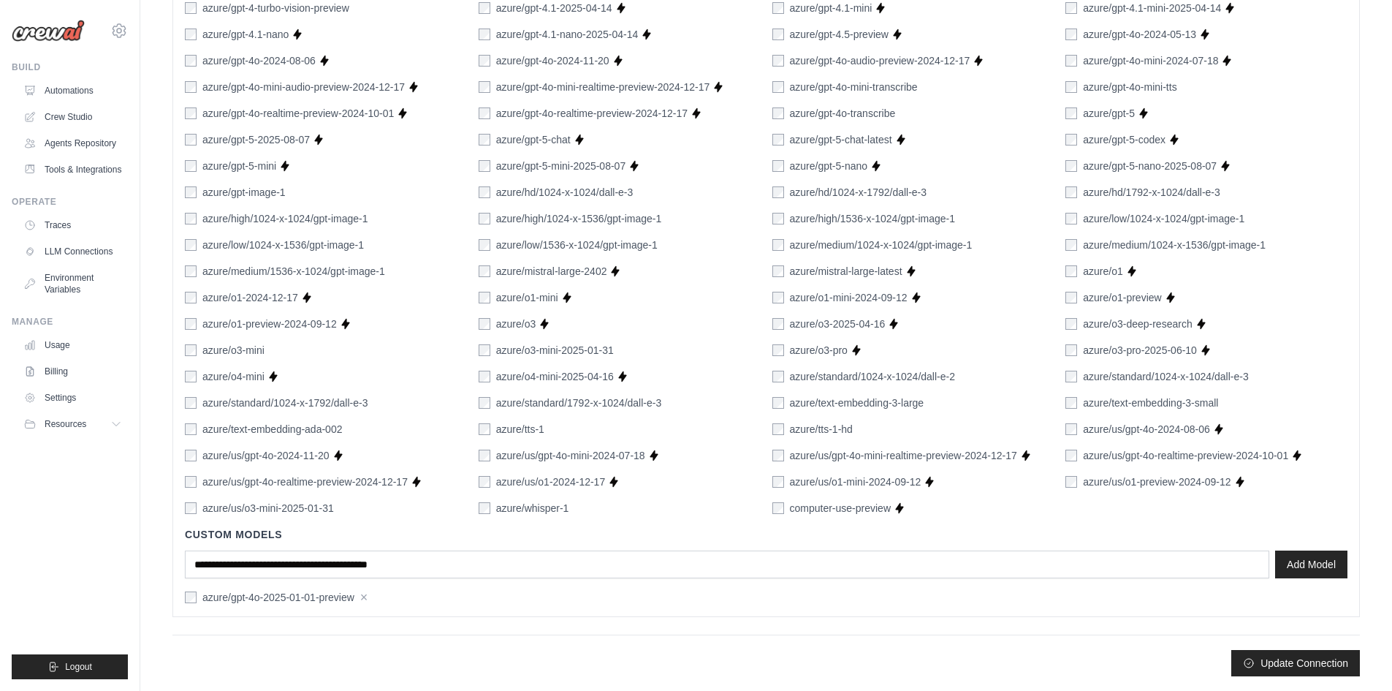
click at [369, 592] on div "azure/gpt-4o-2025-01-01-preview ×" at bounding box center [326, 597] width 282 height 15
click at [360, 599] on button "×" at bounding box center [364, 596] width 8 height 13
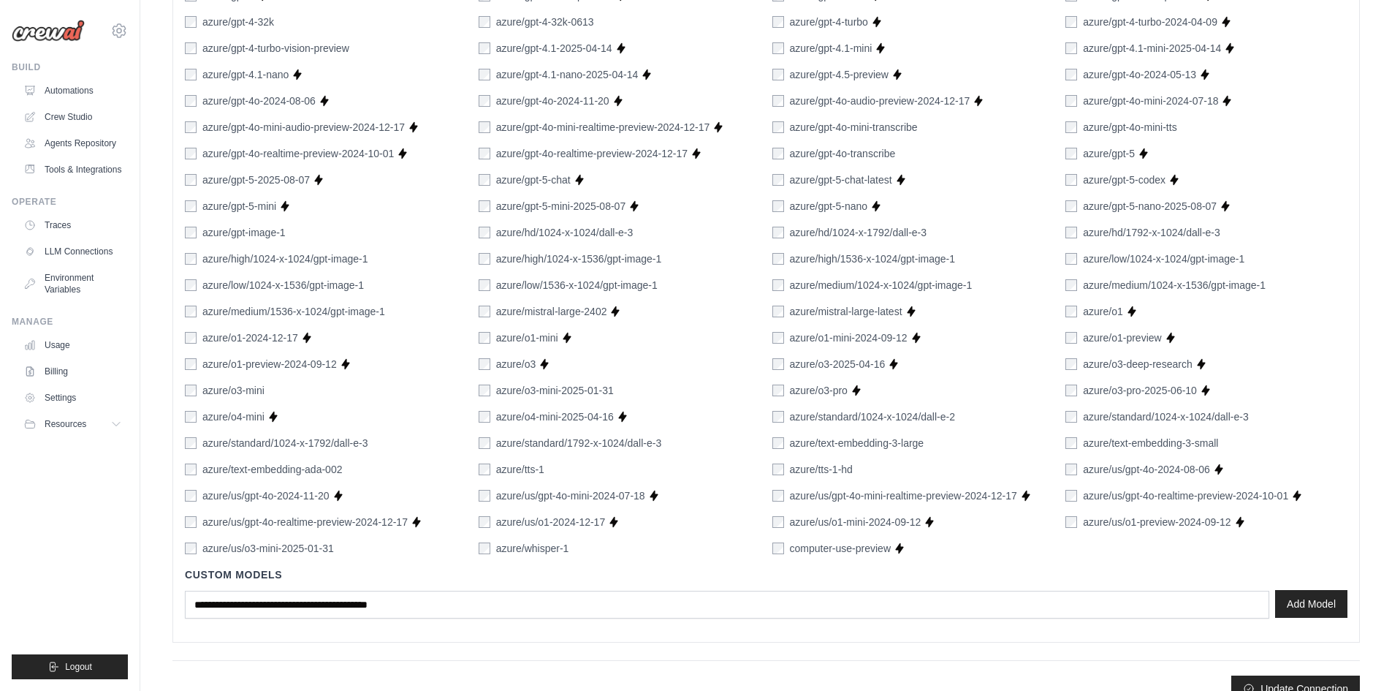
scroll to position [838, 0]
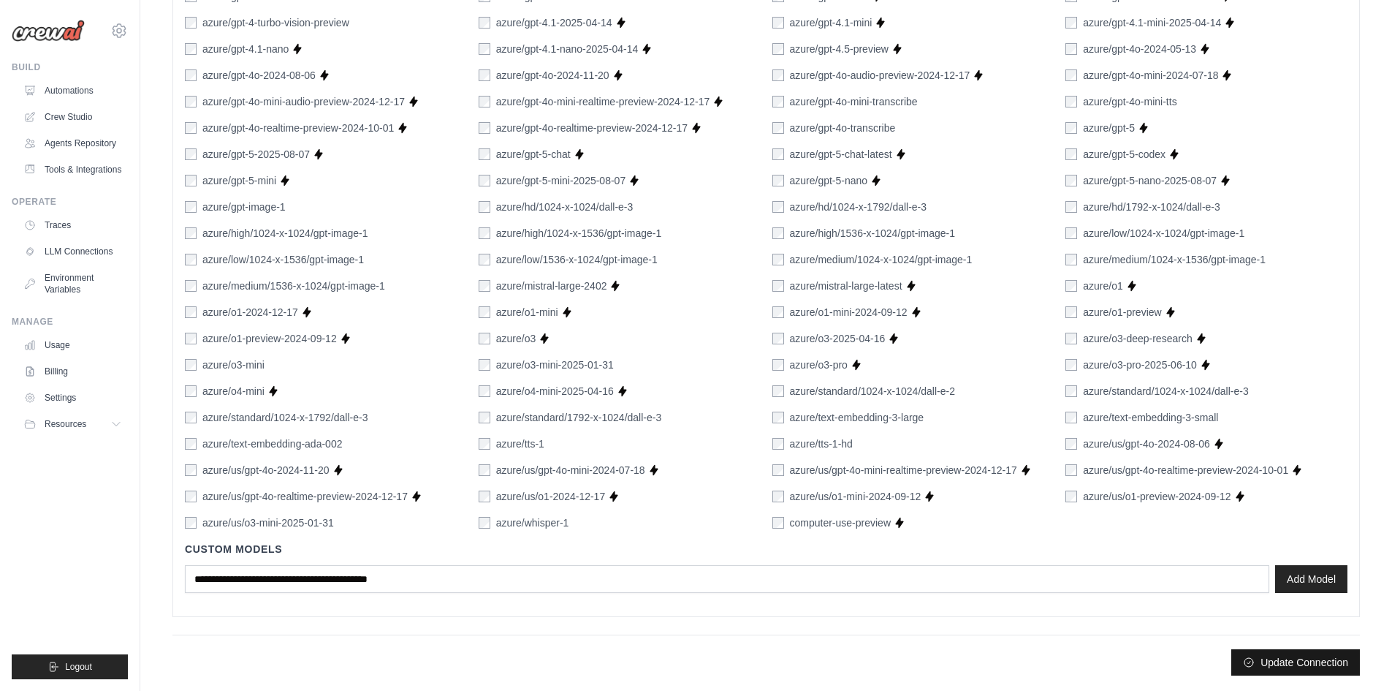
click at [1296, 672] on button "Update Connection" at bounding box center [1296, 662] width 129 height 26
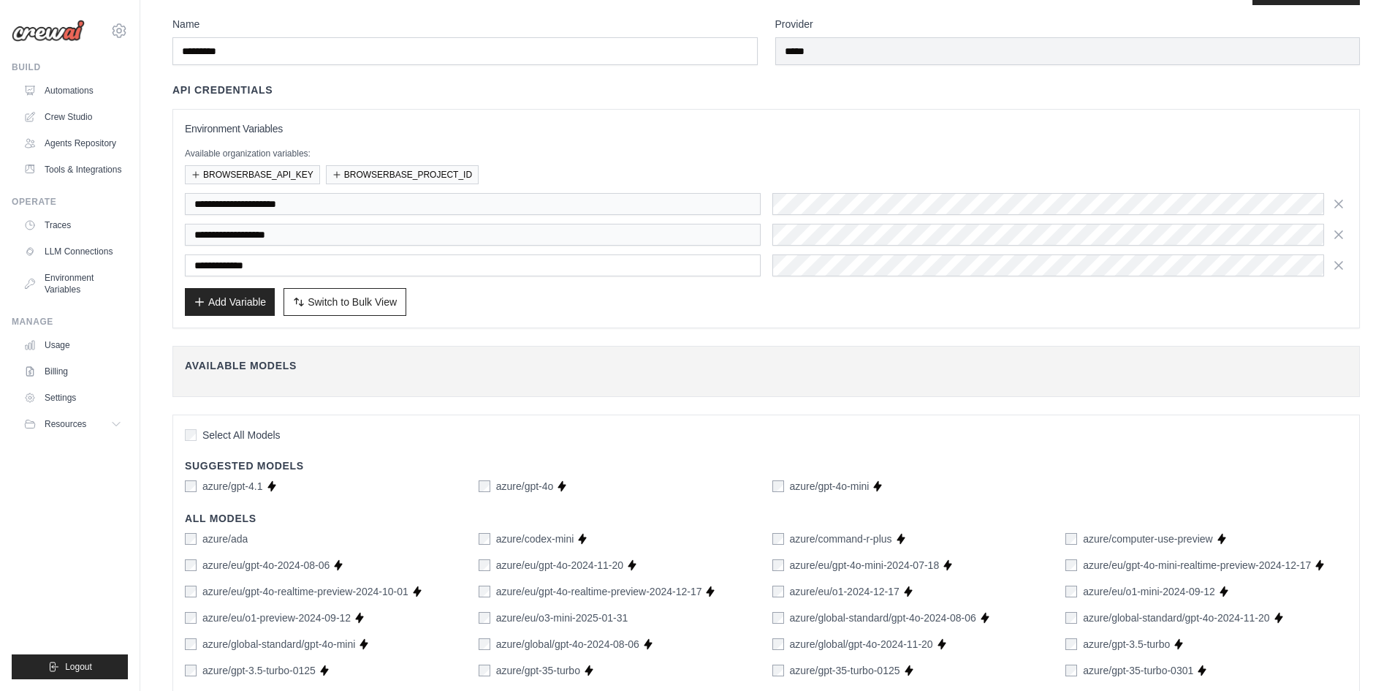
scroll to position [0, 0]
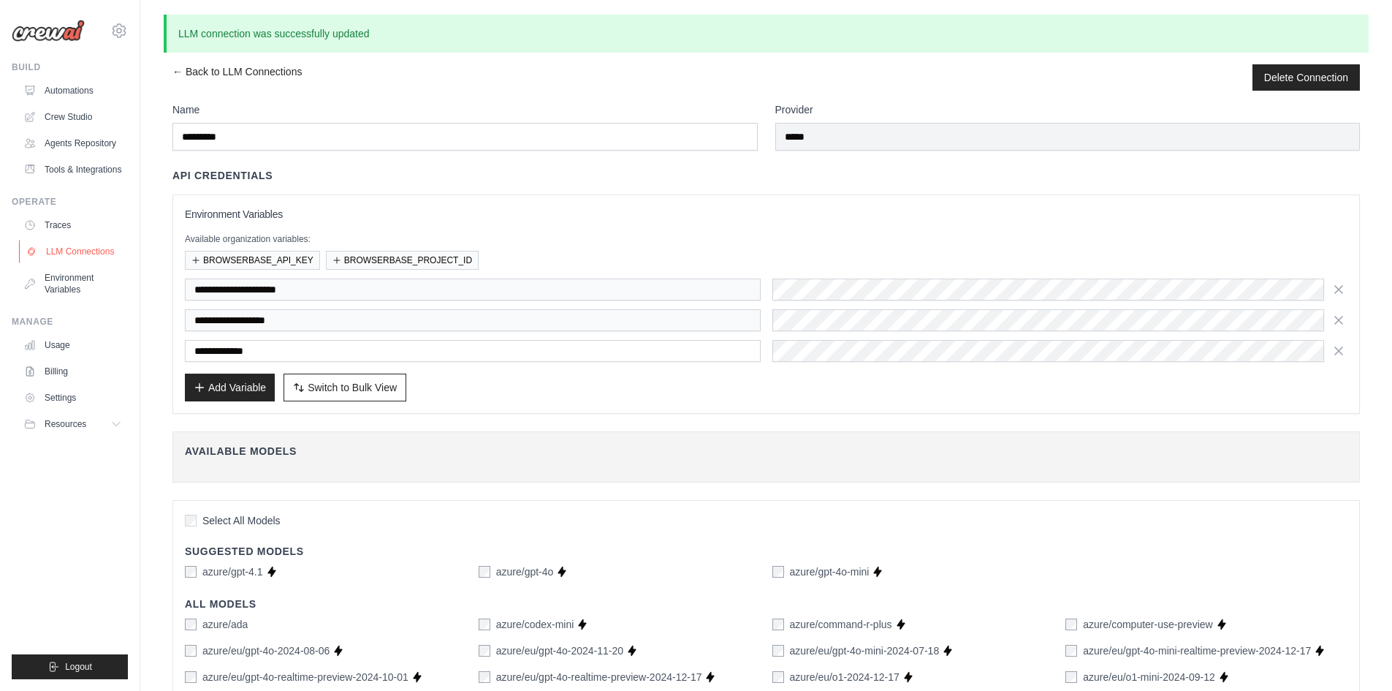
click at [73, 251] on link "LLM Connections" at bounding box center [74, 251] width 110 height 23
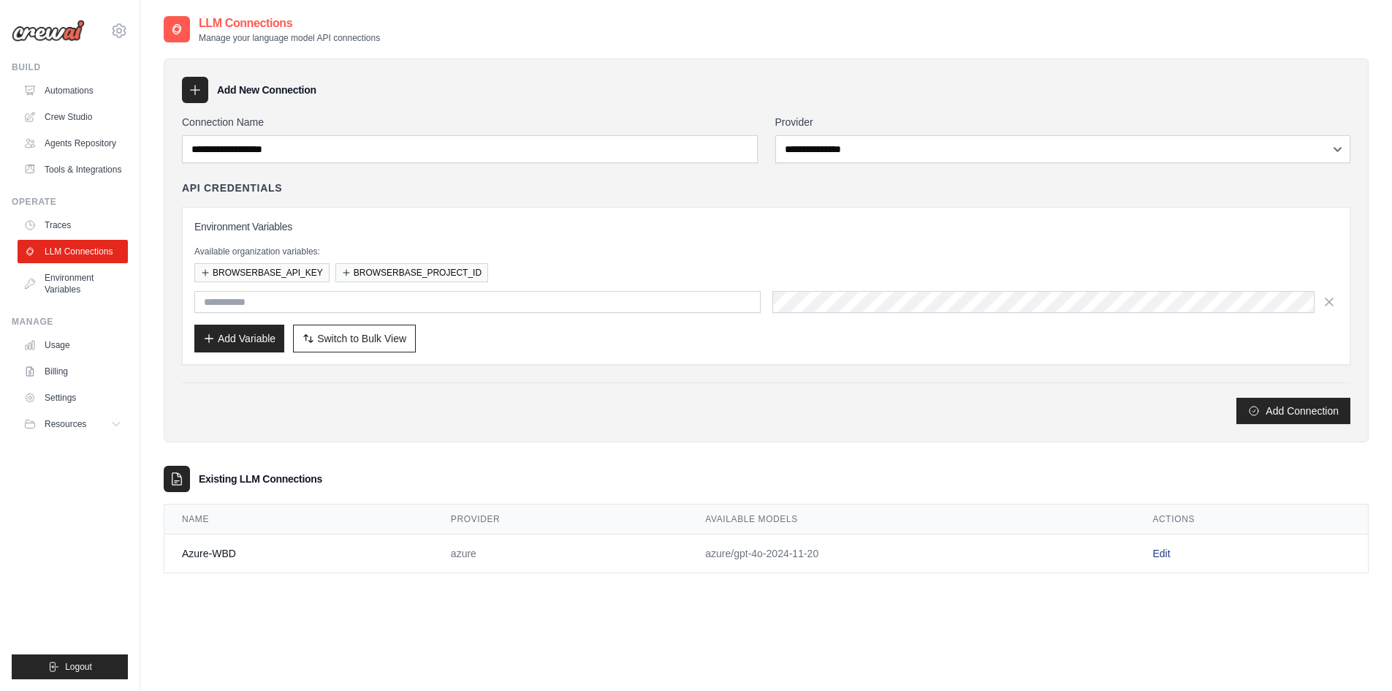
click at [1160, 548] on link "Edit" at bounding box center [1162, 553] width 18 height 12
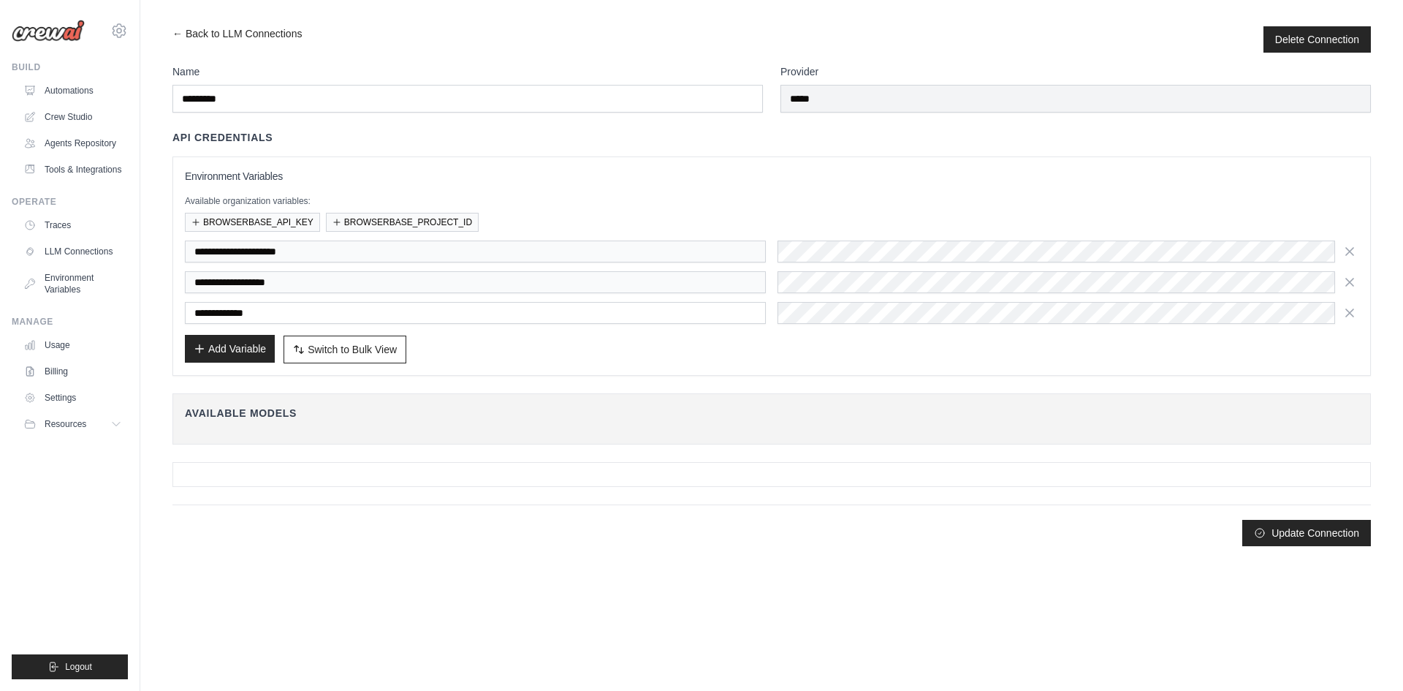
click at [230, 344] on button "Add Variable" at bounding box center [230, 349] width 90 height 28
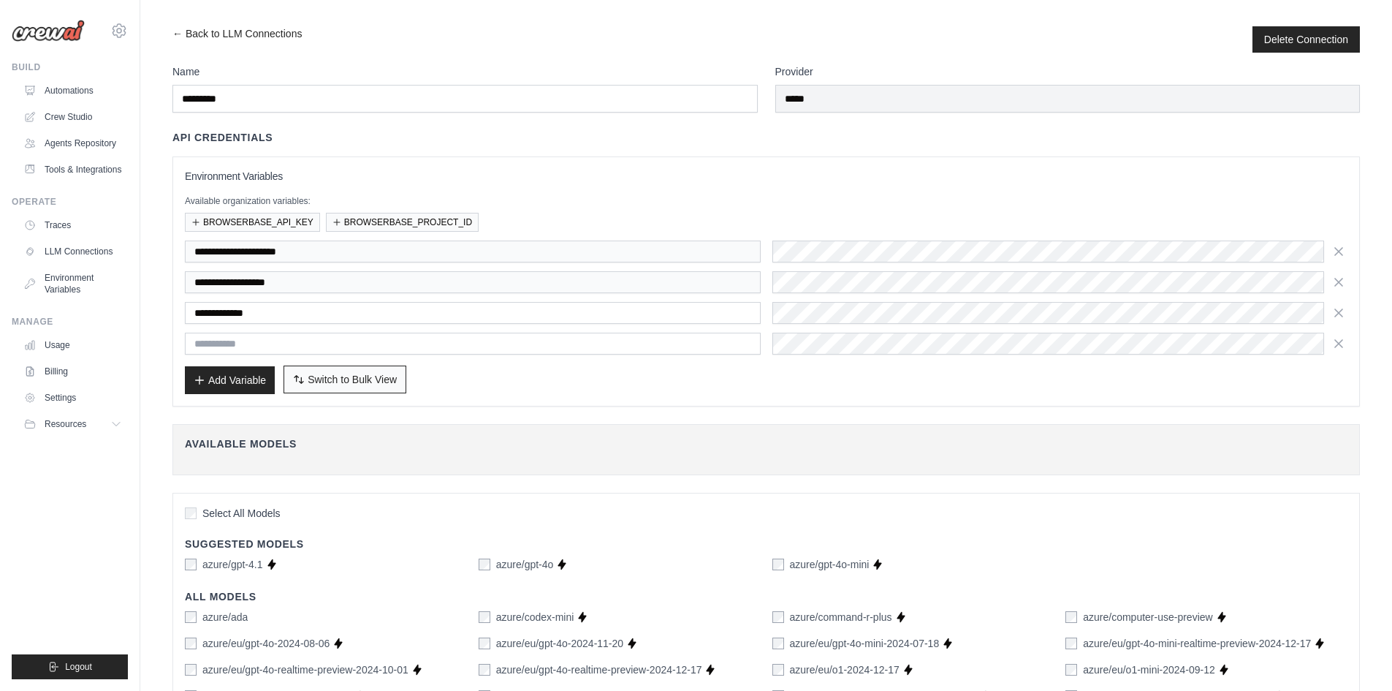
click at [384, 382] on span "Switch to Bulk View" at bounding box center [352, 379] width 89 height 15
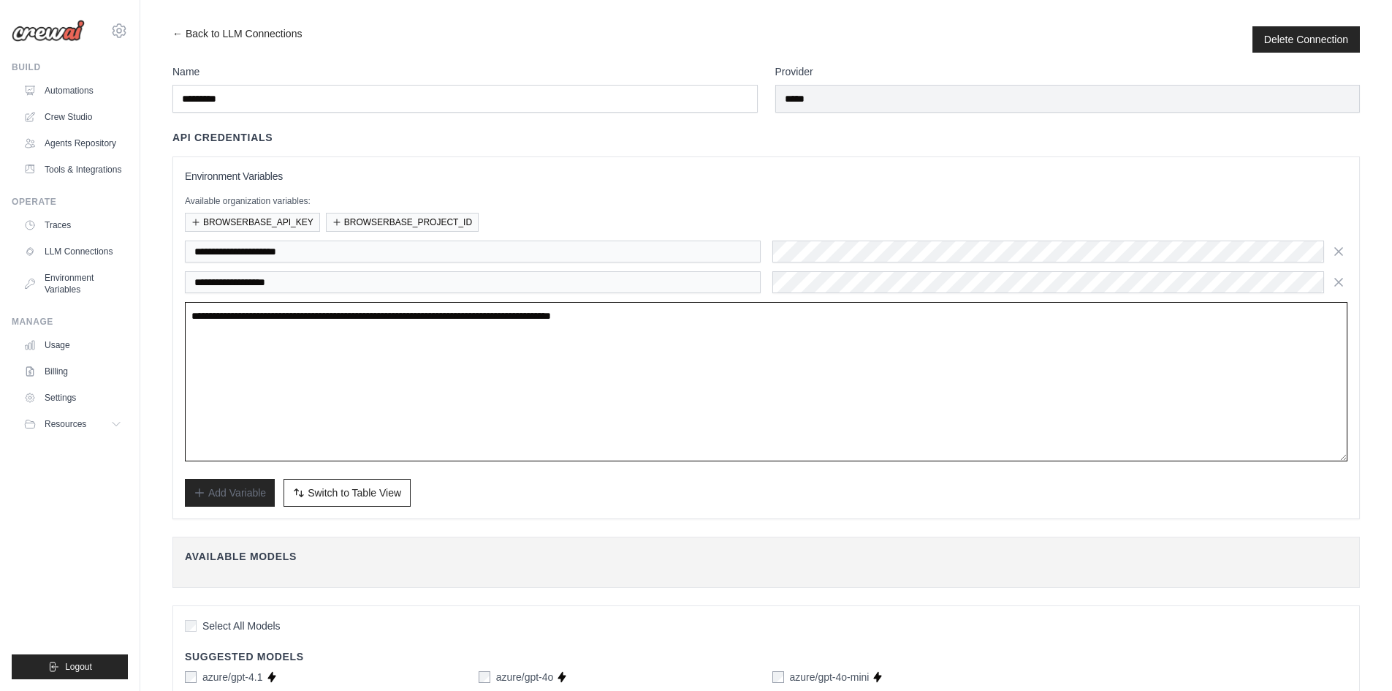
click at [428, 376] on textarea "**********" at bounding box center [766, 381] width 1163 height 159
click at [936, 327] on textarea "**********" at bounding box center [766, 381] width 1163 height 159
paste textarea "**********"
type textarea "**********"
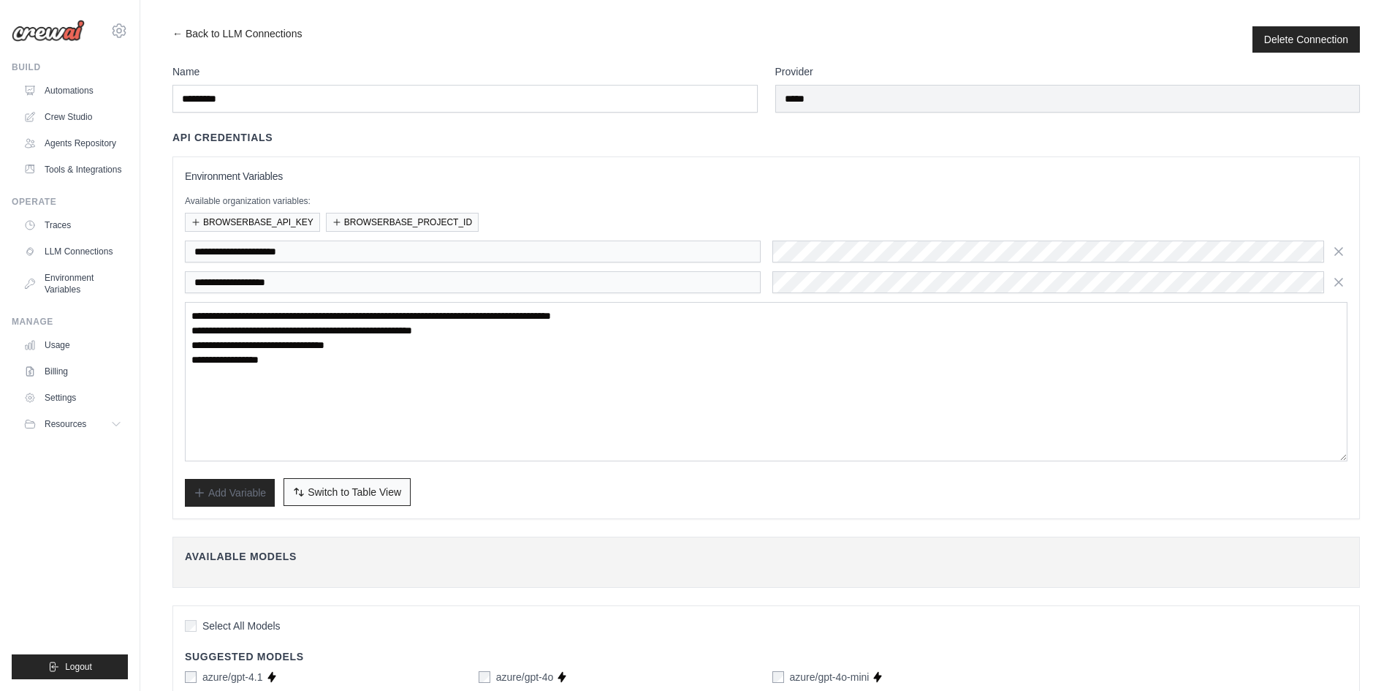
click at [345, 496] on span "Switch to Table View" at bounding box center [355, 492] width 94 height 15
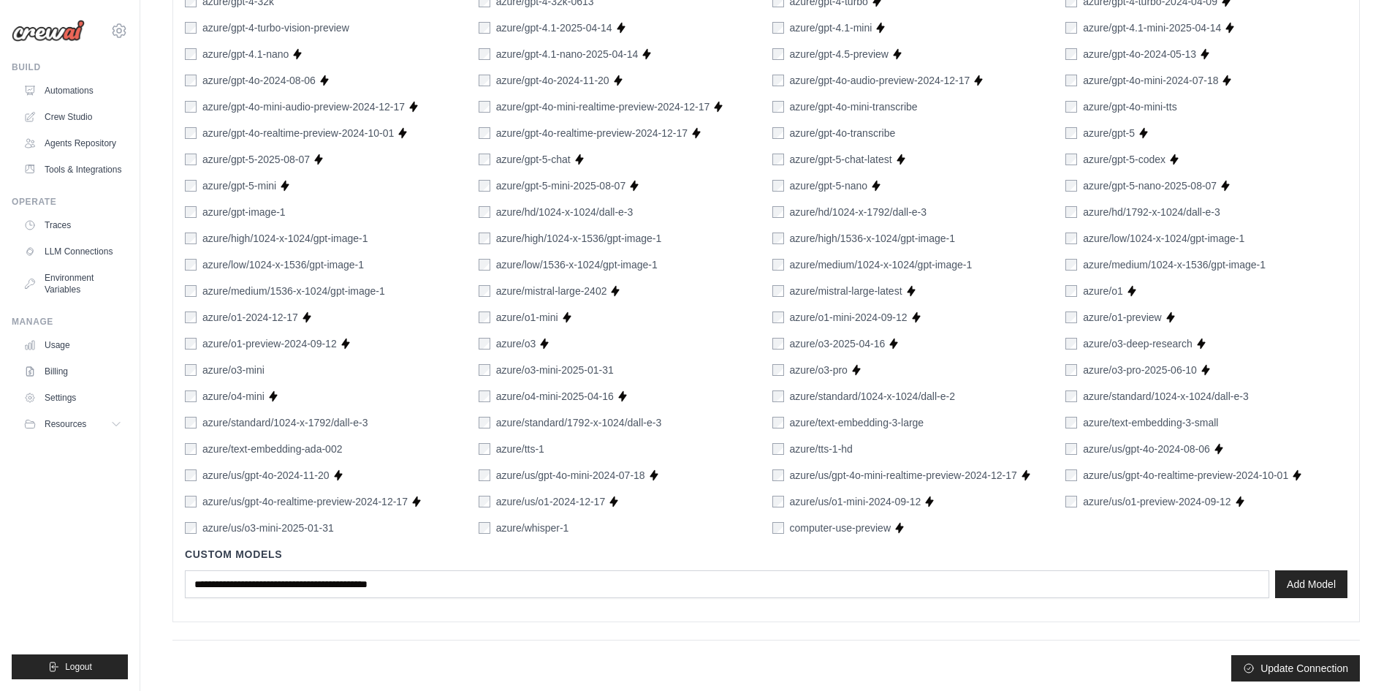
scroll to position [892, 0]
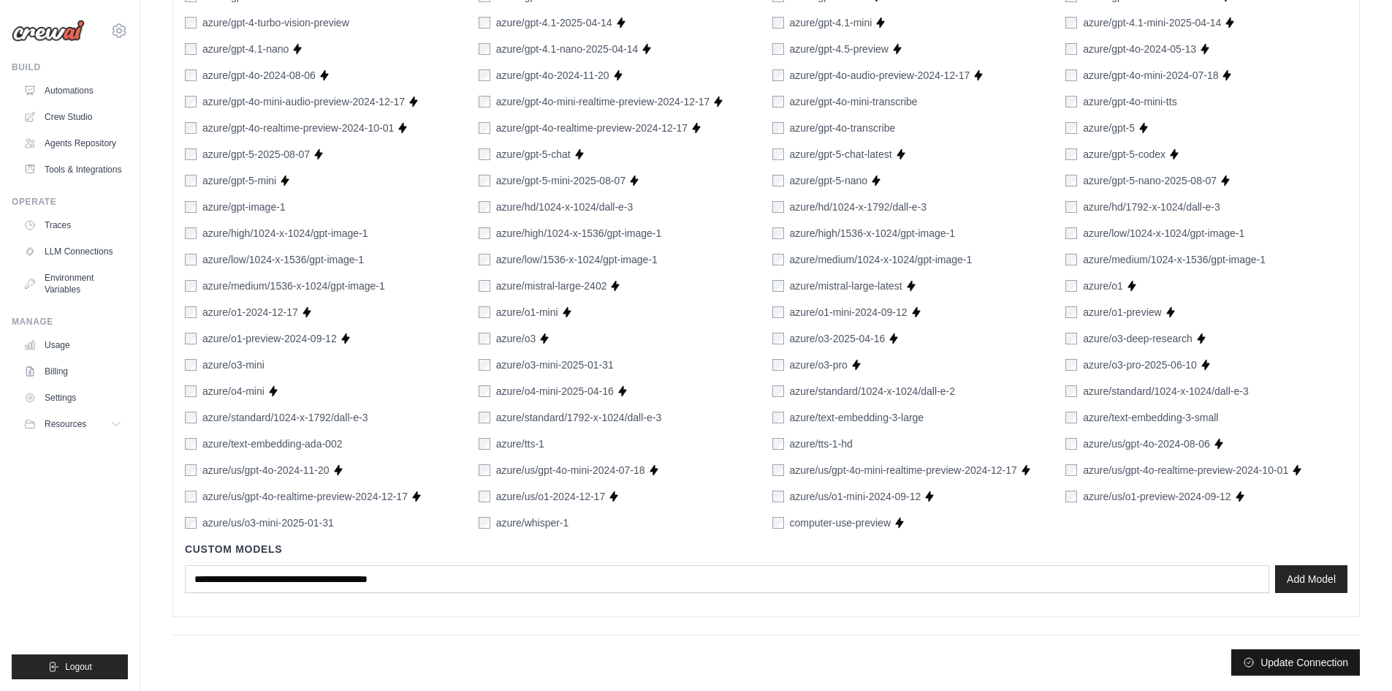
click at [1324, 670] on button "Update Connection" at bounding box center [1296, 662] width 129 height 26
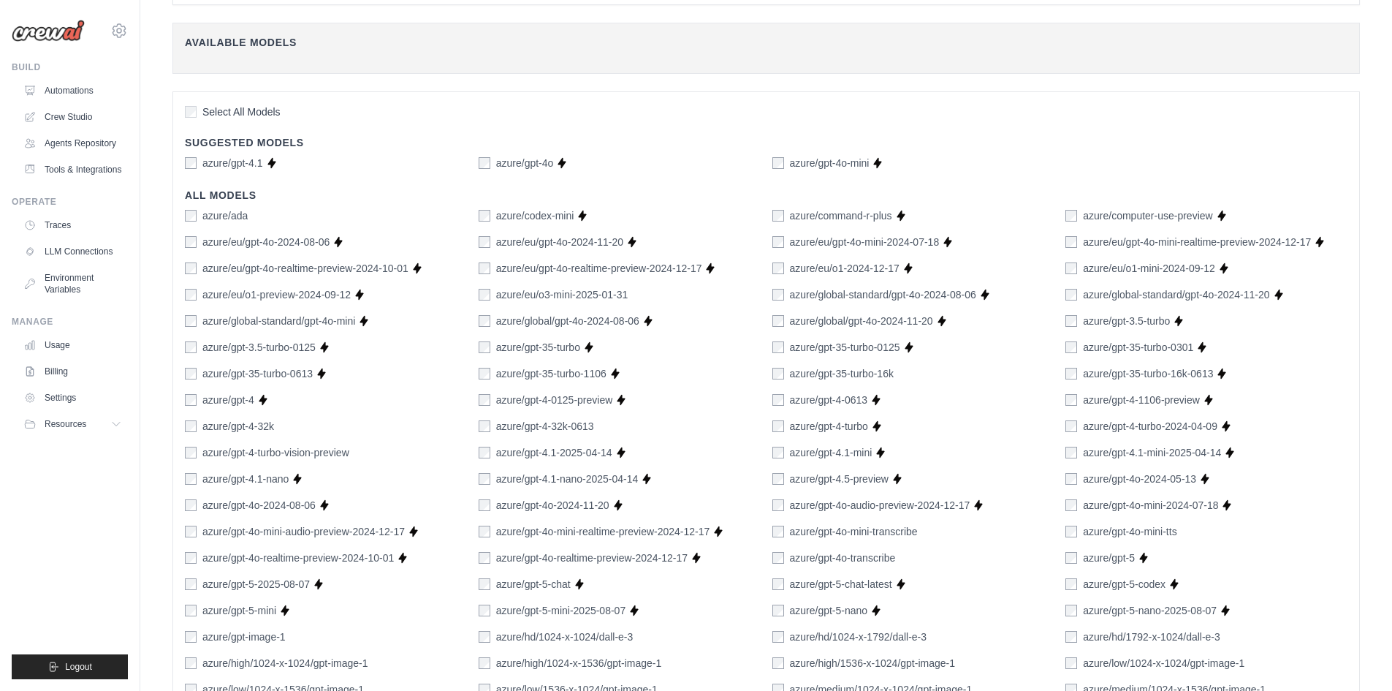
scroll to position [126, 0]
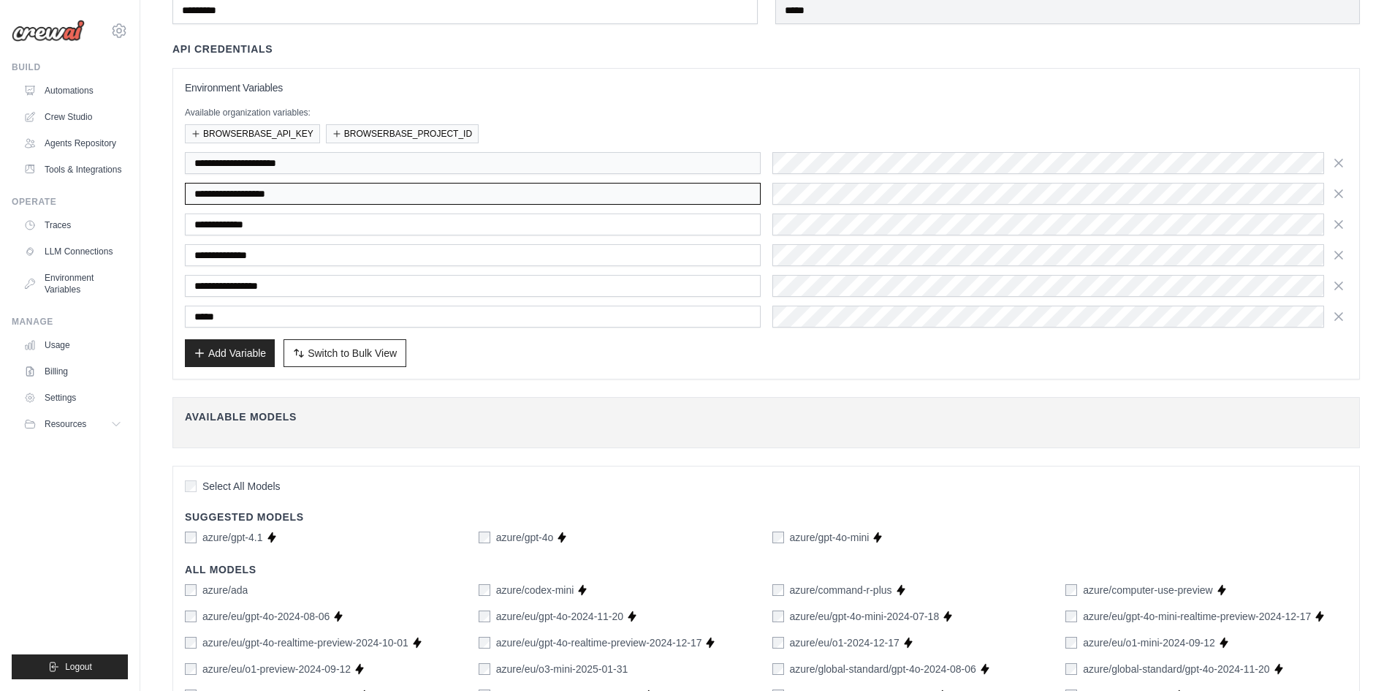
drag, startPoint x: 322, startPoint y: 192, endPoint x: 157, endPoint y: 183, distance: 164.7
click at [157, 183] on div "**********" at bounding box center [766, 684] width 1252 height 1592
drag, startPoint x: 257, startPoint y: 163, endPoint x: 172, endPoint y: 167, distance: 84.9
